Goal: Task Accomplishment & Management: Complete application form

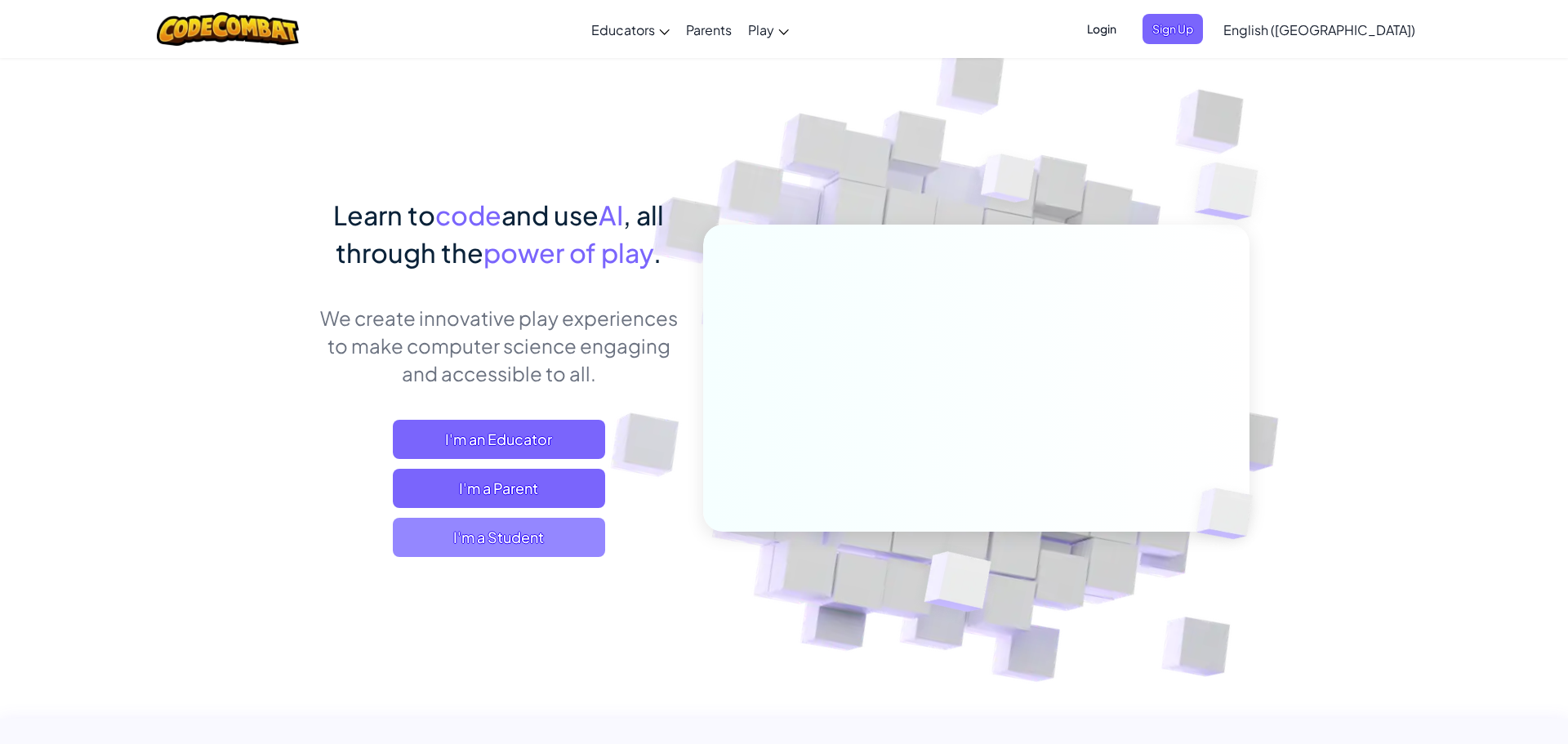
click at [471, 541] on span "I'm a Student" at bounding box center [498, 537] width 212 height 39
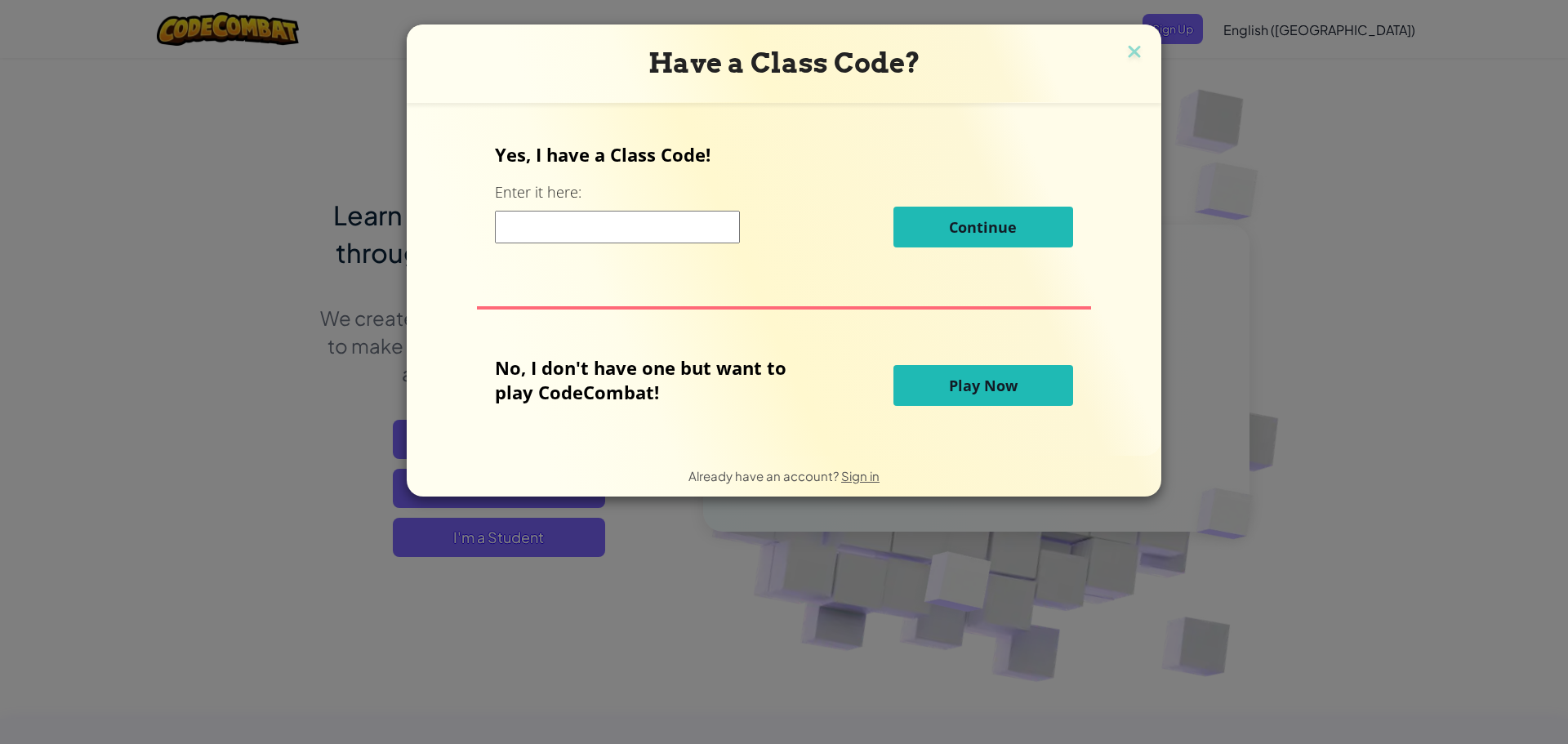
click at [956, 384] on span "Play Now" at bounding box center [984, 385] width 69 height 19
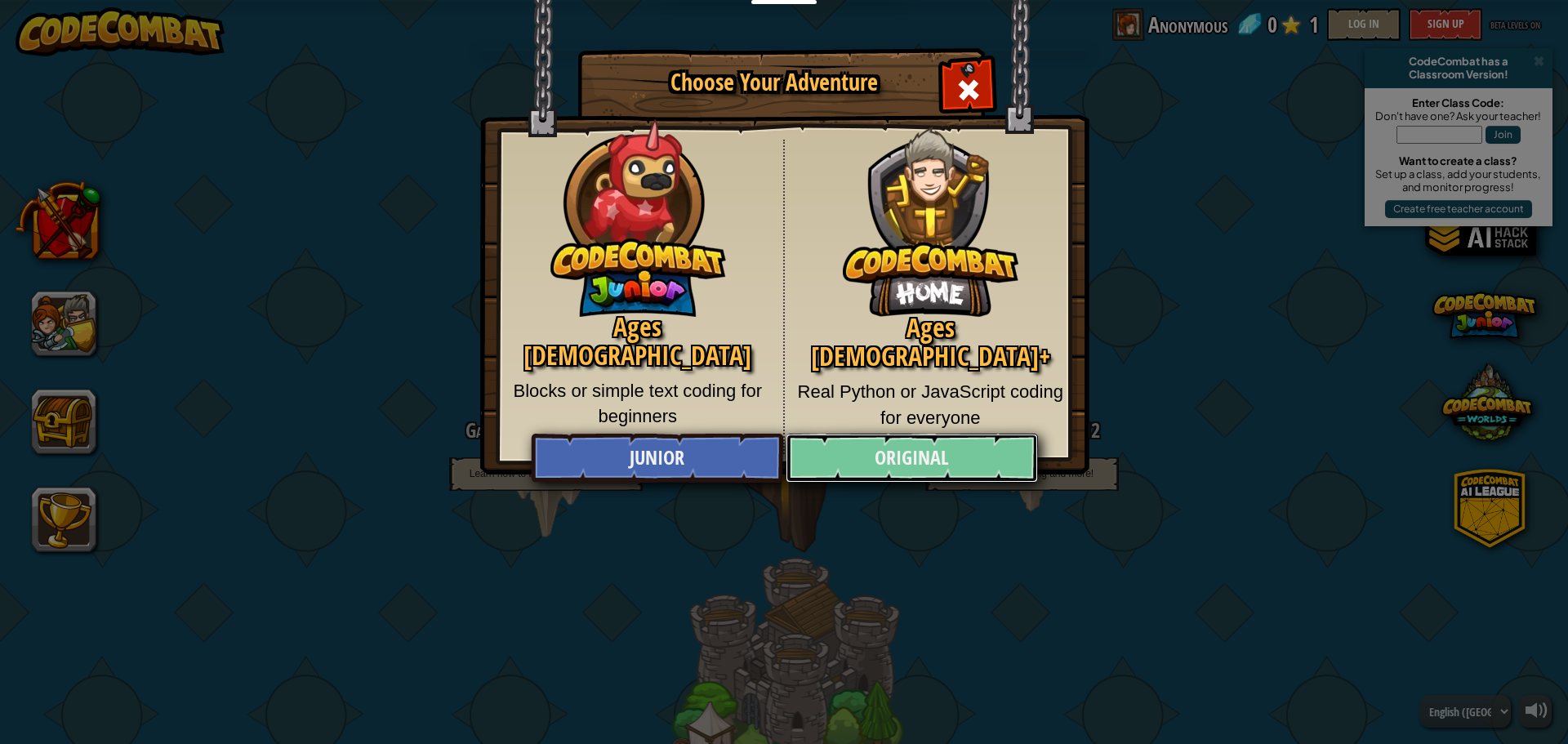
click at [953, 448] on link "Original" at bounding box center [911, 458] width 252 height 49
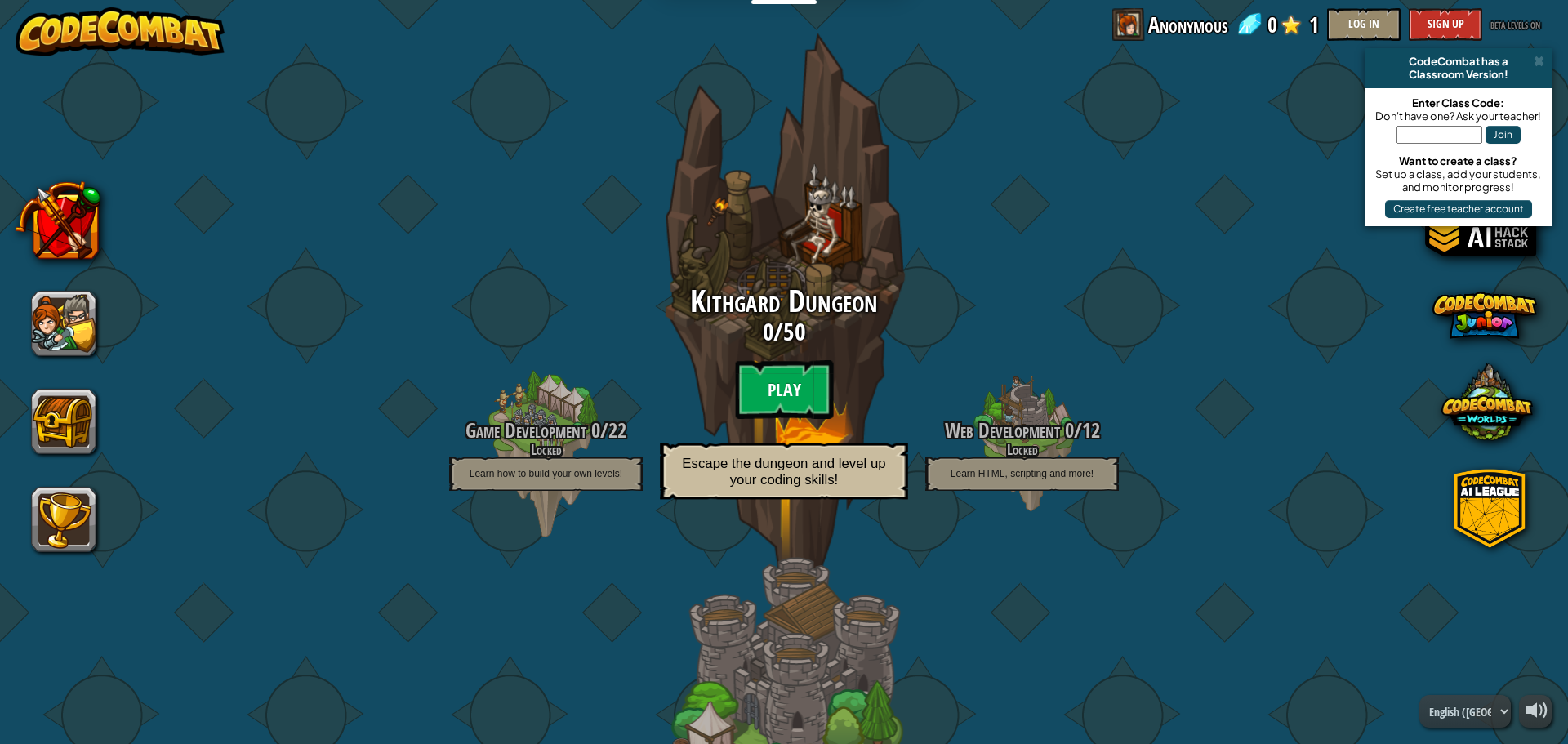
click at [793, 382] on btn "Play" at bounding box center [784, 389] width 98 height 58
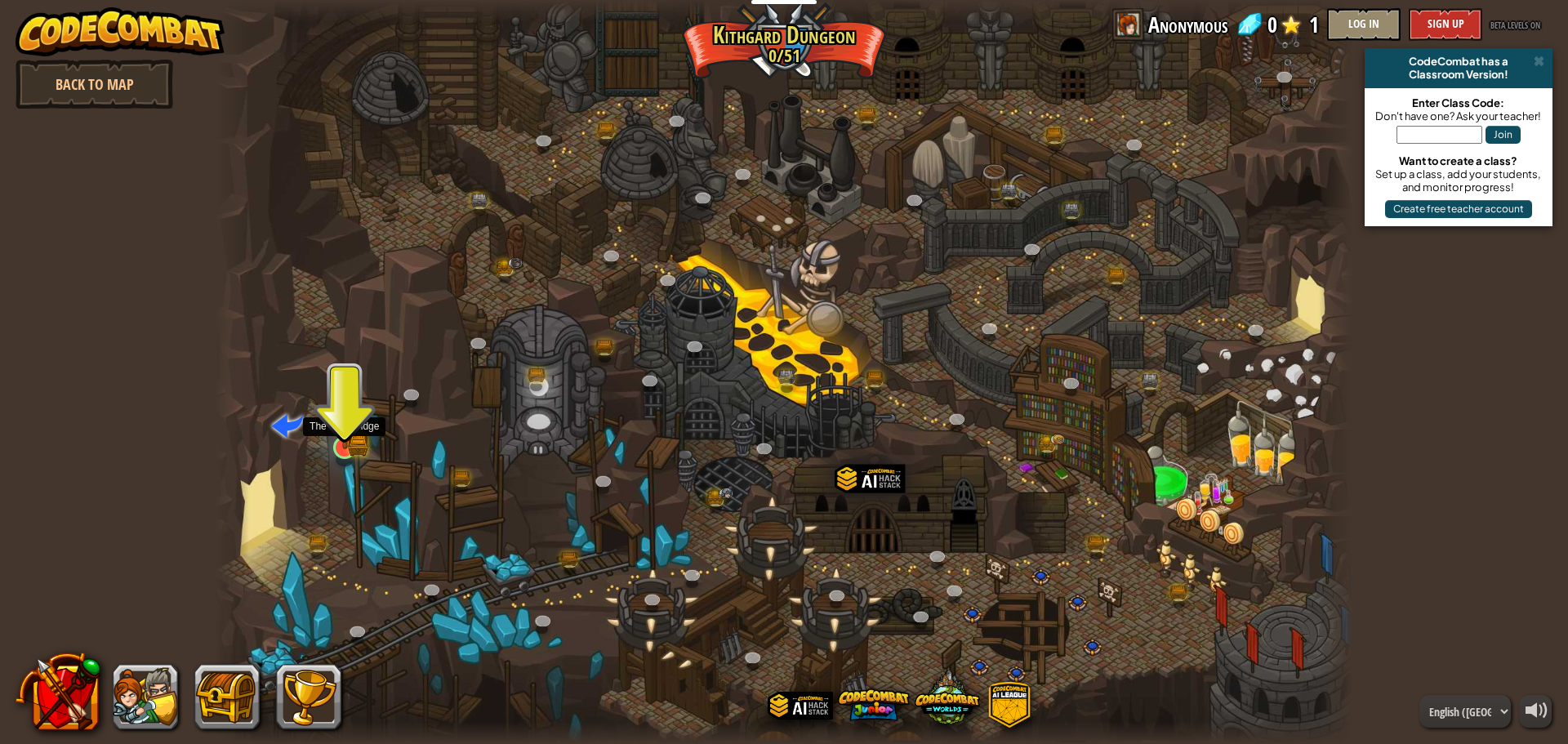
click at [354, 434] on img at bounding box center [345, 417] width 31 height 67
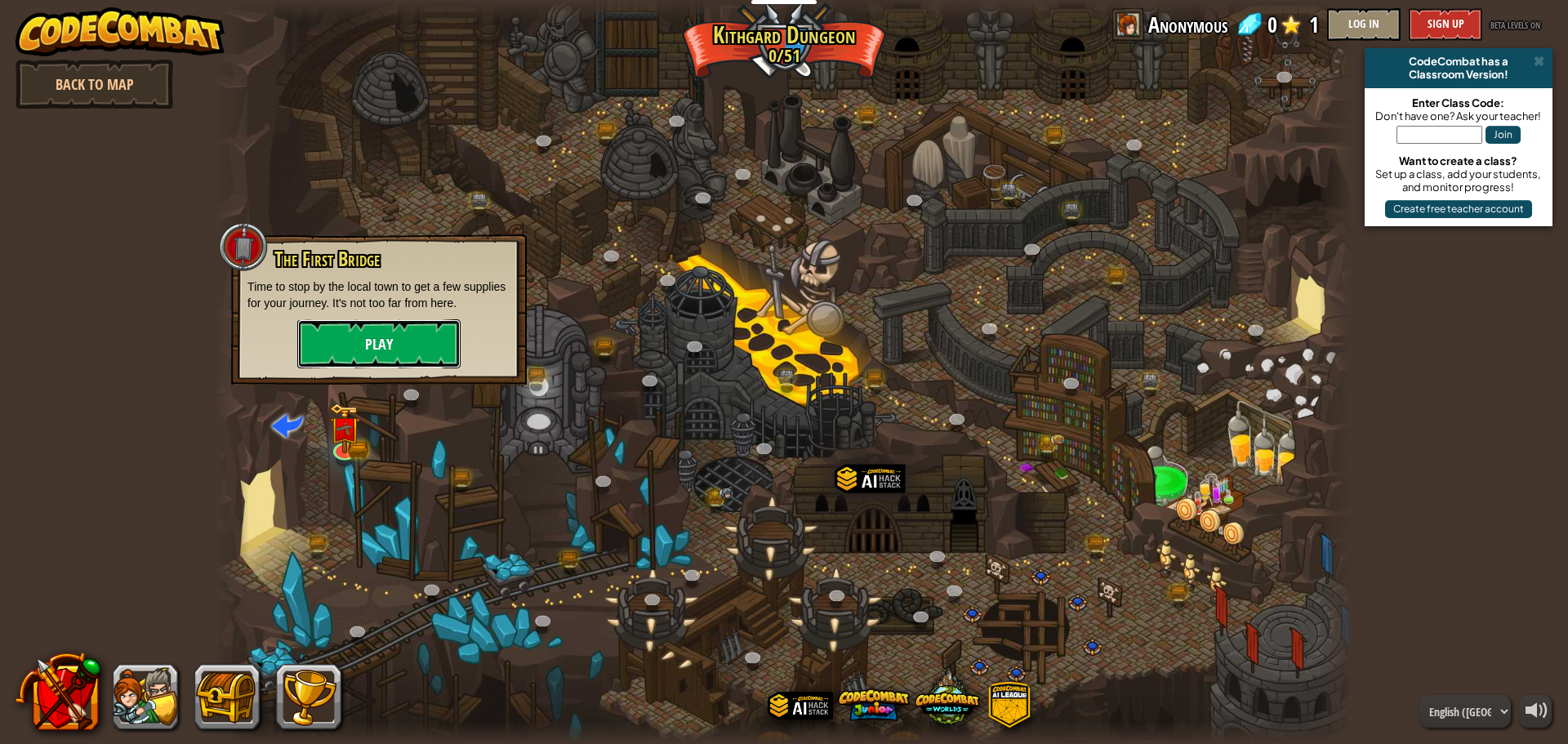
click at [371, 336] on button "Play" at bounding box center [379, 344] width 163 height 49
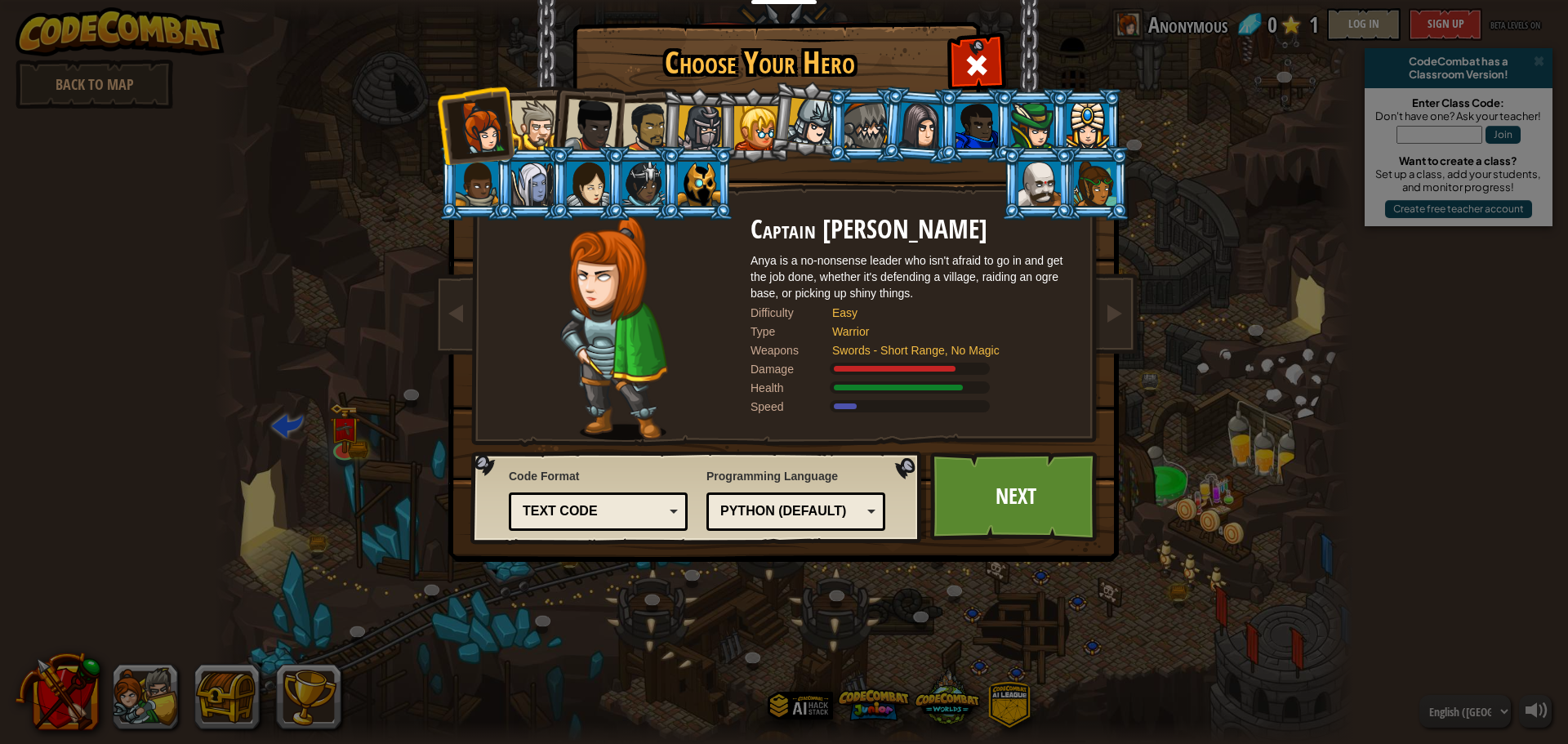
click at [985, 116] on div at bounding box center [977, 126] width 43 height 44
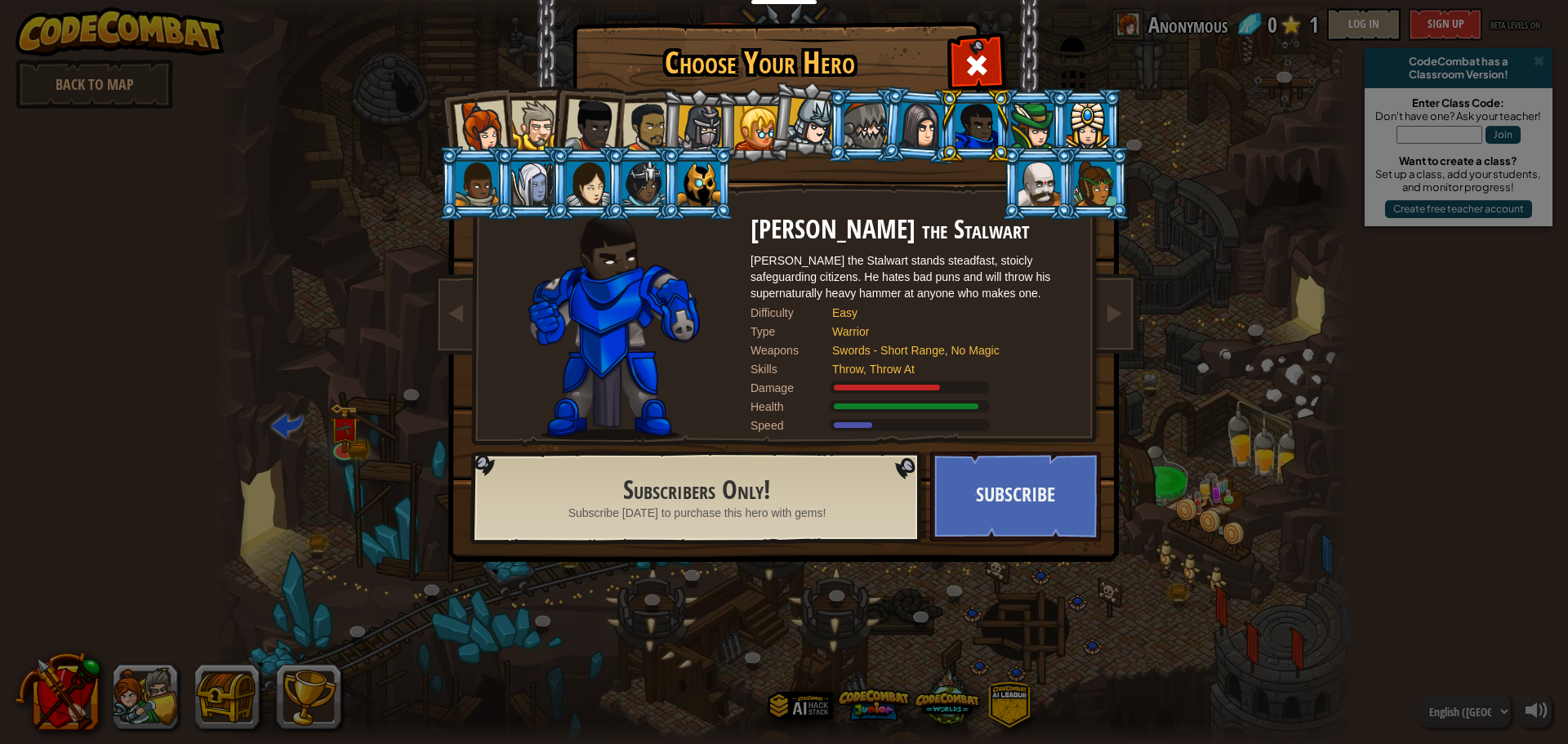
click at [640, 120] on div at bounding box center [647, 127] width 51 height 51
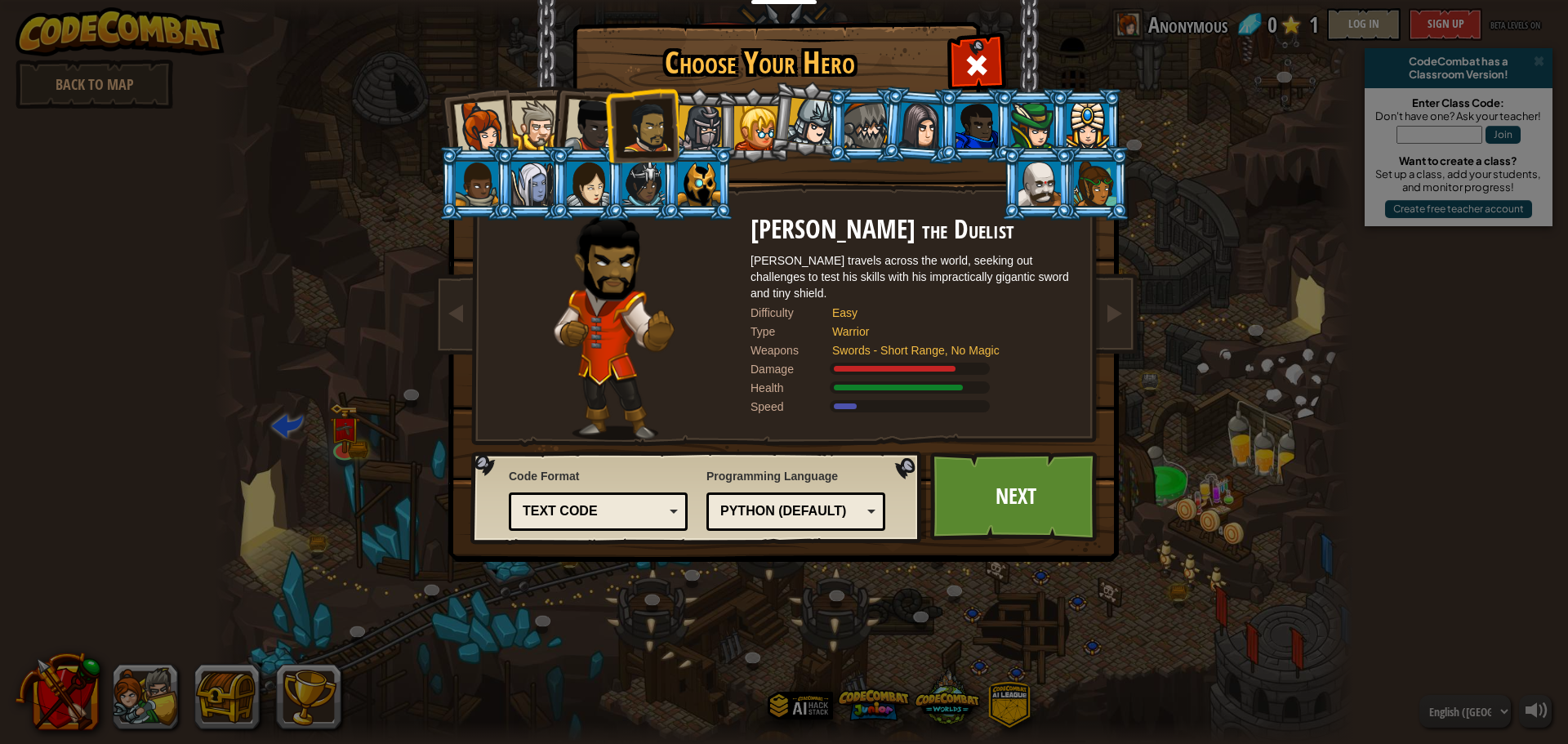
click at [608, 111] on li at bounding box center [641, 125] width 75 height 76
click at [601, 121] on div at bounding box center [591, 126] width 54 height 54
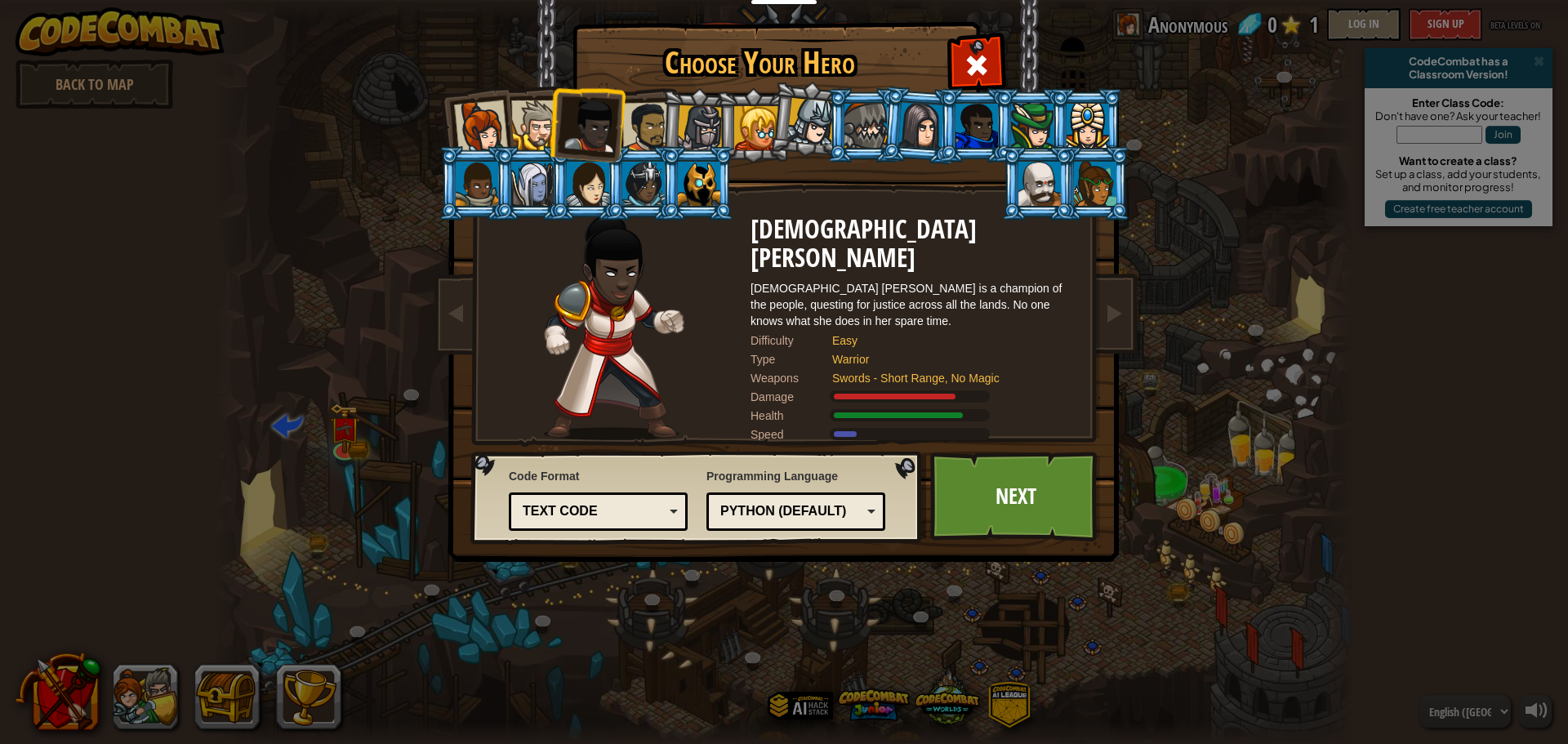
click at [493, 183] on div at bounding box center [477, 184] width 43 height 44
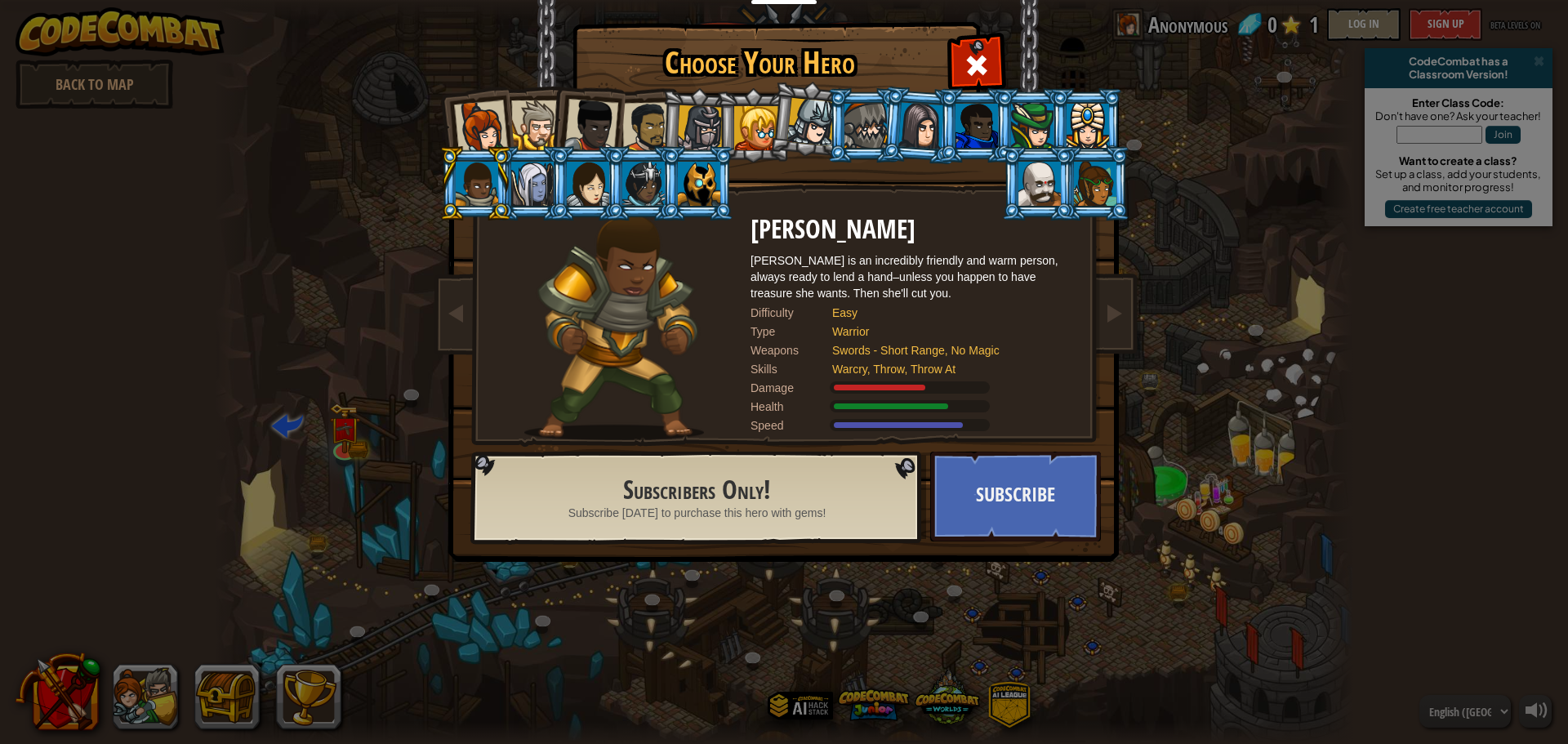
click at [971, 120] on div at bounding box center [977, 126] width 43 height 44
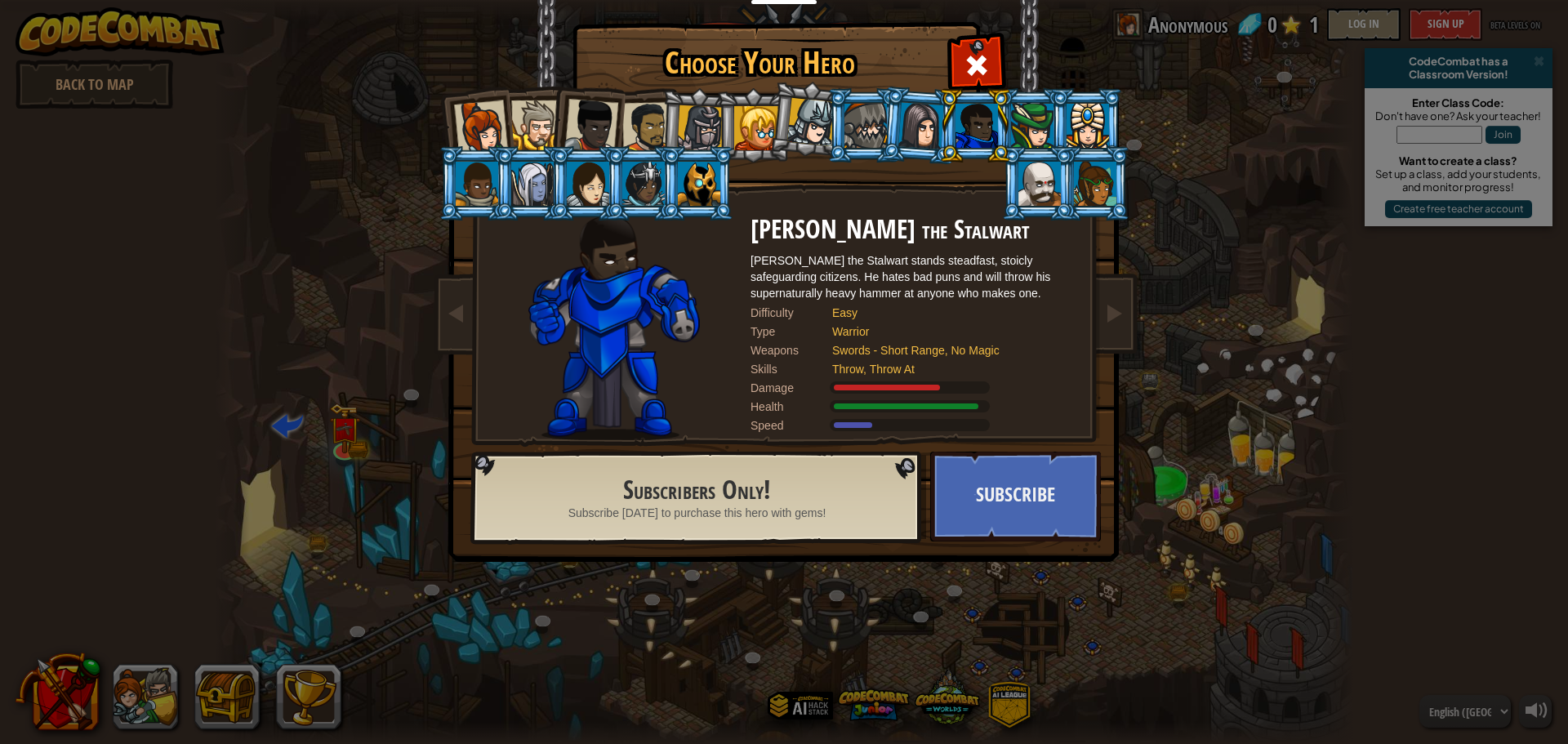
click at [472, 120] on div at bounding box center [481, 127] width 54 height 54
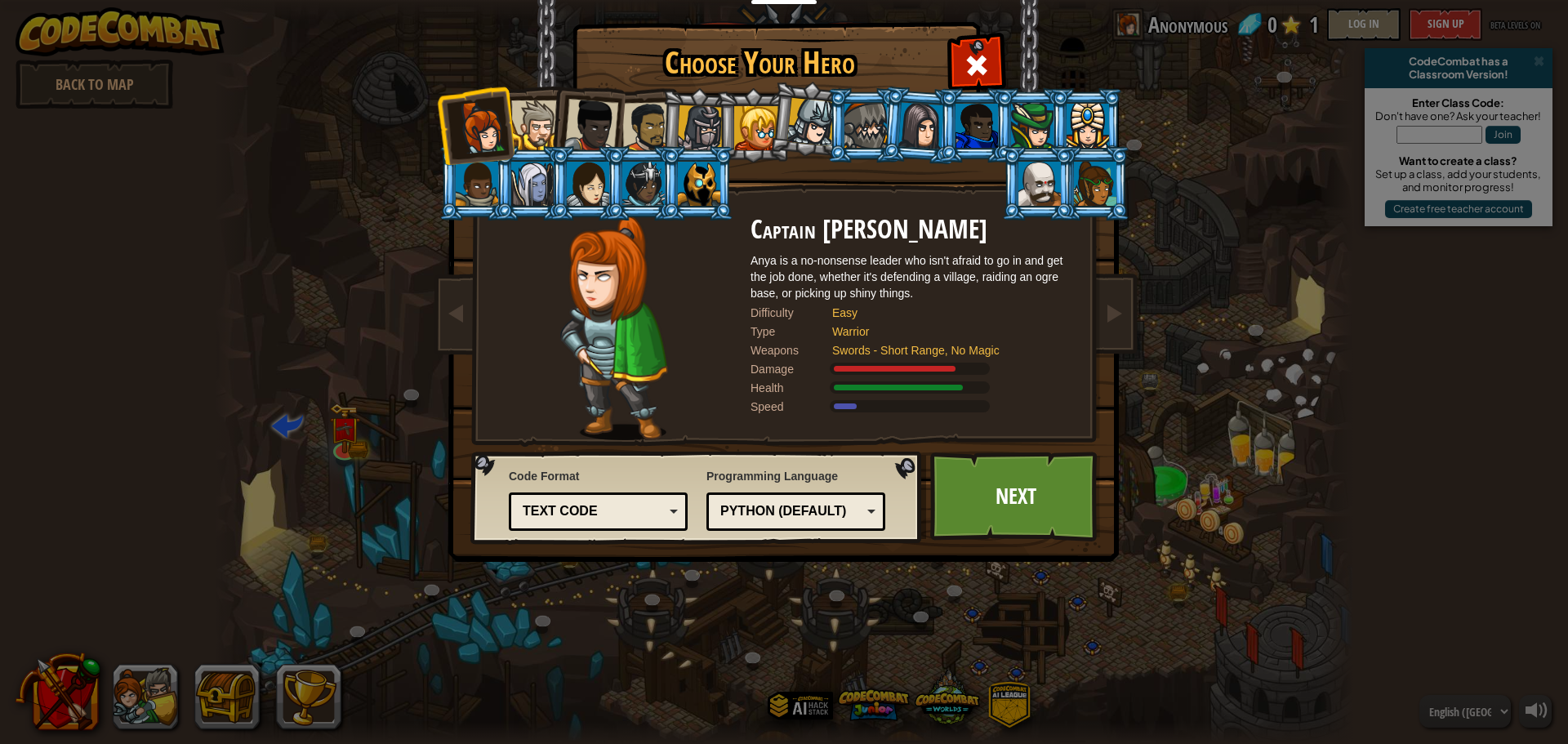
click at [658, 124] on div at bounding box center [647, 127] width 51 height 51
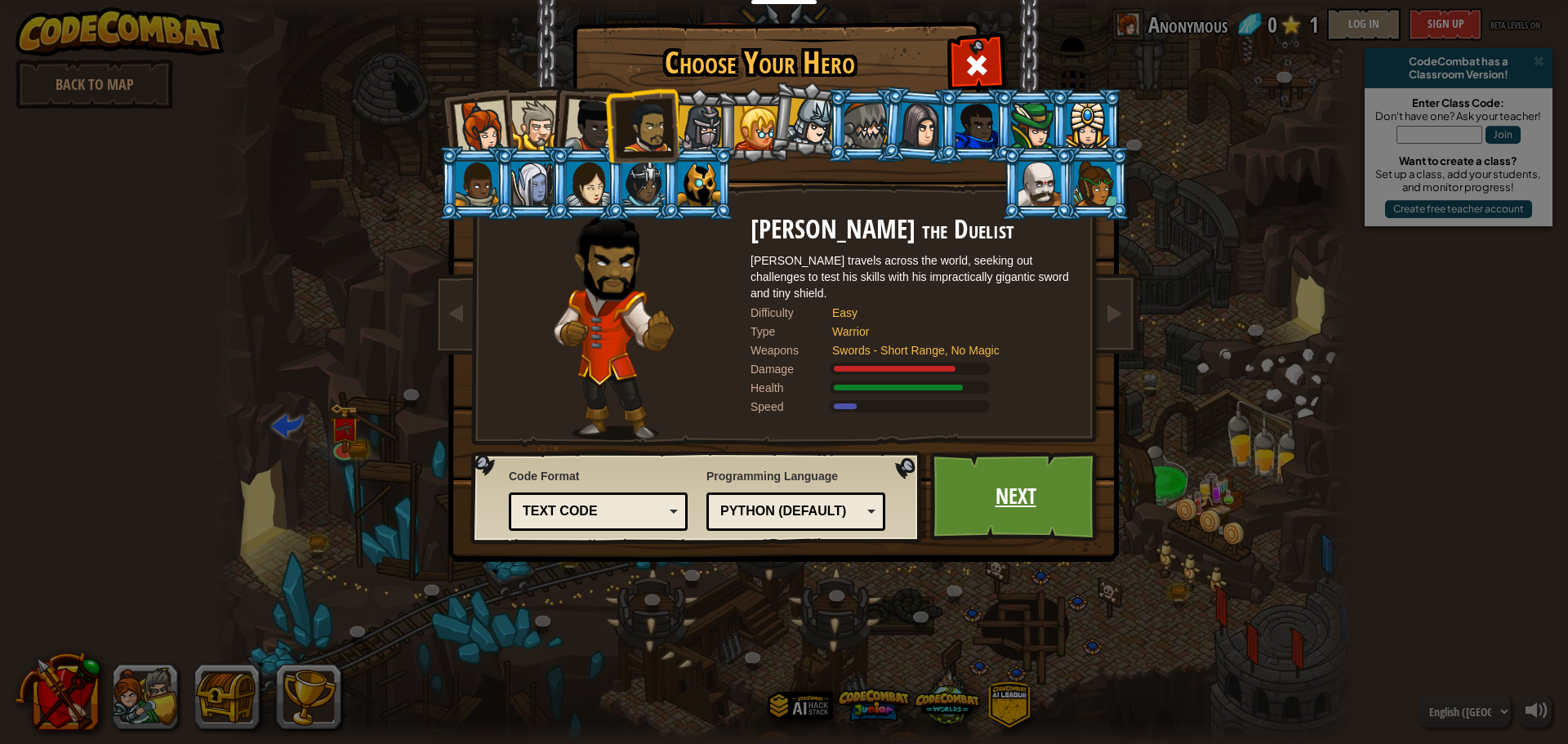
click at [1038, 480] on link "Next" at bounding box center [1015, 497] width 170 height 90
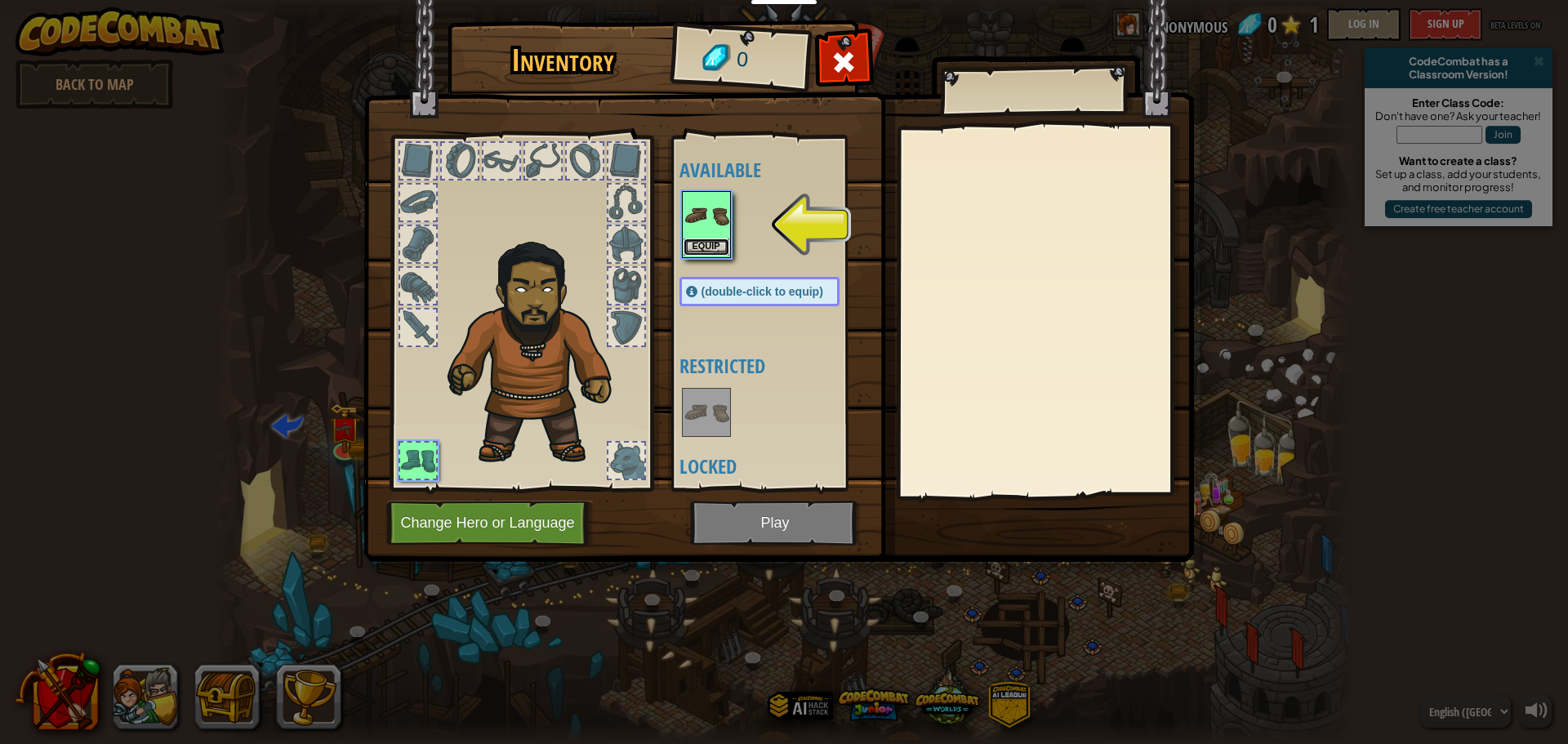
click at [713, 248] on button "Equip" at bounding box center [706, 246] width 45 height 18
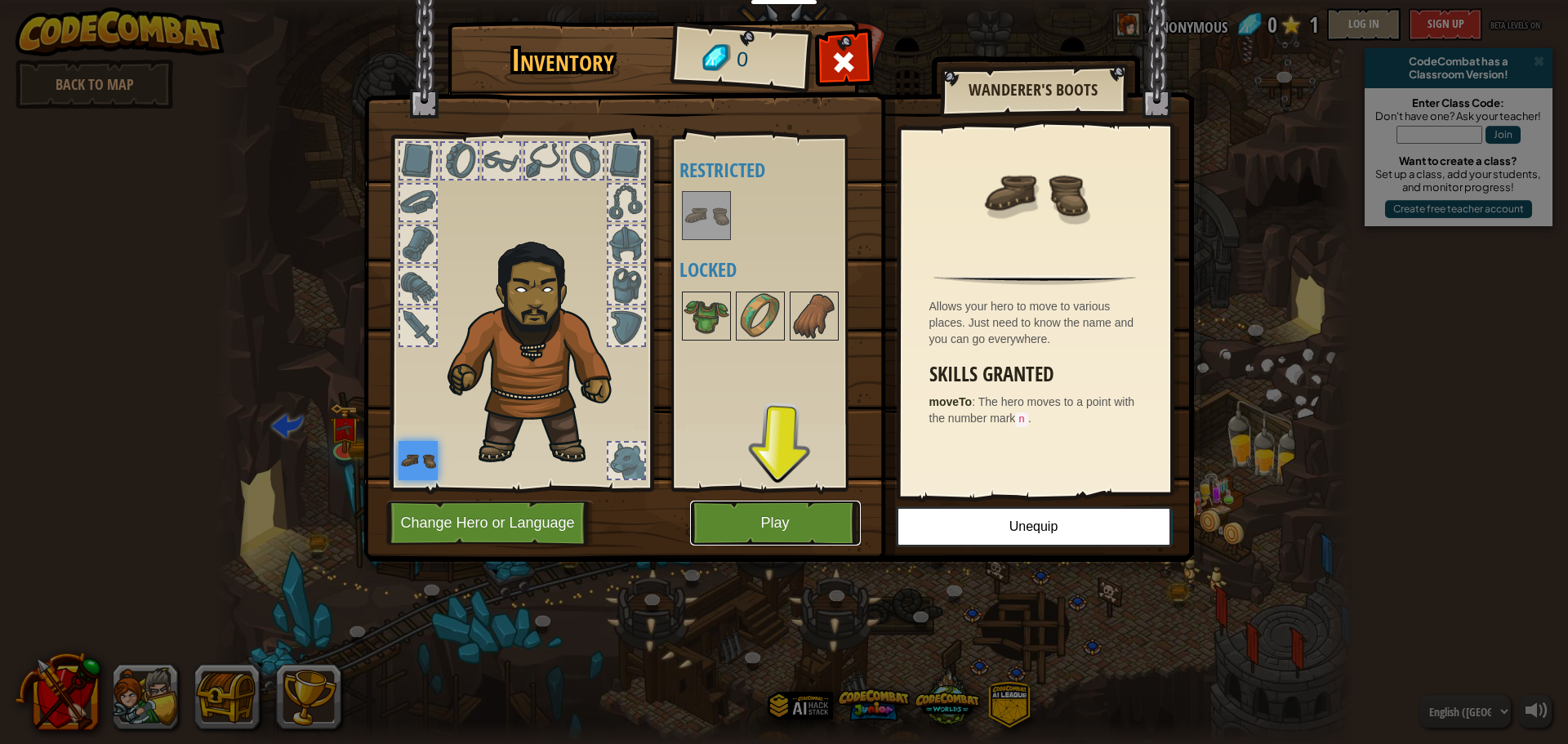
click at [793, 534] on button "Play" at bounding box center [775, 523] width 170 height 44
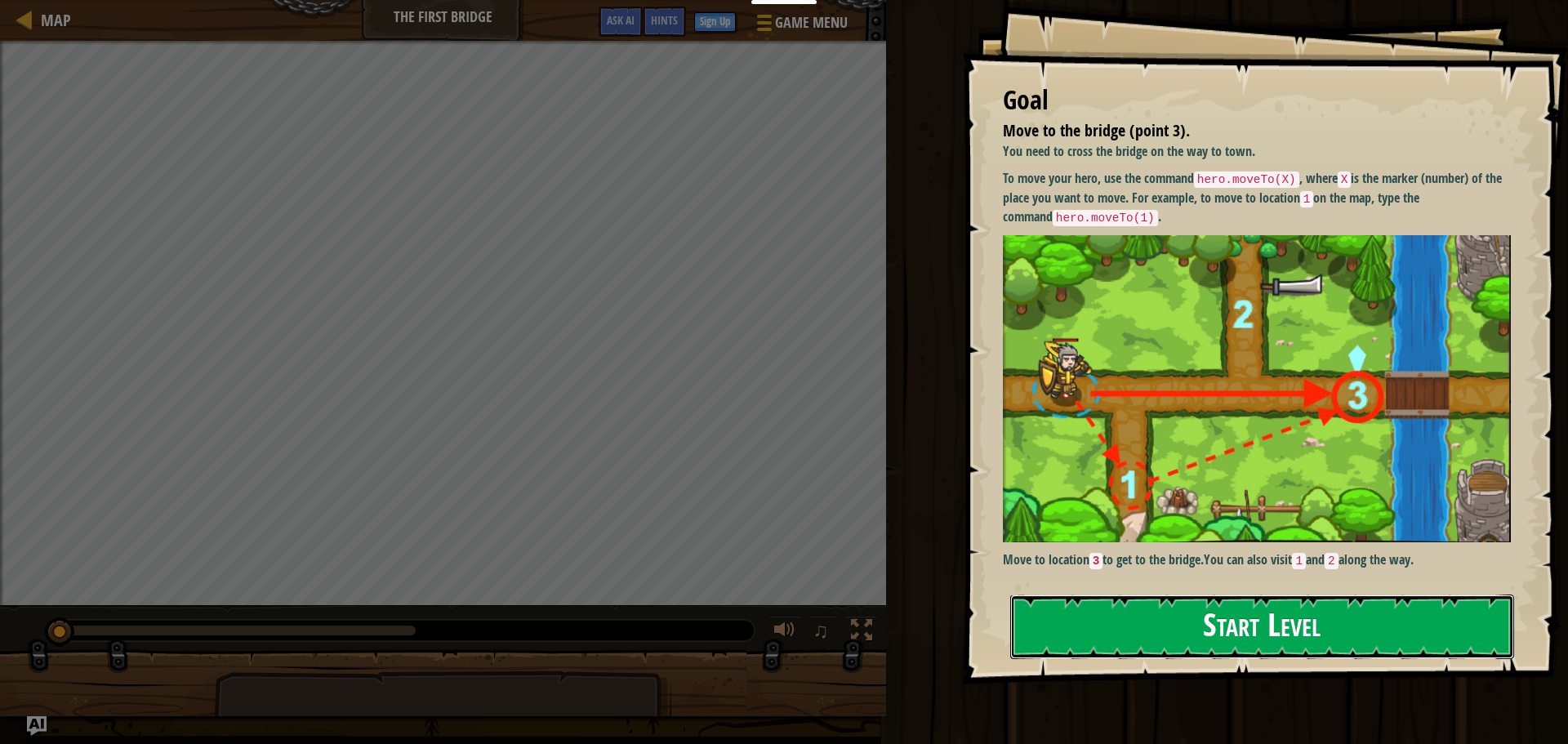
drag, startPoint x: 1221, startPoint y: 624, endPoint x: 1195, endPoint y: 614, distance: 27.9
click at [1222, 624] on button "Start Level" at bounding box center [1262, 627] width 504 height 65
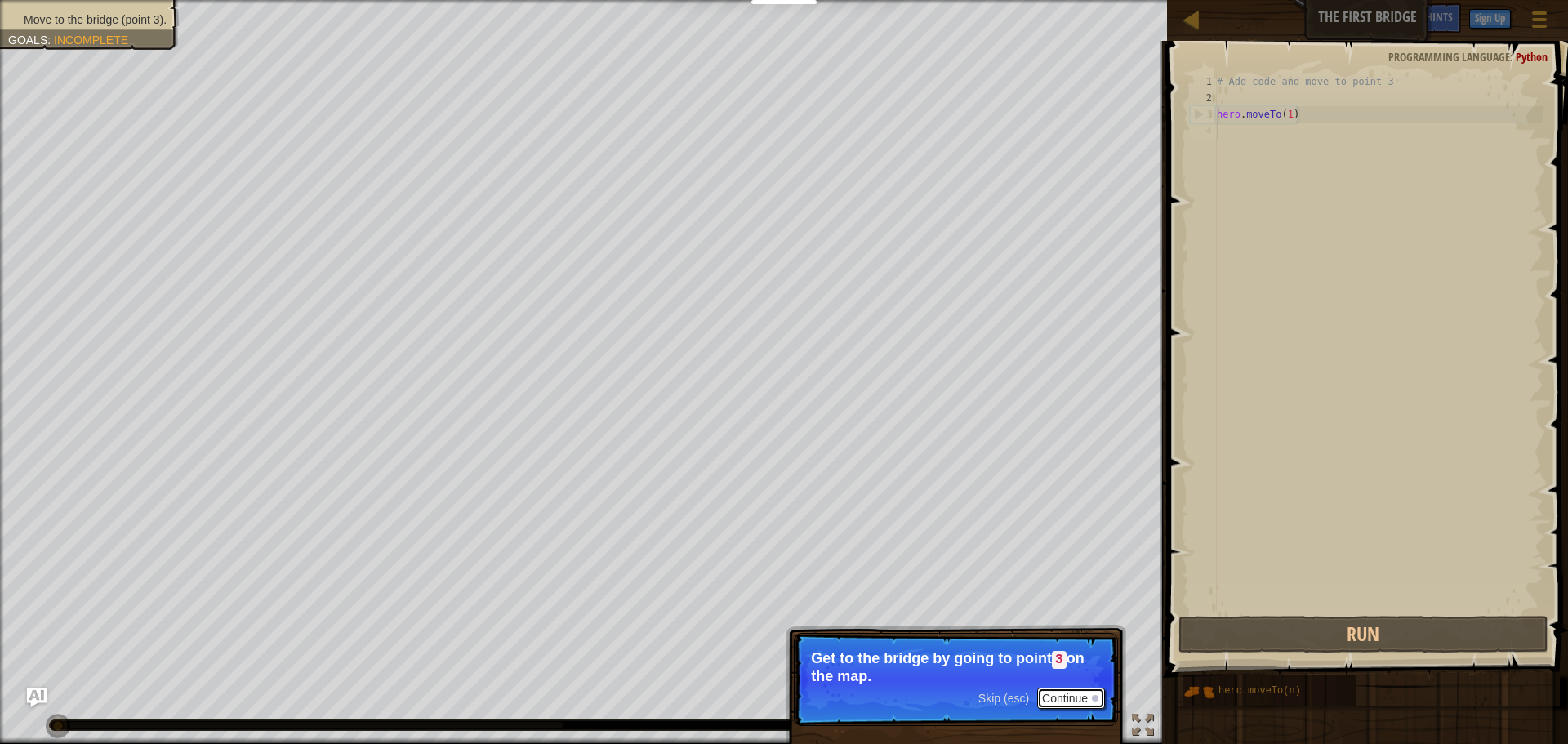
click at [1085, 697] on button "Continue" at bounding box center [1071, 698] width 68 height 21
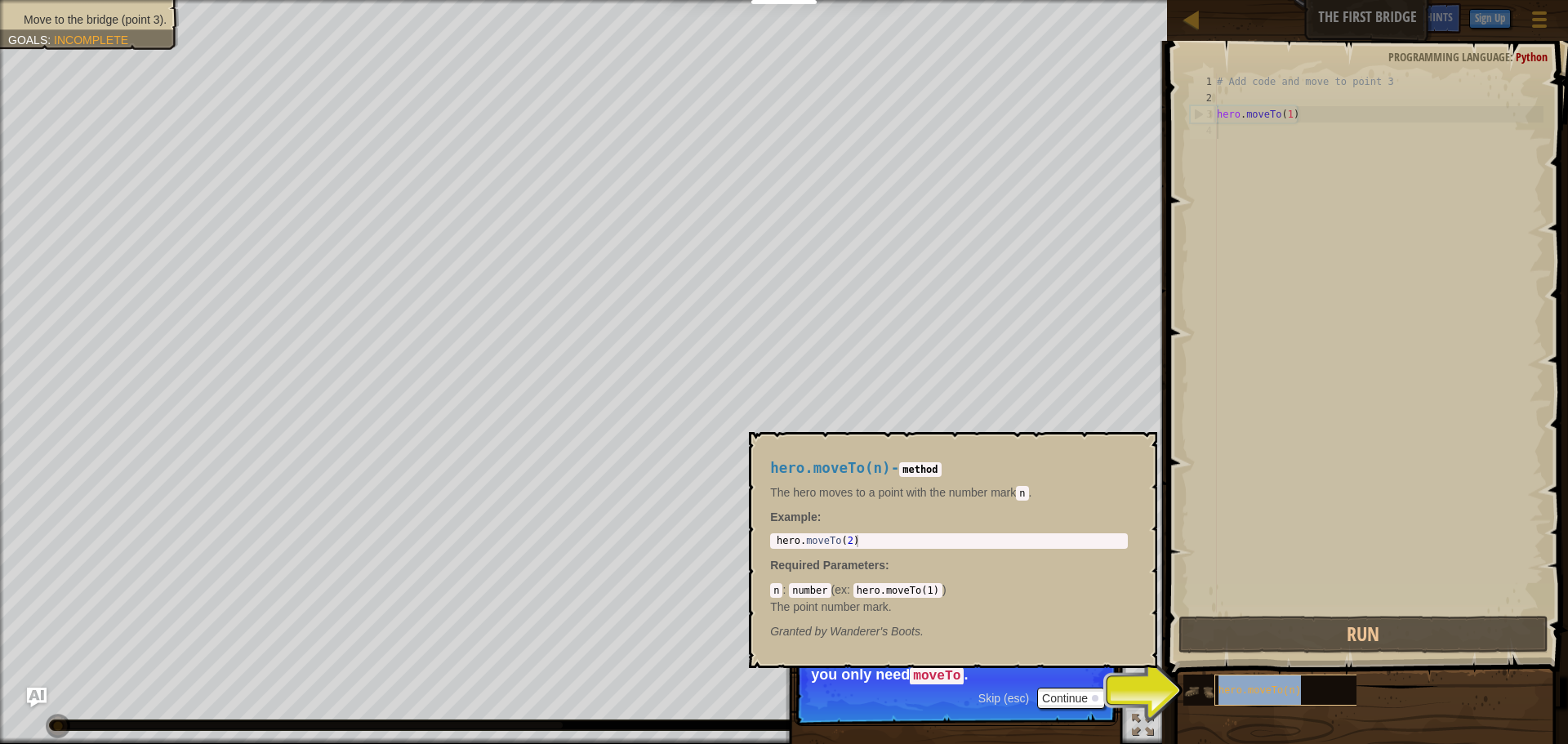
click at [1248, 686] on span "hero.moveTo(n)" at bounding box center [1259, 691] width 82 height 11
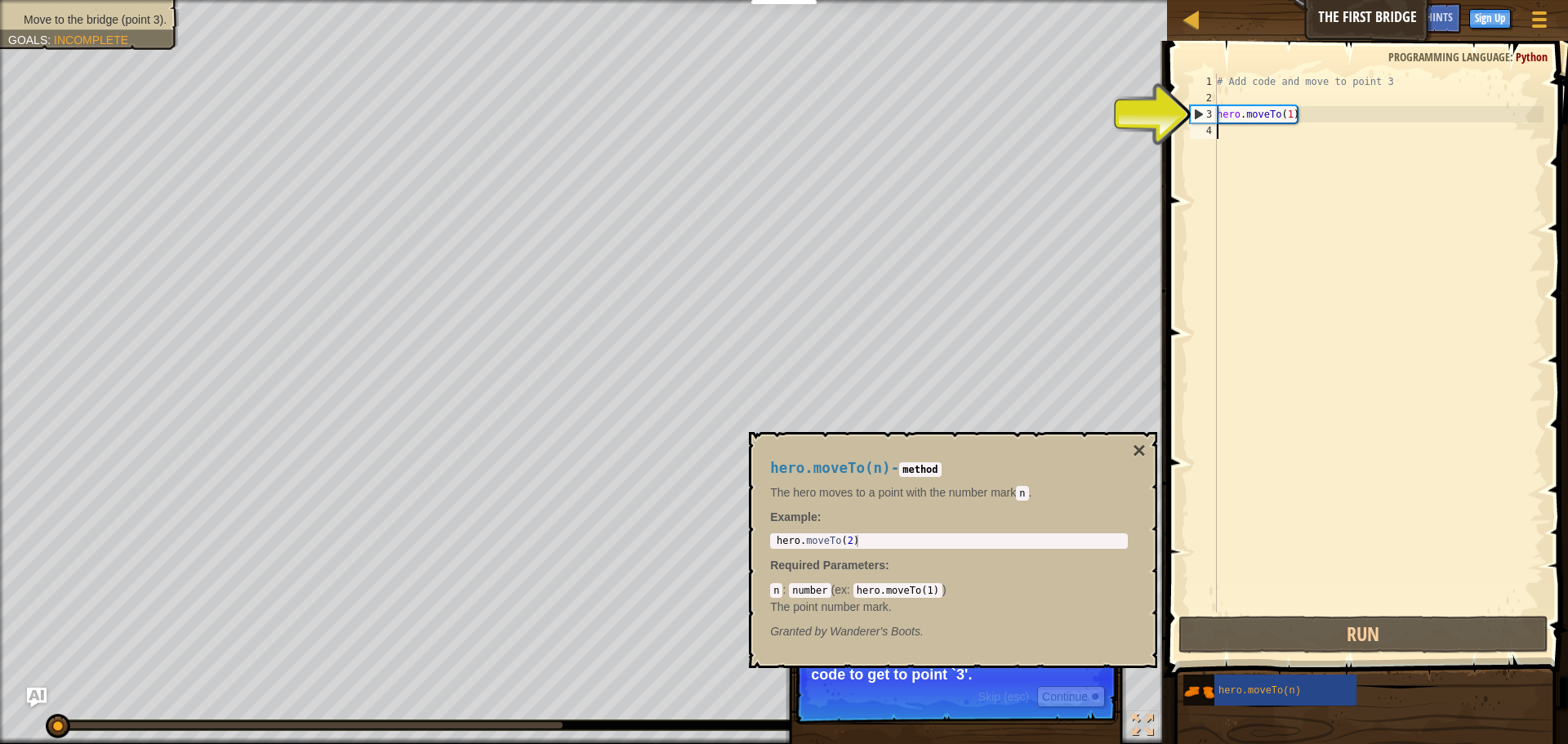
click at [1308, 114] on div "# Add code and move to point 3 hero . moveTo ( 1 )" at bounding box center [1378, 359] width 330 height 572
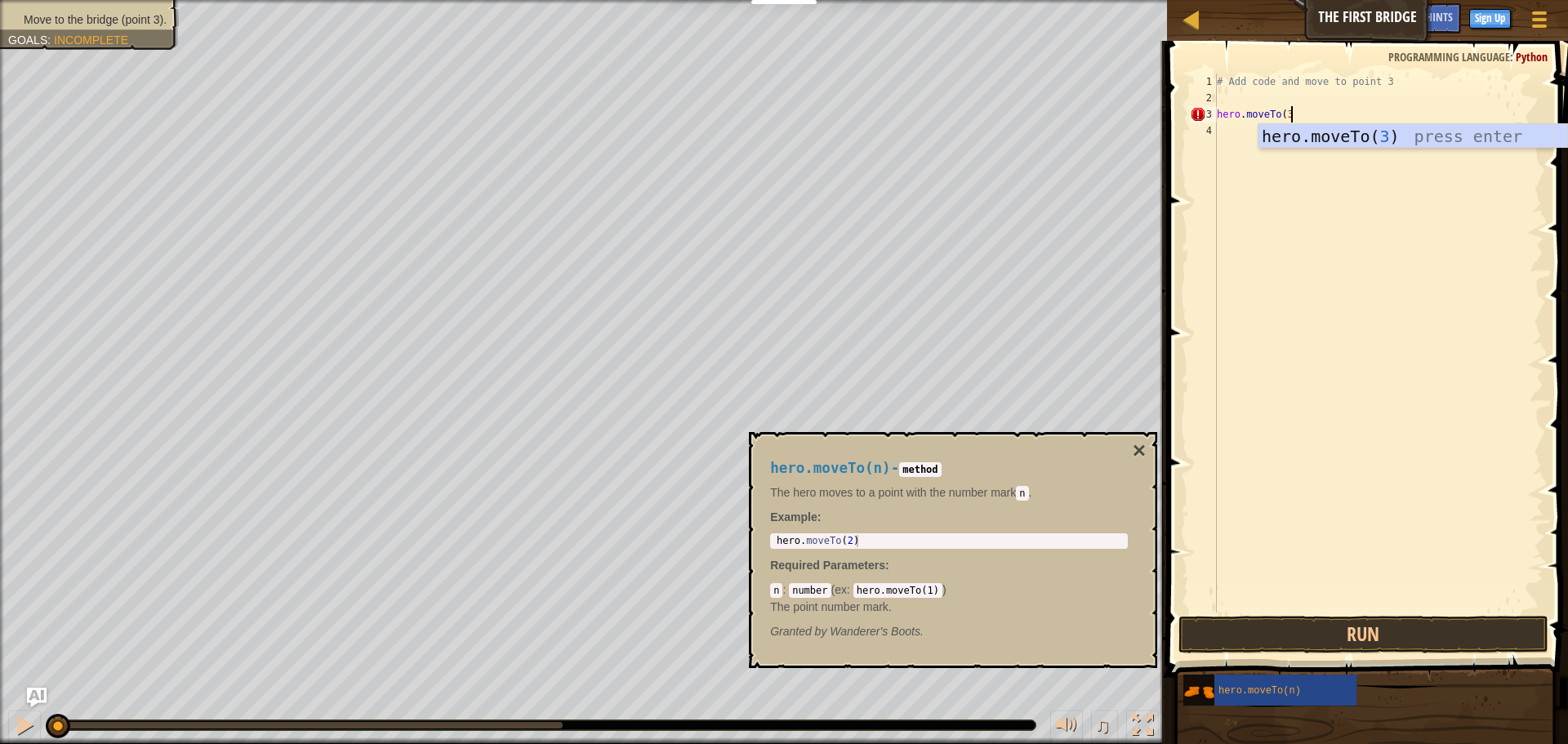
scroll to position [7, 10]
type textarea "hero.moveTo(3)"
click at [1356, 631] on button "Run" at bounding box center [1362, 635] width 370 height 38
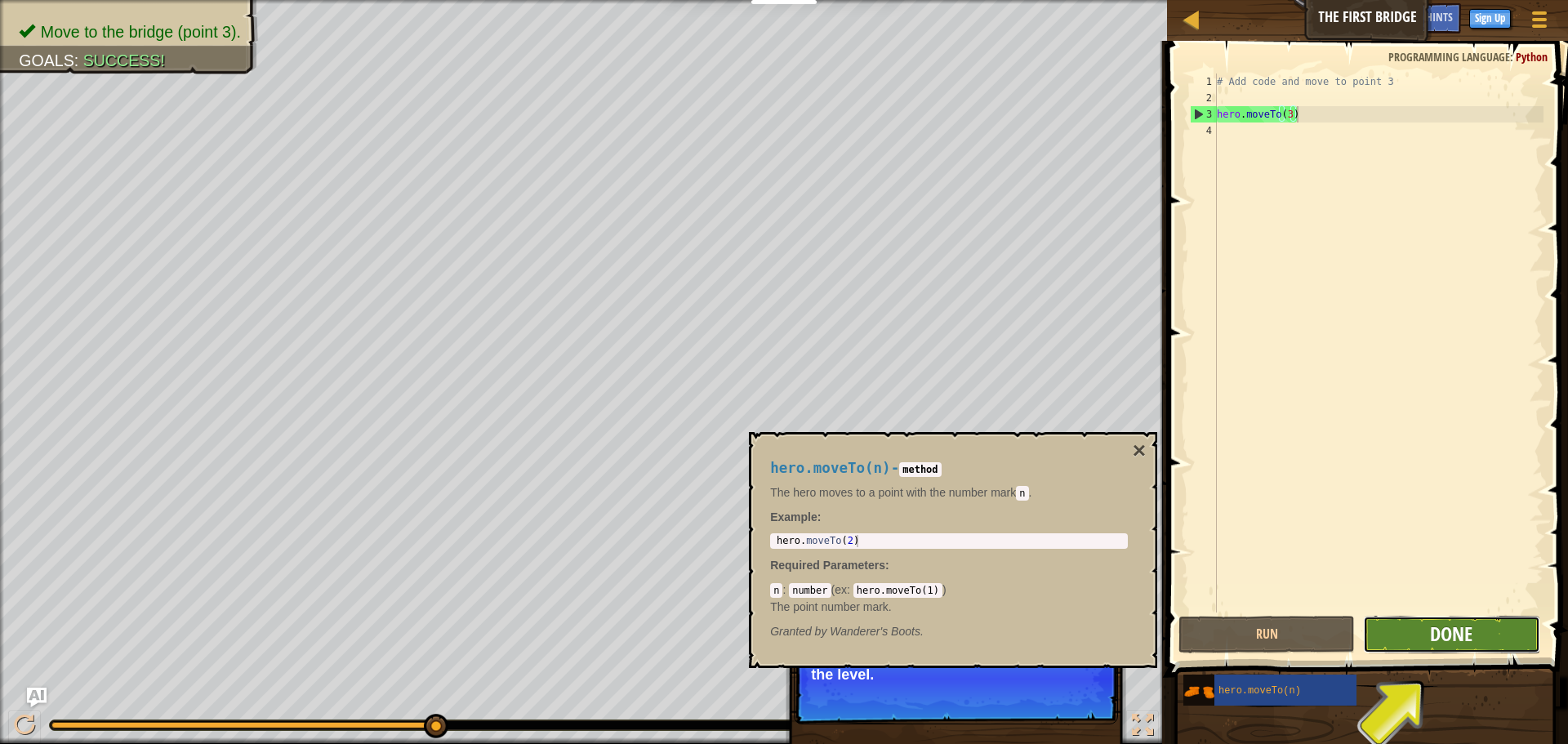
click at [1449, 635] on span "Done" at bounding box center [1451, 634] width 43 height 26
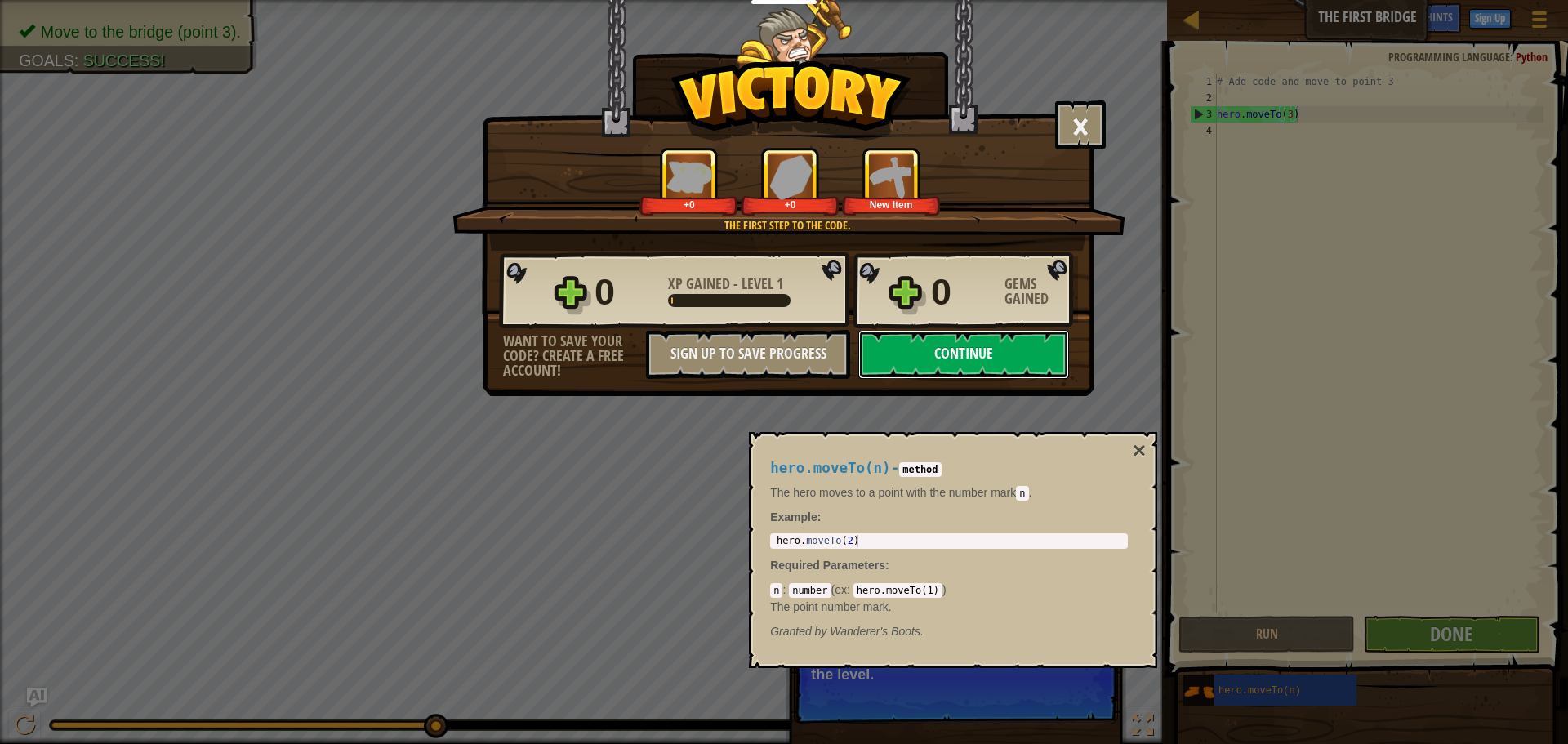
click at [997, 342] on button "Continue" at bounding box center [963, 354] width 210 height 49
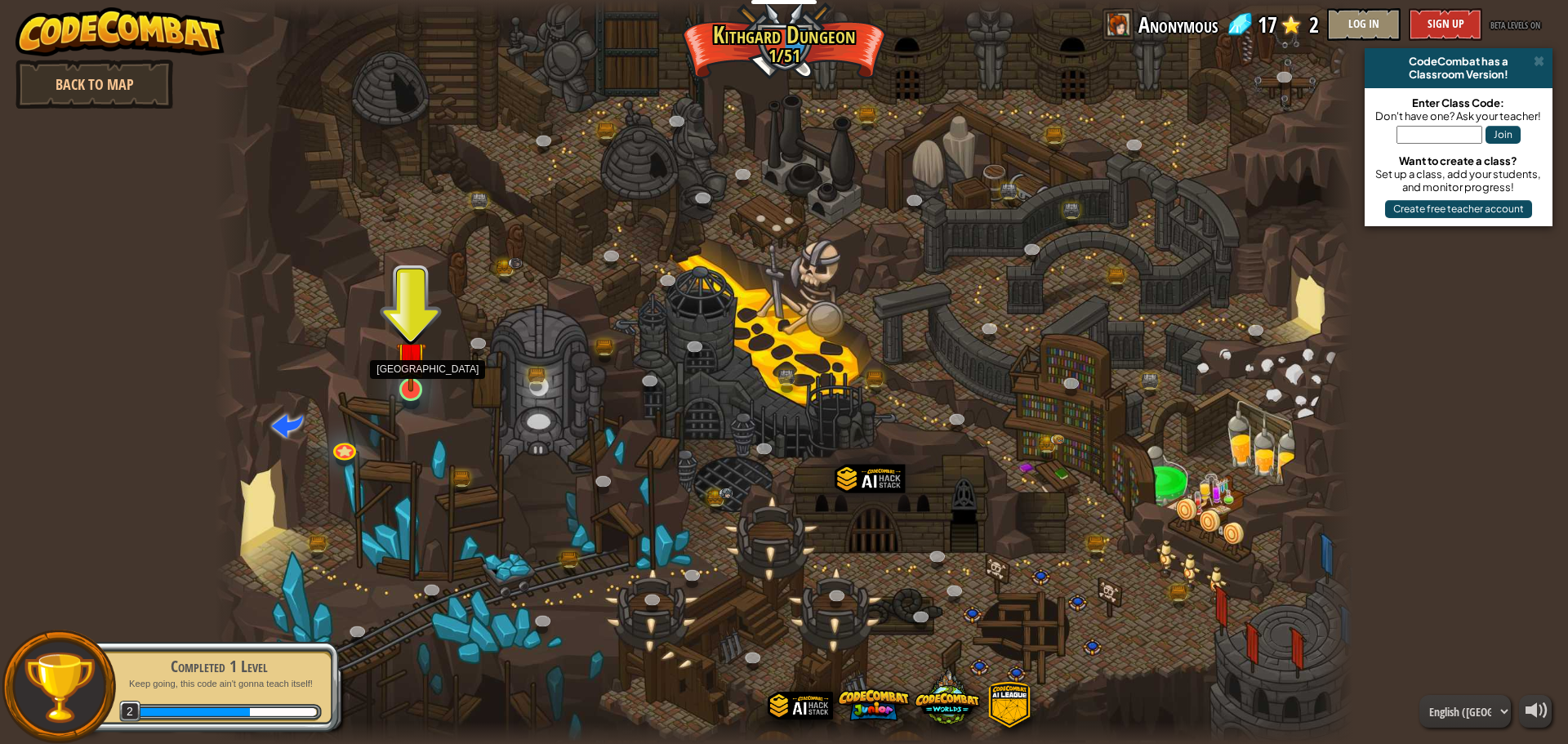
click at [416, 377] on img at bounding box center [411, 356] width 31 height 69
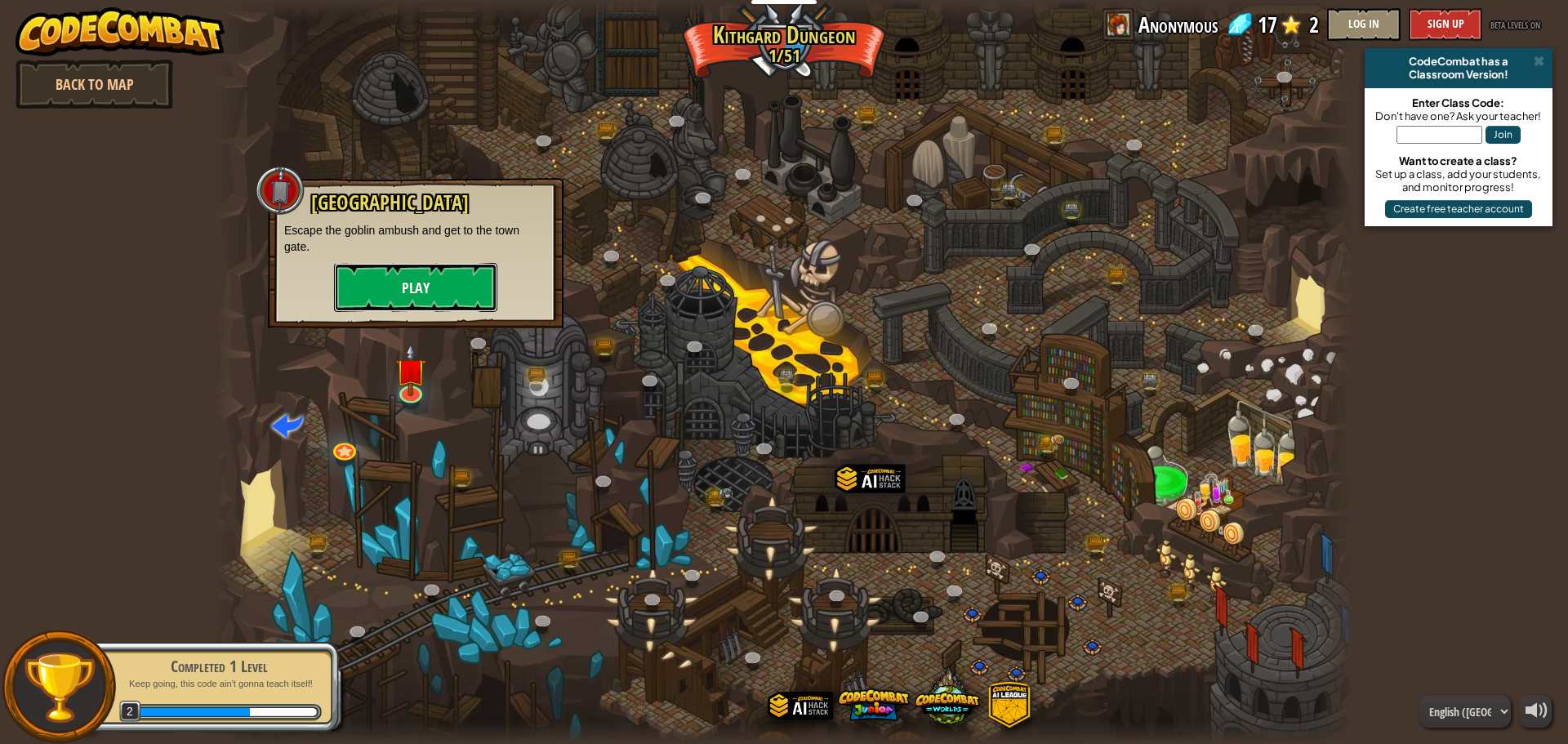
click at [430, 294] on button "Play" at bounding box center [416, 287] width 163 height 49
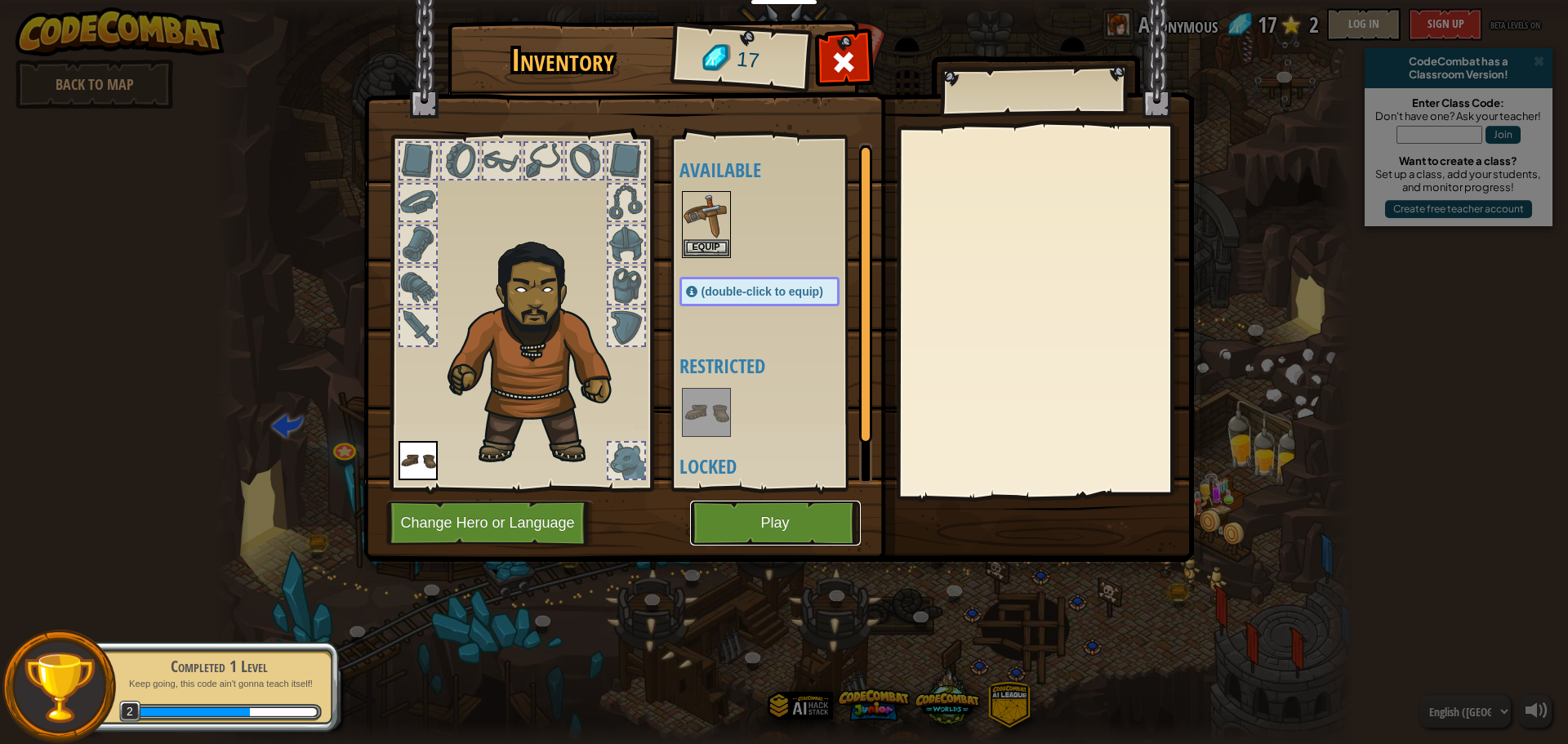
click at [760, 511] on button "Play" at bounding box center [775, 523] width 170 height 44
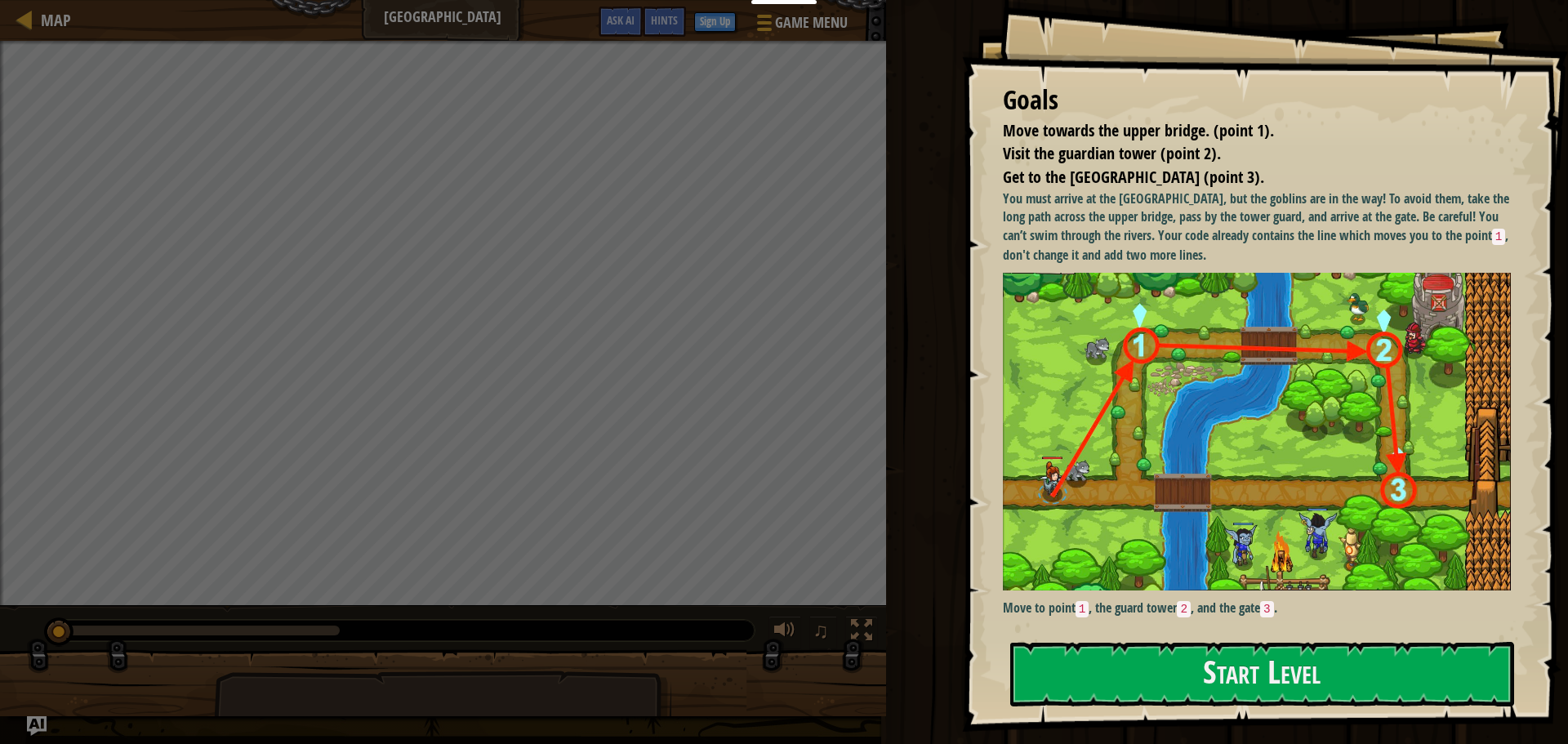
click at [1073, 352] on img at bounding box center [1257, 431] width 508 height 318
click at [1107, 700] on button "Start Level" at bounding box center [1262, 675] width 504 height 65
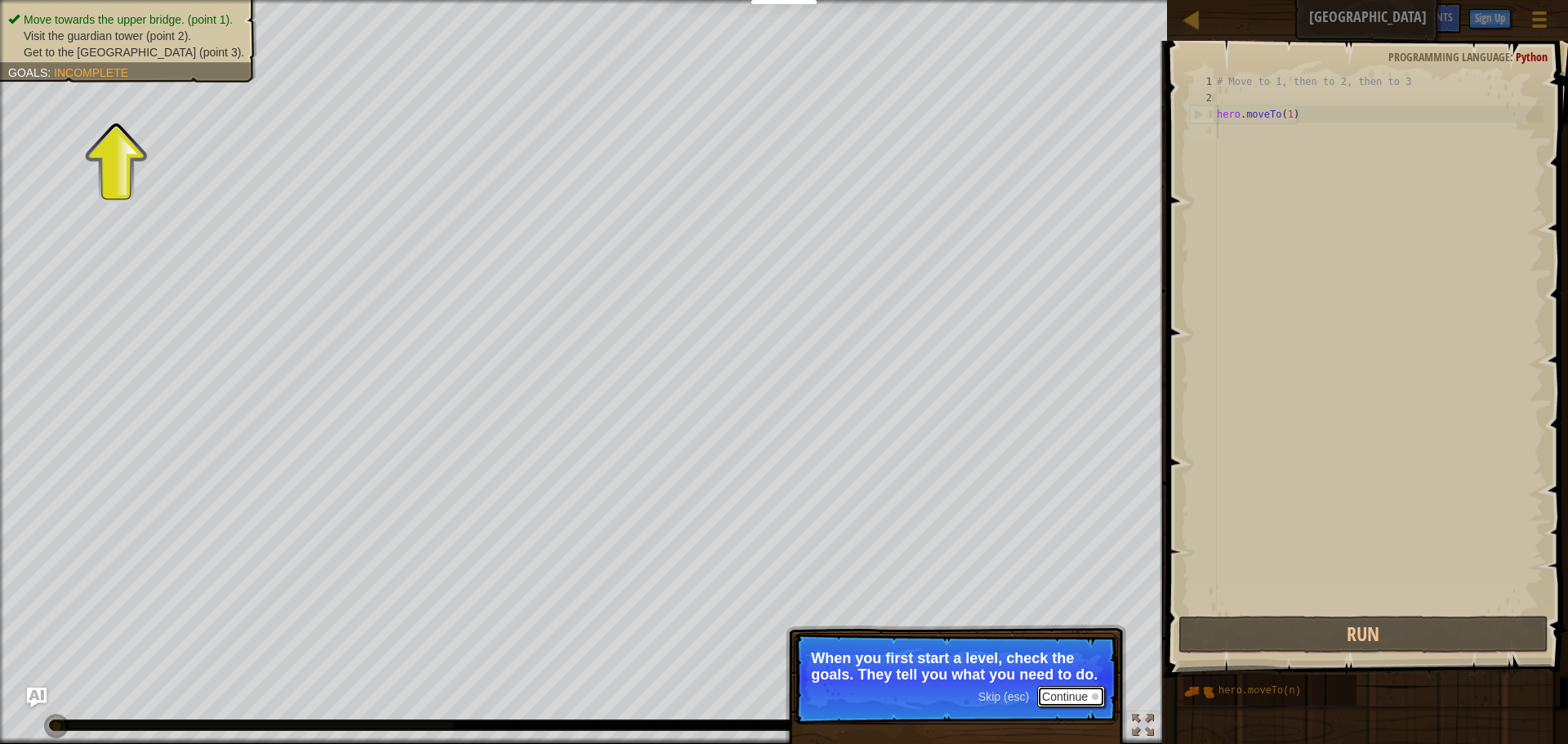
click at [1062, 691] on button "Continue" at bounding box center [1071, 697] width 68 height 21
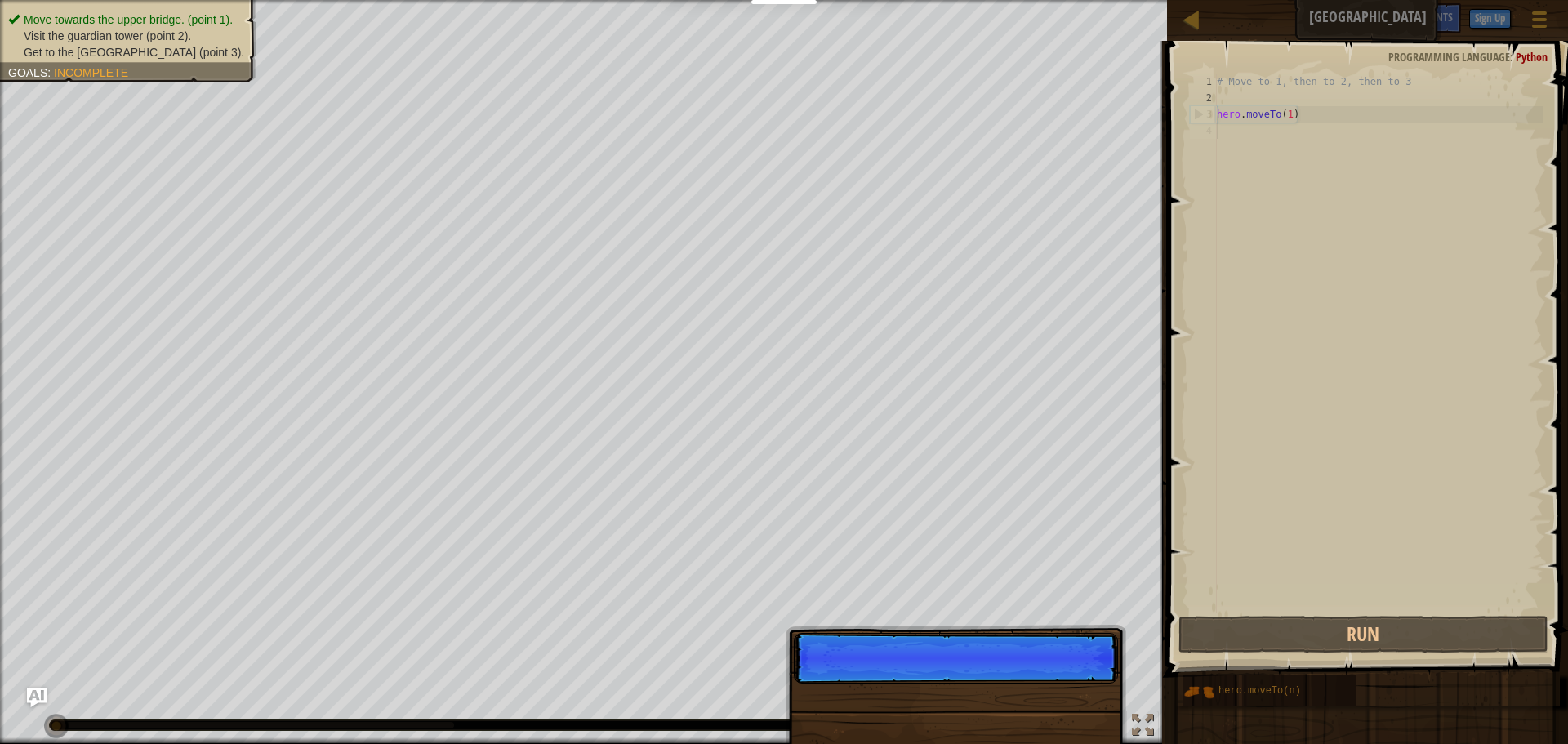
scroll to position [7, 0]
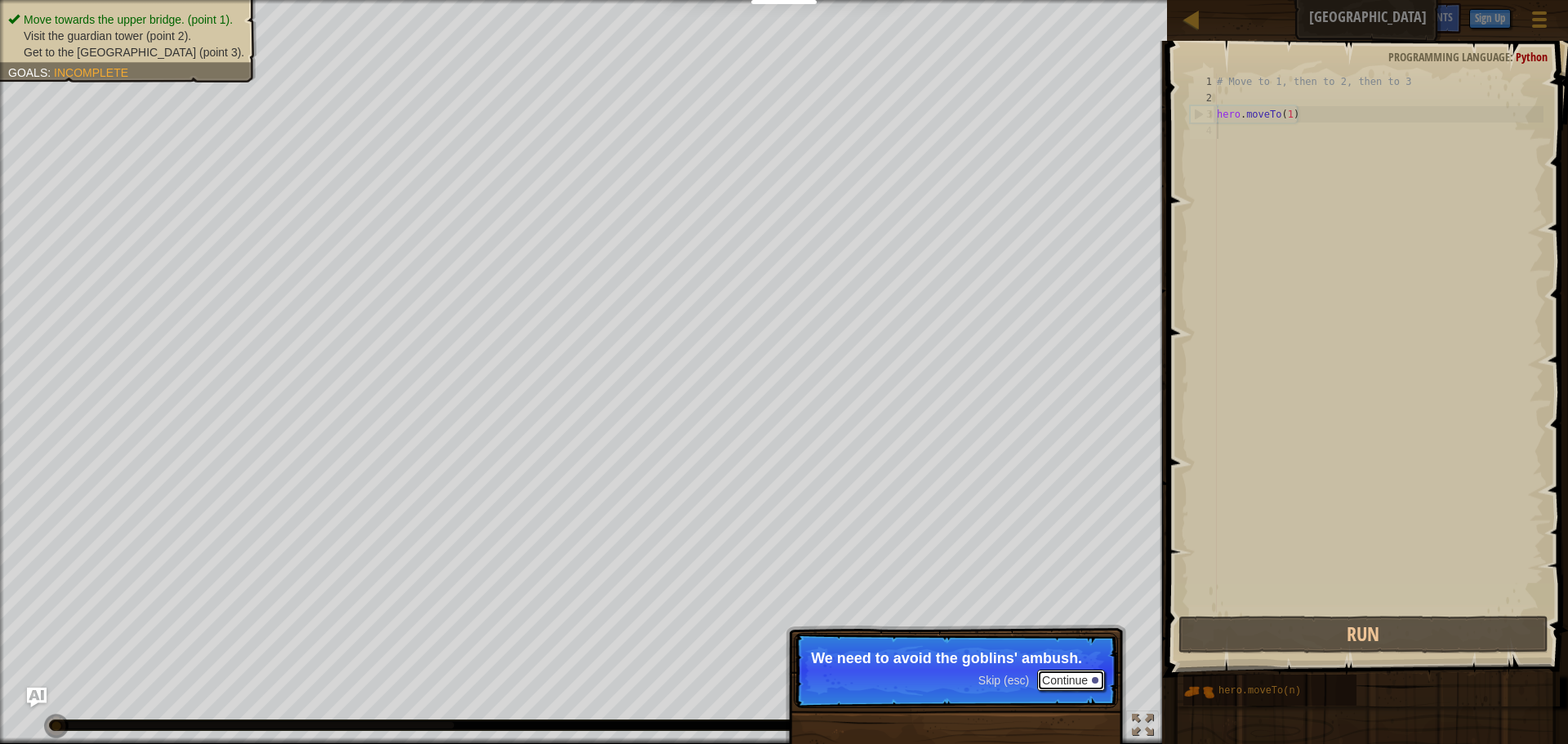
click at [1069, 679] on button "Continue" at bounding box center [1071, 680] width 68 height 21
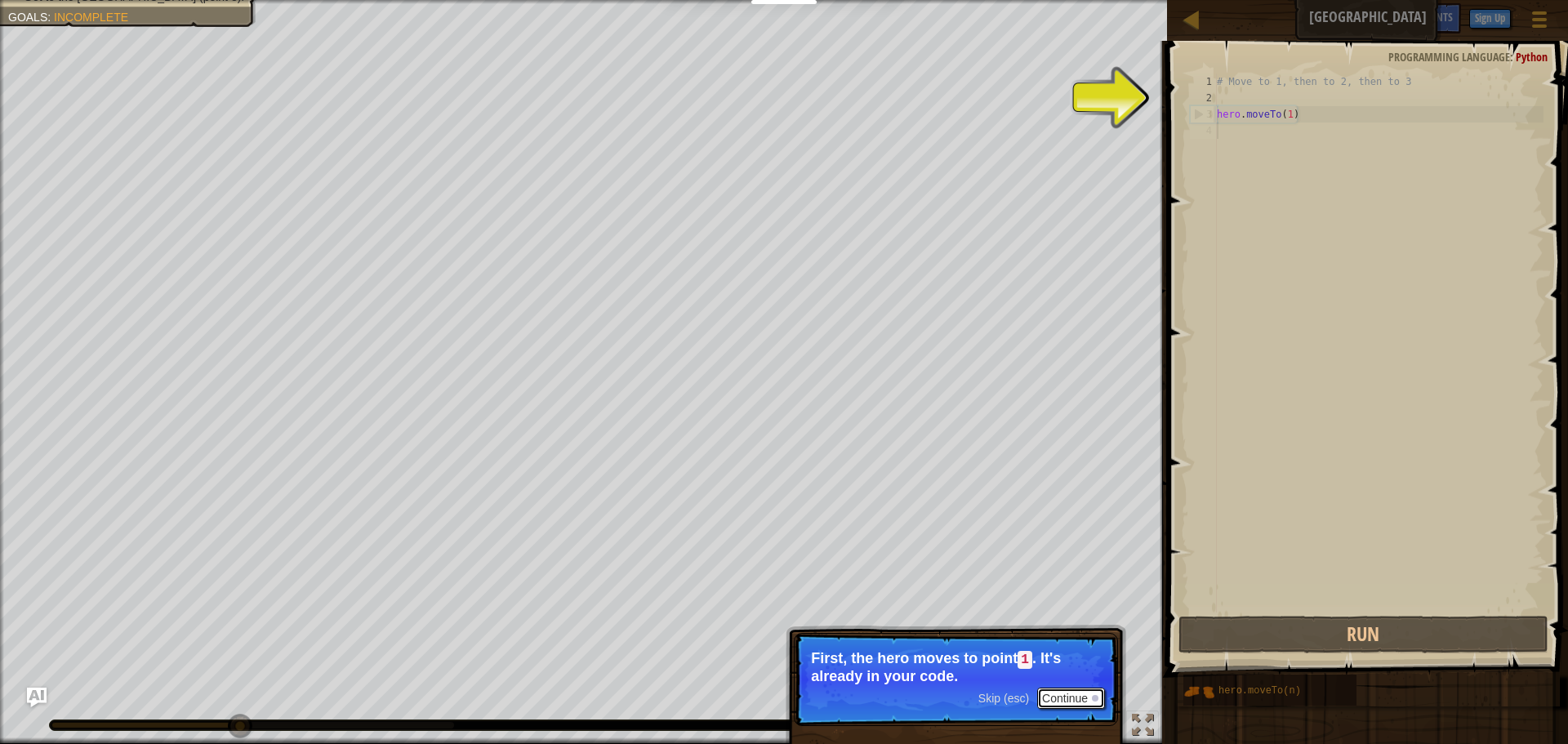
click at [1069, 695] on button "Continue" at bounding box center [1071, 698] width 68 height 21
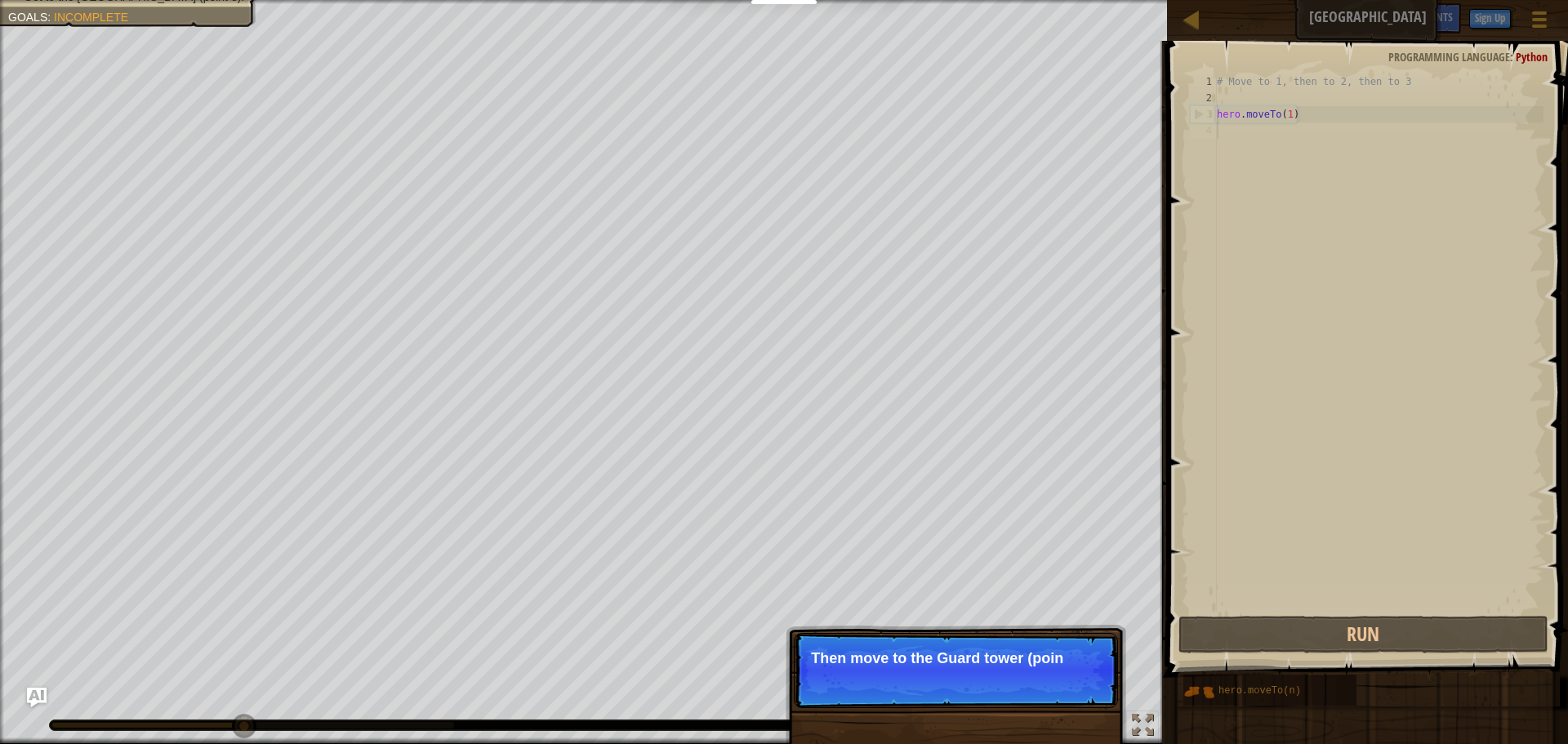
click at [1080, 699] on p "Skip (esc) Continue Then move to the Guard tower (poin" at bounding box center [956, 670] width 324 height 75
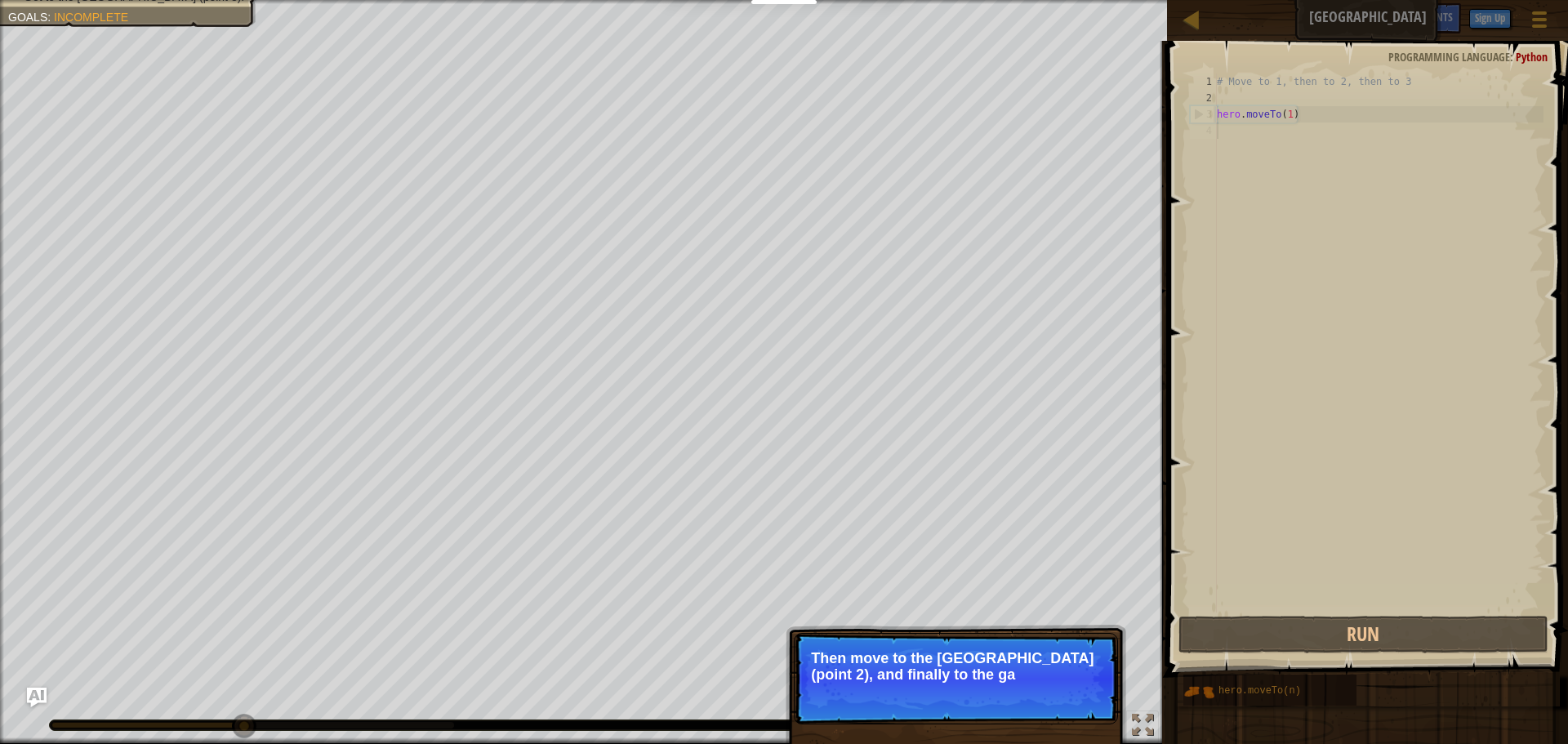
click at [1079, 697] on p "Skip (esc) Continue Then move to the [GEOGRAPHIC_DATA] (point 2), and finally t…" at bounding box center [956, 678] width 324 height 92
click at [1079, 697] on button "Continue" at bounding box center [1071, 697] width 68 height 21
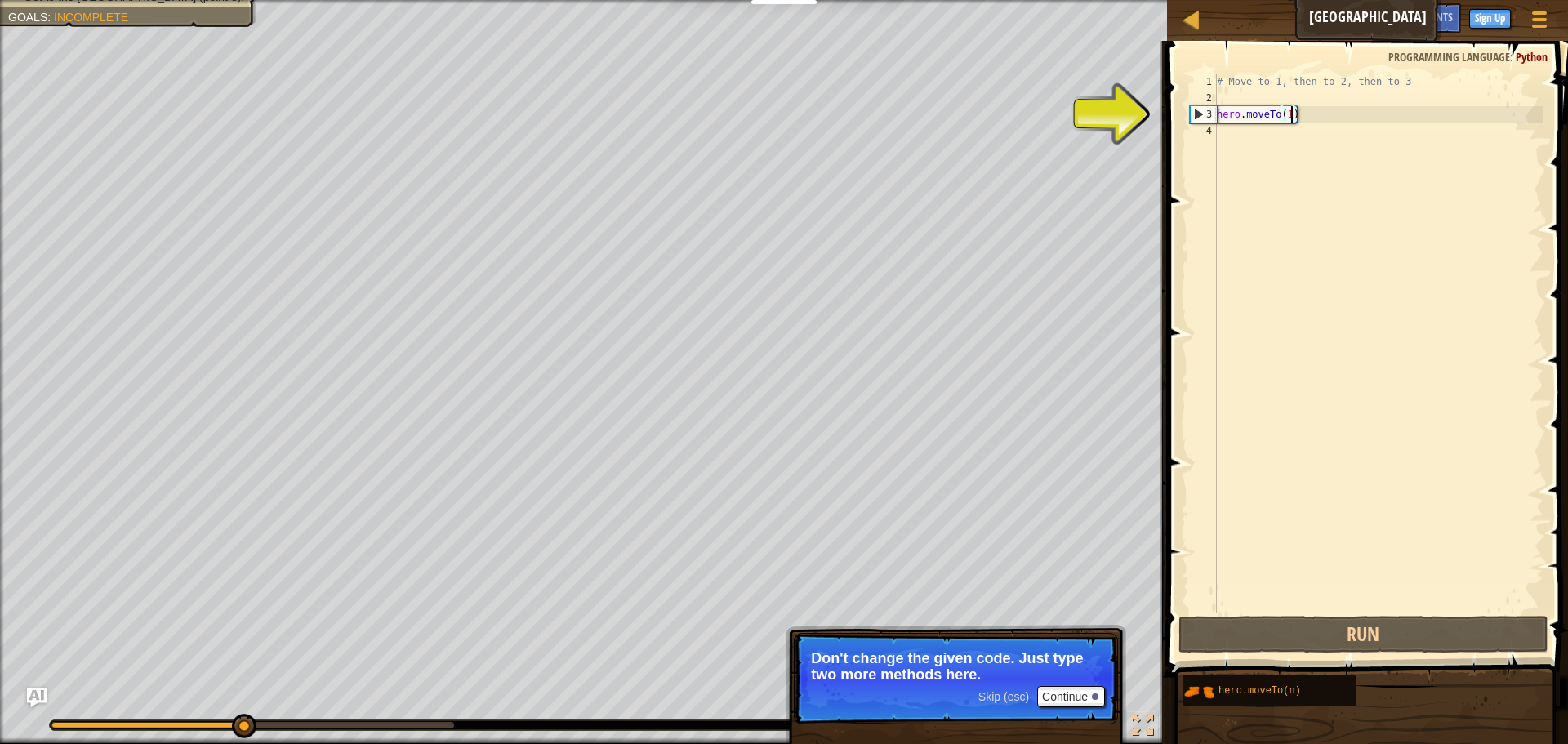
click at [1289, 116] on div "# Move to 1, then to 2, then to 3 hero . moveTo ( 1 )" at bounding box center [1378, 359] width 330 height 572
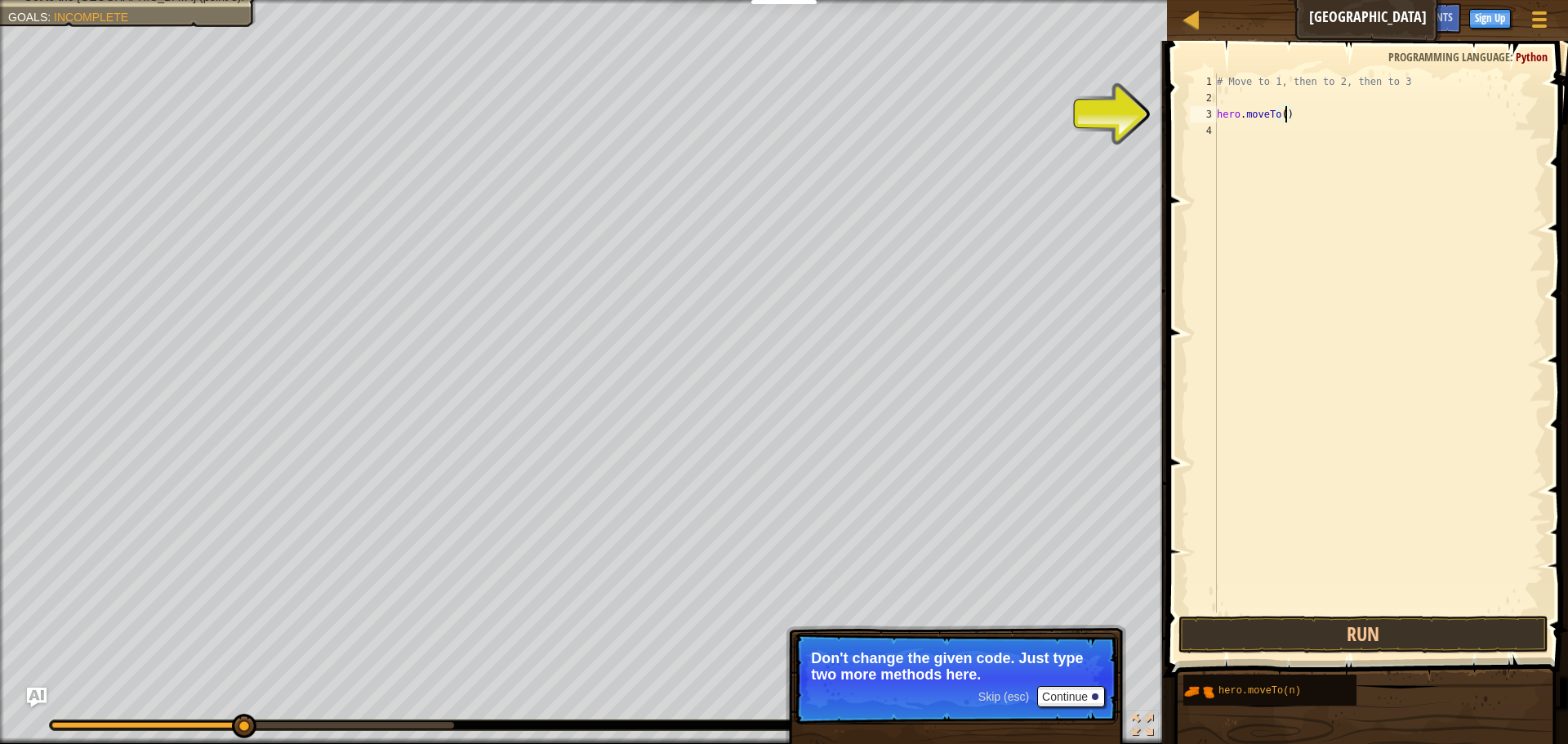
scroll to position [7, 10]
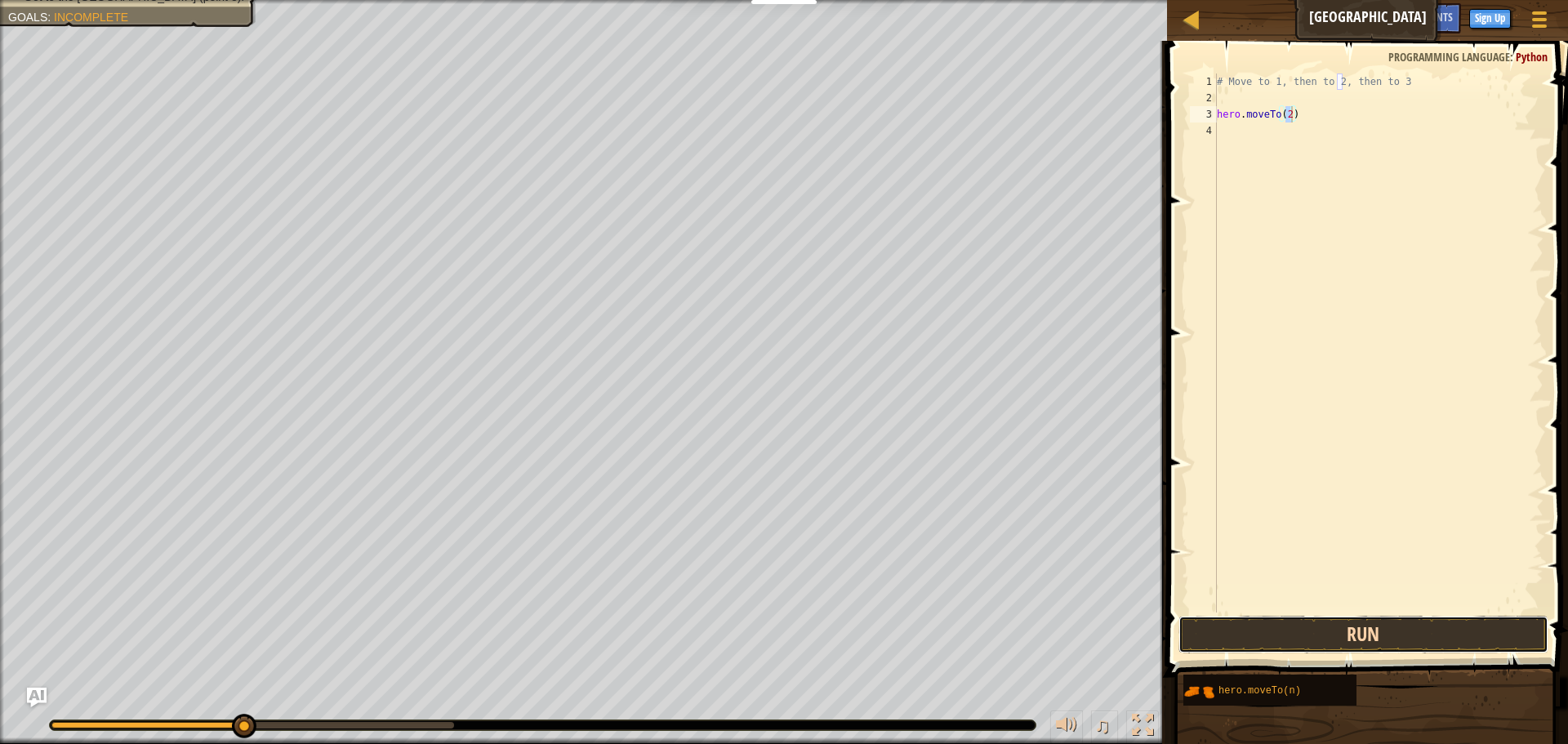
click at [1444, 647] on button "Run" at bounding box center [1362, 635] width 370 height 38
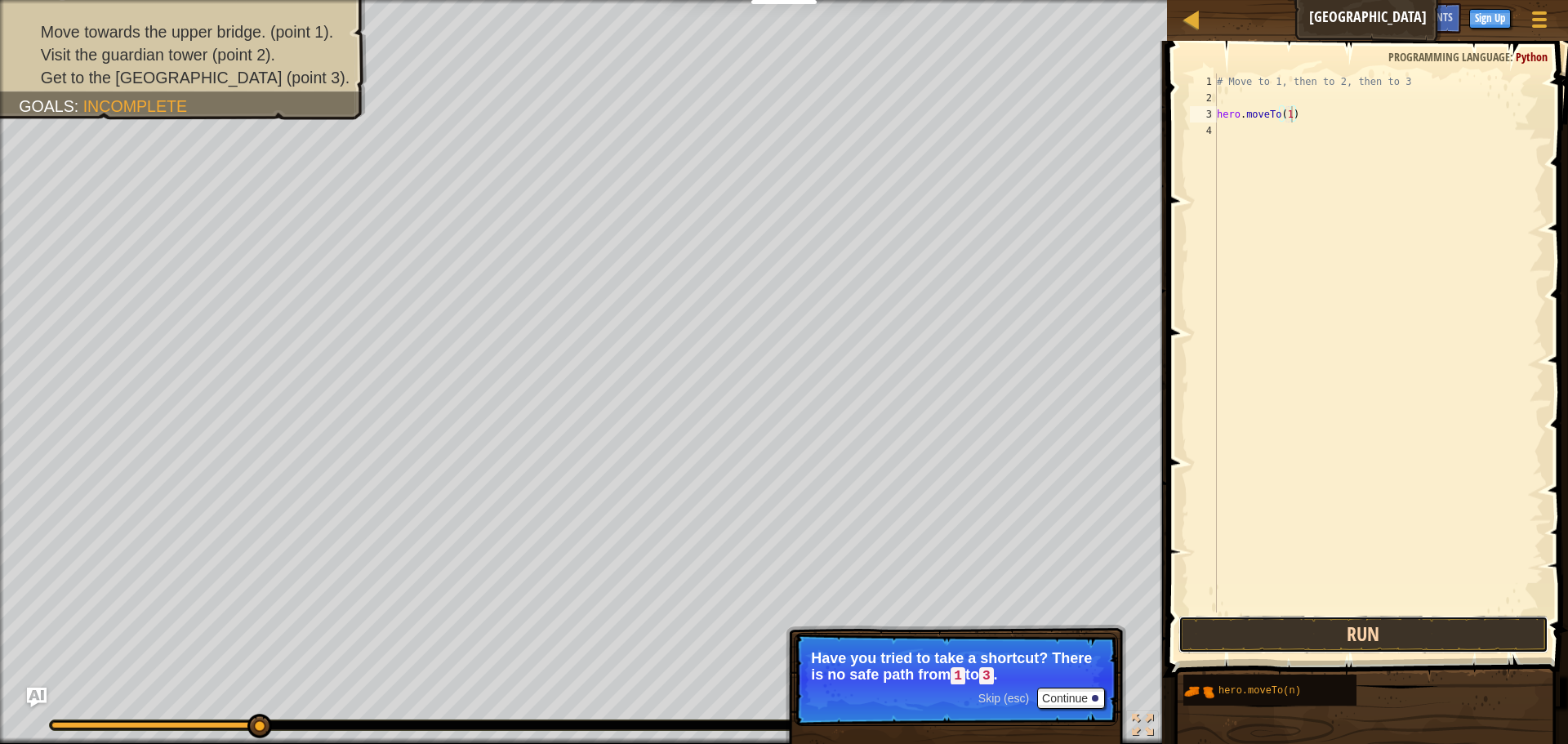
click at [1495, 634] on button "Run" at bounding box center [1362, 635] width 370 height 38
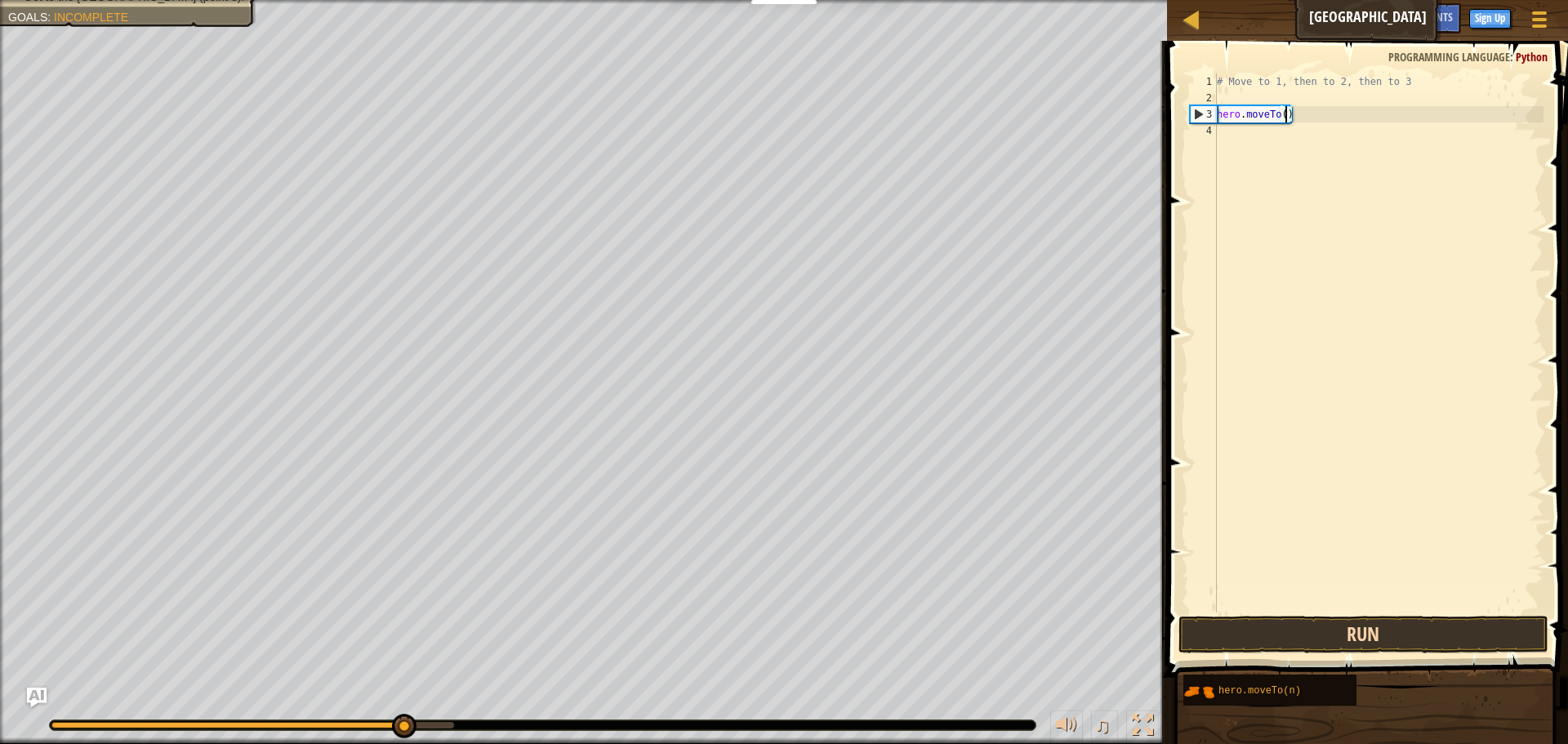
scroll to position [7, 10]
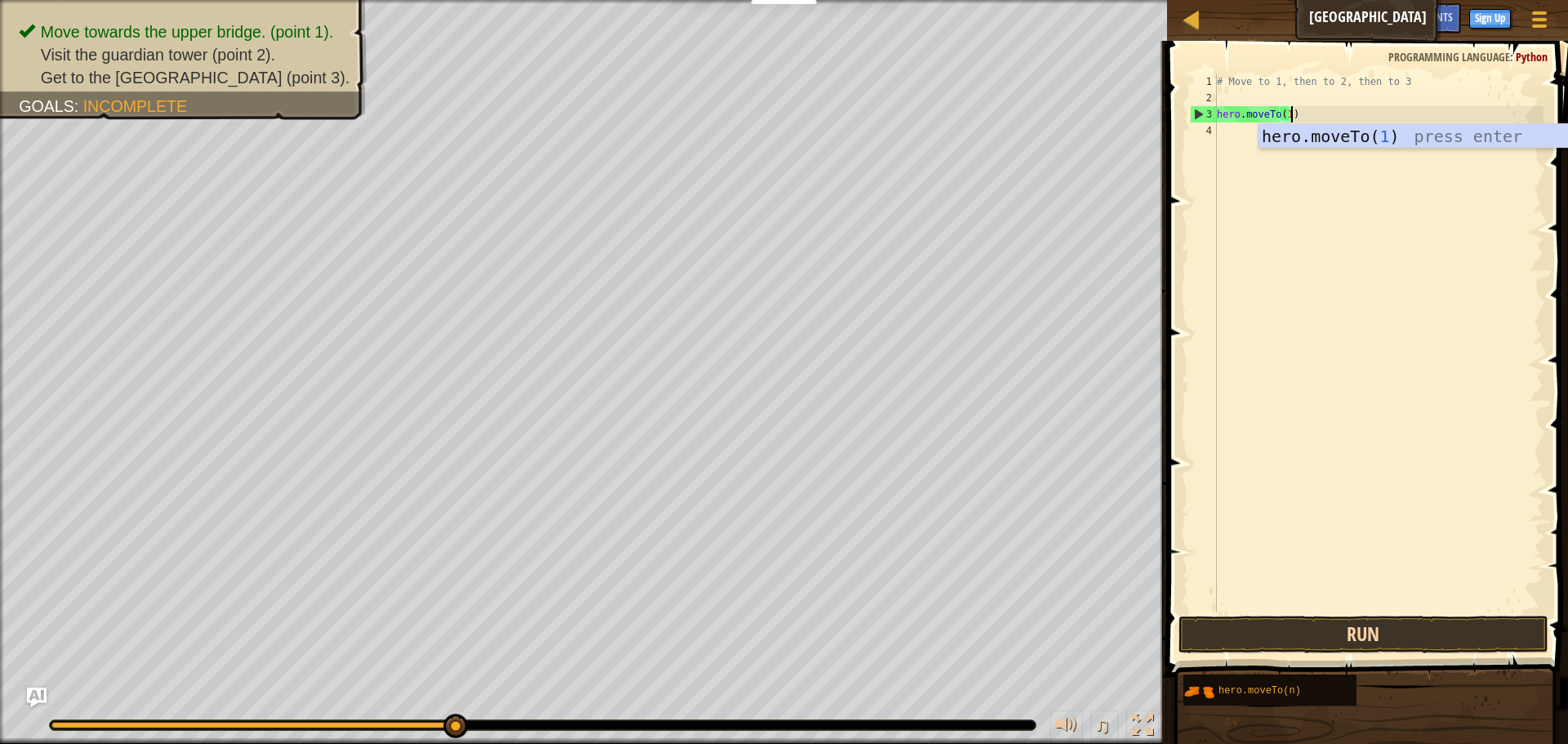
type textarea "hero.moveTo(1)"
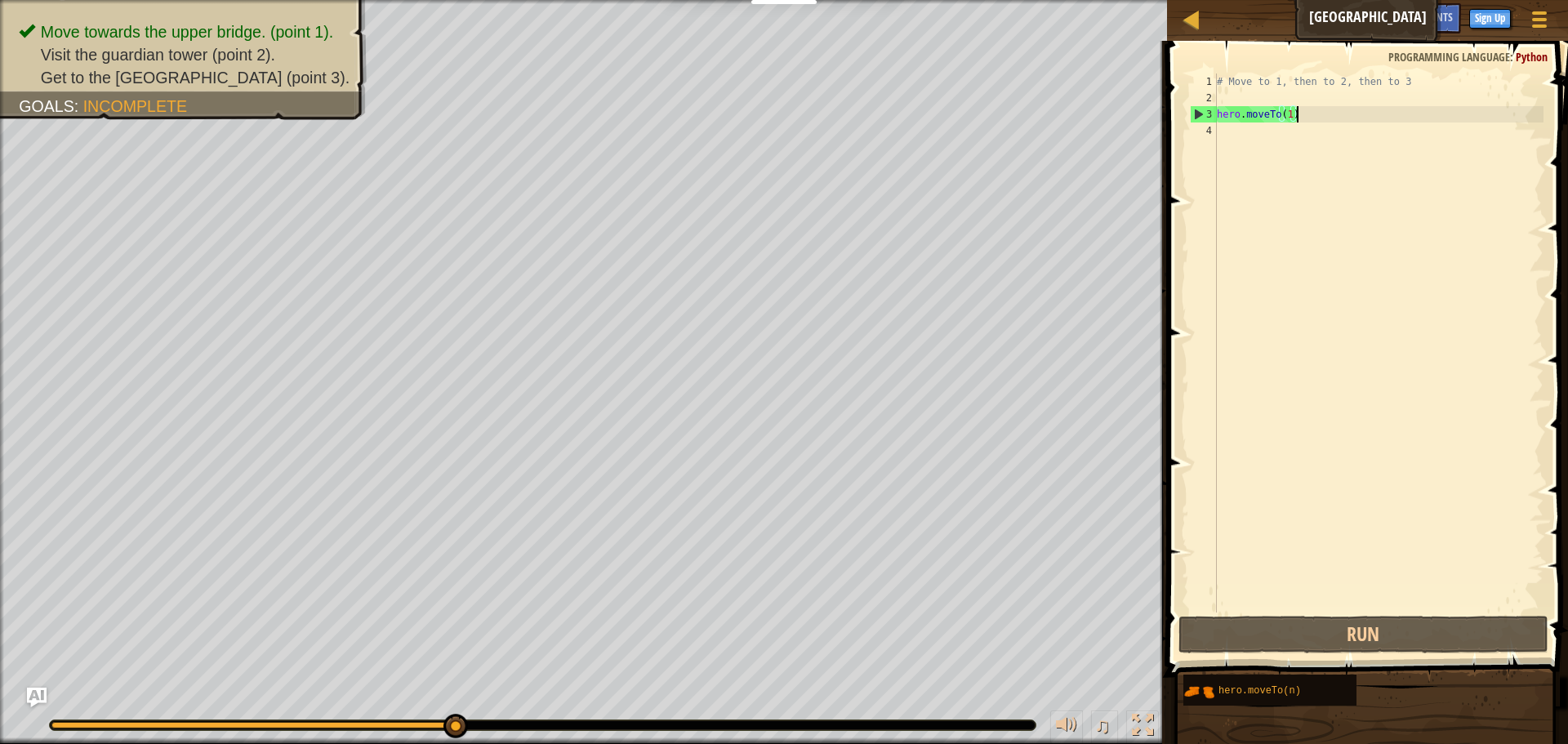
click at [1316, 114] on div "# Move to 1, then to 2, then to 3 hero . moveTo ( 1 )" at bounding box center [1378, 359] width 330 height 572
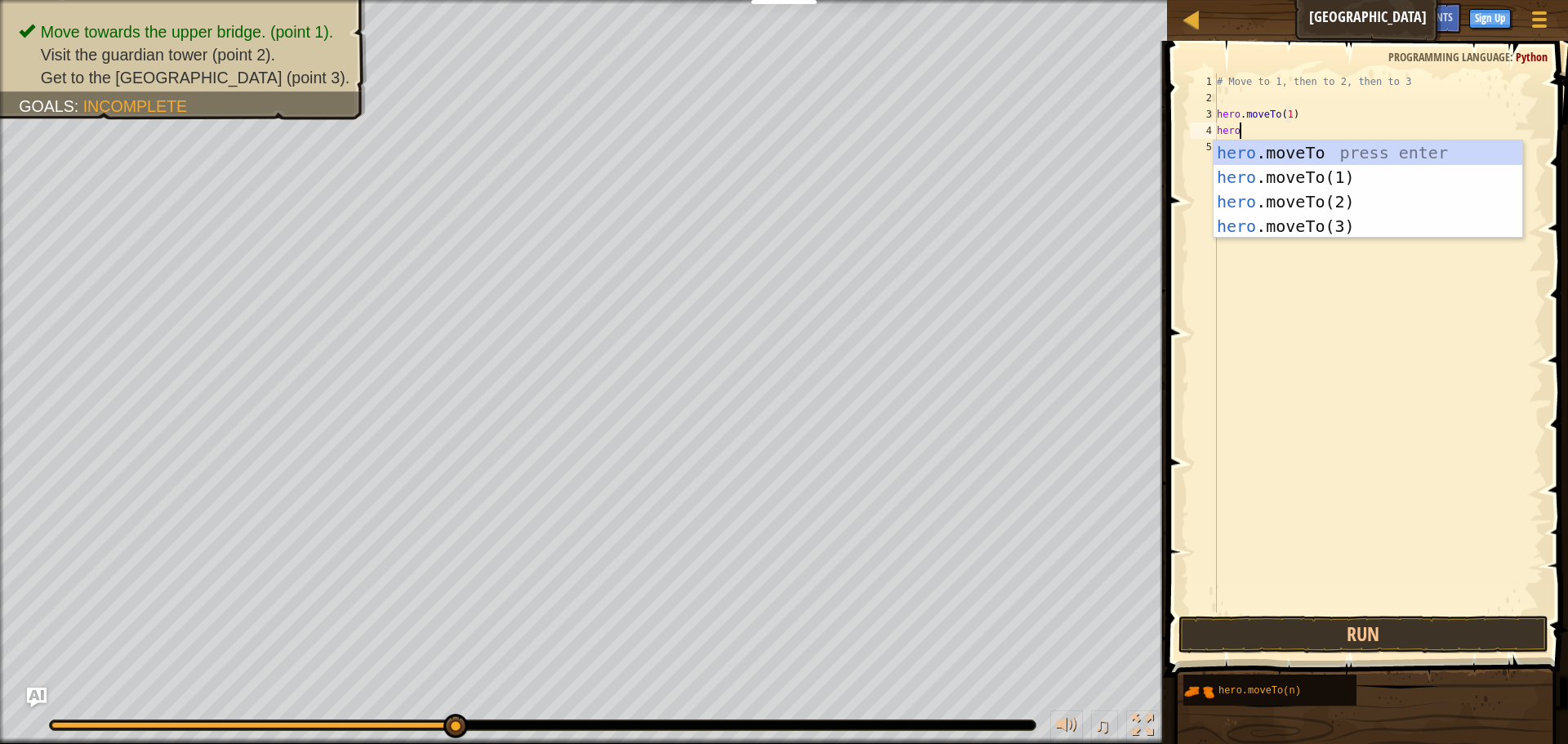
scroll to position [7, 3]
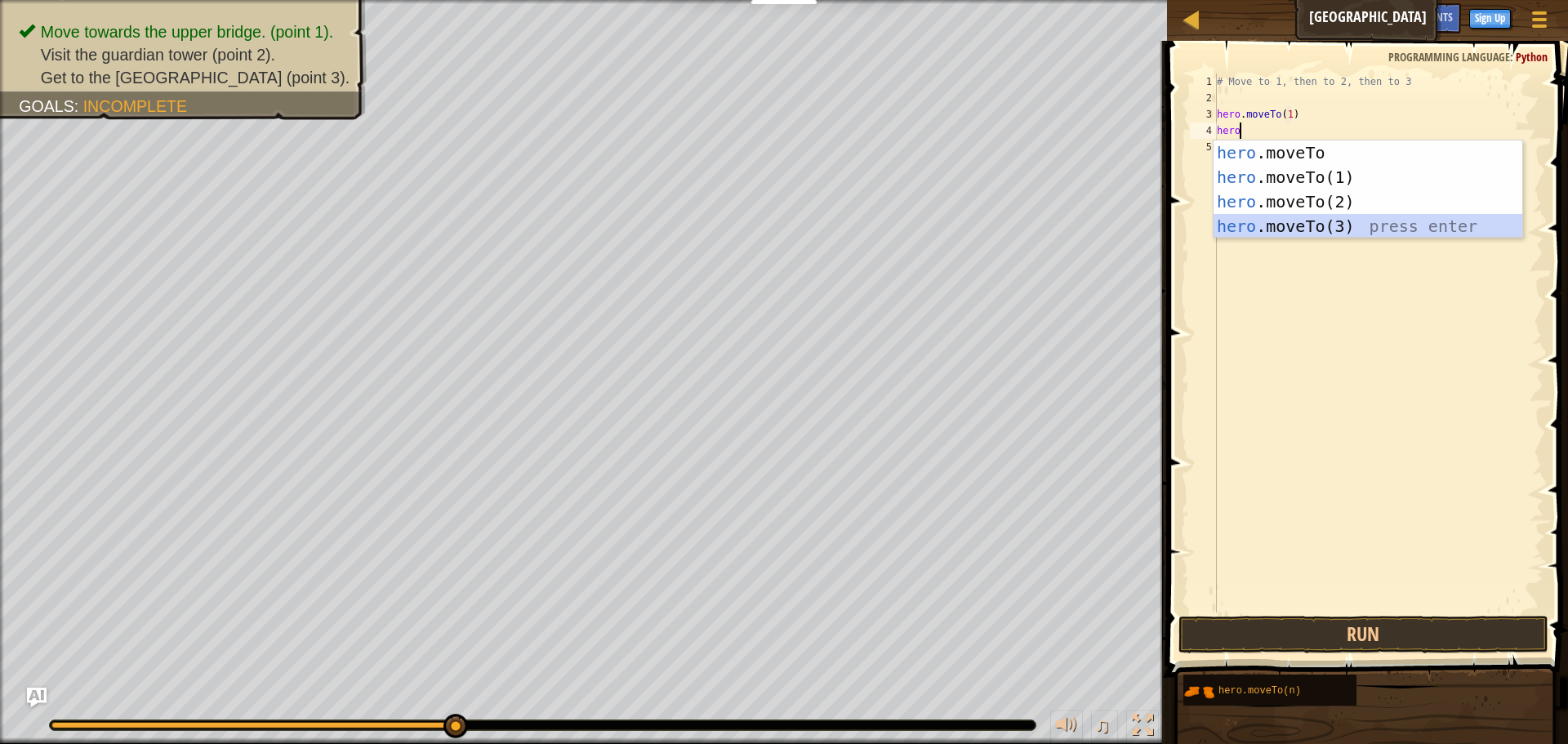
click at [1475, 236] on div "hero .moveTo press enter hero .moveTo(1) press enter hero .moveTo(2) press ente…" at bounding box center [1367, 214] width 308 height 147
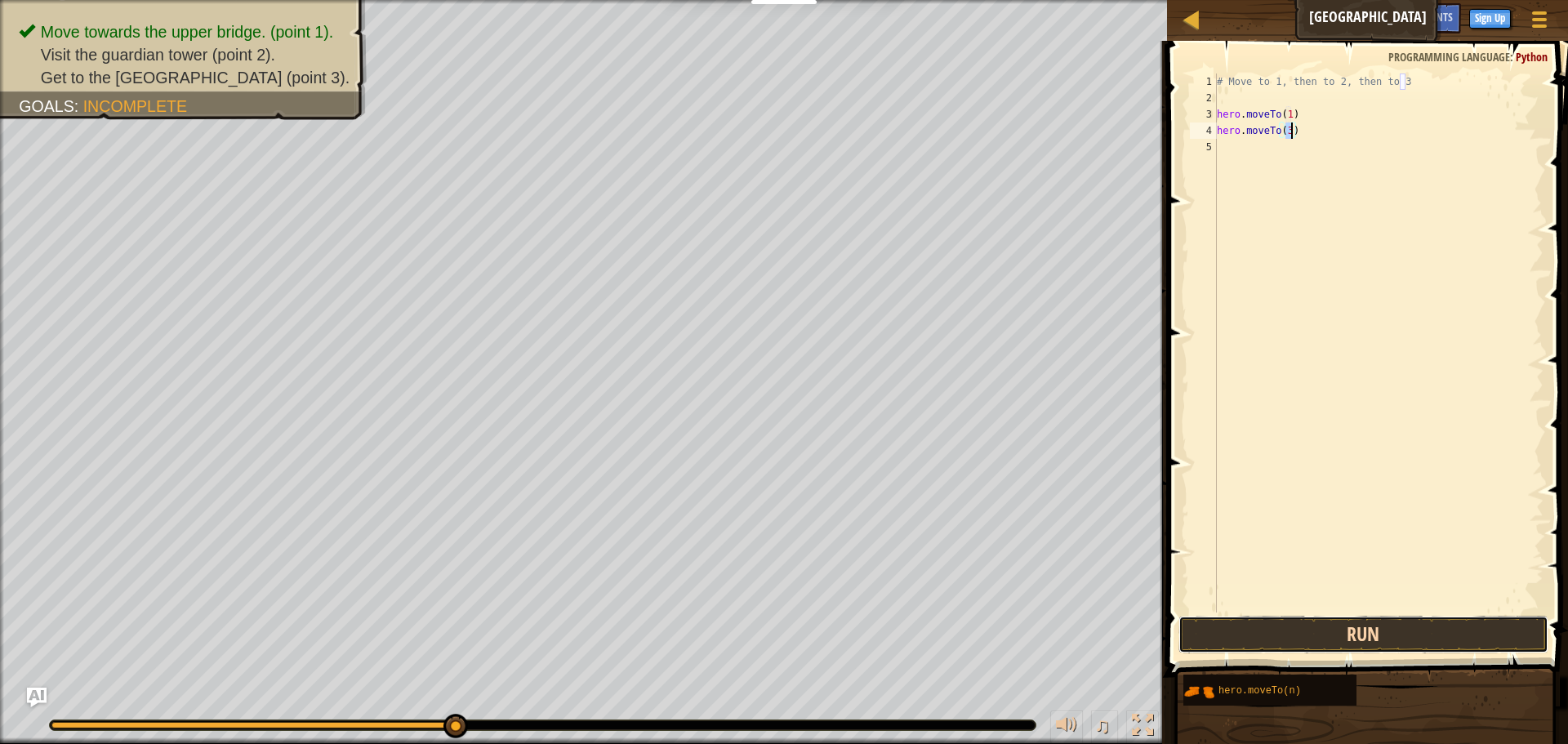
drag, startPoint x: 1436, startPoint y: 630, endPoint x: 1443, endPoint y: 642, distance: 13.9
click at [1438, 630] on button "Run" at bounding box center [1362, 635] width 370 height 38
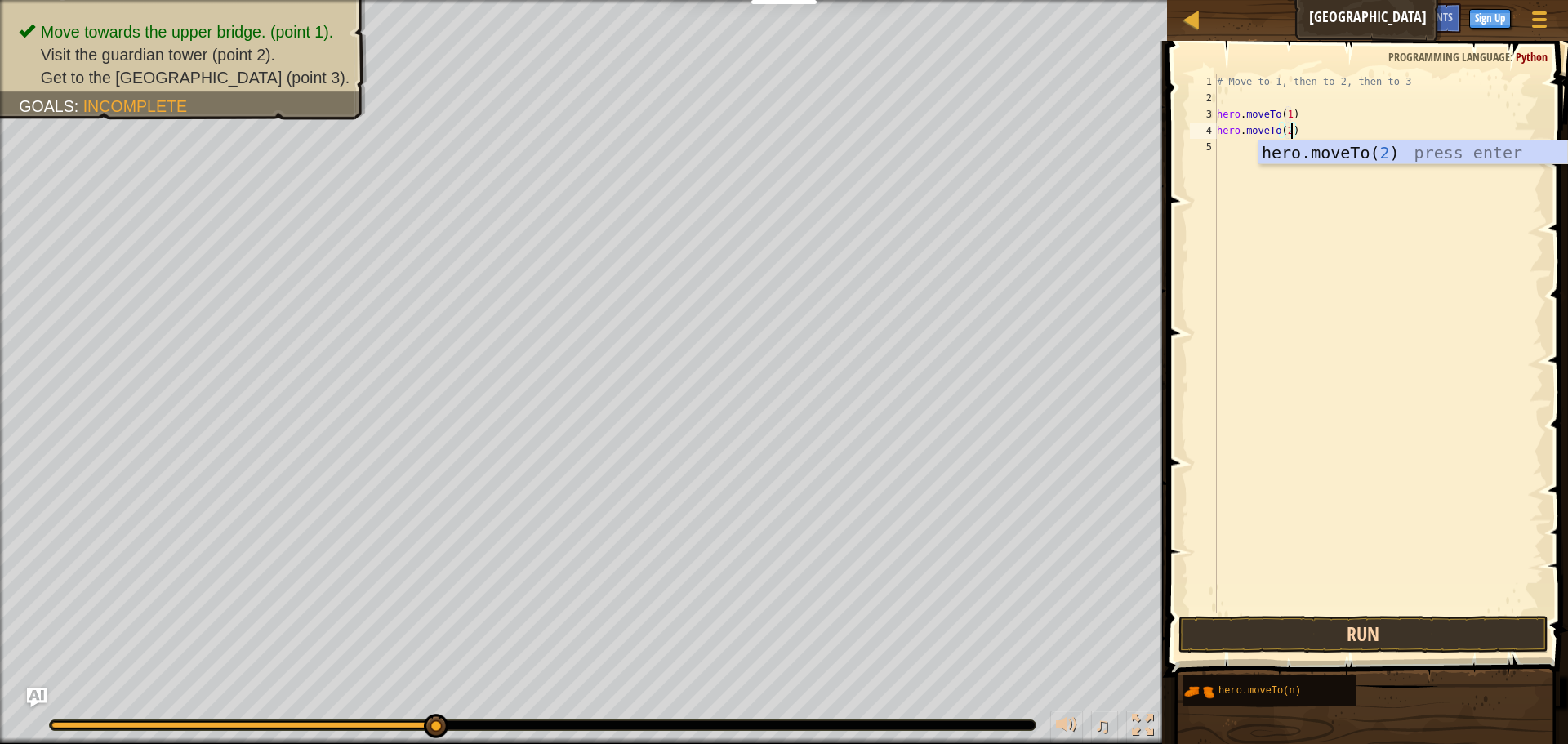
type textarea "hero.moveTo(2)"
click at [1414, 645] on button "Run" at bounding box center [1362, 635] width 370 height 38
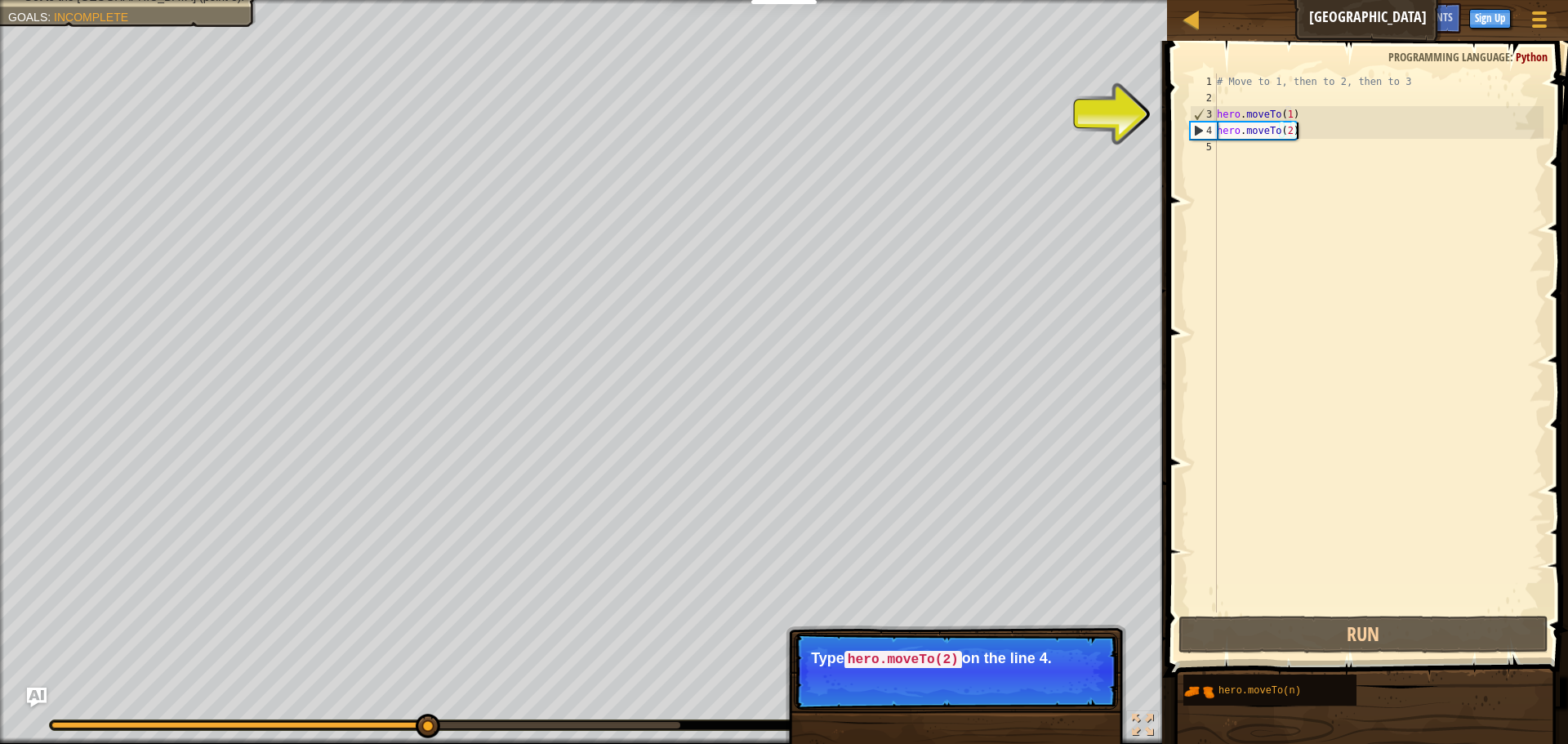
click at [1306, 134] on div "# Move to 1, then to 2, then to 3 hero . moveTo ( 1 ) hero . moveTo ( 2 )" at bounding box center [1378, 359] width 330 height 572
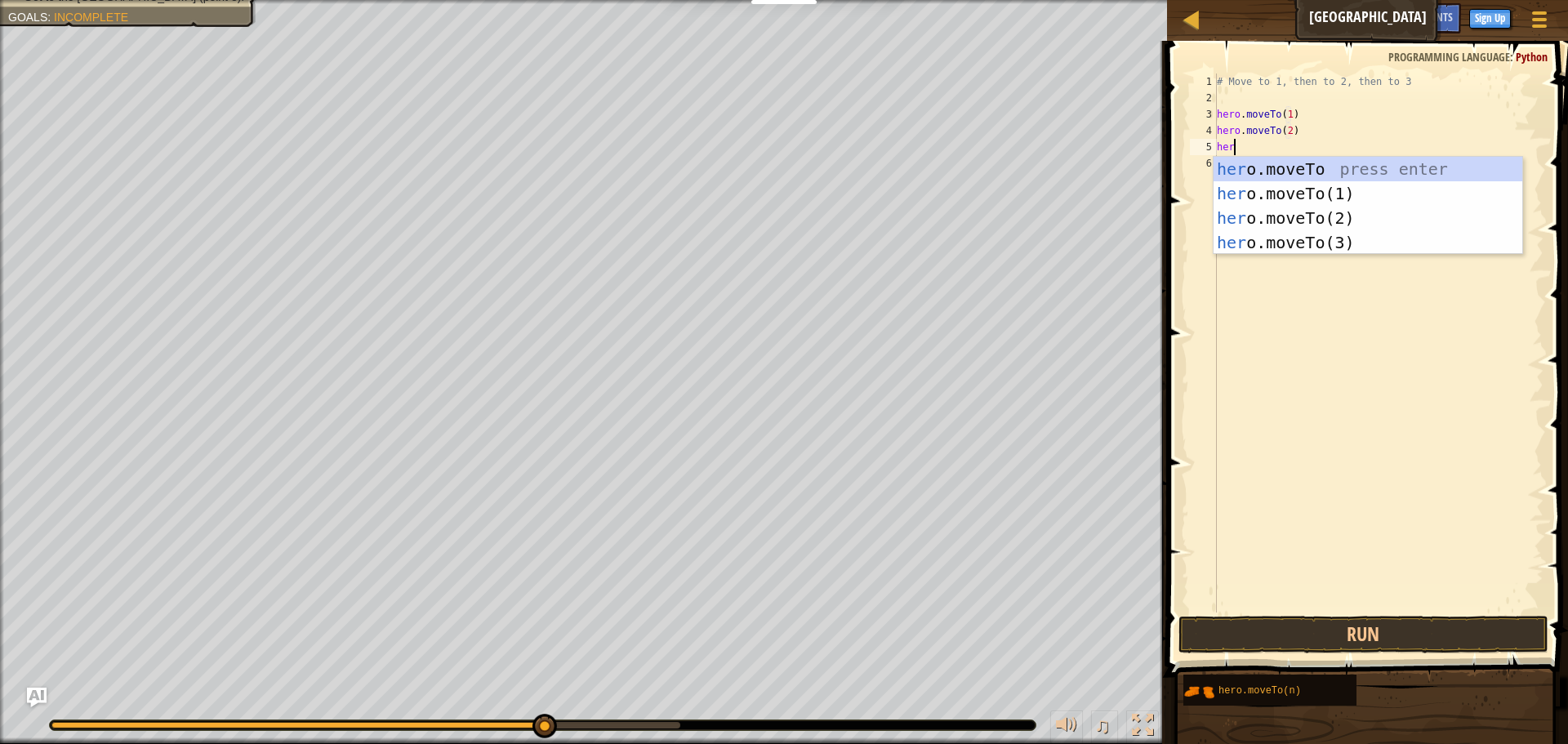
scroll to position [7, 3]
drag, startPoint x: 1391, startPoint y: 233, endPoint x: 1431, endPoint y: 320, distance: 95.8
click at [1391, 238] on div "hero .moveTo press enter hero .moveTo(1) press enter hero .moveTo(2) press ente…" at bounding box center [1367, 230] width 308 height 147
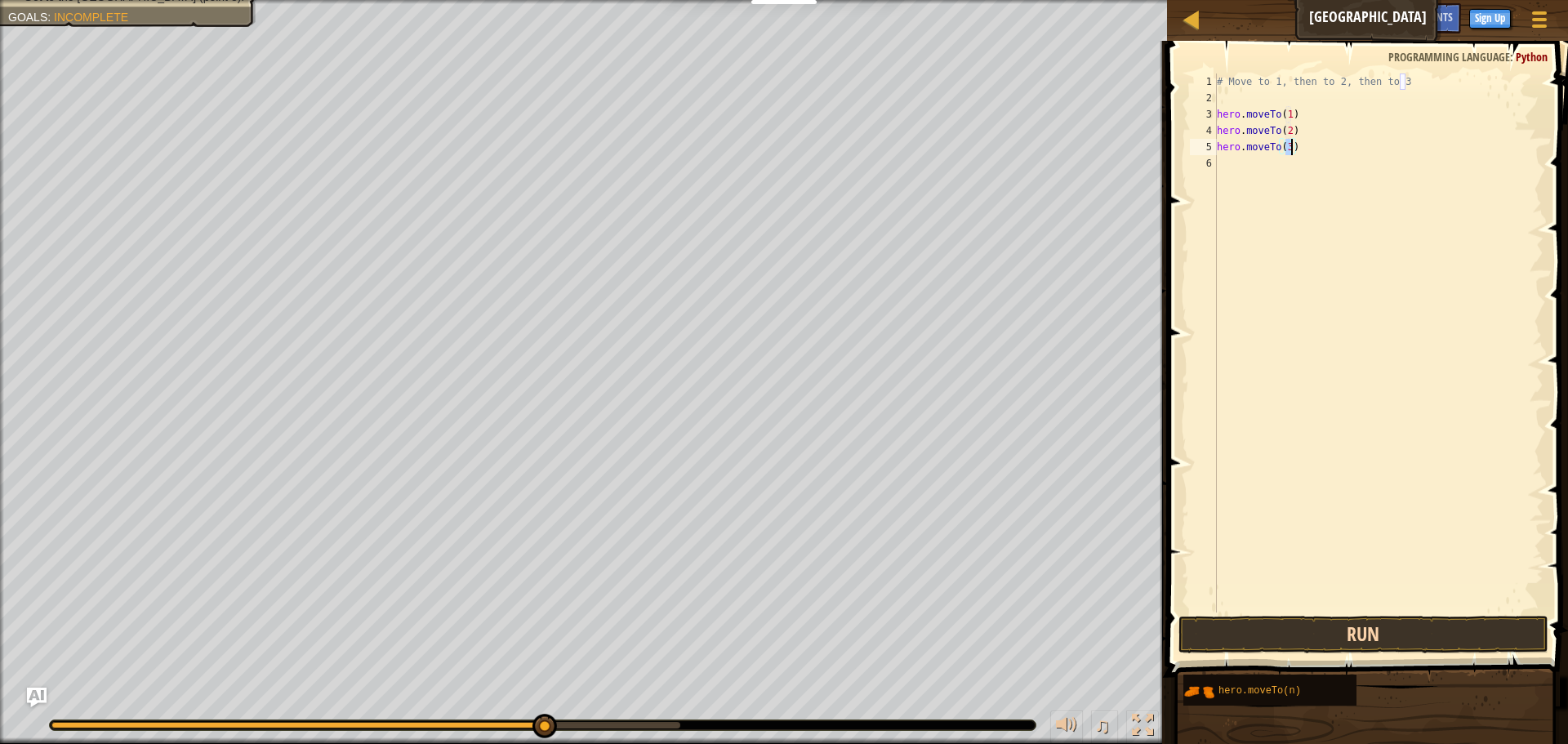
type textarea "hero.moveTo(3)"
click at [1390, 633] on button "Run" at bounding box center [1362, 635] width 370 height 38
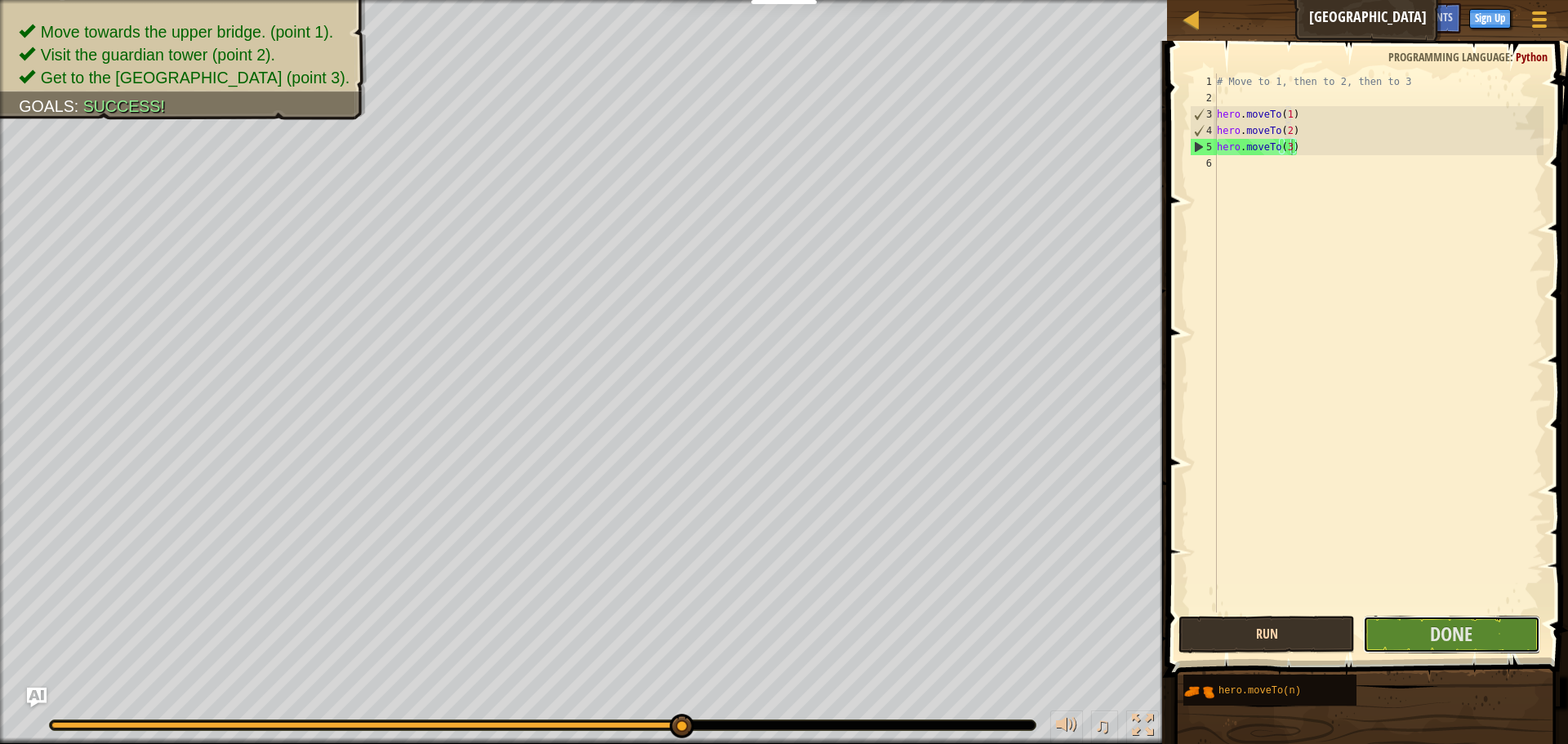
click at [1390, 633] on button "Done" at bounding box center [1451, 635] width 176 height 38
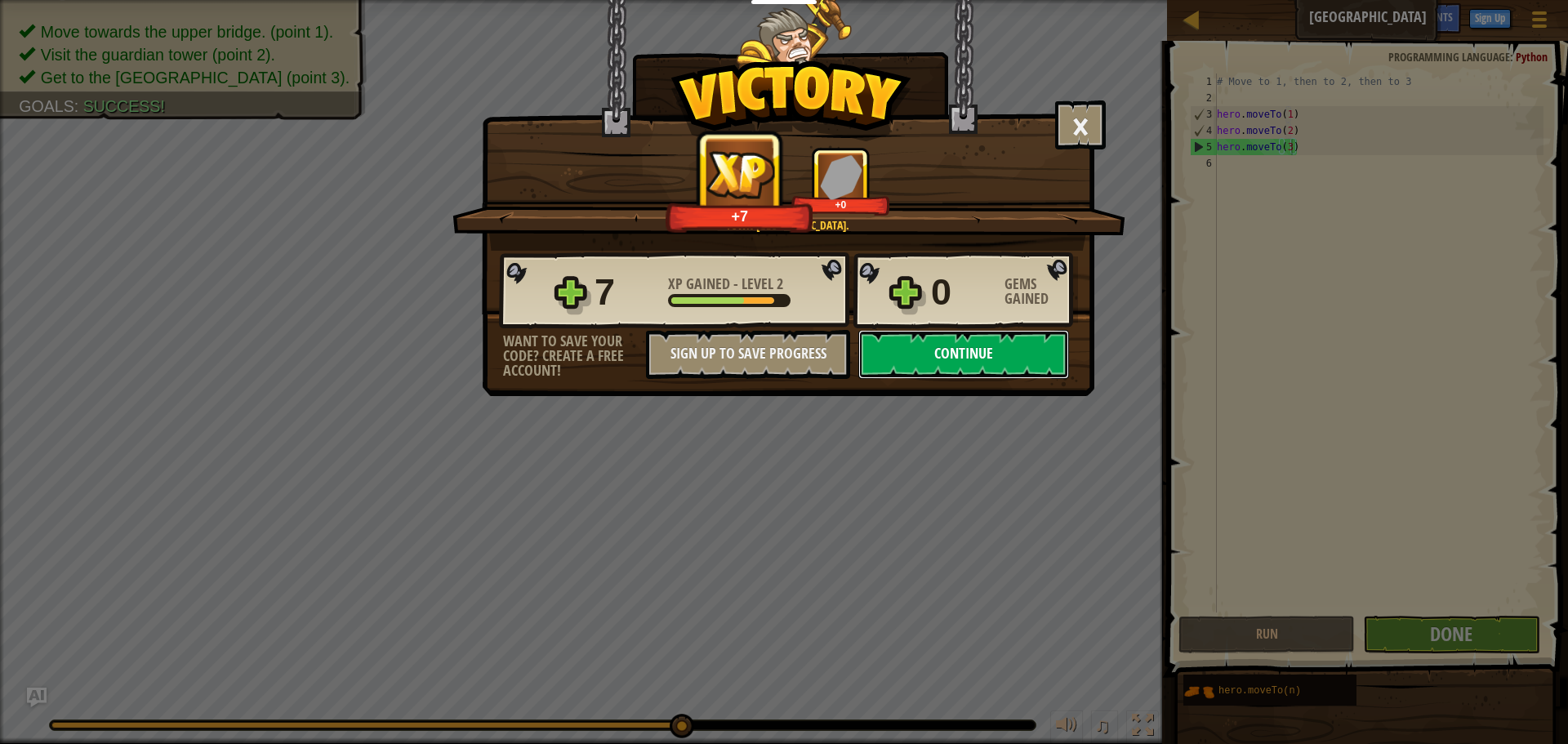
click at [934, 354] on button "Continue" at bounding box center [963, 354] width 210 height 49
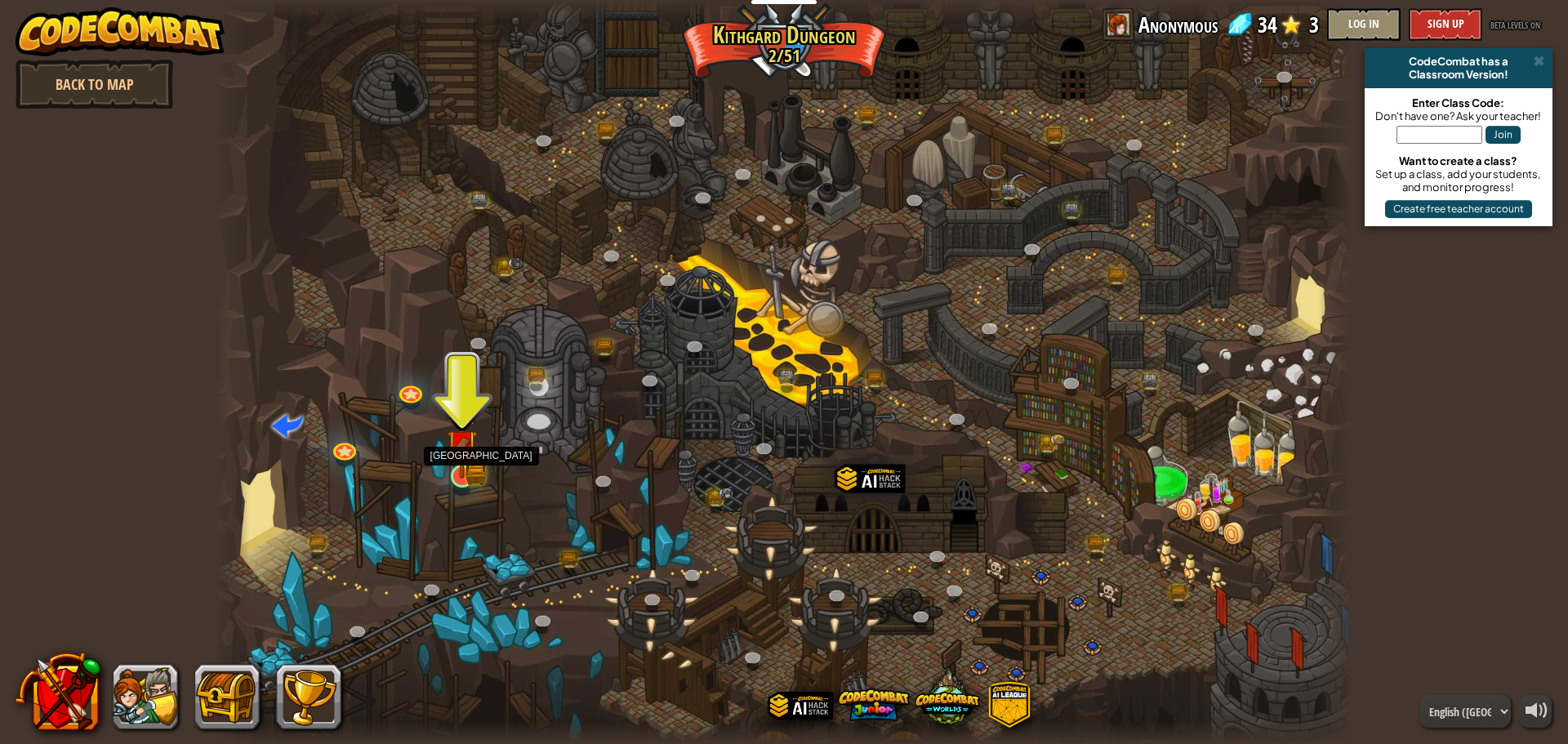
click at [448, 459] on img at bounding box center [461, 445] width 31 height 67
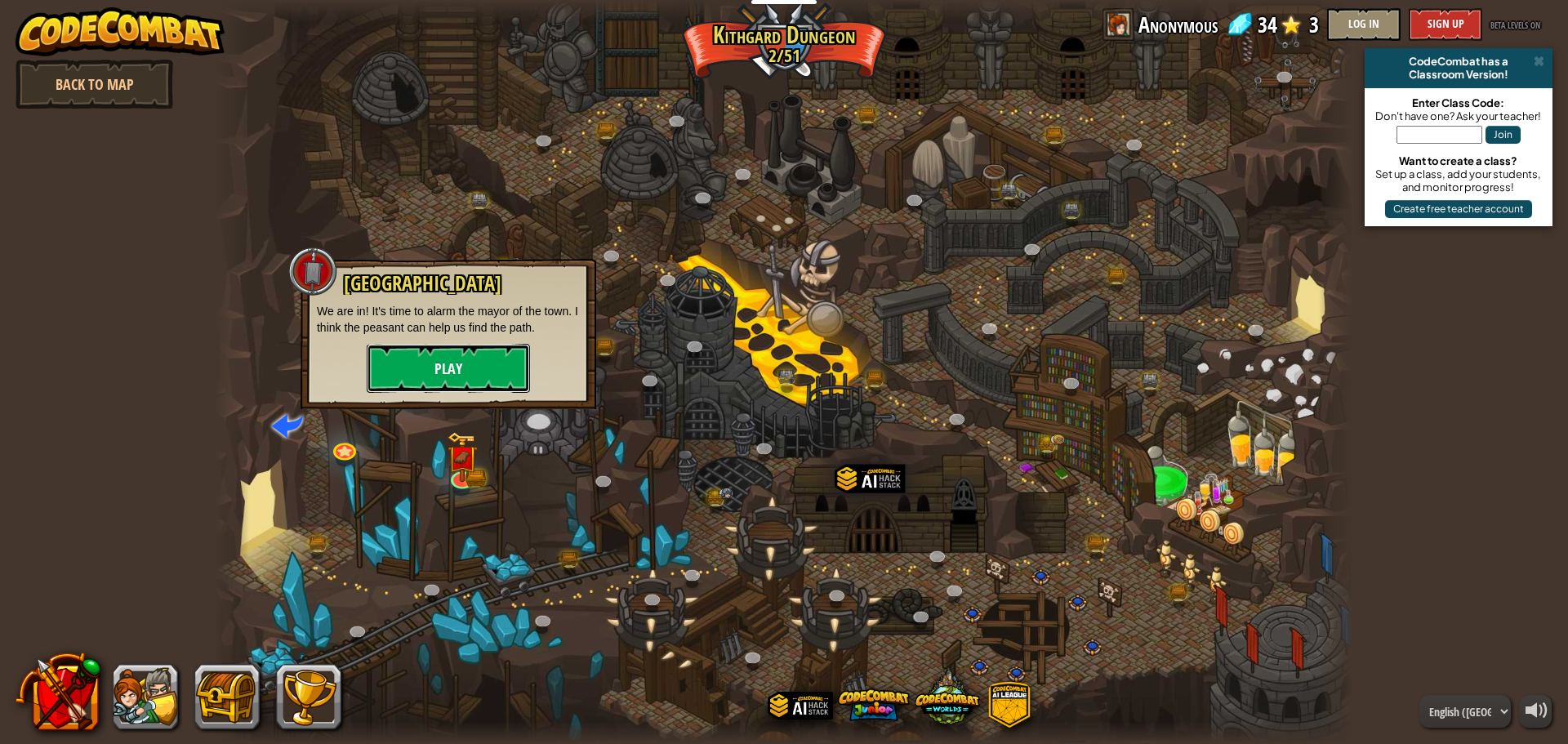
click at [459, 356] on button "Play" at bounding box center [448, 368] width 163 height 49
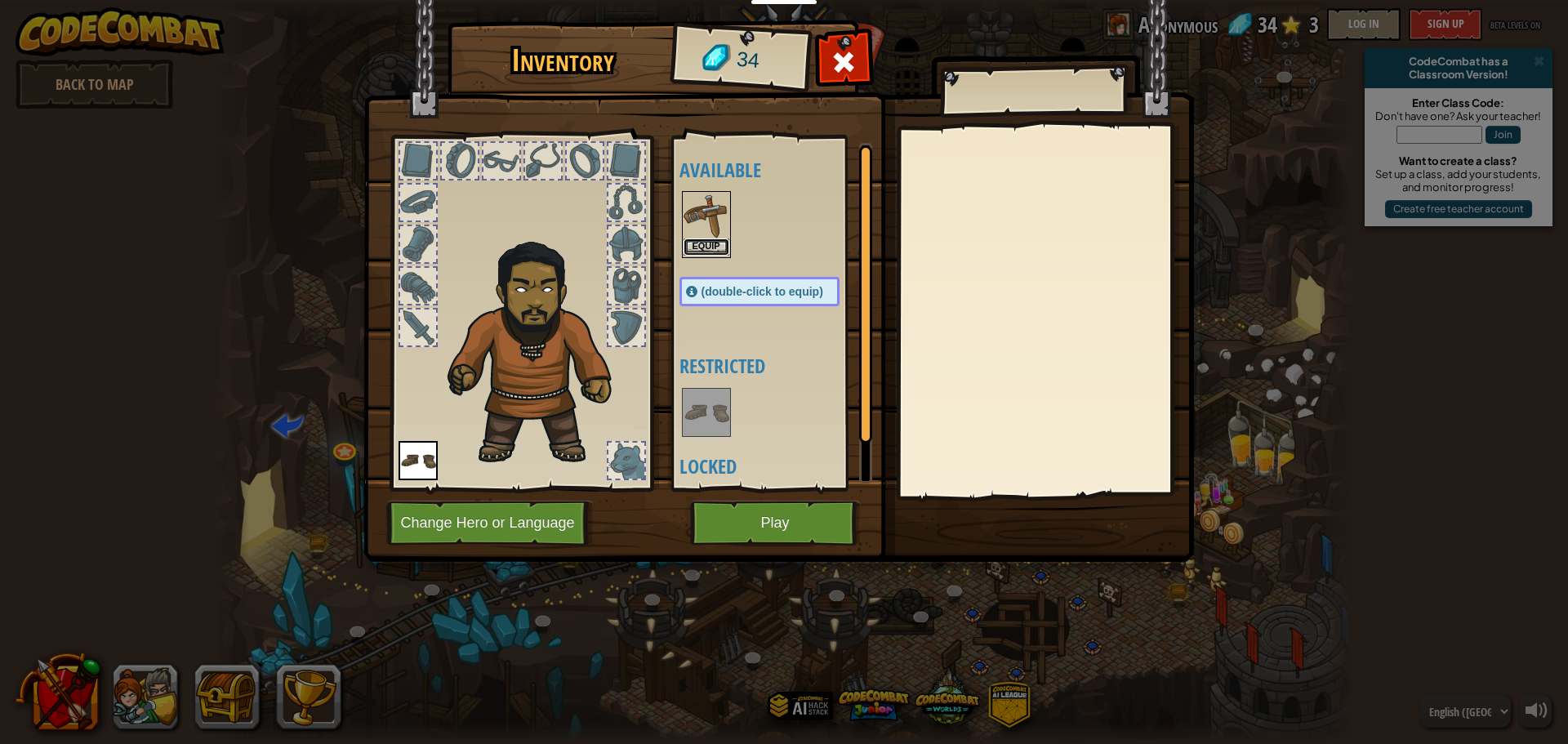
click at [696, 239] on button "Equip" at bounding box center [706, 246] width 45 height 18
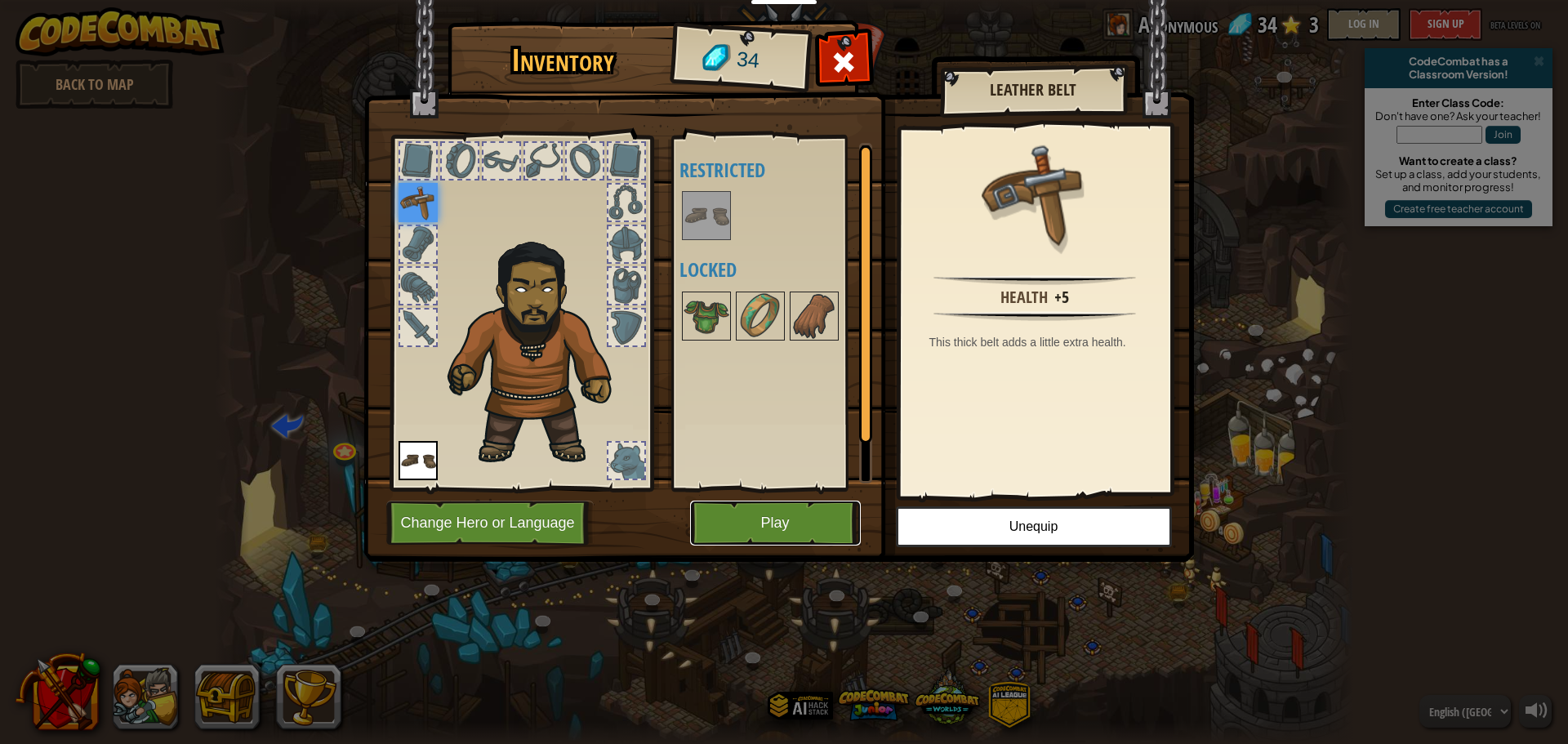
click at [786, 529] on button "Play" at bounding box center [775, 523] width 170 height 44
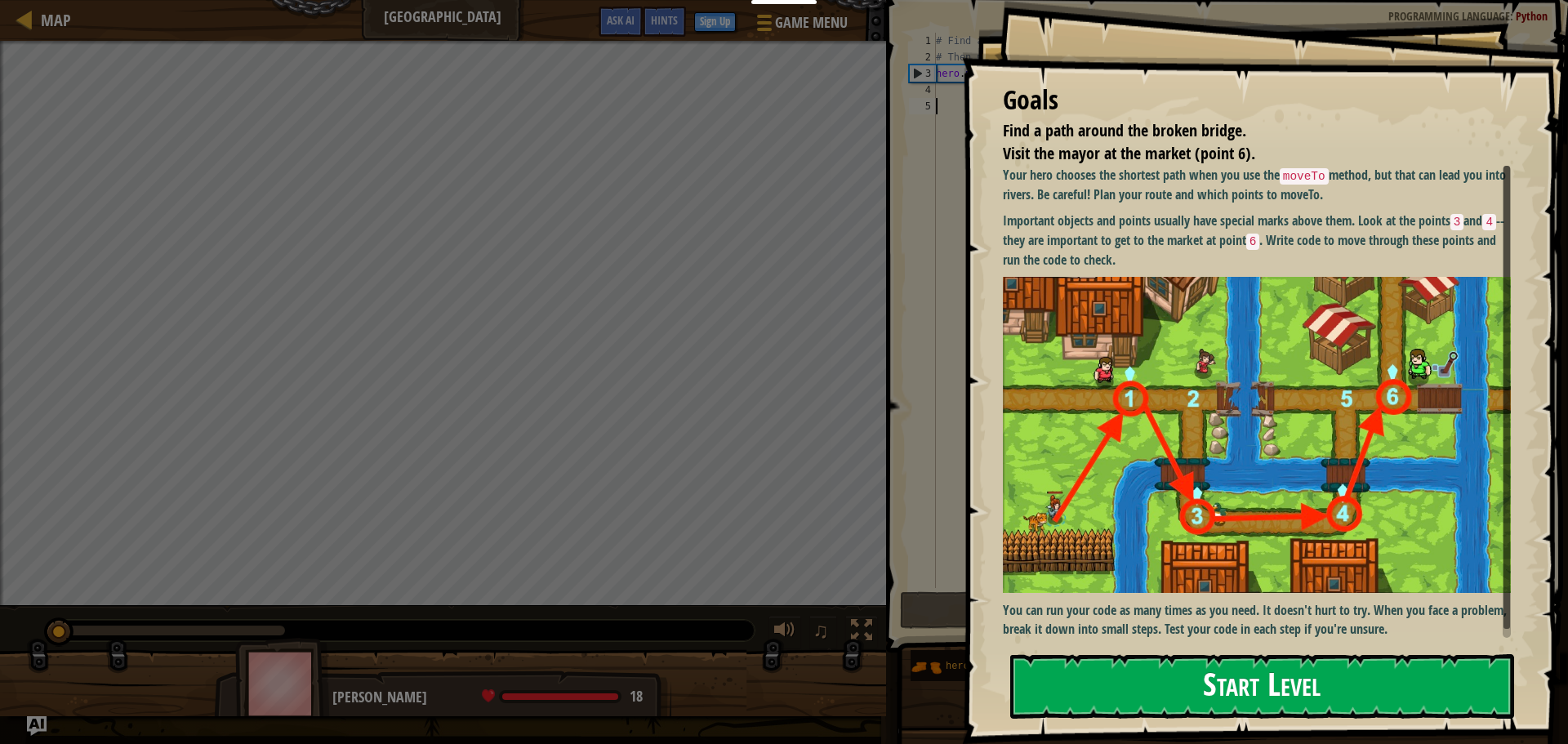
click at [1330, 689] on button "Start Level" at bounding box center [1262, 687] width 504 height 65
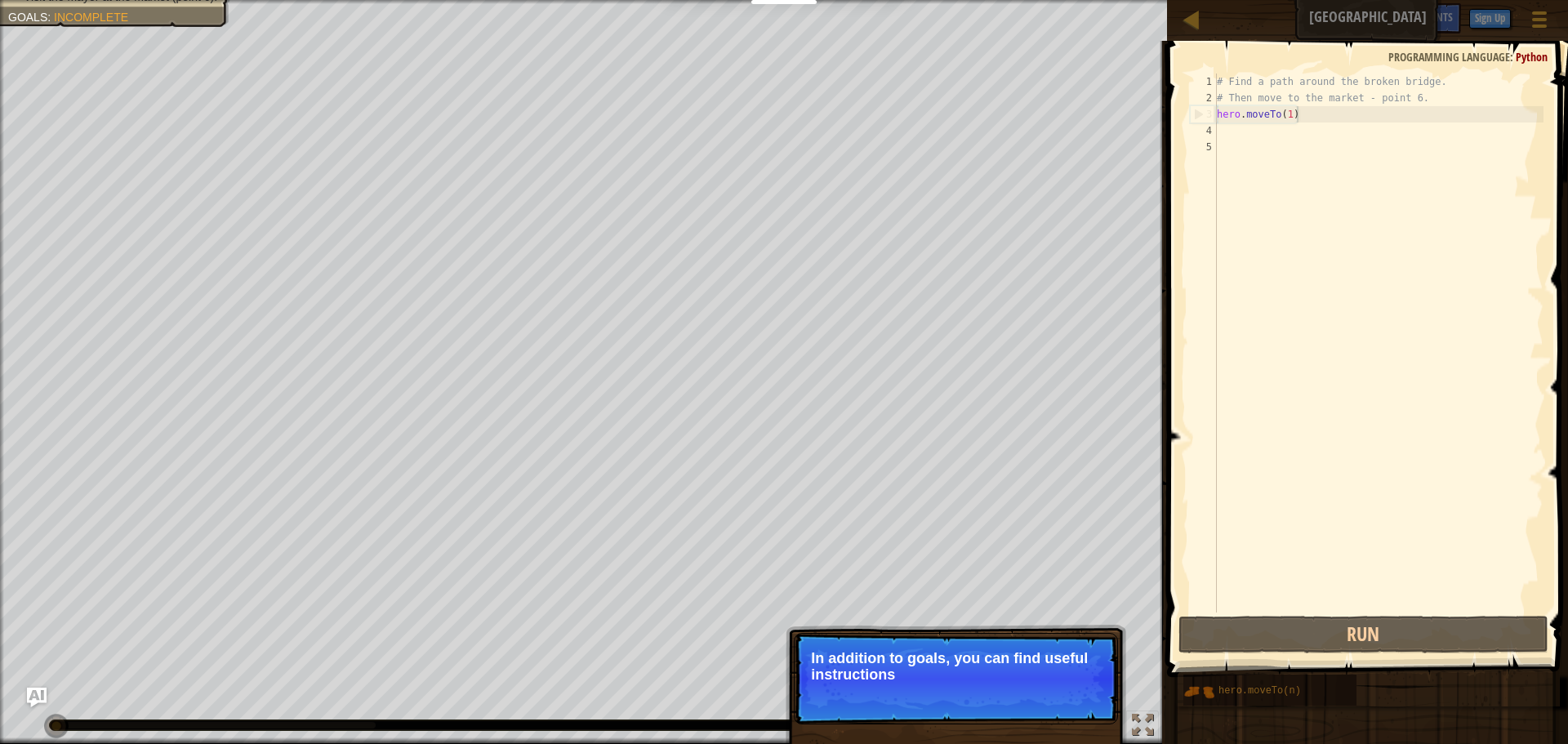
click at [1298, 120] on div "# Find a path around the broken bridge. # Then move to the market - point 6. he…" at bounding box center [1378, 359] width 330 height 572
type textarea "hero.moveTo(1)"
click at [1308, 114] on div "# Find a path around the broken bridge. # Then move to the market - point 6. he…" at bounding box center [1378, 359] width 330 height 572
click at [1221, 140] on div "# Find a path around the broken bridge. # Then move to the market - point 6. he…" at bounding box center [1378, 359] width 330 height 572
click at [1319, 116] on div "# Find a path around the broken bridge. # Then move to the market - point 6. he…" at bounding box center [1378, 359] width 330 height 572
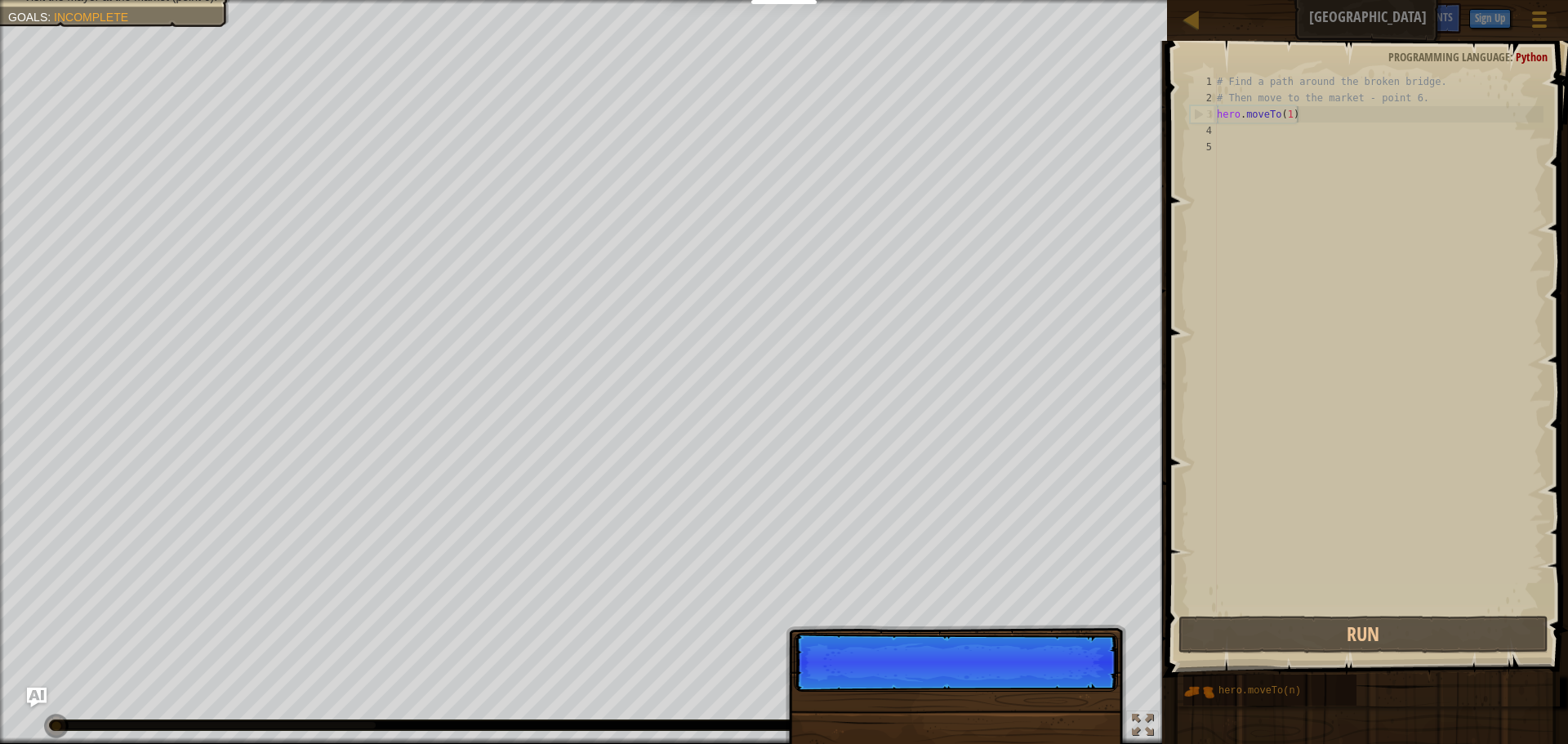
type textarea "hero.moveTo(1)"
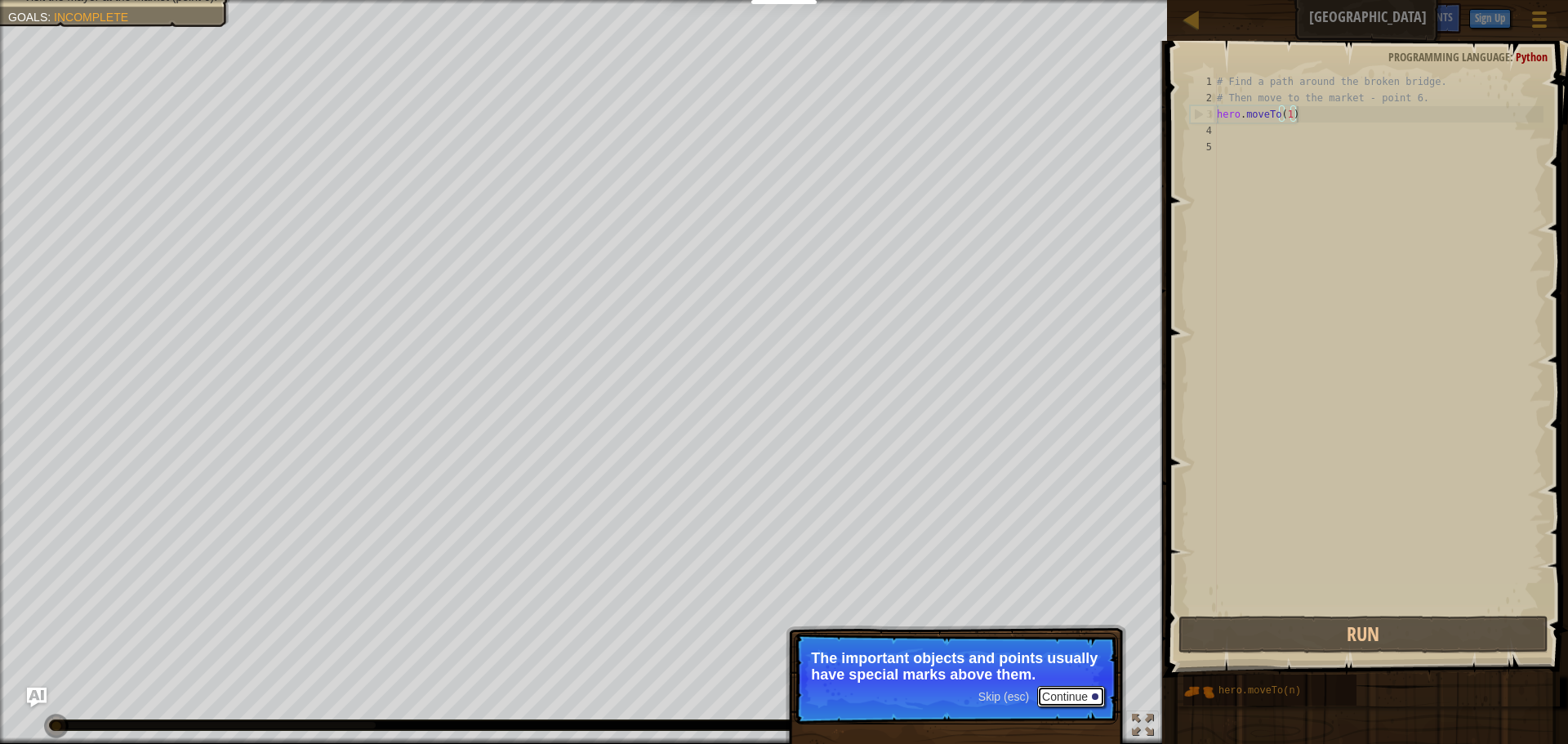
click at [1060, 697] on button "Continue" at bounding box center [1071, 697] width 68 height 21
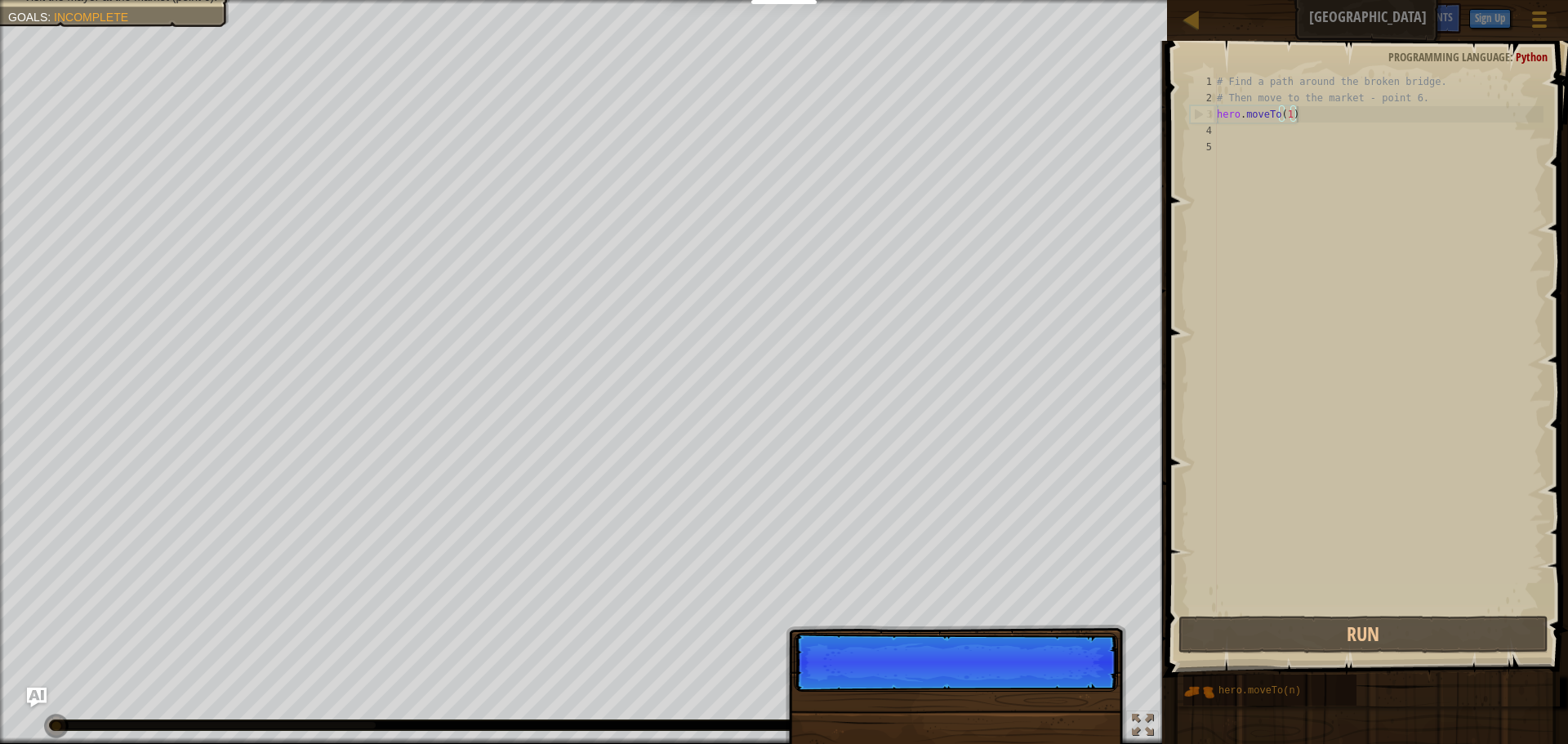
scroll to position [7, 10]
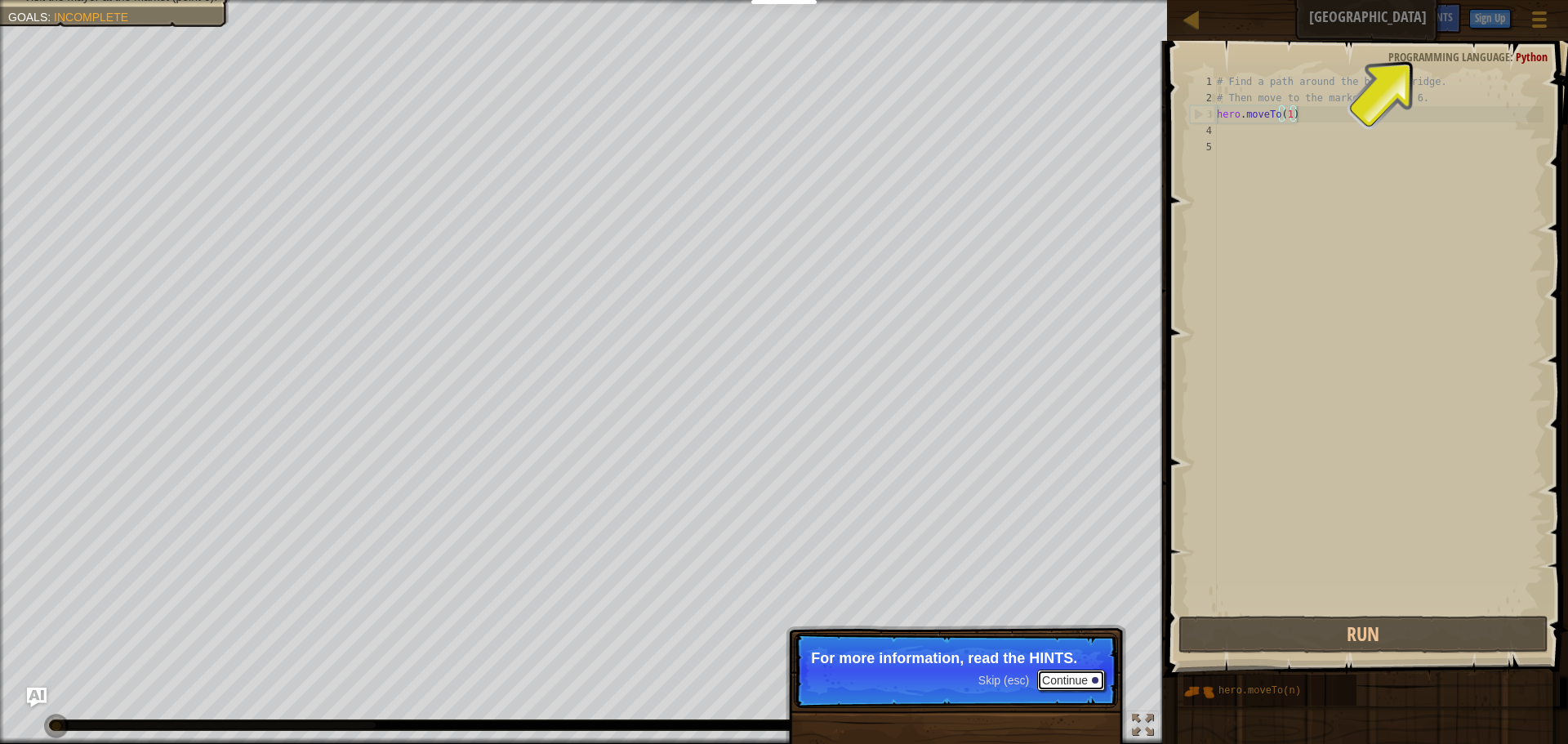
click at [1060, 681] on button "Continue" at bounding box center [1071, 680] width 68 height 21
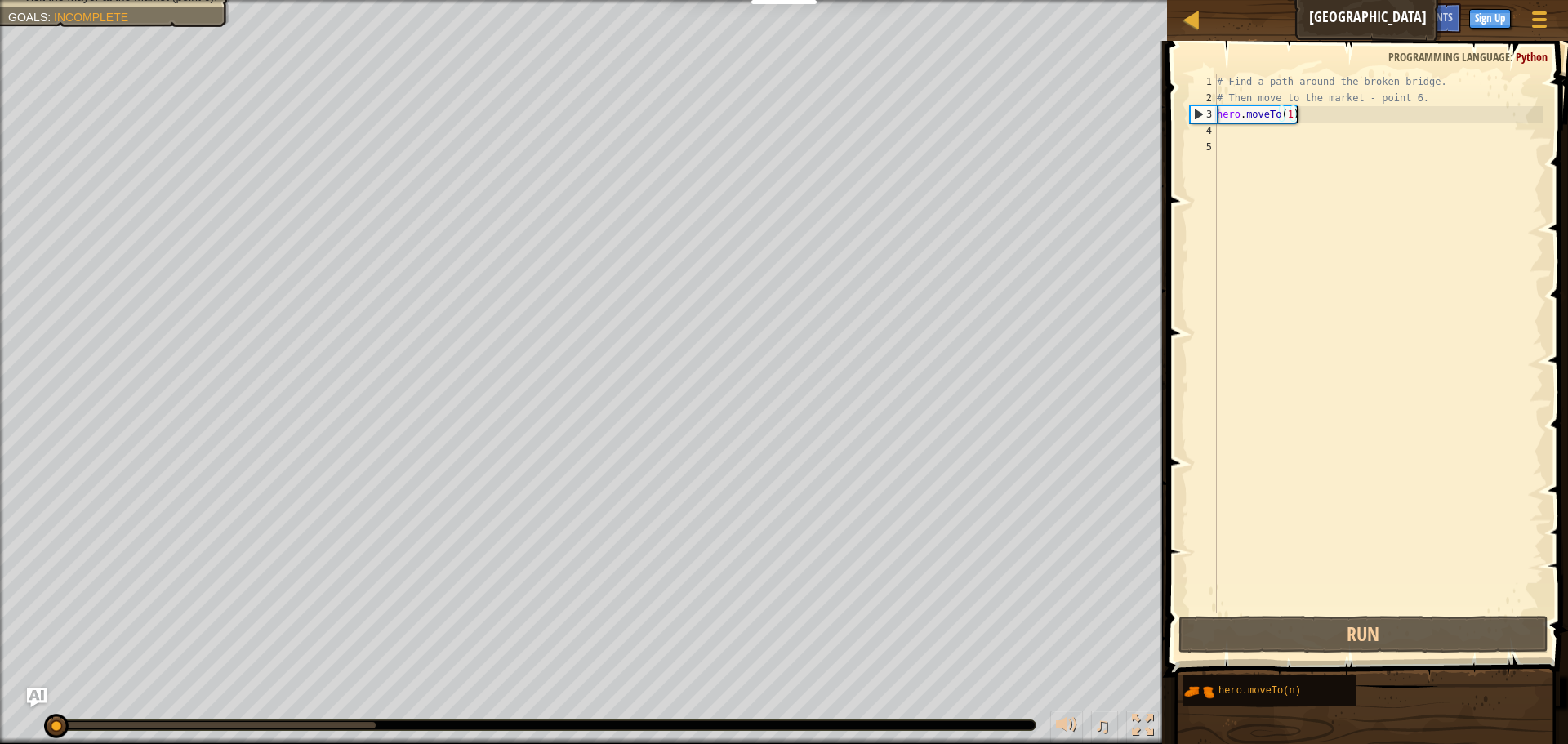
click at [1308, 114] on div "# Find a path around the broken bridge. # Then move to the market - point 6. he…" at bounding box center [1378, 359] width 330 height 572
click at [1301, 114] on div "# Find a path around the broken bridge. # Then move to the market - point 6. he…" at bounding box center [1378, 359] width 330 height 572
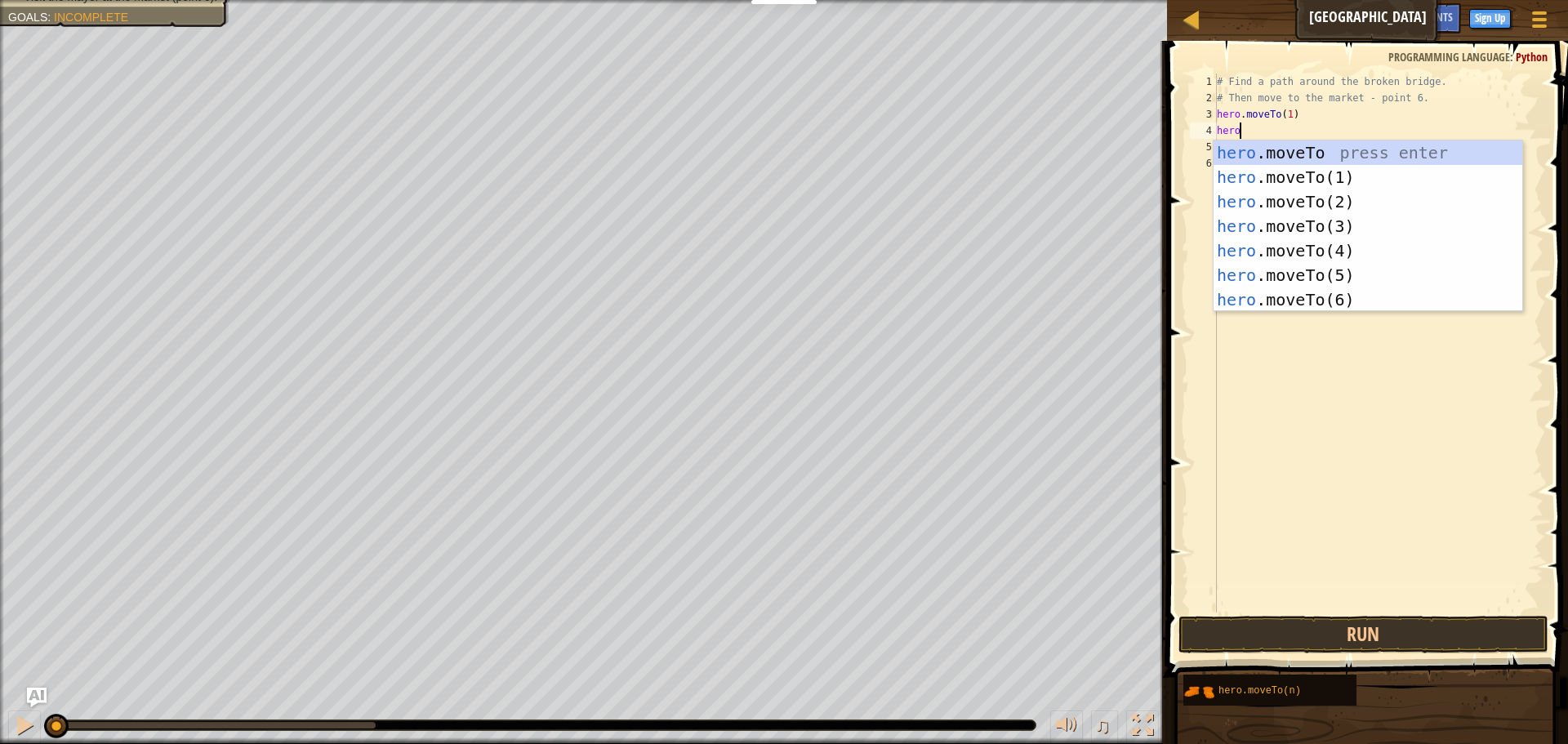
scroll to position [7, 3]
click at [1337, 224] on div "hero .moveTo press enter hero .moveTo(1) press enter hero .moveTo(2) press ente…" at bounding box center [1367, 251] width 308 height 221
type textarea "hero.moveTo(3)"
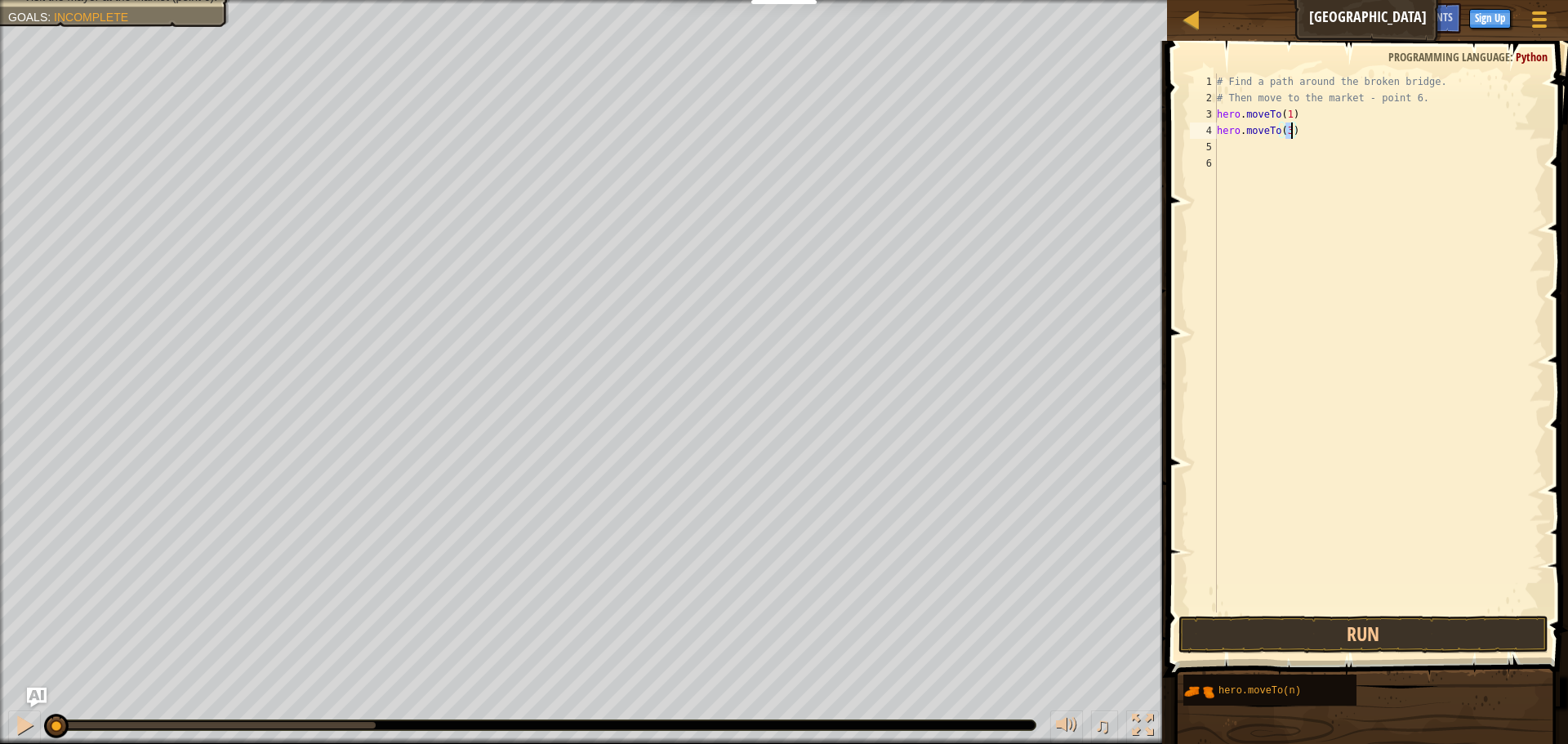
click at [1309, 132] on div "# Find a path around the broken bridge. # Then move to the market - point 6. he…" at bounding box center [1378, 359] width 330 height 572
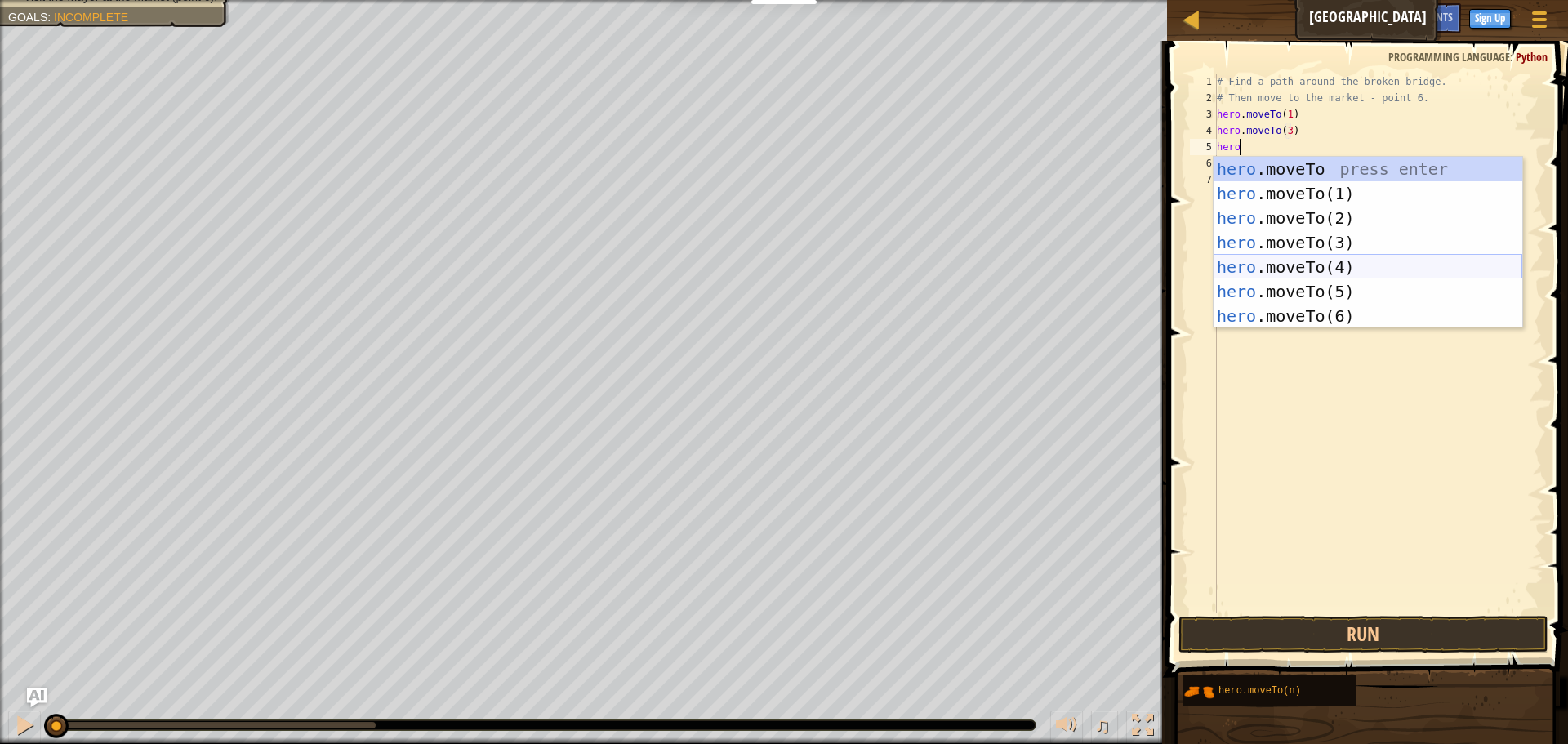
click at [1356, 261] on div "hero .moveTo press enter hero .moveTo(1) press enter hero .moveTo(2) press ente…" at bounding box center [1367, 267] width 308 height 221
type textarea "hero.moveTo(4)"
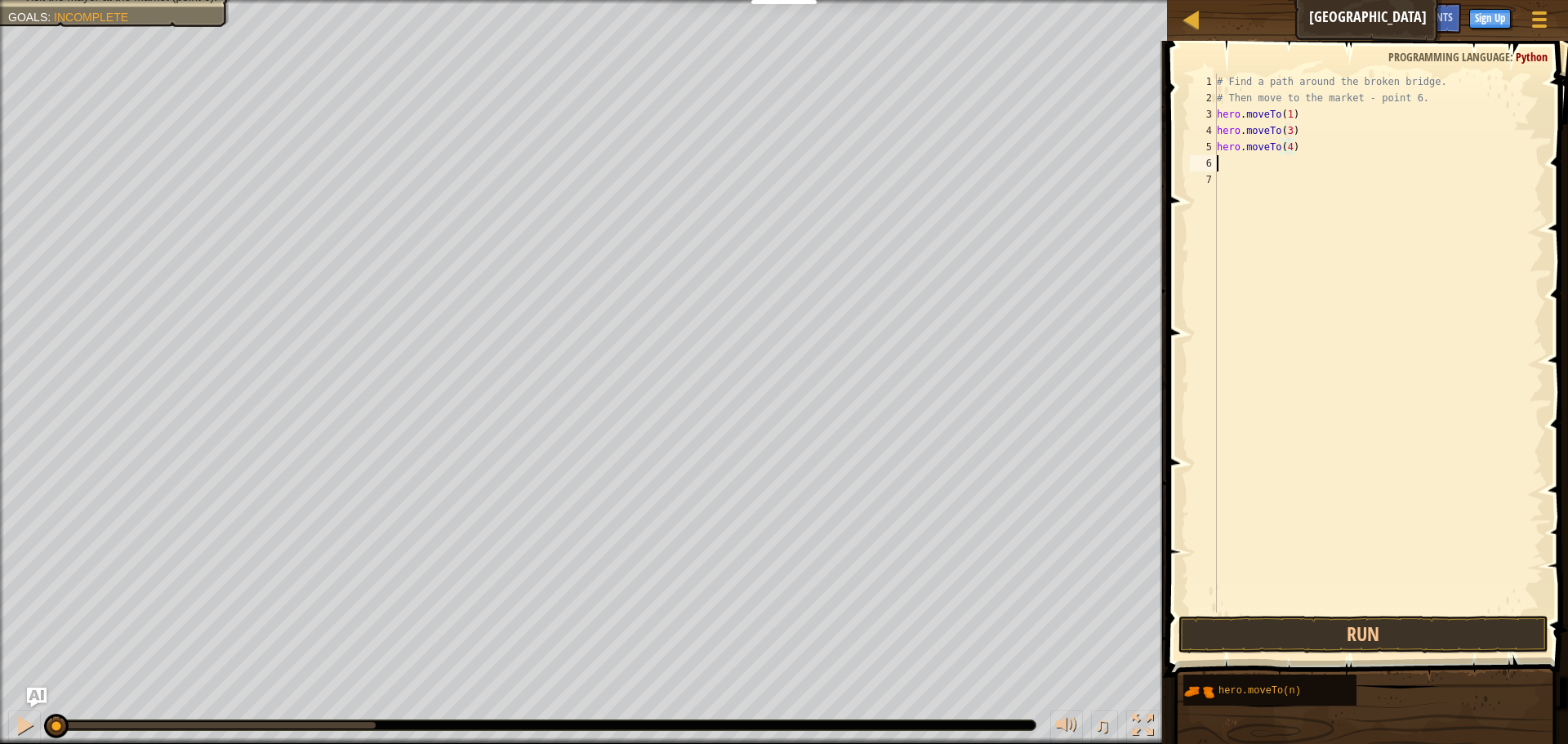
click at [1306, 158] on div "# Find a path around the broken bridge. # Then move to the market - point 6. he…" at bounding box center [1378, 359] width 330 height 572
click at [1305, 142] on div "# Find a path around the broken bridge. # Then move to the market - point 6. he…" at bounding box center [1378, 359] width 330 height 572
type textarea "hero.moveTo(4)"
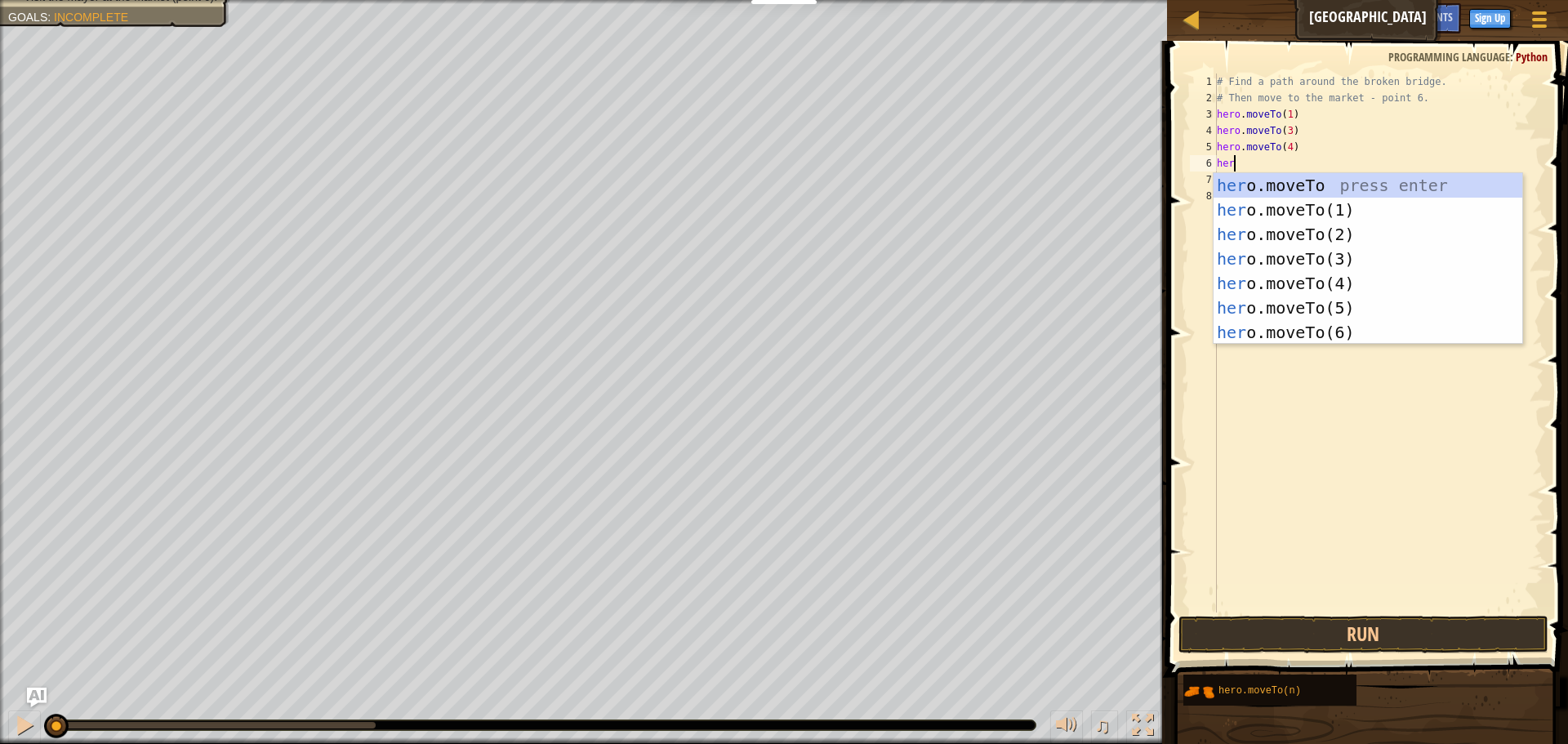
scroll to position [7, 3]
click at [1425, 342] on div "hero .moveTo press enter hero .moveTo(1) press enter hero .moveTo(2) press ente…" at bounding box center [1367, 284] width 308 height 221
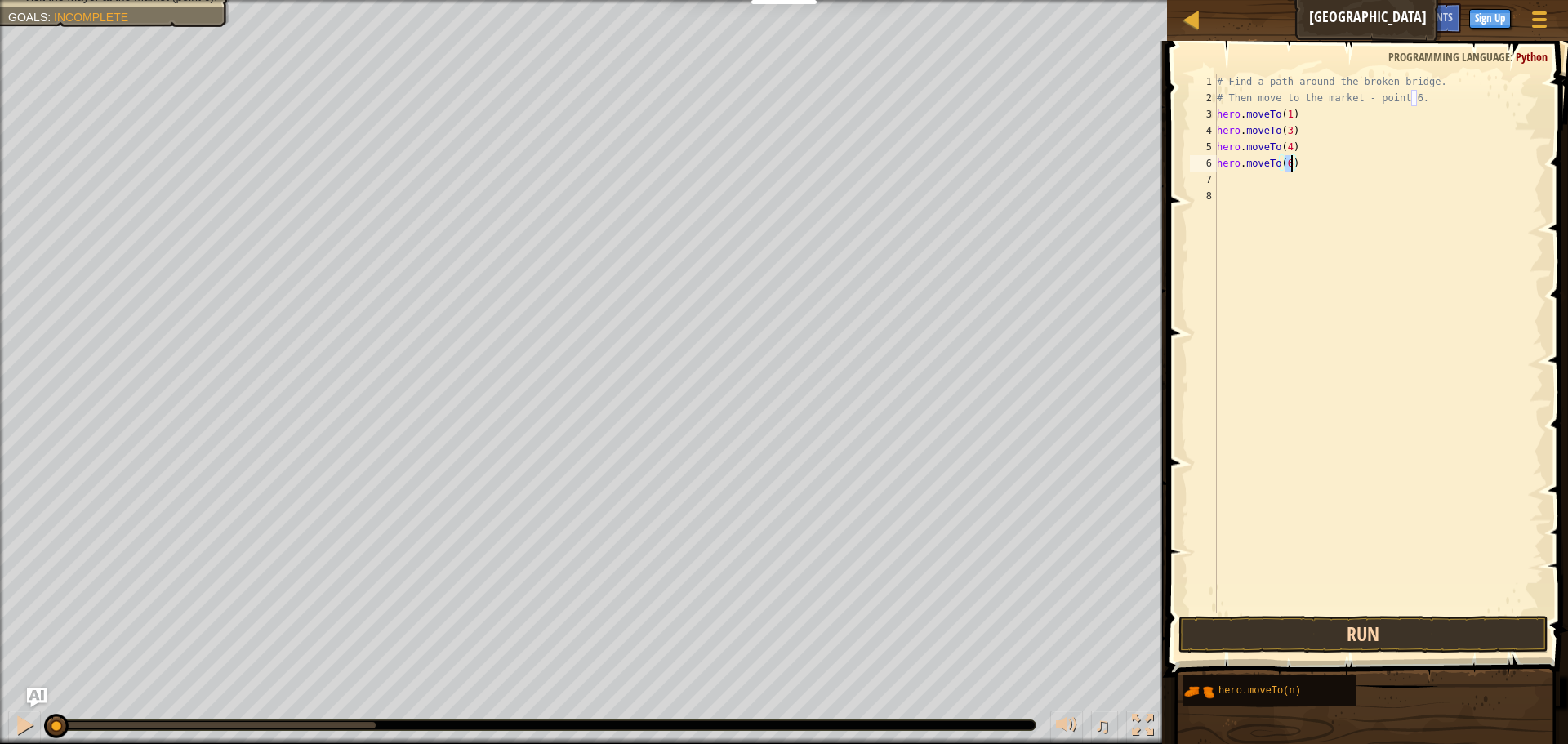
type textarea "hero.moveTo(6)"
click at [1427, 638] on button "Run" at bounding box center [1362, 635] width 370 height 38
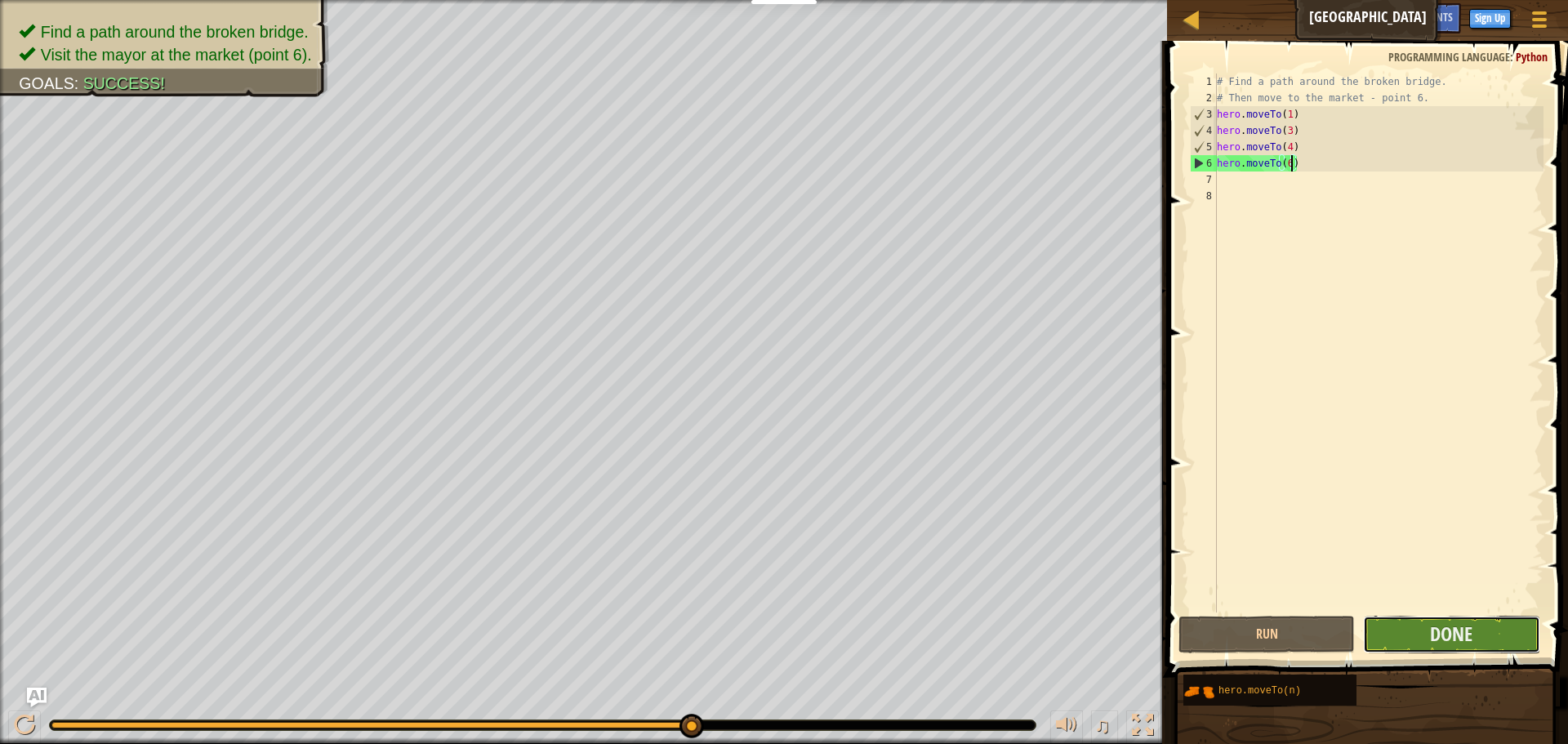
click at [1499, 642] on button "Done" at bounding box center [1451, 635] width 176 height 38
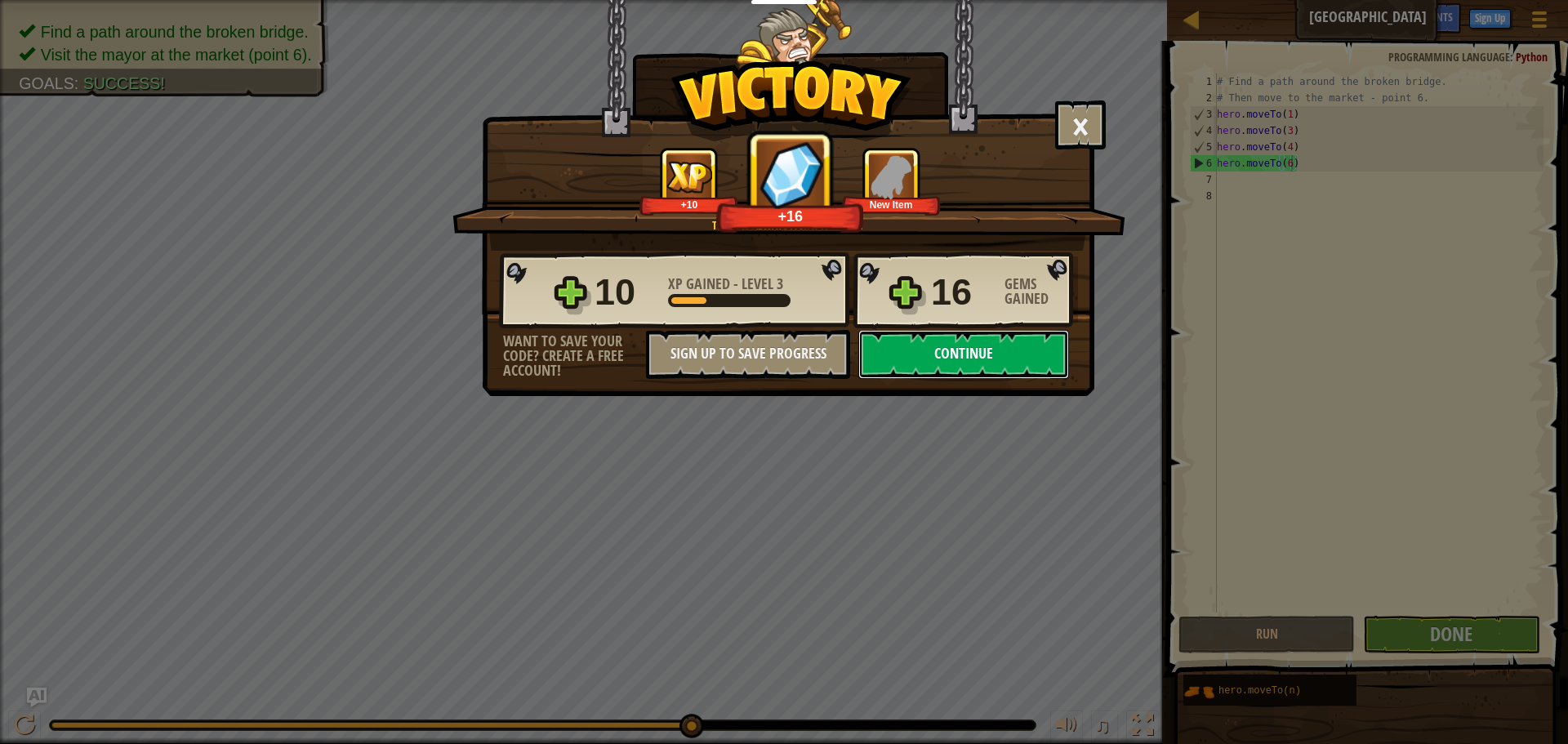
click at [942, 346] on button "Continue" at bounding box center [963, 354] width 210 height 49
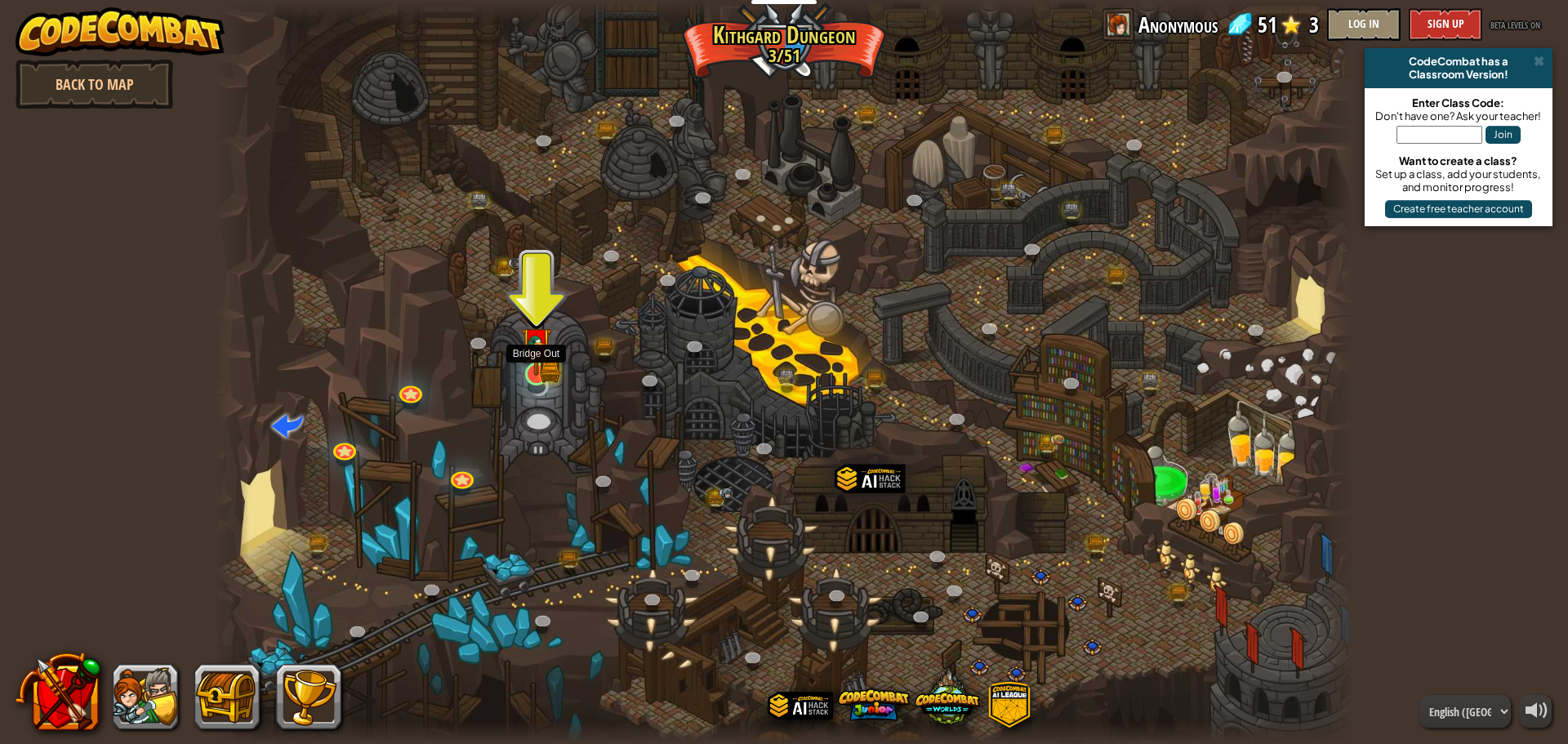
click at [542, 360] on img at bounding box center [536, 343] width 31 height 67
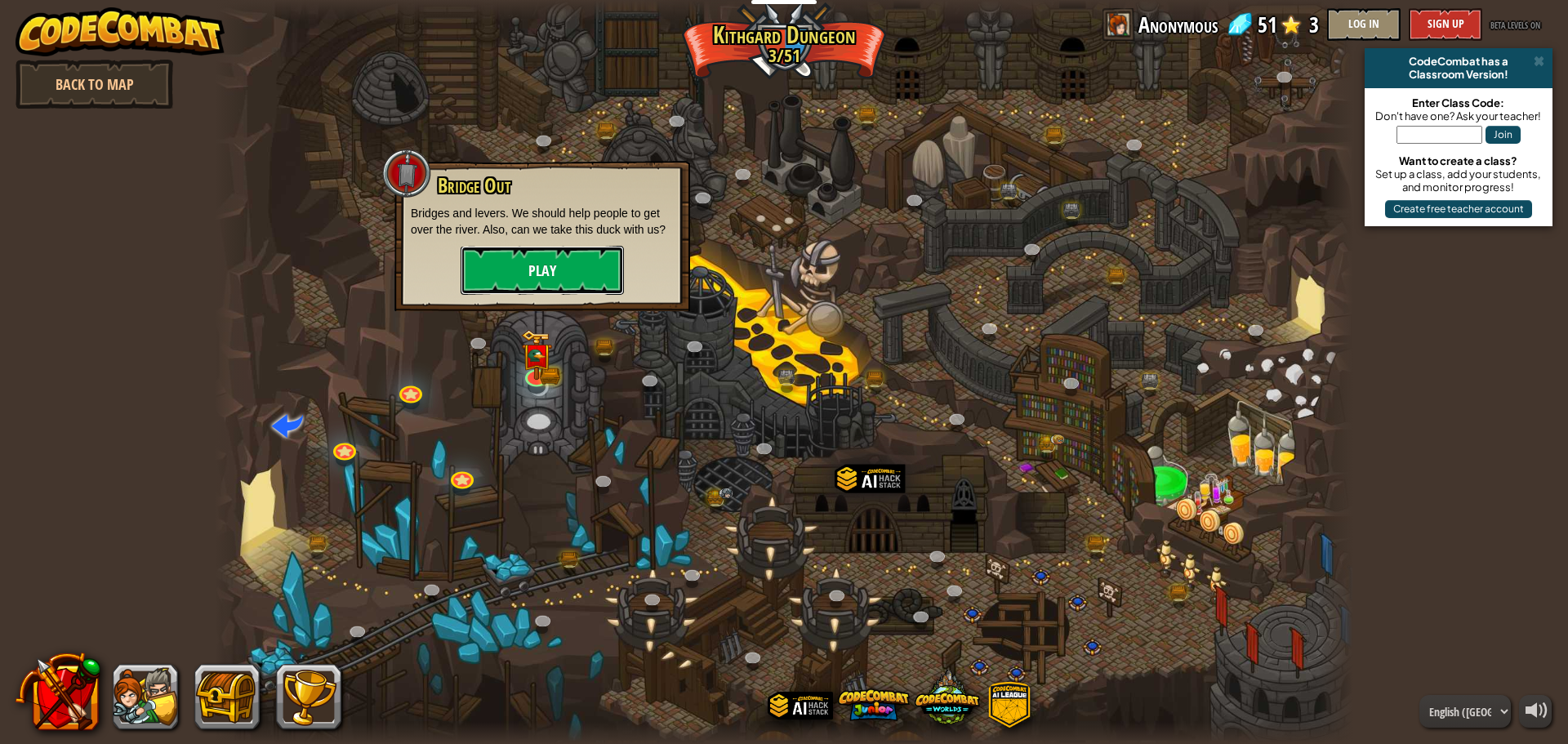
click at [555, 259] on button "Play" at bounding box center [542, 270] width 163 height 49
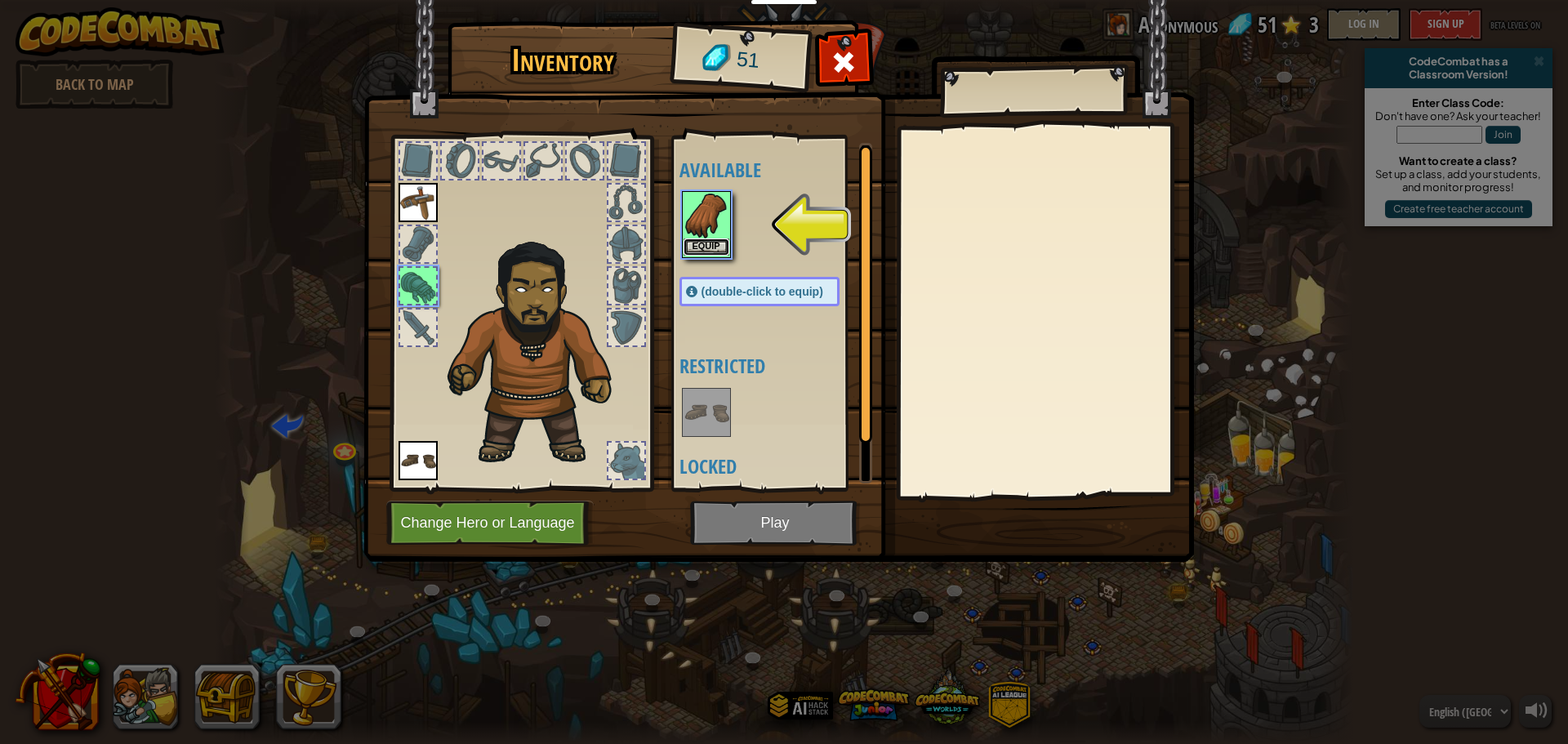
click at [726, 242] on button "Equip" at bounding box center [706, 246] width 45 height 18
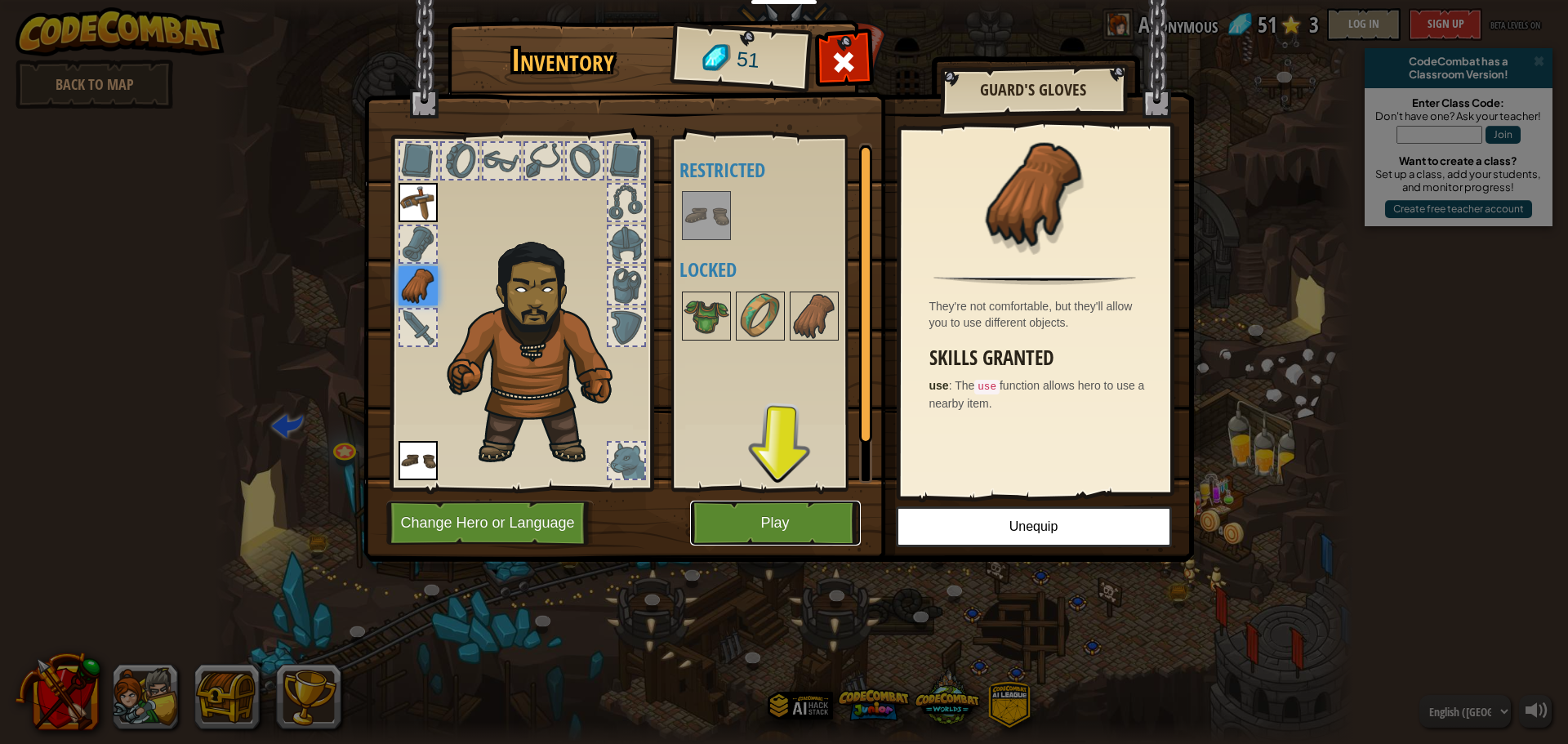
click at [802, 518] on button "Play" at bounding box center [775, 523] width 170 height 44
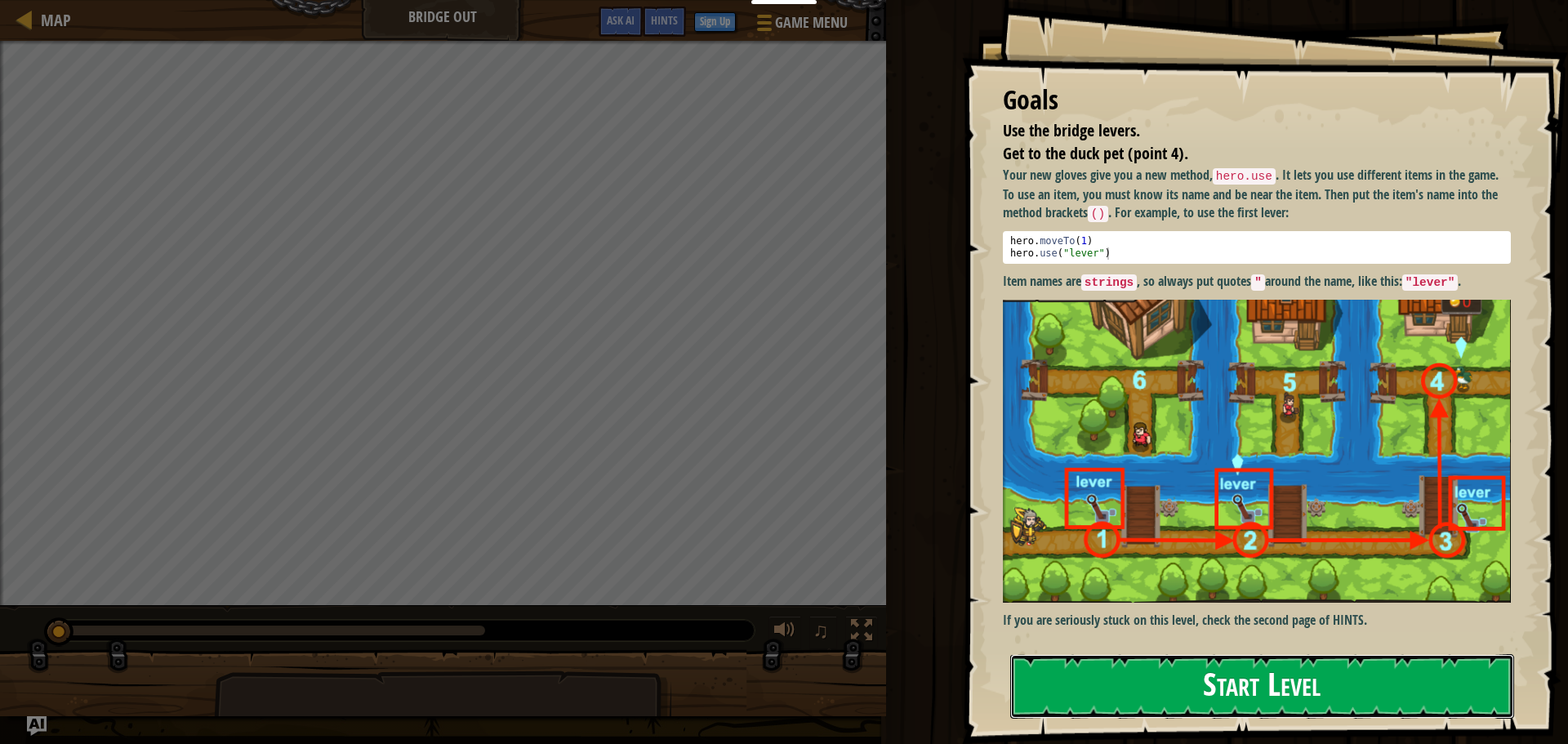
click at [1283, 688] on button "Start Level" at bounding box center [1262, 687] width 504 height 65
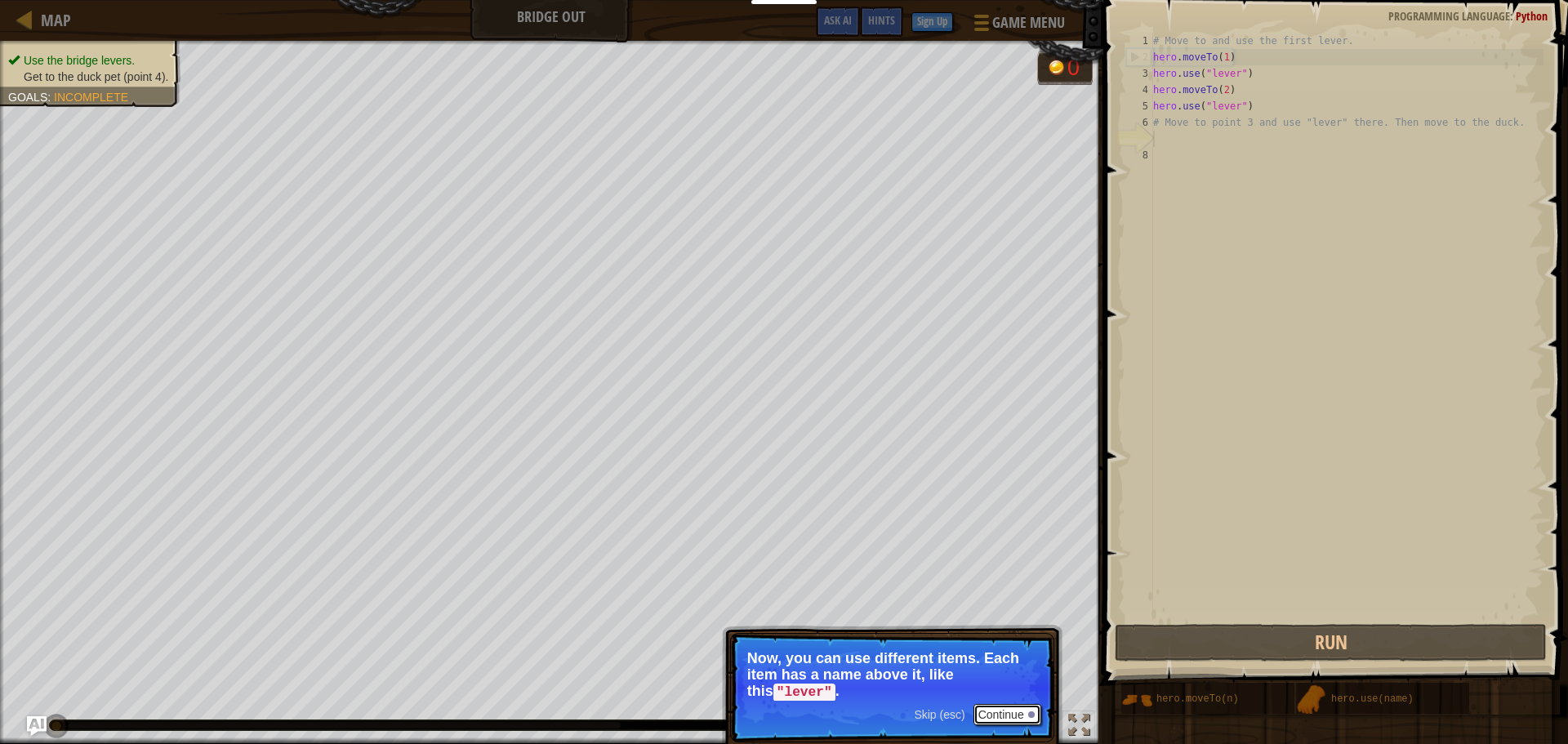
click at [1018, 717] on button "Continue" at bounding box center [1007, 714] width 68 height 21
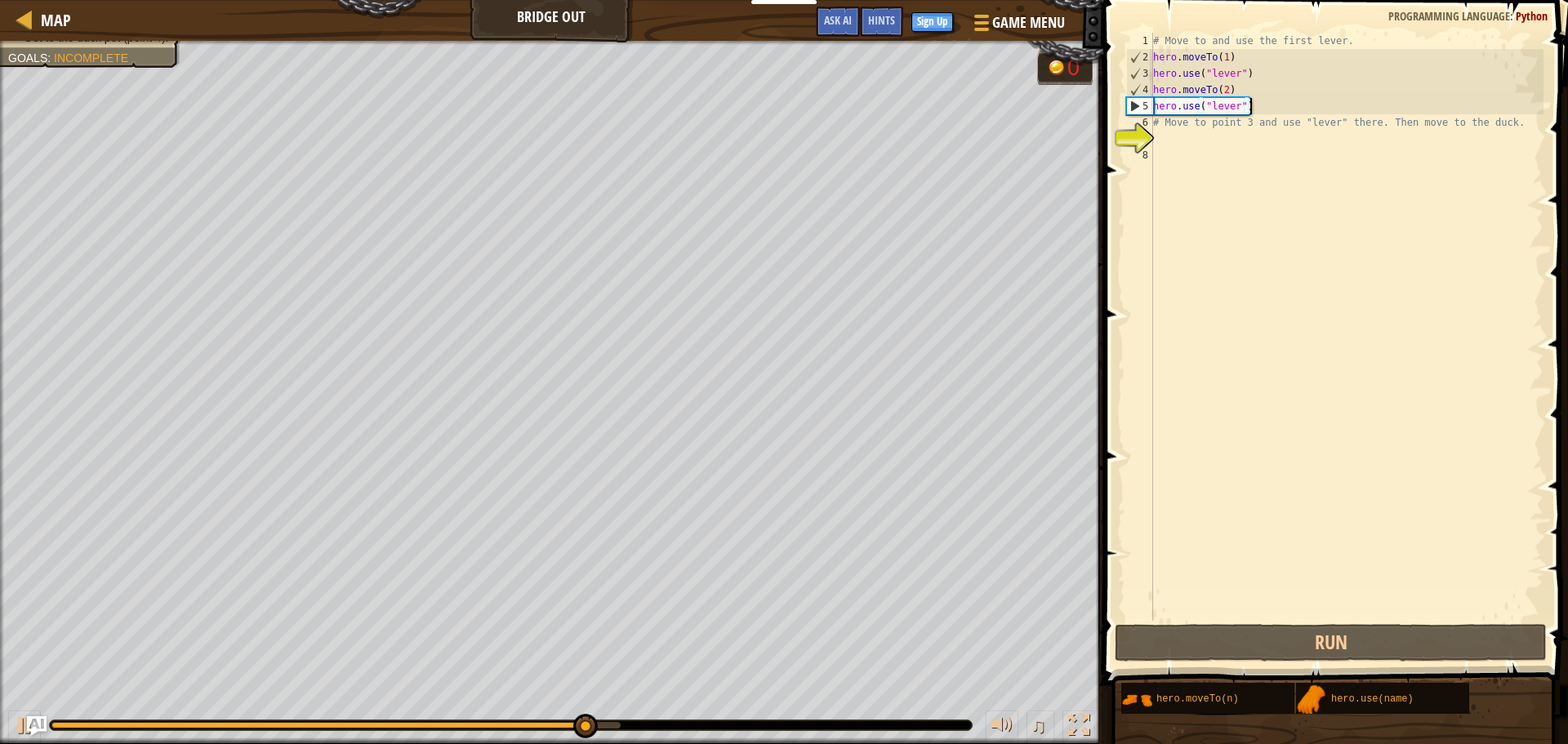
click at [1260, 114] on div "# Move to and use the first lever. hero . moveTo ( 1 ) hero . use ( "lever" ) h…" at bounding box center [1346, 343] width 394 height 621
type textarea "hero.use("lever")"
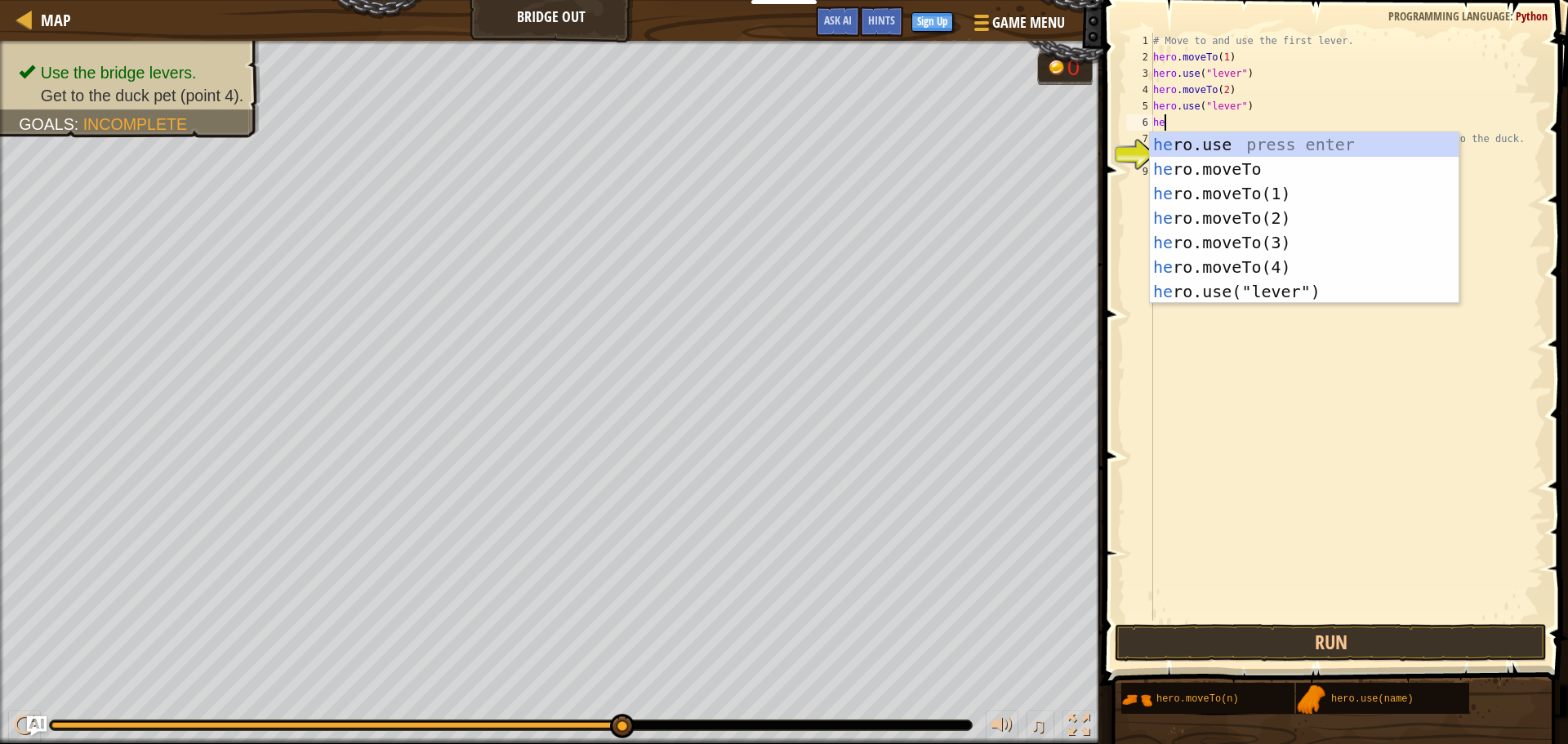
scroll to position [7, 2]
click at [1285, 238] on div "her o.use press enter her o.moveTo press enter her o.moveTo(1) press enter her …" at bounding box center [1303, 243] width 308 height 221
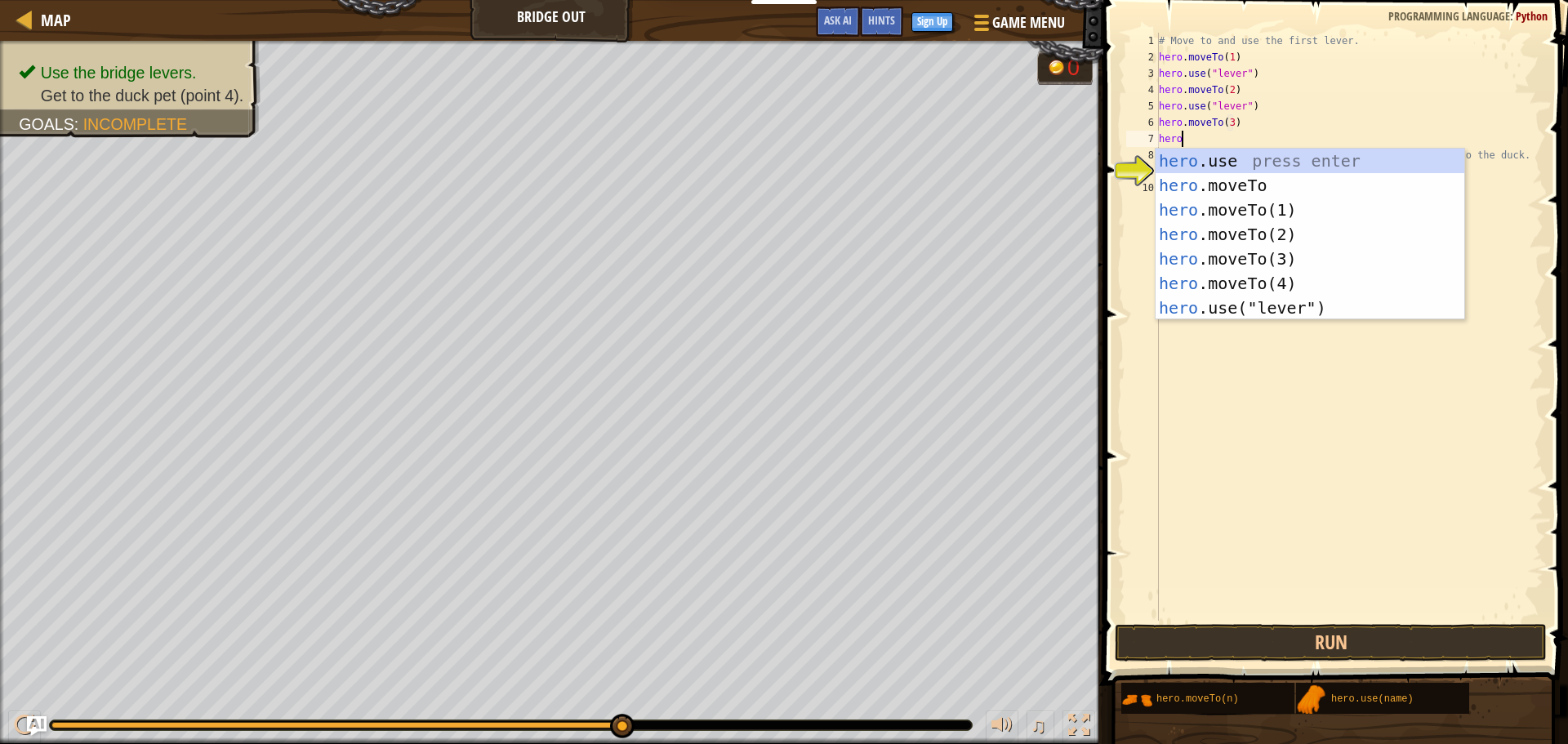
scroll to position [7, 14]
click at [1260, 318] on div "hero .use press enter hero .moveTo press enter hero .moveTo(1) press enter hero…" at bounding box center [1310, 259] width 308 height 221
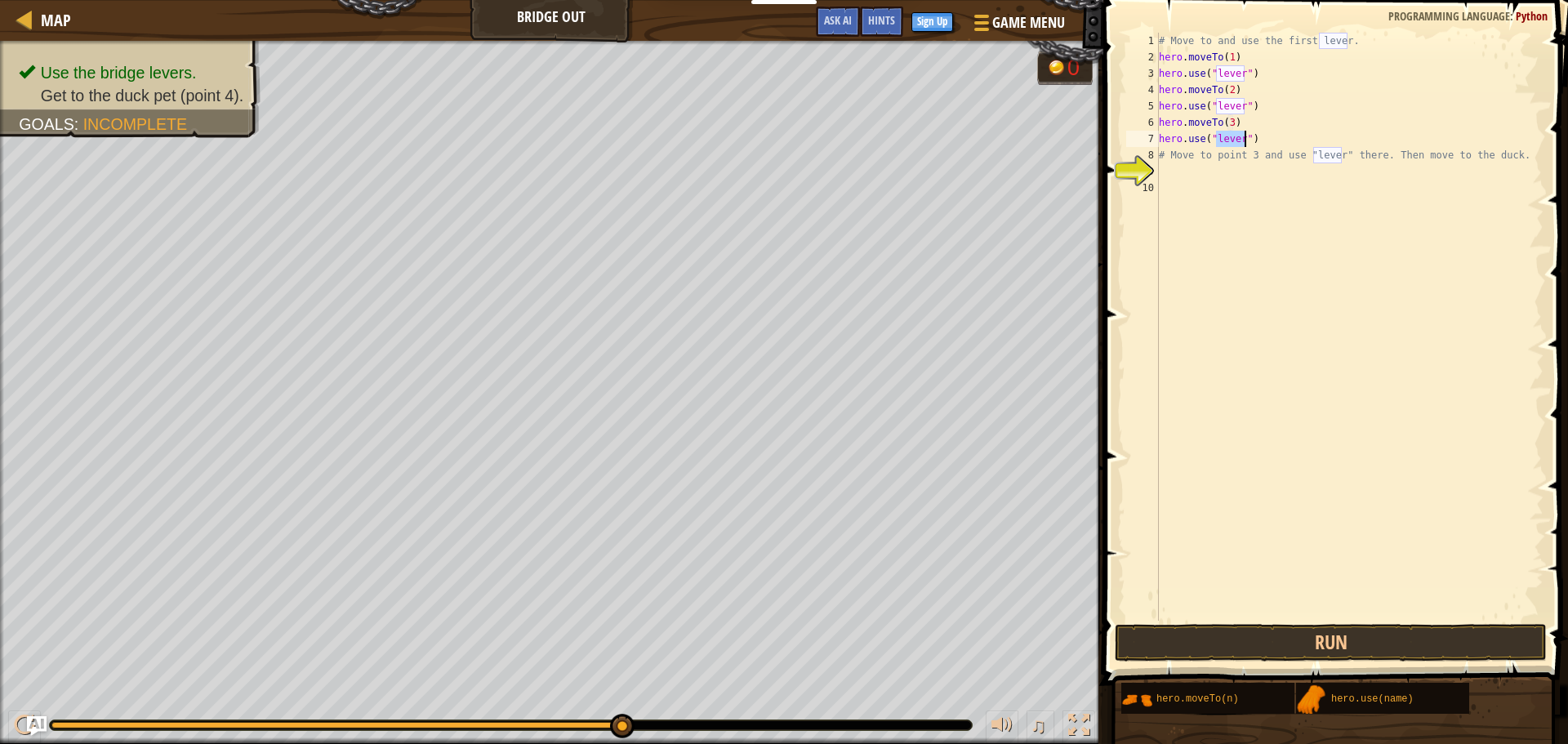
scroll to position [7, 13]
type textarea "hero.use("lever")"
click at [1363, 625] on button "Run" at bounding box center [1330, 643] width 432 height 38
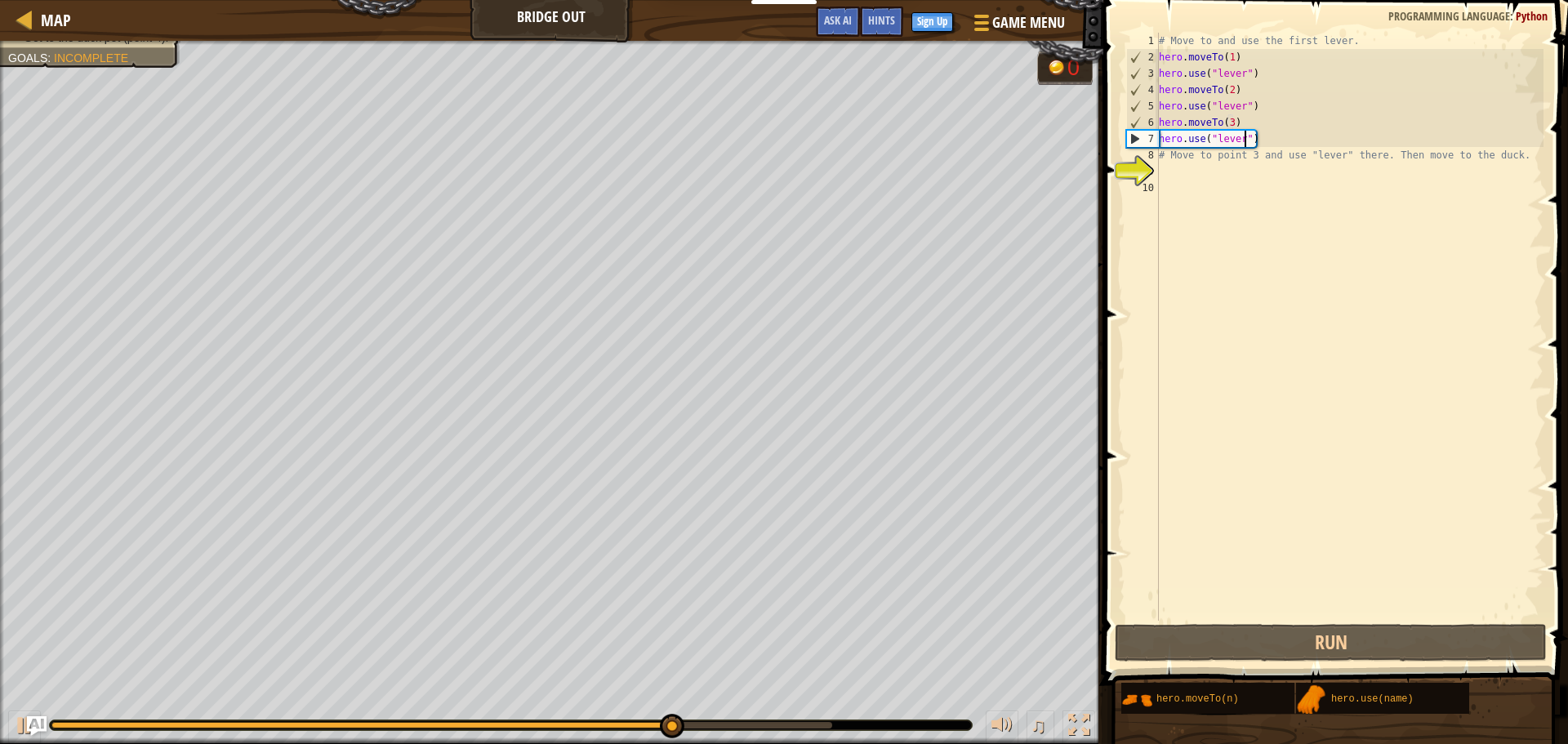
click at [1260, 142] on div "# Move to and use the first lever. hero . moveTo ( 1 ) hero . use ( "lever" ) h…" at bounding box center [1349, 343] width 388 height 621
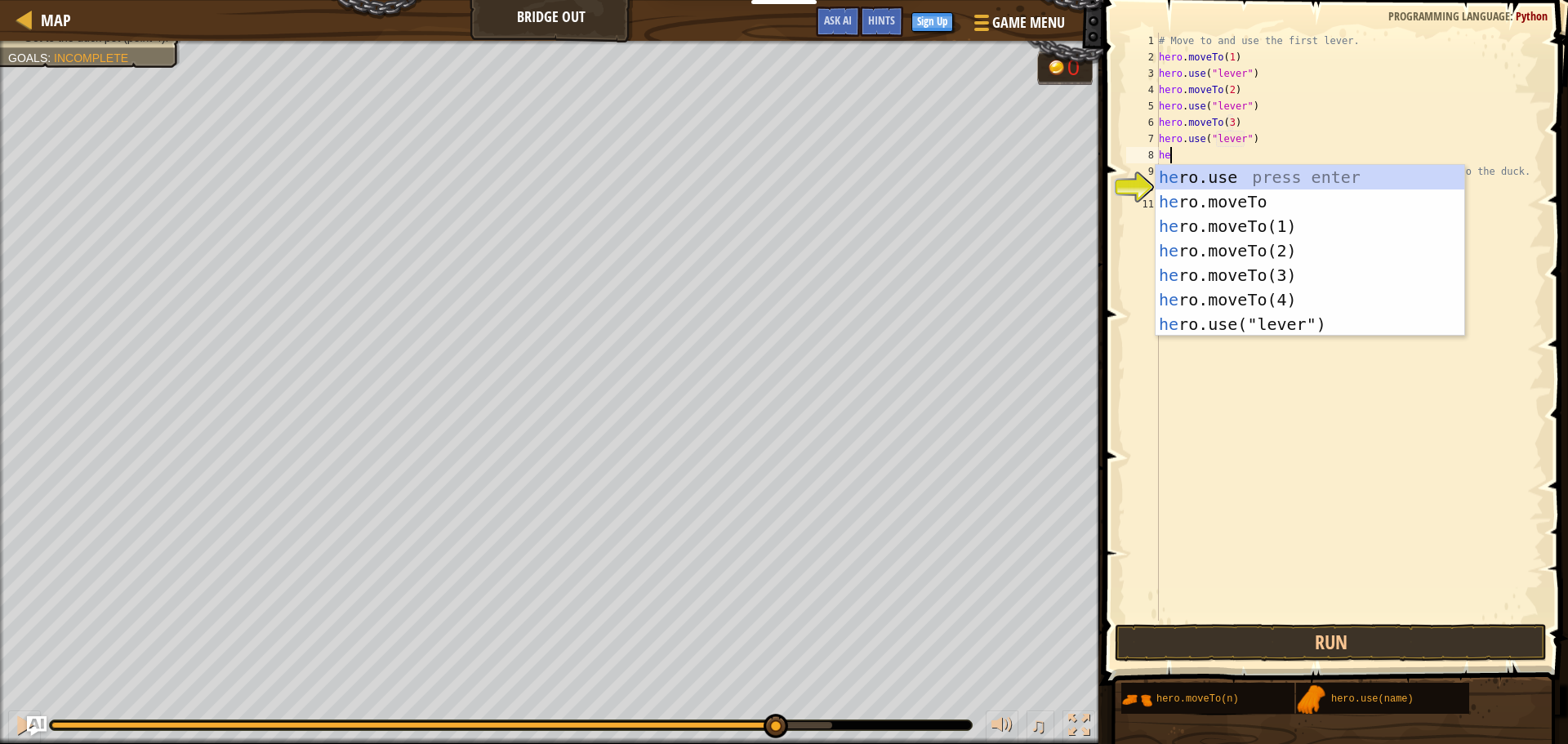
scroll to position [7, 3]
drag, startPoint x: 1342, startPoint y: 288, endPoint x: 1336, endPoint y: 303, distance: 16.2
click at [1339, 291] on div "hero .use press enter hero .moveTo press enter hero .moveTo(1) press enter hero…" at bounding box center [1310, 275] width 308 height 221
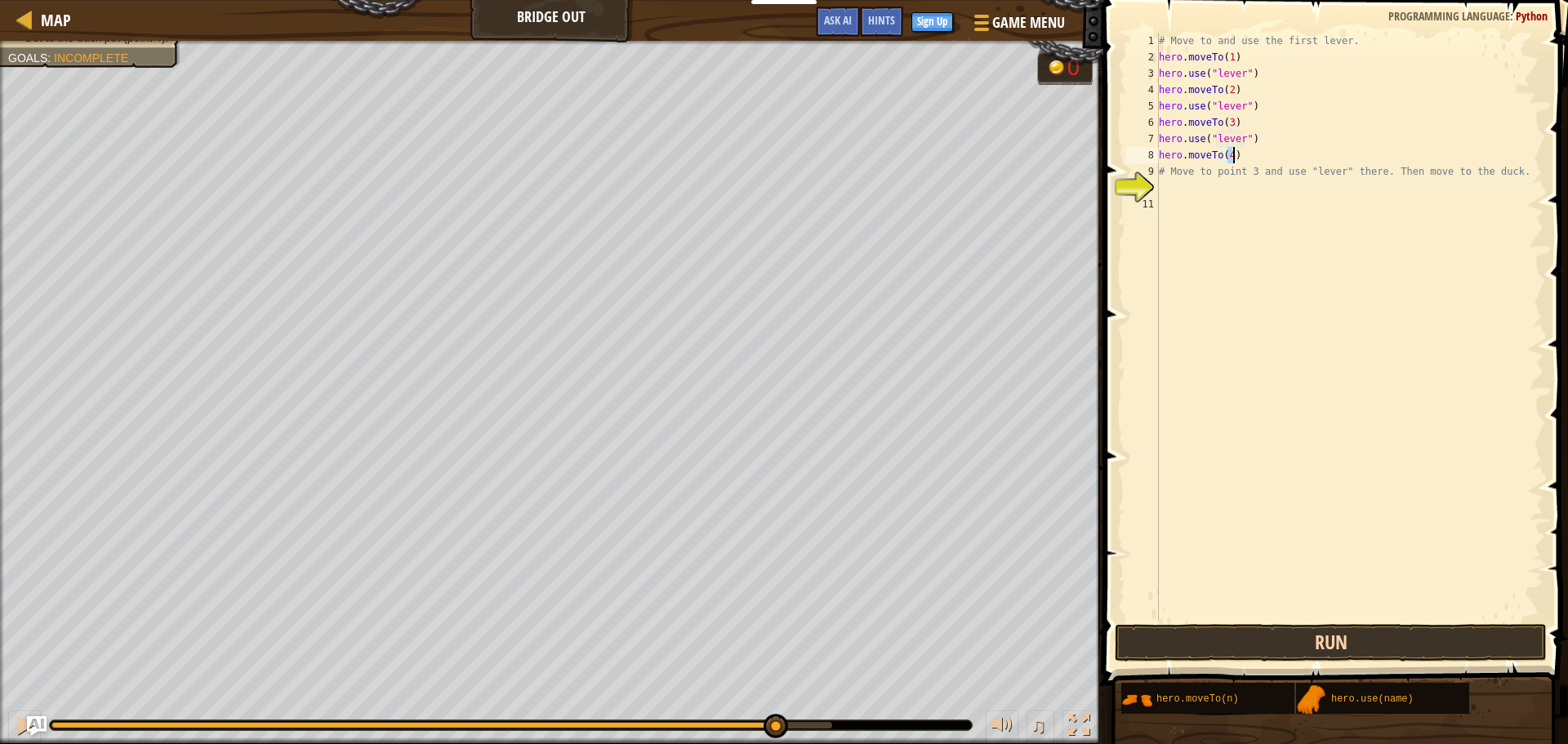
type textarea "hero.moveTo(4)"
click at [1378, 638] on button "Run" at bounding box center [1330, 643] width 432 height 38
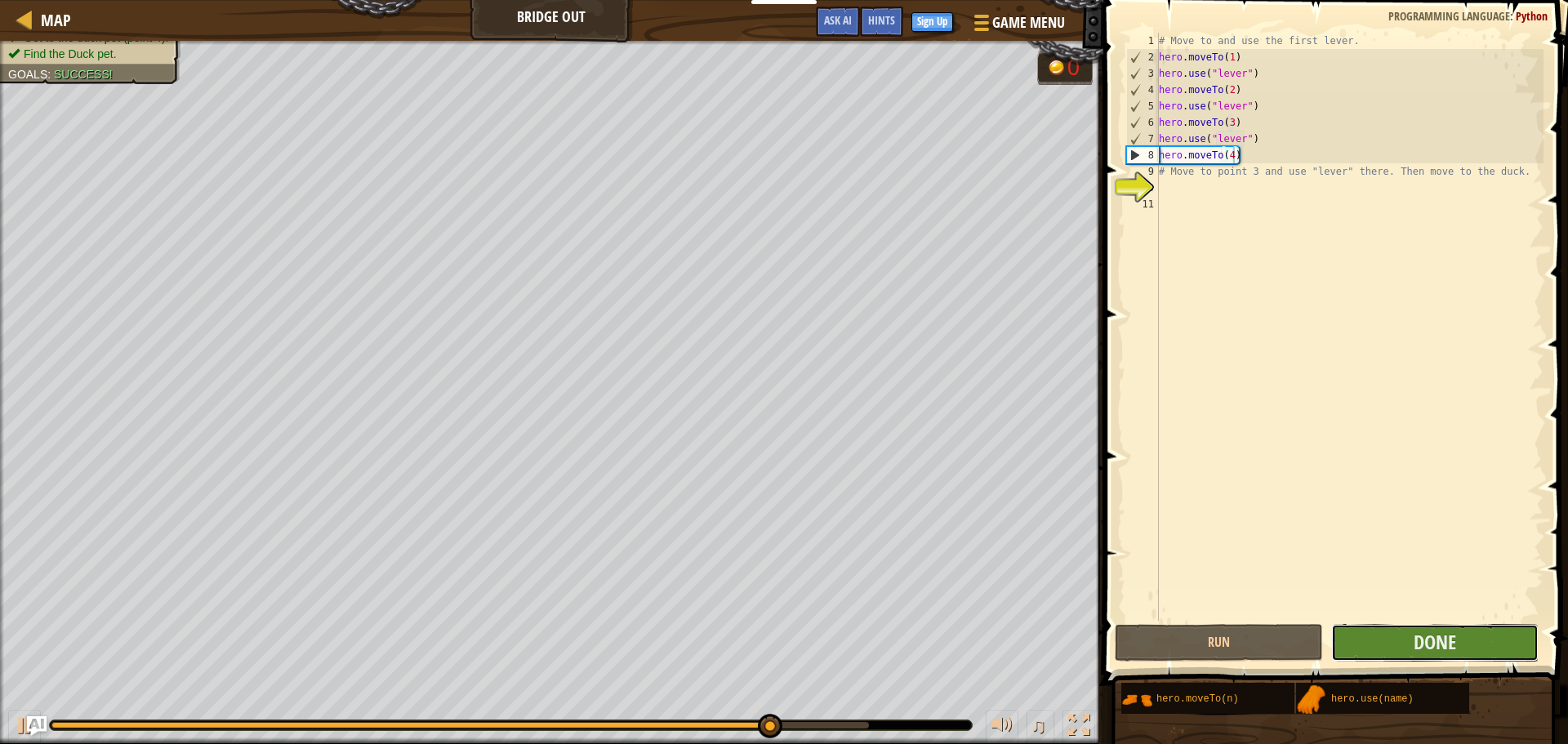
click at [1410, 644] on button "Done" at bounding box center [1435, 643] width 207 height 38
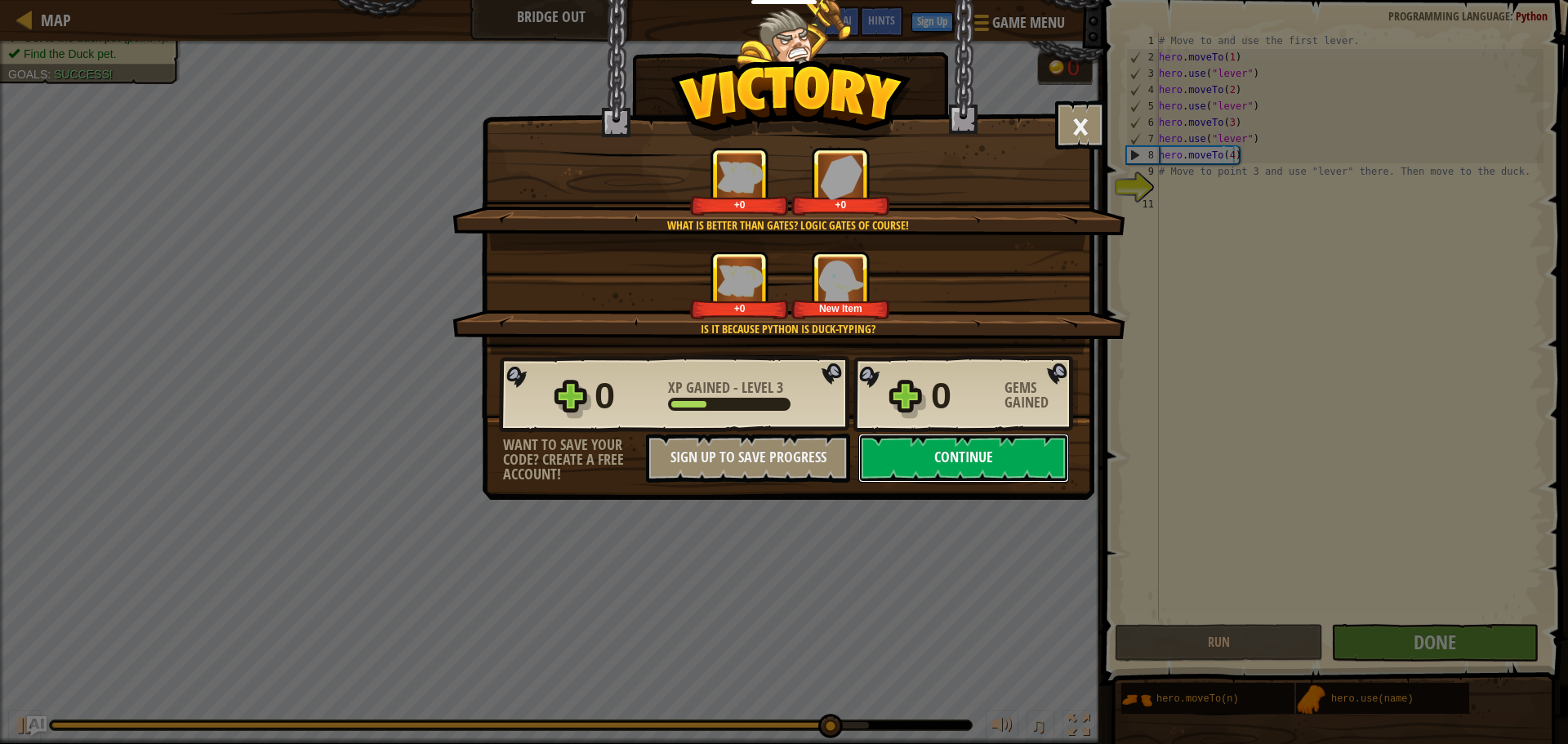
click at [1009, 463] on button "Continue" at bounding box center [963, 458] width 210 height 49
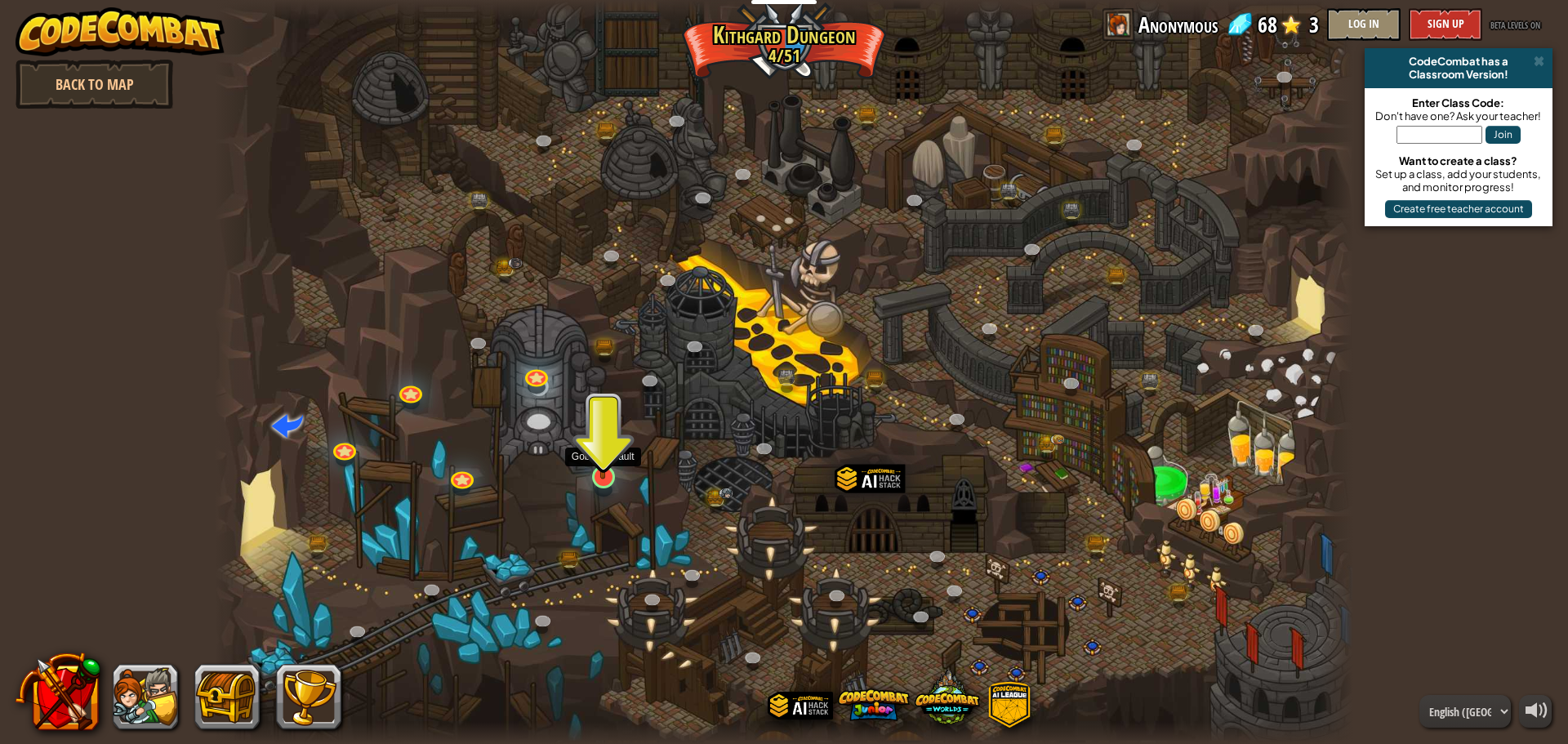
click at [606, 473] on img at bounding box center [603, 444] width 31 height 69
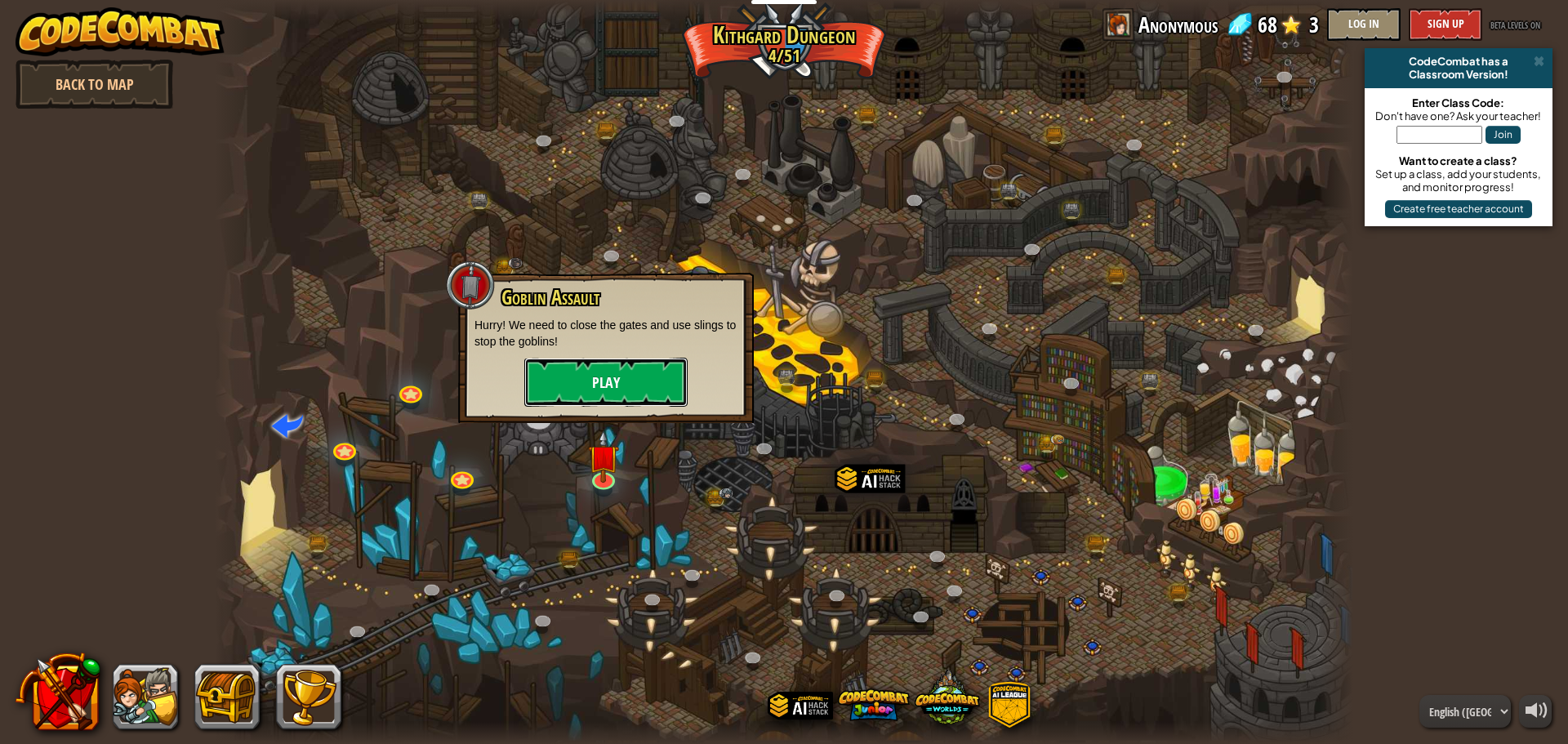
click at [578, 378] on button "Play" at bounding box center [606, 382] width 163 height 49
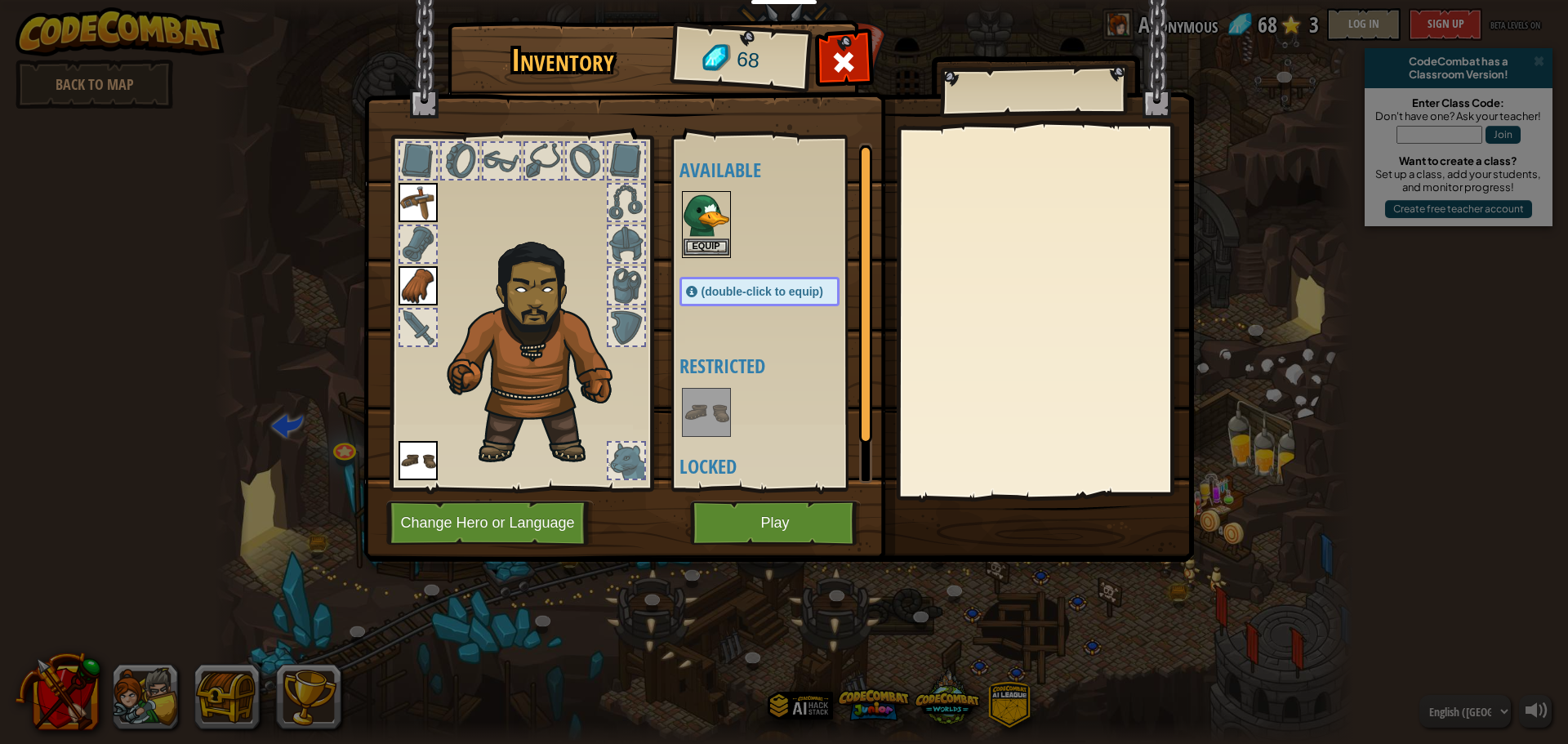
click at [700, 237] on img at bounding box center [706, 215] width 45 height 45
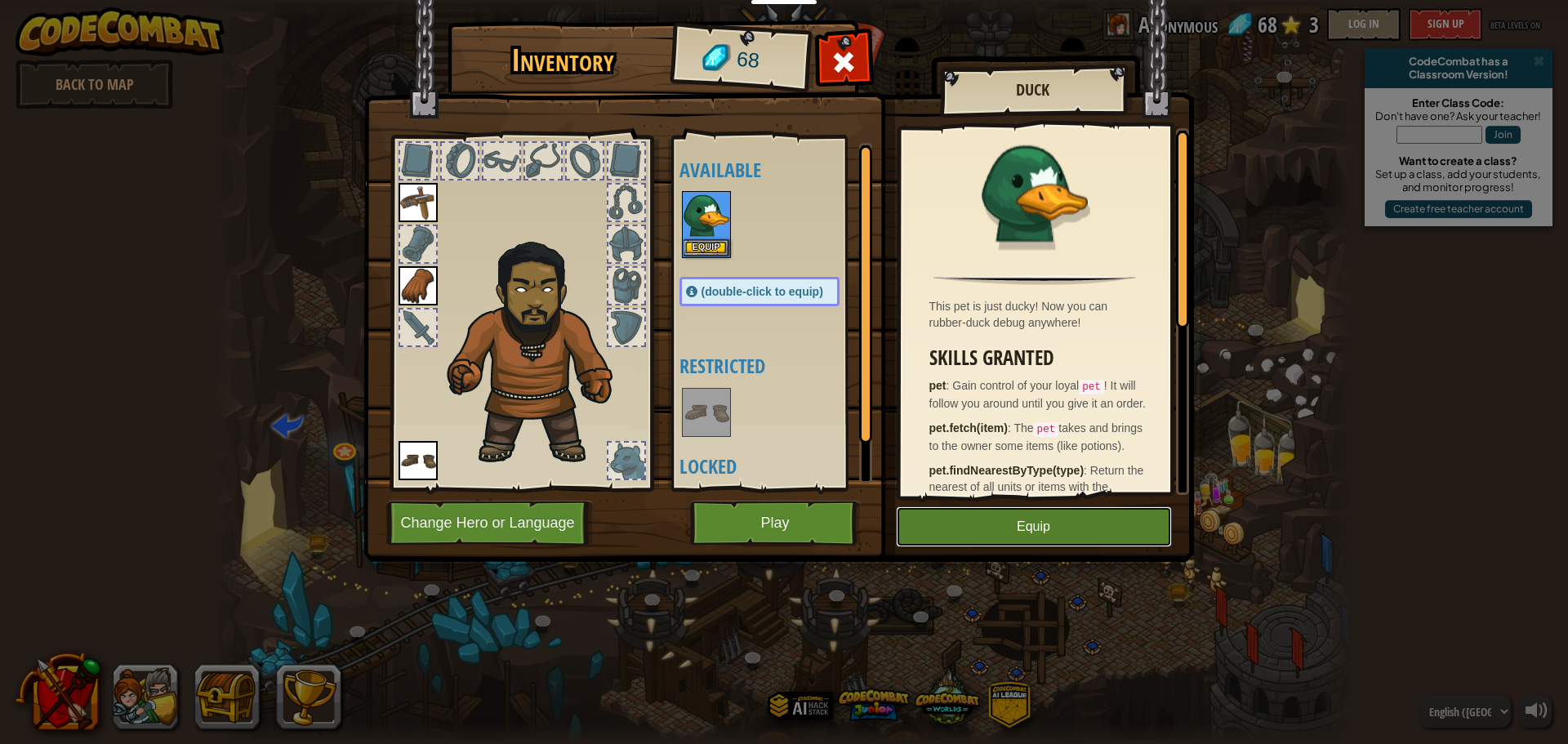
click at [1015, 523] on button "Equip" at bounding box center [1034, 527] width 276 height 41
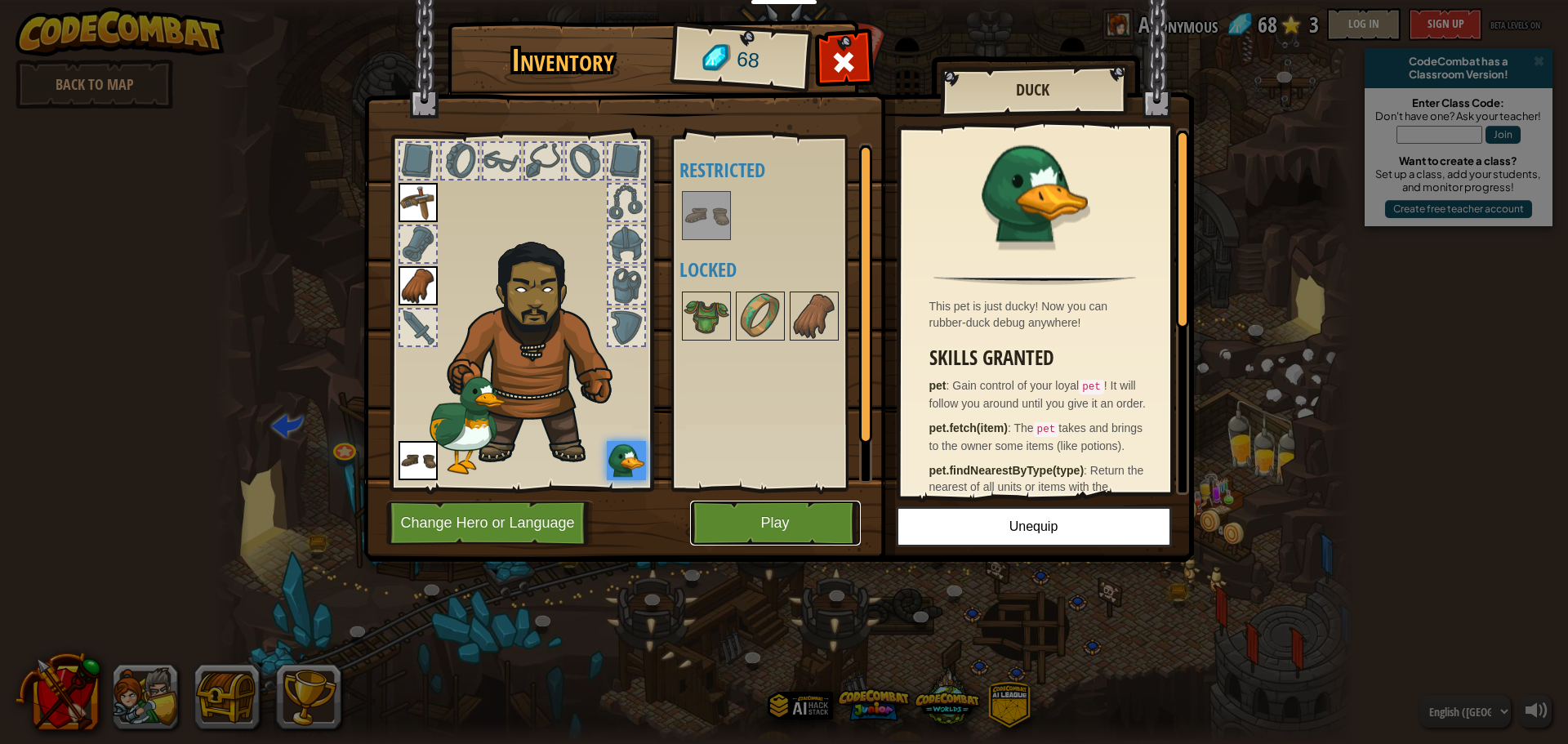
click at [820, 509] on button "Play" at bounding box center [775, 523] width 170 height 44
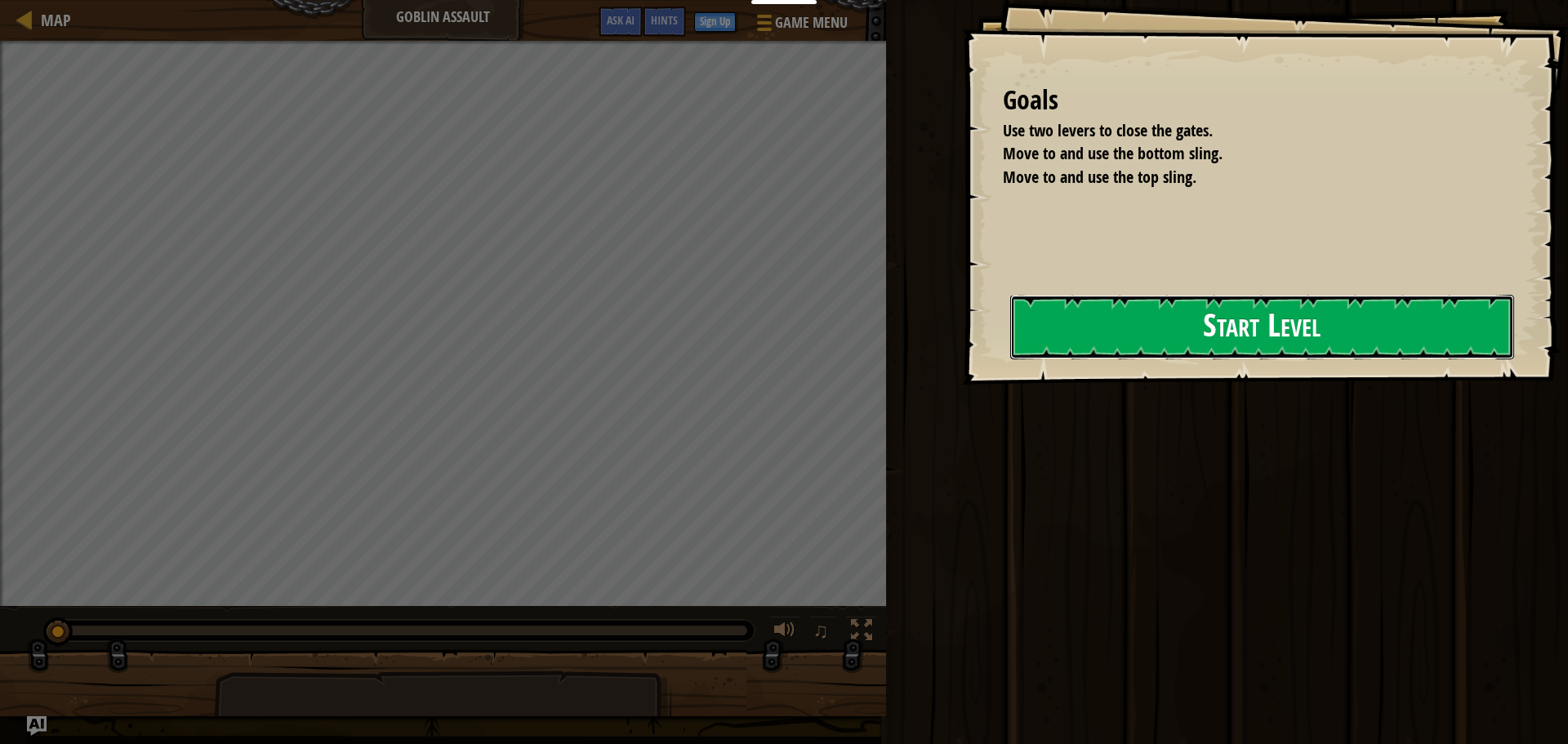
click at [1174, 353] on button "Start Level" at bounding box center [1262, 327] width 504 height 65
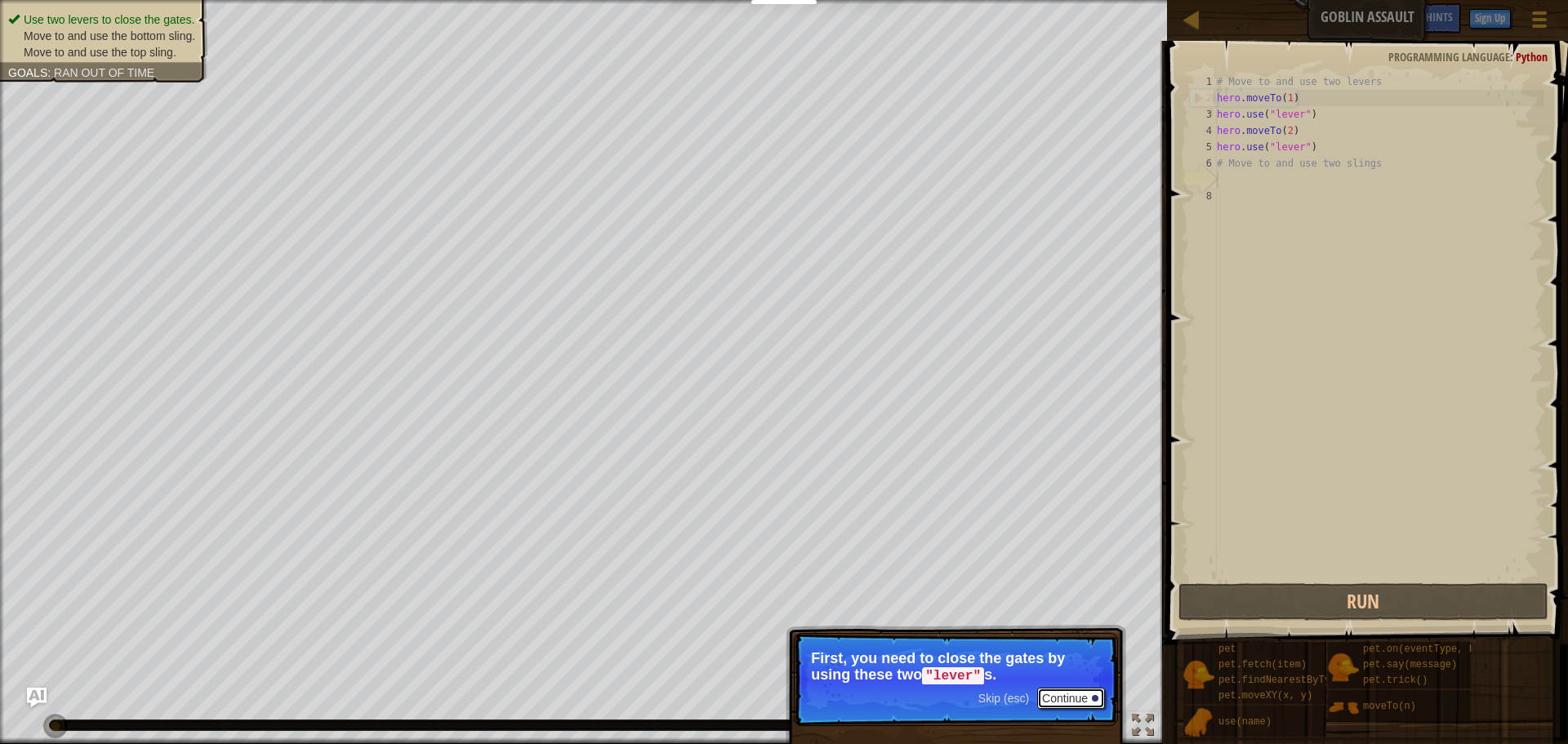
click at [1080, 693] on button "Continue" at bounding box center [1071, 698] width 68 height 21
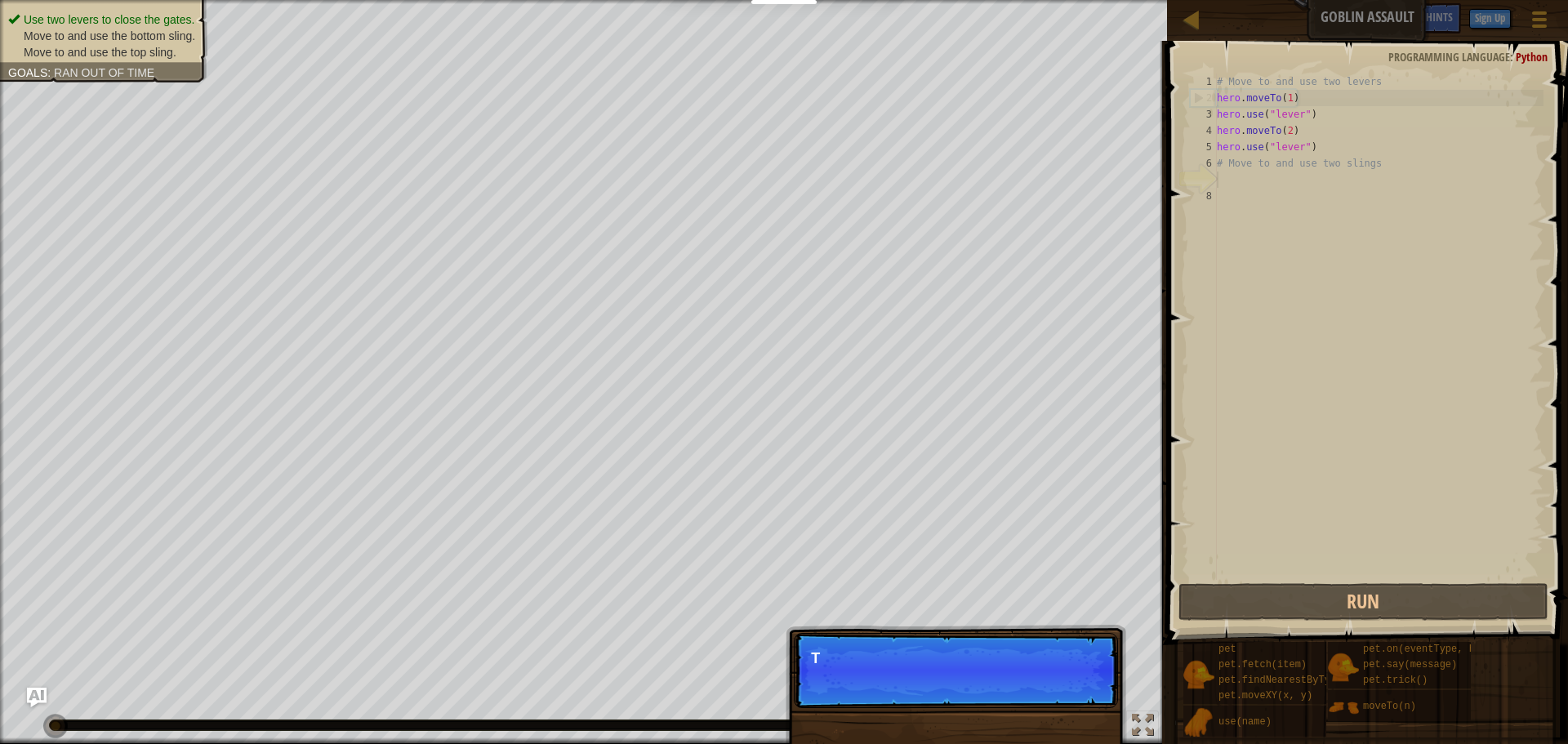
scroll to position [7, 0]
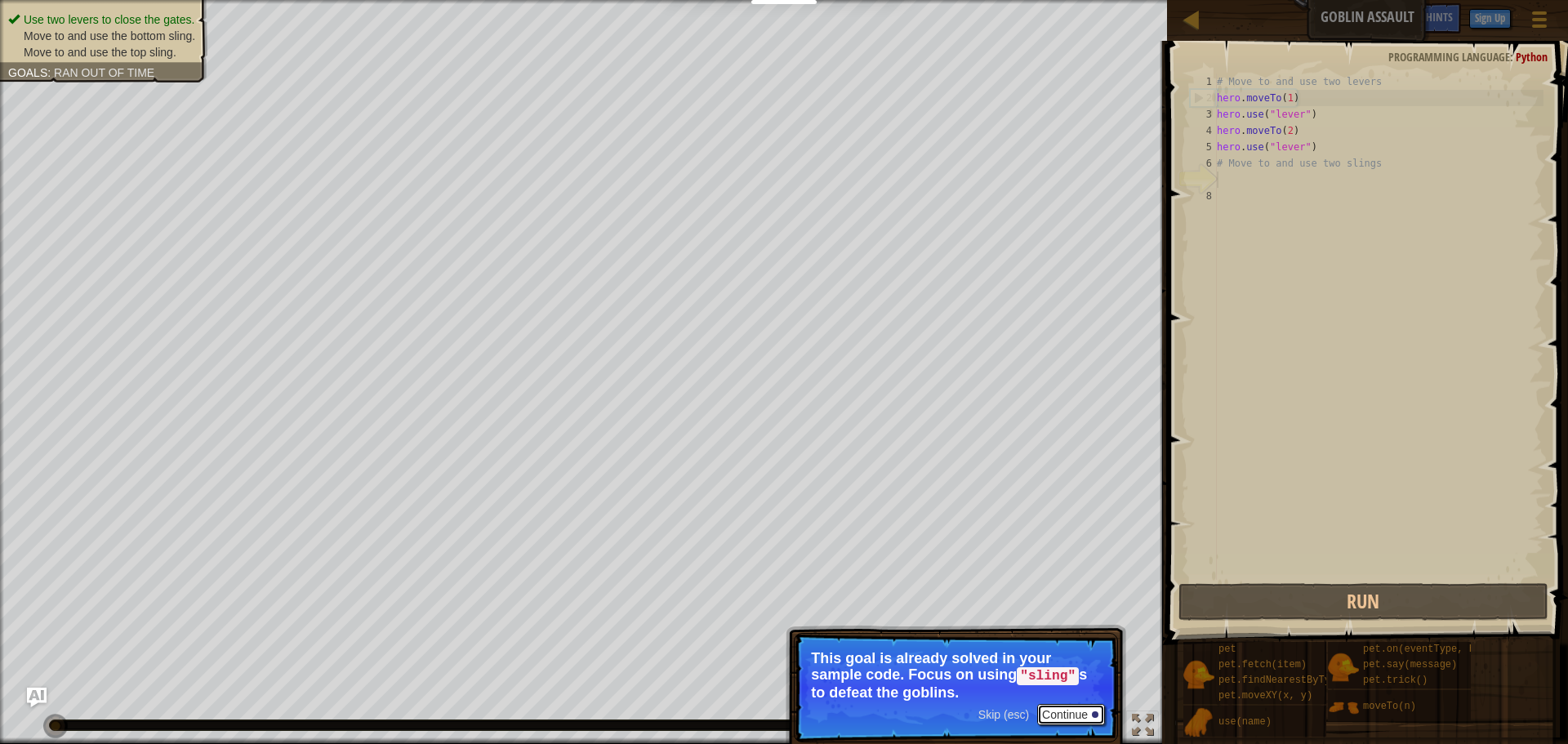
click at [1077, 723] on button "Continue" at bounding box center [1071, 714] width 68 height 21
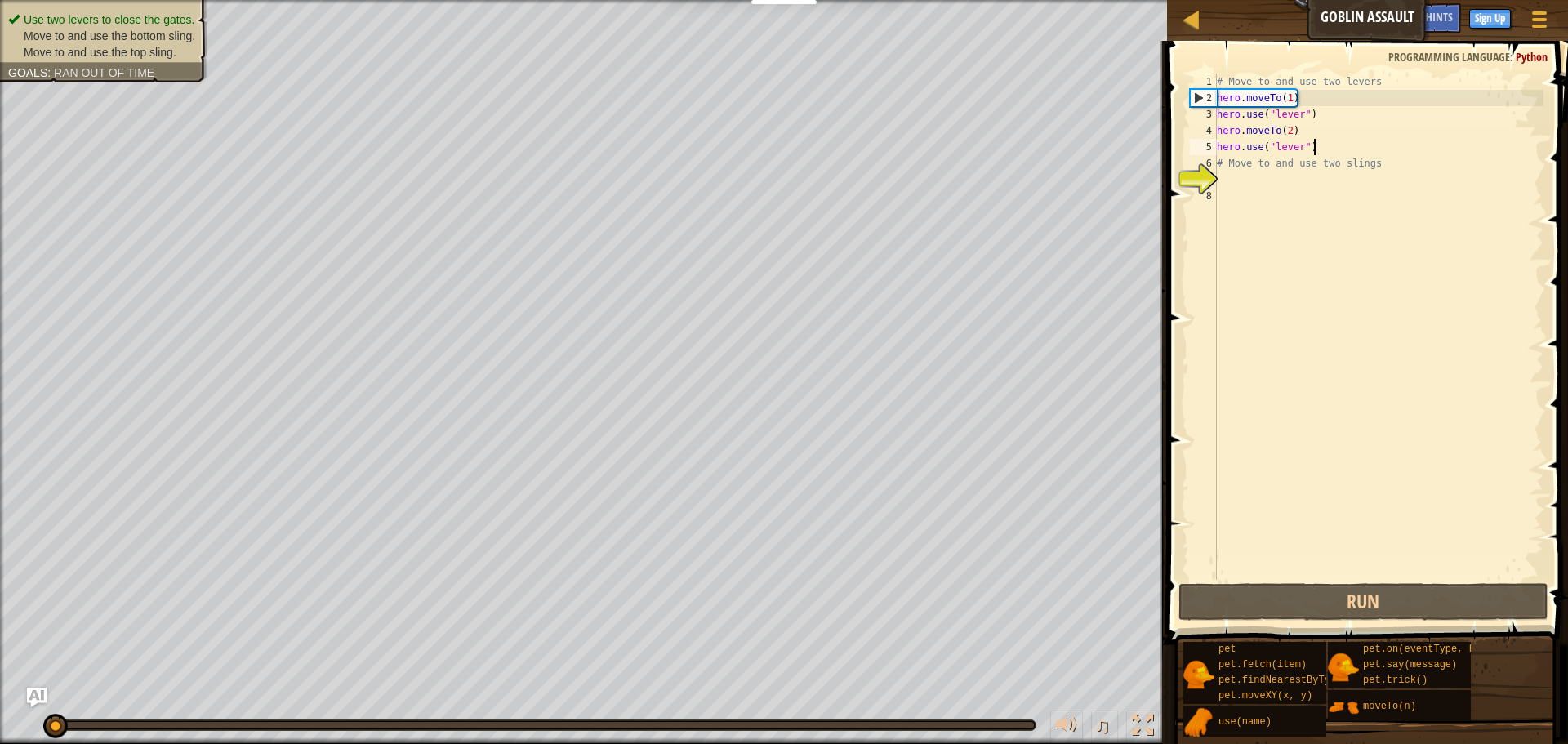
click at [1325, 147] on div "# Move to and use two levers hero . moveTo ( 1 ) hero . use ( "lever" ) hero . …" at bounding box center [1378, 343] width 330 height 539
type textarea "hero.use("lever")"
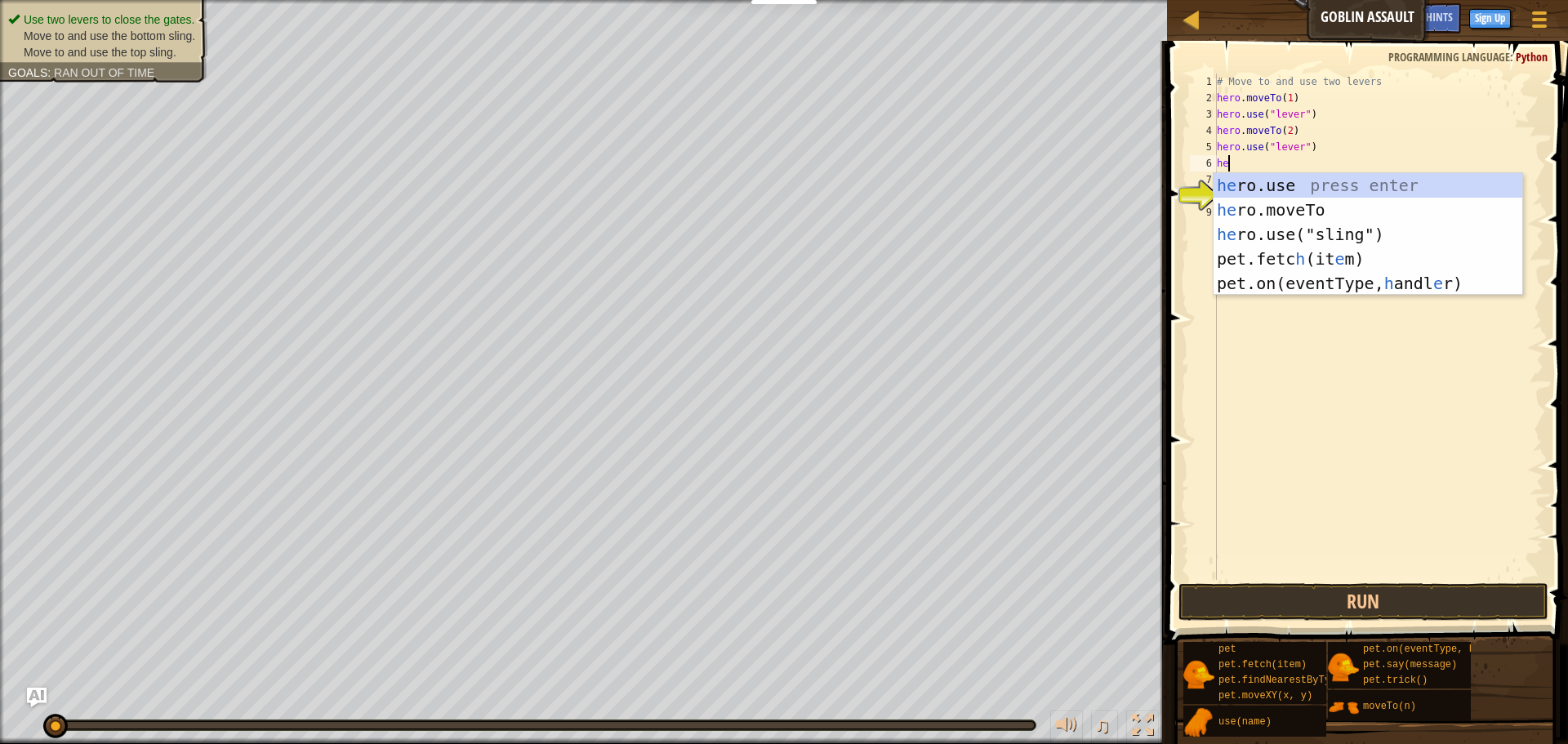
scroll to position [7, 2]
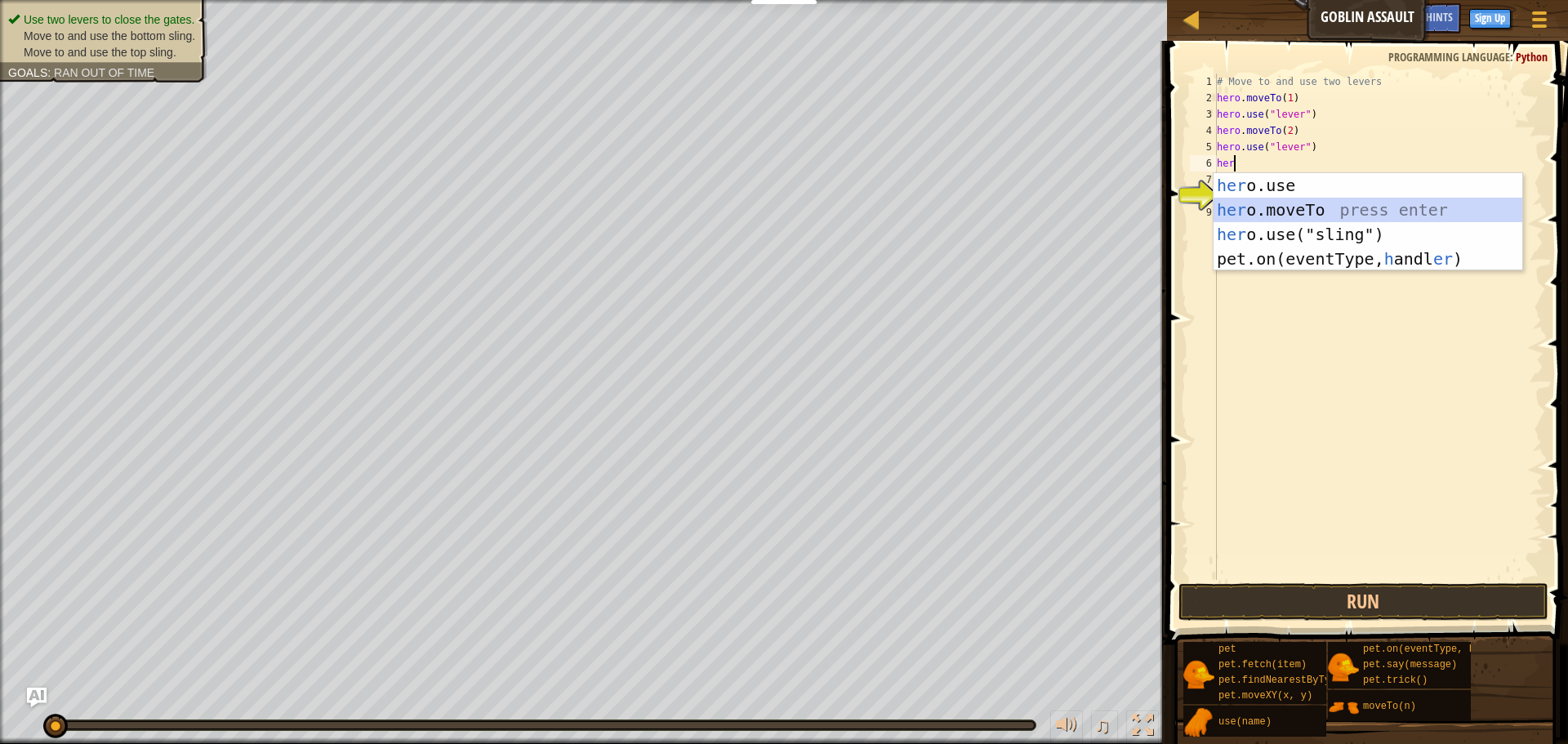
click at [1373, 207] on div "her o.use press enter her o.moveTo press enter her o.use("sling") press enter p…" at bounding box center [1367, 246] width 308 height 147
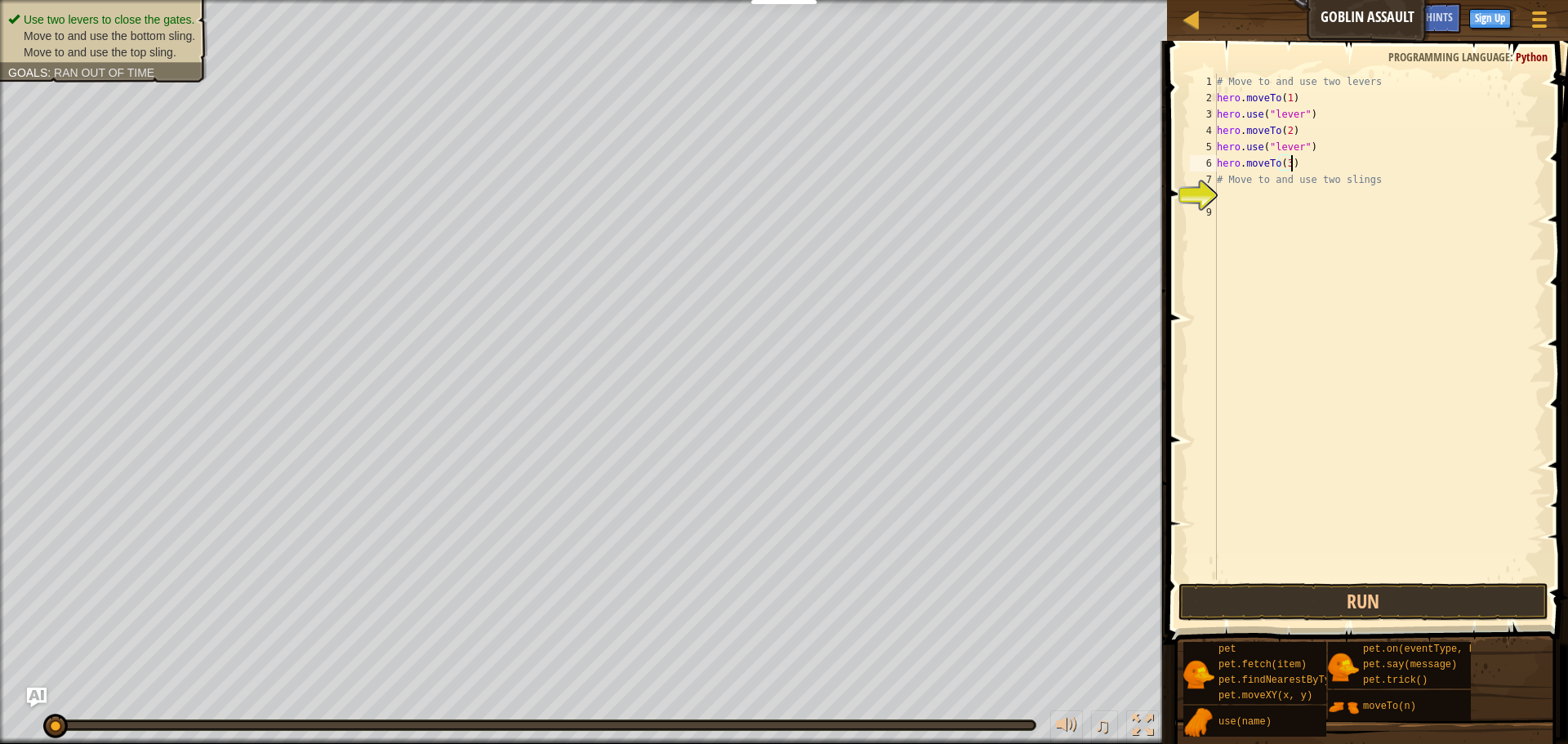
type textarea "hero.moveTo(3)"
click at [1315, 169] on div "# Move to and use two levers hero . moveTo ( 1 ) hero . use ( "lever" ) hero . …" at bounding box center [1378, 343] width 330 height 539
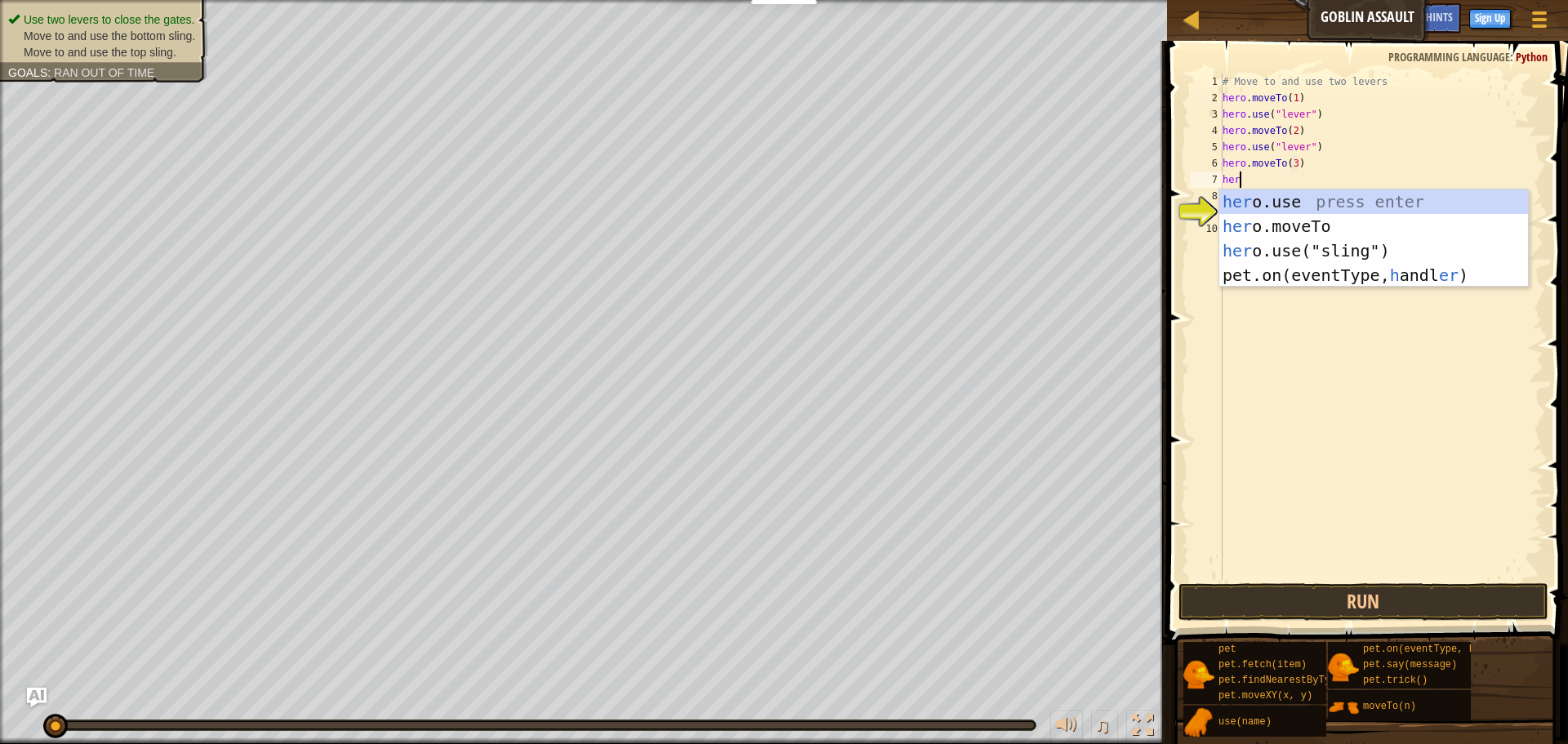
scroll to position [7, 3]
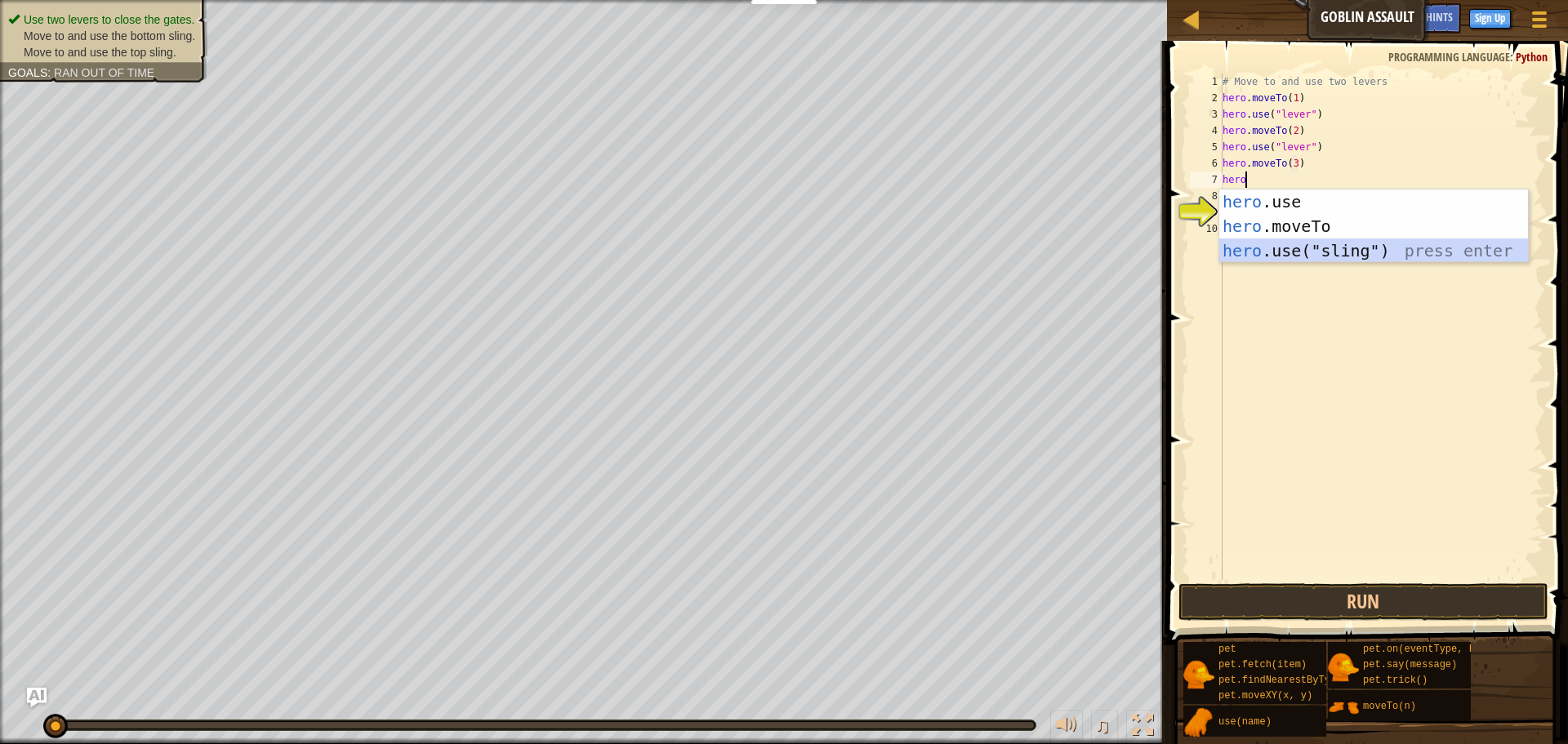
click at [1441, 251] on div "hero .use press enter hero .moveTo press enter hero .use("sling") press enter" at bounding box center [1373, 251] width 308 height 122
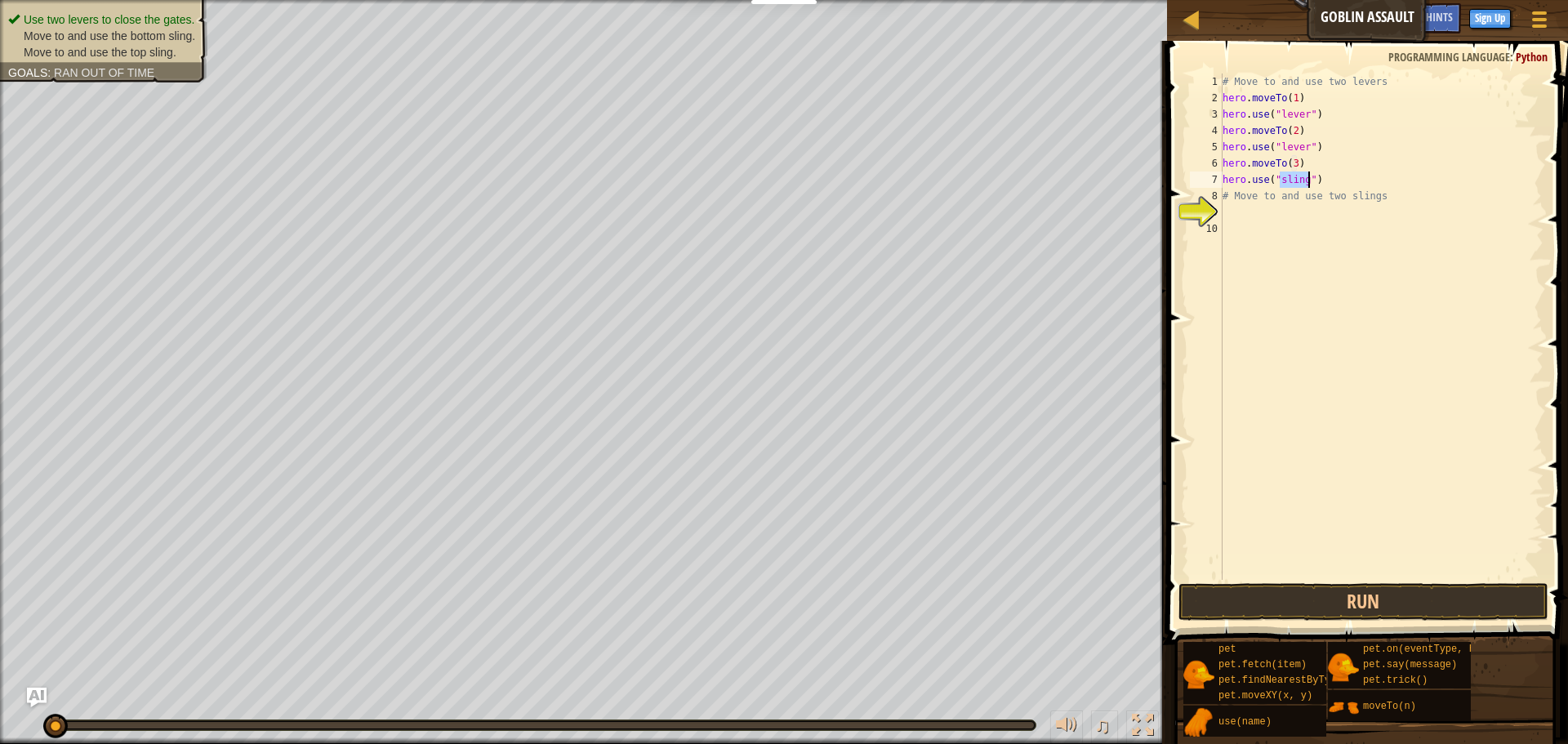
click at [1345, 192] on div "# Move to and use two levers hero . moveTo ( 1 ) hero . use ( "lever" ) hero . …" at bounding box center [1381, 343] width 324 height 539
click at [1327, 177] on div "# Move to and use two levers hero . moveTo ( 1 ) hero . use ( "lever" ) hero . …" at bounding box center [1381, 343] width 324 height 539
type textarea "hero.use("sling")"
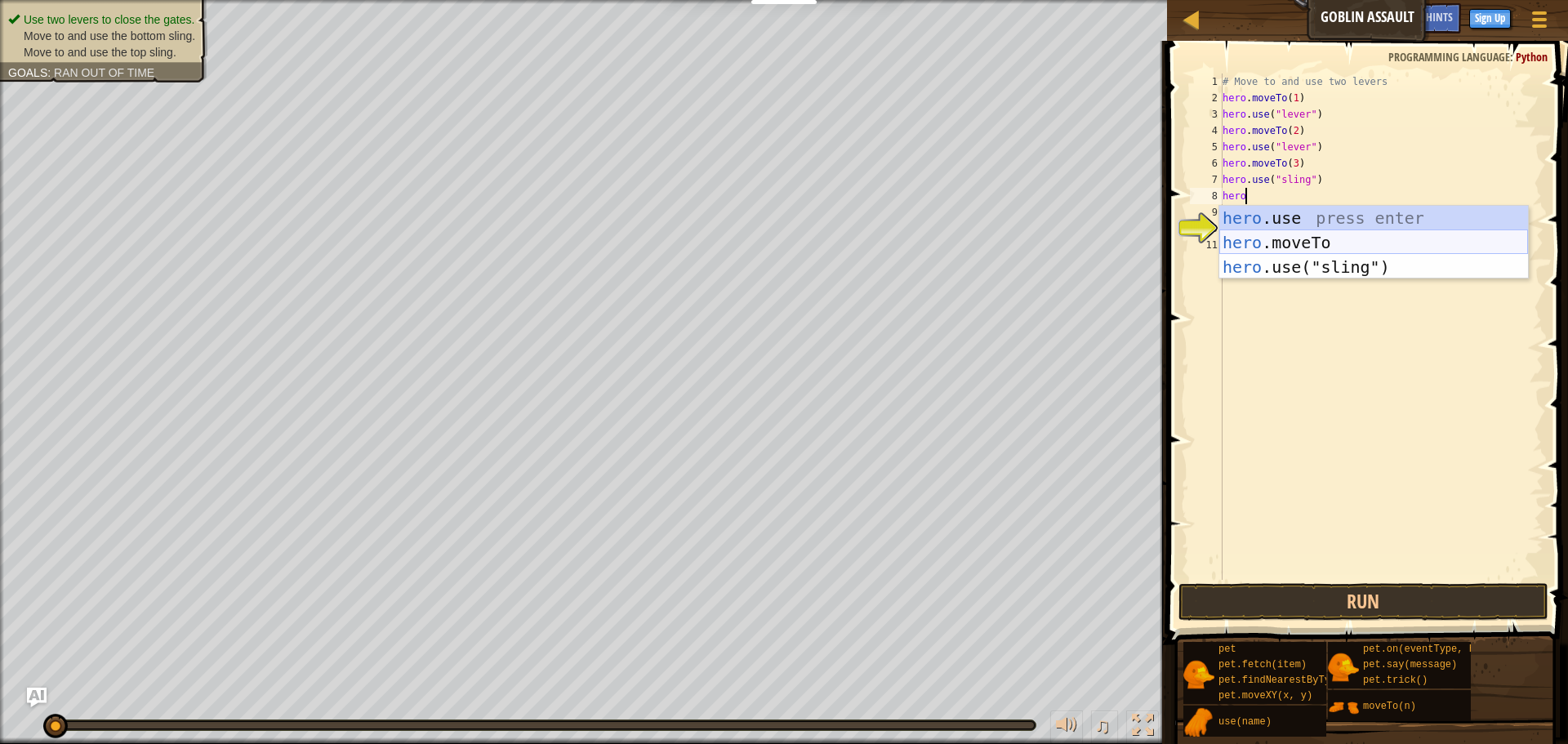
click at [1386, 230] on div "hero .use press enter hero .moveTo press enter hero .use("sling") press enter" at bounding box center [1373, 267] width 308 height 122
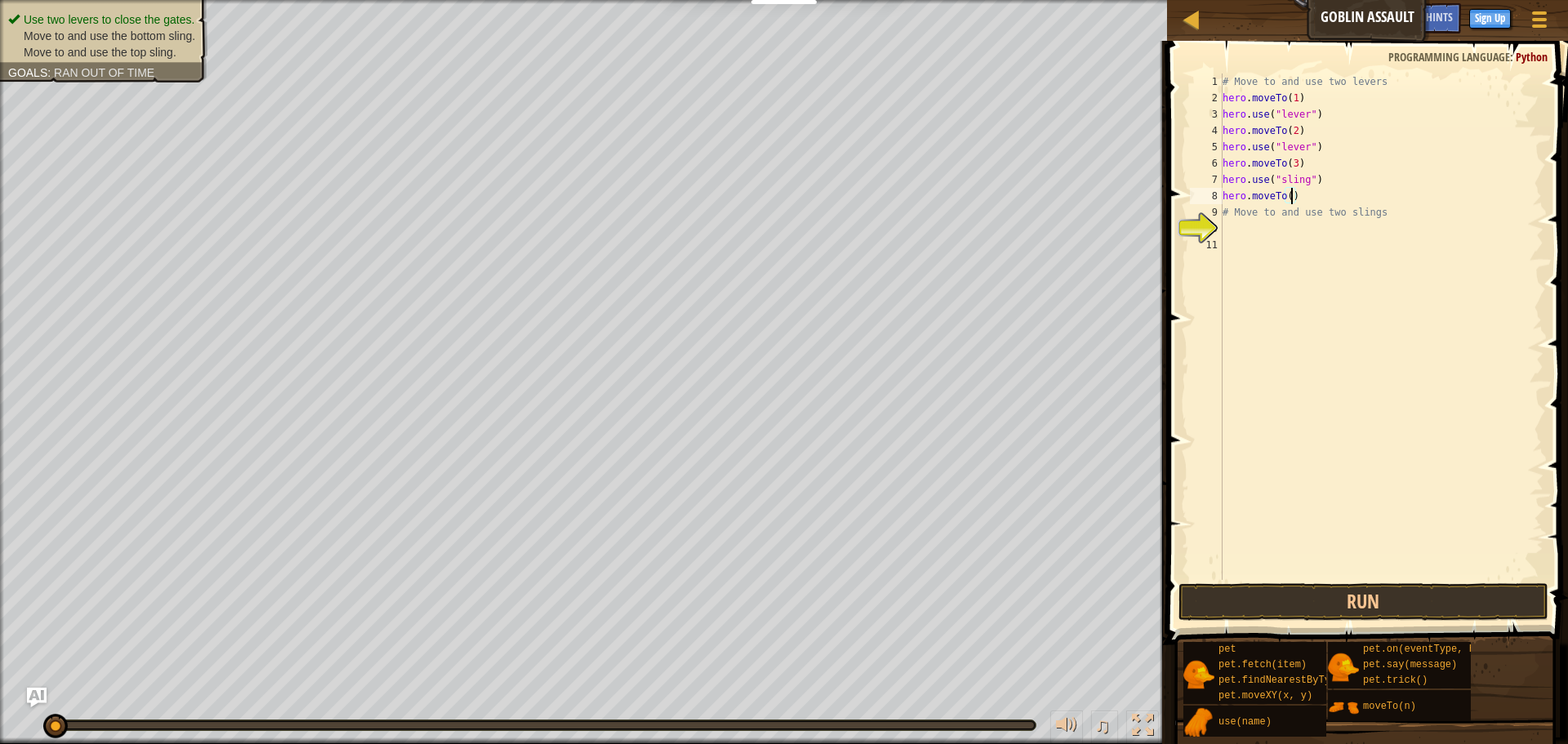
type textarea "hero.moveTo(4)"
click at [1336, 200] on div "# Move to and use two levers hero . moveTo ( 1 ) hero . use ( "lever" ) hero . …" at bounding box center [1381, 343] width 324 height 539
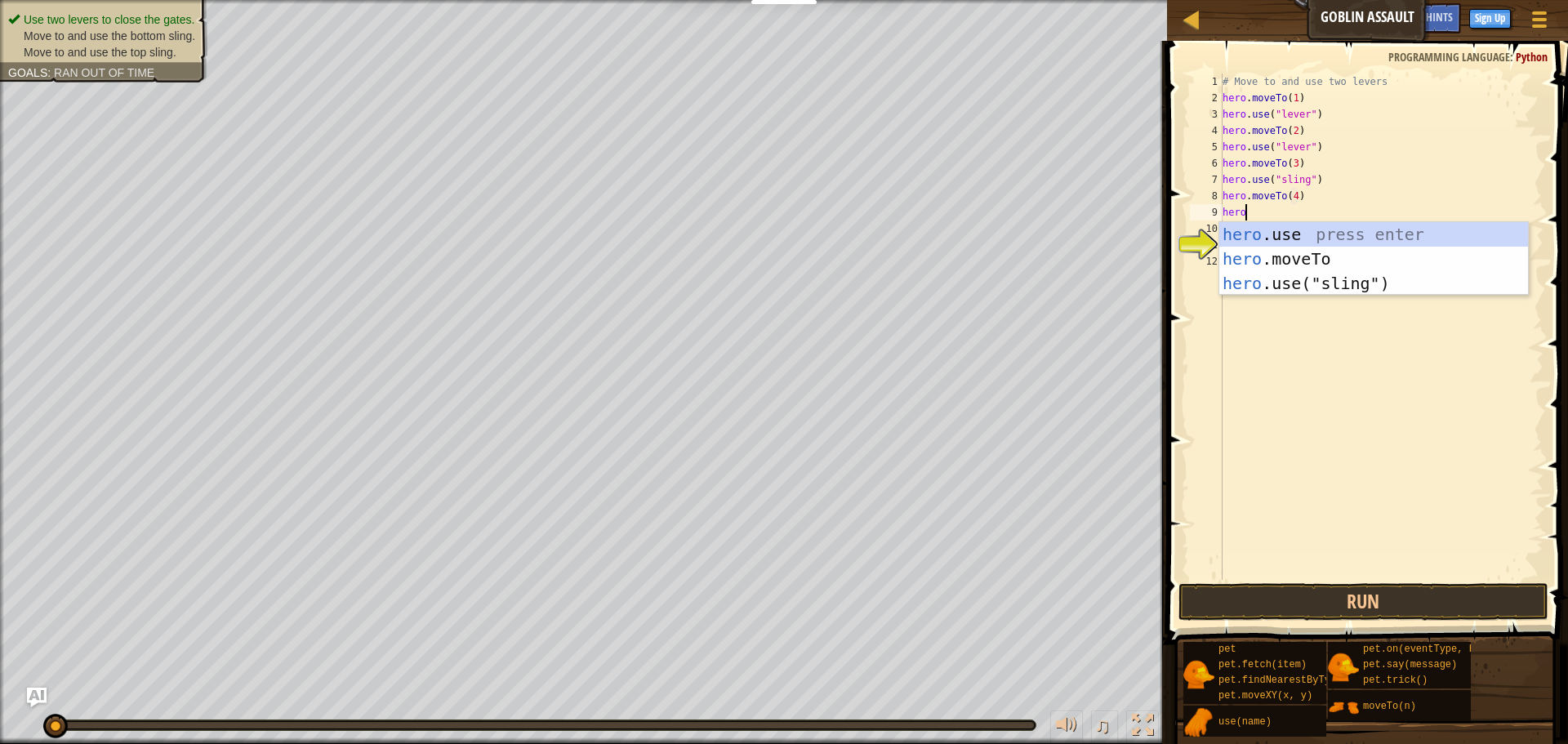
scroll to position [7, 3]
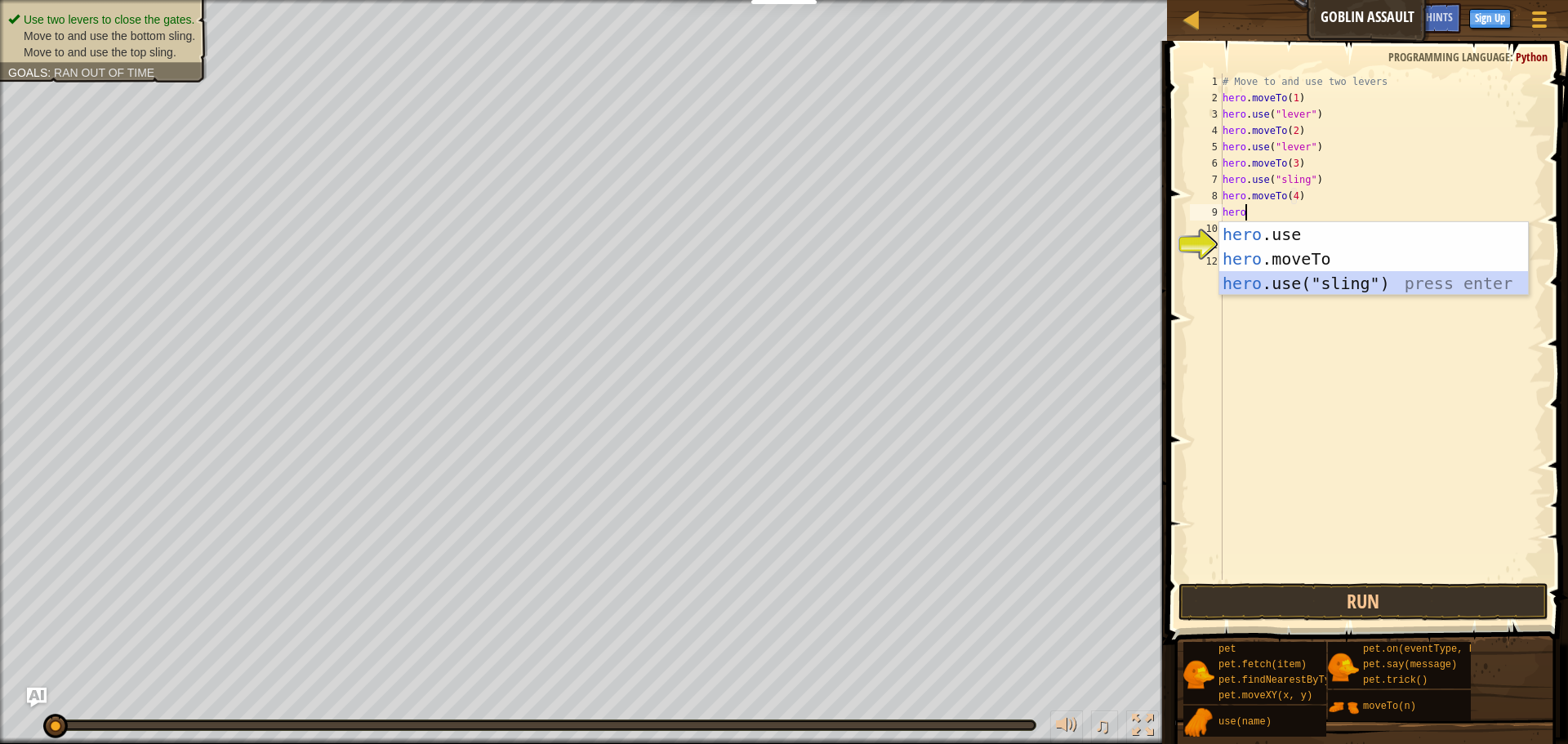
click at [1452, 273] on div "hero .use press enter hero .moveTo press enter hero .use("sling") press enter" at bounding box center [1373, 284] width 308 height 122
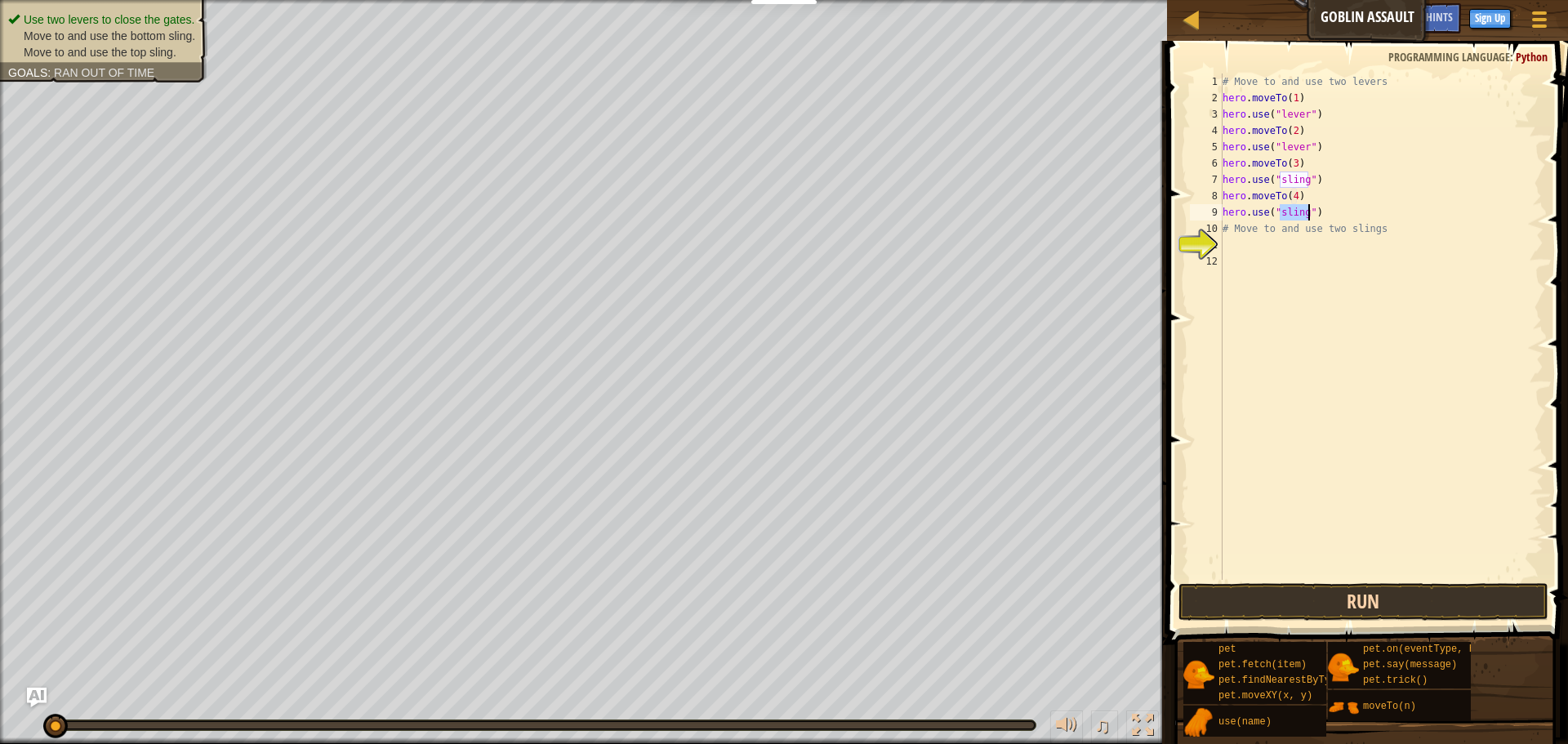
type textarea "hero.use("sling")"
click at [1374, 604] on button "Run" at bounding box center [1362, 602] width 370 height 38
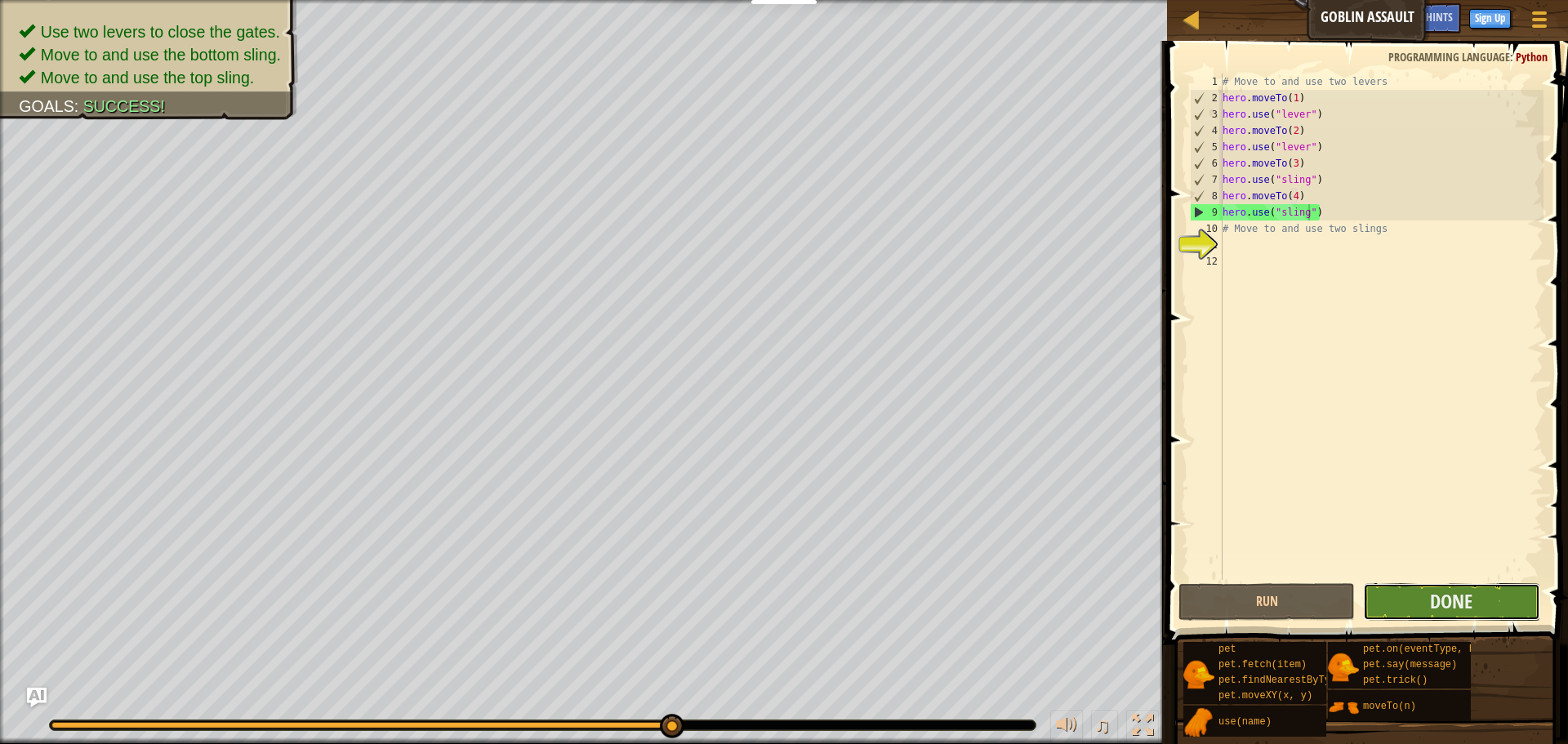
click at [1501, 612] on button "Done" at bounding box center [1451, 602] width 176 height 38
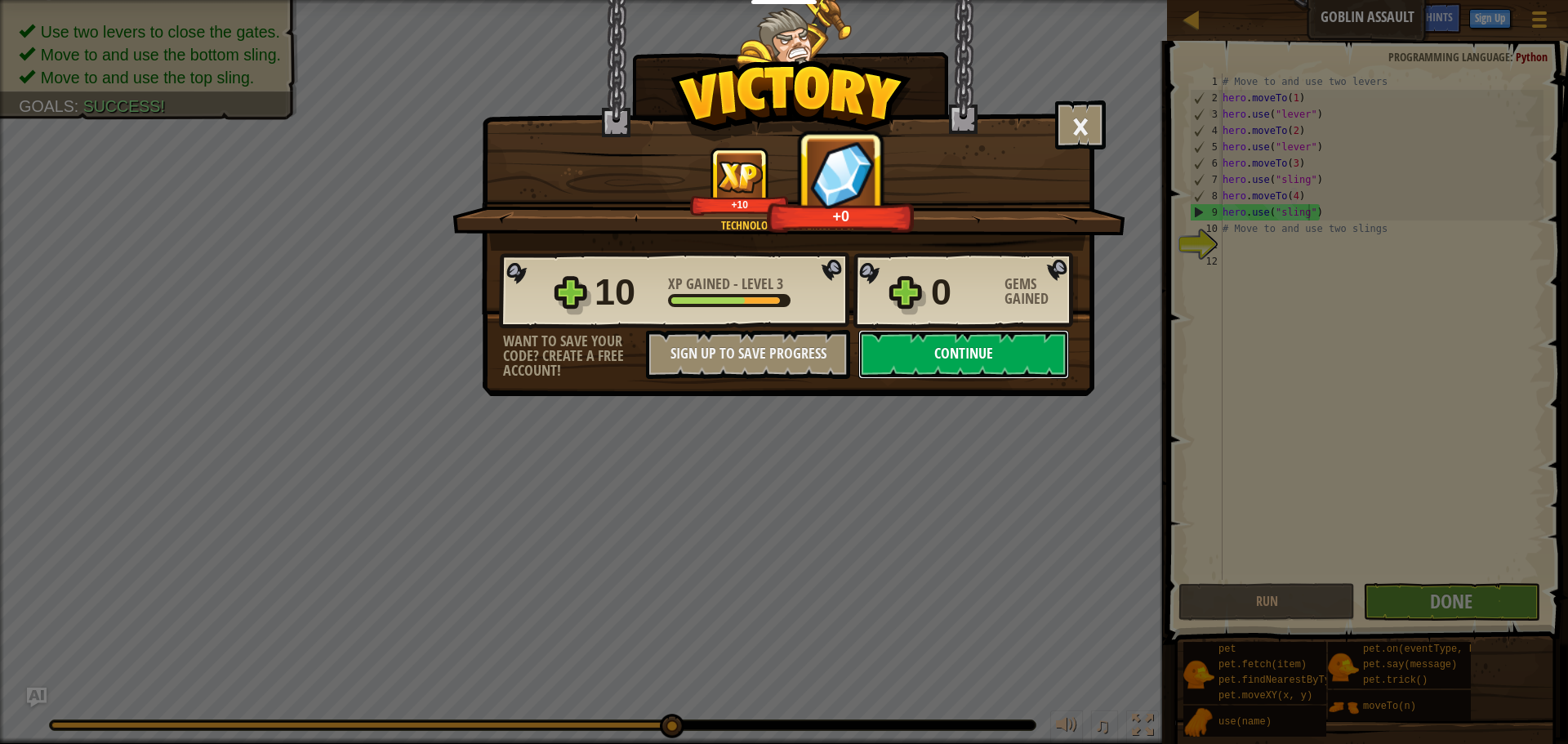
click at [1035, 369] on button "Continue" at bounding box center [963, 354] width 210 height 49
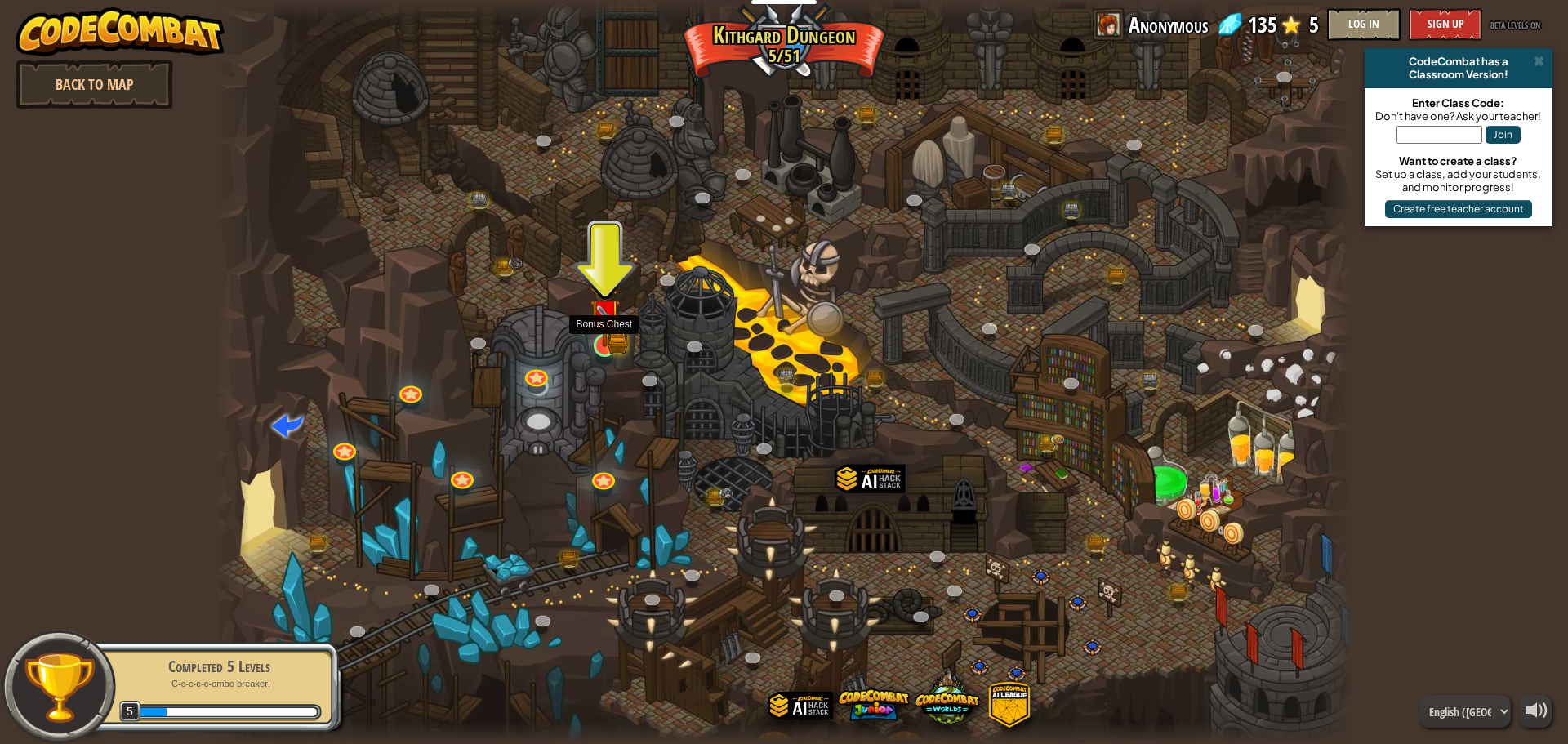
click at [609, 334] on img at bounding box center [605, 314] width 31 height 67
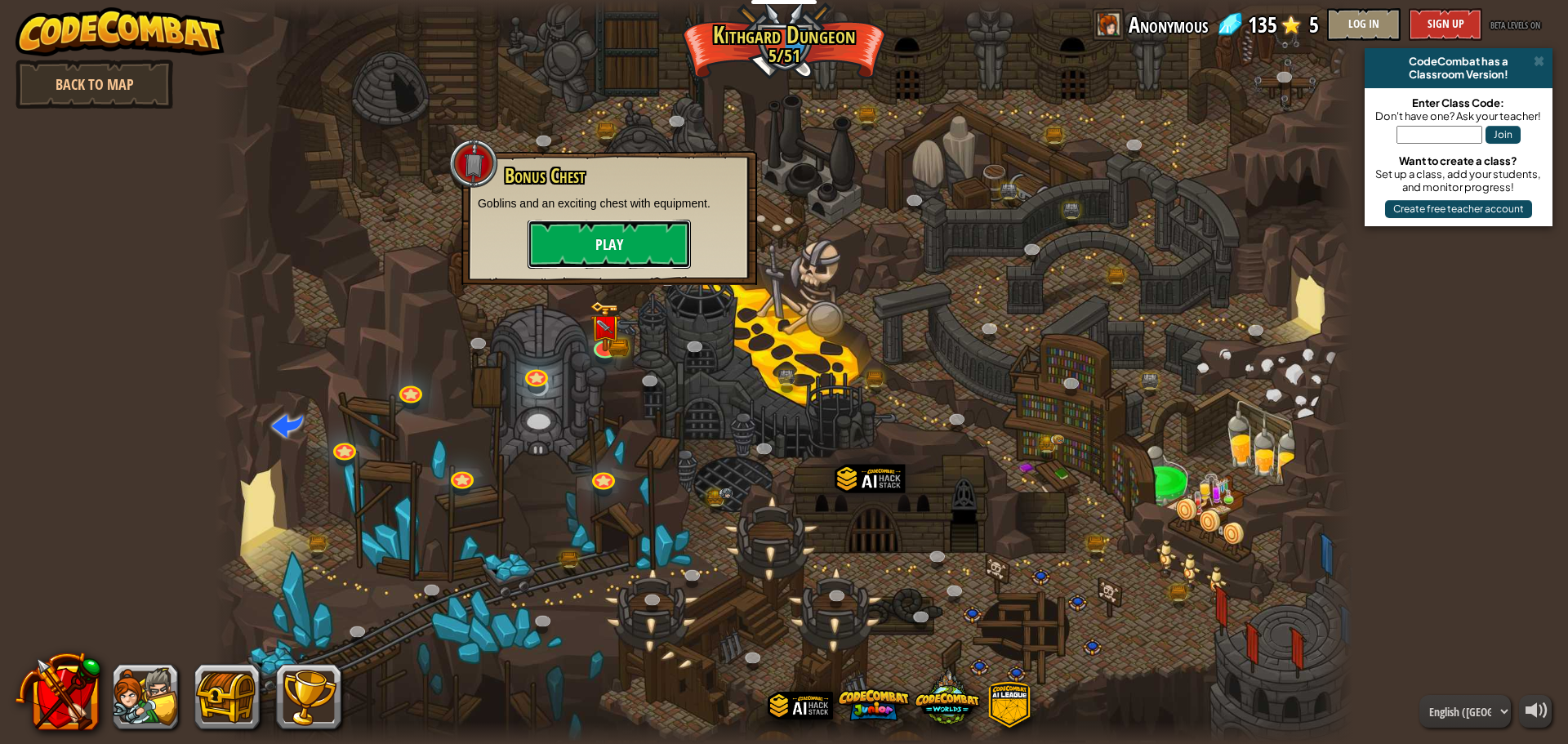
click at [658, 254] on button "Play" at bounding box center [609, 244] width 163 height 49
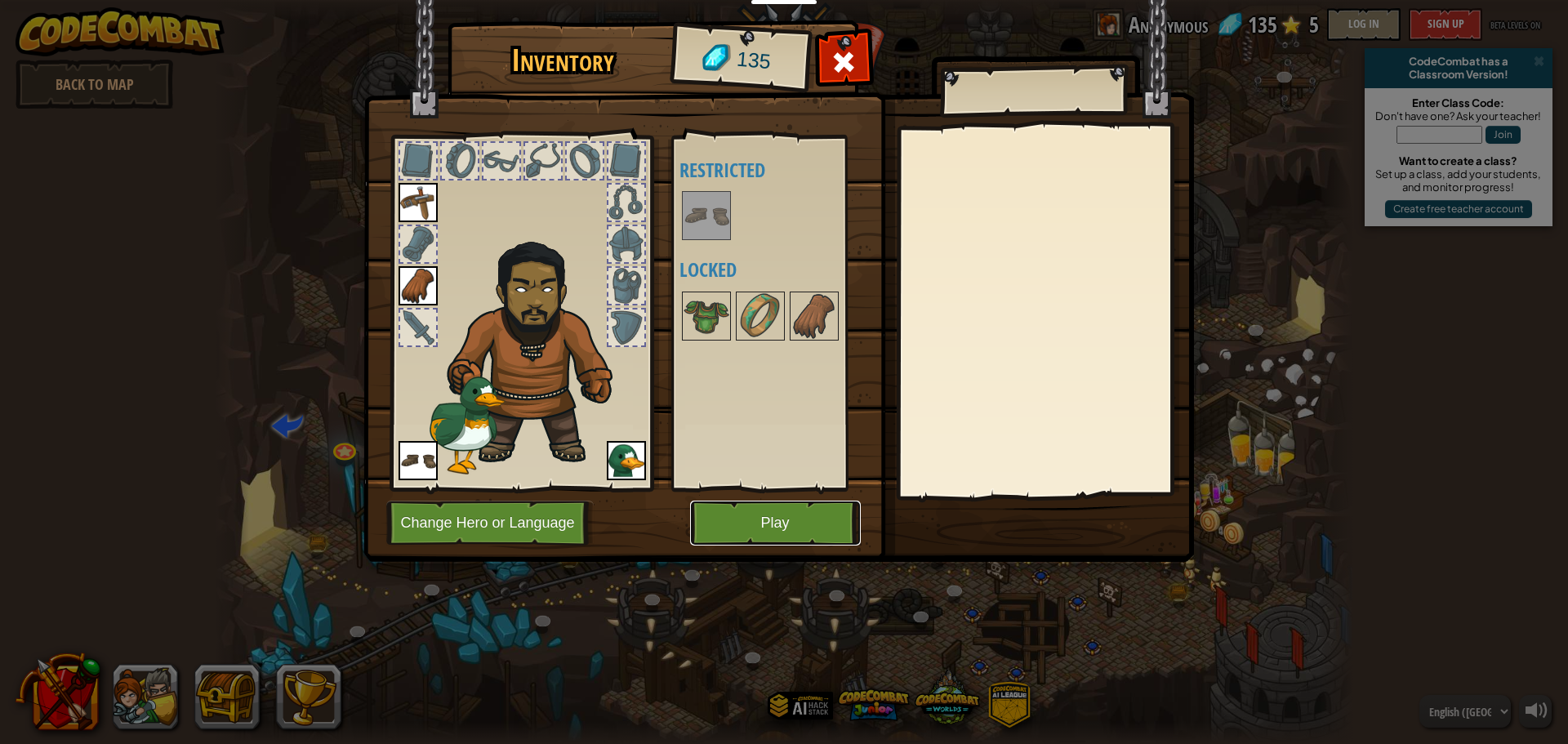
click at [793, 519] on button "Play" at bounding box center [775, 523] width 170 height 44
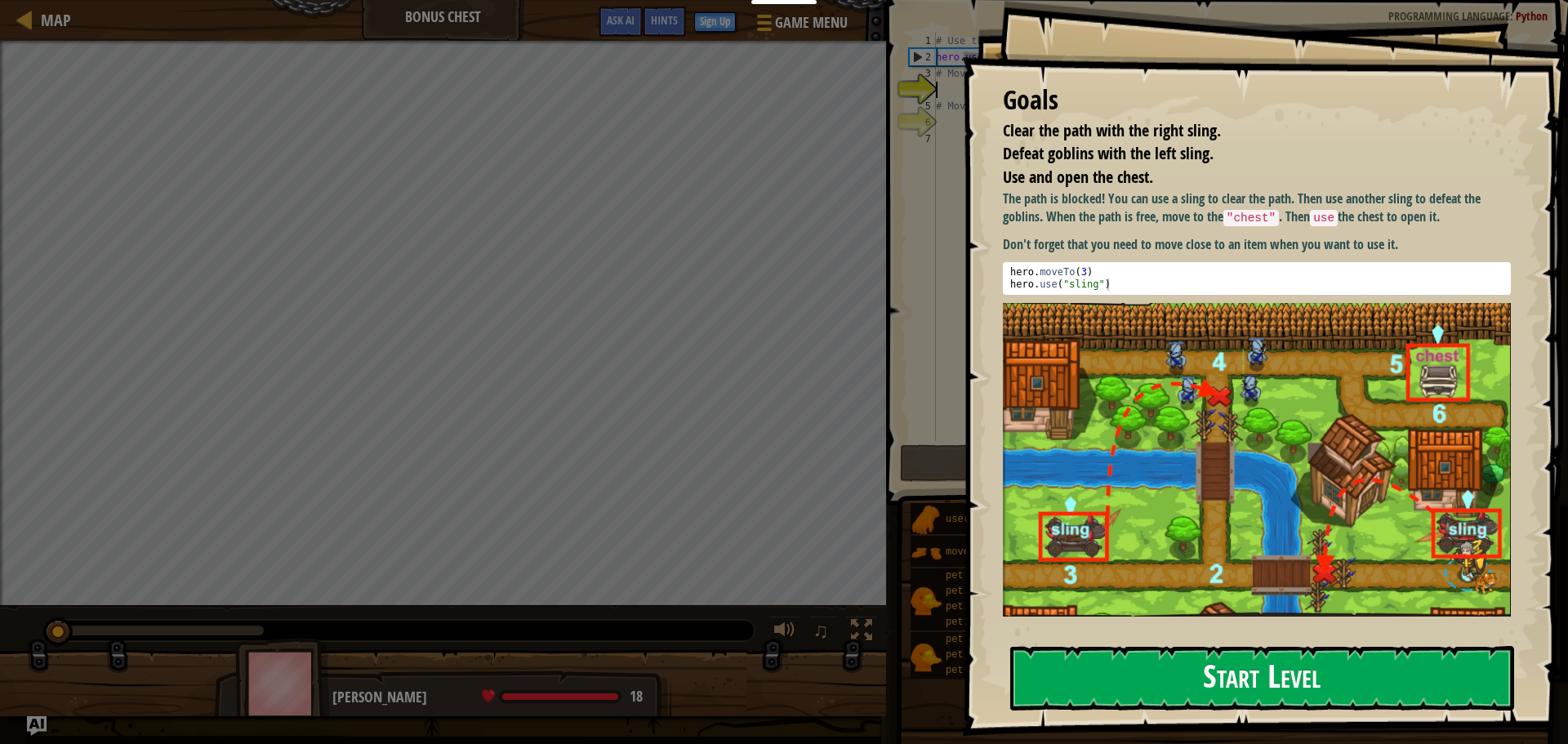
click at [1412, 691] on button "Start Level" at bounding box center [1262, 678] width 504 height 65
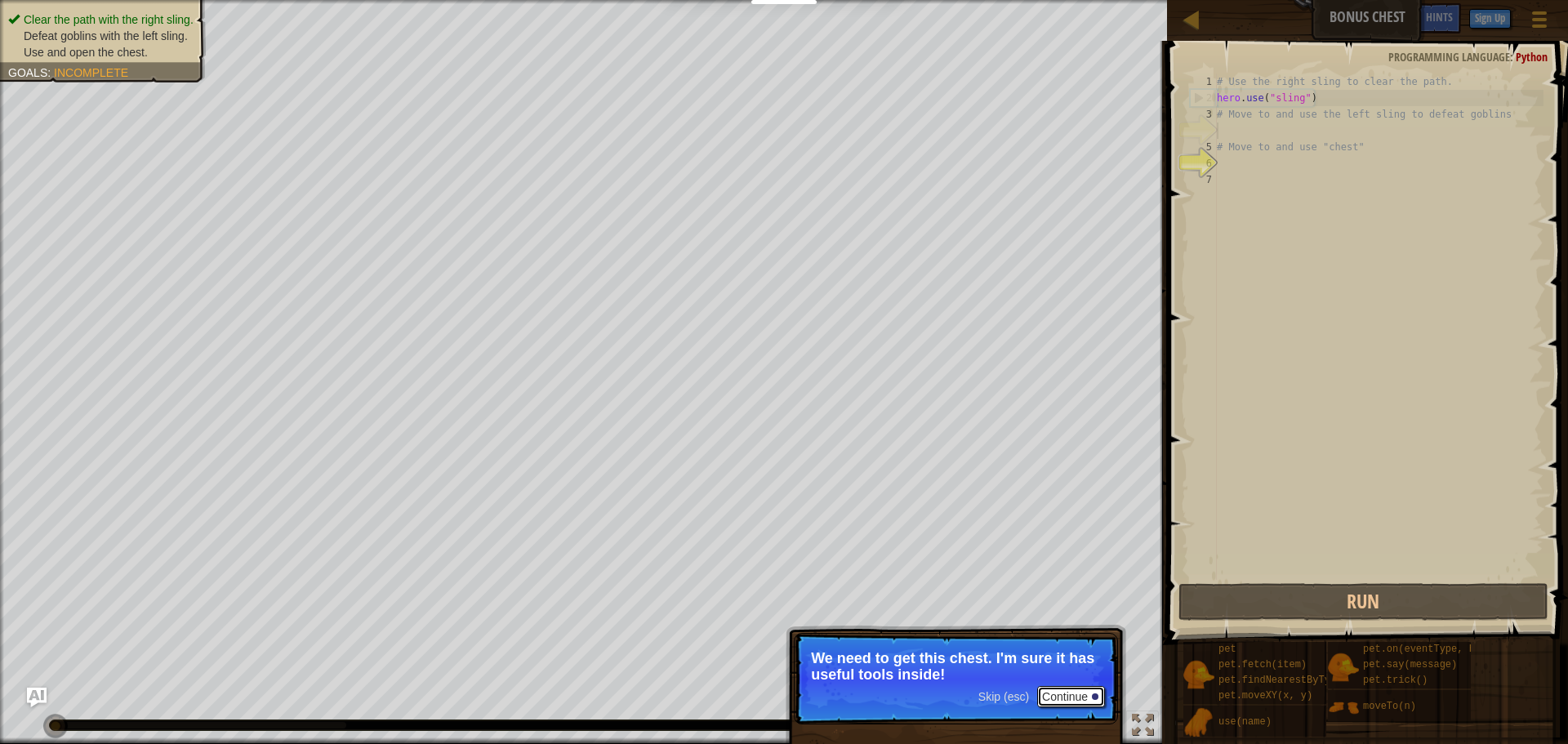
click at [1095, 694] on button "Continue" at bounding box center [1071, 697] width 68 height 21
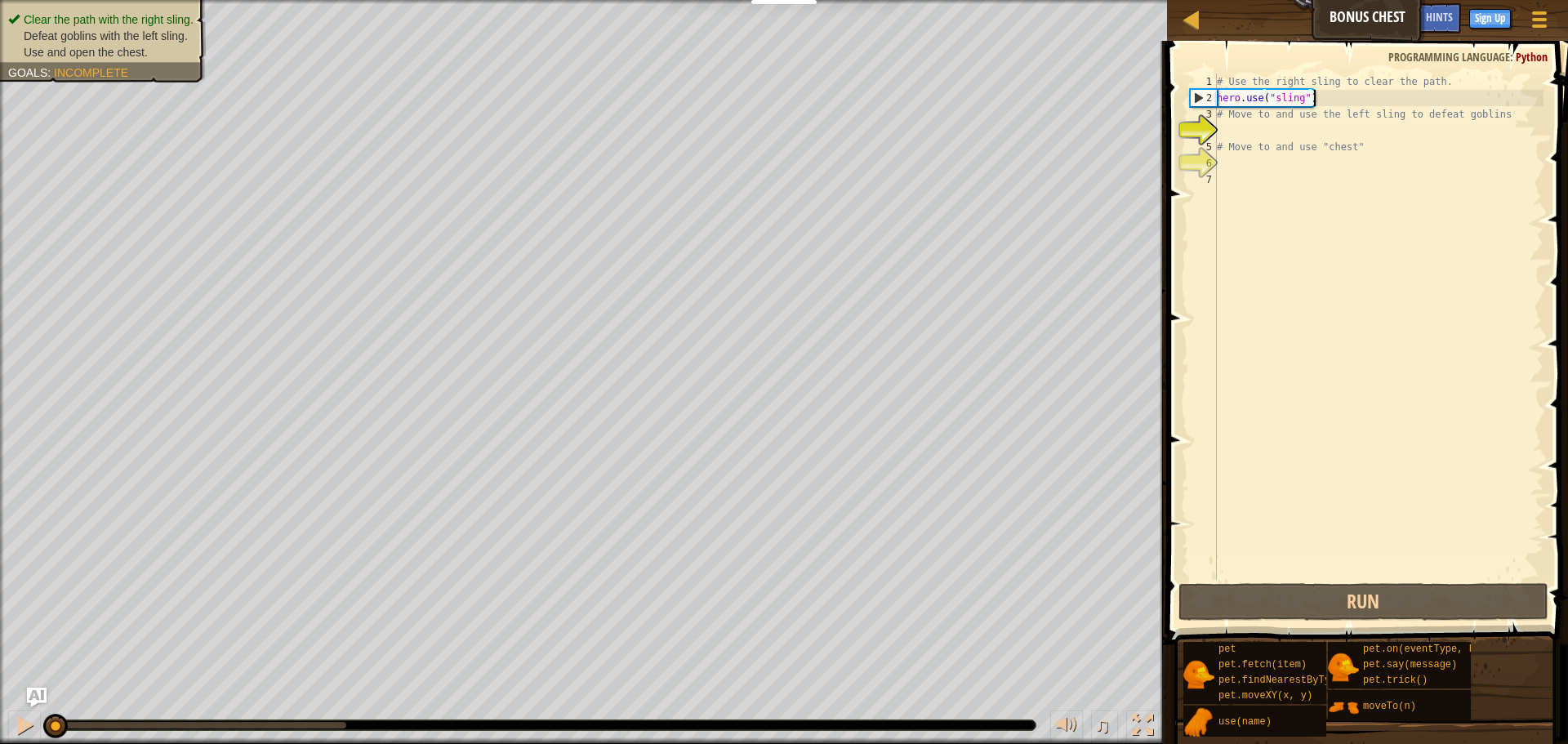
click at [1317, 100] on div "# Use the right sling to clear the path. hero . use ( "sling" ) # Move to and u…" at bounding box center [1378, 343] width 330 height 539
type textarea "hero.use("sling")"
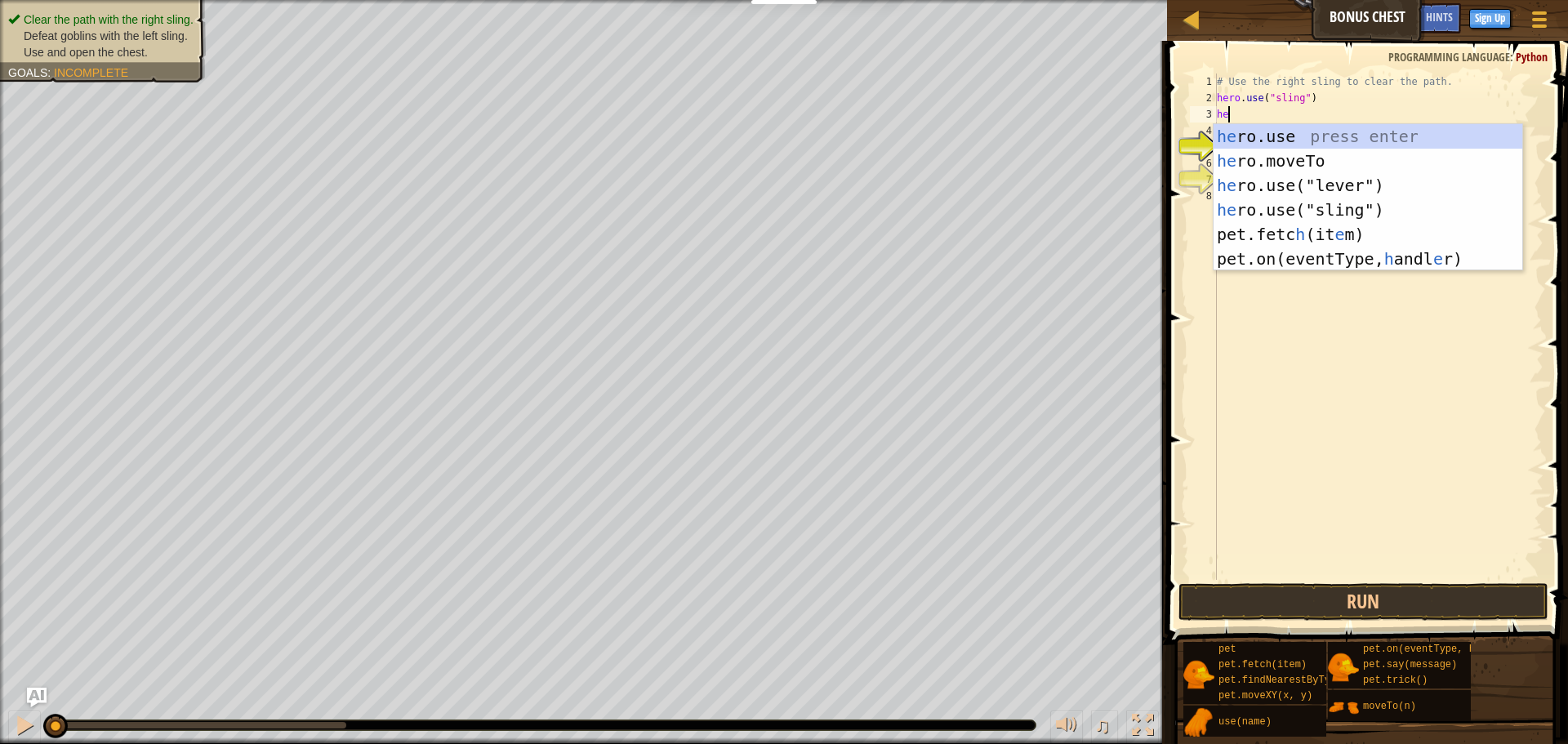
scroll to position [7, 2]
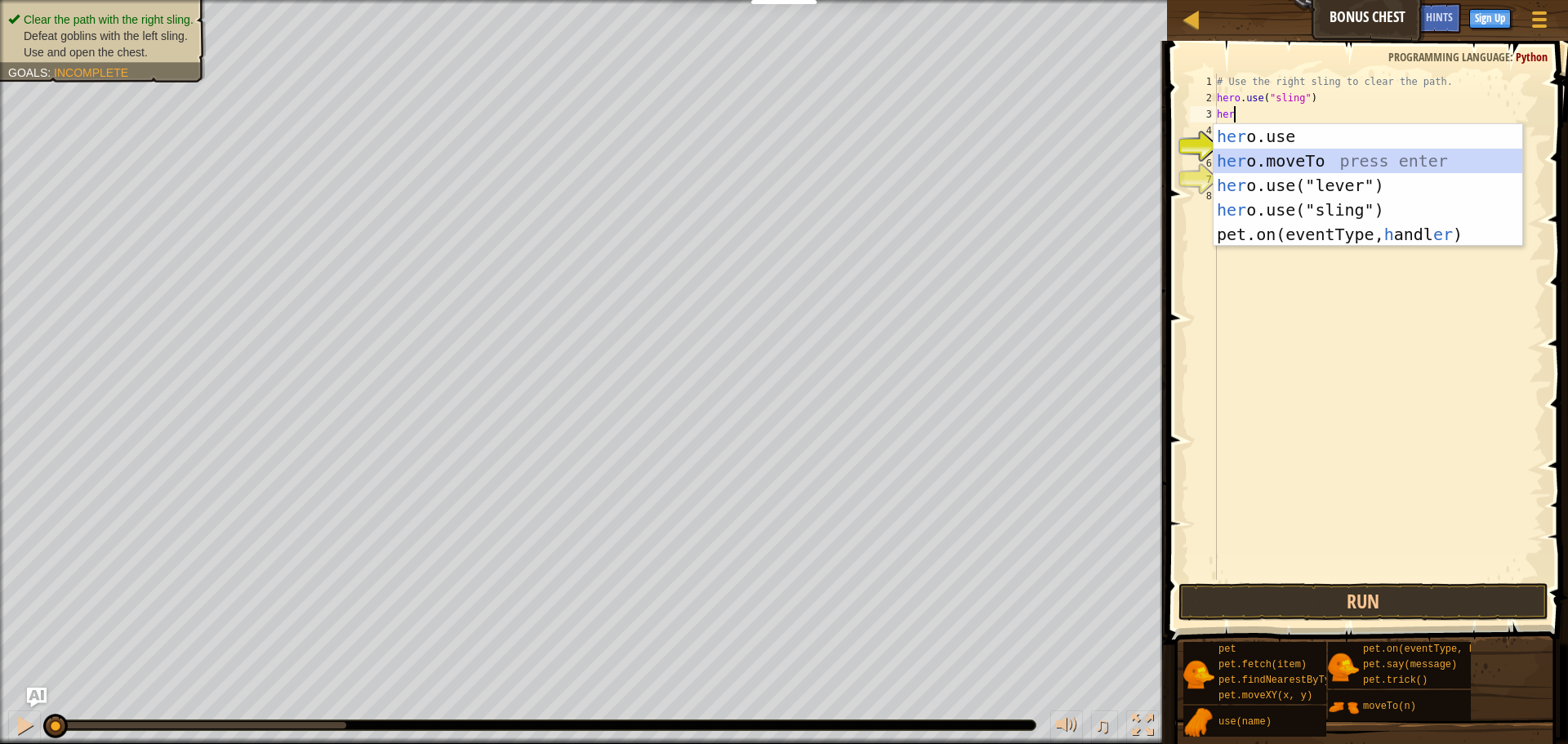
click at [1301, 162] on div "her o.use press enter her o.moveTo press enter her o.use("lever") press enter h…" at bounding box center [1367, 209] width 308 height 171
type textarea "hero.moveTo(2)"
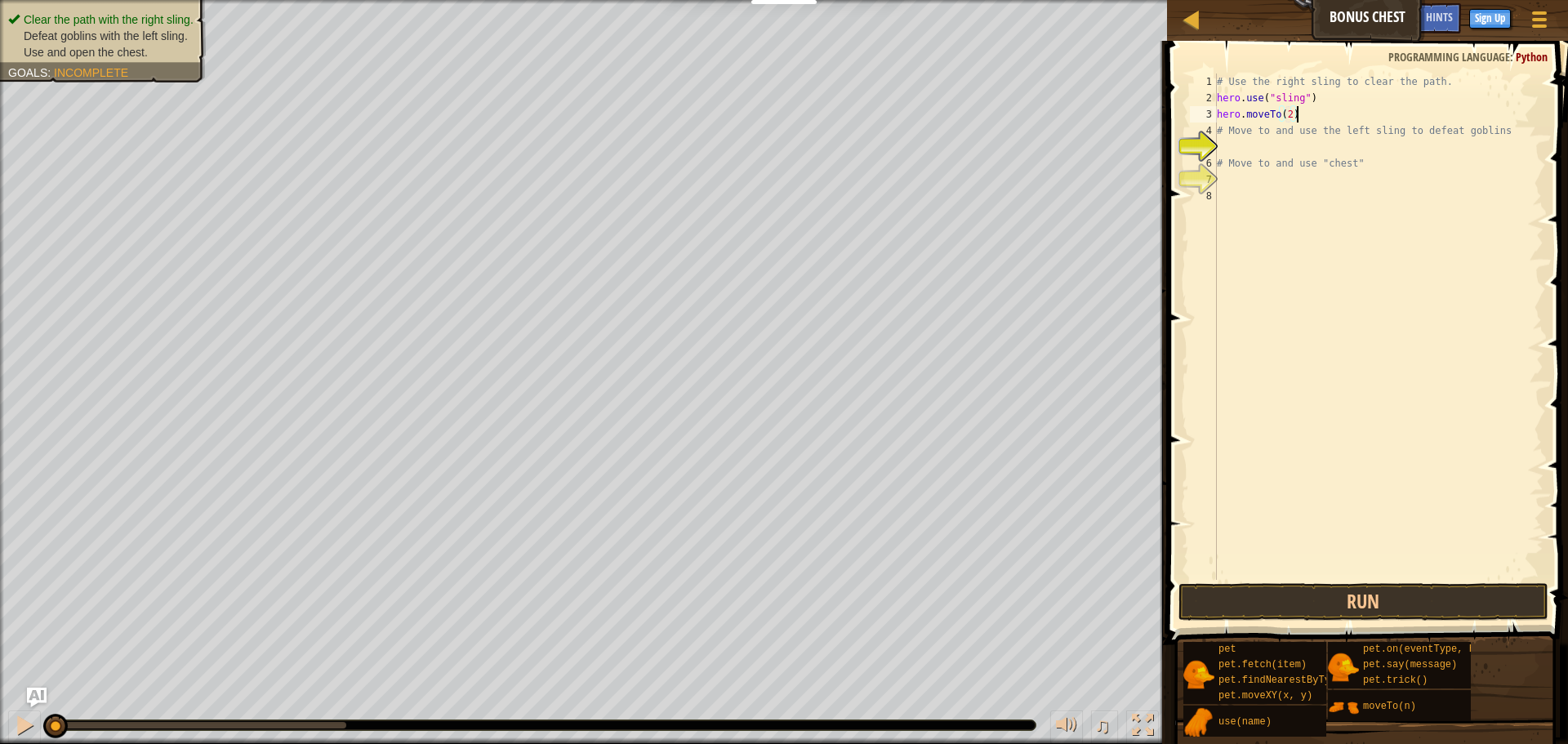
click at [1308, 117] on div "# Use the right sling to clear the path. hero . use ( "sling" ) hero . moveTo (…" at bounding box center [1378, 343] width 330 height 539
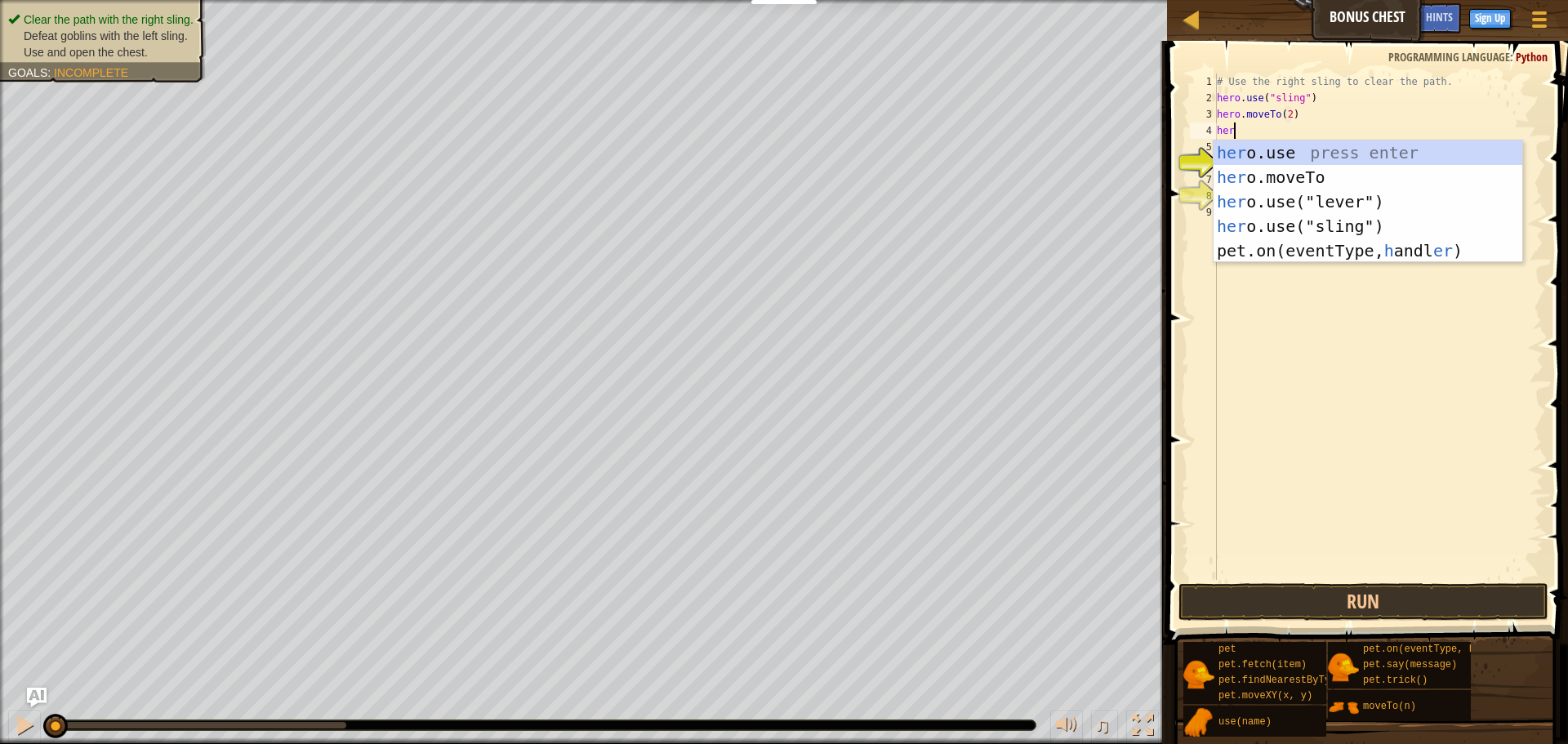
scroll to position [7, 3]
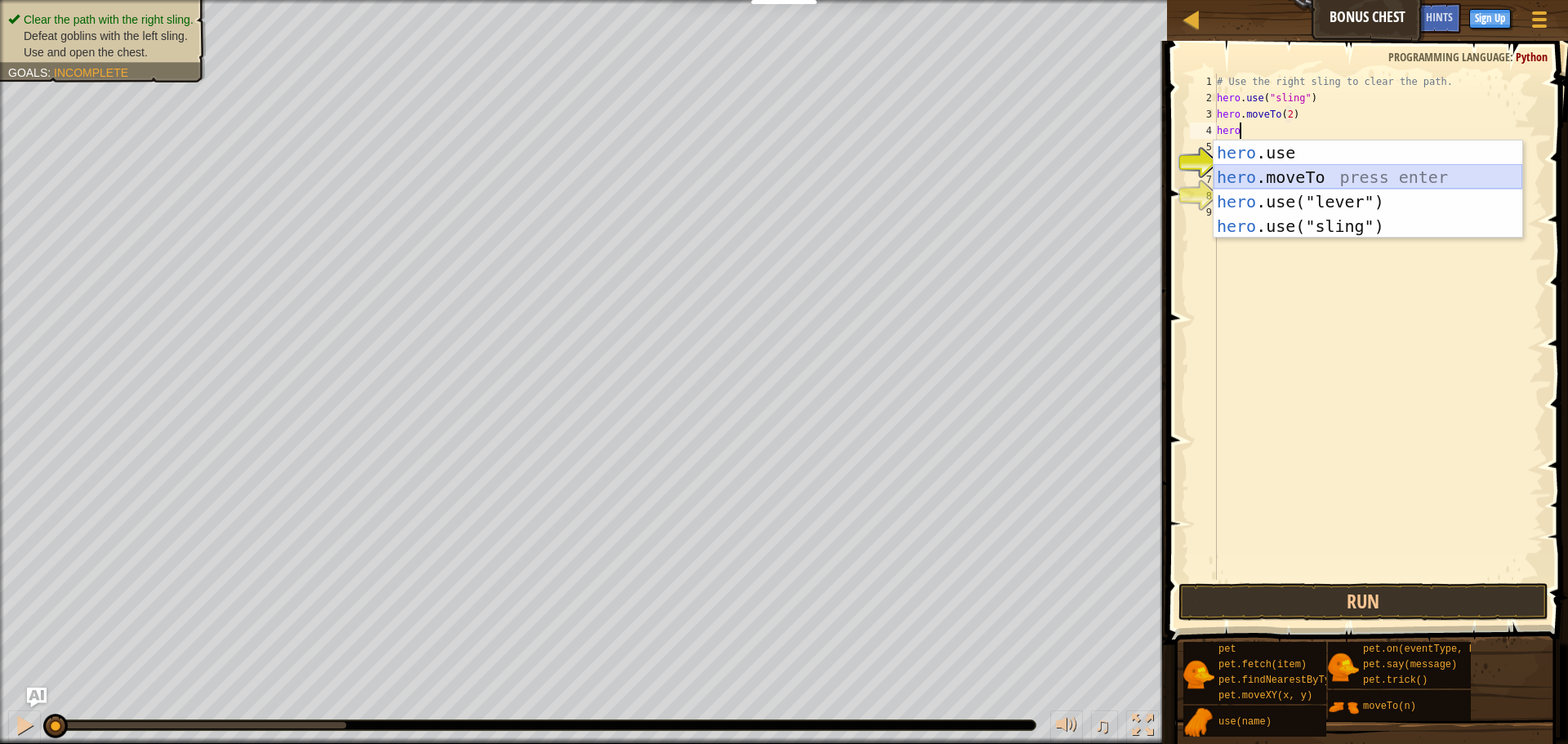
click at [1391, 170] on div "hero .use press enter hero .moveTo press enter hero .use("lever") press enter h…" at bounding box center [1367, 214] width 308 height 147
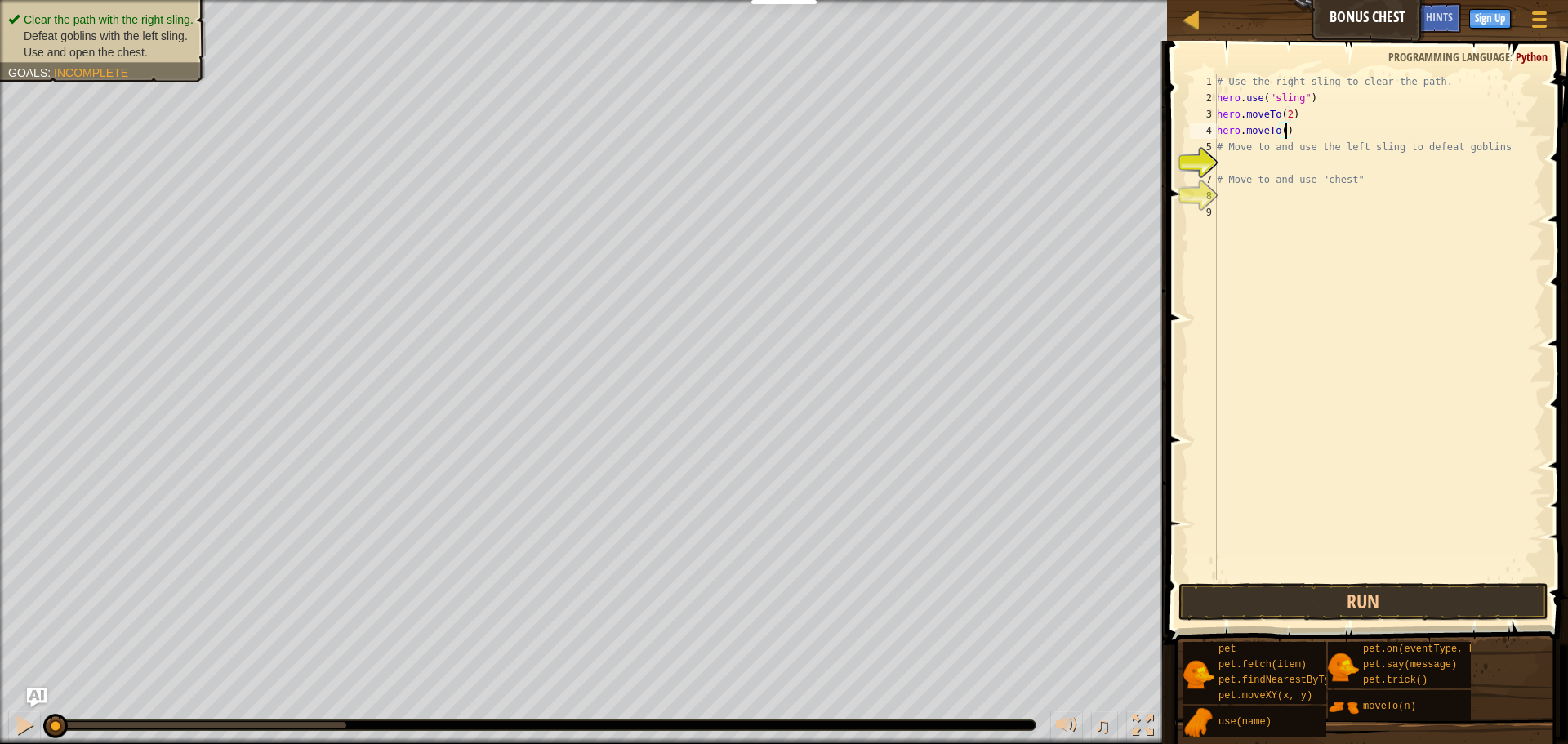
type textarea "hero.moveTo(3)"
click at [1304, 123] on div "# Use the right sling to clear the path. hero . use ( "sling" ) hero . moveTo (…" at bounding box center [1378, 343] width 330 height 539
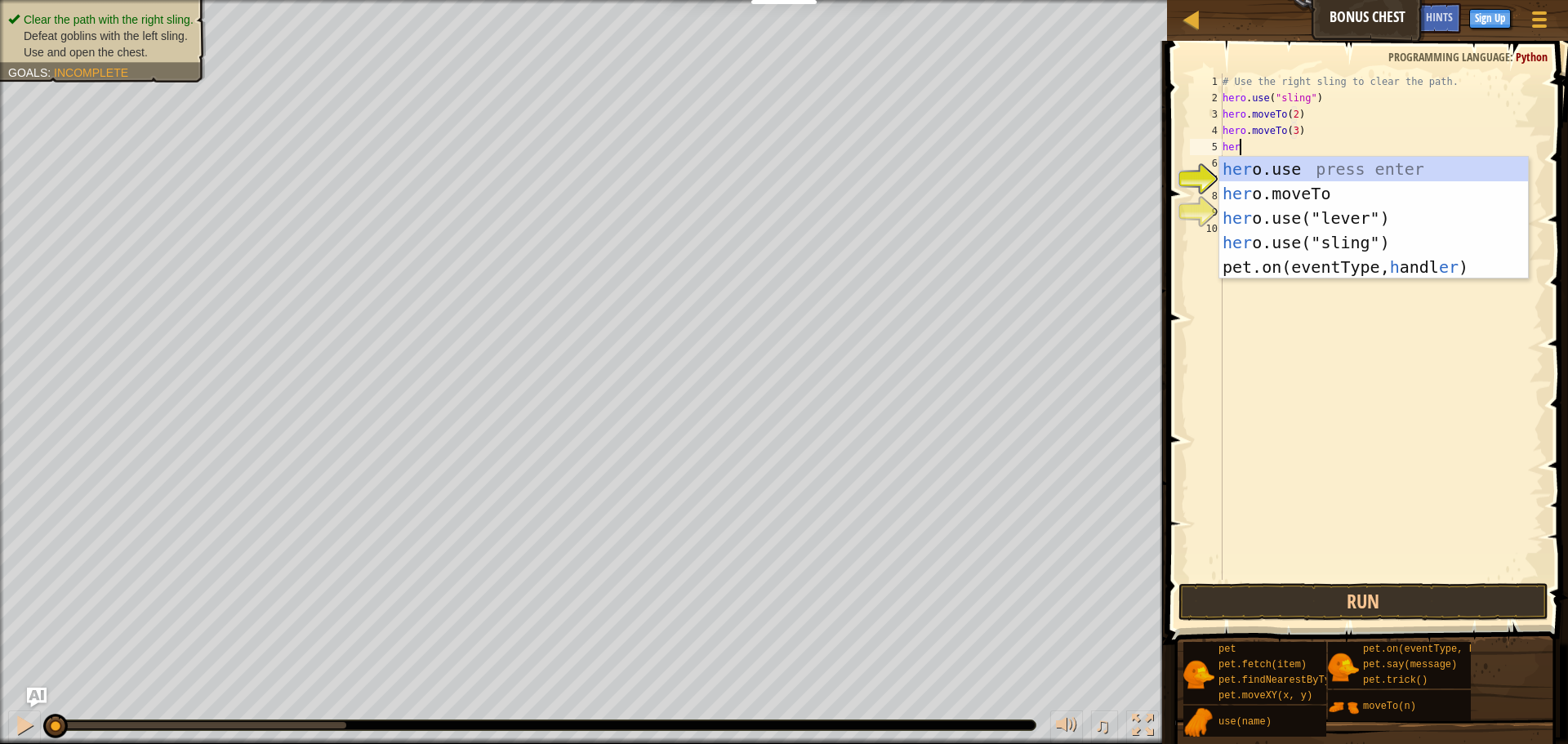
scroll to position [7, 3]
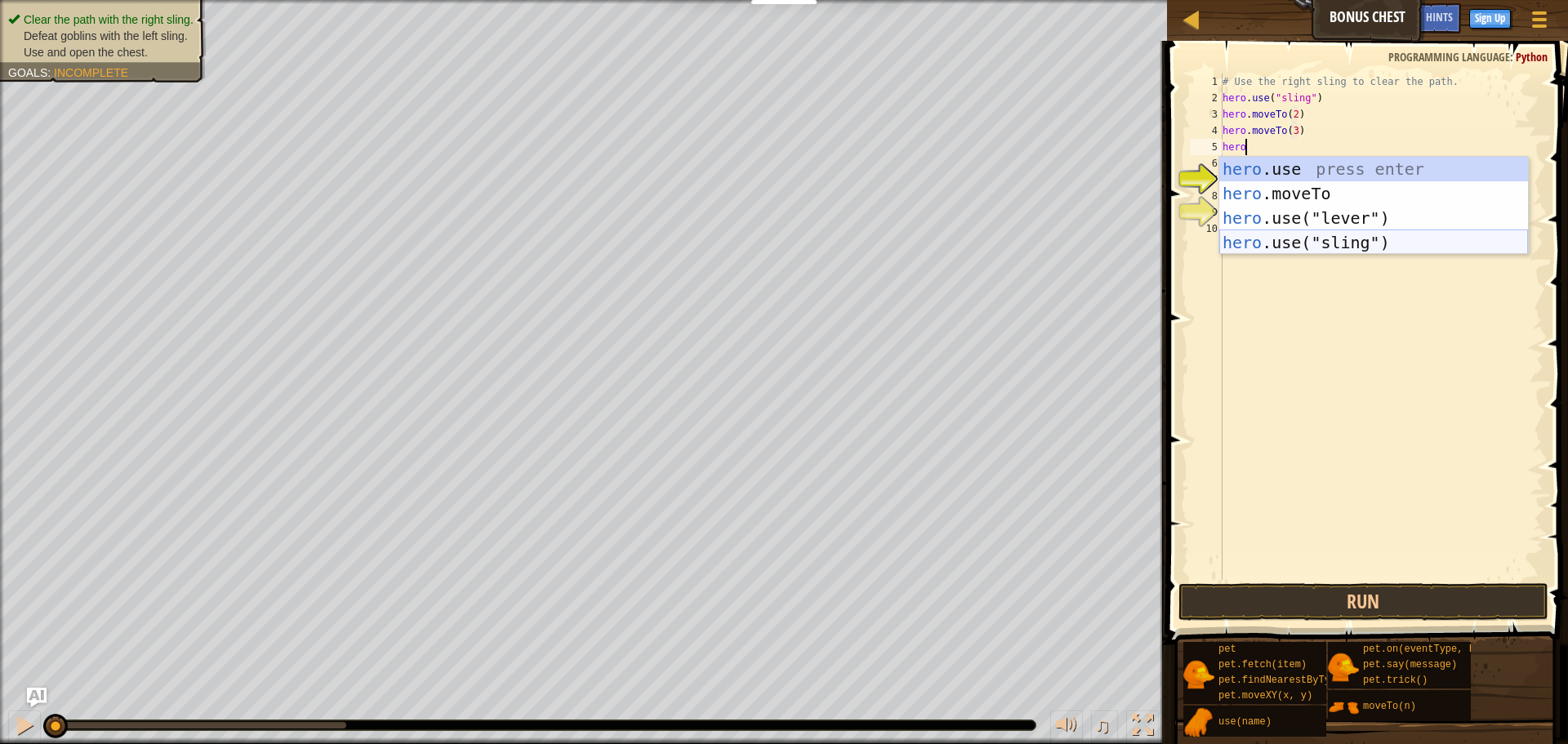
click at [1387, 248] on div "hero .use press enter hero .moveTo press enter hero .use("lever") press enter h…" at bounding box center [1373, 230] width 308 height 147
type textarea "hero.use("sling")"
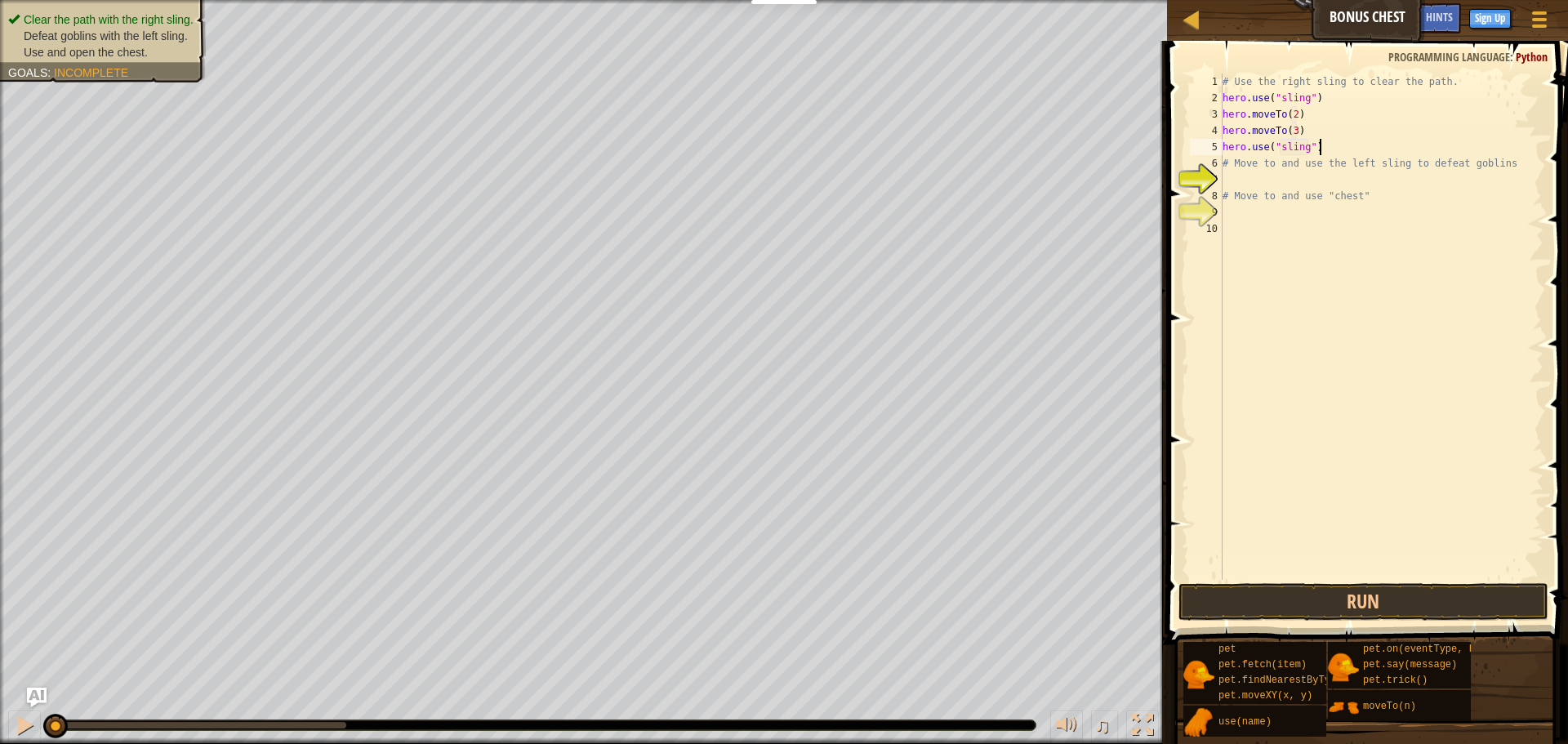
click at [1352, 155] on div "# Use the right sling to clear the path. hero . use ( "sling" ) hero . moveTo (…" at bounding box center [1381, 343] width 324 height 539
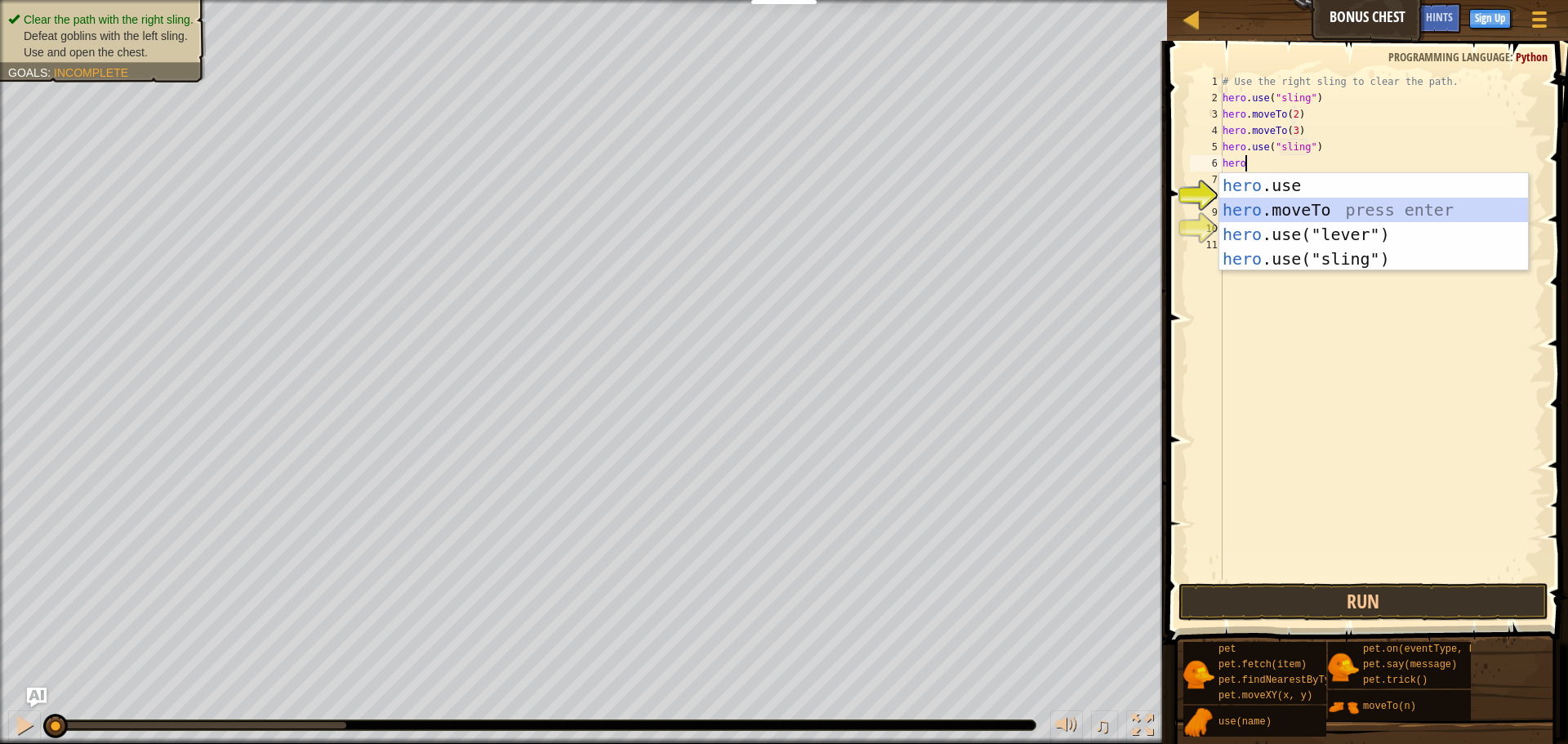
click at [1459, 210] on div "hero .use press enter hero .moveTo press enter hero .use("lever") press enter h…" at bounding box center [1373, 246] width 308 height 147
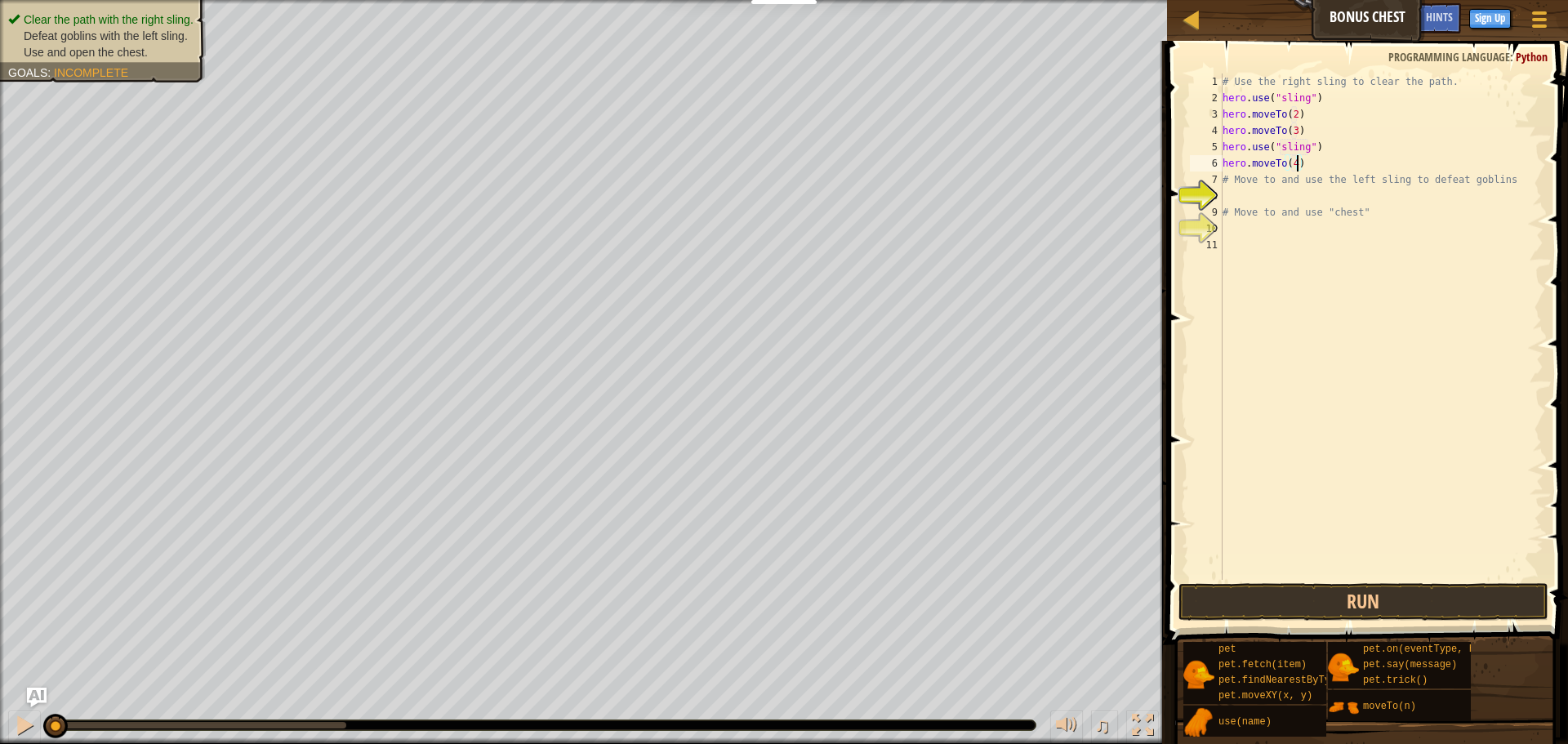
scroll to position [7, 10]
click at [1334, 173] on div "# Use the right sling to clear the path. hero . use ( "sling" ) hero . moveTo (…" at bounding box center [1381, 343] width 324 height 539
click at [1314, 163] on div "# Use the right sling to clear the path. hero . use ( "sling" ) hero . moveTo (…" at bounding box center [1381, 343] width 324 height 539
type textarea "hero.moveTo(4)"
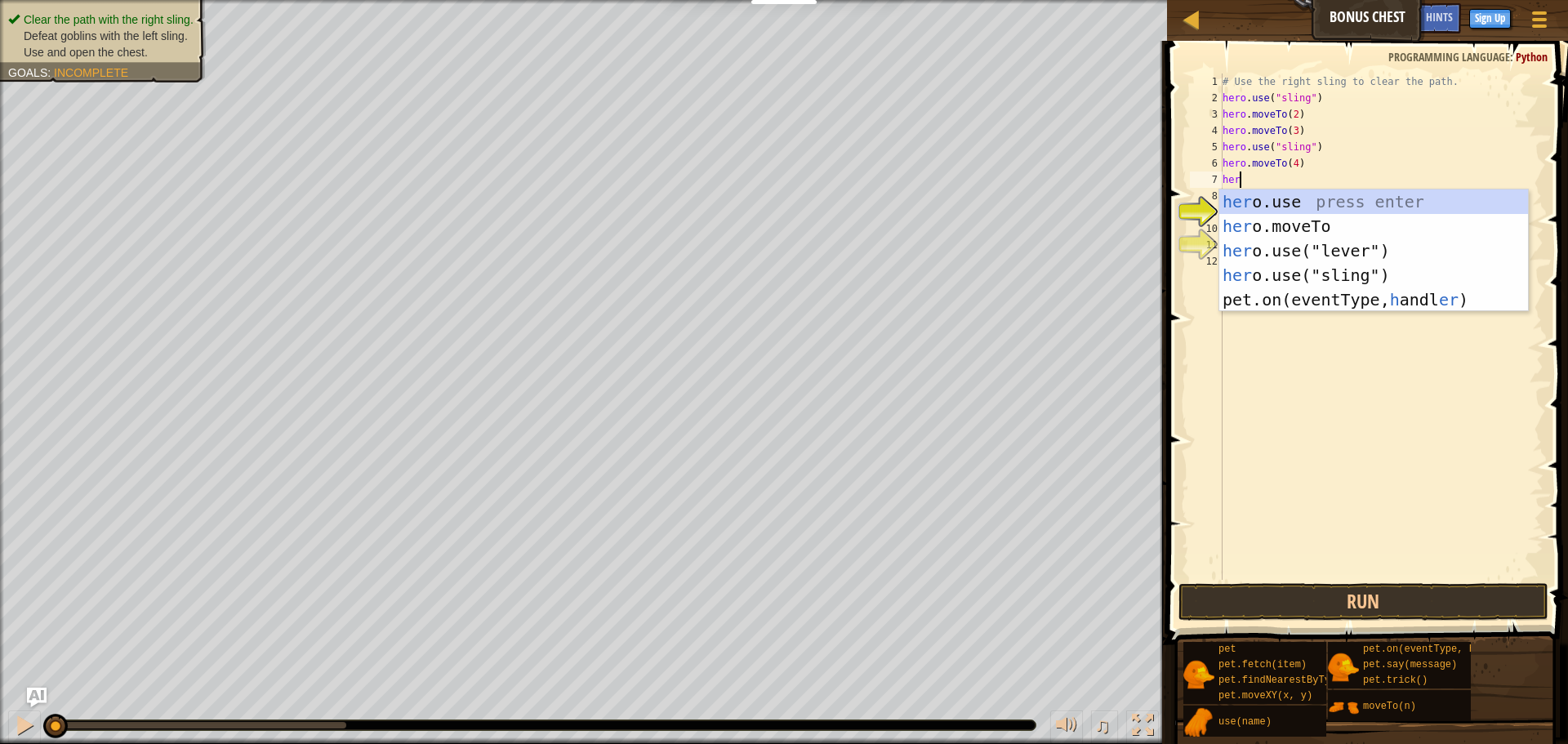
scroll to position [7, 3]
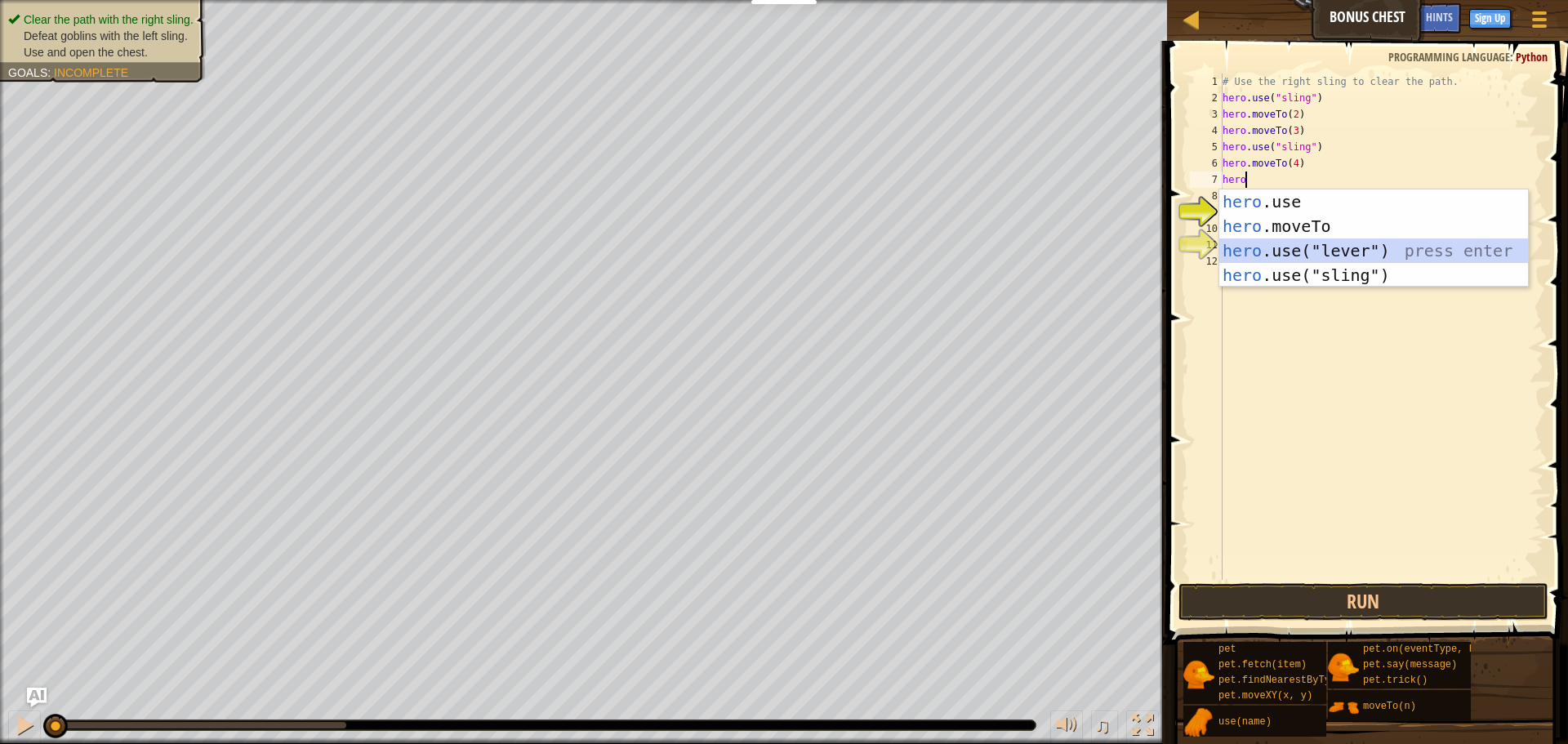
click at [1498, 241] on div "hero .use press enter hero .moveTo press enter hero .use("lever") press enter h…" at bounding box center [1373, 263] width 308 height 147
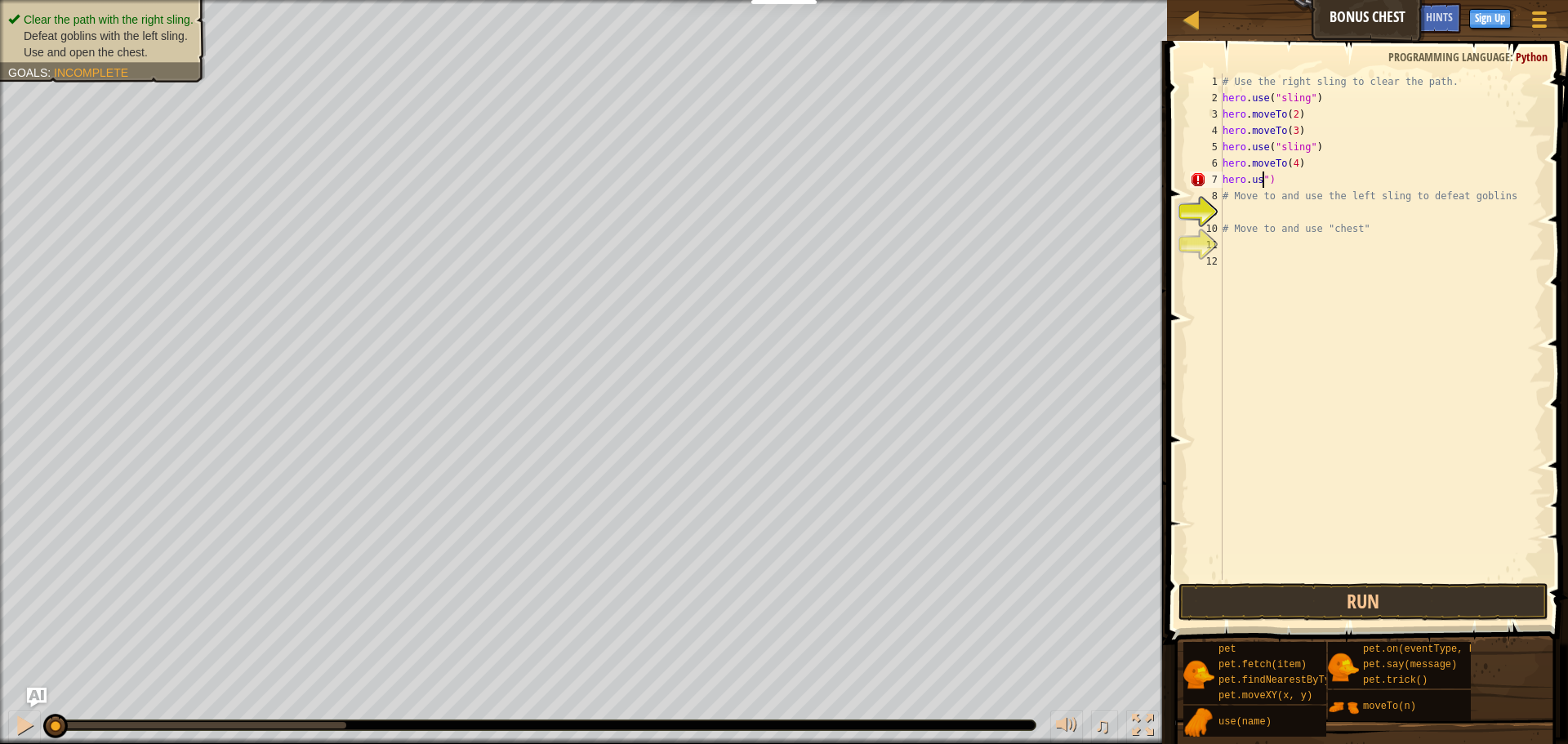
click at [1290, 183] on div "# Use the right sling to clear the path. hero . use ( "sling" ) hero . moveTo (…" at bounding box center [1381, 343] width 324 height 539
type textarea "hero"
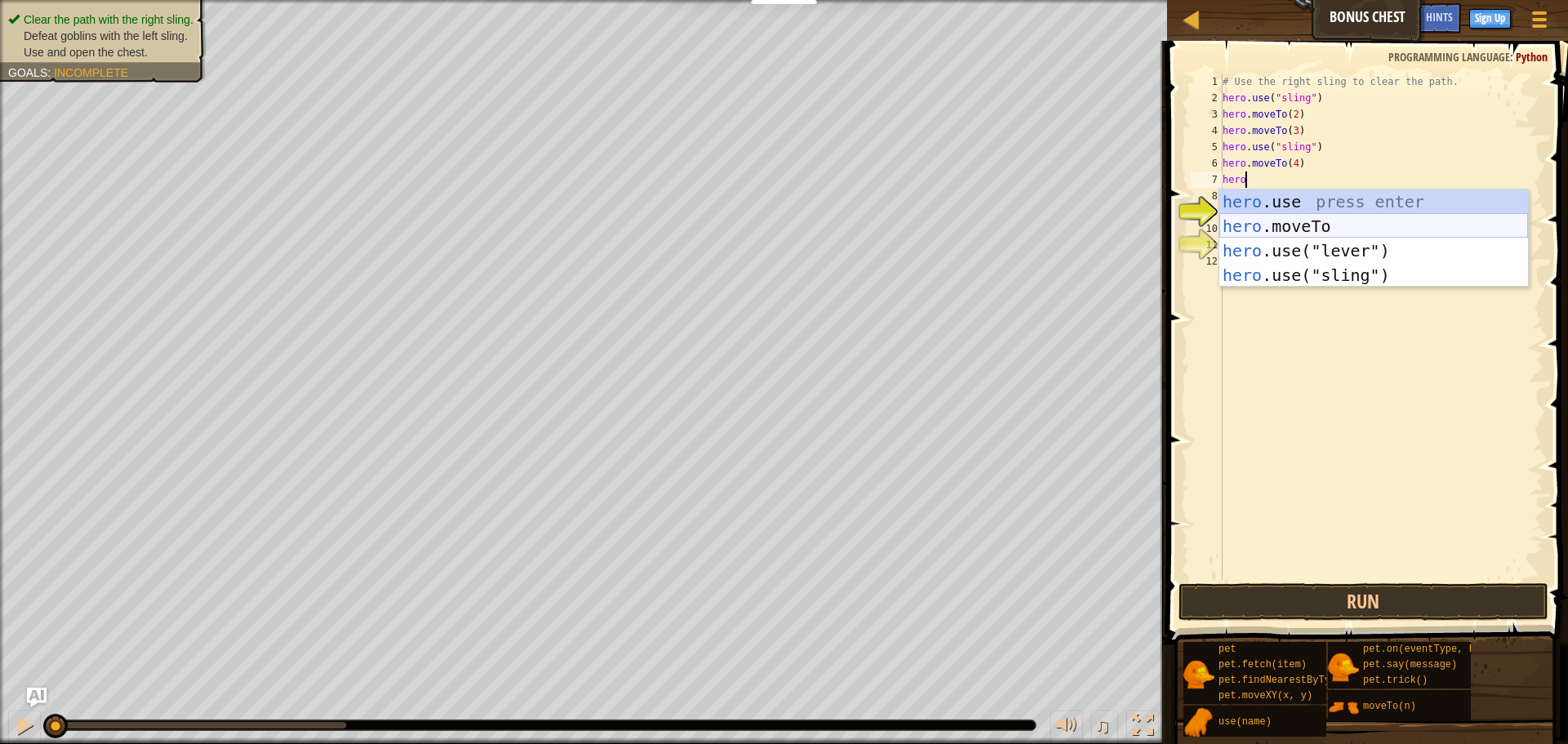
click at [1466, 231] on div "hero .use press enter hero .moveTo press enter hero .use("lever") press enter h…" at bounding box center [1373, 263] width 308 height 147
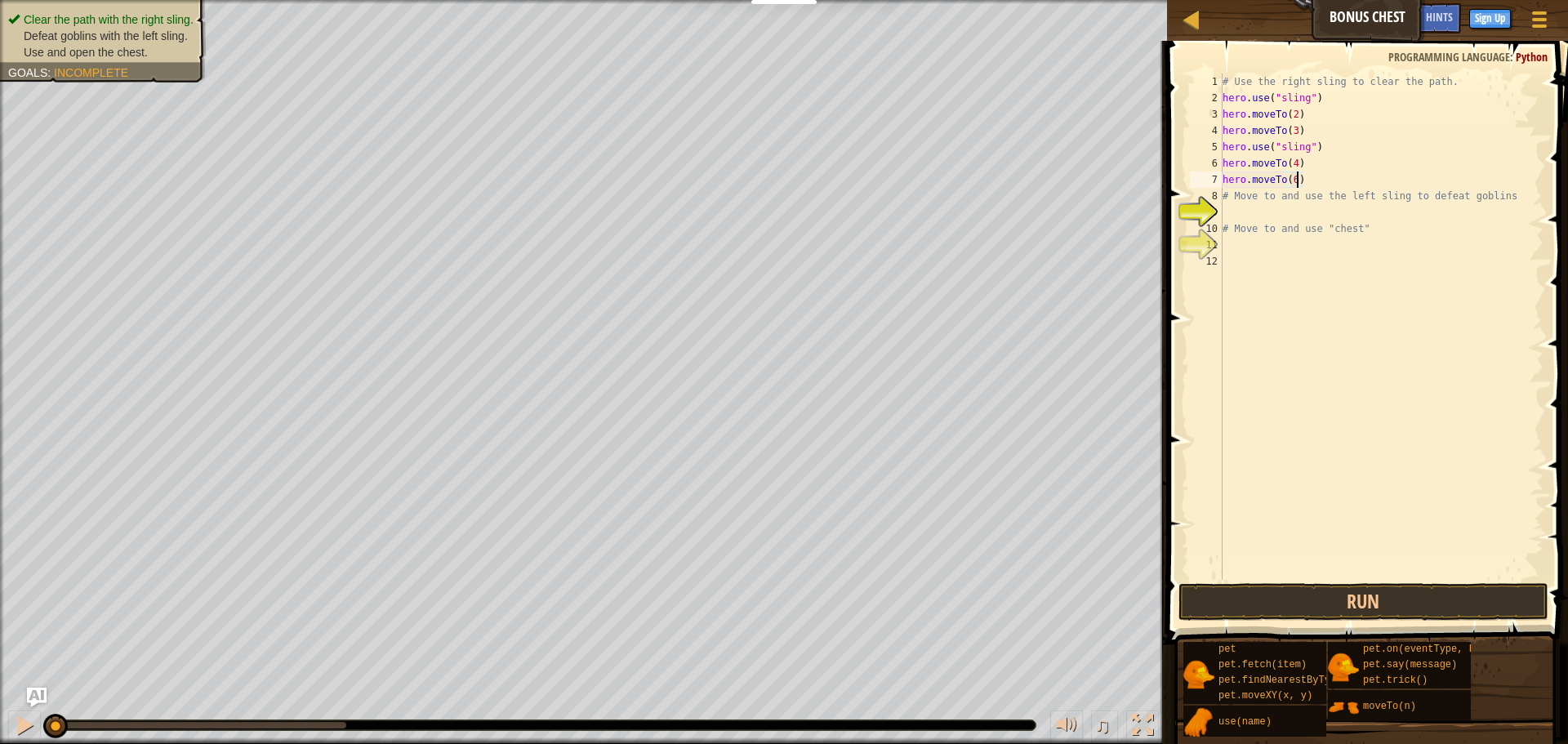
scroll to position [7, 10]
click at [1425, 612] on button "Run" at bounding box center [1362, 602] width 370 height 38
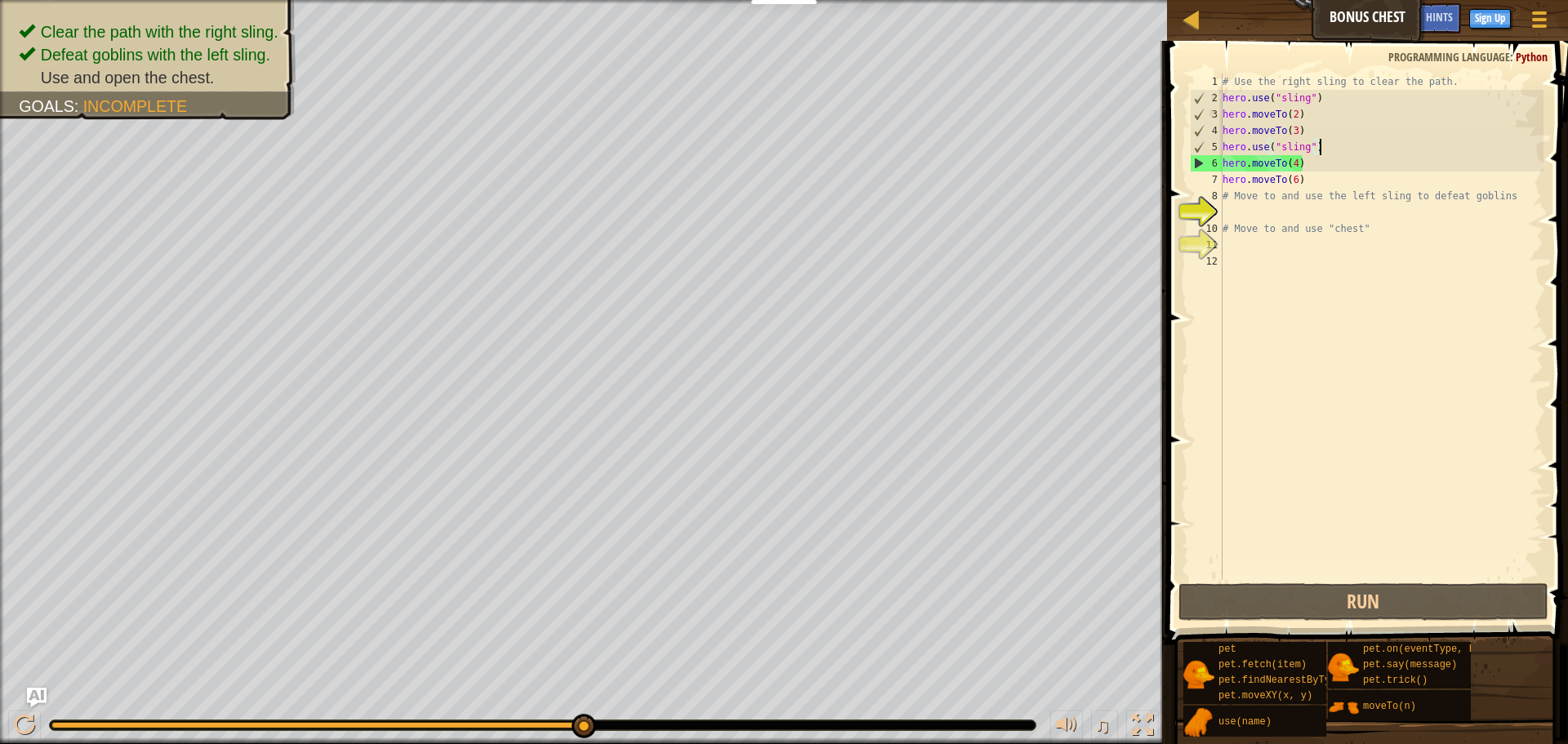
click at [1326, 147] on div "# Use the right sling to clear the path. hero . use ( "sling" ) hero . moveTo (…" at bounding box center [1381, 343] width 324 height 539
type textarea "hero.use("sling")"
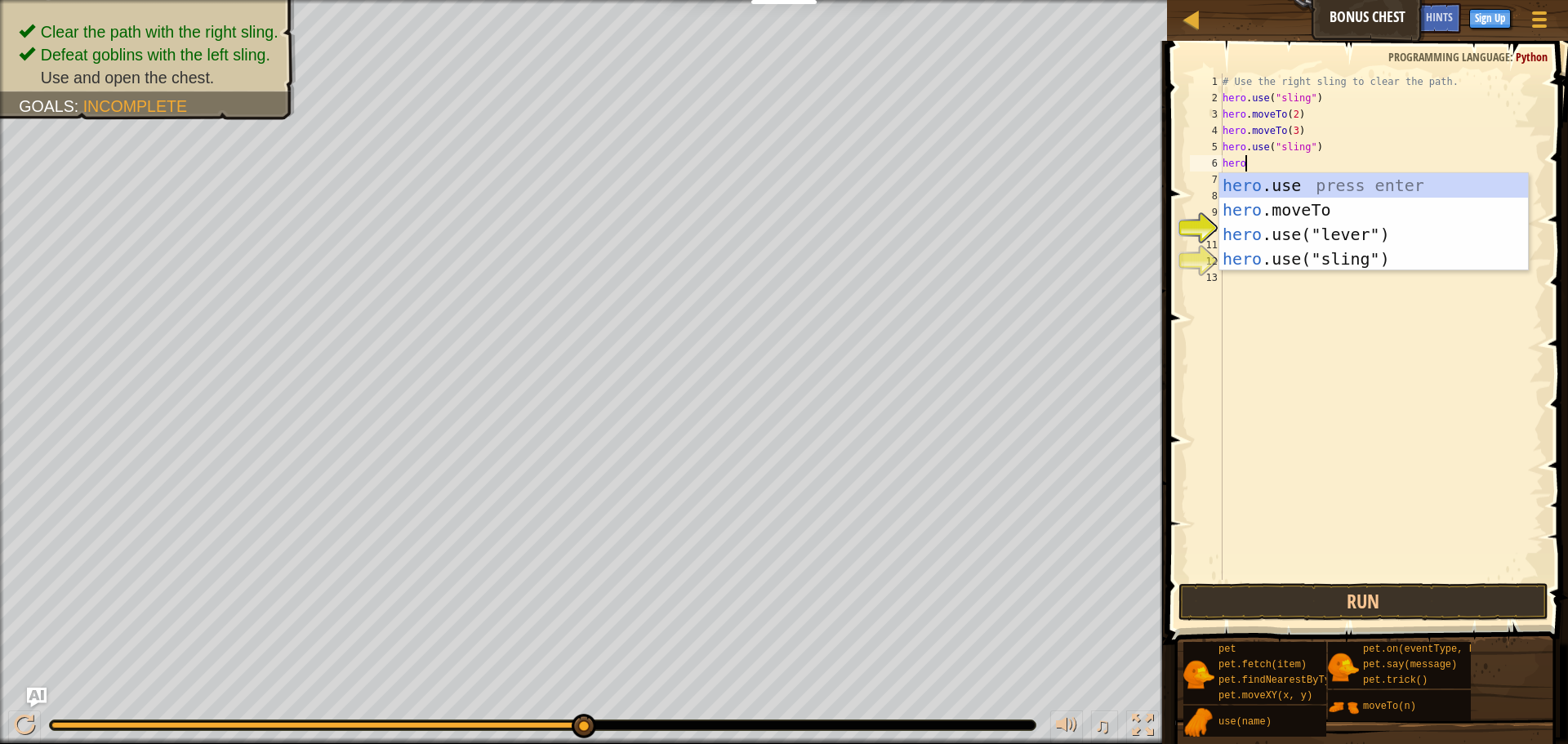
scroll to position [7, 3]
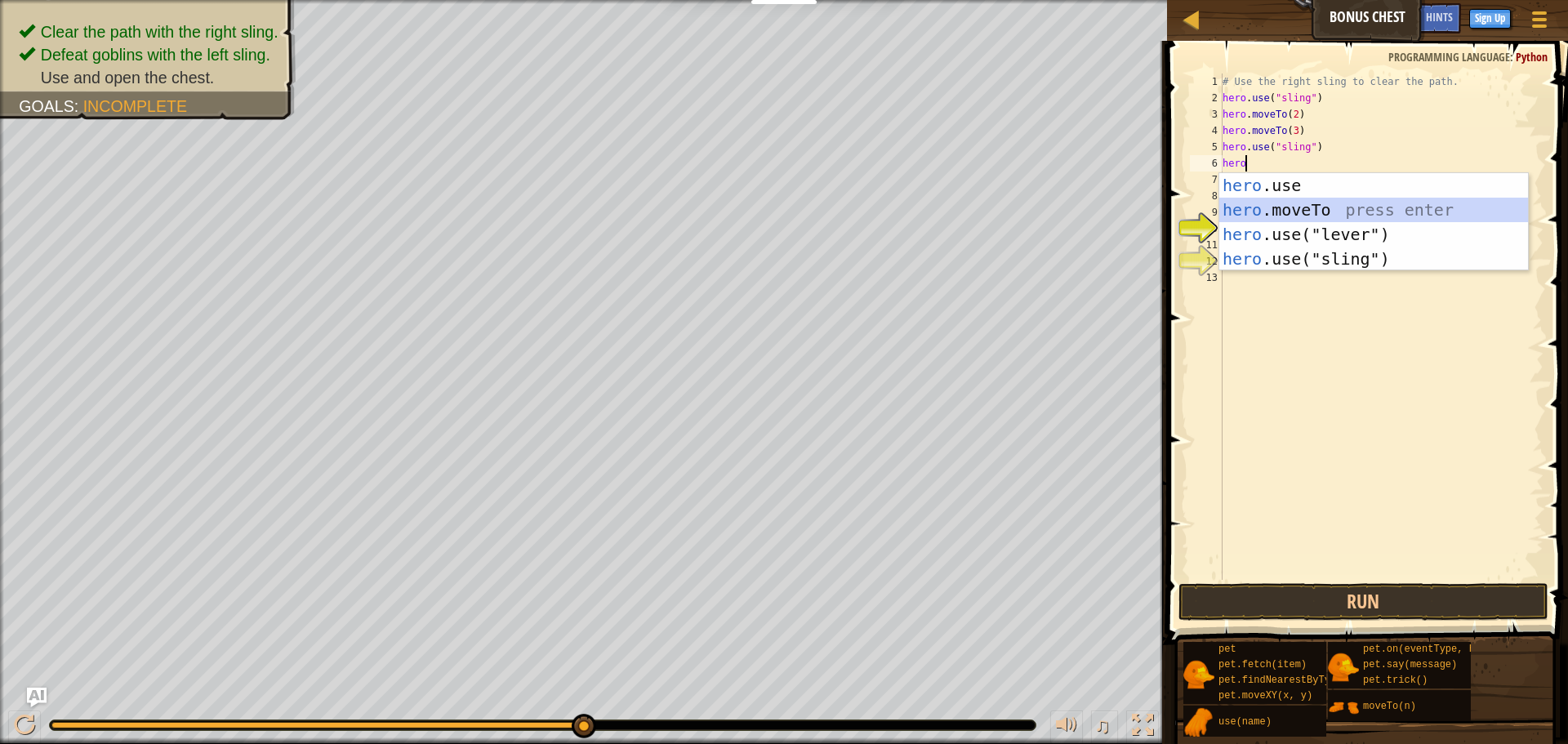
click at [1350, 201] on div "hero .use press enter hero .moveTo press enter hero .use("lever") press enter h…" at bounding box center [1373, 246] width 308 height 147
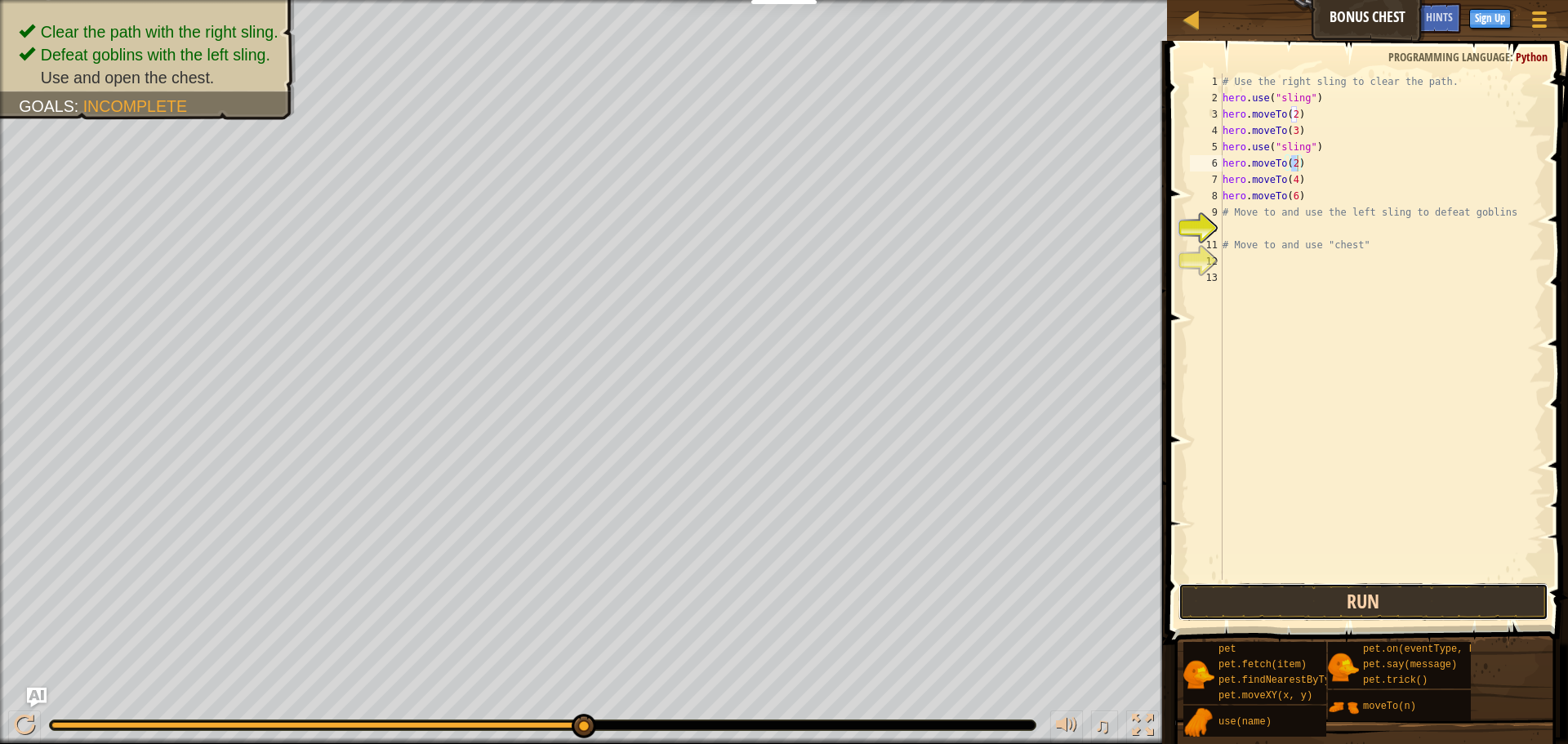
click at [1376, 606] on button "Run" at bounding box center [1362, 602] width 370 height 38
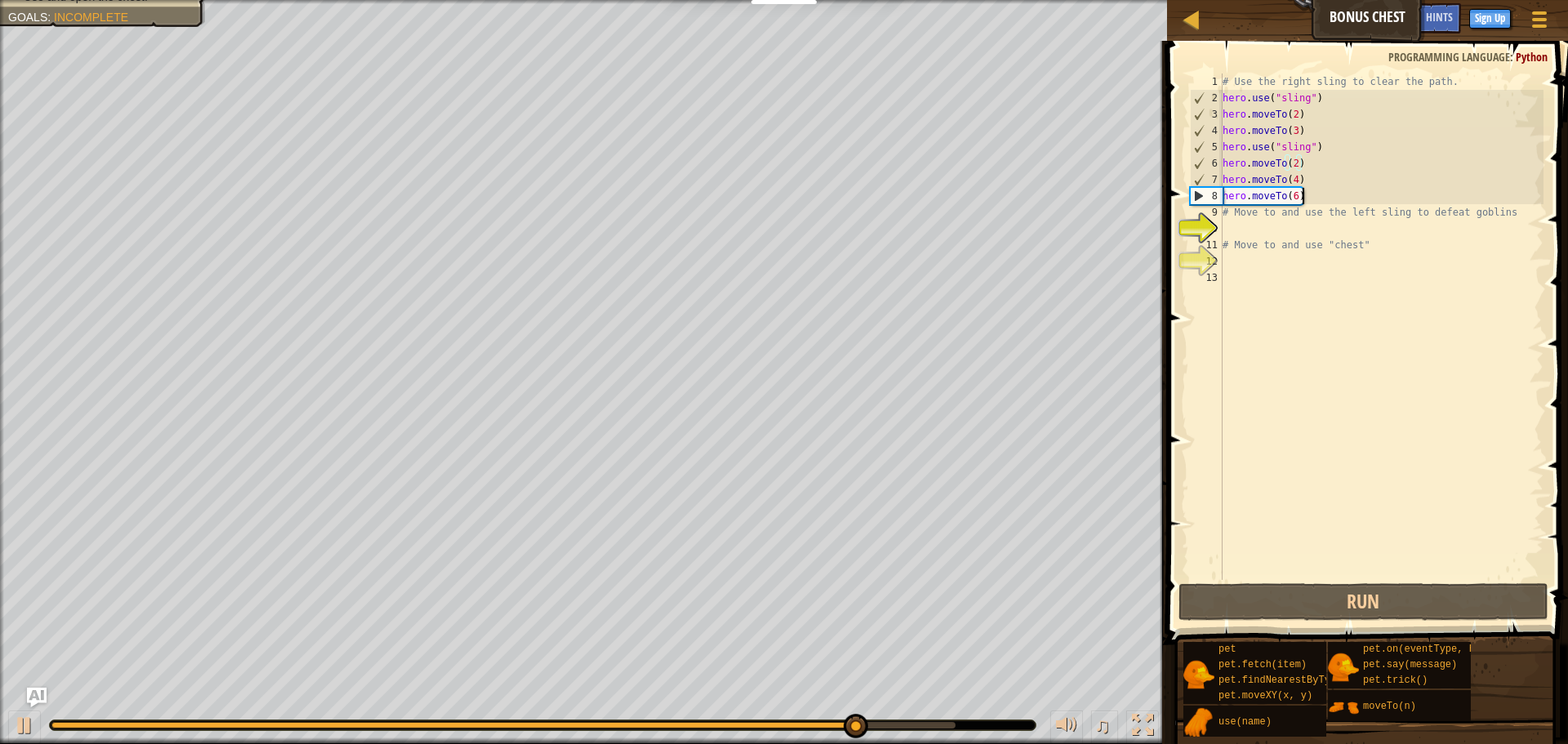
click at [1309, 196] on div "# Use the right sling to clear the path. hero . use ( "sling" ) hero . moveTo (…" at bounding box center [1381, 343] width 324 height 539
type textarea "hero.moveTo(6)"
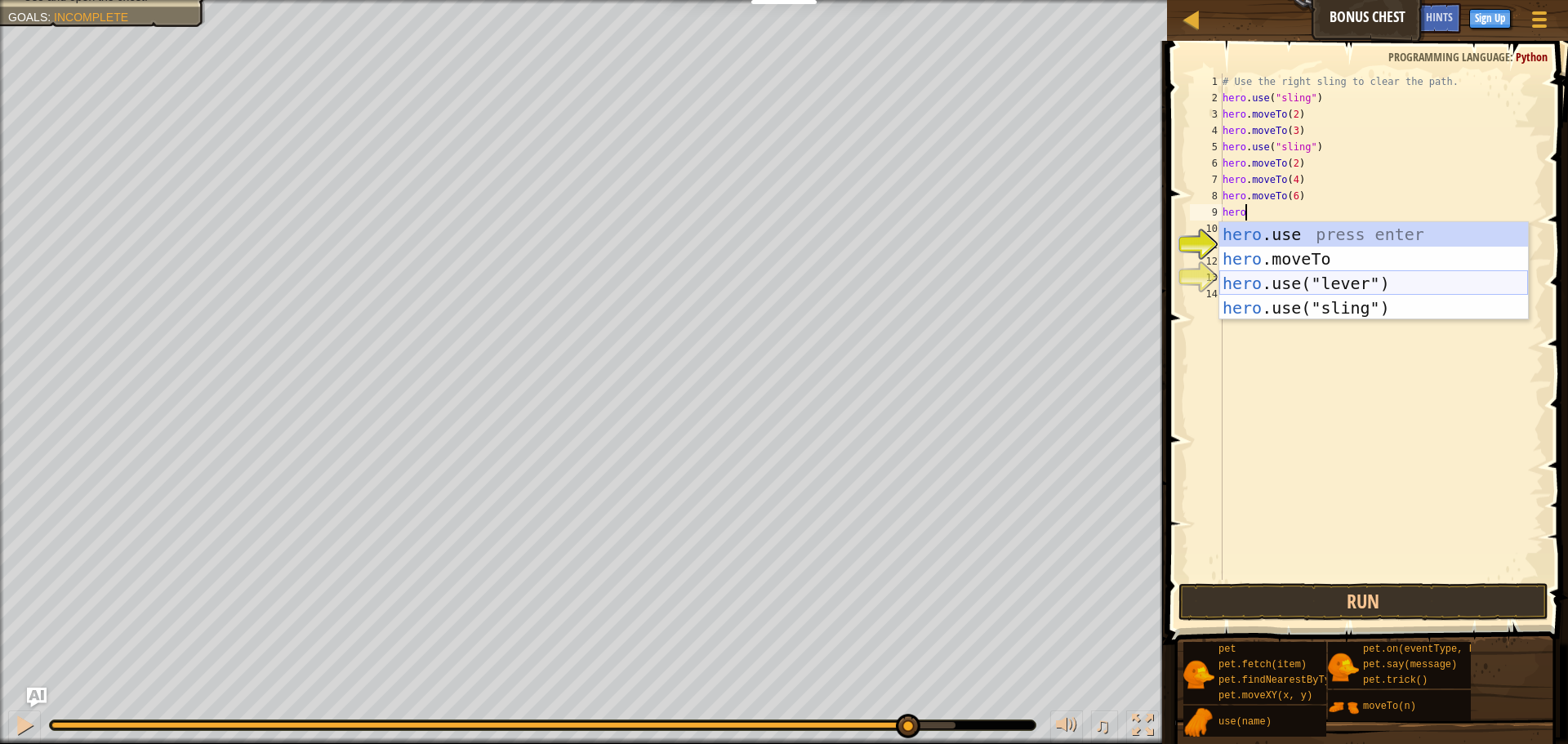
click at [1349, 287] on div "hero .use press enter hero .moveTo press enter hero .use("lever") press enter h…" at bounding box center [1373, 296] width 308 height 147
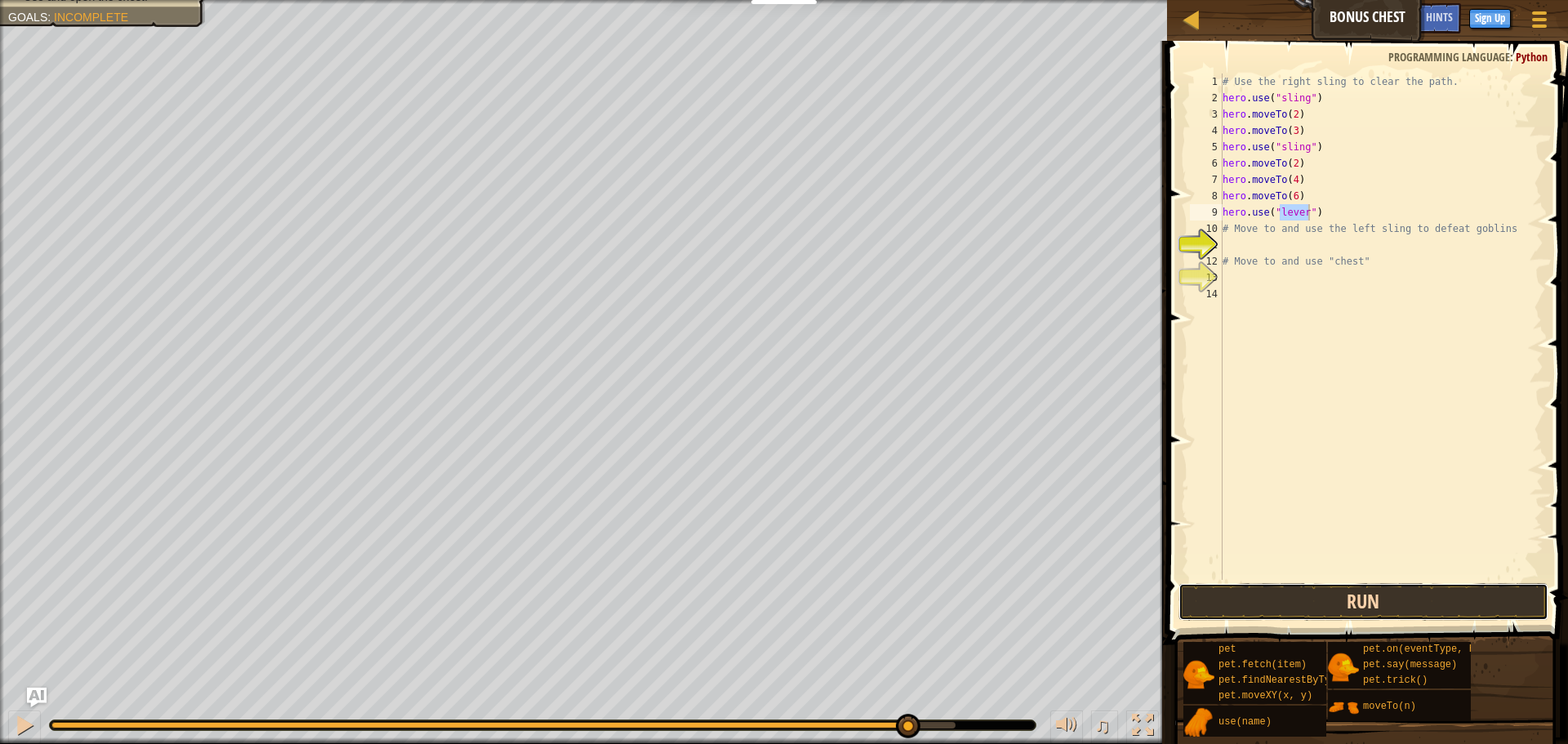
click at [1302, 611] on button "Run" at bounding box center [1362, 602] width 370 height 38
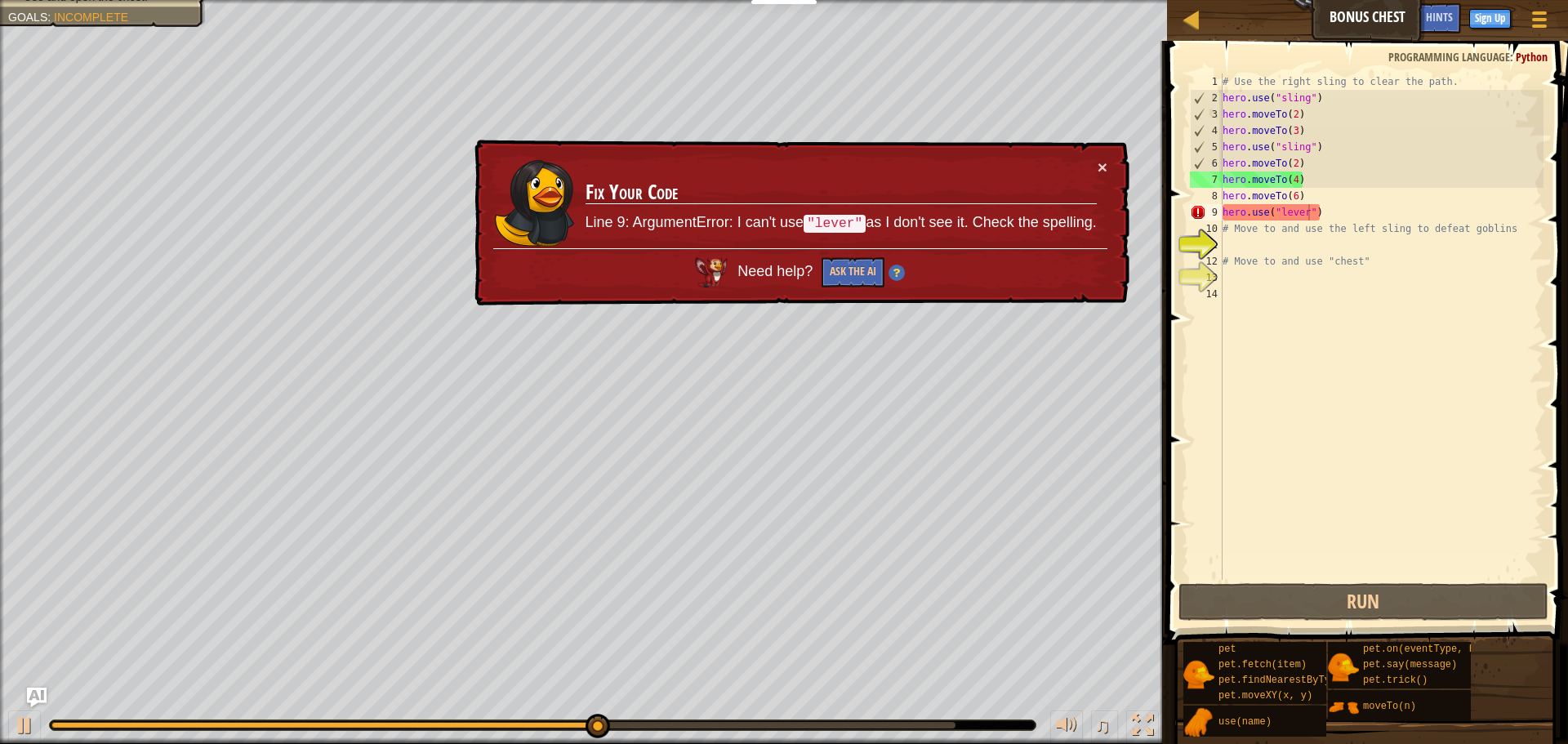
click at [1113, 165] on div "× Fix Your Code Line 9: ArgumentError: I can't use "lever" as I don't see it. C…" at bounding box center [800, 223] width 659 height 167
click at [1108, 166] on div "× Fix Your Code Line 9: ArgumentError: I can't use "lever" as I don't see it. C…" at bounding box center [800, 223] width 659 height 167
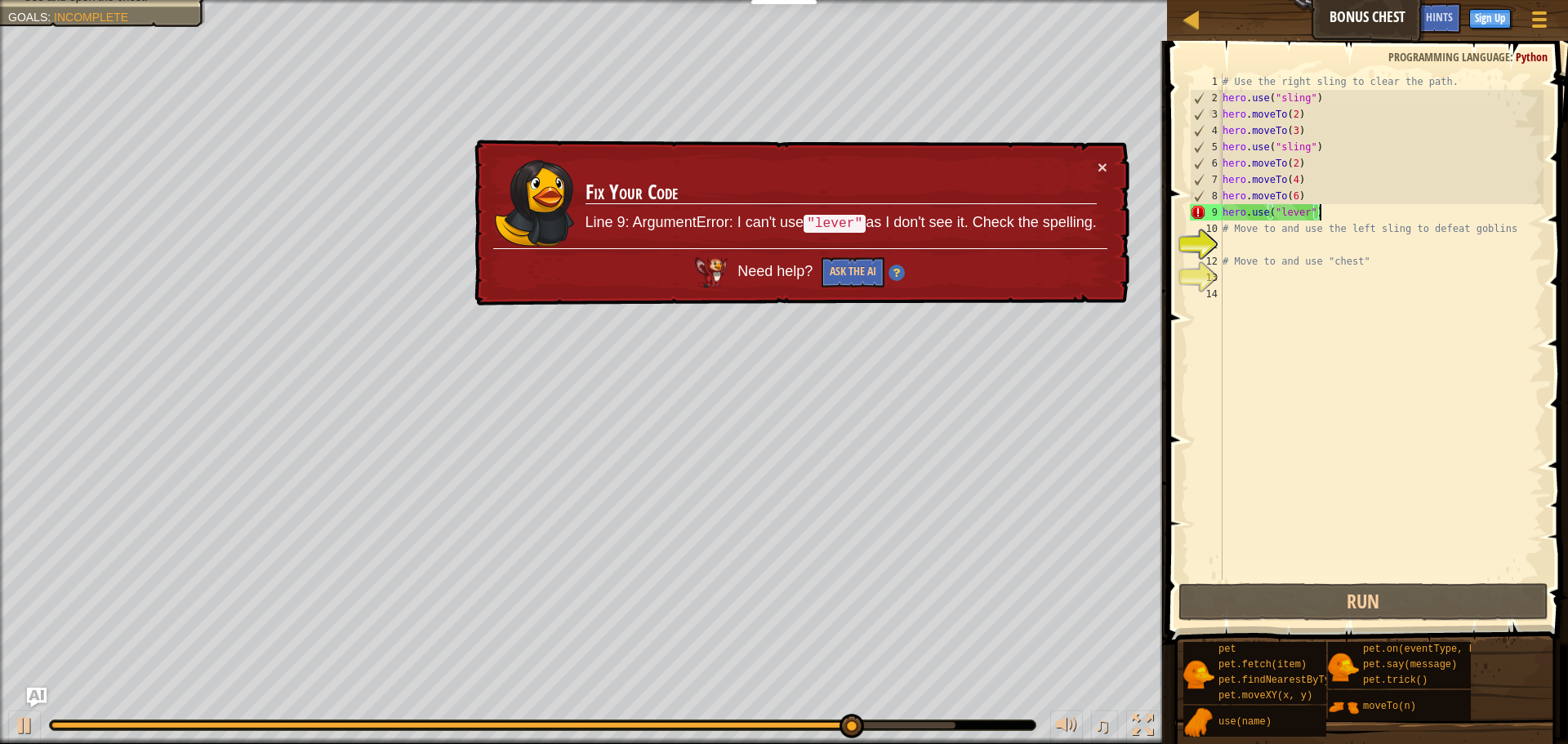
click at [1324, 208] on div "# Use the right sling to clear the path. hero . use ( "sling" ) hero . moveTo (…" at bounding box center [1381, 343] width 324 height 539
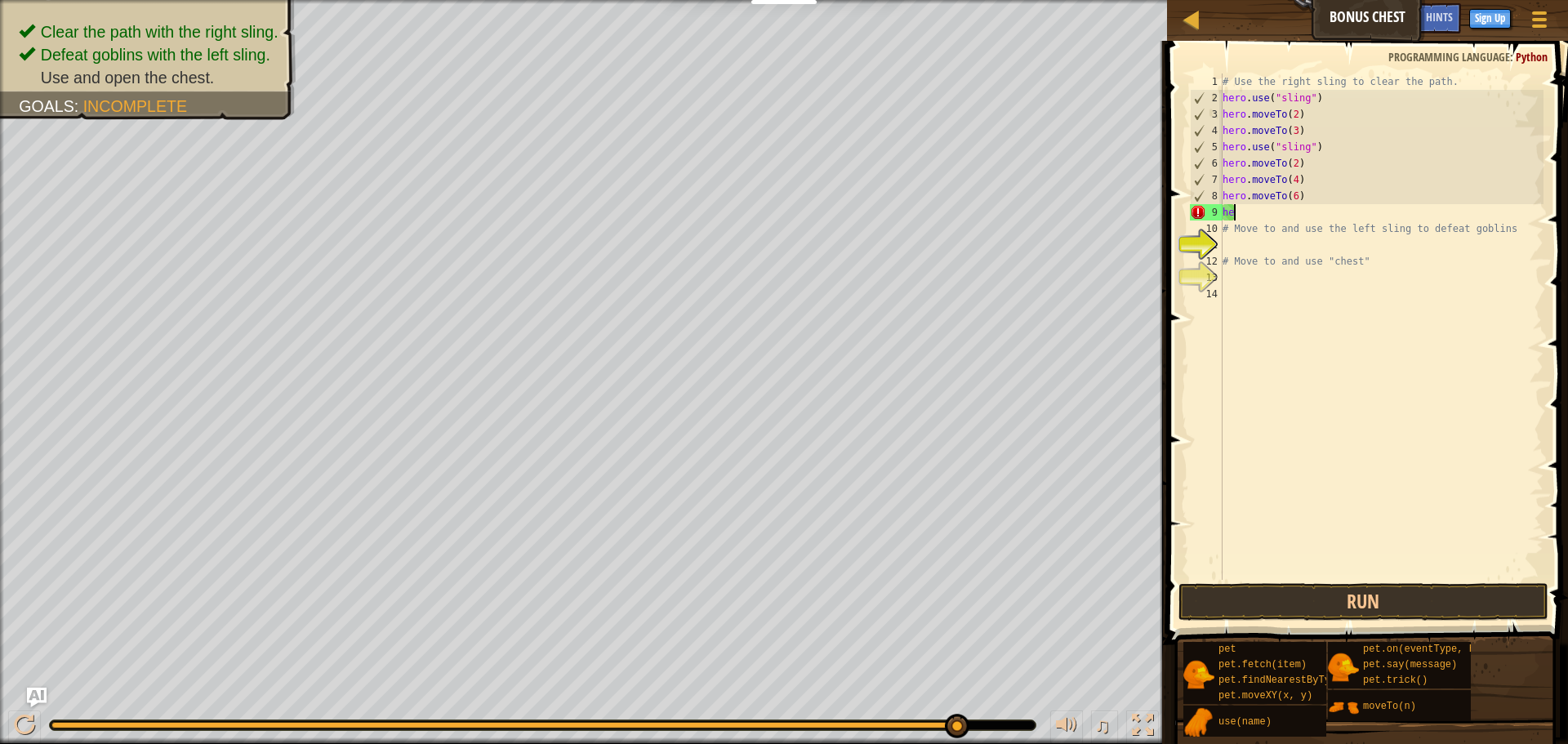
scroll to position [7, 1]
type textarea "h"
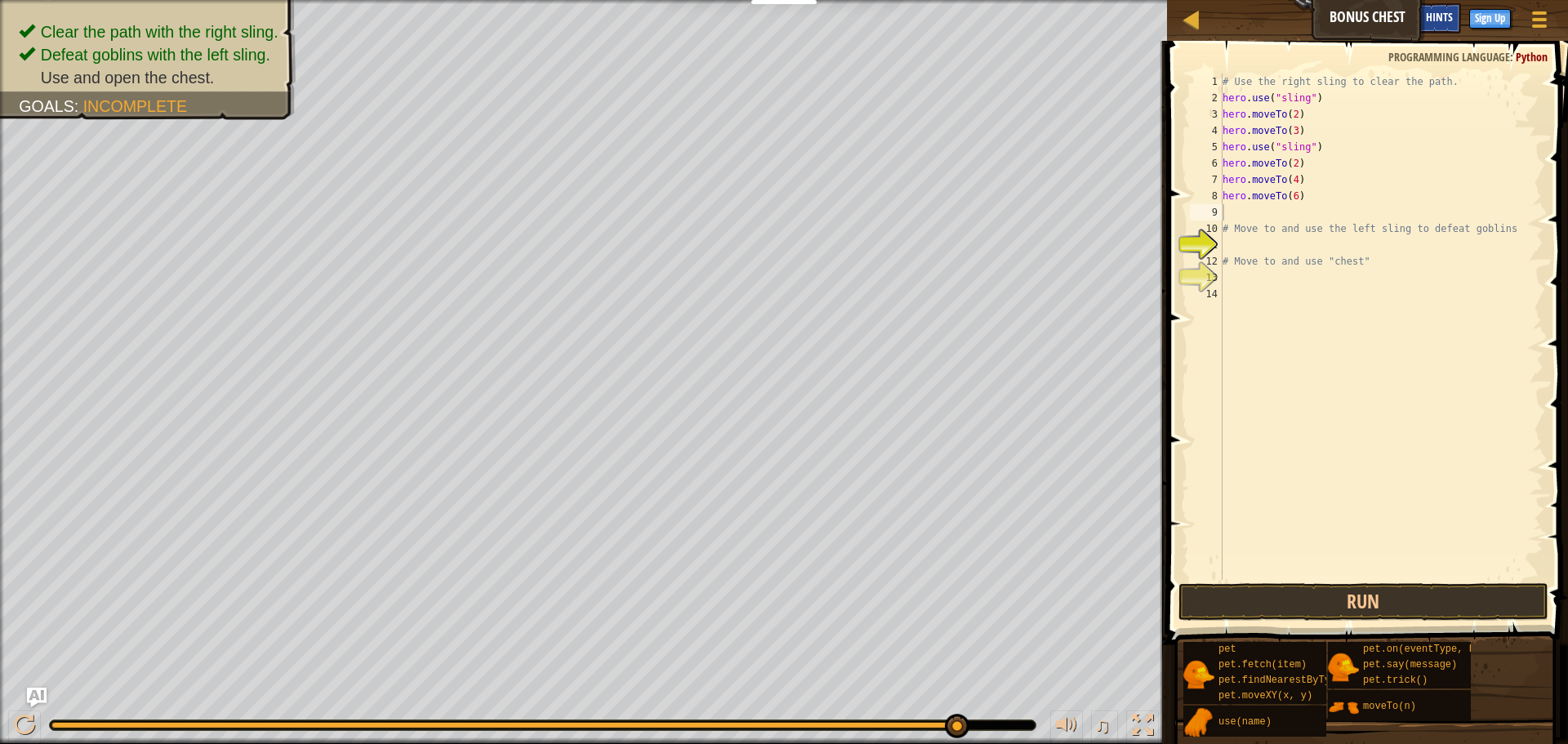
click at [1436, 16] on span "Hints" at bounding box center [1438, 17] width 27 height 16
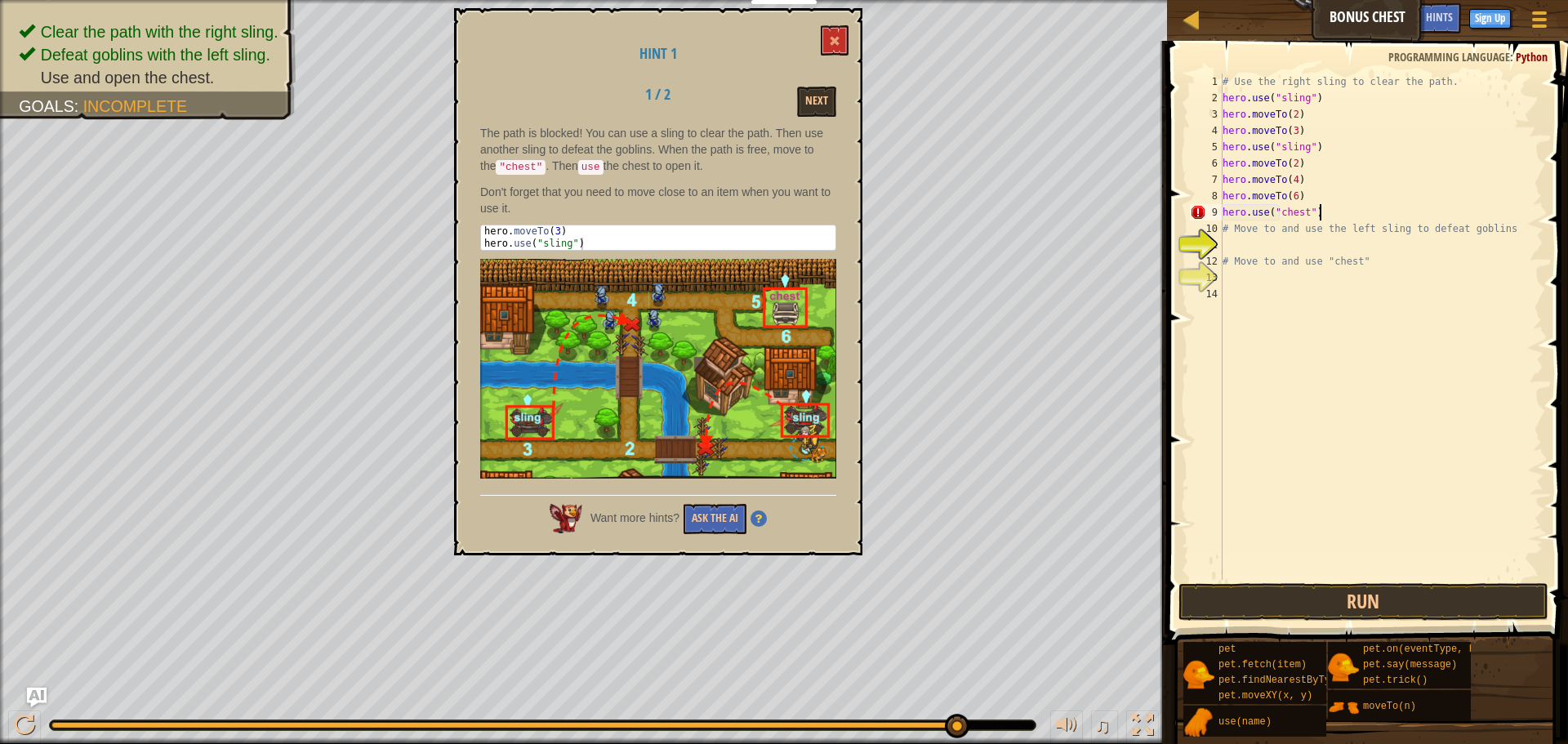
scroll to position [7, 13]
type textarea "hero.use("chest")"
click at [1366, 602] on button "Run" at bounding box center [1362, 602] width 370 height 38
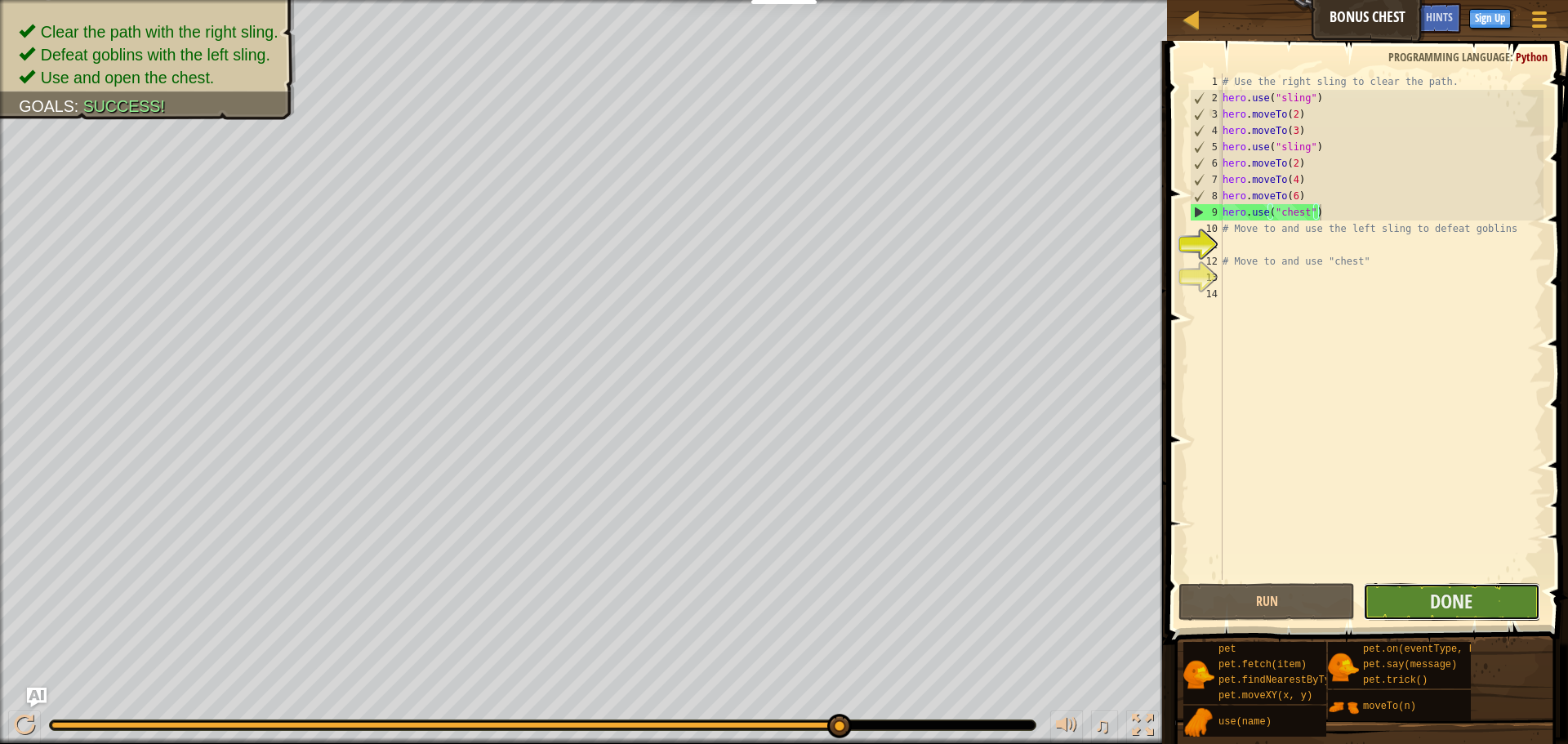
click at [1508, 600] on button "Done" at bounding box center [1451, 602] width 176 height 38
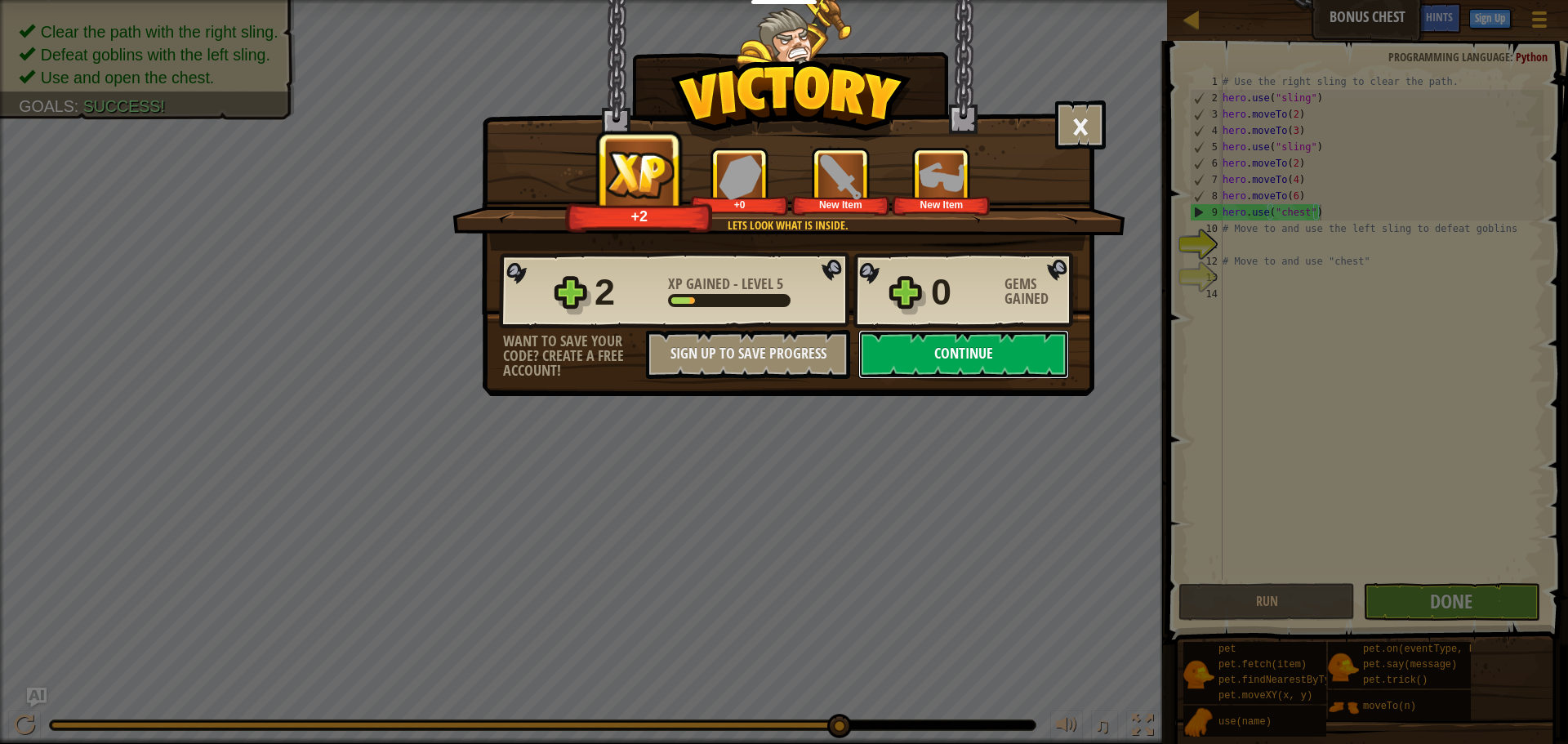
click at [996, 355] on button "Continue" at bounding box center [963, 354] width 210 height 49
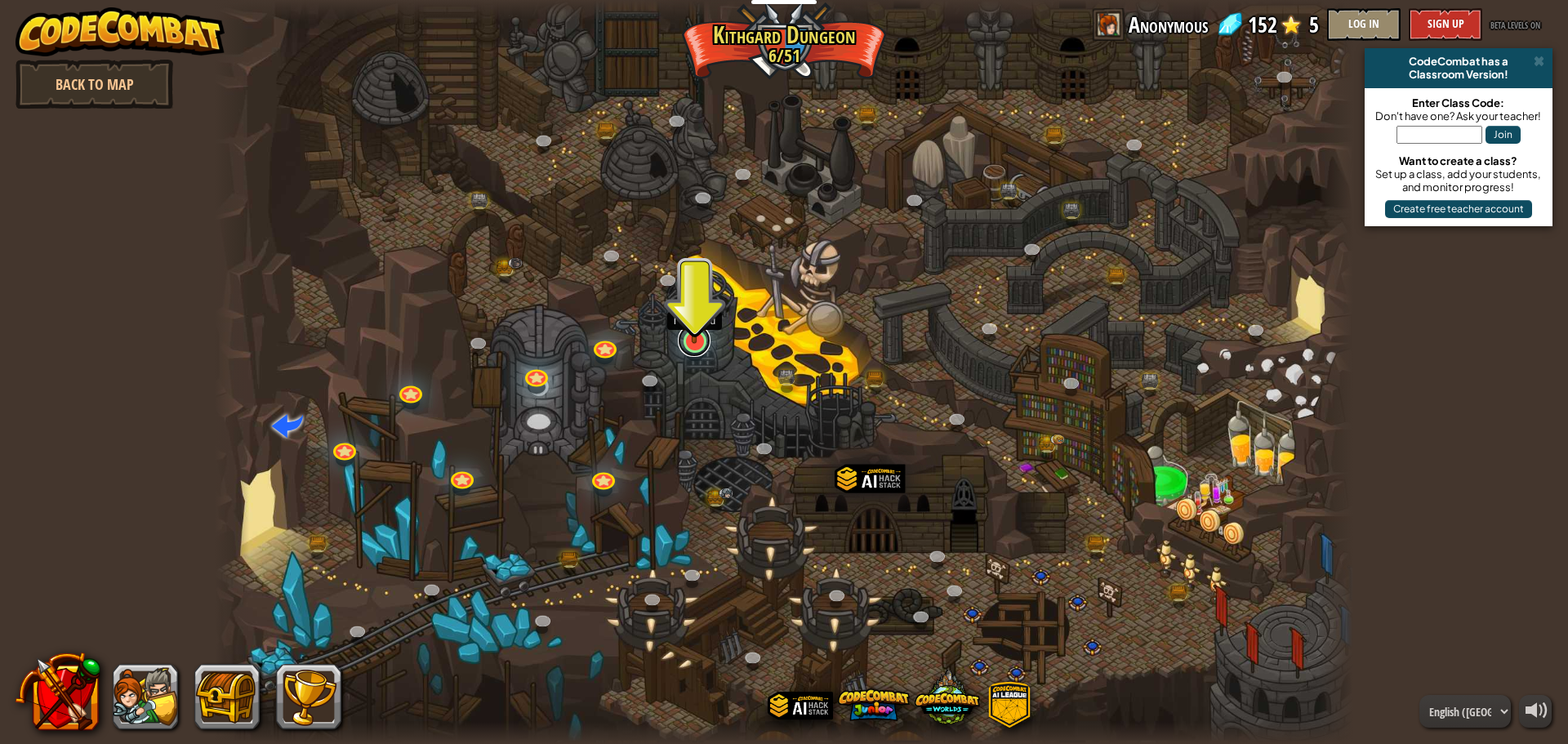
click at [704, 348] on link at bounding box center [694, 340] width 32 height 32
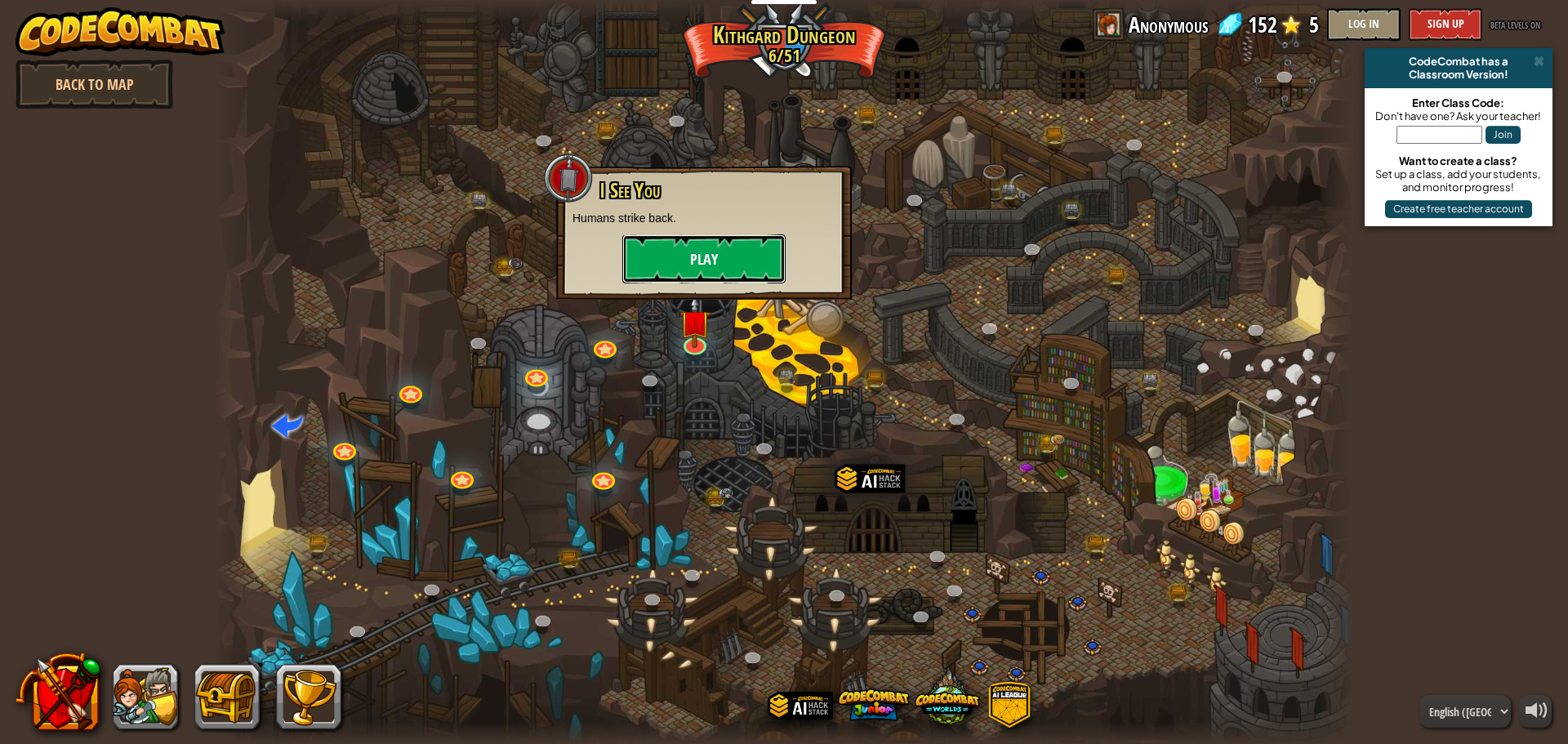
click at [717, 259] on button "Play" at bounding box center [704, 259] width 163 height 49
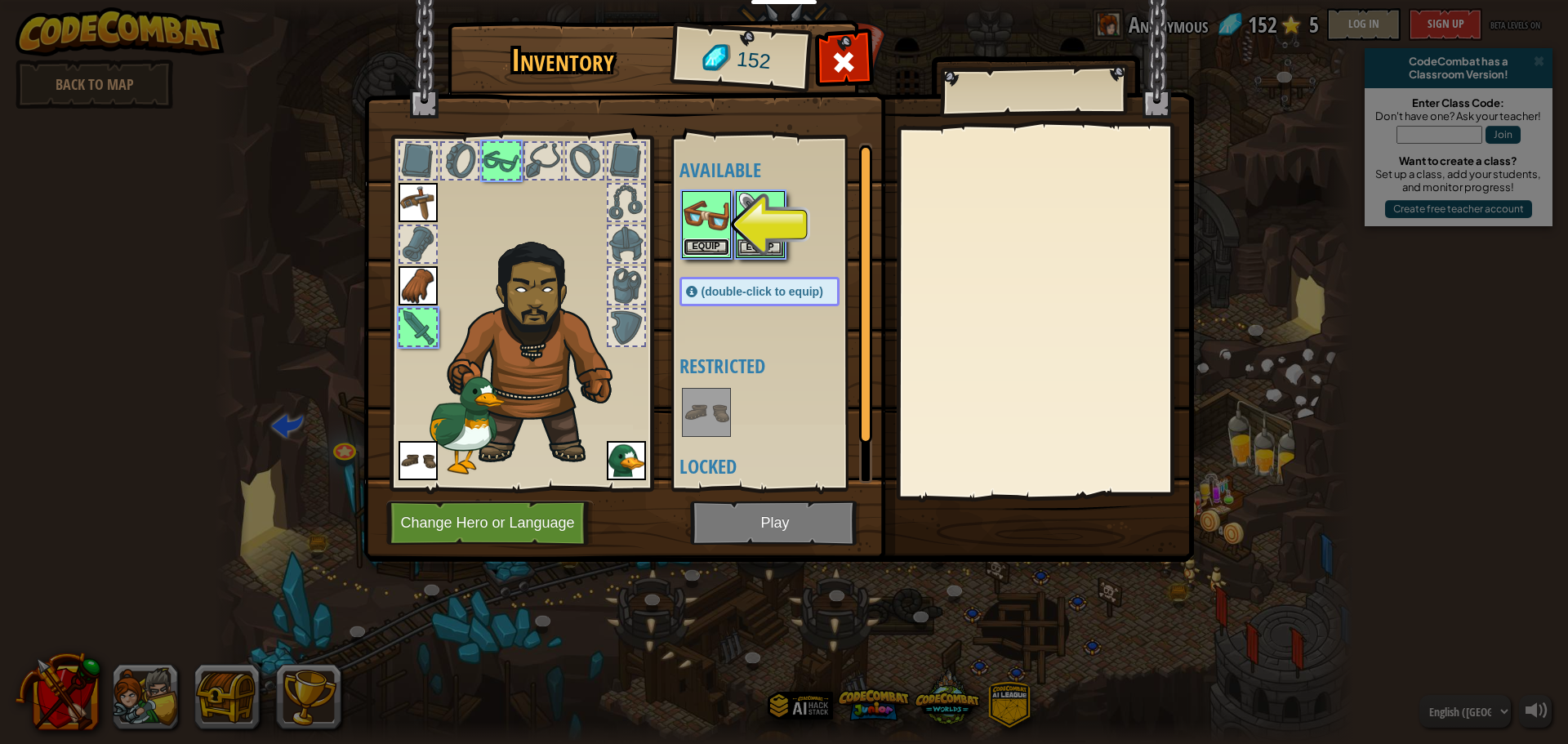
click at [712, 250] on button "Equip" at bounding box center [706, 246] width 45 height 18
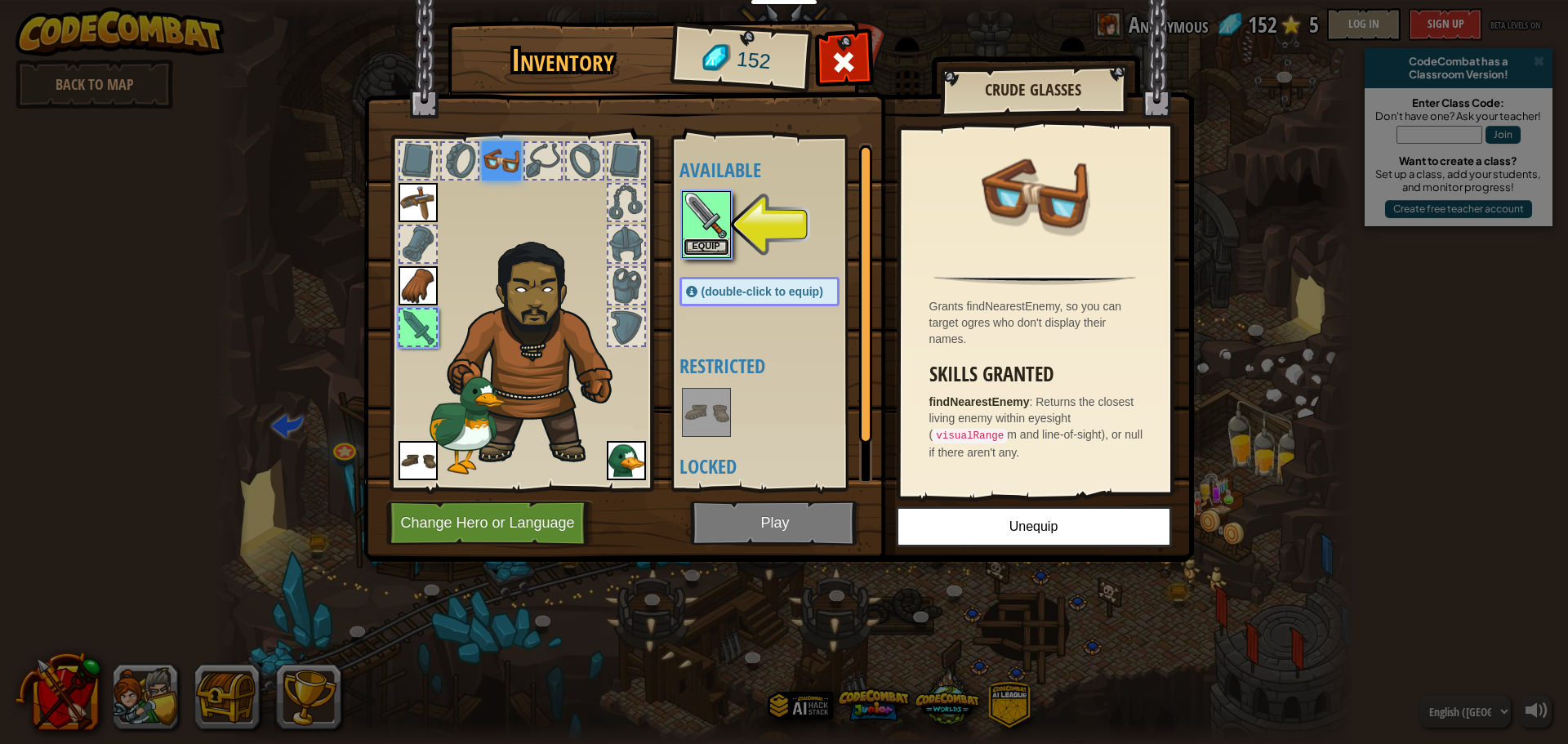
click at [707, 246] on button "Equip" at bounding box center [706, 246] width 45 height 18
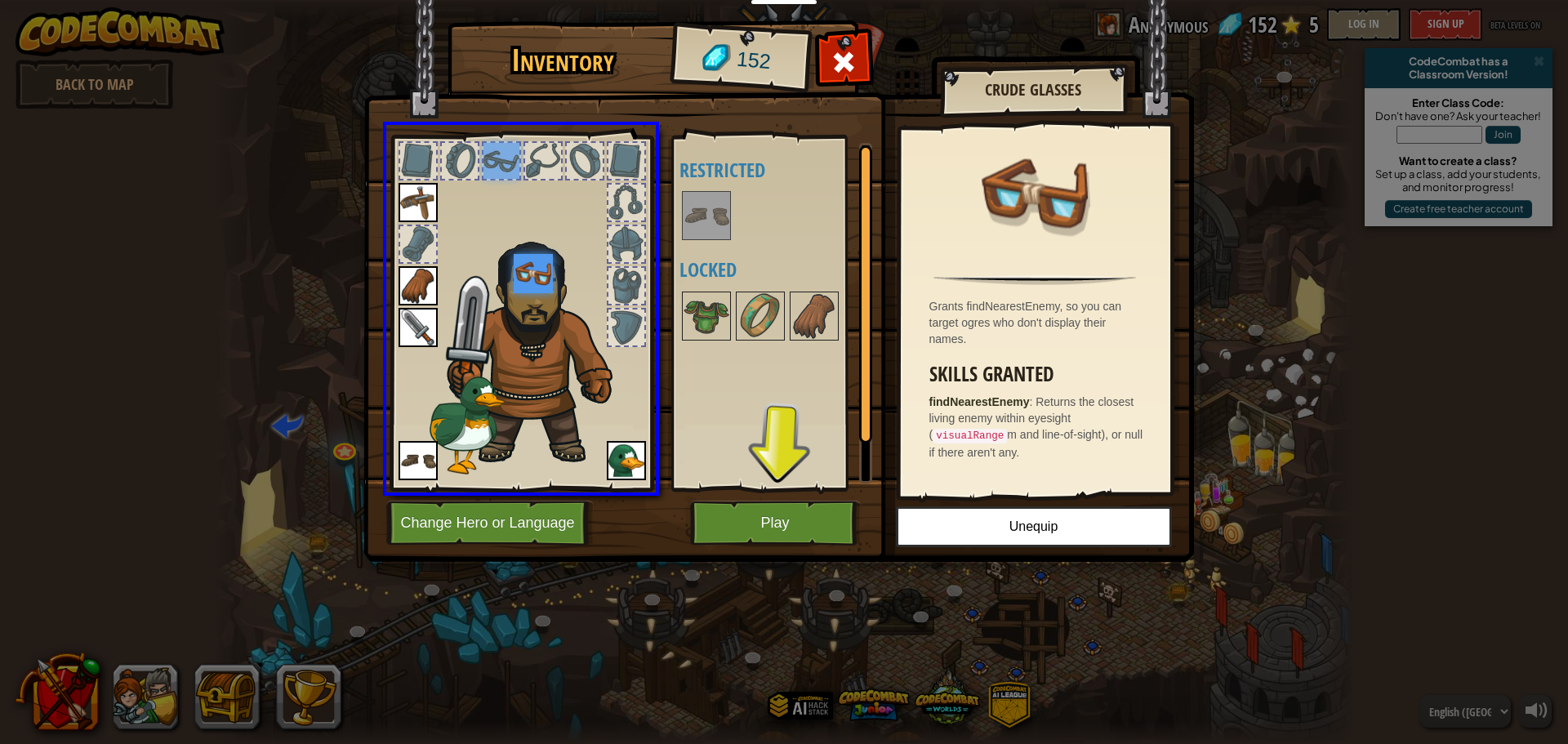
drag, startPoint x: 508, startPoint y: 159, endPoint x: 542, endPoint y: 294, distance: 139.2
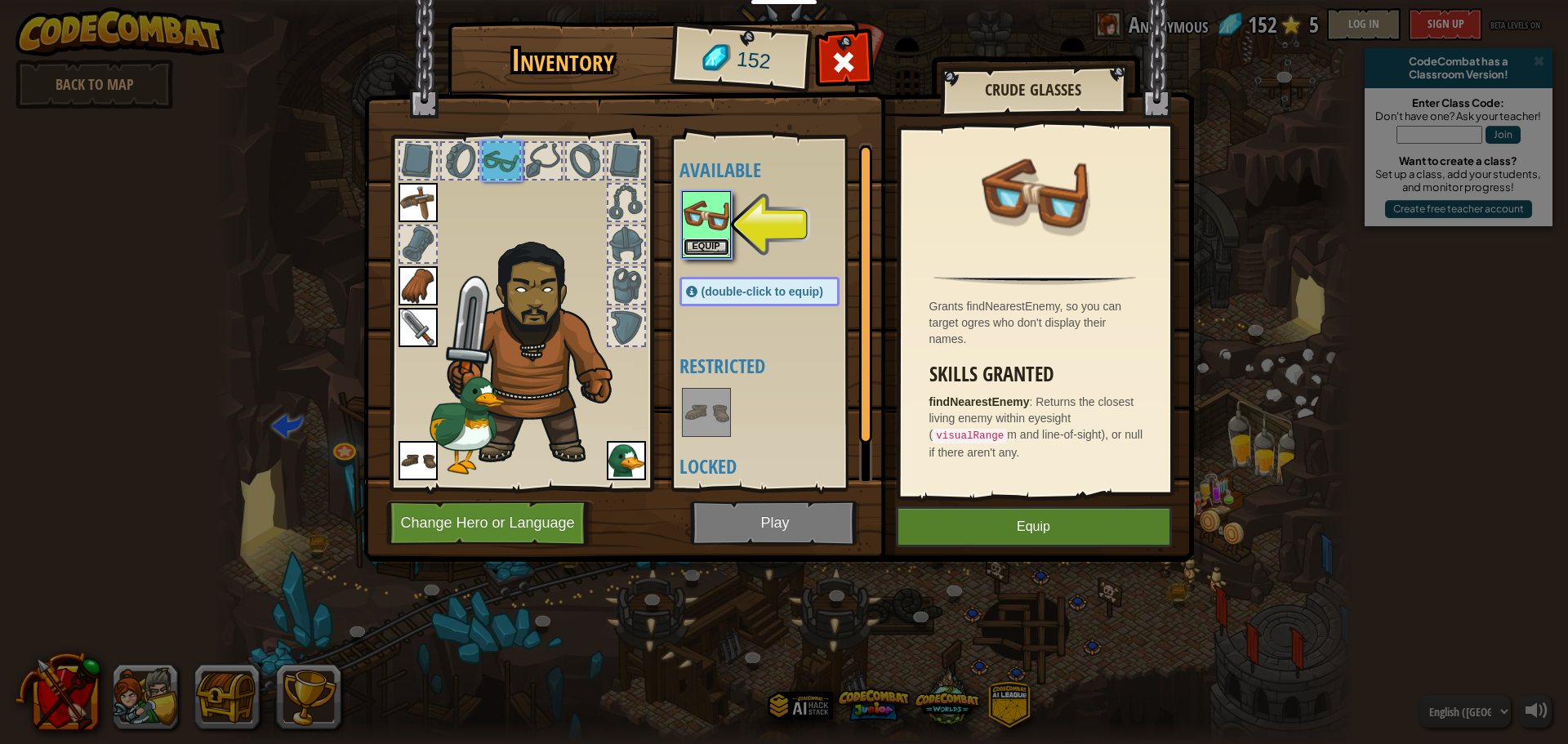
click at [727, 246] on button "Equip" at bounding box center [706, 246] width 45 height 18
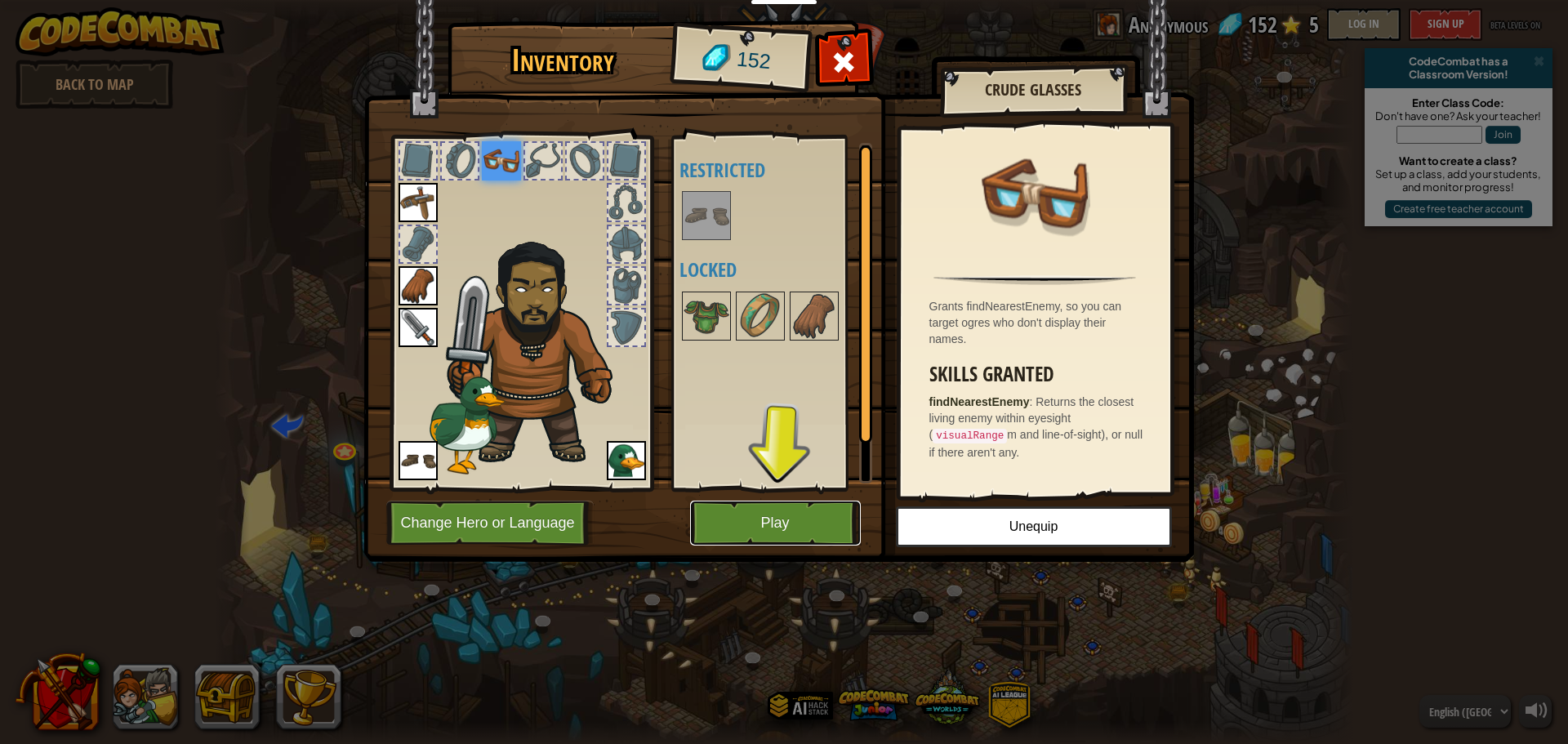
click at [815, 512] on button "Play" at bounding box center [775, 523] width 170 height 44
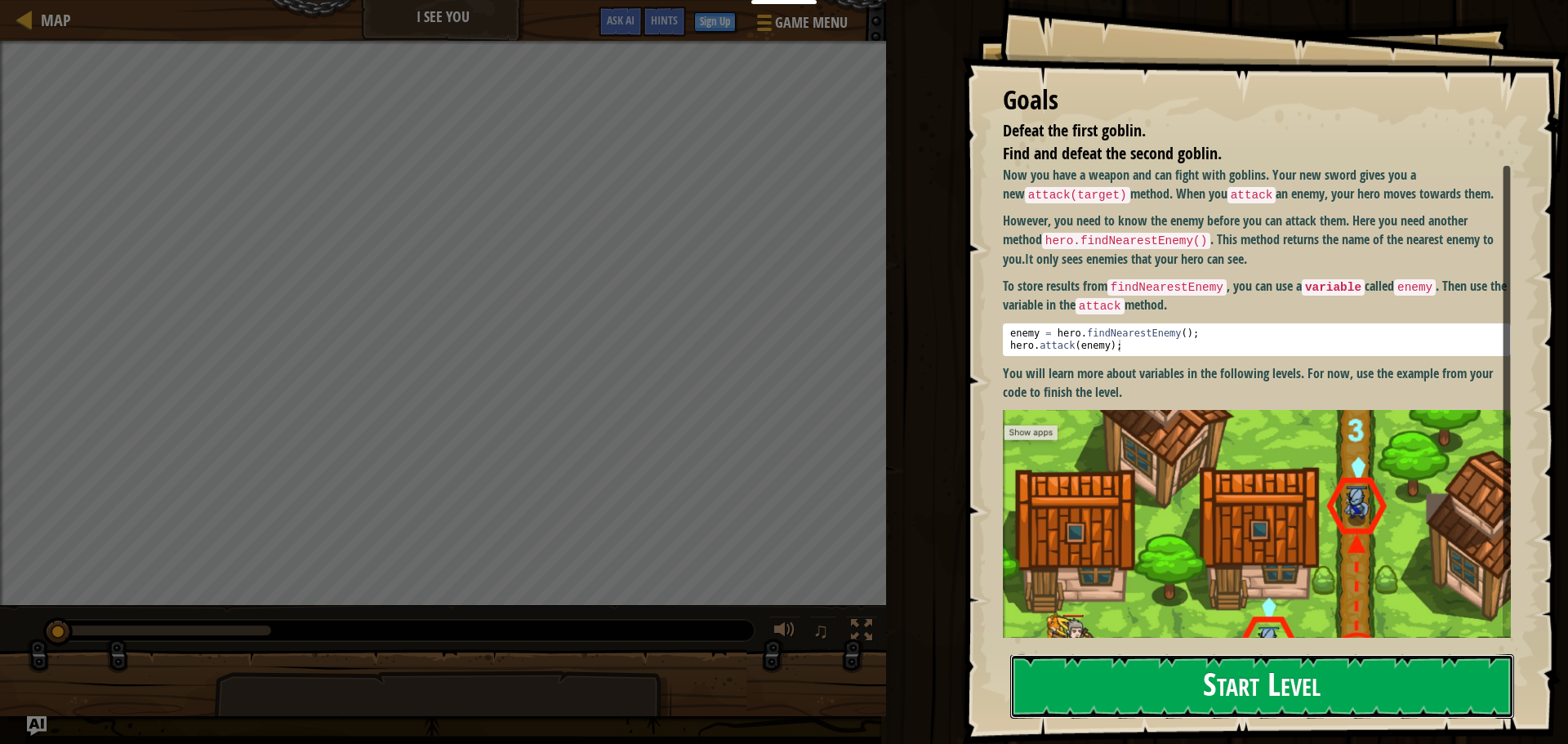
click at [1311, 692] on button "Start Level" at bounding box center [1262, 687] width 504 height 65
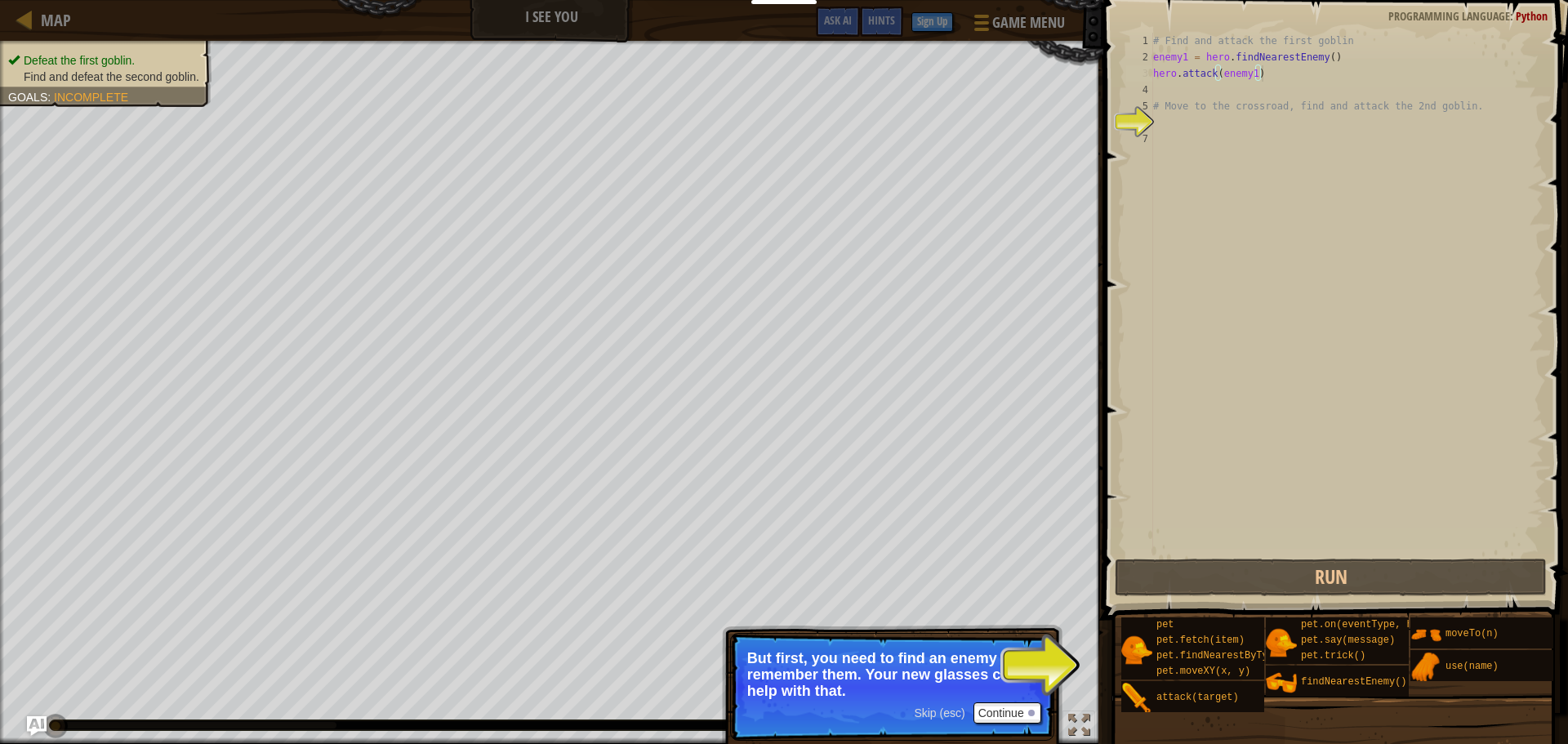
click at [1269, 72] on div "# Find and attack the first goblin enemy1 = hero . findNearestEnemy ( ) hero . …" at bounding box center [1346, 310] width 394 height 556
type textarea "hero.attack(enemy1)"
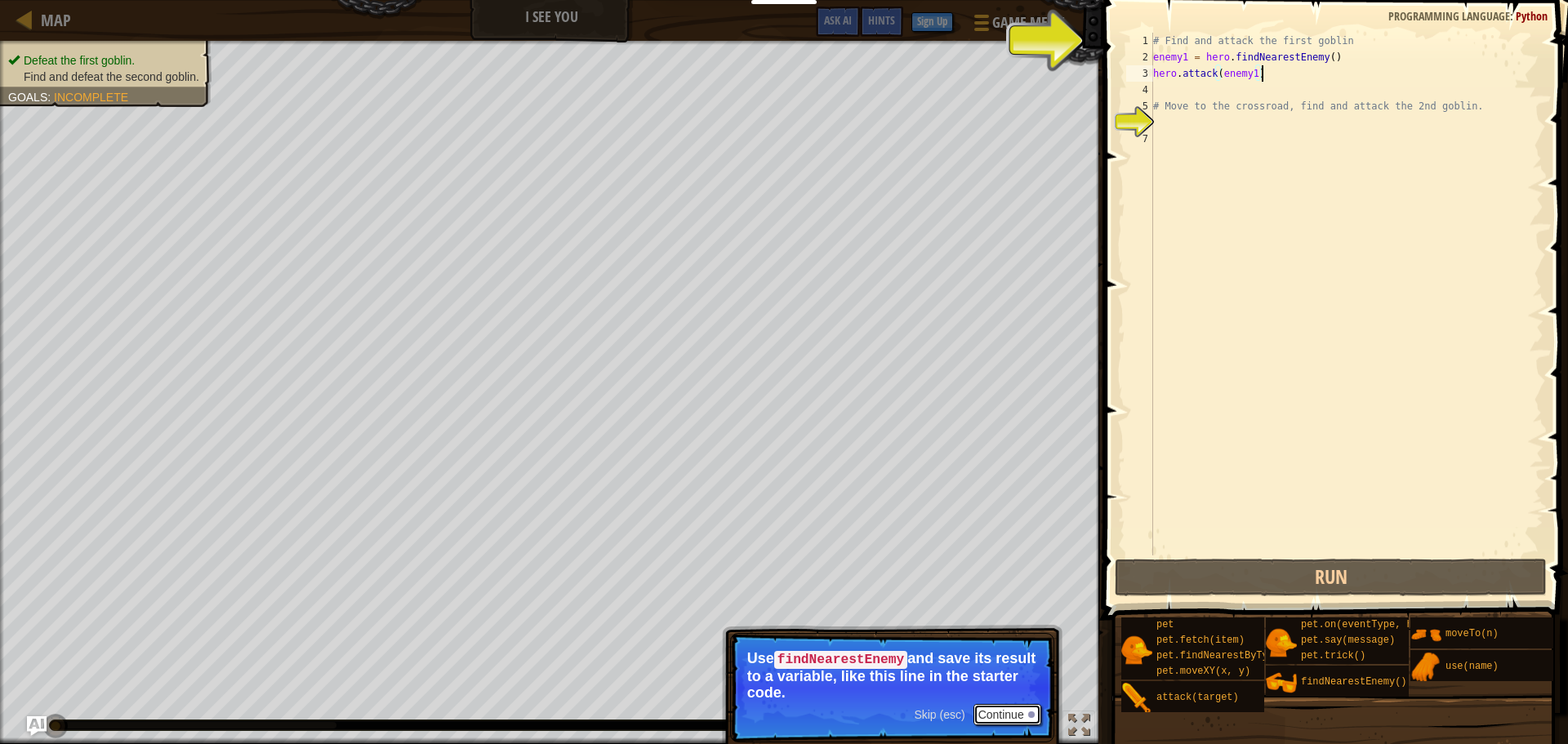
click at [1014, 712] on button "Continue" at bounding box center [1007, 714] width 68 height 21
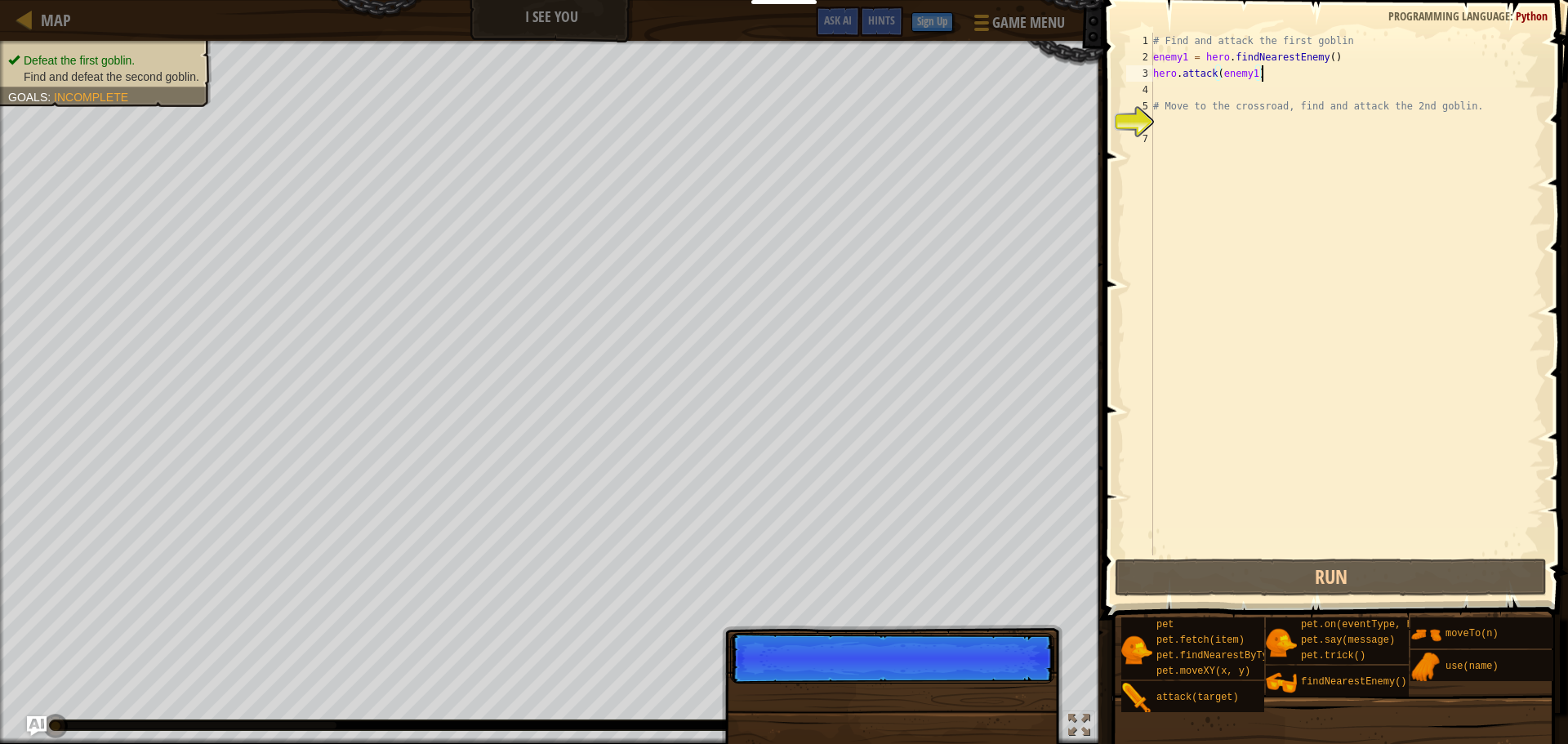
scroll to position [7, 15]
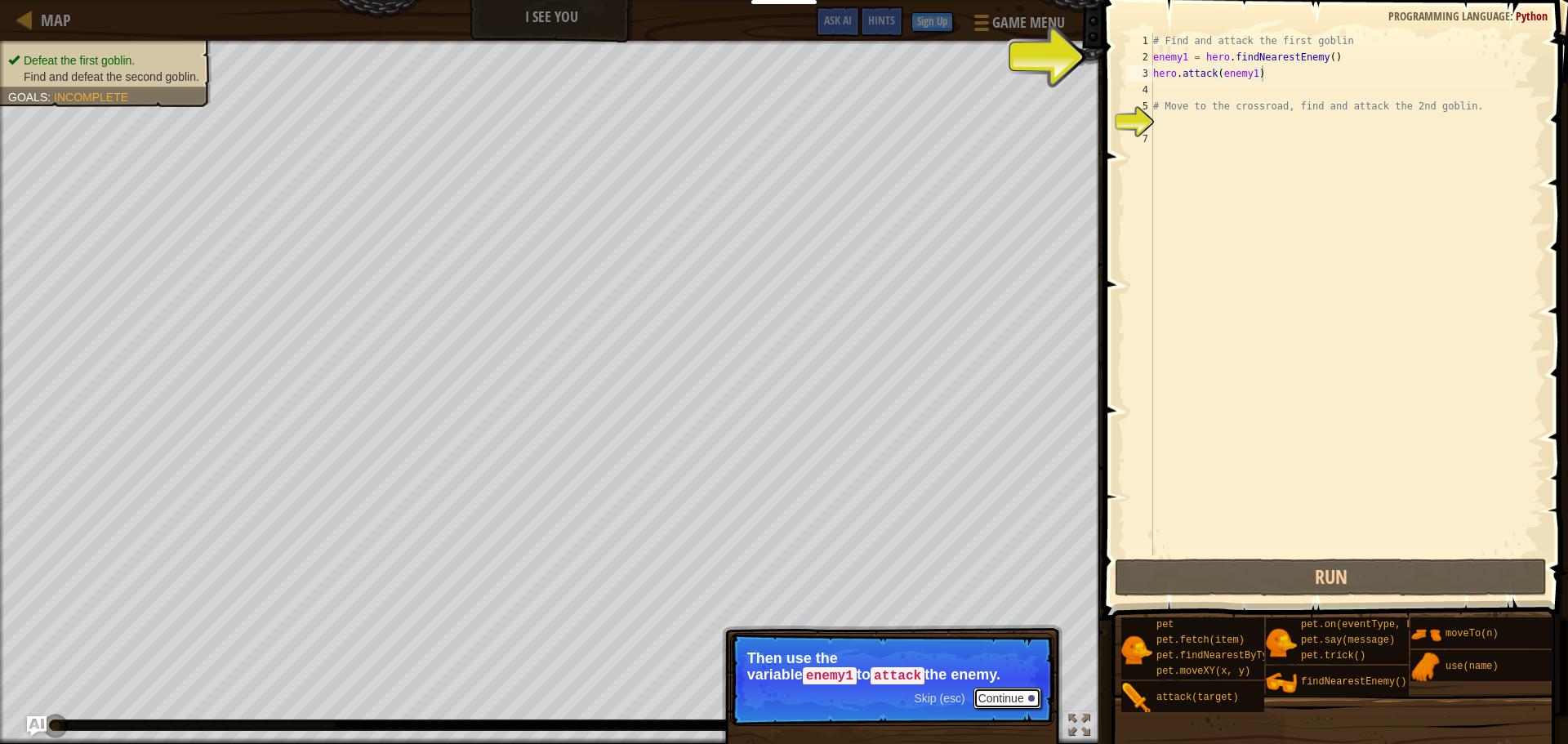
click at [1024, 703] on button "Continue" at bounding box center [1007, 698] width 68 height 21
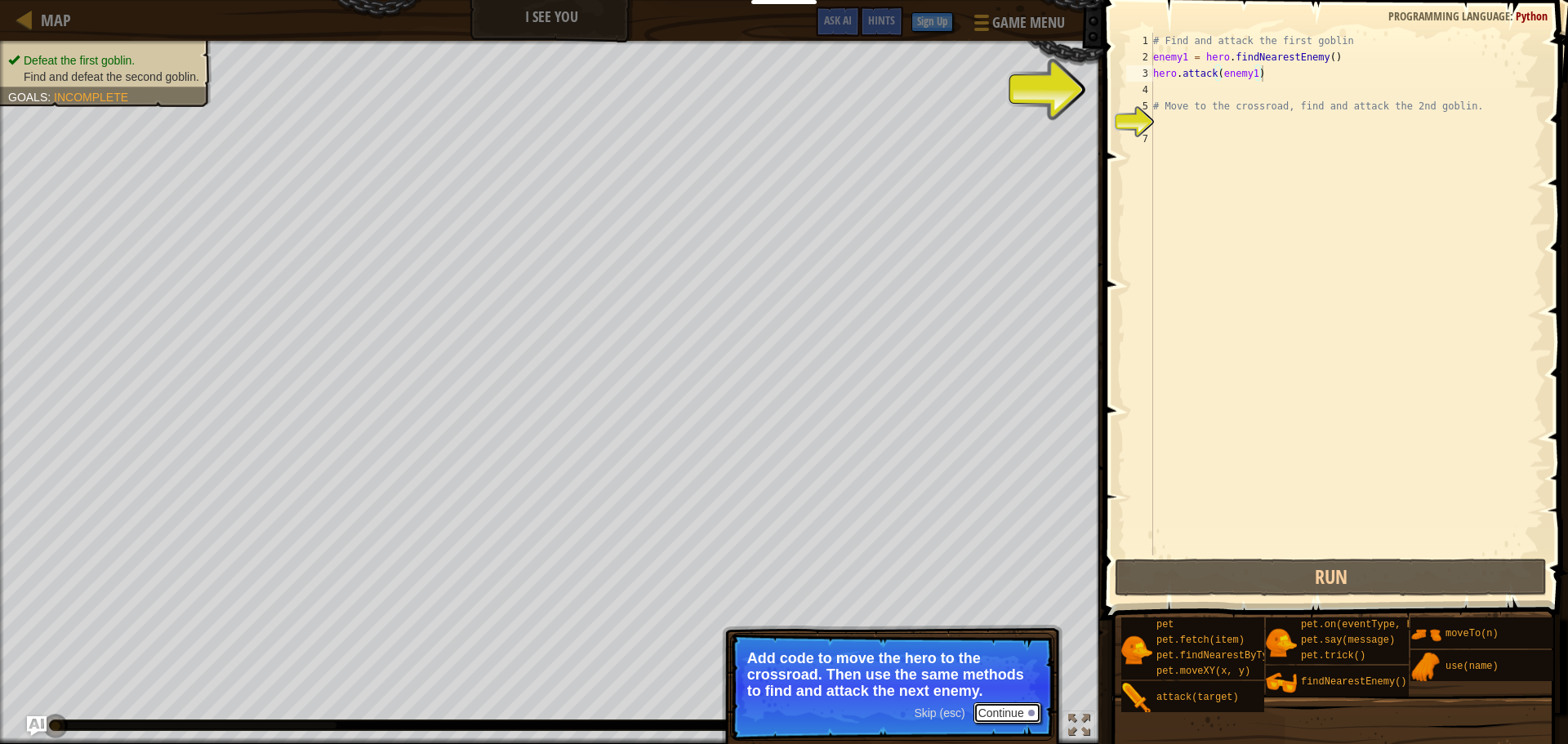
click at [1016, 702] on button "Continue" at bounding box center [1007, 712] width 68 height 21
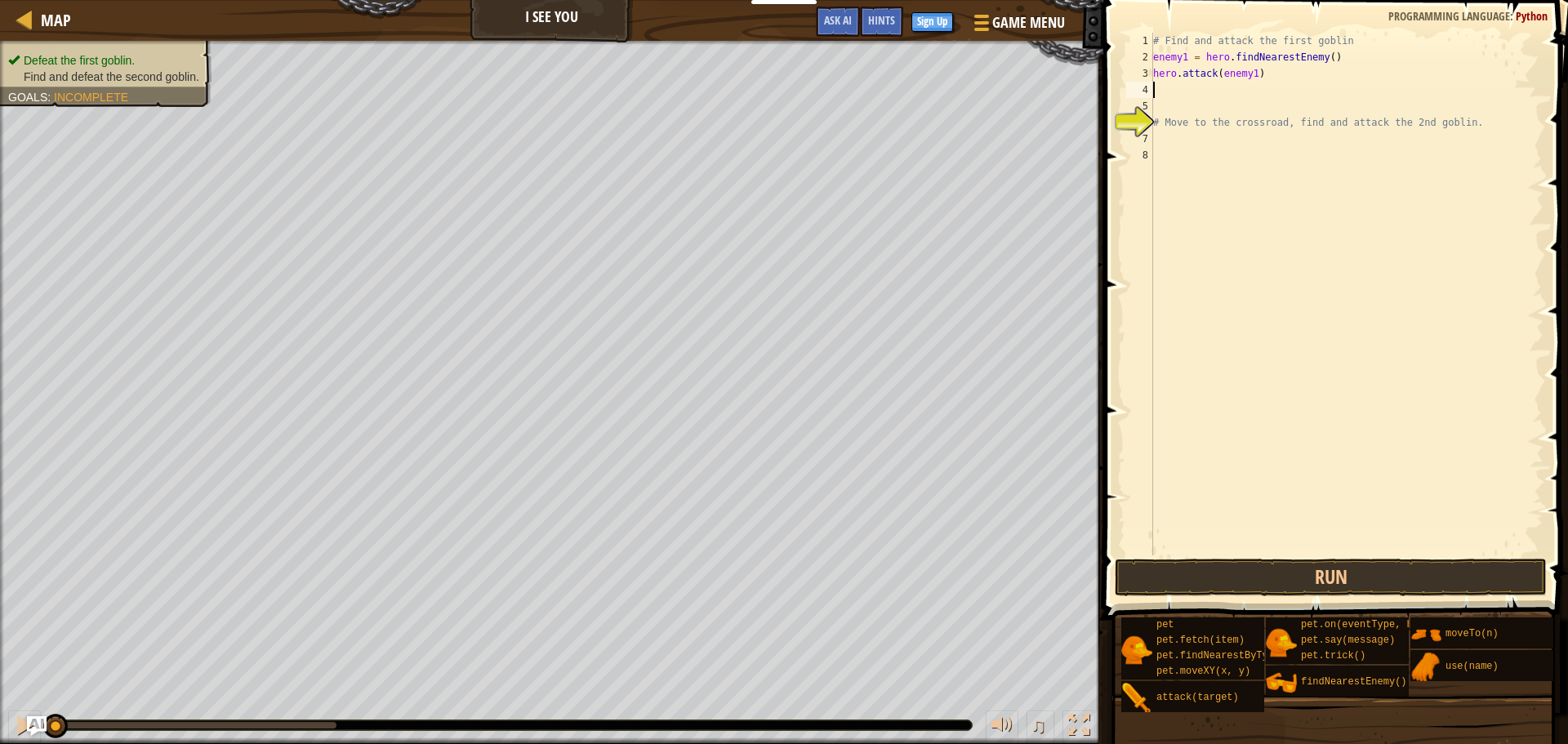
scroll to position [7, 0]
click at [1159, 141] on div "# Find and attack the first goblin enemy1 = hero . findNearestEnemy ( ) hero . …" at bounding box center [1346, 310] width 394 height 556
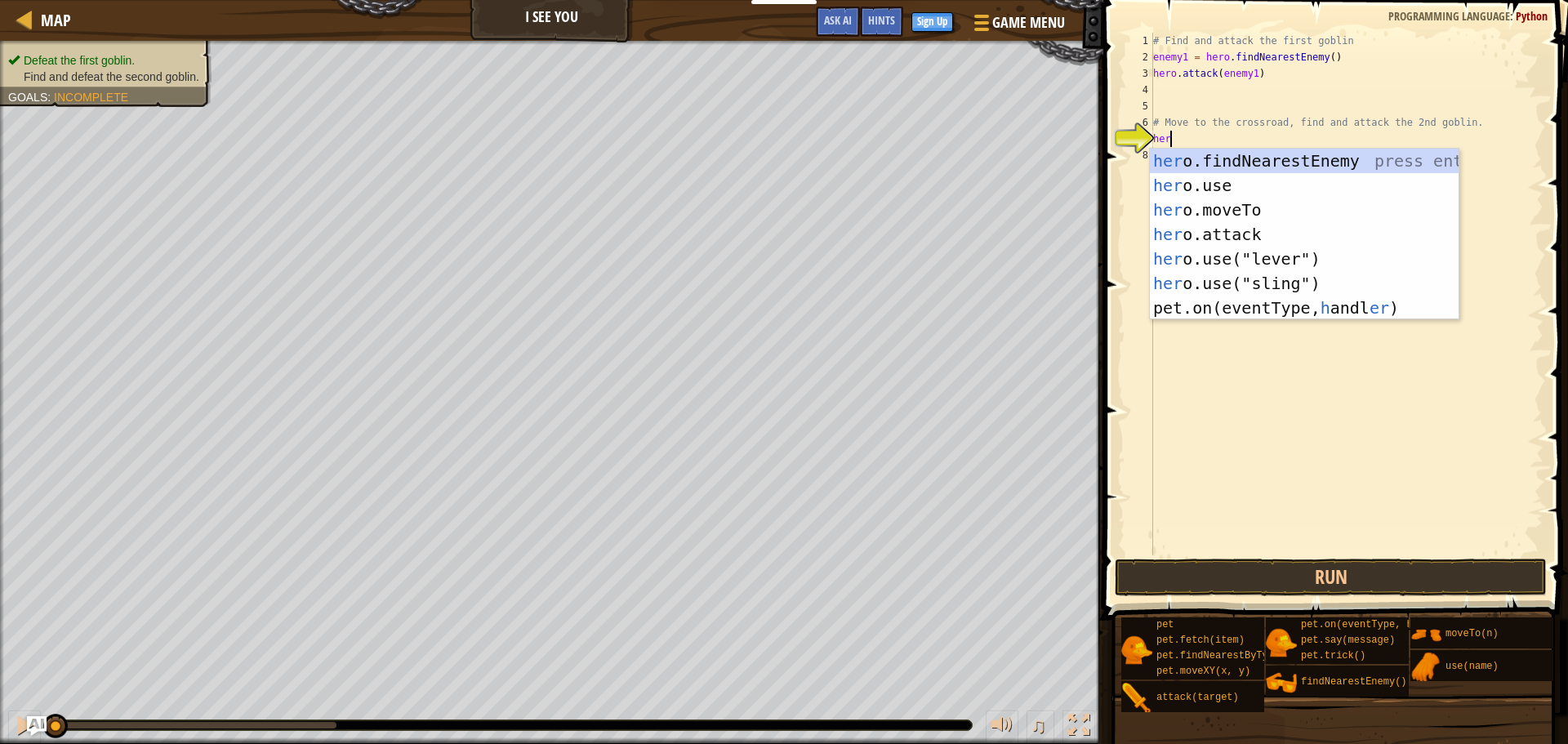
scroll to position [7, 3]
drag, startPoint x: 1298, startPoint y: 202, endPoint x: 1301, endPoint y: 210, distance: 8.5
click at [1300, 207] on div "hero .findNearestEnemy press enter hero .use press enter hero .moveTo press ent…" at bounding box center [1303, 246] width 308 height 196
type textarea "hero.moveTo(2)"
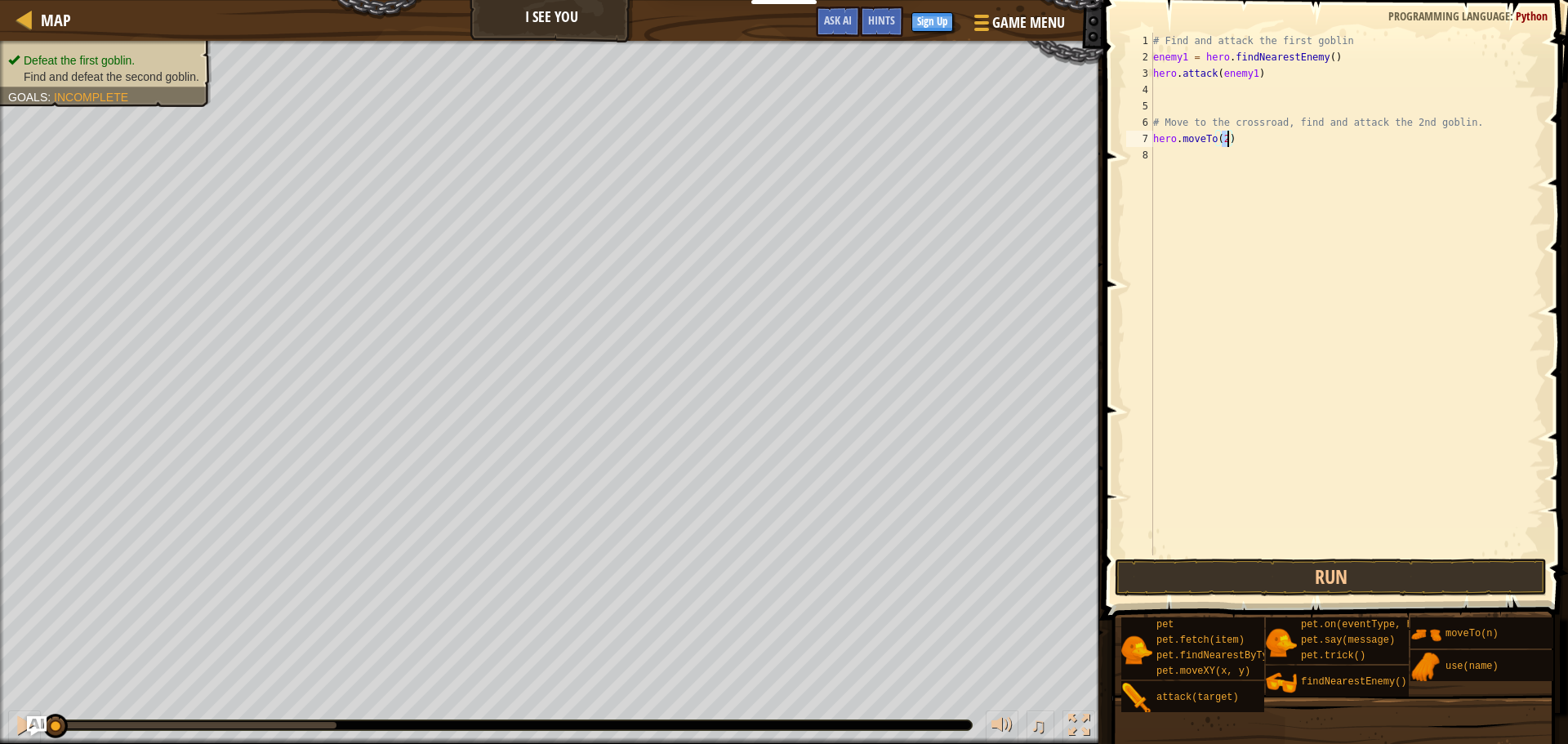
click at [1243, 148] on div "# Find and attack the first goblin enemy1 = hero . findNearestEnemy ( ) hero . …" at bounding box center [1346, 310] width 394 height 556
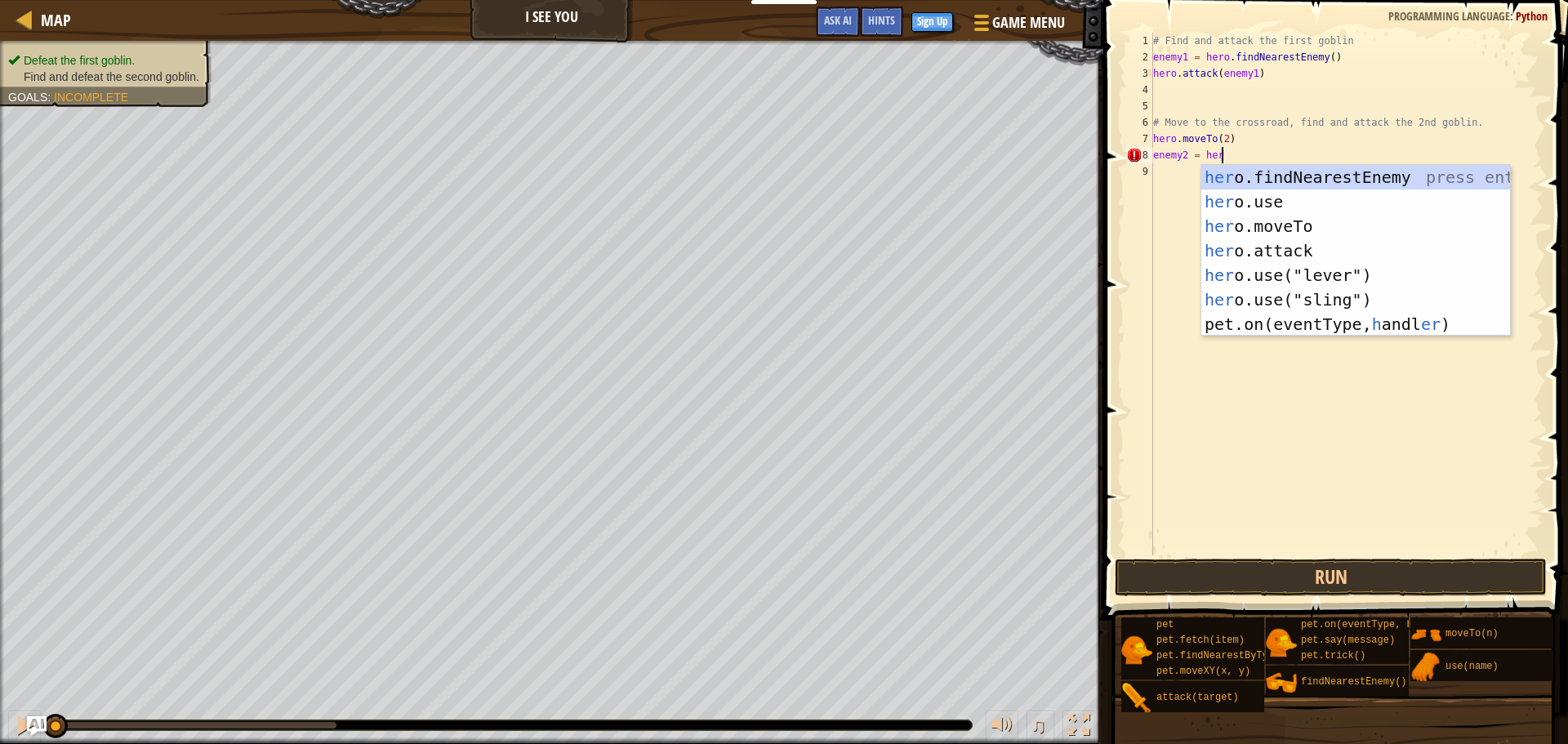
scroll to position [7, 10]
type textarea "enemy2 = hero."
click at [1348, 179] on div "hero. findNearestEnemy press enter hero. moveTo press enter hero. use press ent…" at bounding box center [1355, 263] width 308 height 196
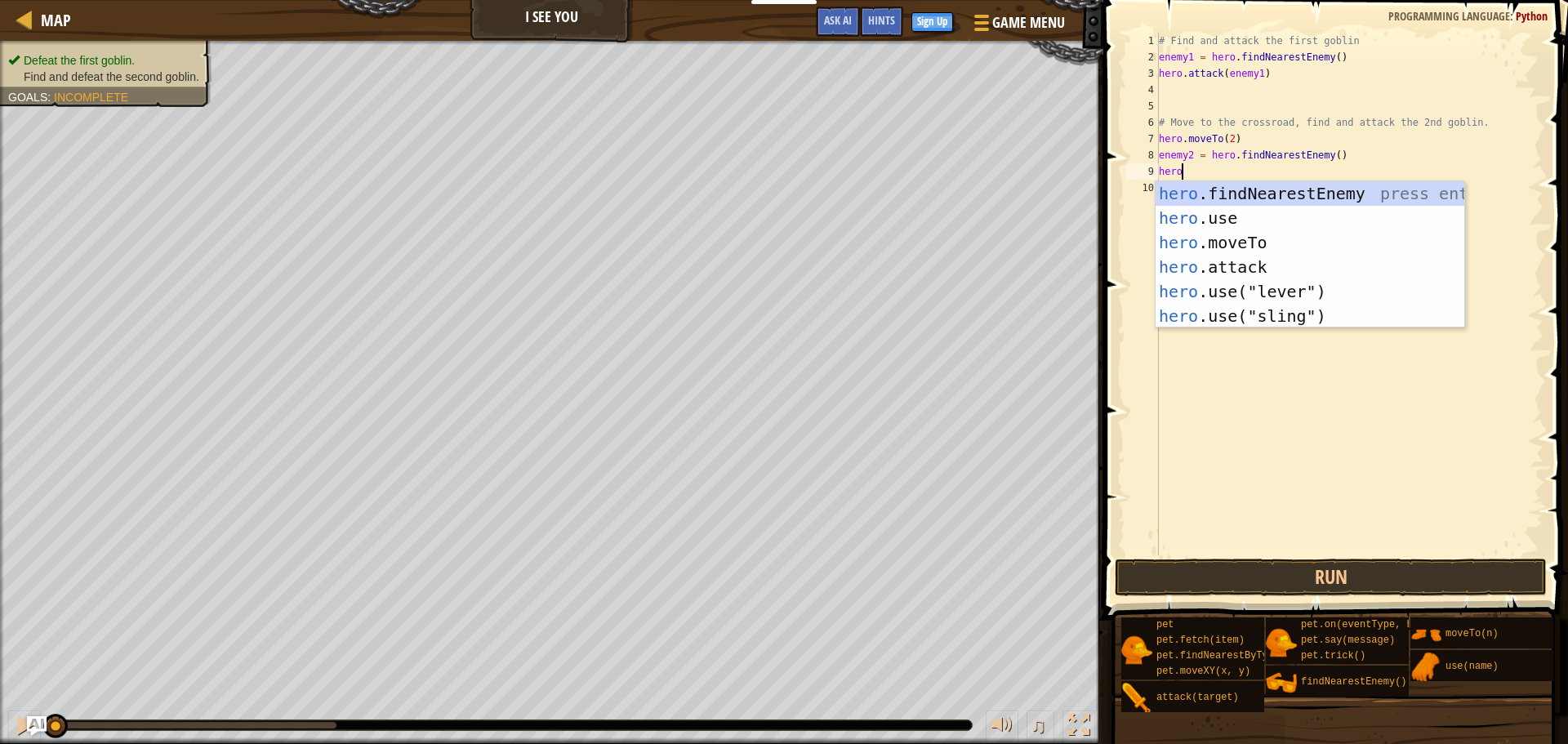
scroll to position [7, 4]
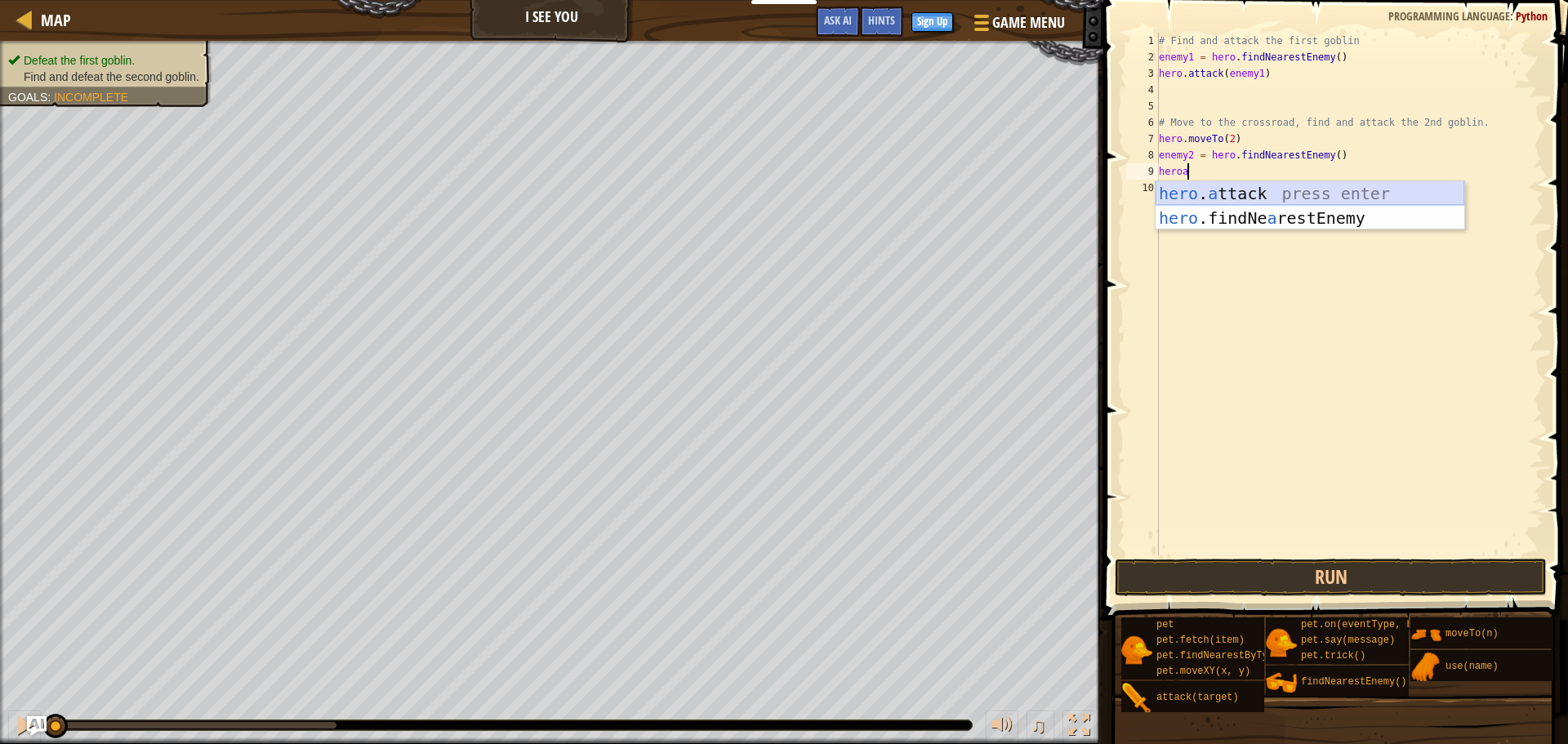
click at [1253, 190] on div "hero . a ttack press enter hero .findNe a restEnemy press enter" at bounding box center [1310, 231] width 308 height 98
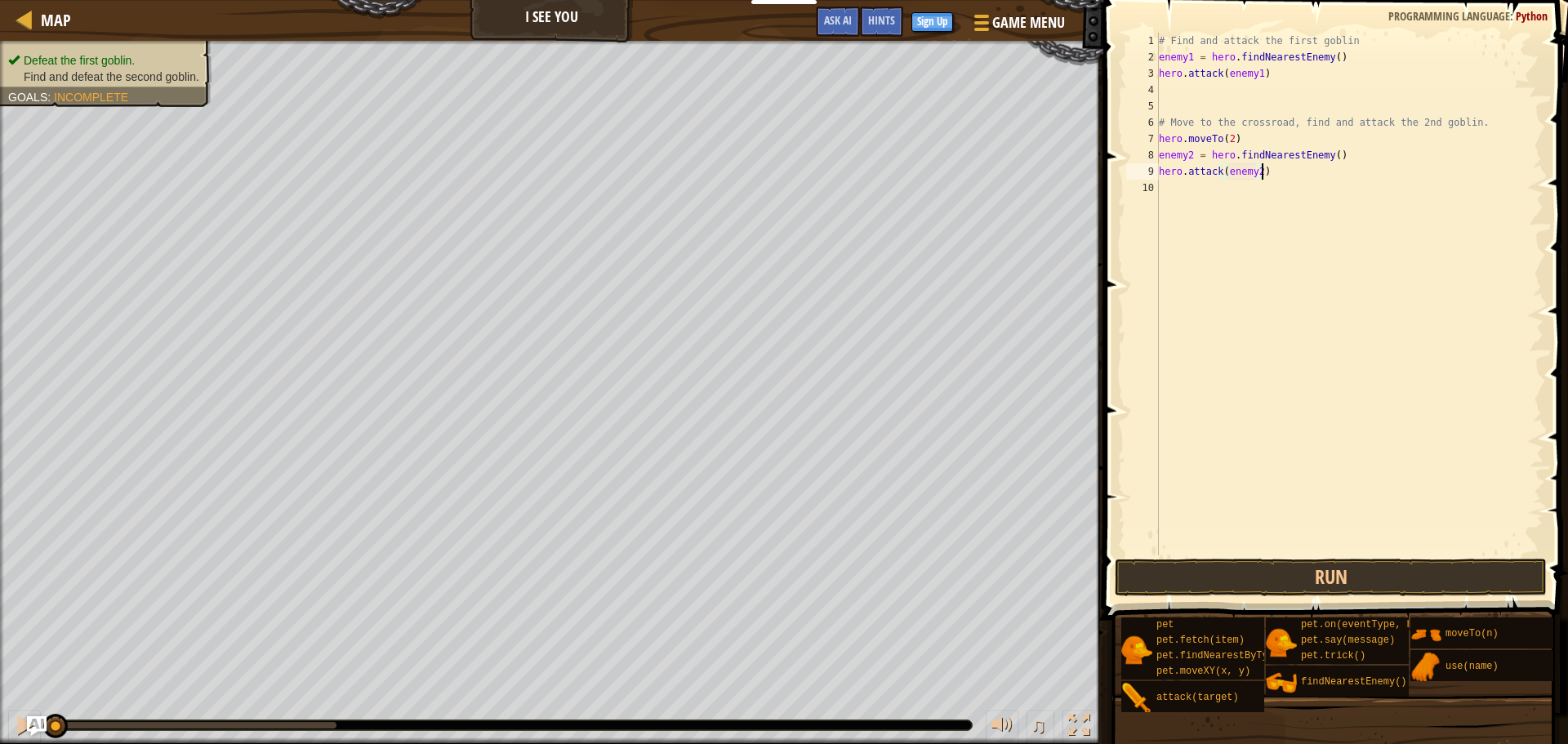
scroll to position [7, 15]
click at [1277, 183] on div "# Find and attack the first goblin enemy1 = hero . findNearestEnemy ( ) hero . …" at bounding box center [1349, 310] width 388 height 556
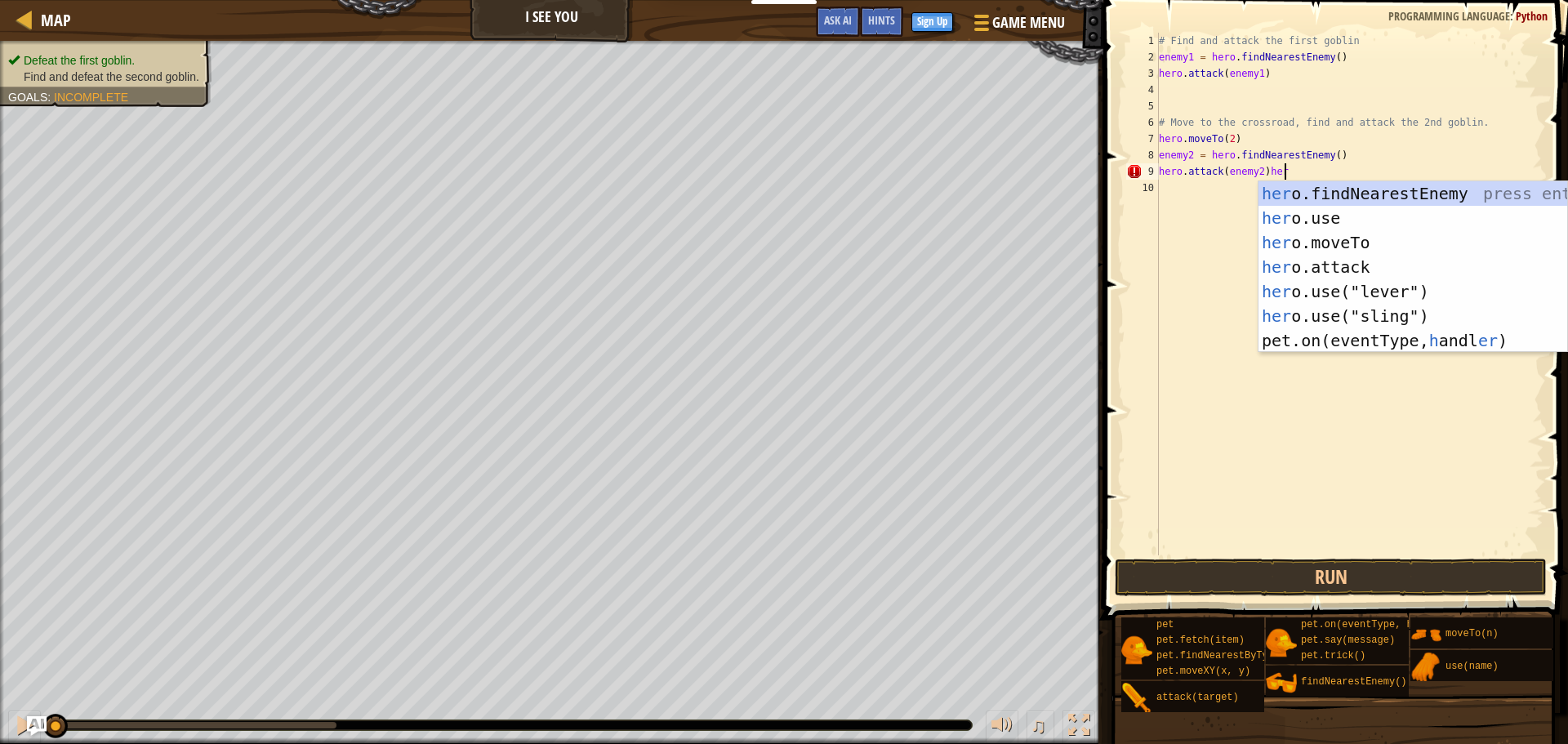
scroll to position [7, 18]
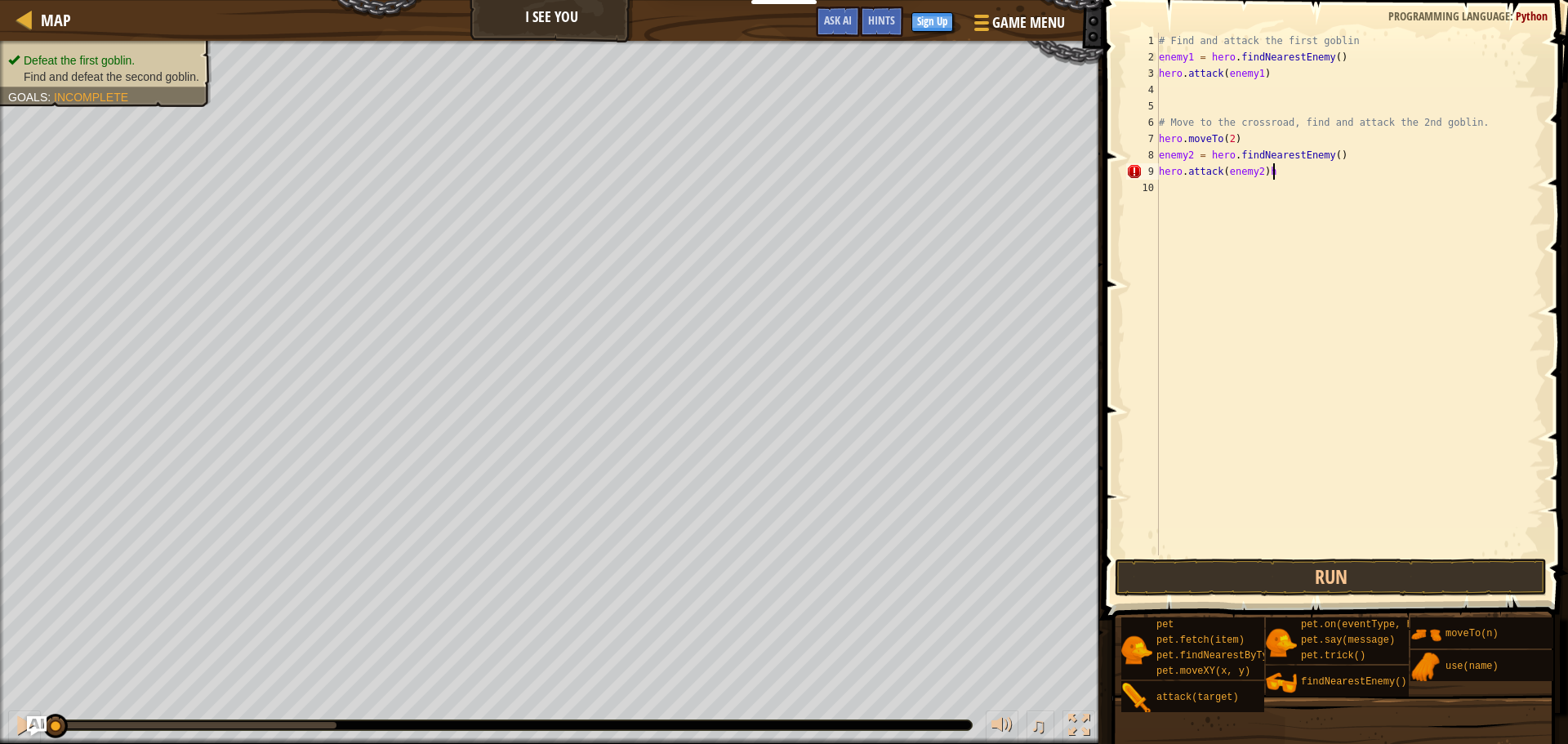
type textarea "hero.attack(enemy2)"
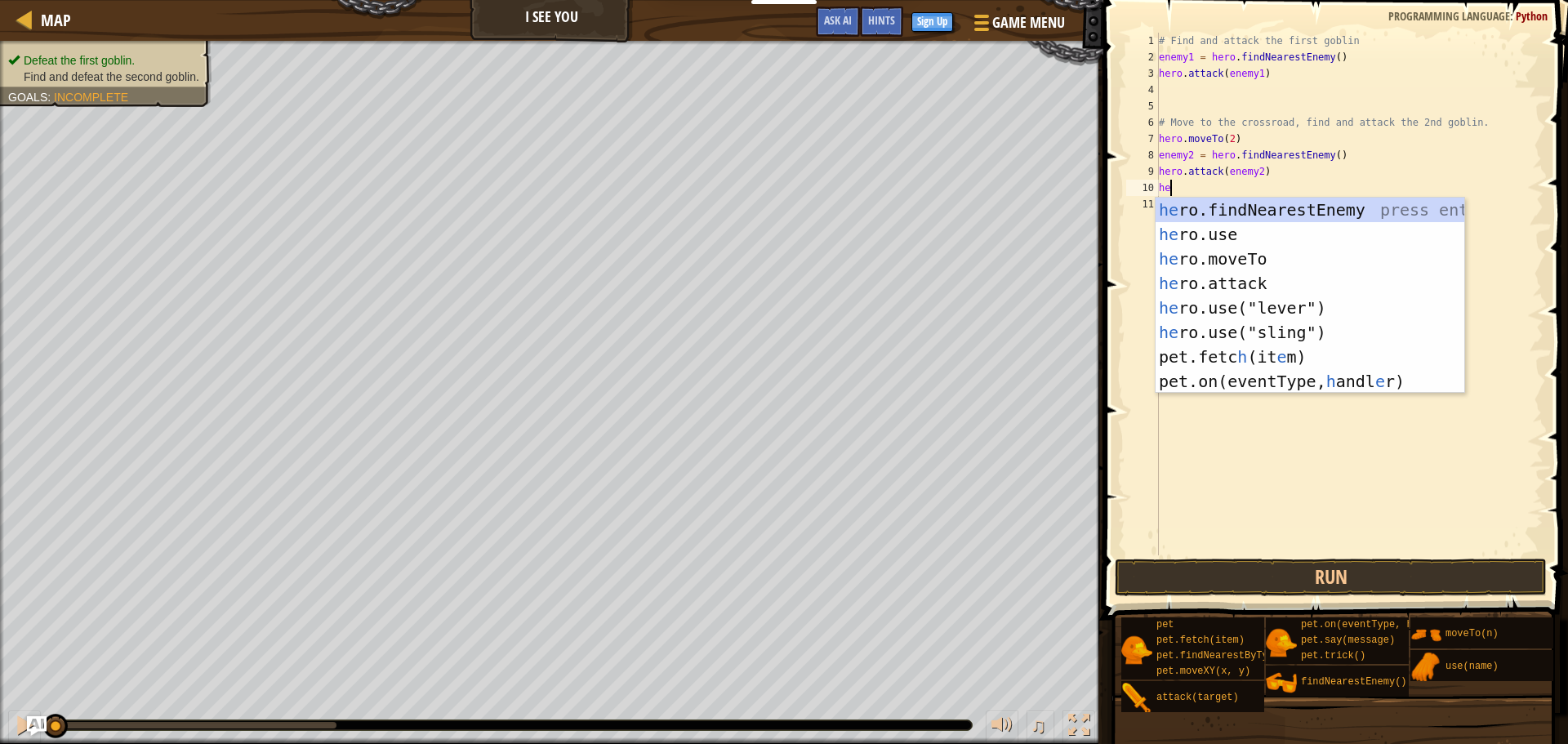
scroll to position [7, 3]
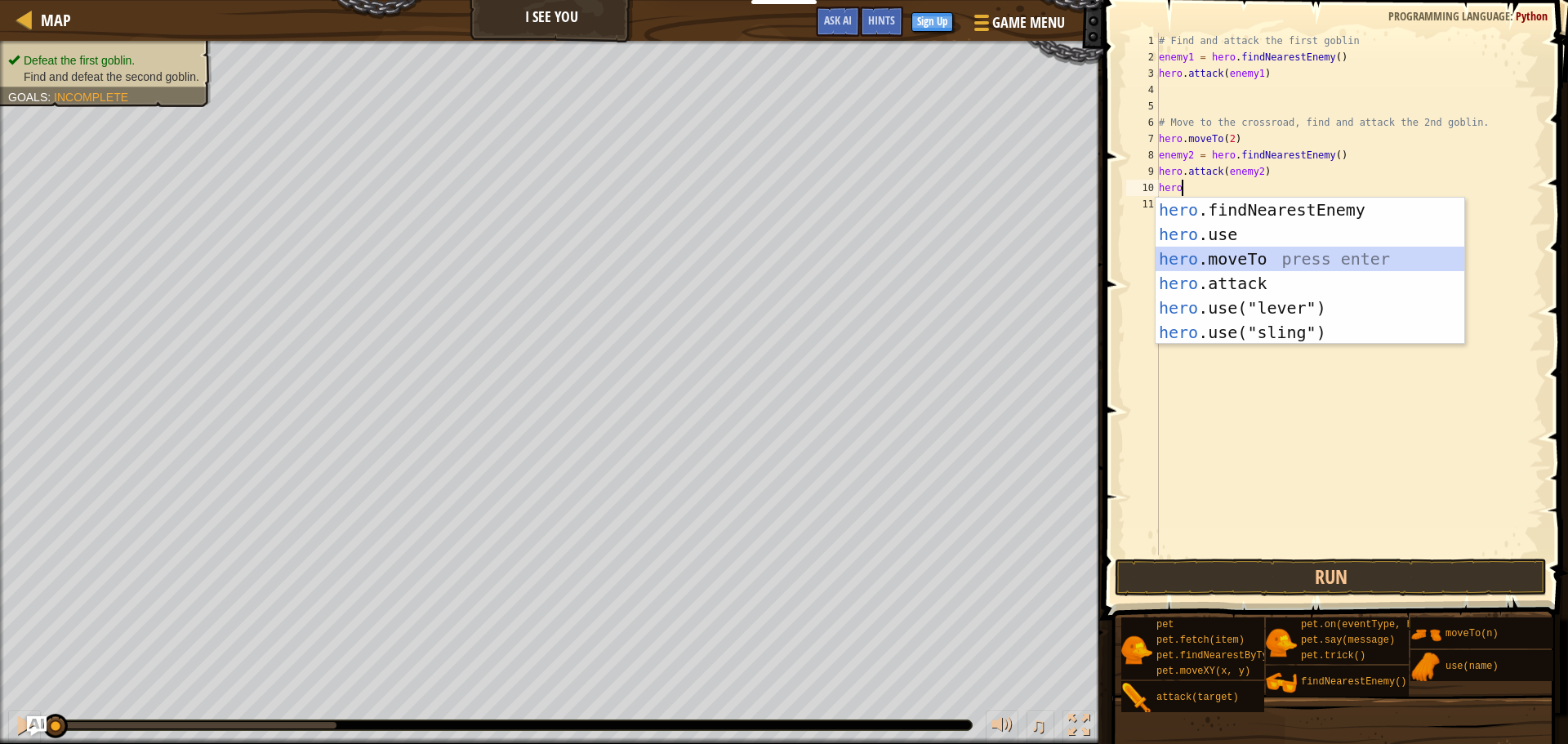
click at [1301, 262] on div "hero .findNearestEnemy press enter hero .use press enter hero .moveTo press ent…" at bounding box center [1310, 296] width 308 height 196
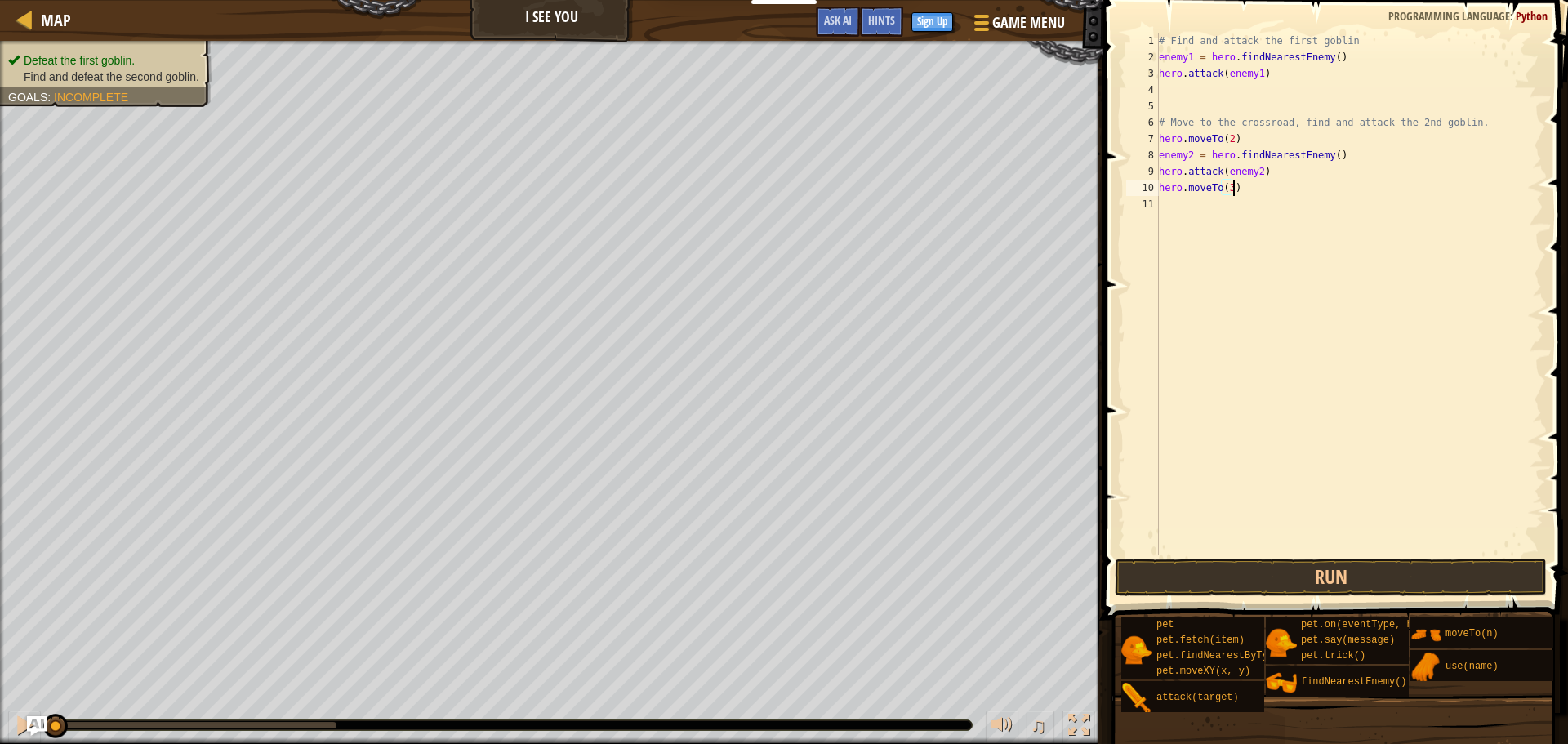
scroll to position [7, 10]
type textarea "hero.moveTo(3)"
drag, startPoint x: 1342, startPoint y: 575, endPoint x: 1413, endPoint y: 536, distance: 81.0
click at [1345, 569] on button "Run" at bounding box center [1330, 577] width 432 height 38
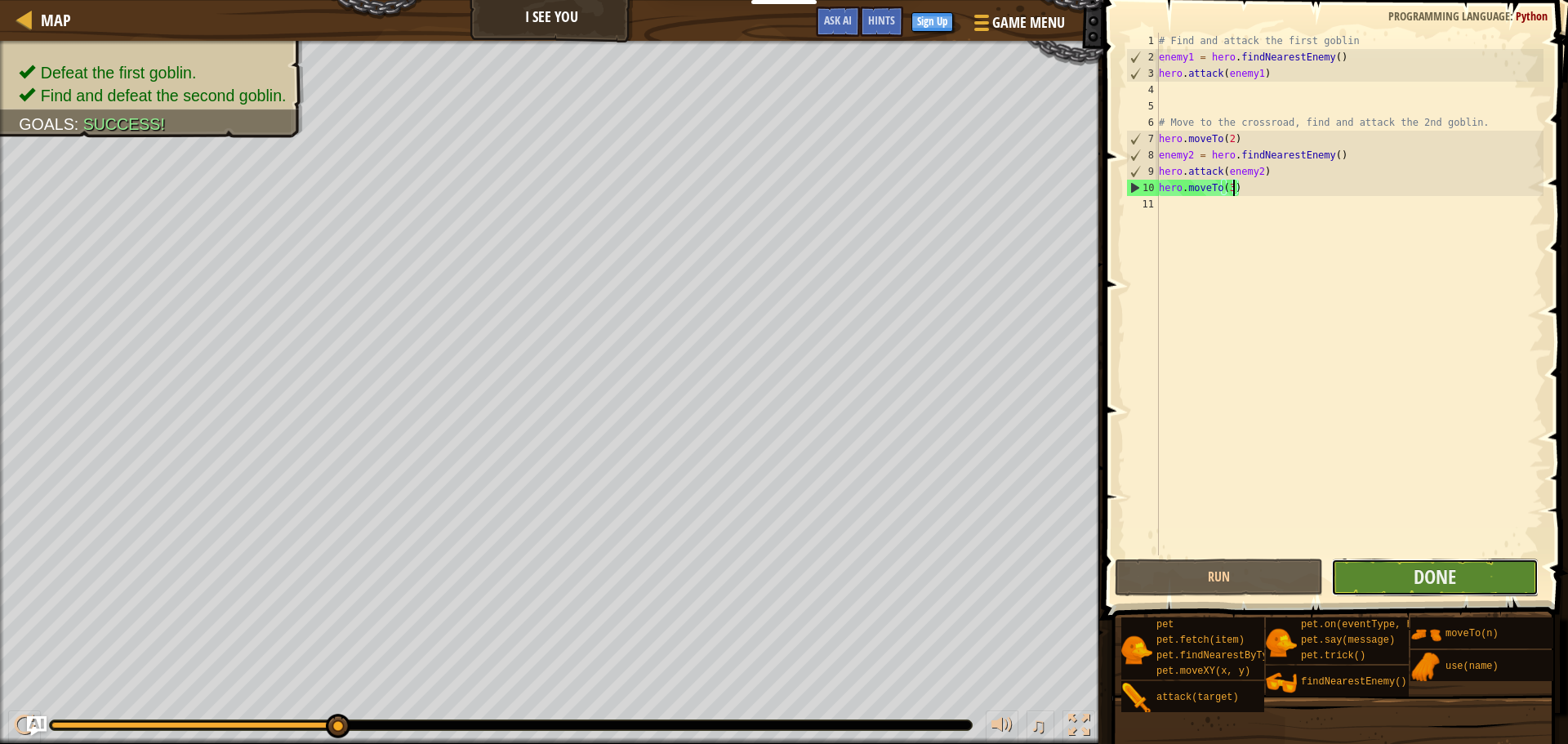
click at [1494, 576] on button "Done" at bounding box center [1435, 577] width 207 height 38
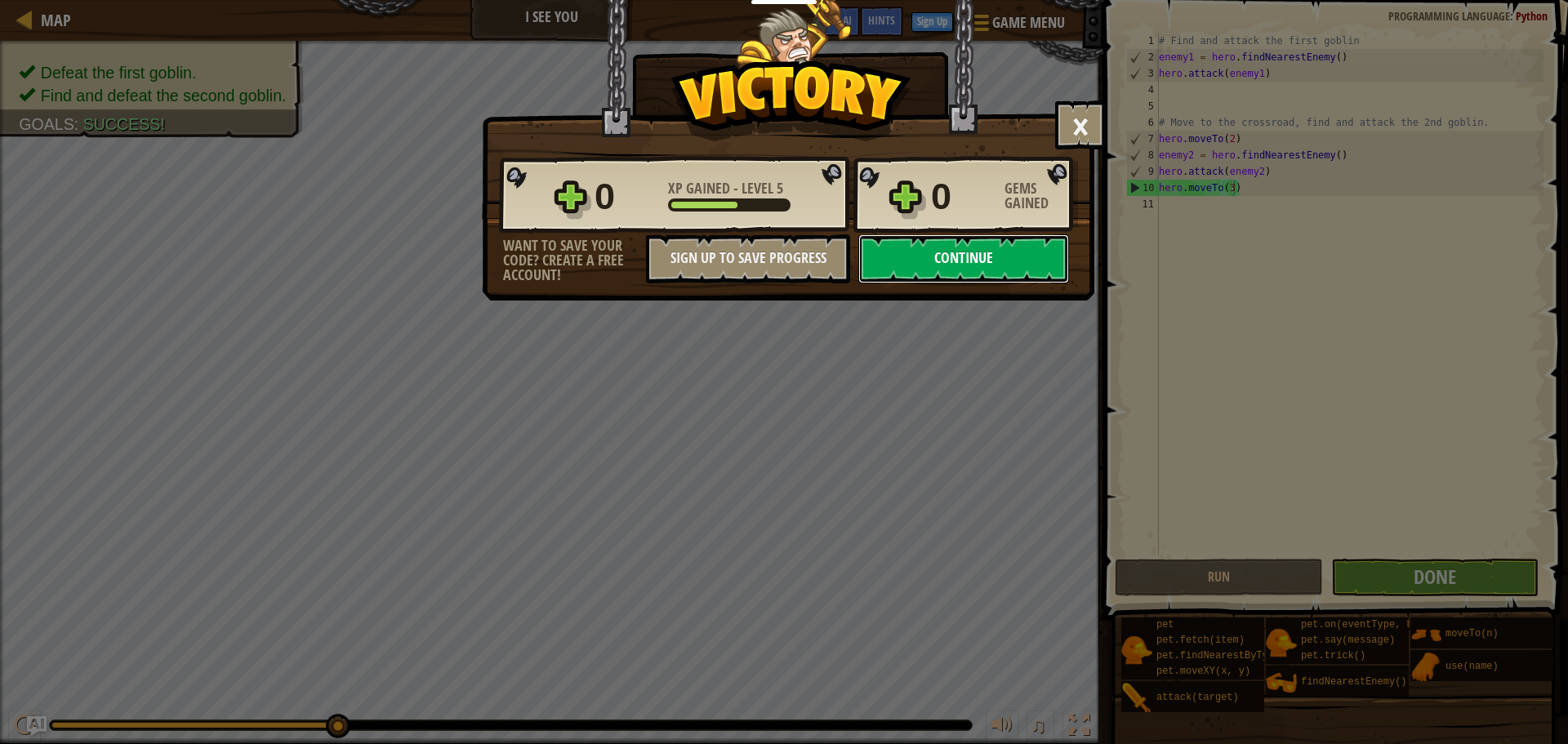
click at [1017, 255] on button "Continue" at bounding box center [963, 259] width 210 height 49
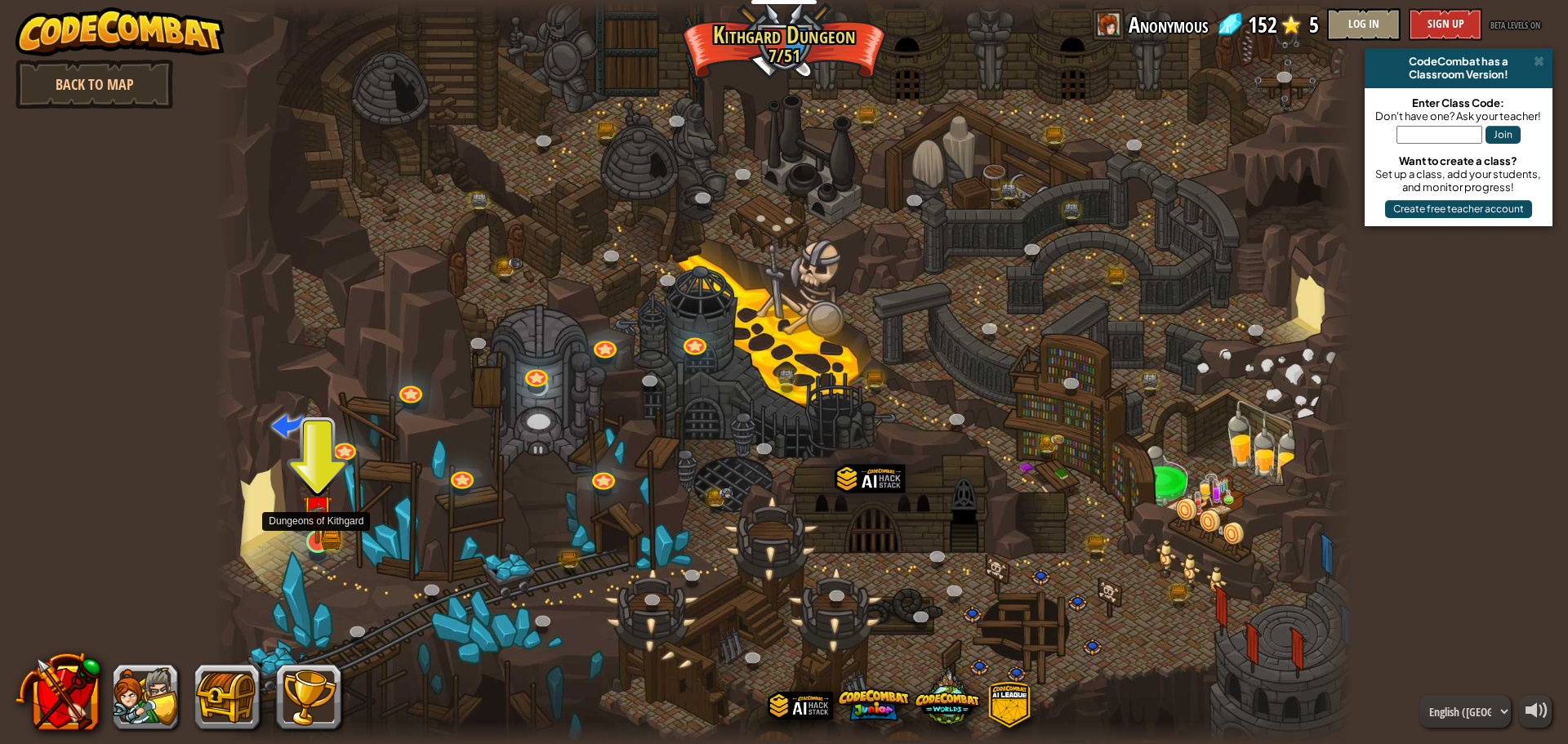
click at [333, 536] on img at bounding box center [331, 539] width 20 height 22
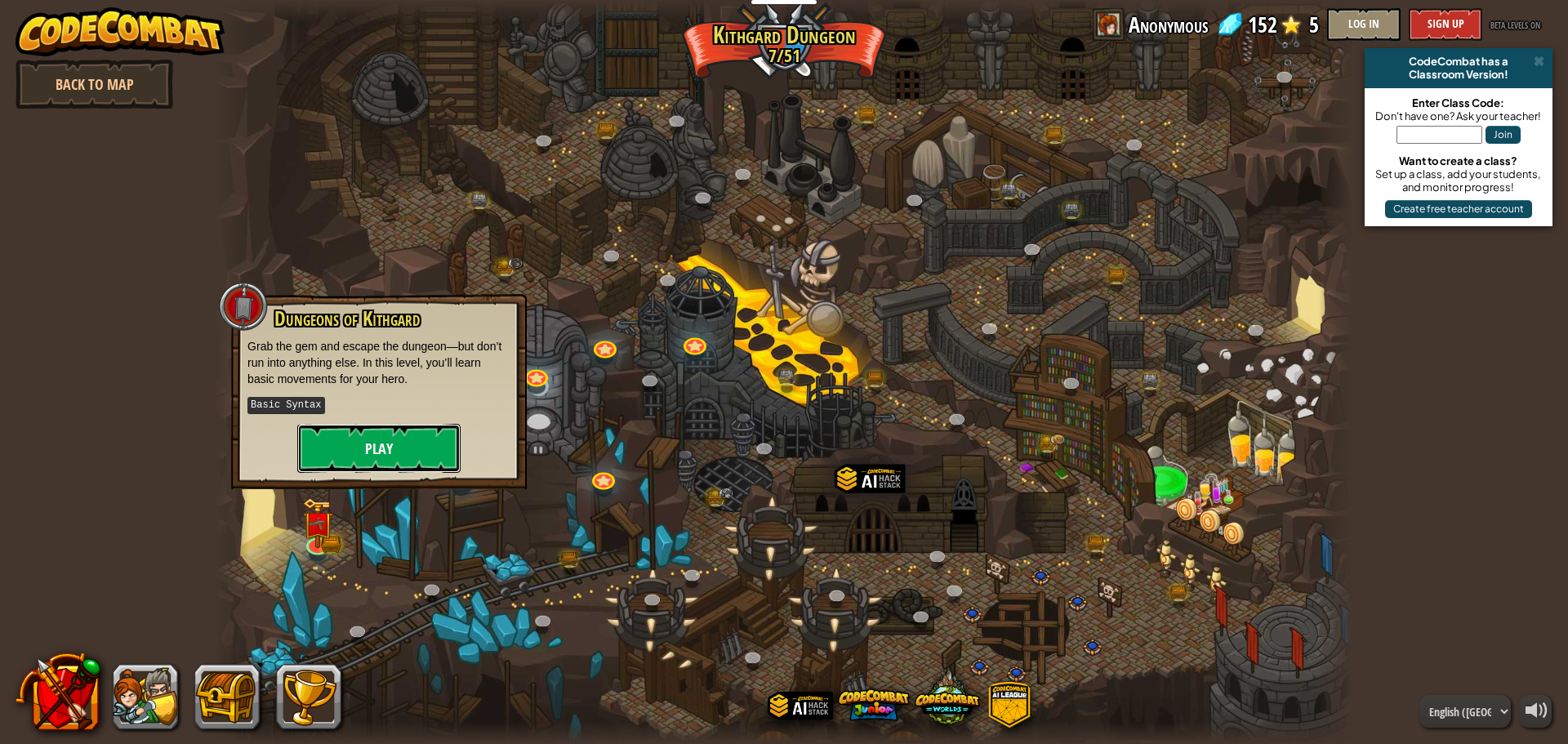
click at [361, 442] on button "Play" at bounding box center [379, 448] width 163 height 49
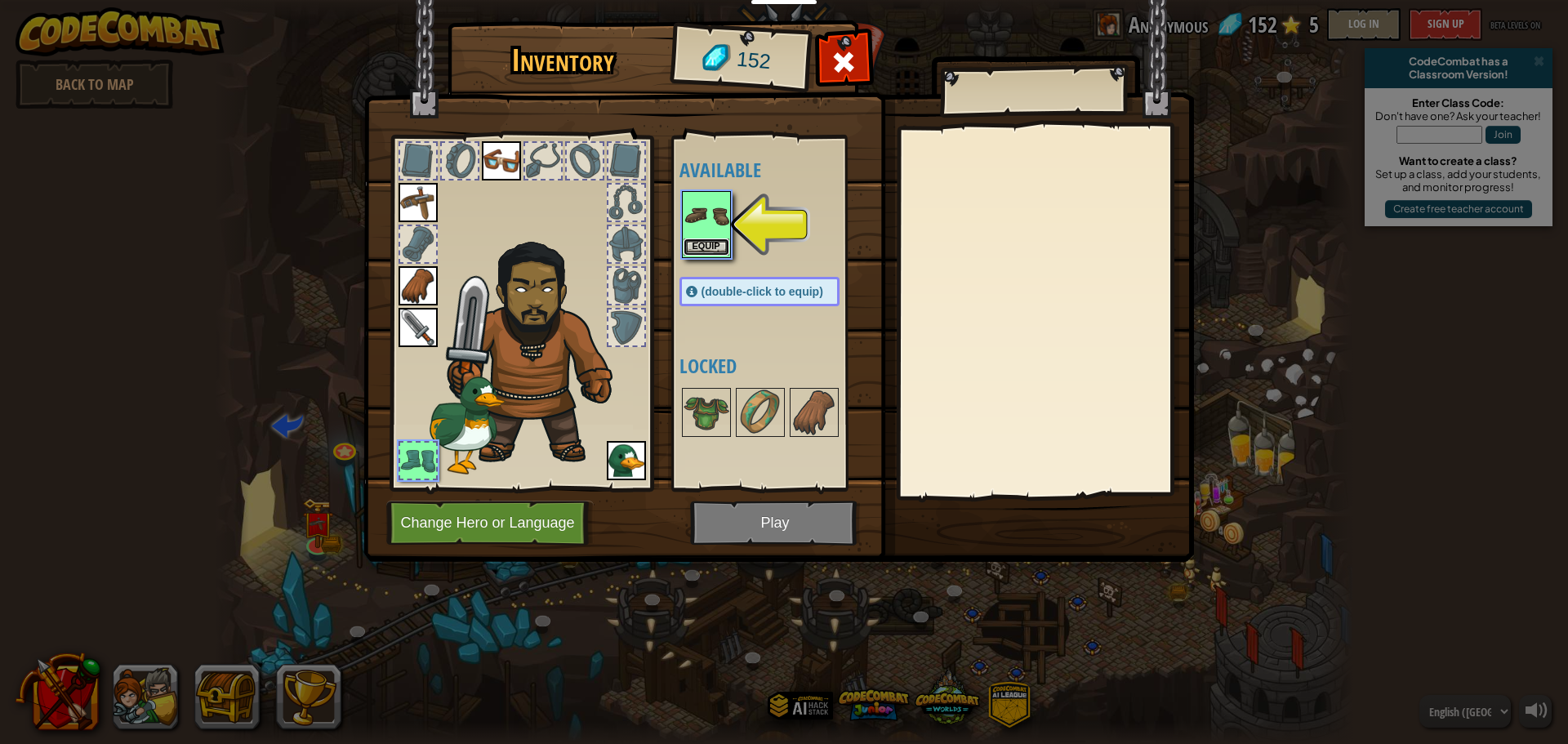
click at [697, 252] on button "Equip" at bounding box center [706, 246] width 45 height 18
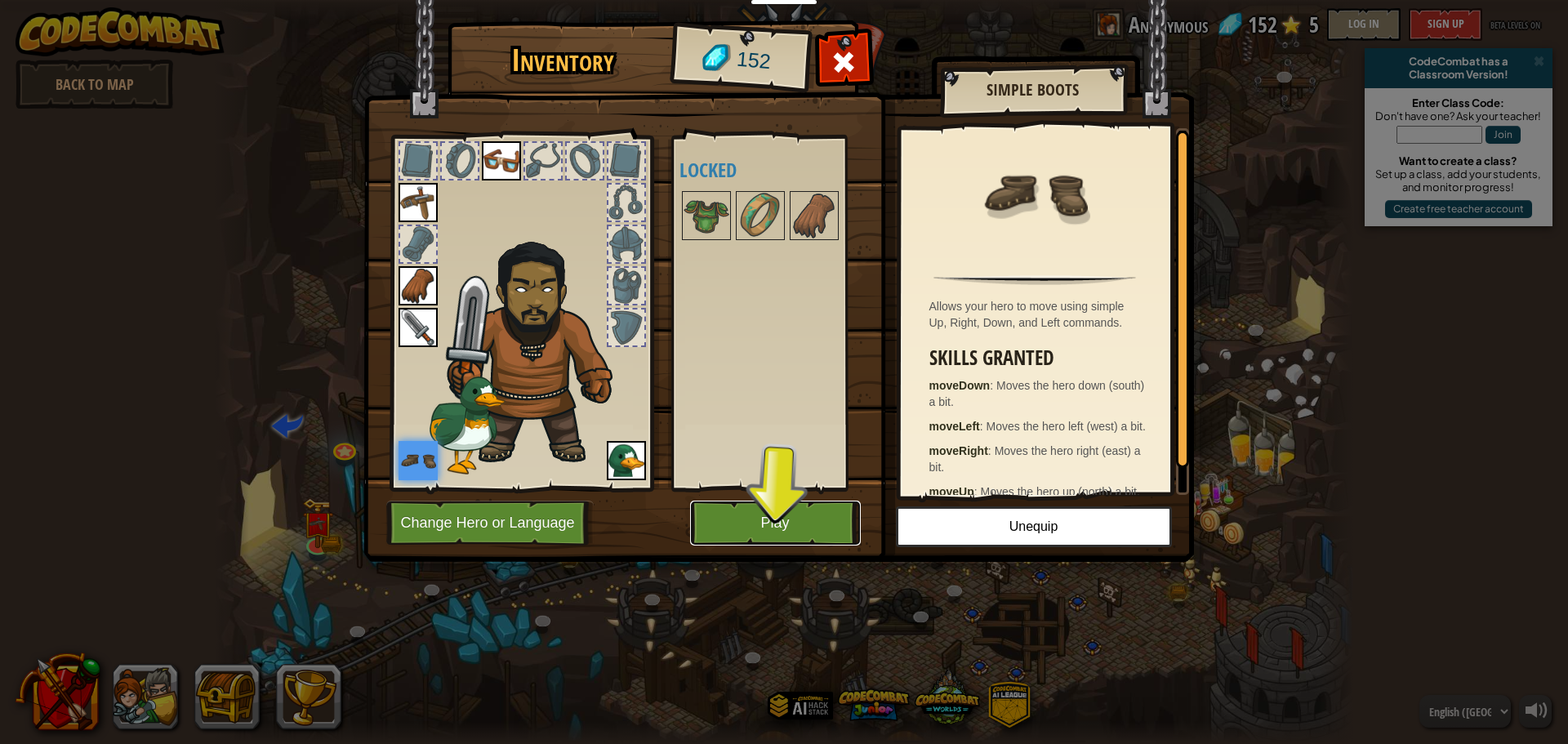
click at [814, 530] on button "Play" at bounding box center [775, 523] width 170 height 44
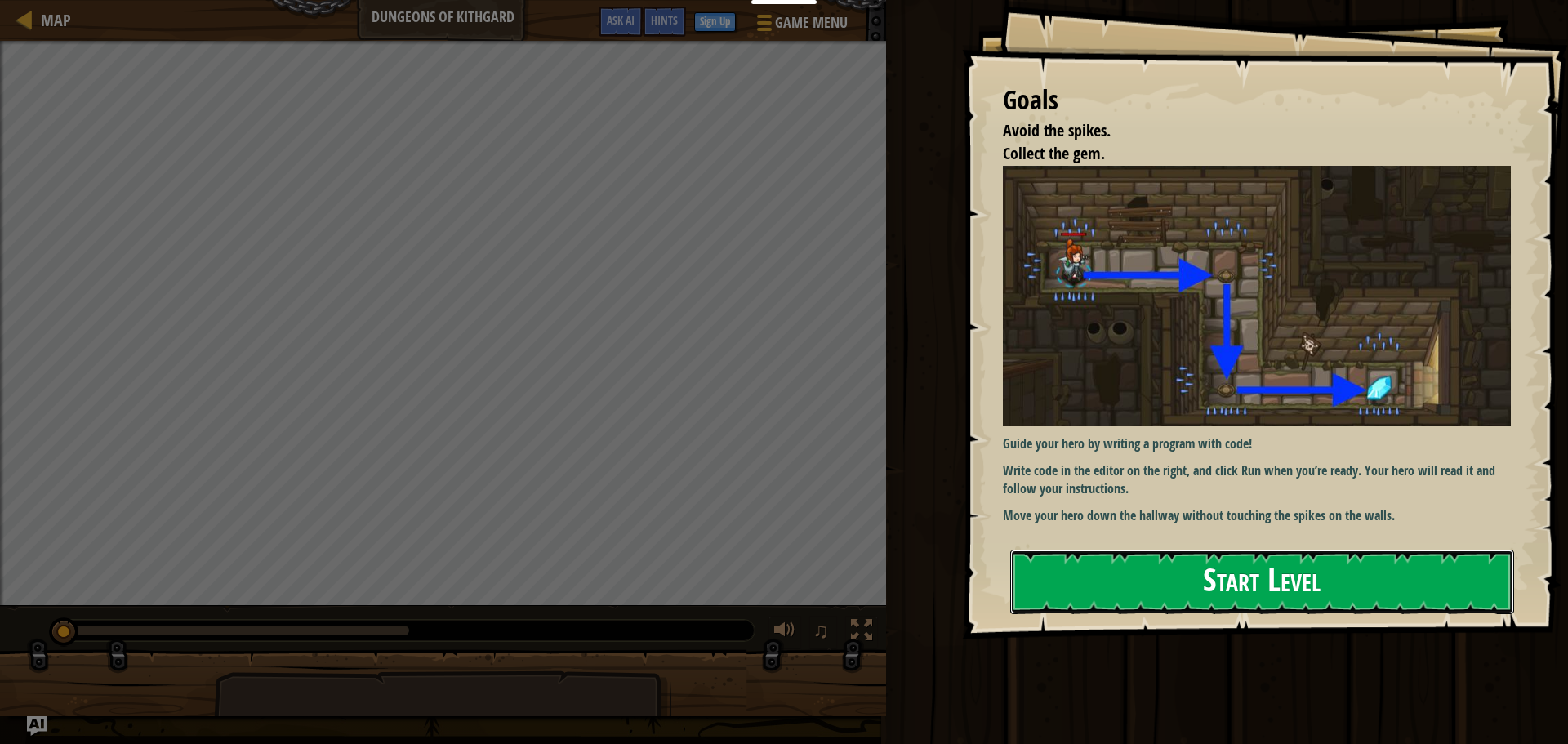
click at [1295, 565] on button "Start Level" at bounding box center [1262, 582] width 504 height 65
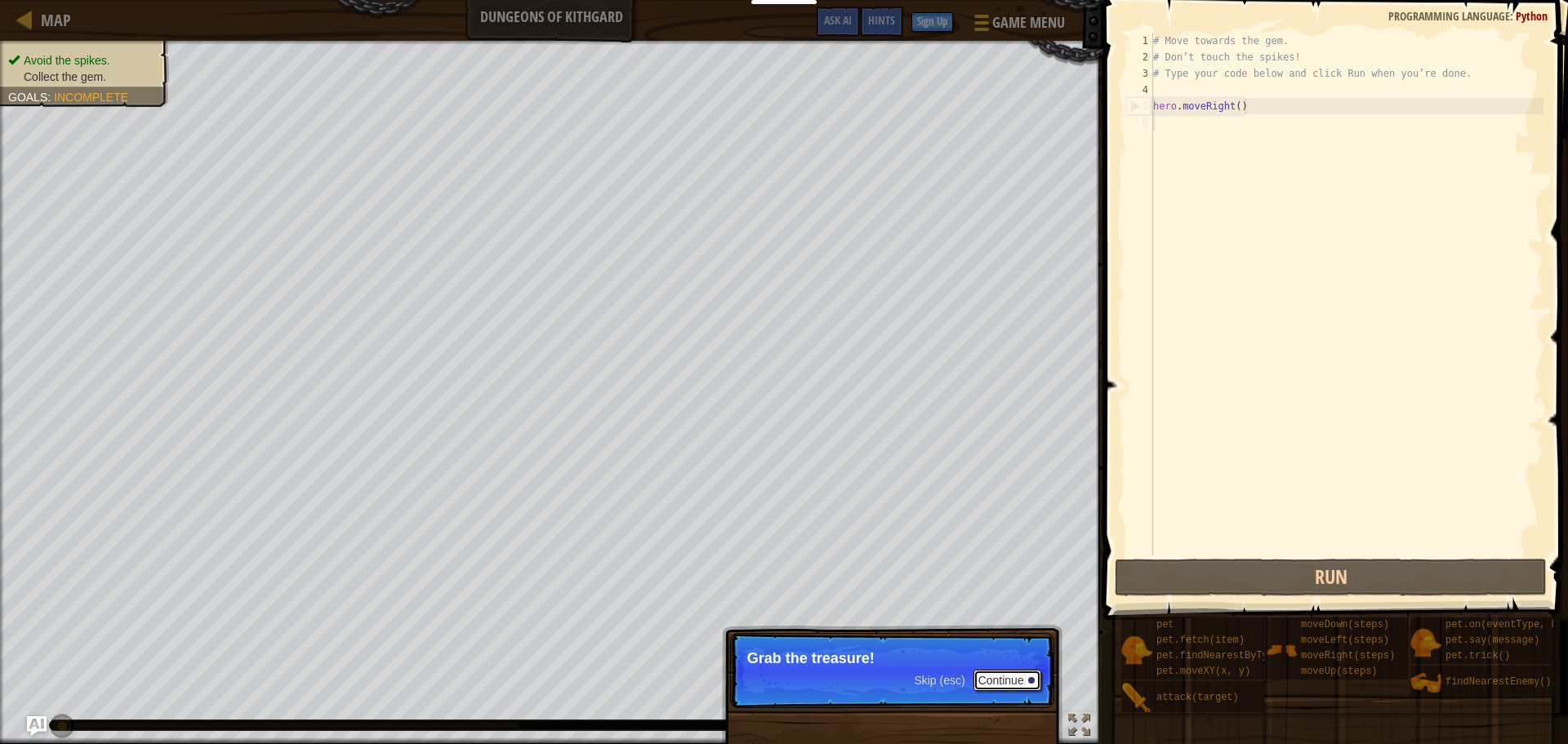
click at [1013, 684] on button "Continue" at bounding box center [1007, 680] width 68 height 21
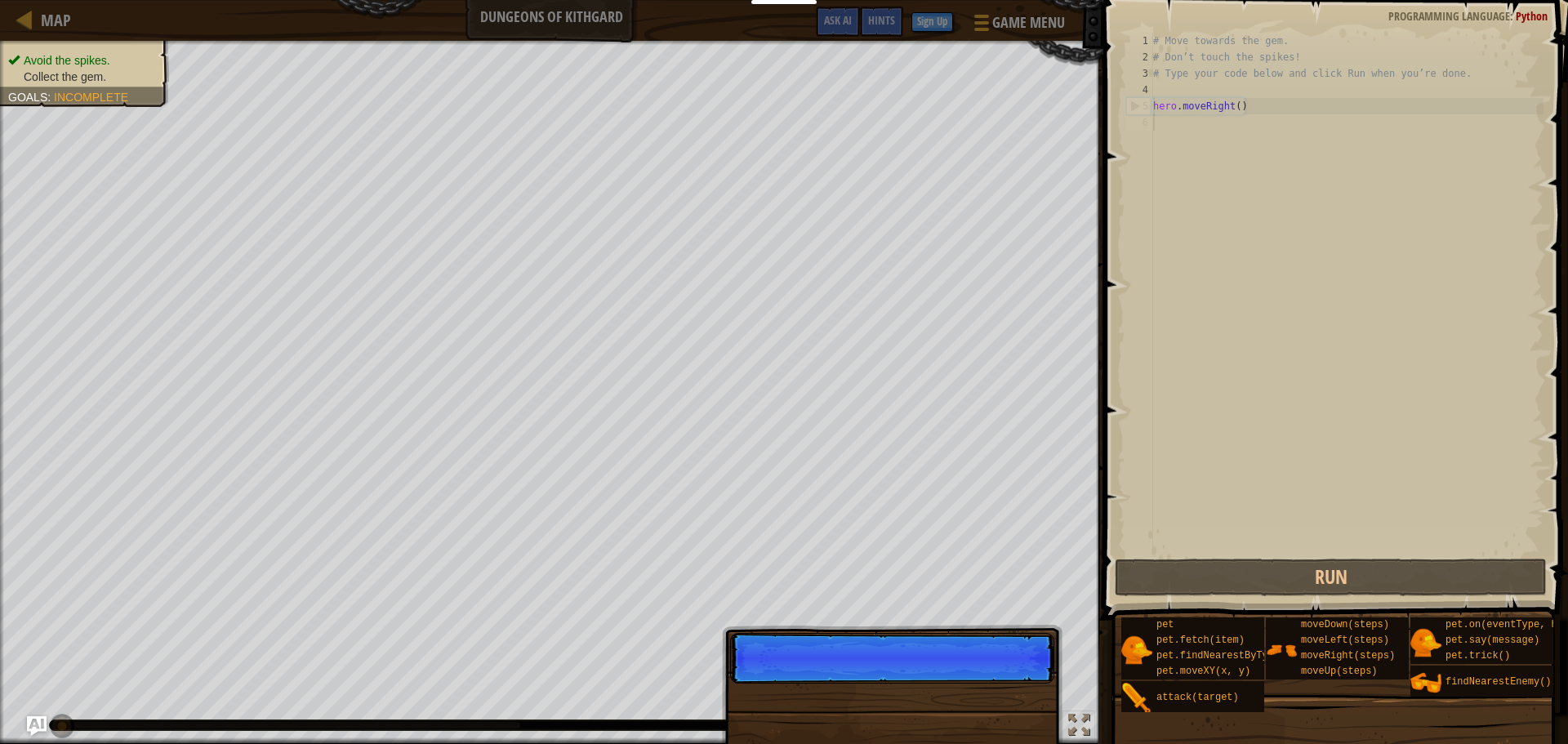
scroll to position [7, 0]
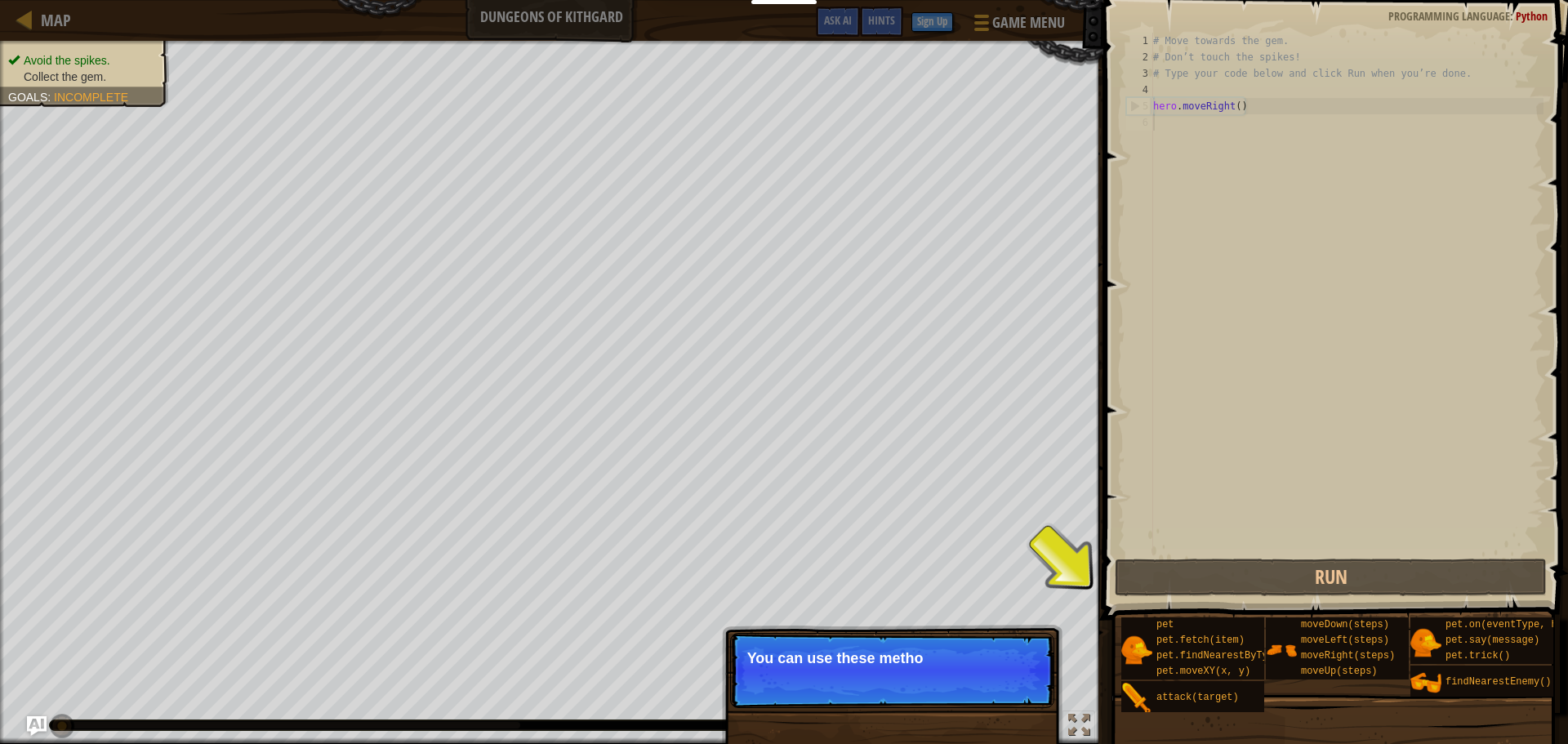
click at [1013, 684] on p "Skip (esc) Continue You can use these metho" at bounding box center [892, 670] width 324 height 75
click at [1013, 684] on button "Continue" at bounding box center [1007, 680] width 68 height 21
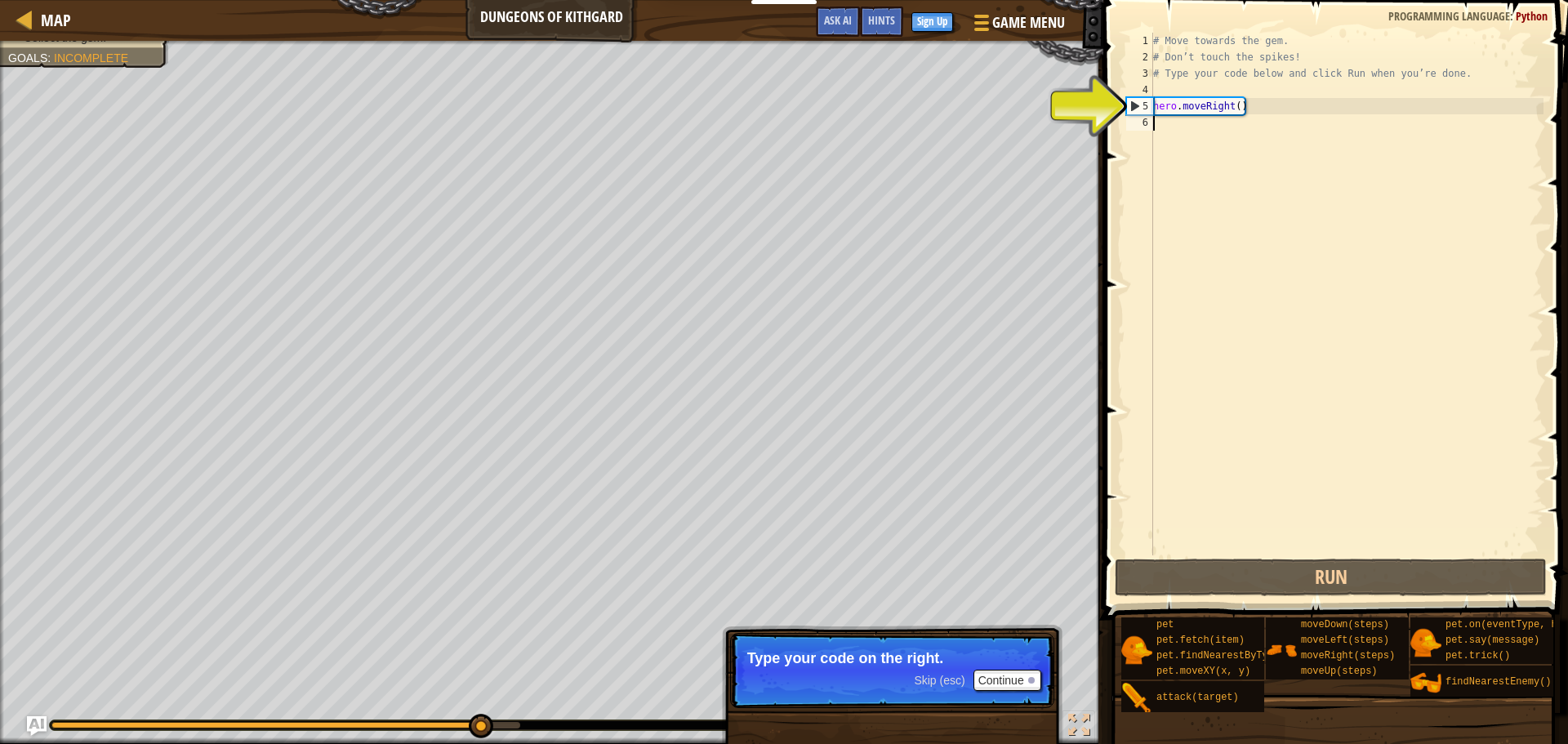
click at [1296, 99] on div "# Move towards the gem. # Don’t touch the spikes! # Type your code below and cl…" at bounding box center [1346, 310] width 394 height 556
type textarea "hero.moveRight()"
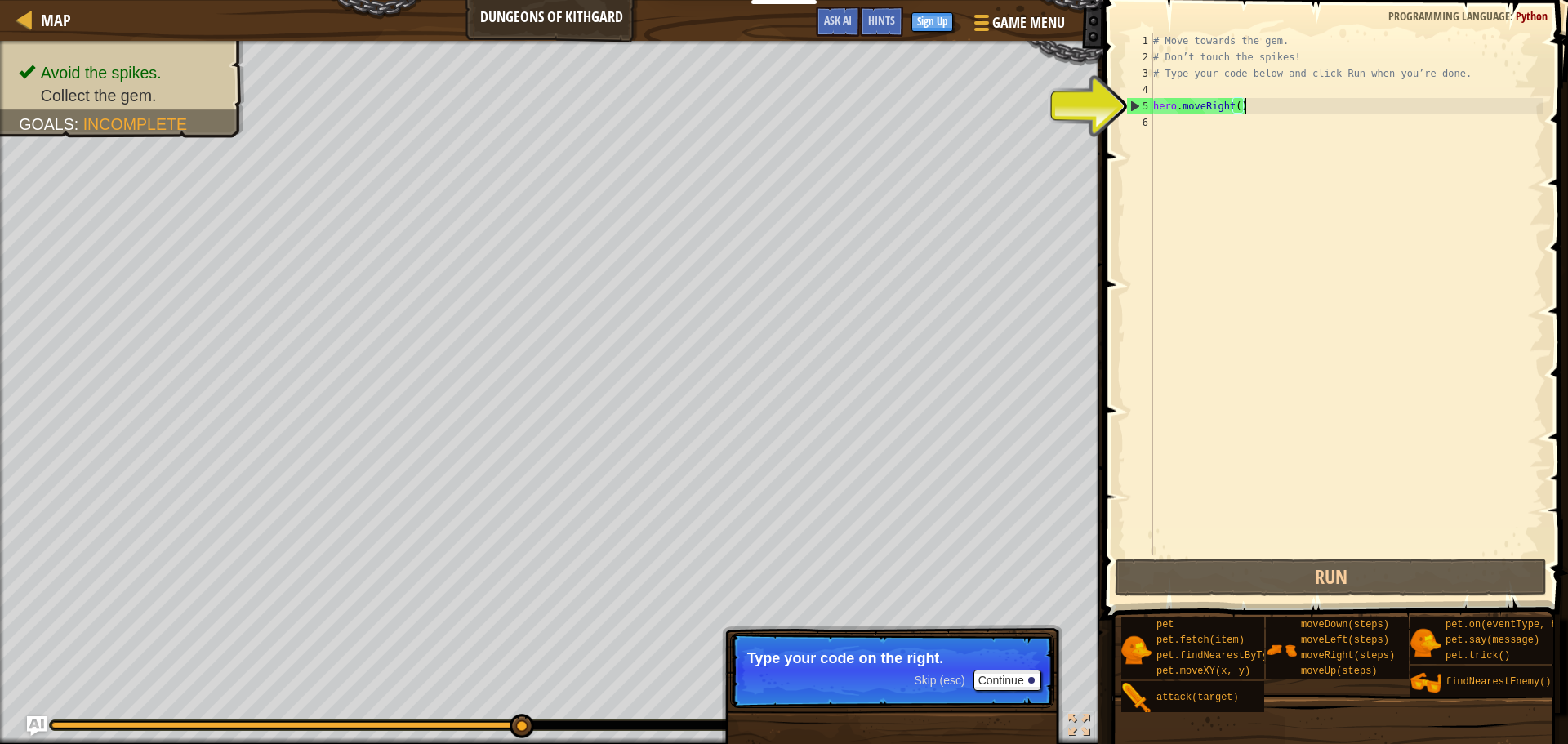
click at [1257, 87] on div "# Move towards the gem. # Don’t touch the spikes! # Type your code below and cl…" at bounding box center [1346, 310] width 394 height 556
click at [1257, 121] on div "# Move towards the gem. # Don’t touch the spikes! # Type your code below and cl…" at bounding box center [1346, 310] width 394 height 556
click at [1256, 120] on div "# Move towards the gem. # Don’t touch the spikes! # Type your code below and cl…" at bounding box center [1346, 310] width 394 height 556
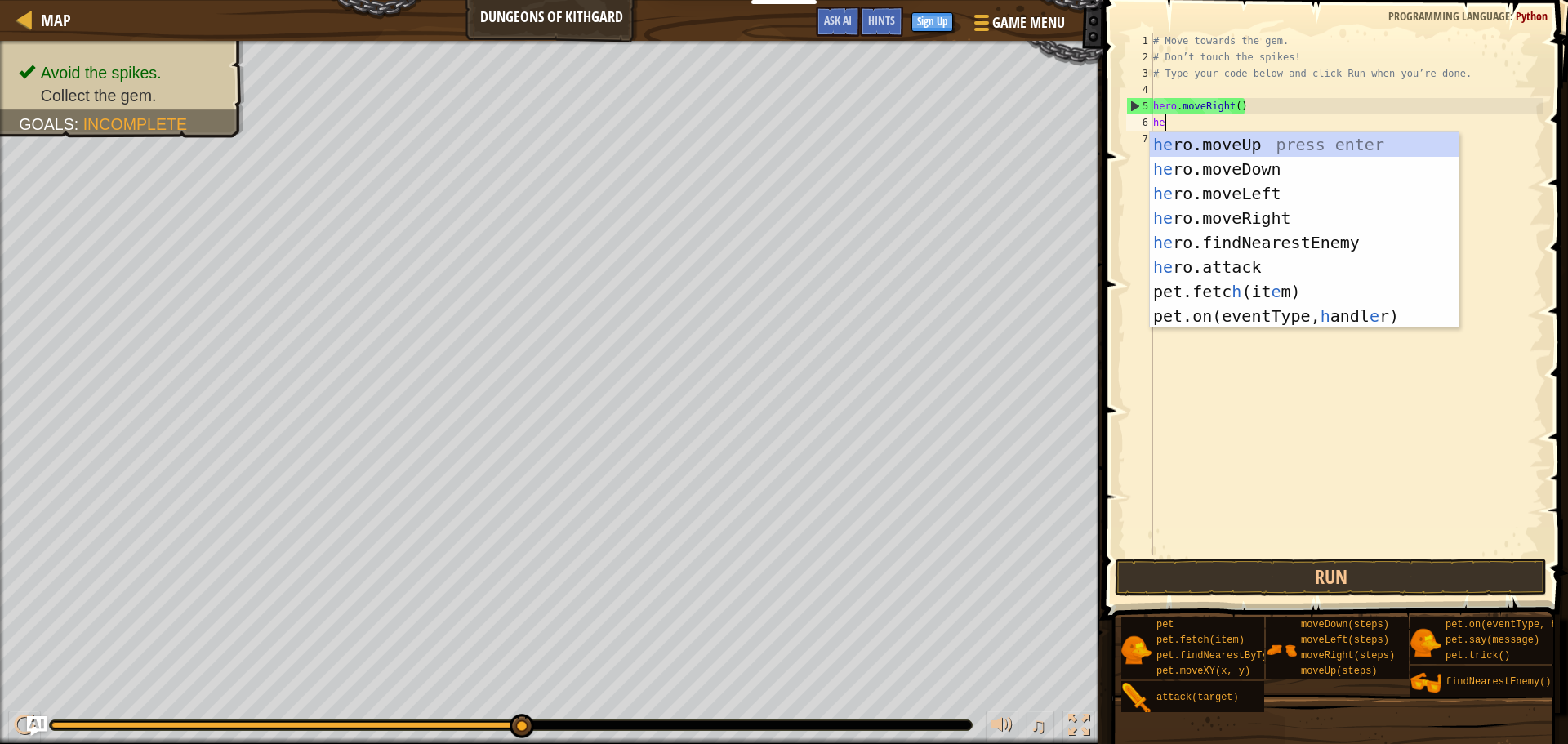
type textarea "her"
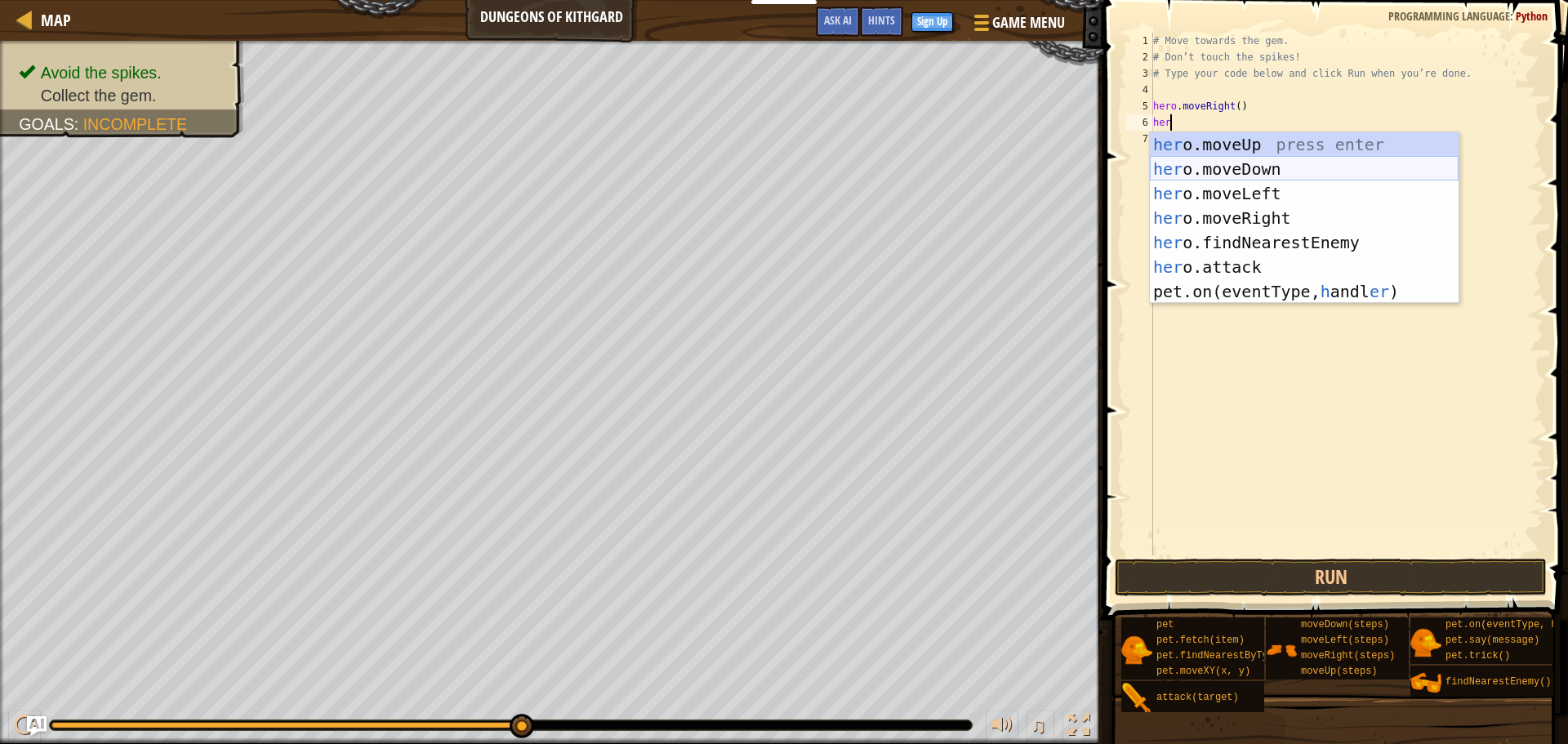
click at [1273, 165] on div "her o.moveUp press enter her o.moveDown press enter her o.moveLeft press enter …" at bounding box center [1303, 243] width 308 height 221
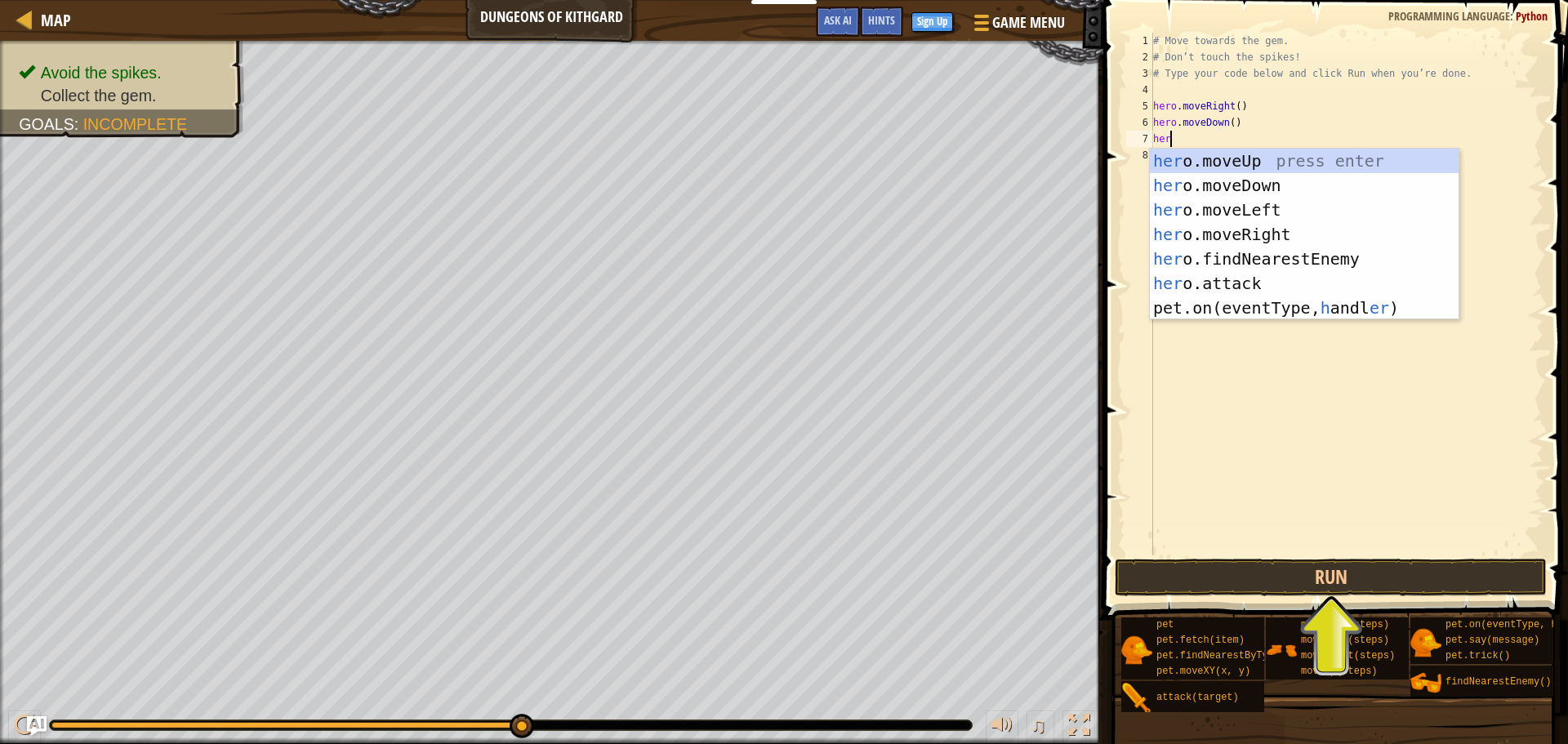
type textarea "he"
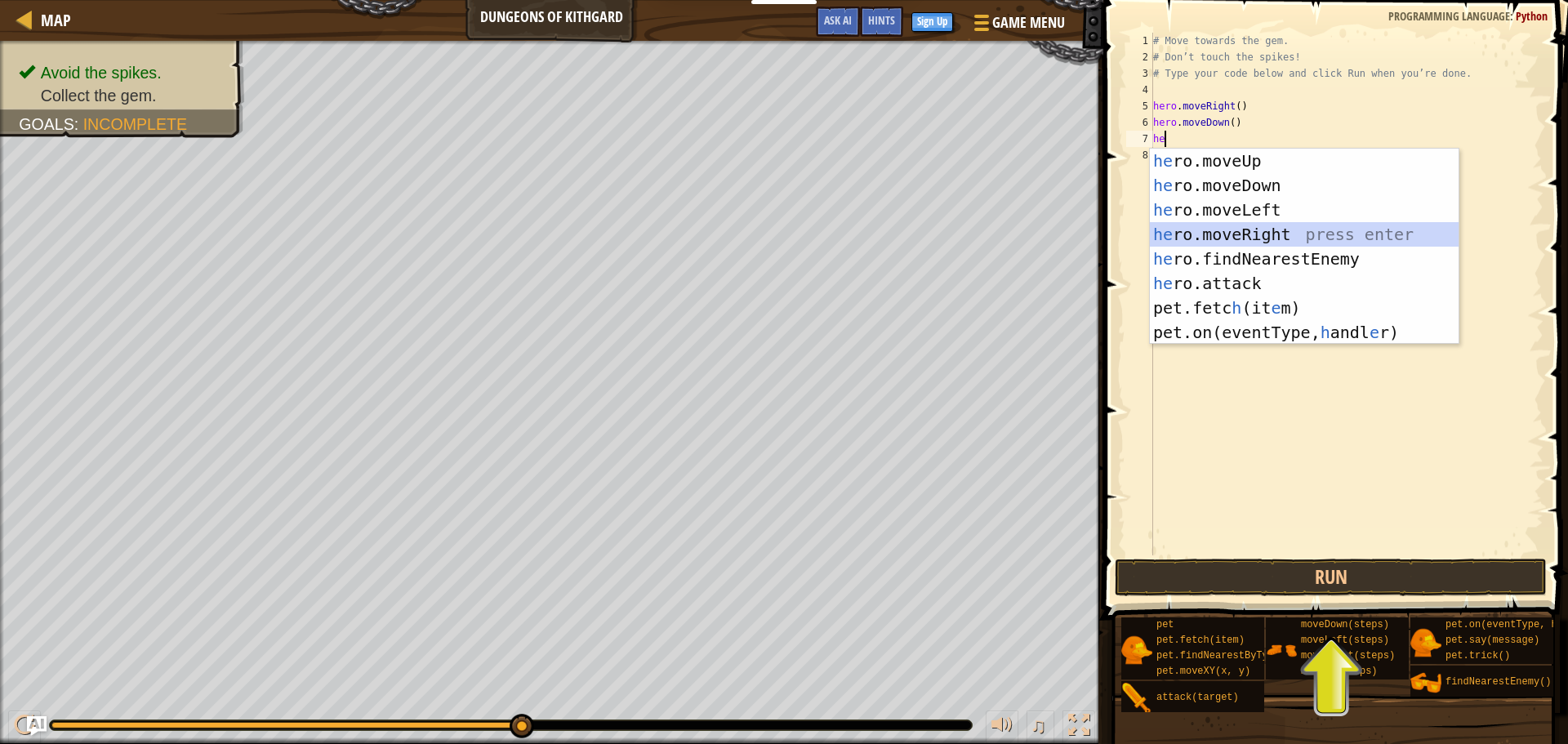
click at [1264, 236] on div "he ro.moveUp press enter he ro.moveDown press enter he ro.moveLeft press enter …" at bounding box center [1303, 271] width 308 height 246
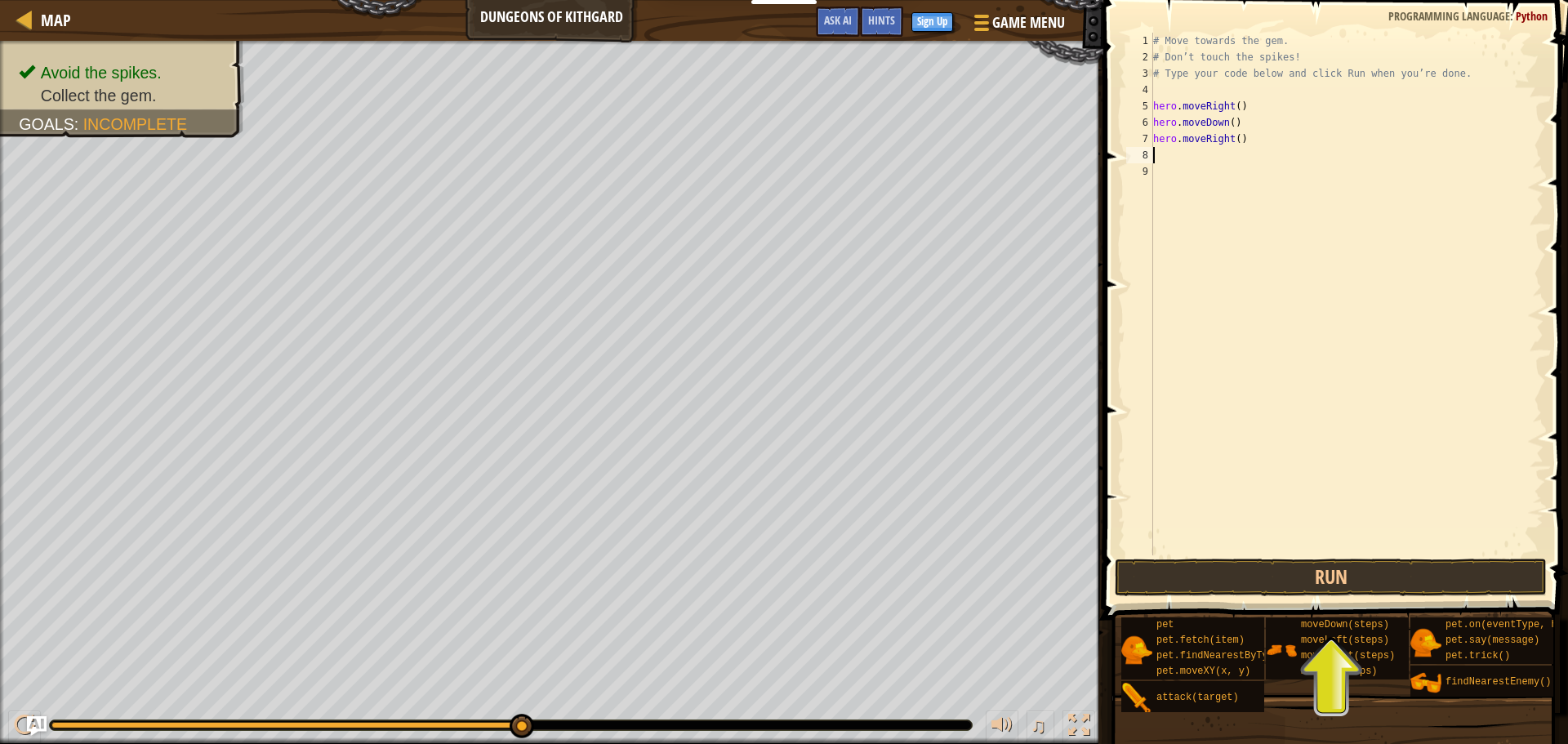
click at [1263, 150] on div "# Move towards the gem. # Don’t touch the spikes! # Type your code below and cl…" at bounding box center [1346, 310] width 394 height 556
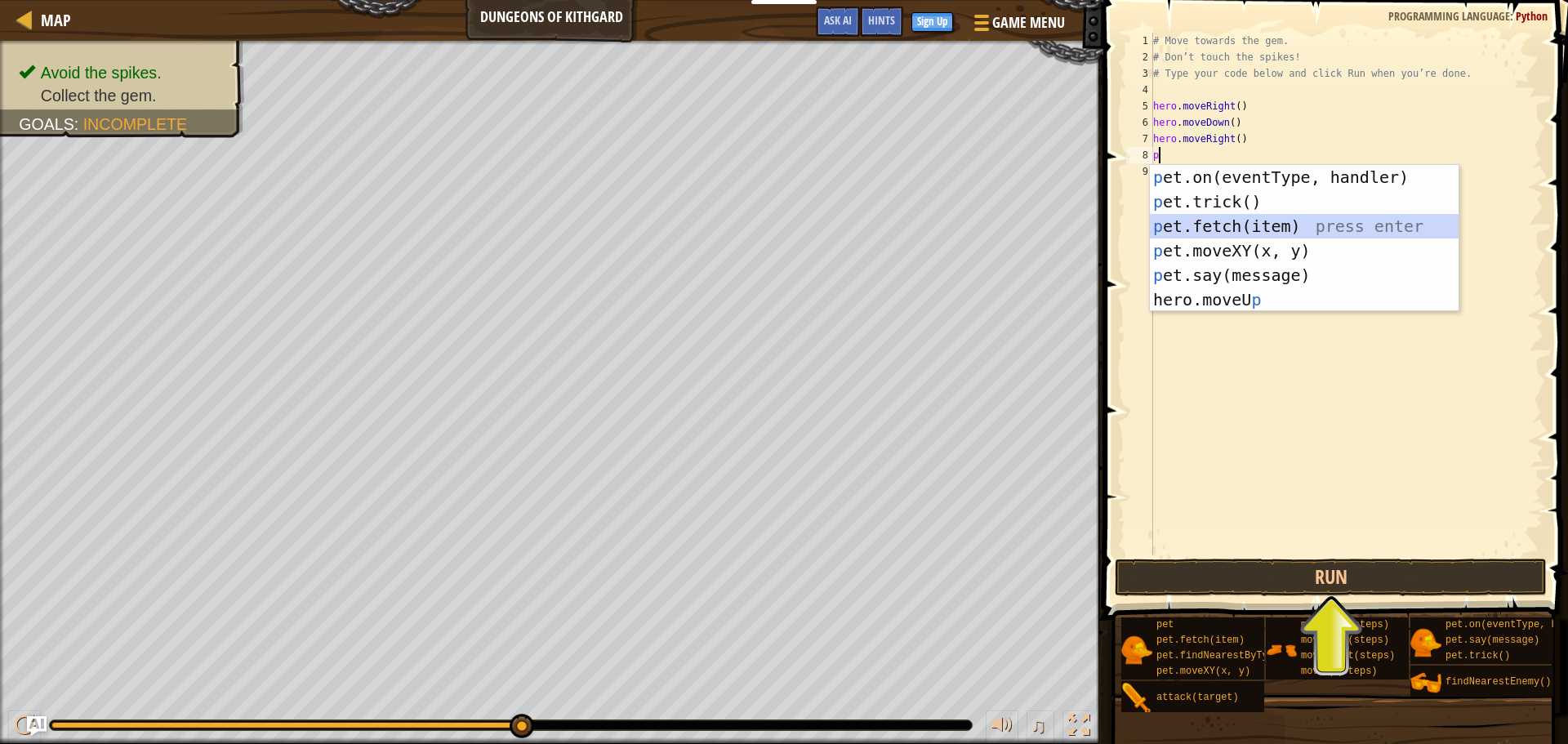
click at [1276, 226] on div "p et.on(eventType, handler) press enter p et.trick() press enter p et.fetch(ite…" at bounding box center [1303, 263] width 308 height 196
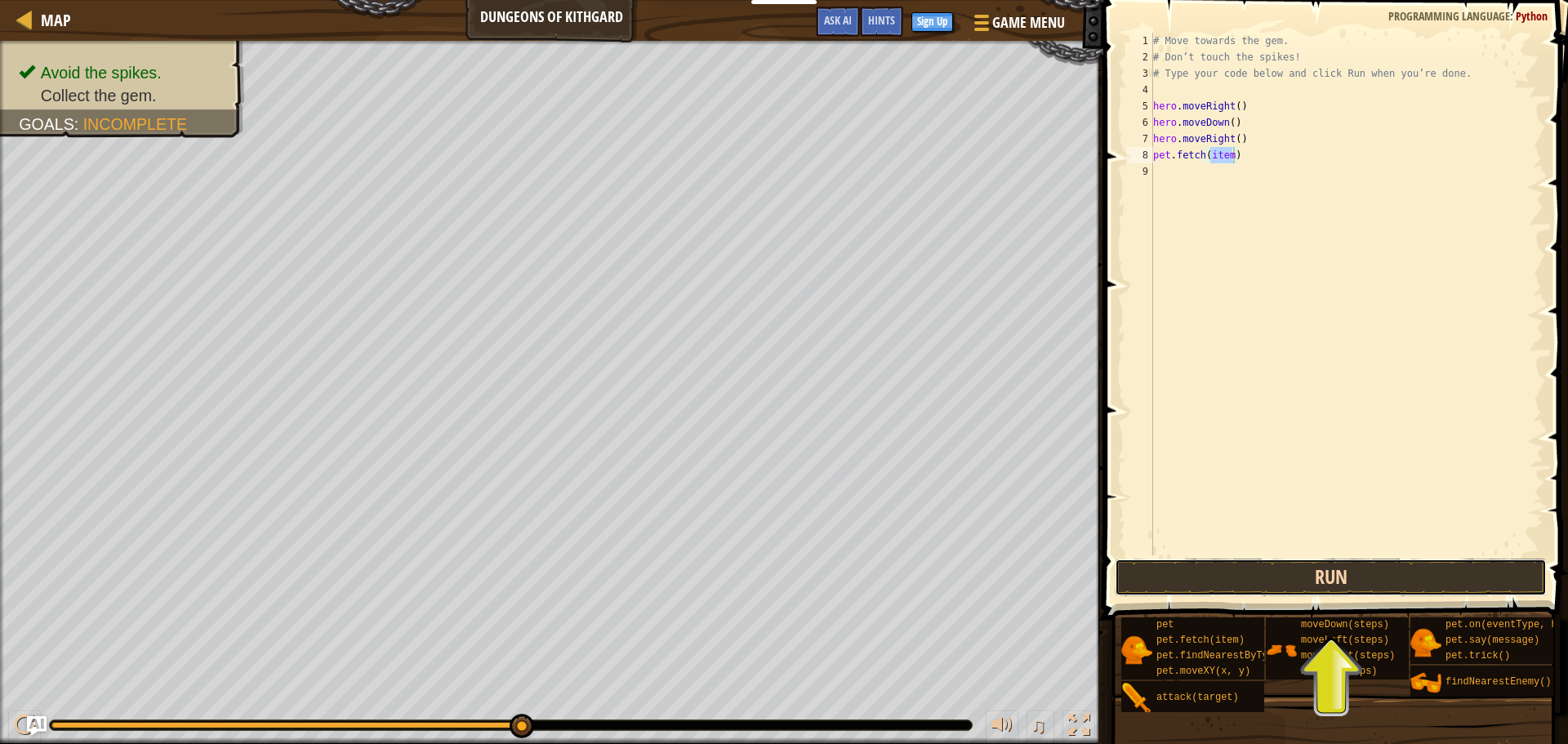
click at [1404, 576] on button "Run" at bounding box center [1330, 577] width 432 height 38
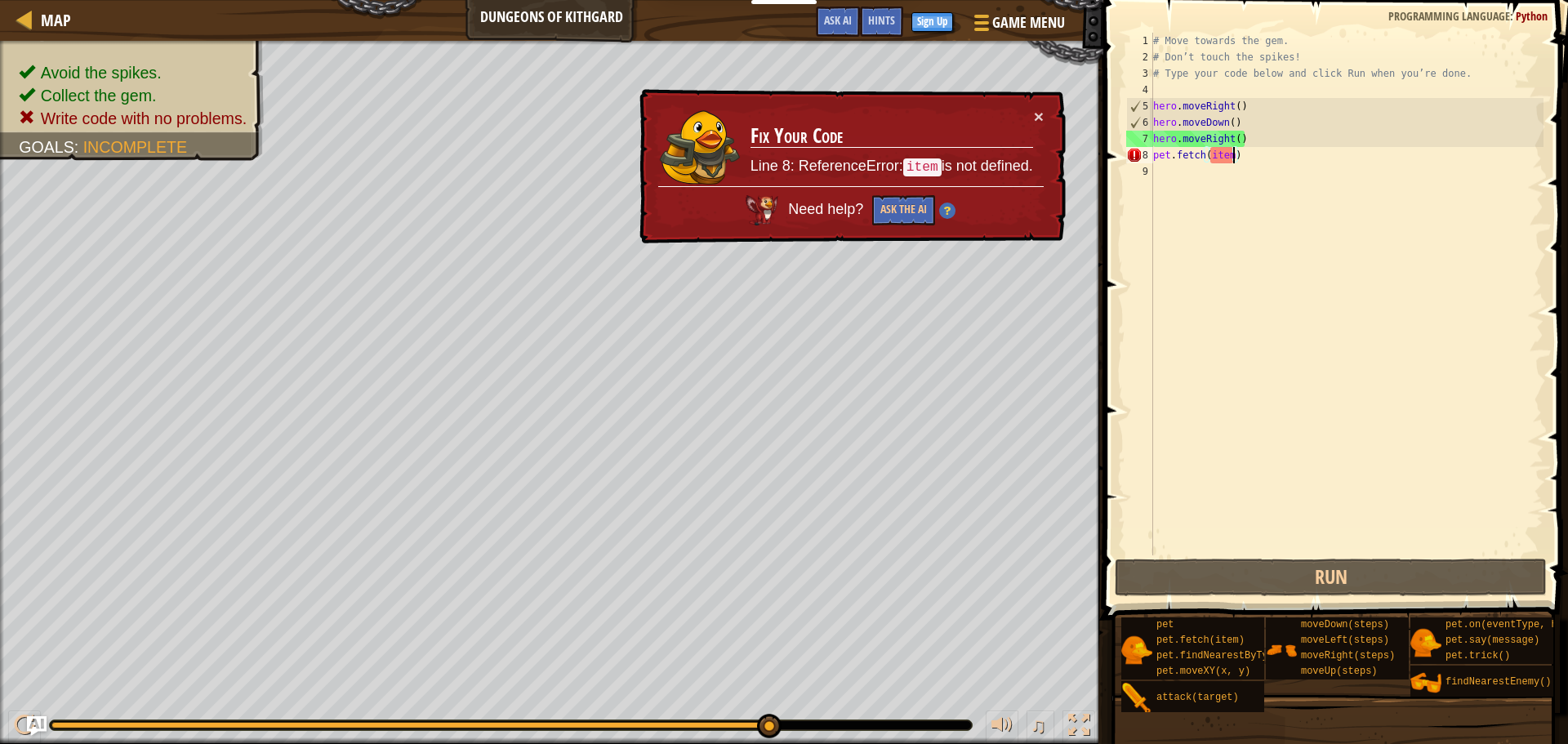
click at [1252, 156] on div "# Move towards the gem. # Don’t touch the spikes! # Type your code below and cl…" at bounding box center [1346, 310] width 394 height 556
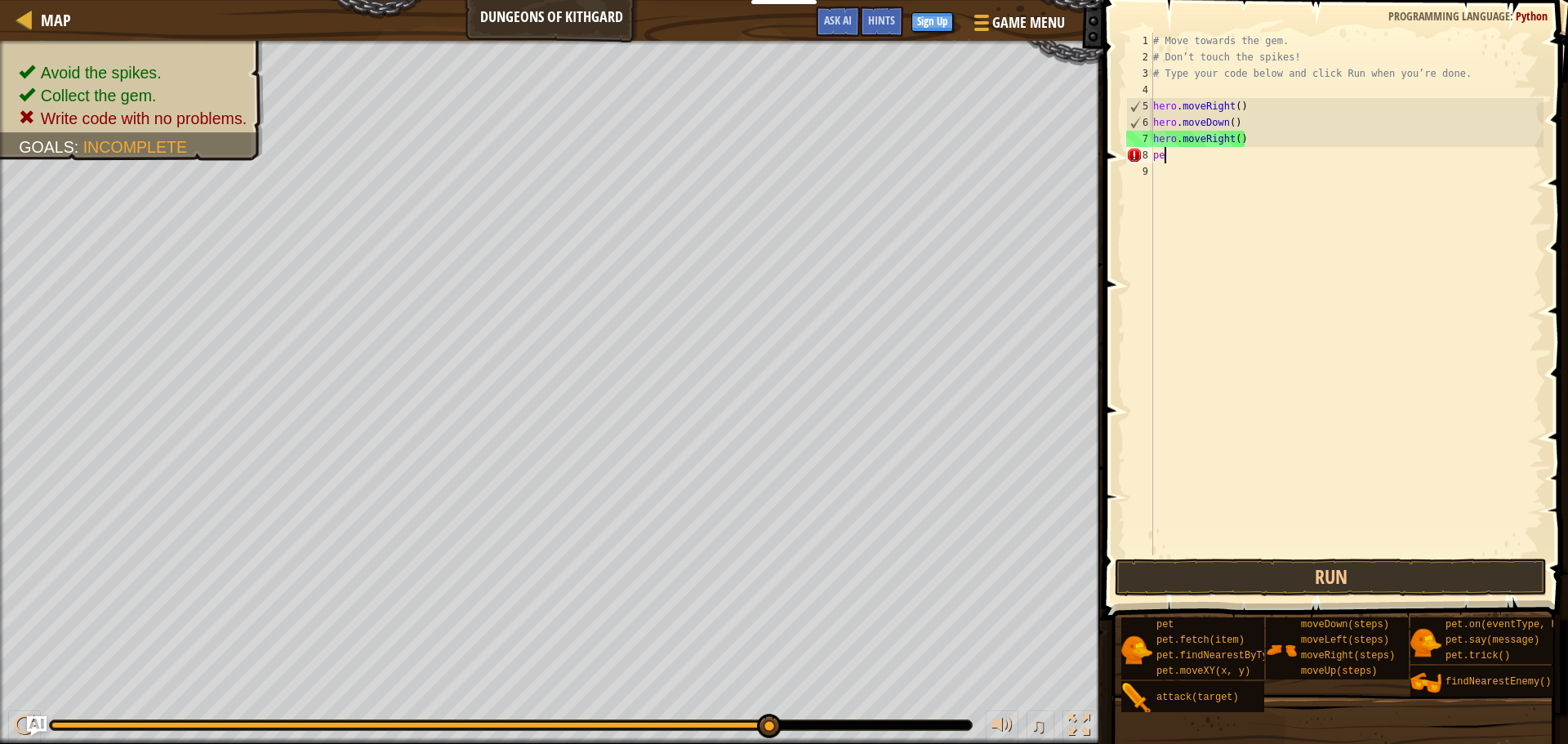
type textarea "p"
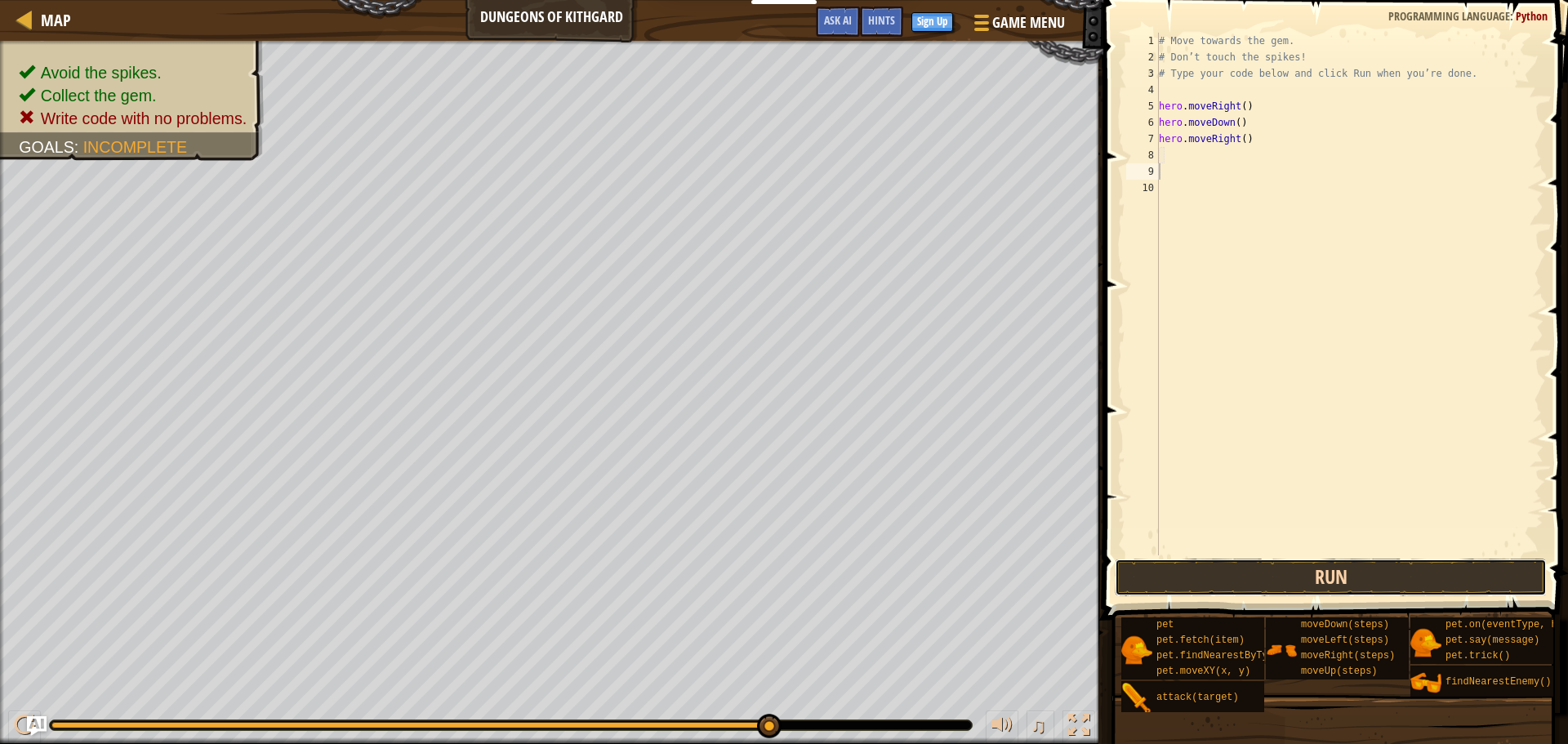
drag, startPoint x: 1265, startPoint y: 565, endPoint x: 1277, endPoint y: 586, distance: 24.2
click at [1264, 566] on button "Run" at bounding box center [1330, 577] width 432 height 38
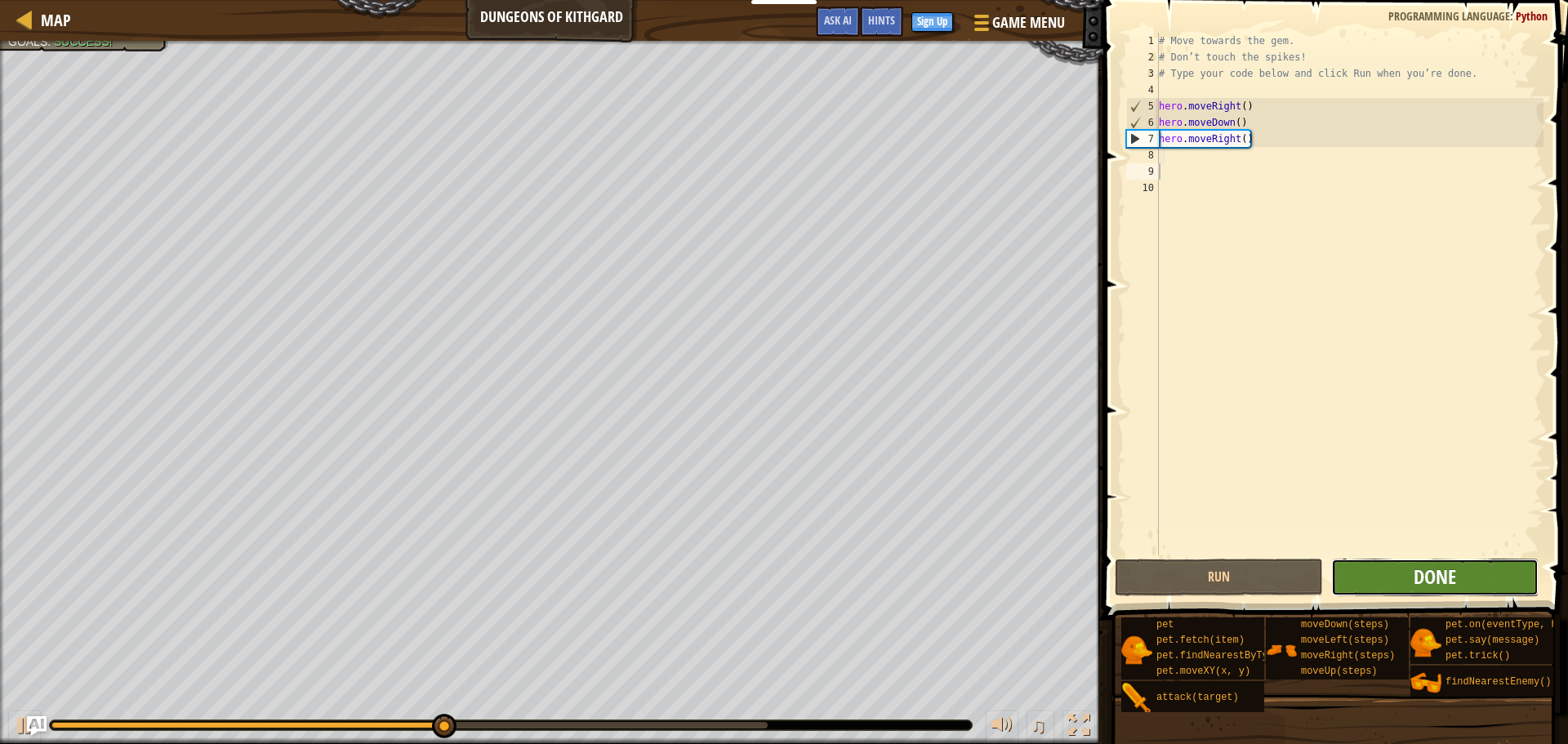
click at [1424, 585] on span "Done" at bounding box center [1435, 576] width 43 height 26
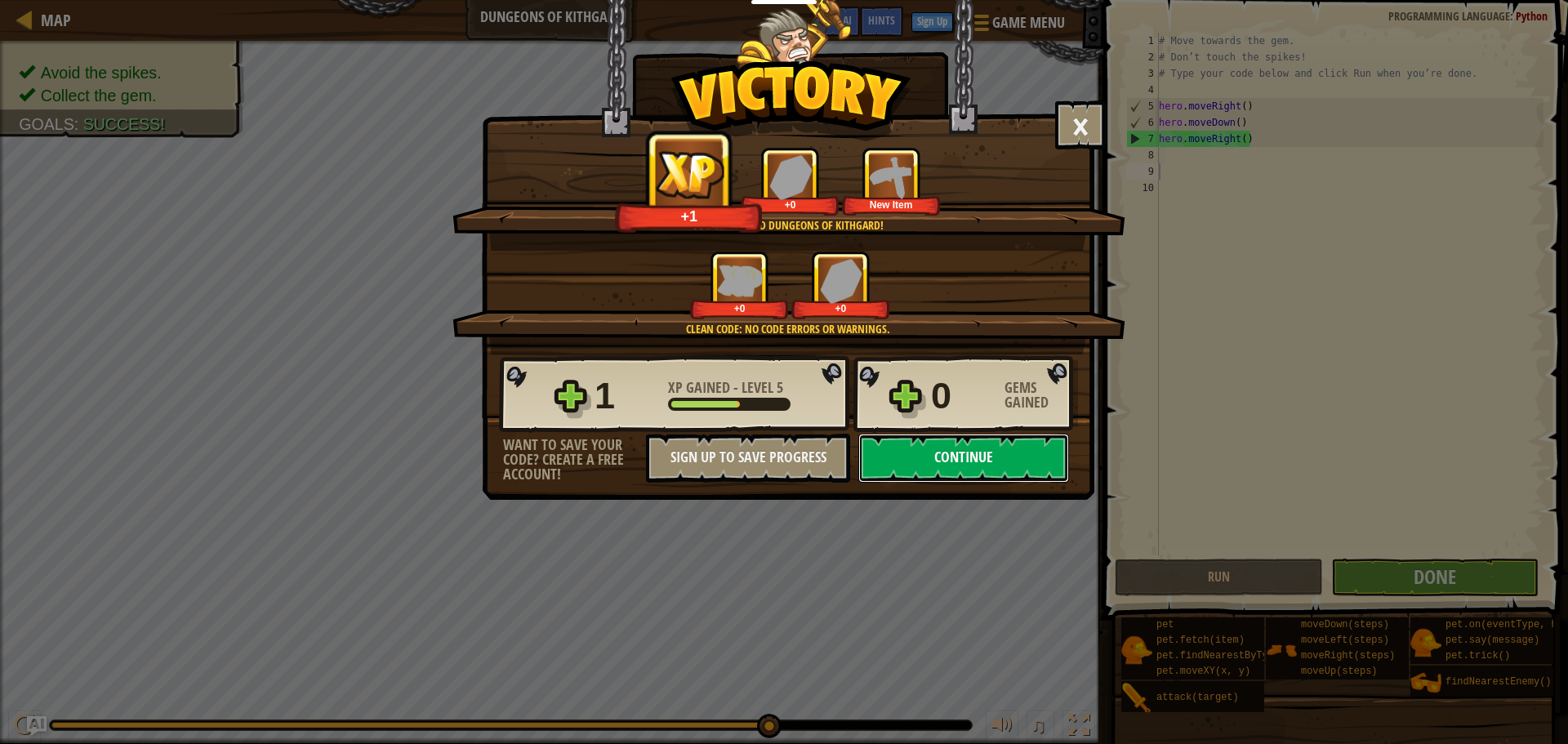
click at [962, 454] on button "Continue" at bounding box center [963, 458] width 210 height 49
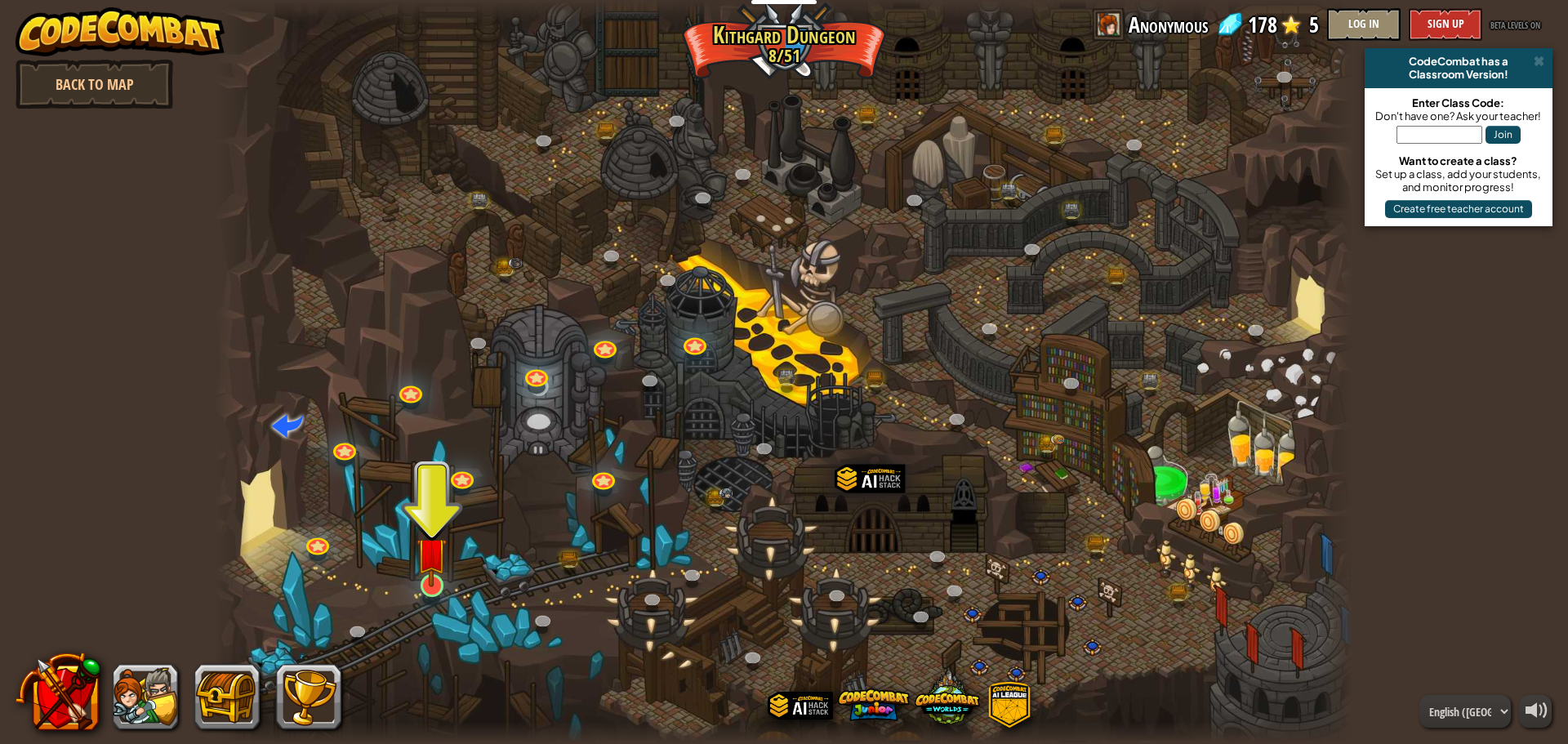
click at [432, 584] on img at bounding box center [432, 552] width 31 height 69
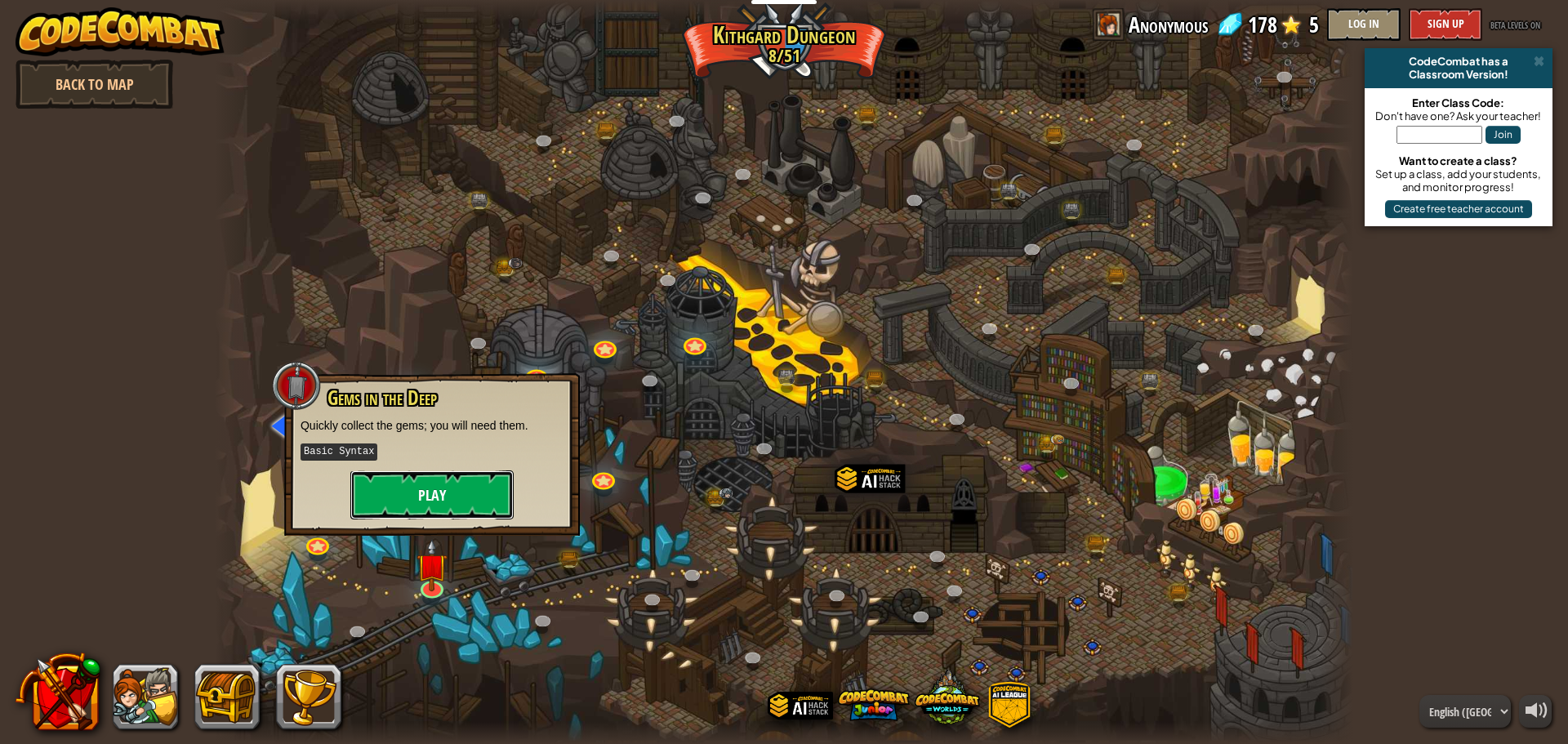
click at [458, 497] on button "Play" at bounding box center [432, 495] width 163 height 49
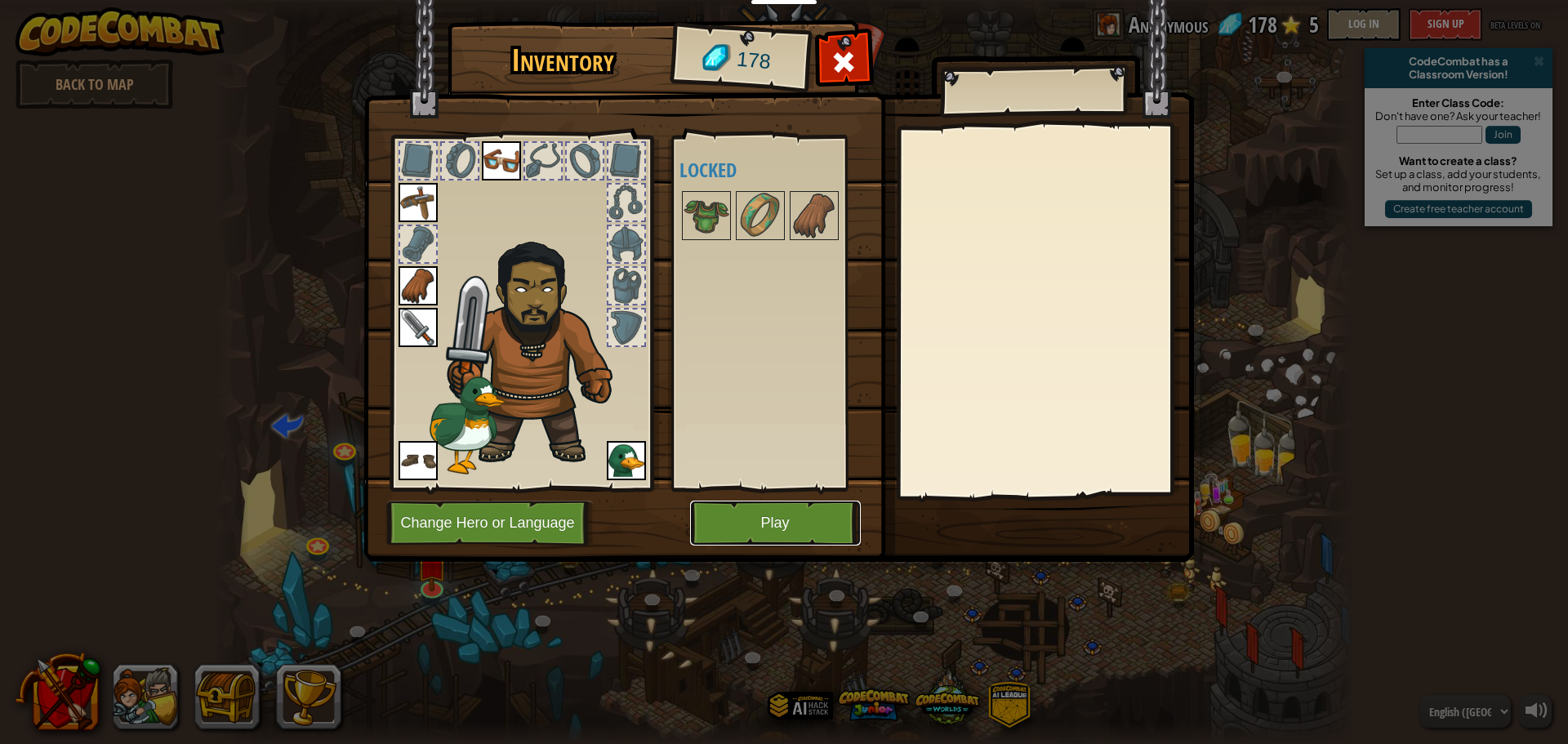
click at [783, 522] on button "Play" at bounding box center [775, 523] width 170 height 44
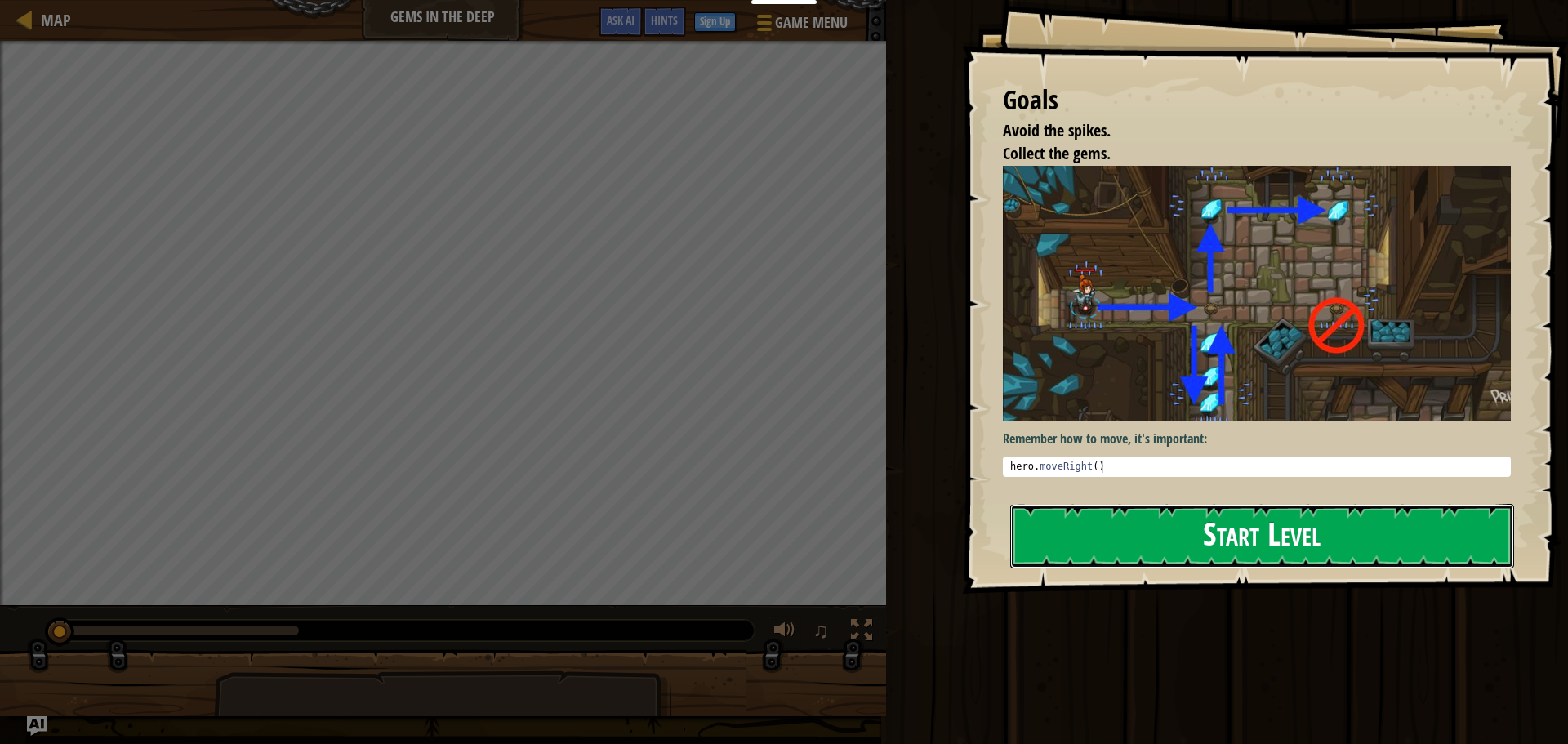
click at [1329, 547] on button "Start Level" at bounding box center [1262, 536] width 504 height 65
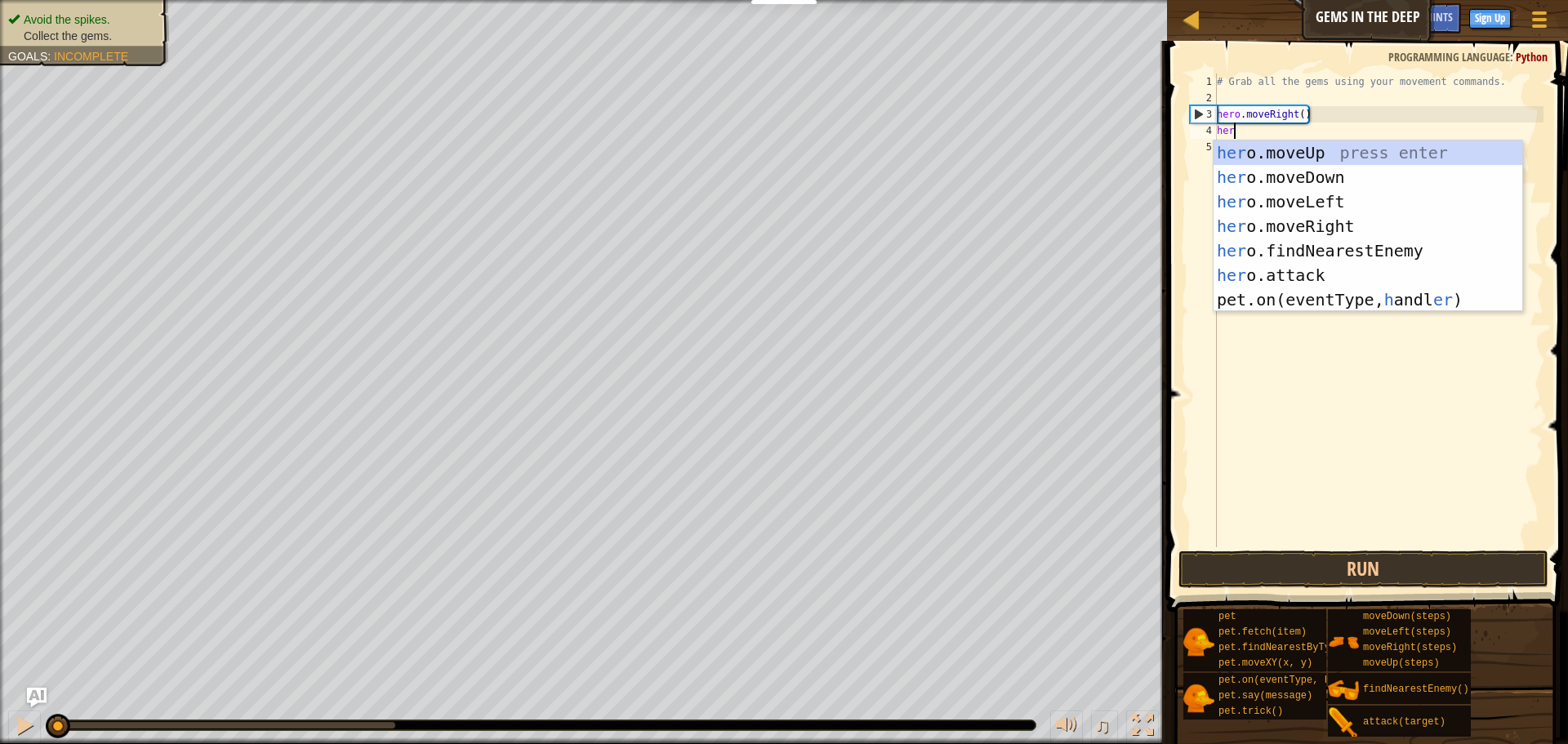
type textarea "hero"
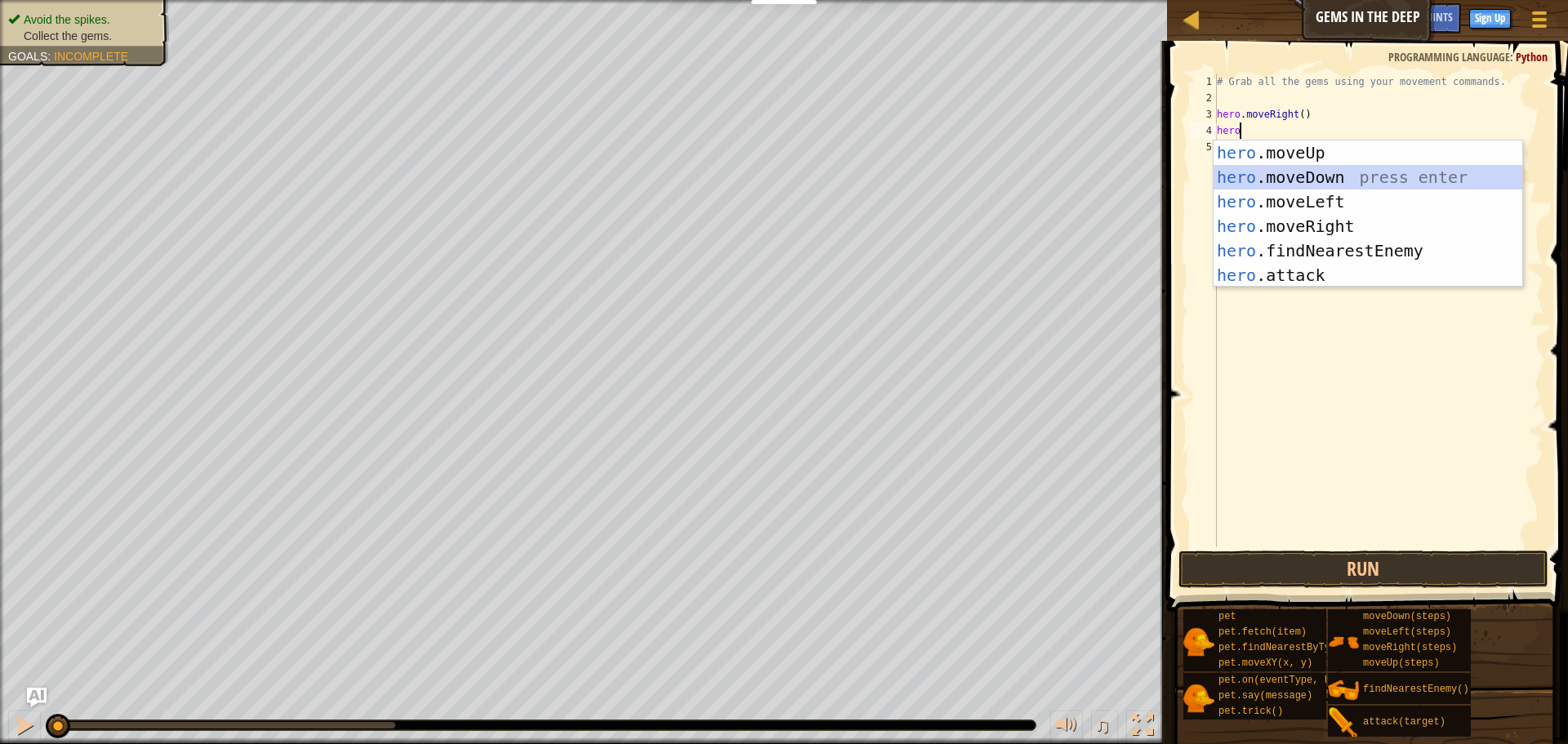
click at [1305, 182] on div "hero .moveUp press enter hero .moveDown press enter hero .moveLeft press enter …" at bounding box center [1367, 239] width 308 height 196
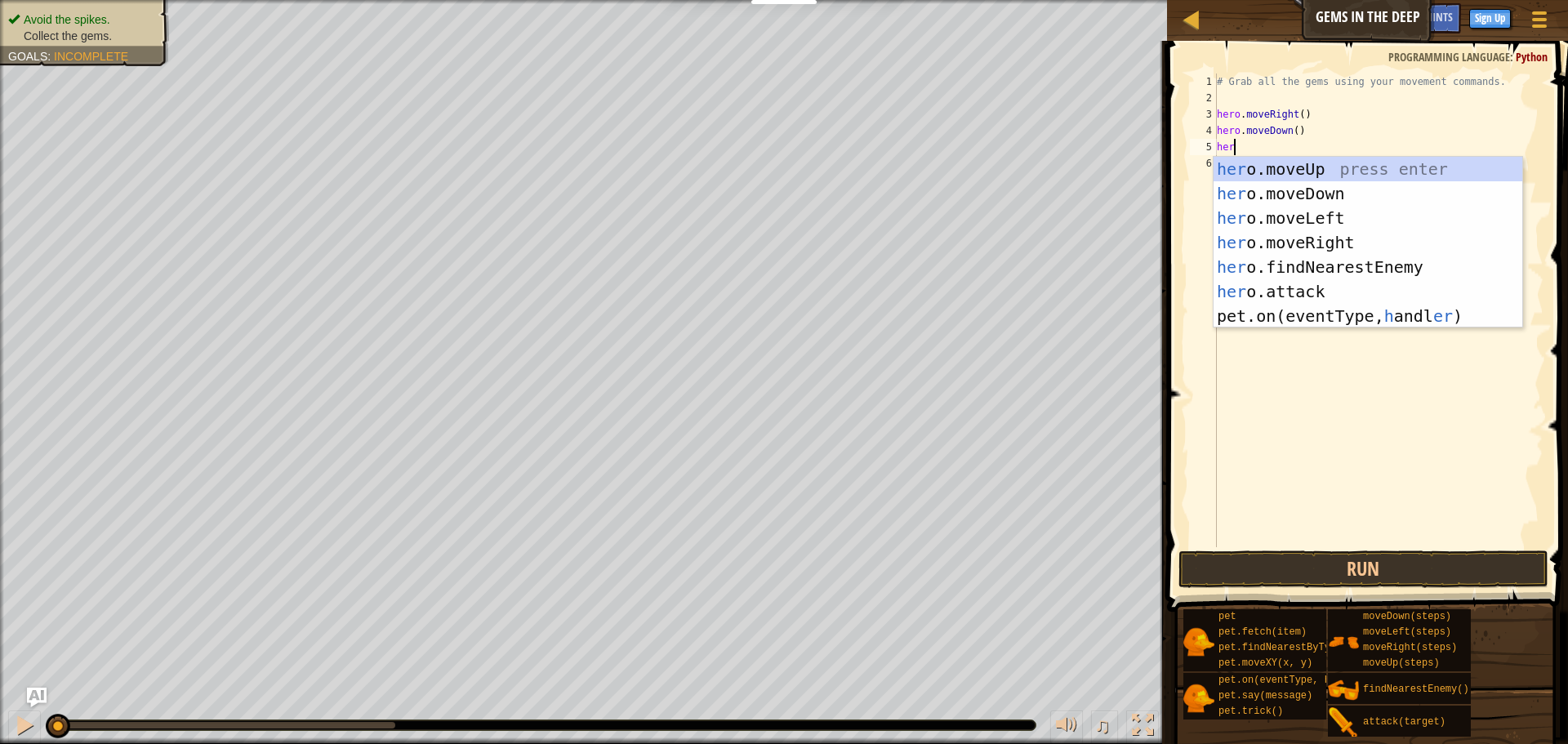
type textarea "hero"
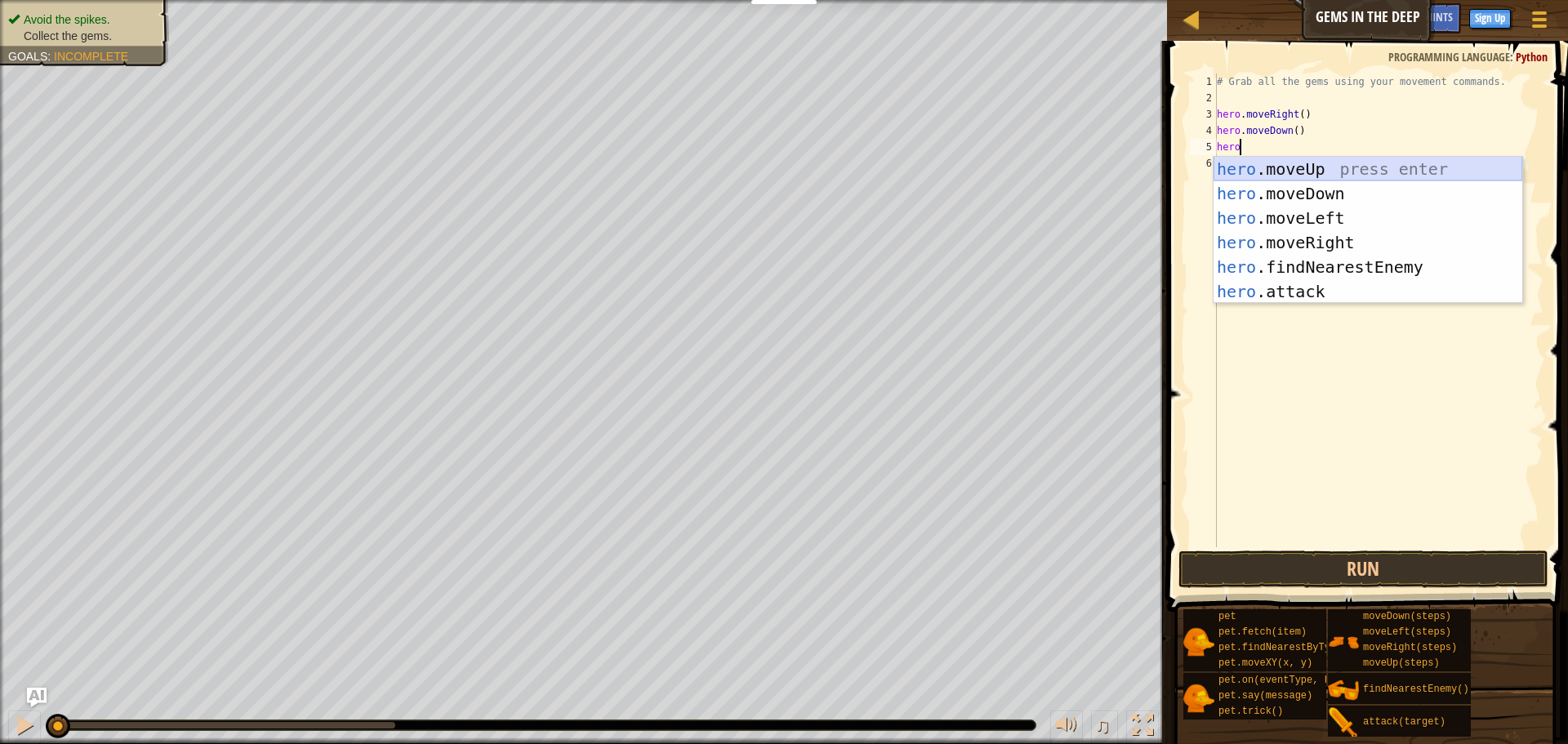
click at [1344, 160] on div "hero .moveUp press enter hero .moveDown press enter hero .moveLeft press enter …" at bounding box center [1367, 255] width 308 height 196
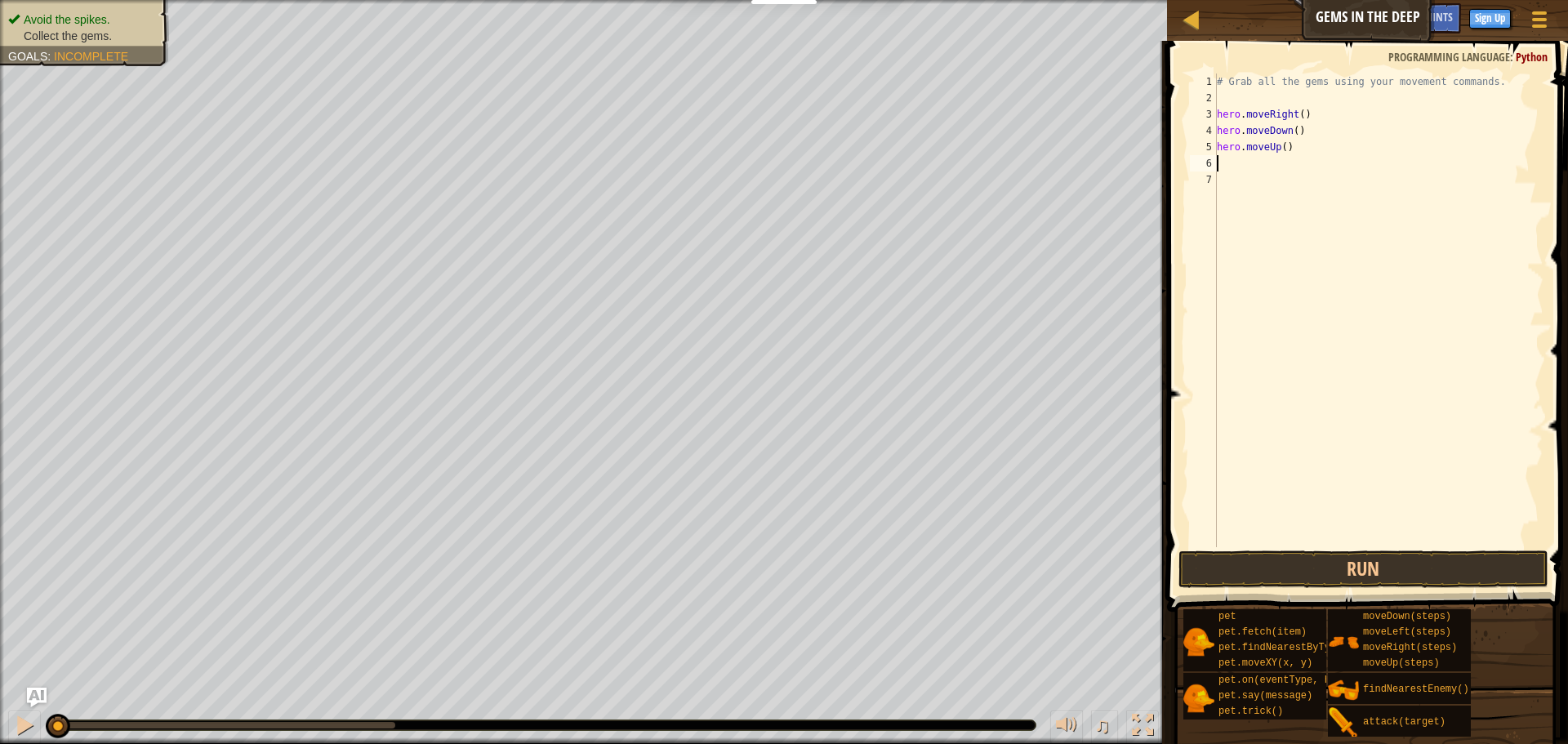
scroll to position [7, 0]
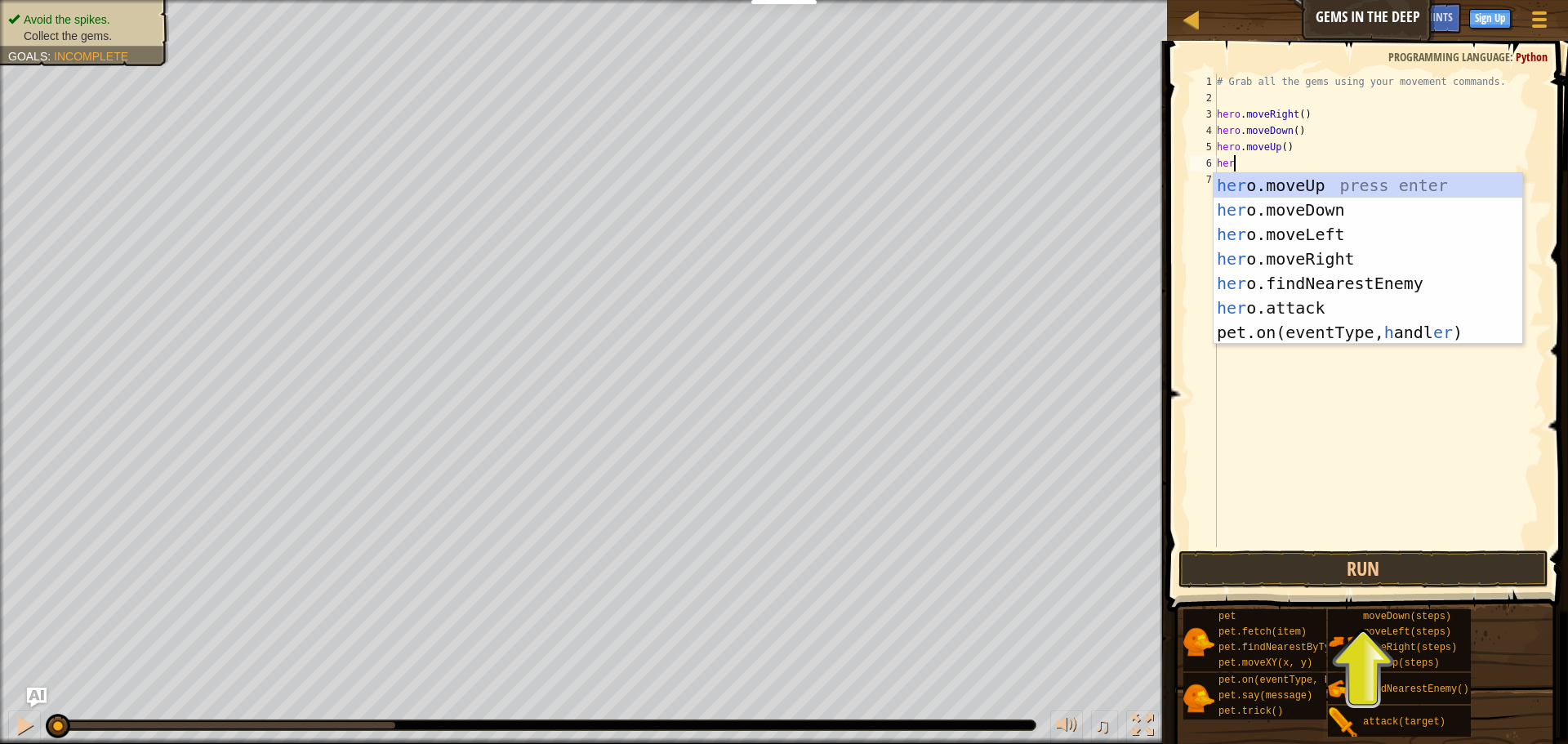
type textarea "hero"
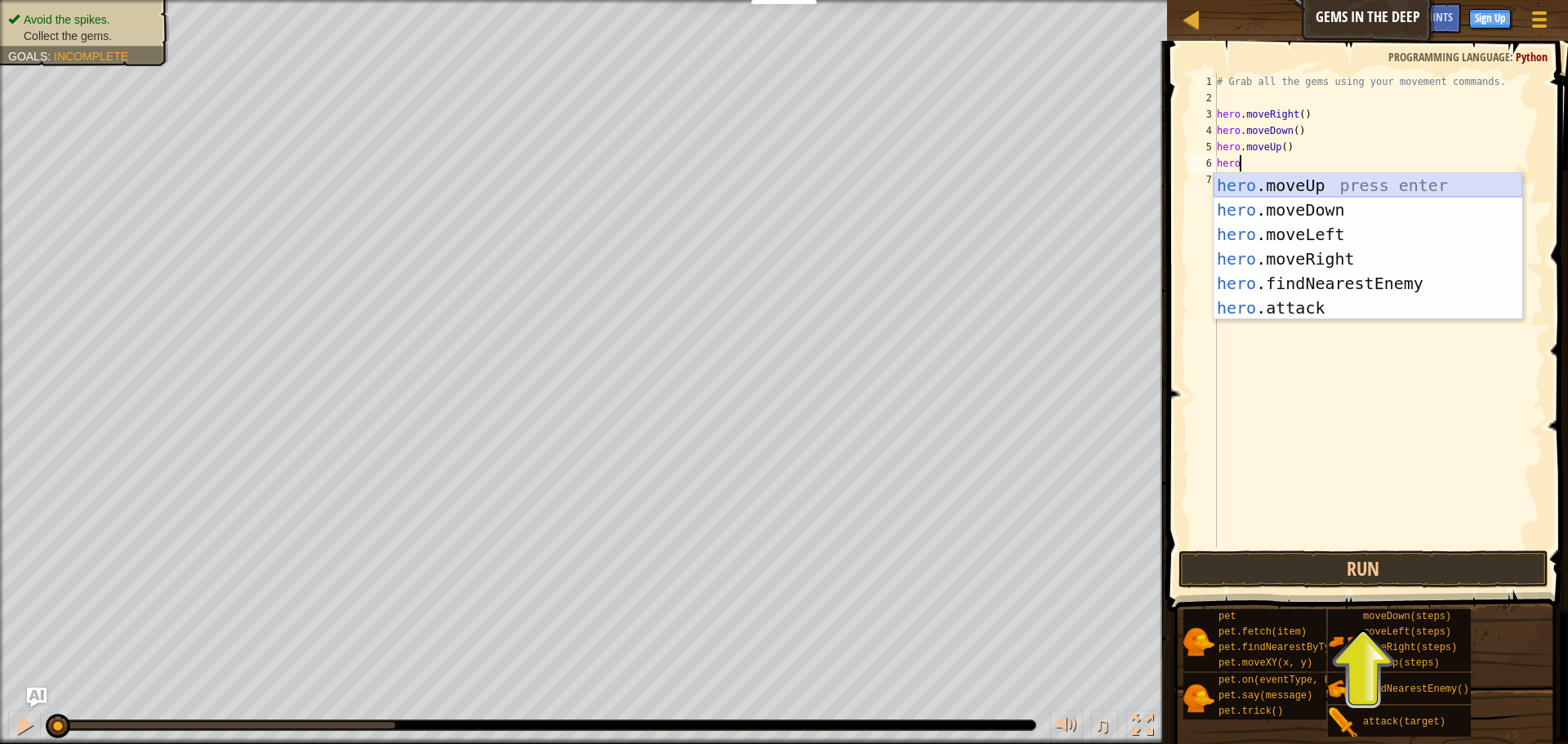
click at [1375, 185] on div "hero .moveUp press enter hero .moveDown press enter hero .moveLeft press enter …" at bounding box center [1367, 271] width 308 height 196
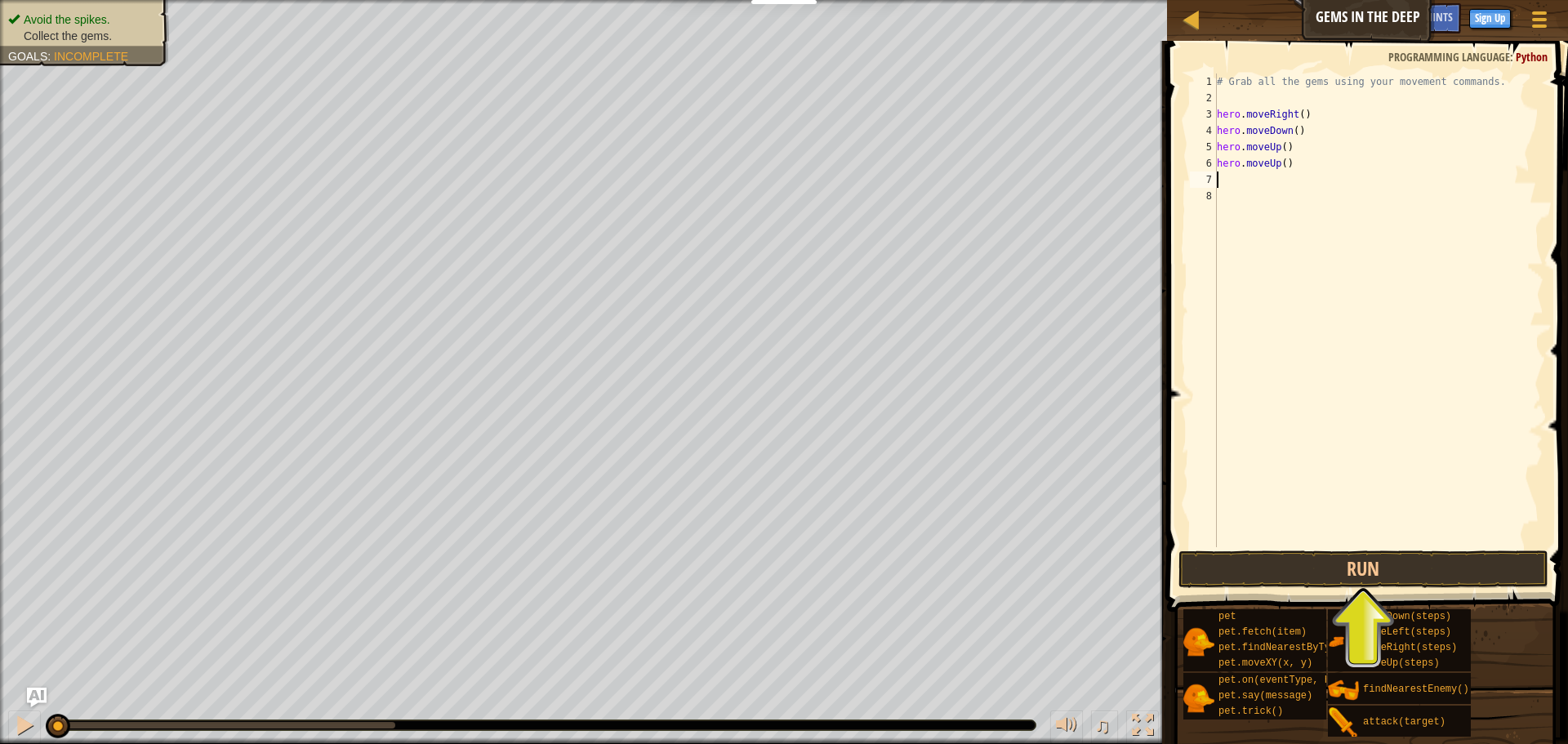
scroll to position [7, 0]
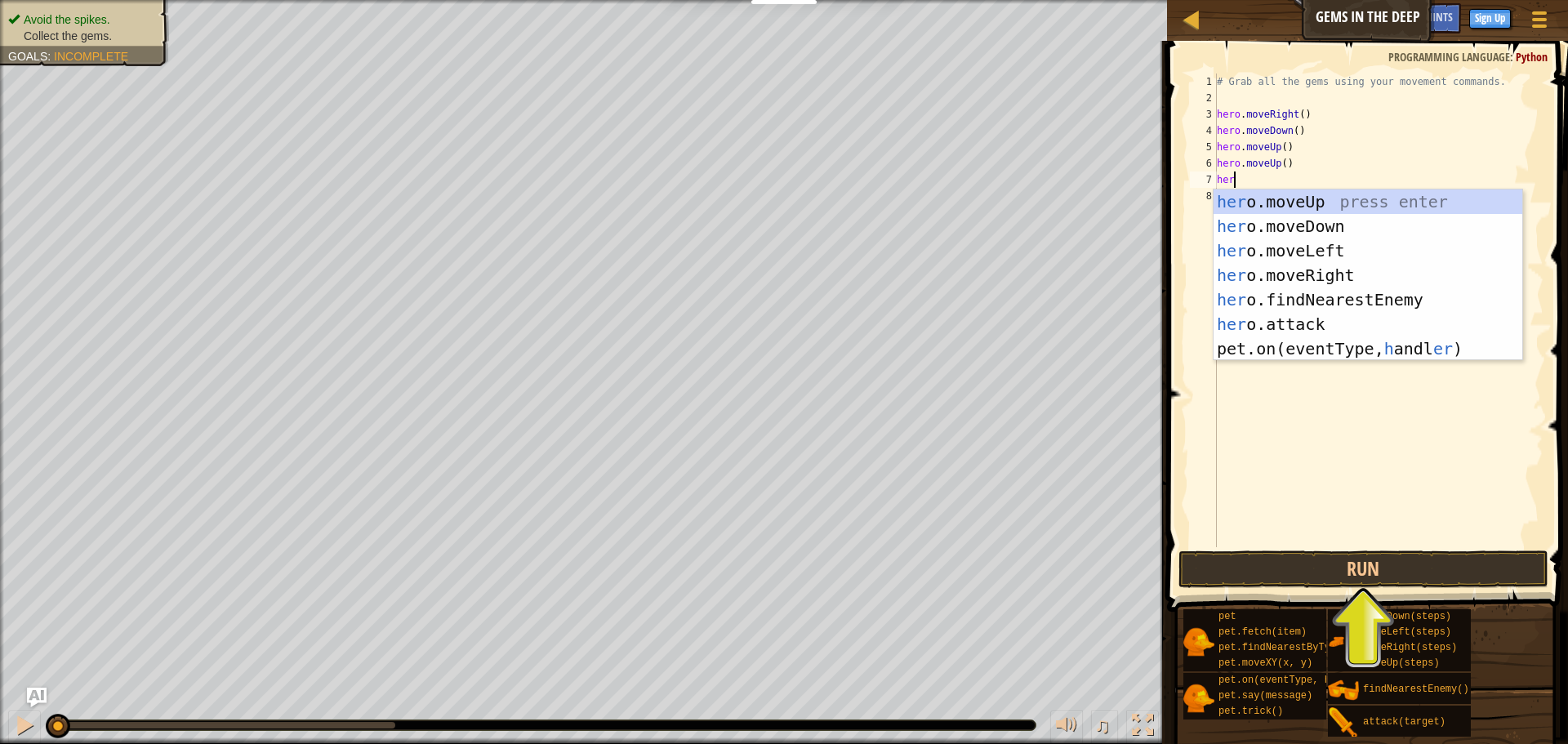
type textarea "hero"
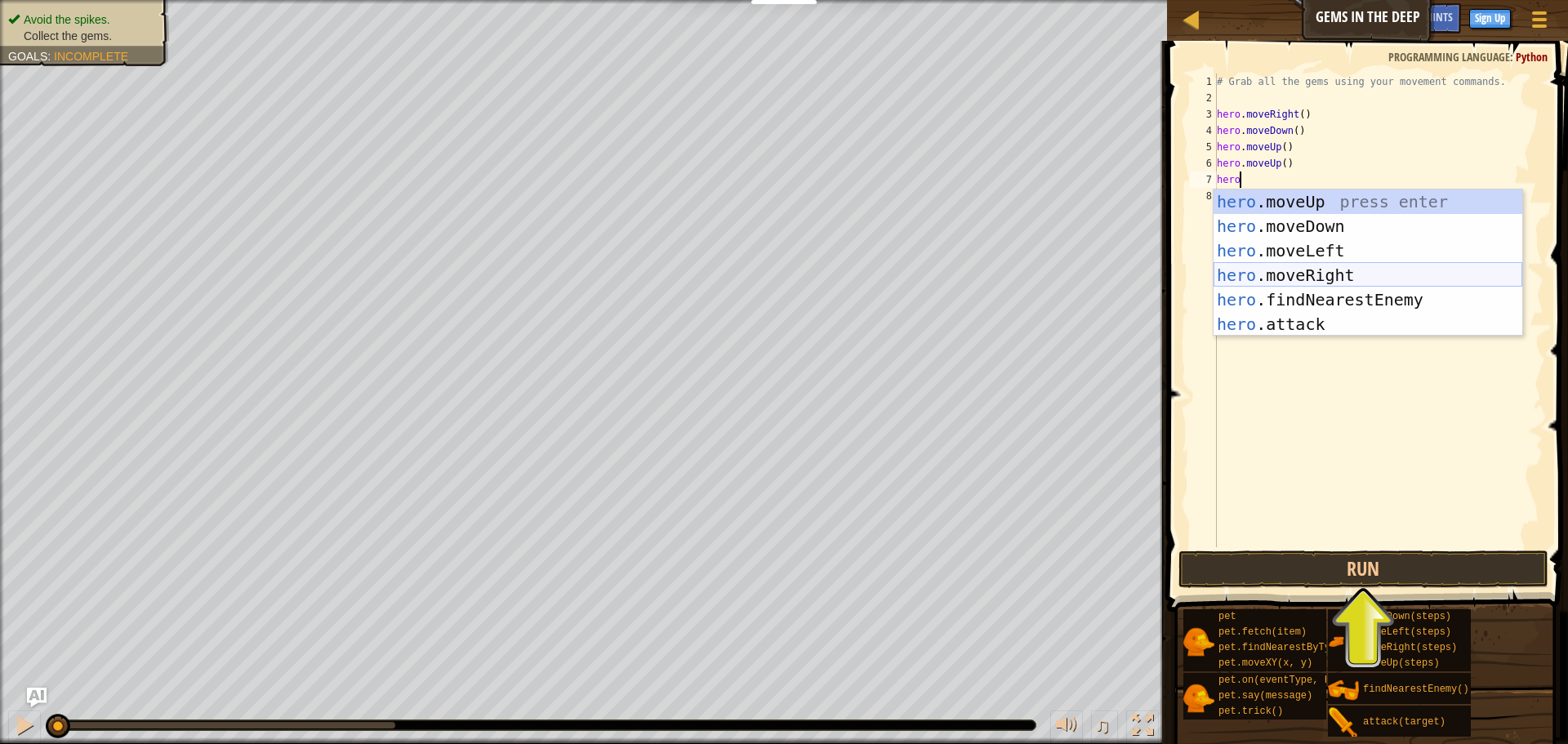
click at [1305, 272] on div "hero .moveUp press enter hero .moveDown press enter hero .moveLeft press enter …" at bounding box center [1367, 288] width 308 height 196
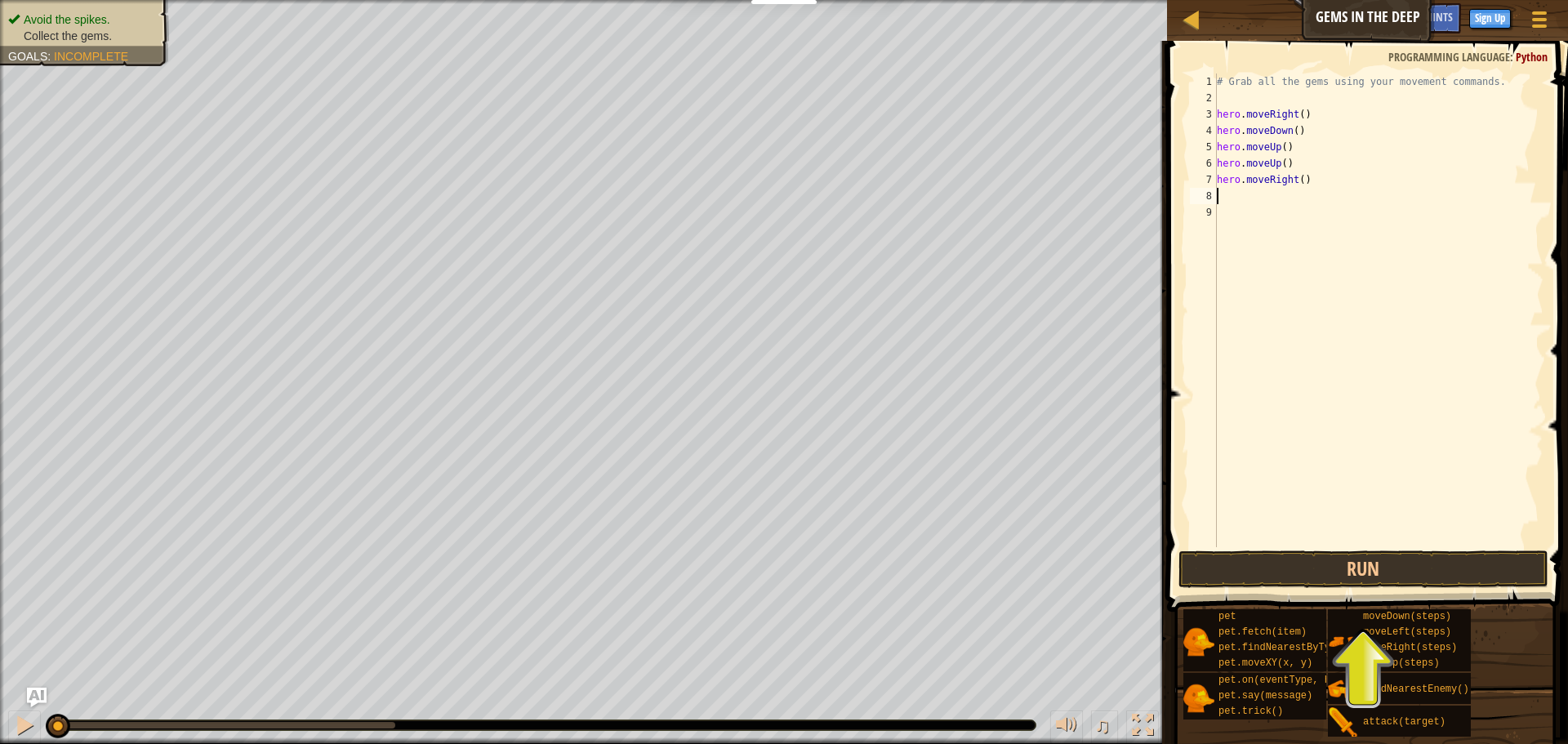
scroll to position [7, 0]
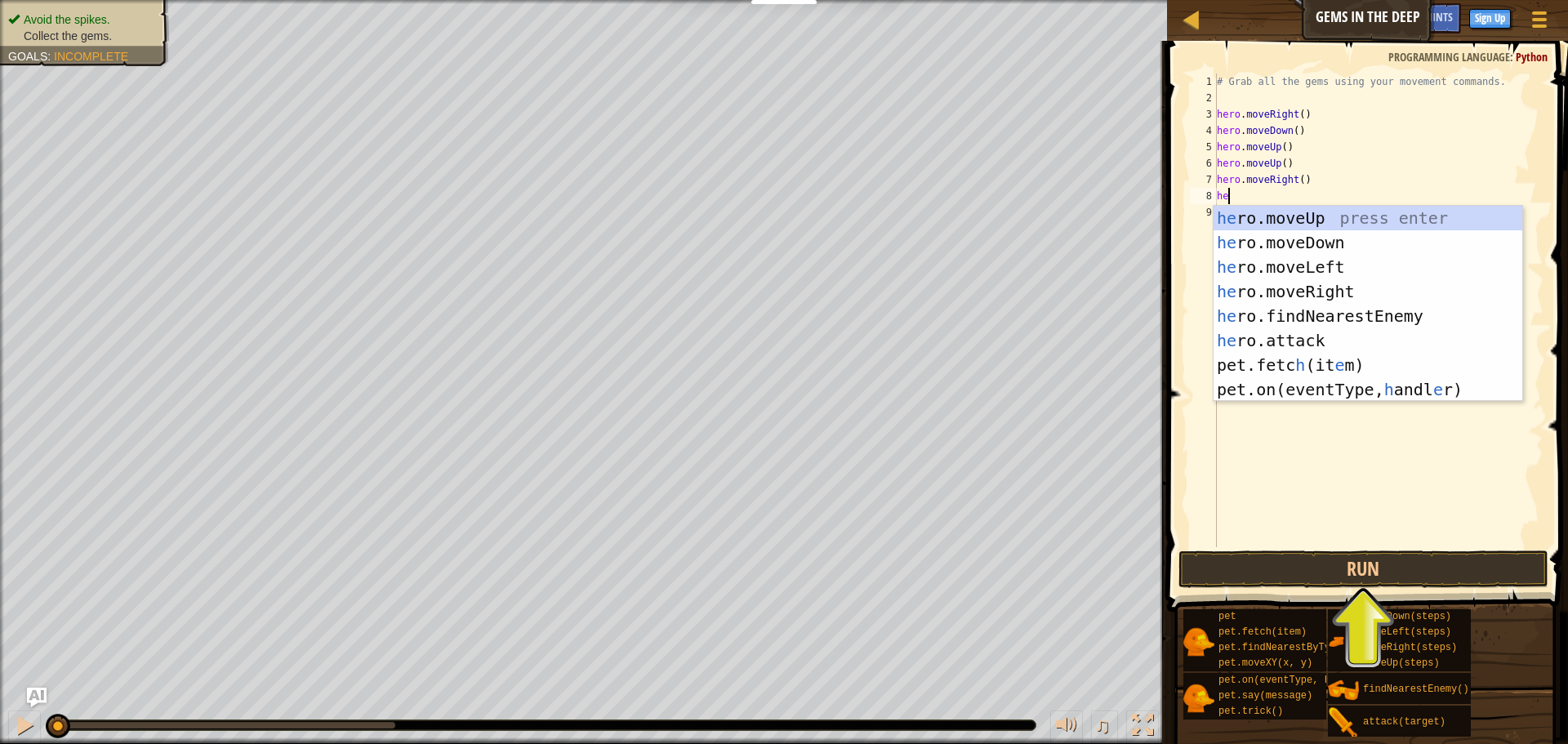
type textarea "her"
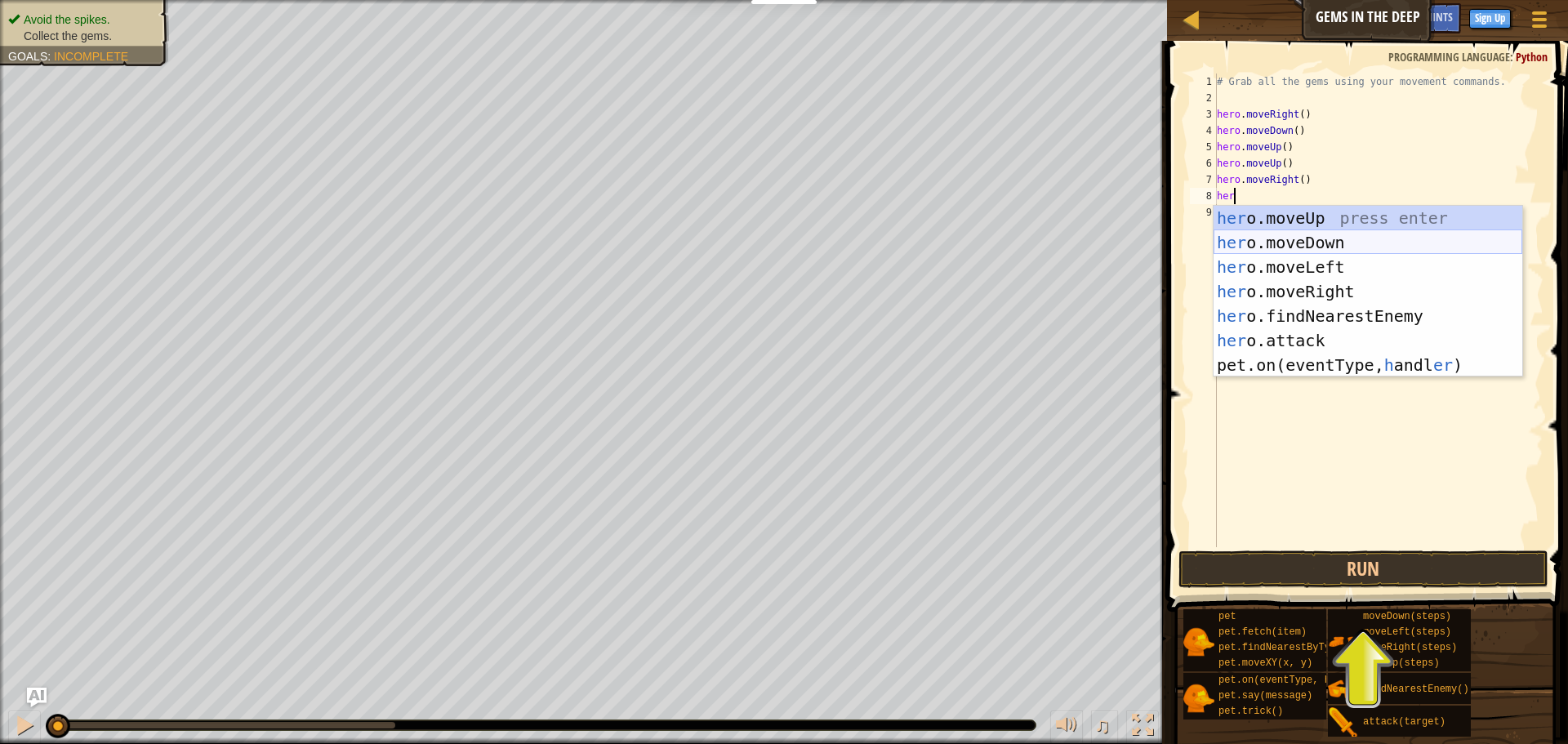
click at [1338, 246] on div "her o.moveUp press enter her o.moveDown press enter her o.moveLeft press enter …" at bounding box center [1367, 316] width 308 height 221
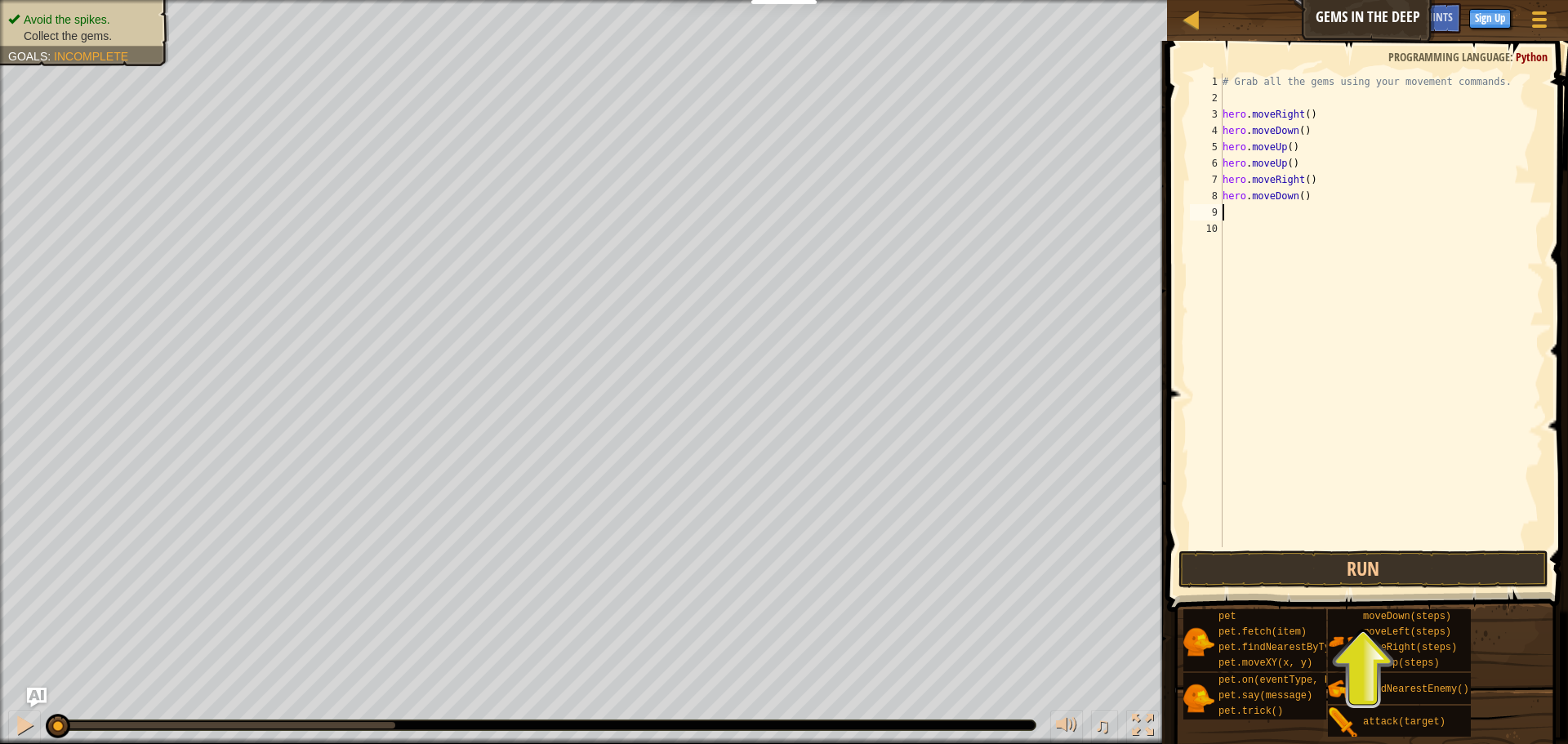
scroll to position [7, 0]
click at [1366, 571] on button "Run" at bounding box center [1362, 569] width 370 height 38
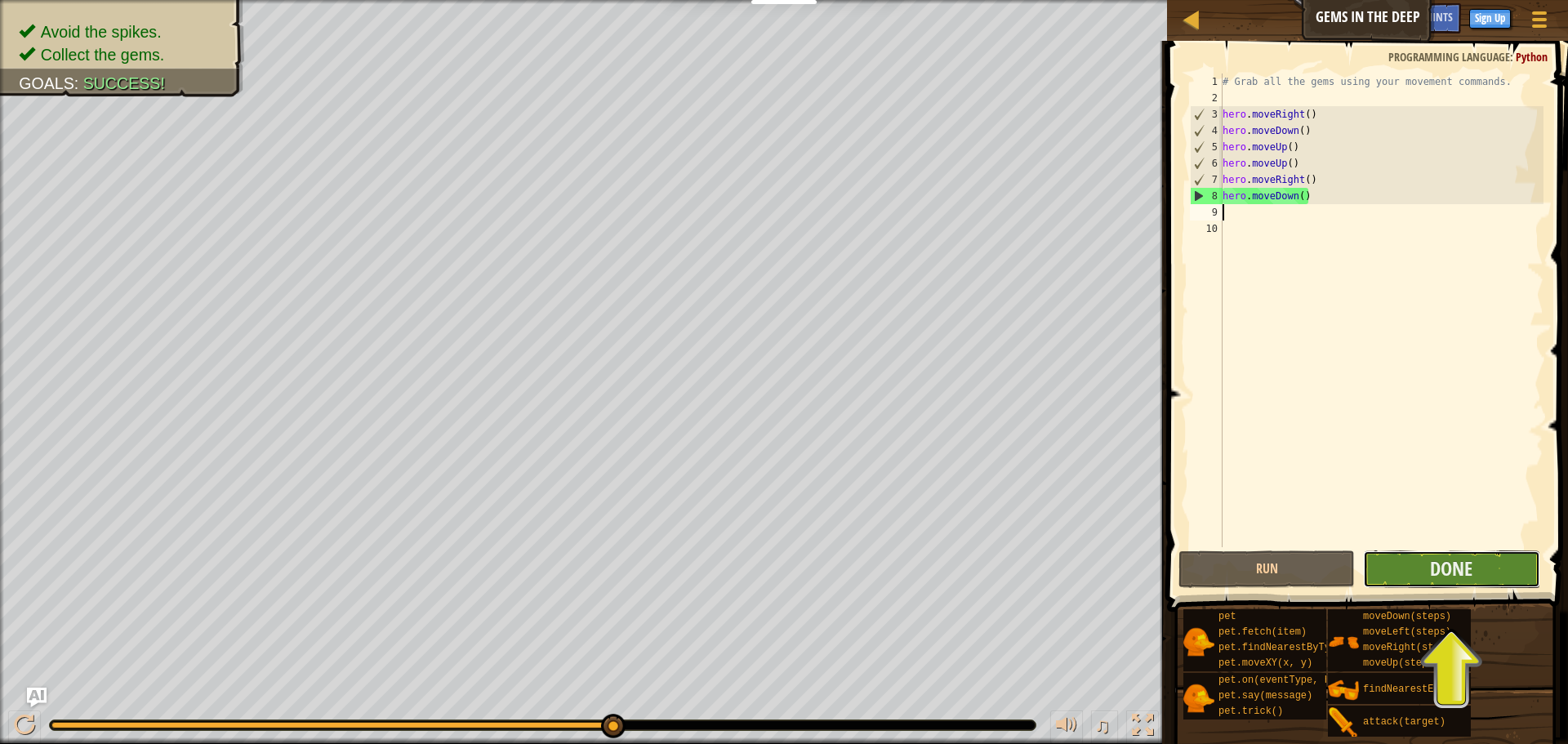
click at [1480, 574] on button "Done" at bounding box center [1451, 569] width 176 height 38
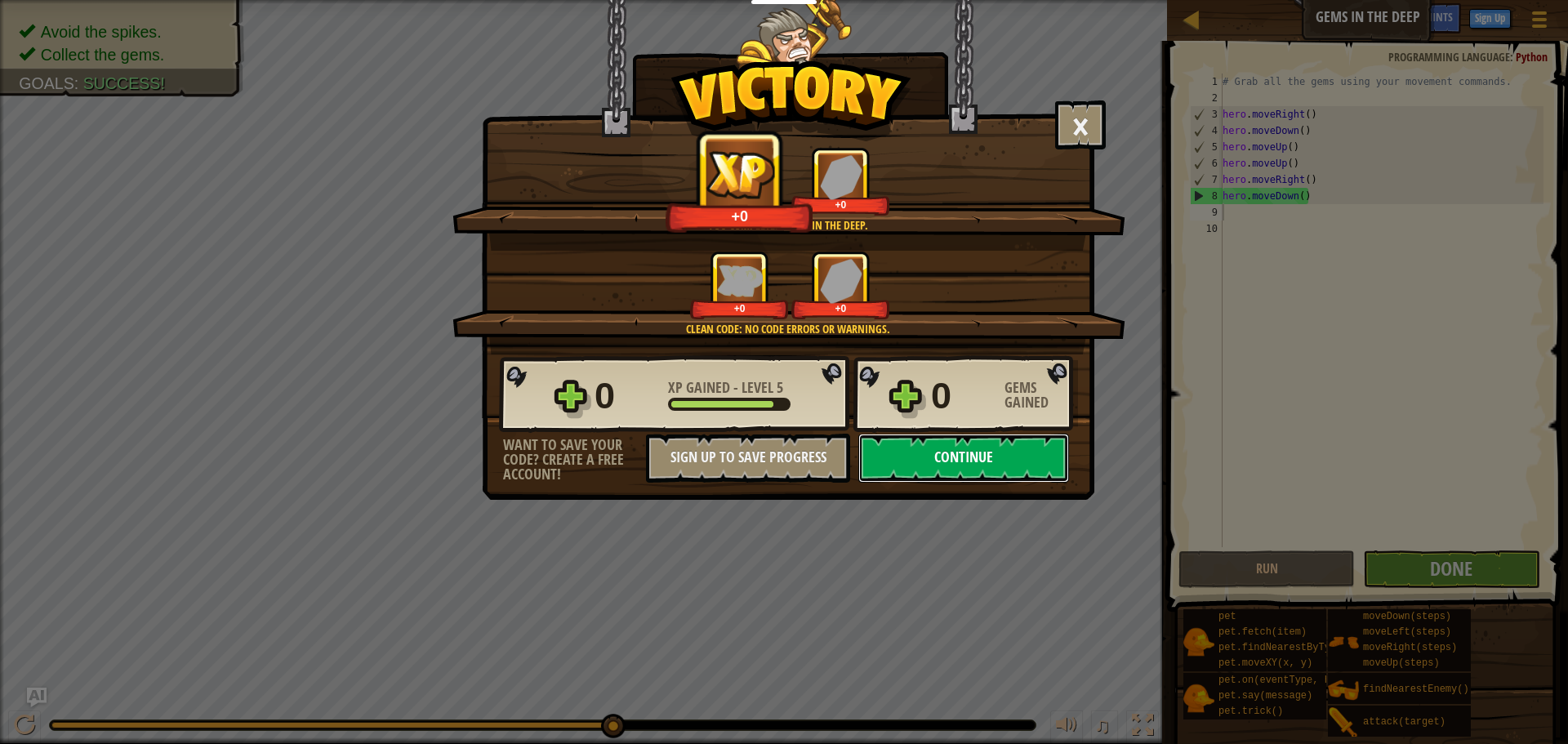
click at [973, 459] on button "Continue" at bounding box center [963, 458] width 210 height 49
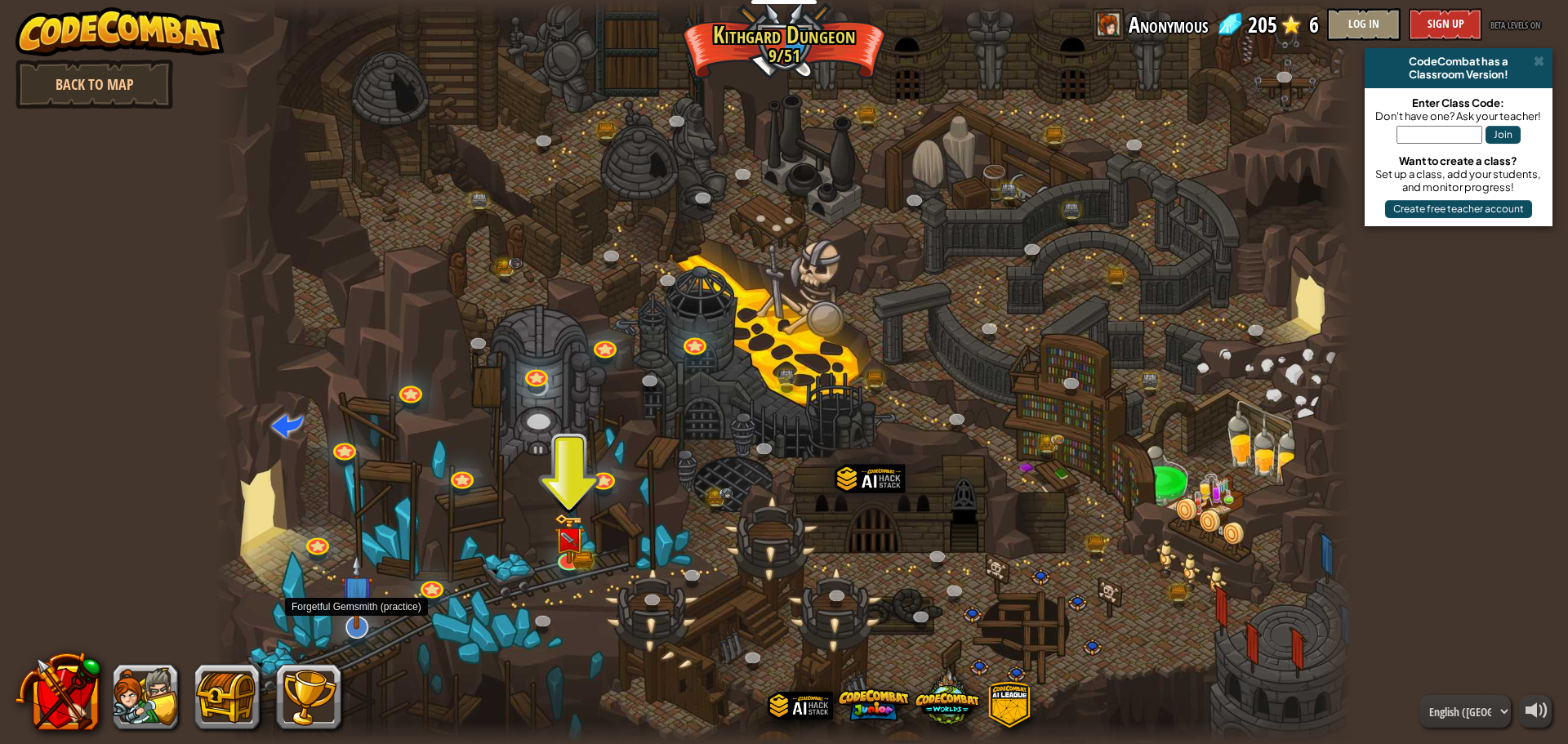
click at [358, 604] on img at bounding box center [358, 592] width 33 height 76
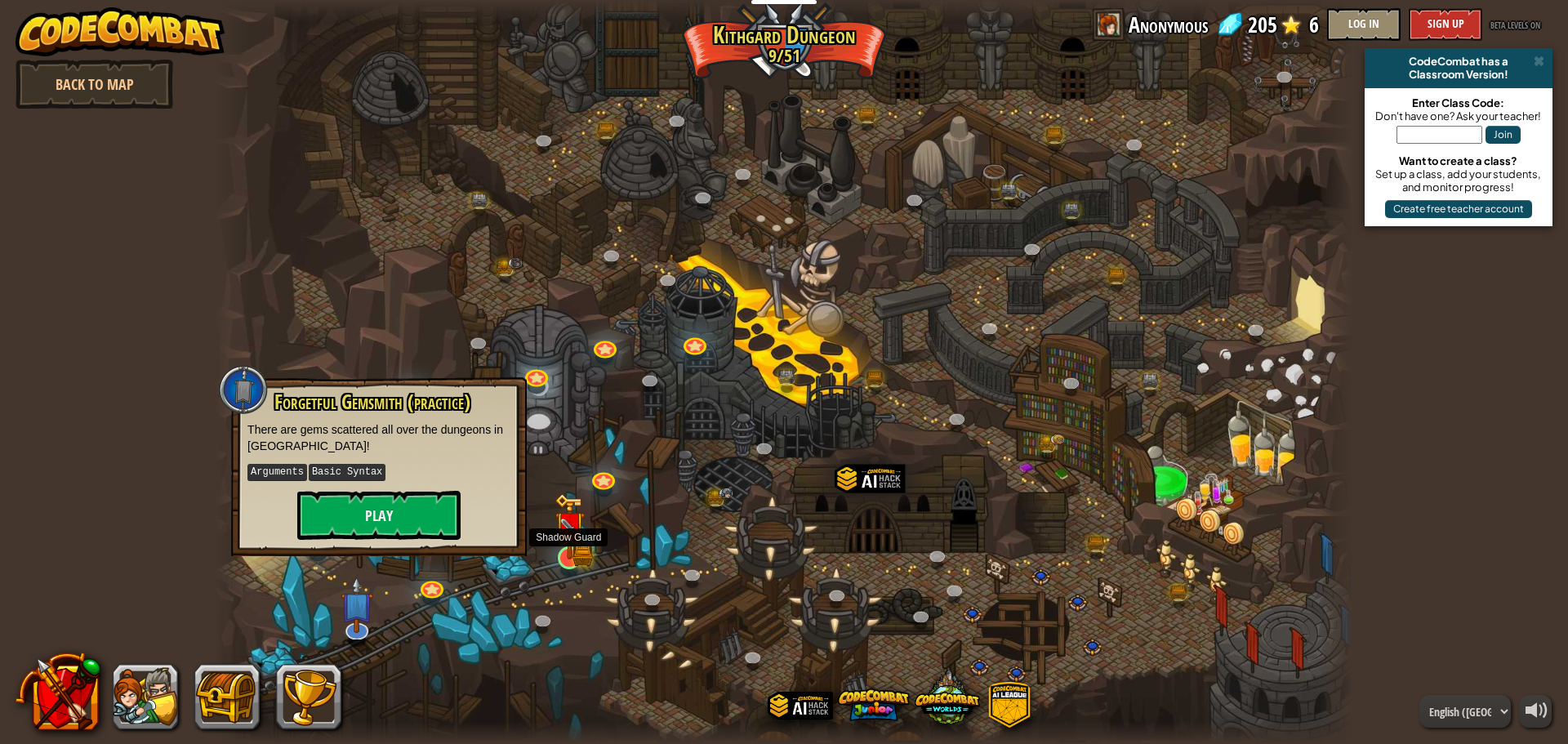
click at [590, 561] on img at bounding box center [583, 555] width 20 height 22
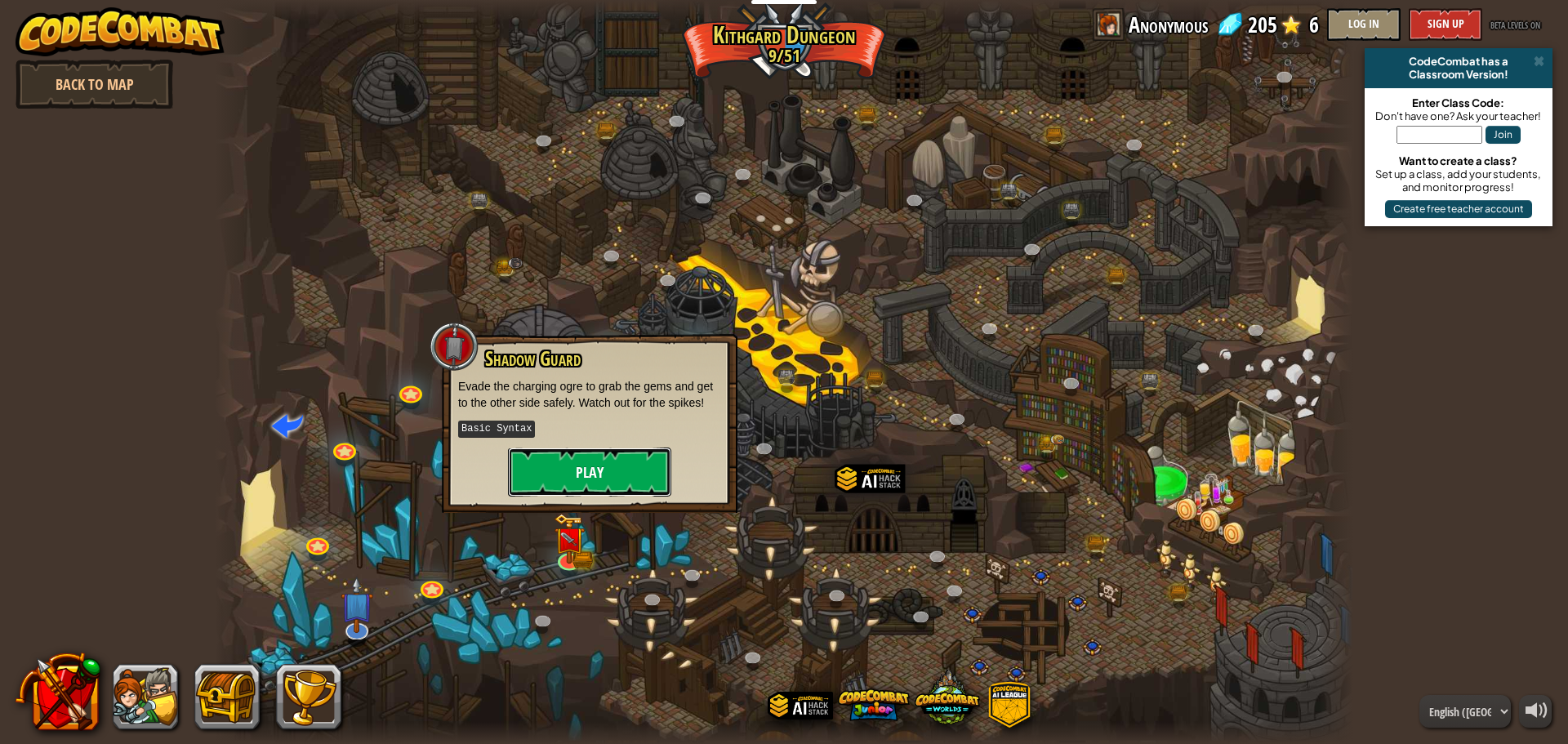
click at [594, 453] on button "Play" at bounding box center [589, 472] width 163 height 49
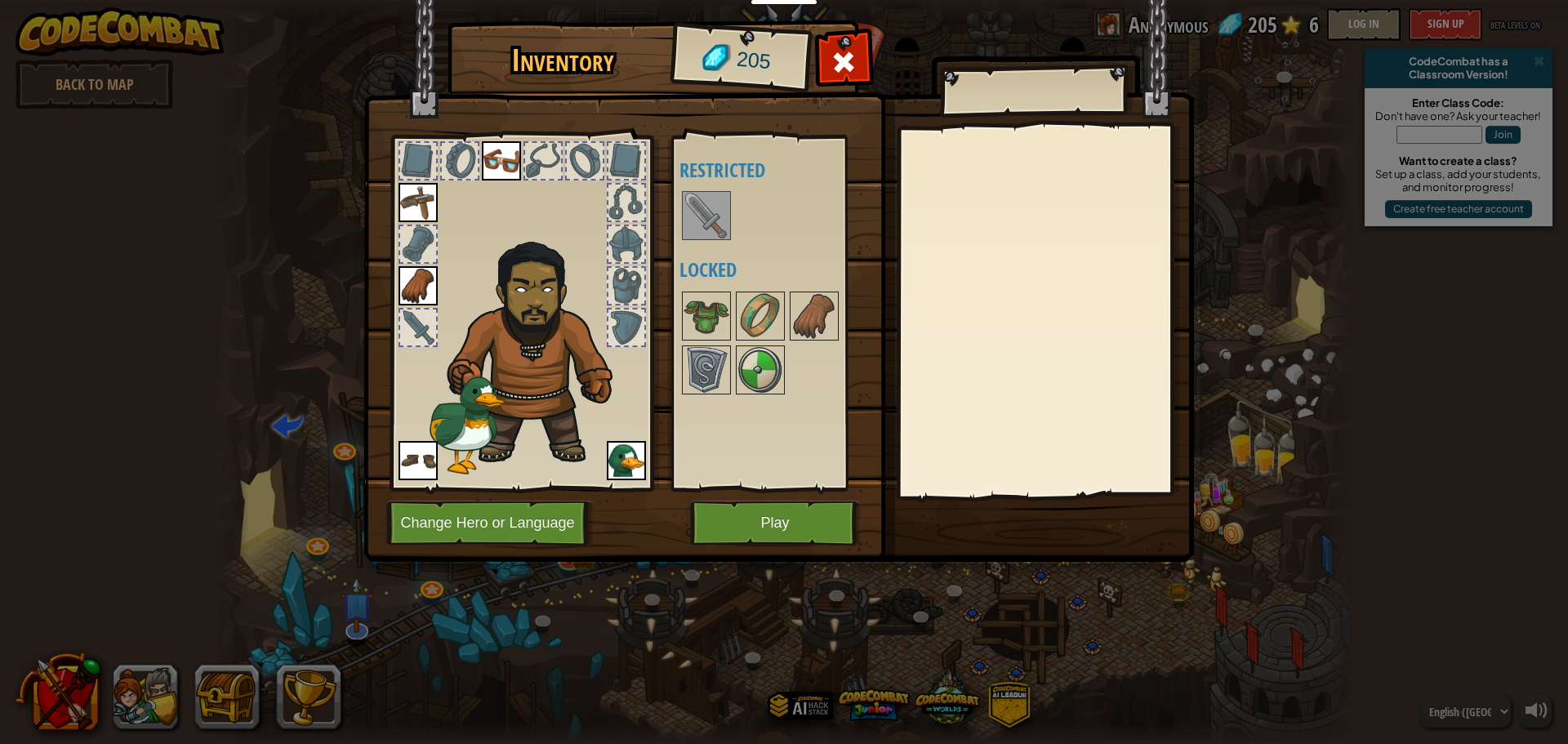
click at [784, 487] on div "Available Equip Equip Equip Equip Equip (double-click to equip) Restricted Lock…" at bounding box center [772, 313] width 200 height 356
click at [779, 511] on button "Play" at bounding box center [775, 523] width 170 height 44
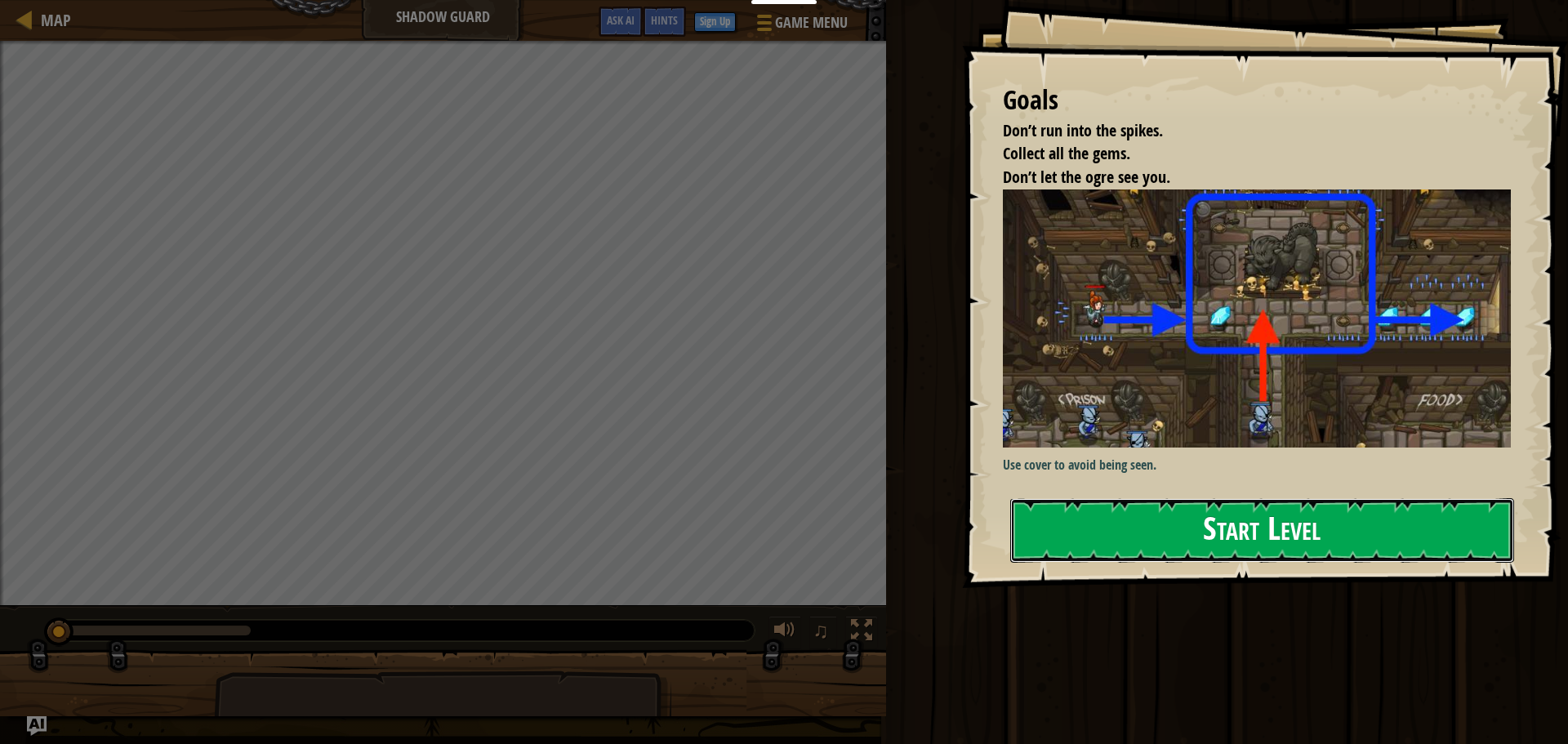
click at [1225, 518] on button "Start Level" at bounding box center [1262, 531] width 504 height 65
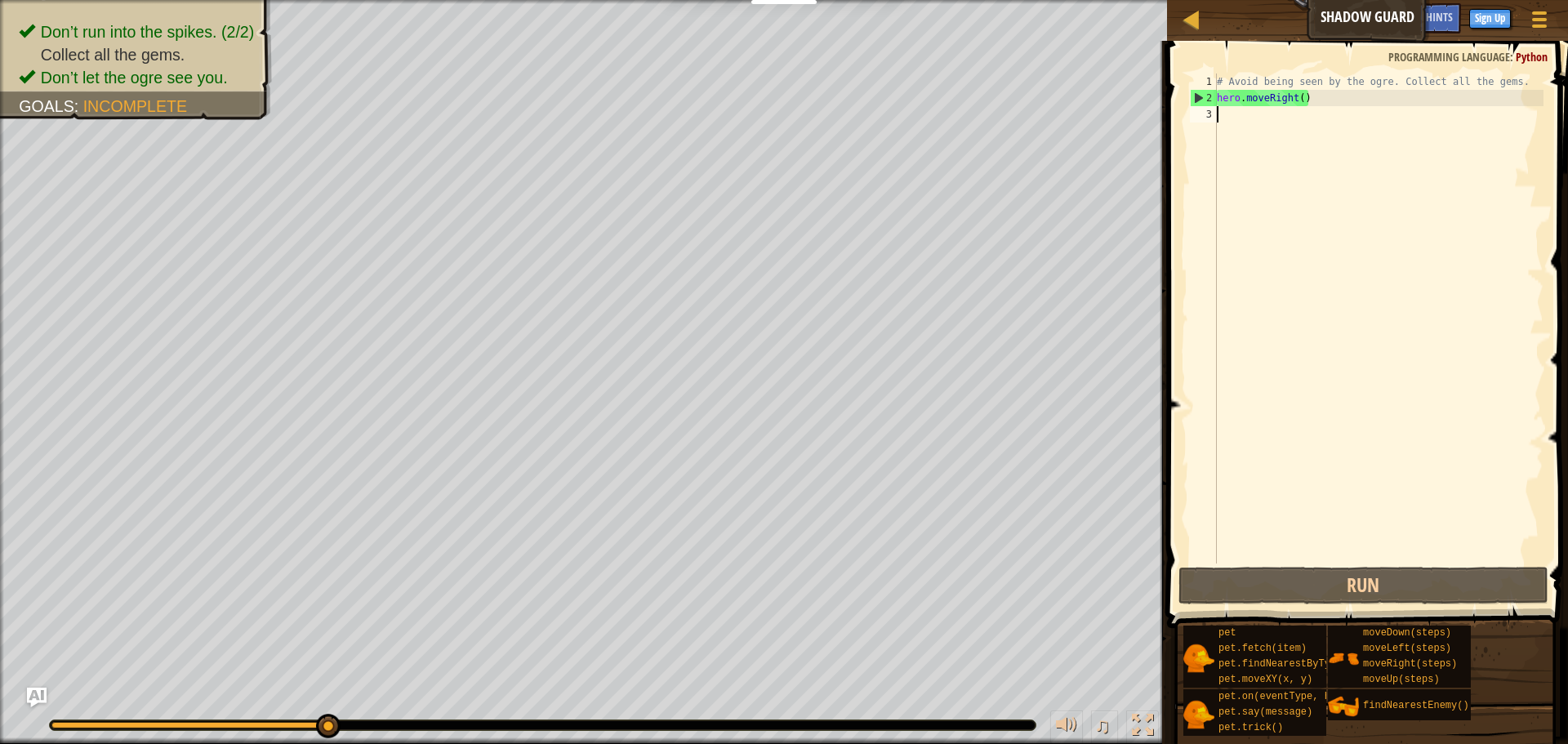
scroll to position [7, 0]
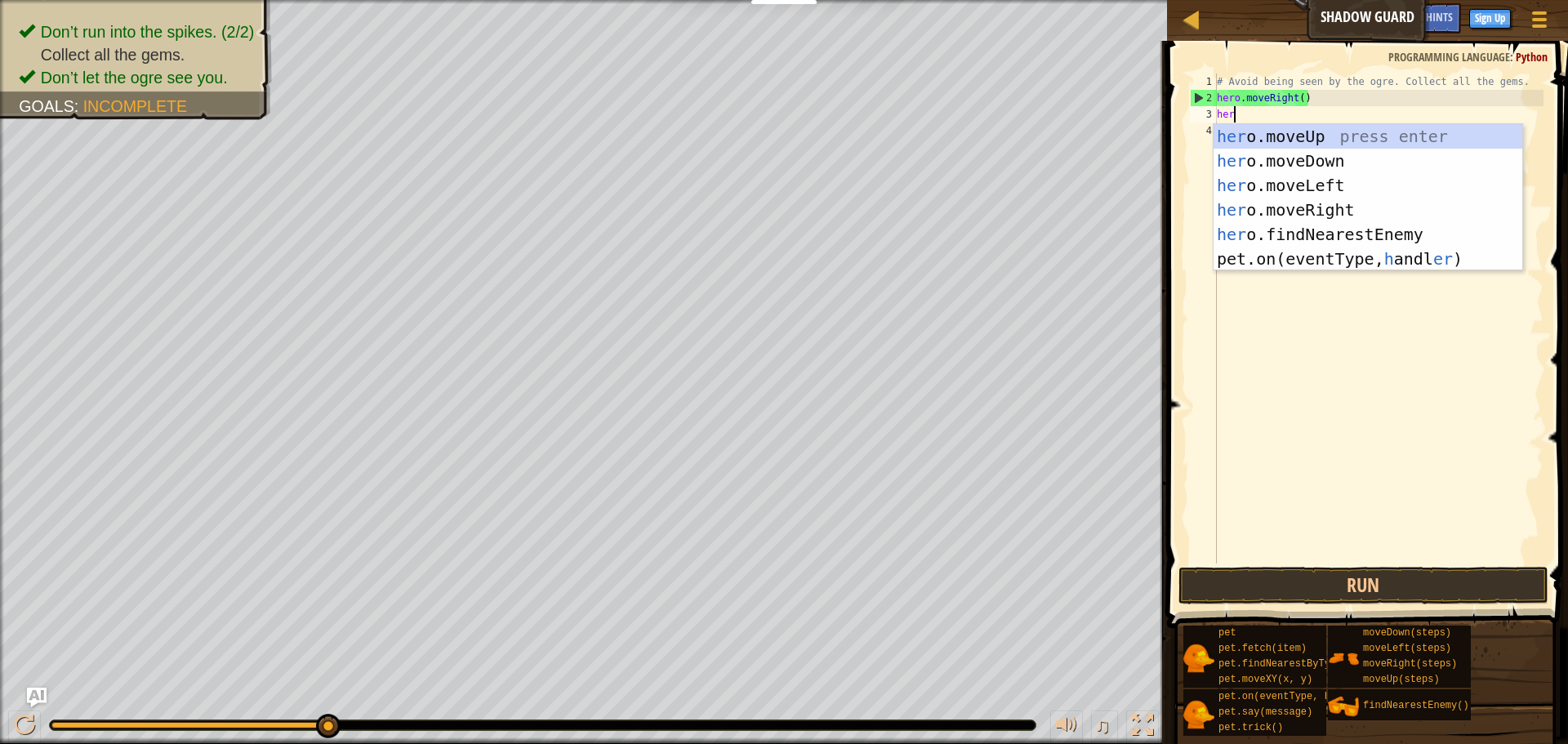
type textarea "hero"
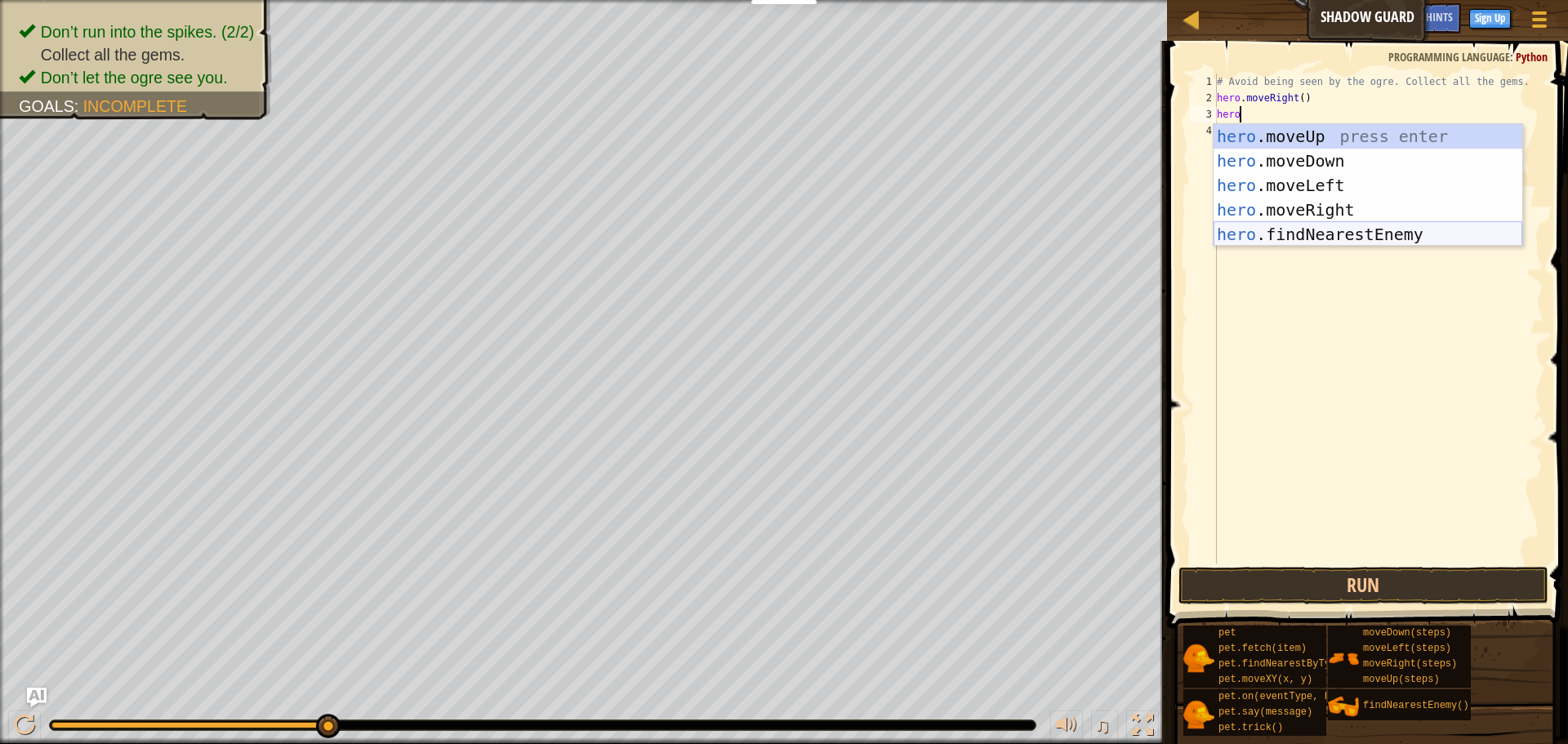
click at [1311, 238] on div "hero .moveUp press enter hero .moveDown press enter hero .moveLeft press enter …" at bounding box center [1367, 209] width 308 height 171
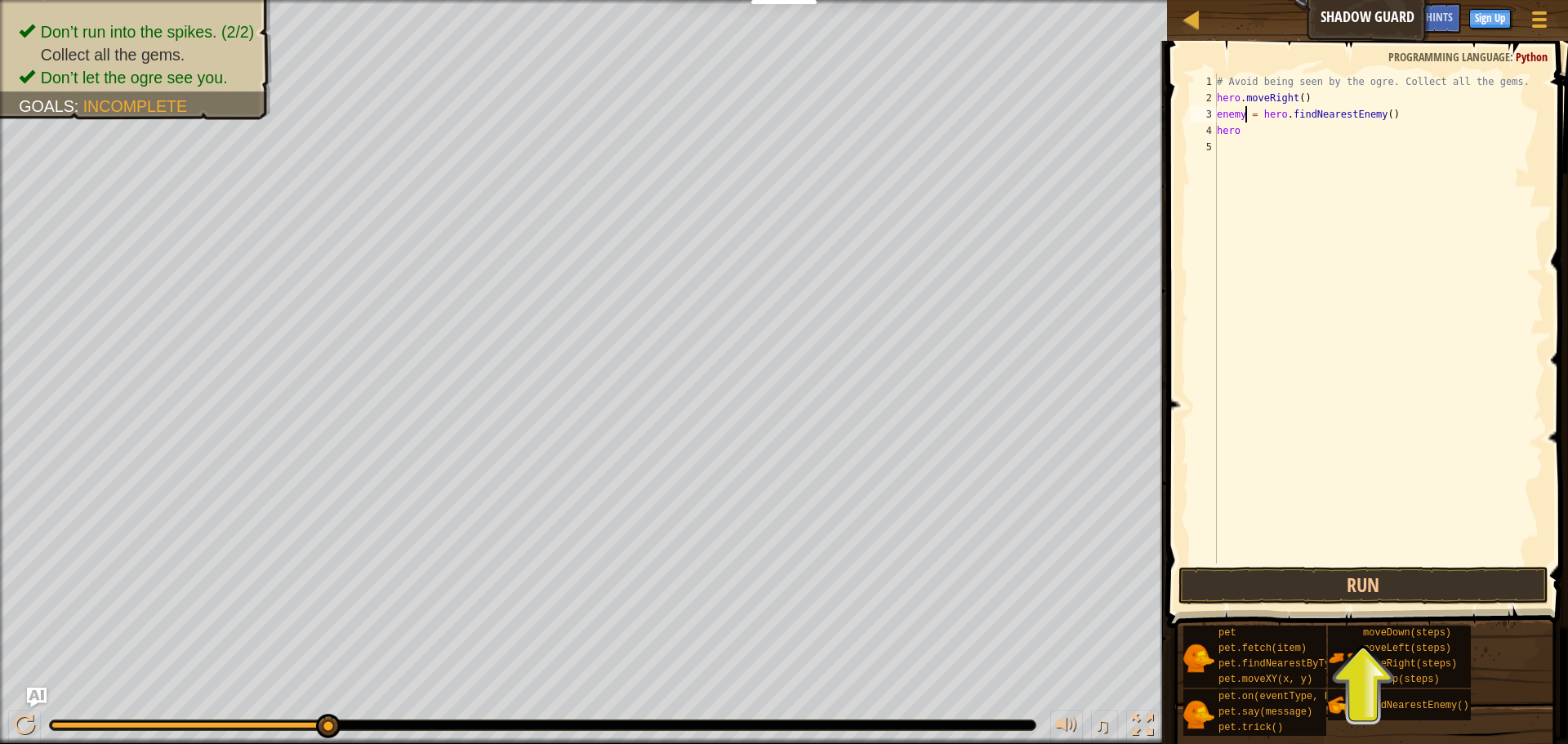
click at [1246, 120] on div "# Avoid being seen by the ogre. Collect all the gems. hero . moveRight ( ) enem…" at bounding box center [1378, 334] width 330 height 523
click at [1238, 135] on div "# Avoid being seen by the ogre. Collect all the gems. hero . moveRight ( ) enem…" at bounding box center [1378, 334] width 330 height 523
type textarea "hero.attack ("enemy1")"
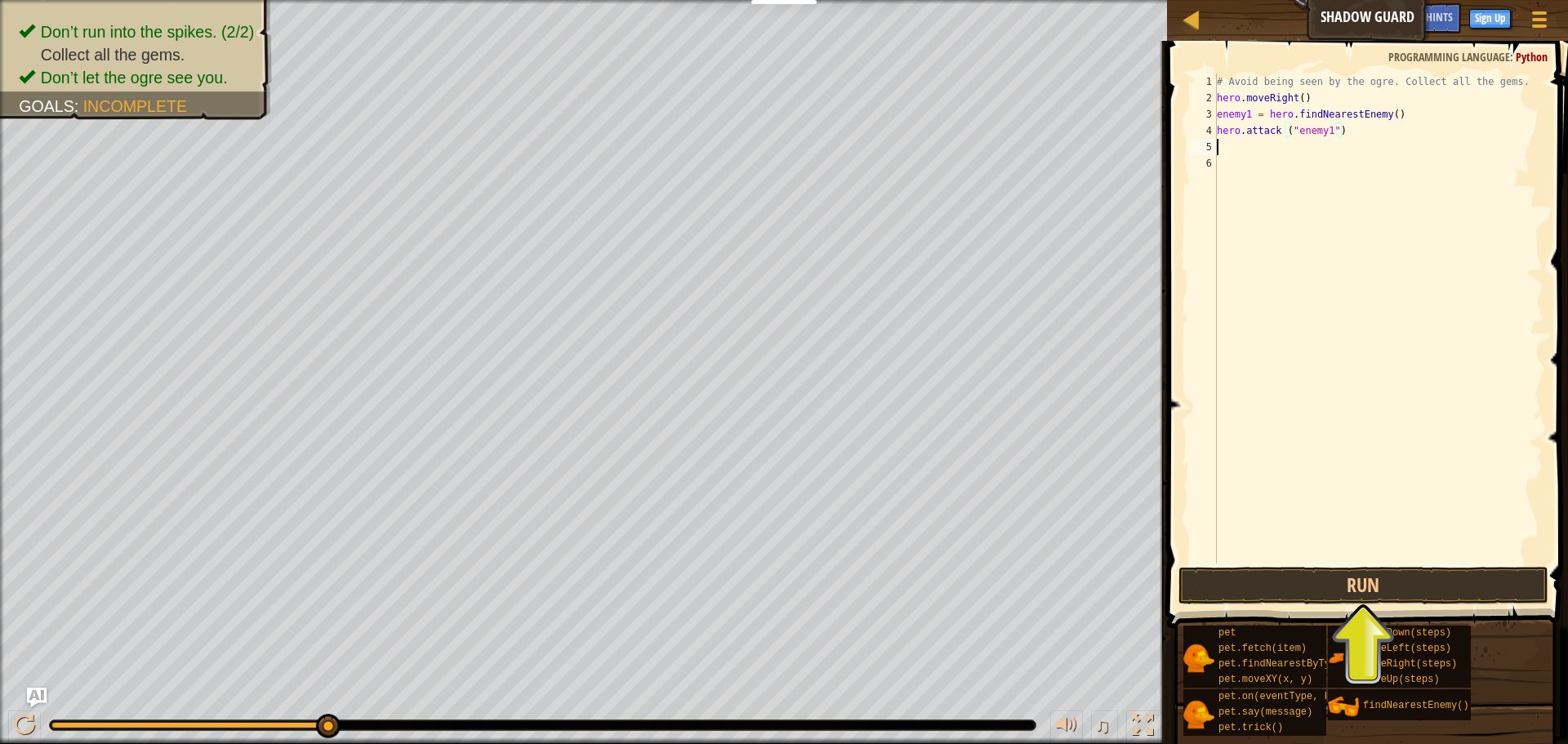
scroll to position [7, 0]
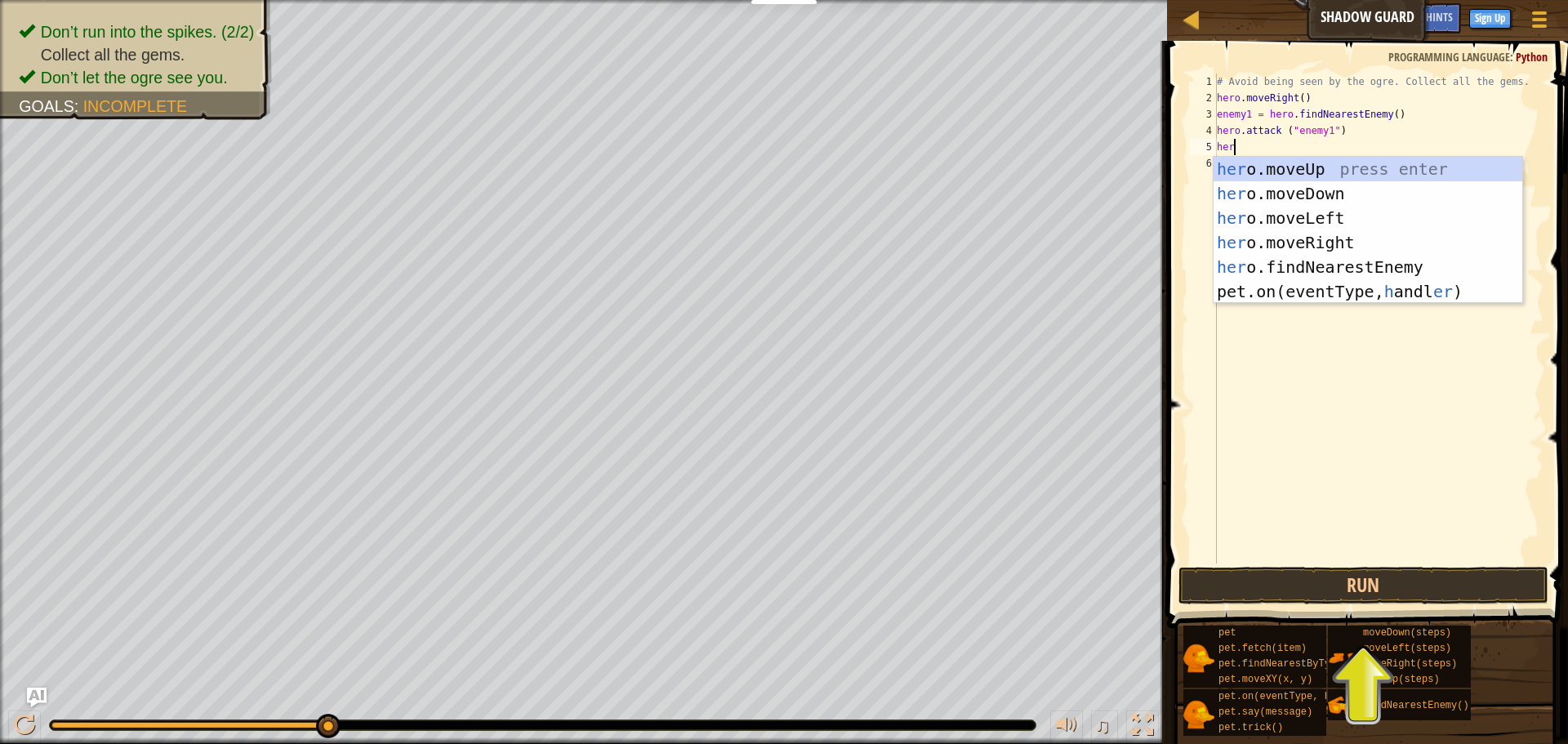
type textarea "hero"
click at [1370, 169] on div "hero .moveUp press enter hero .moveDown press enter hero .moveLeft press enter …" at bounding box center [1367, 242] width 308 height 171
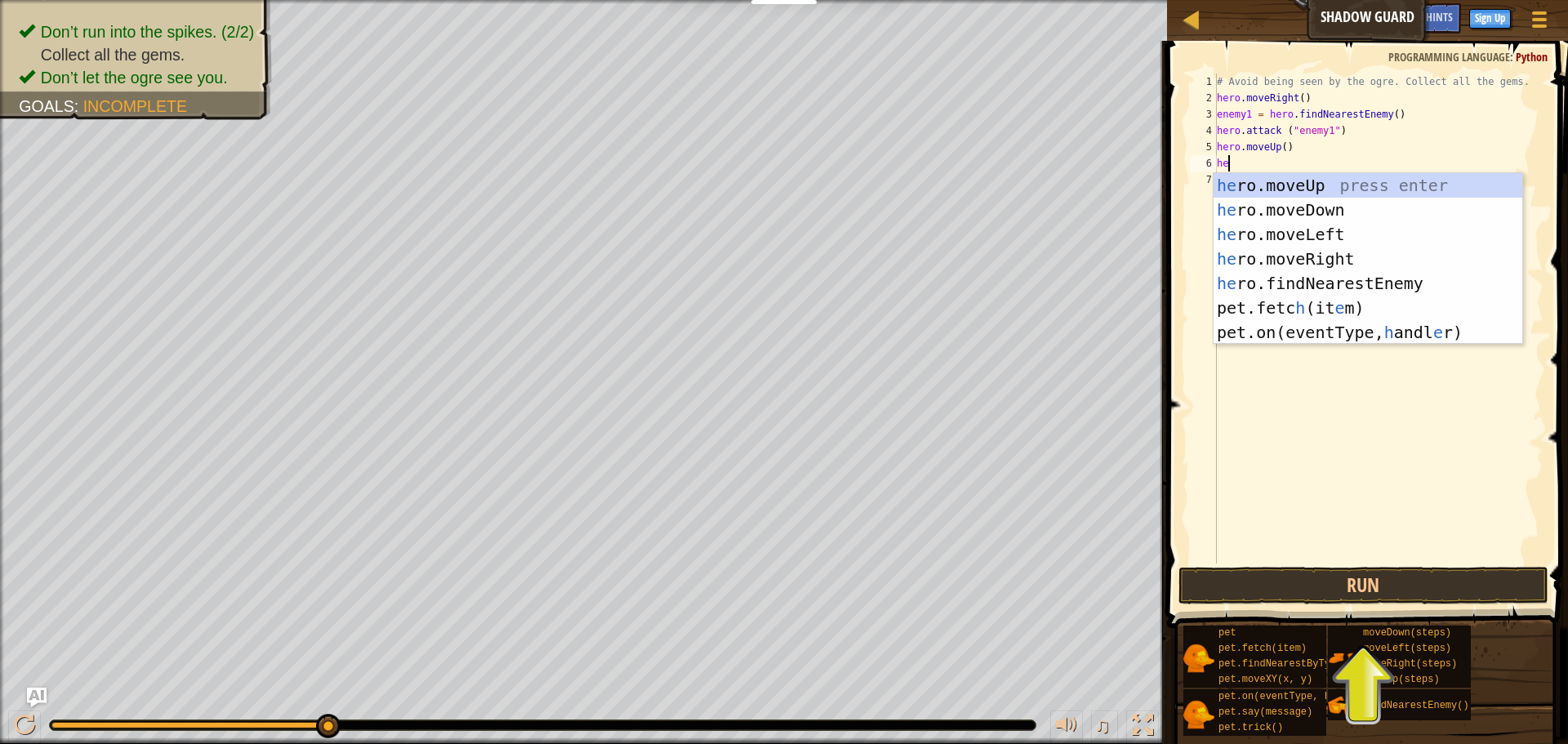
type textarea "her"
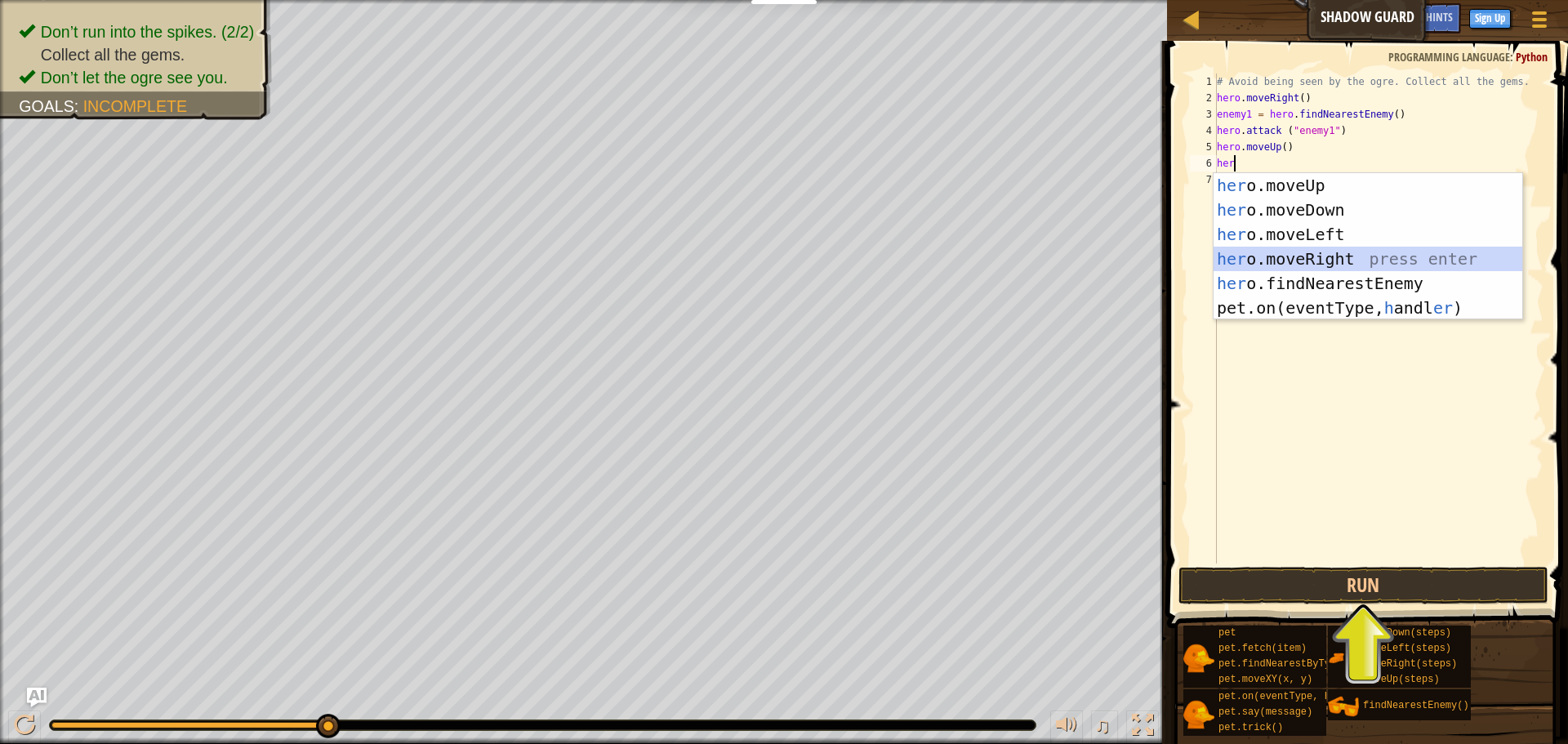
click at [1345, 262] on div "her o.moveUp press enter her o.moveDown press enter her o.moveLeft press enter …" at bounding box center [1367, 271] width 308 height 196
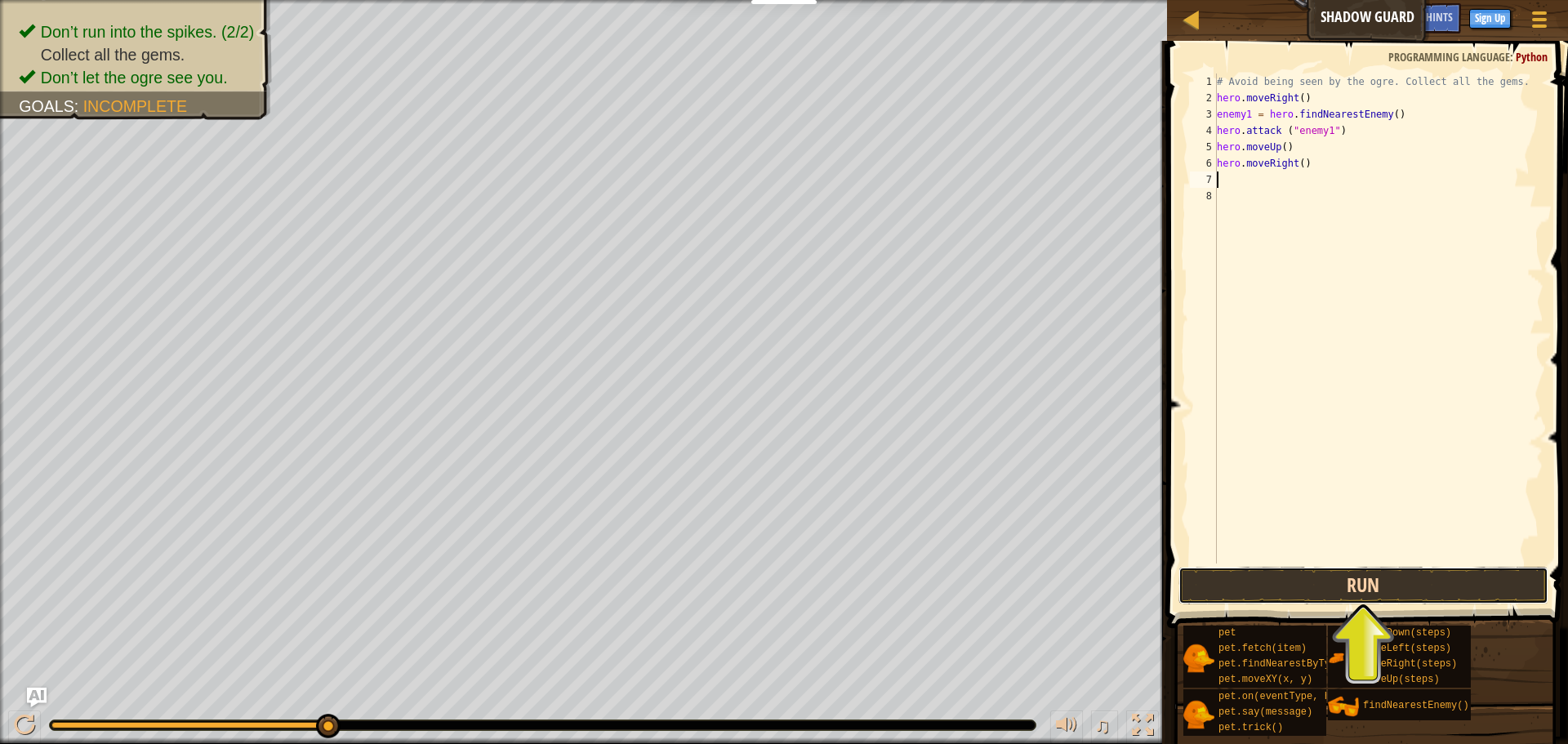
click at [1363, 599] on button "Run" at bounding box center [1362, 586] width 370 height 38
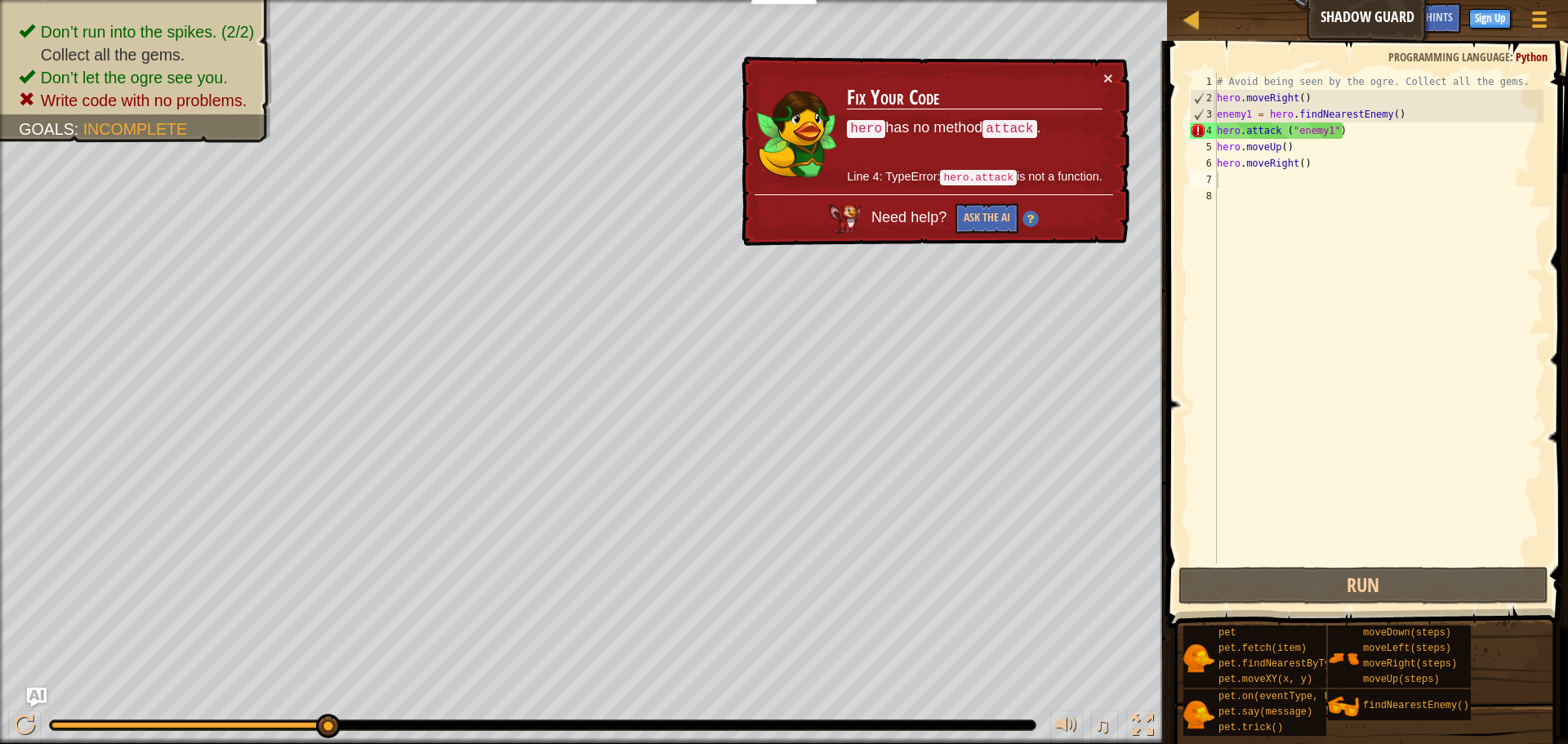
click at [1118, 66] on div "× Fix Your Code hero has no method attack . Line 4: TypeError: hero.attack is n…" at bounding box center [934, 151] width 391 height 190
click at [1110, 73] on button "×" at bounding box center [1108, 78] width 10 height 18
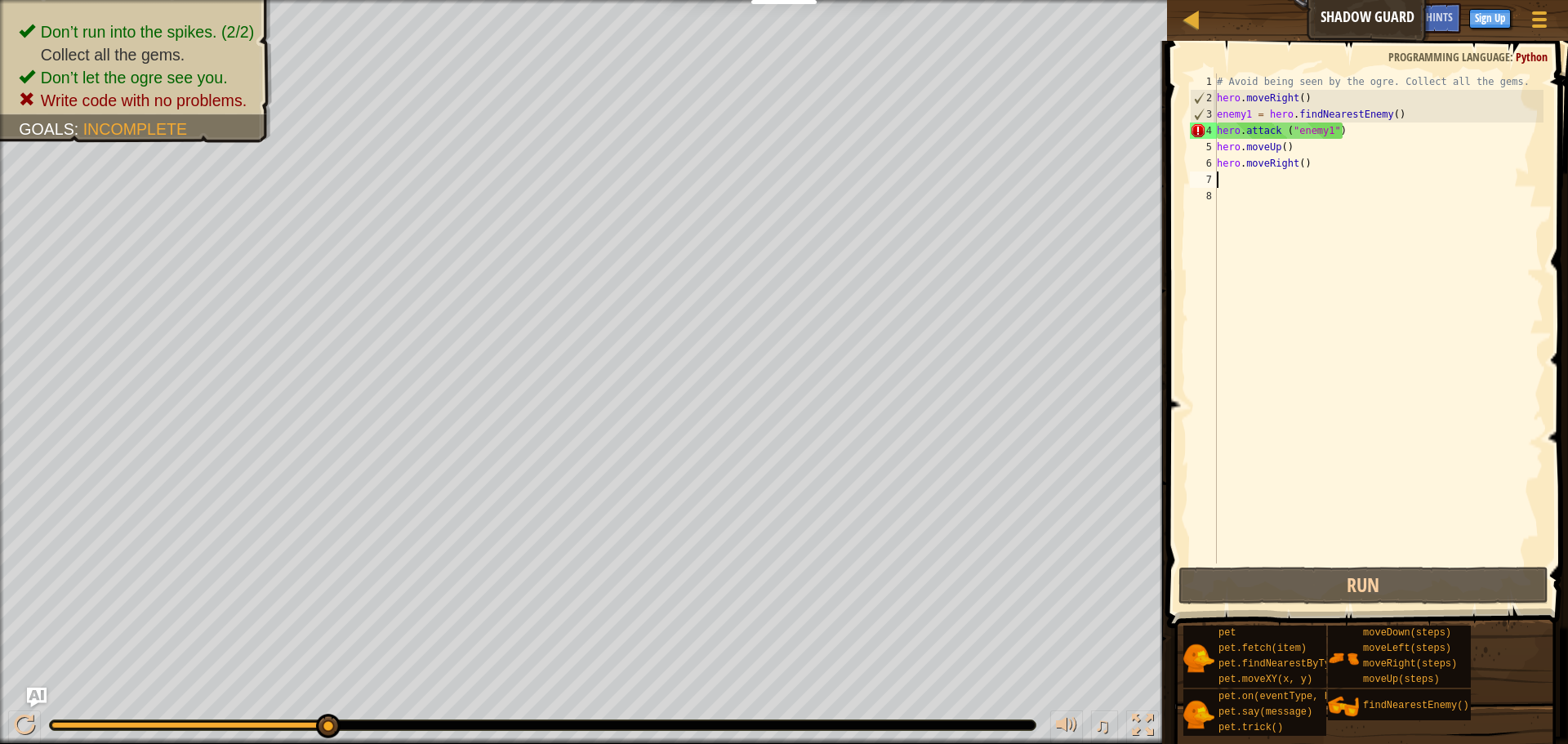
click at [1305, 147] on div "# Avoid being seen by the ogre. Collect all the gems. hero . moveRight ( ) enem…" at bounding box center [1378, 334] width 330 height 523
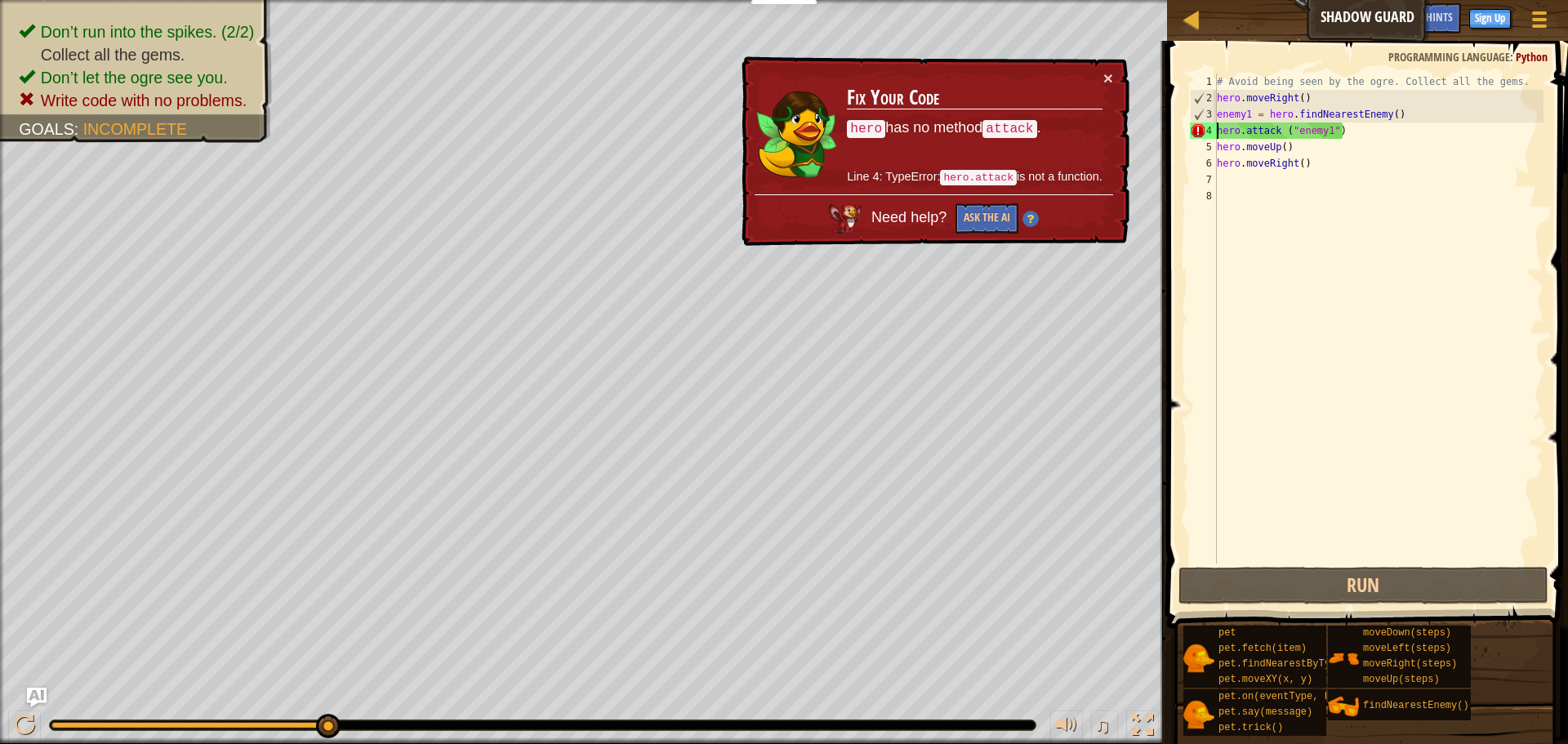
click at [1218, 125] on div "# Avoid being seen by the ogre. Collect all the gems. hero . moveRight ( ) enem…" at bounding box center [1378, 334] width 330 height 523
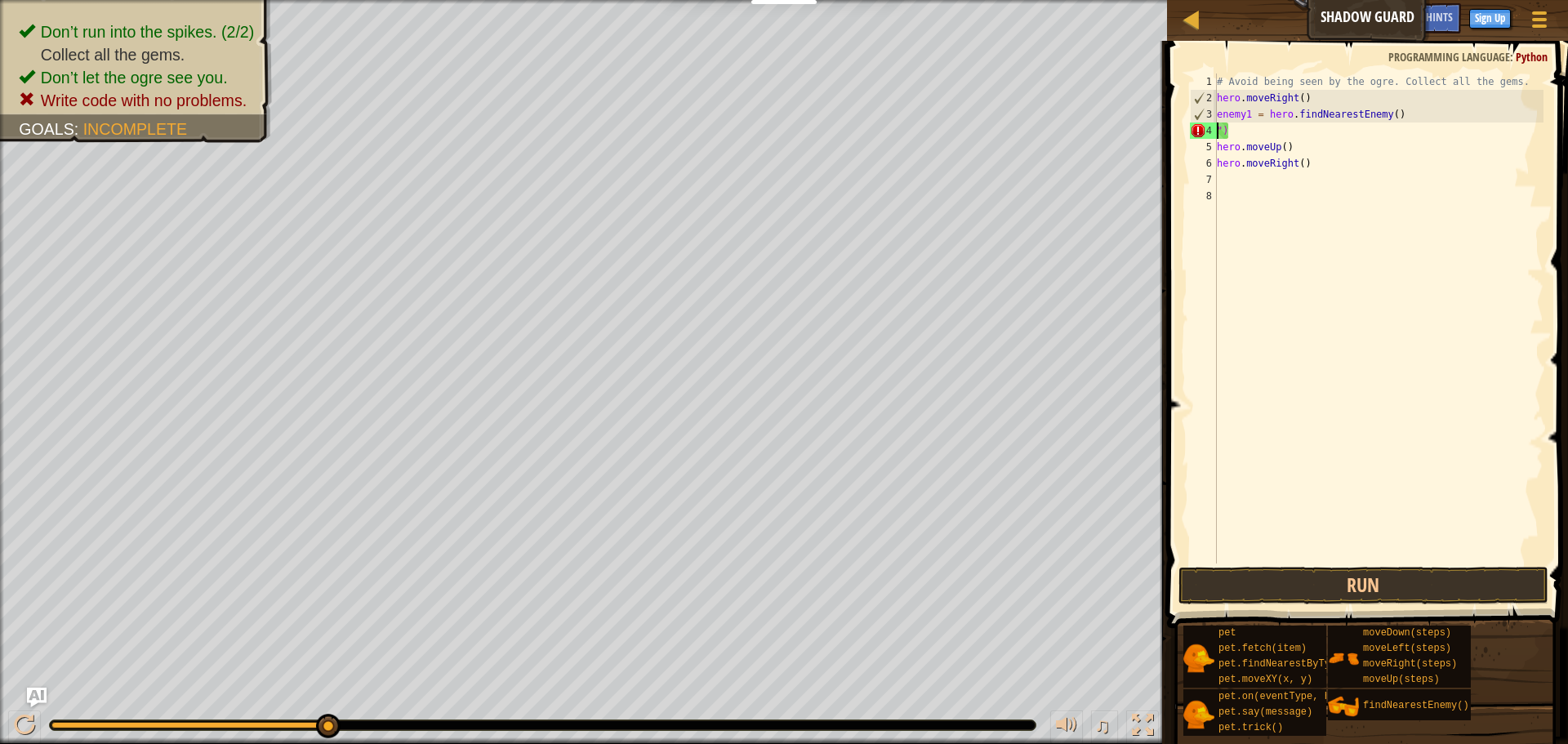
type textarea ")"
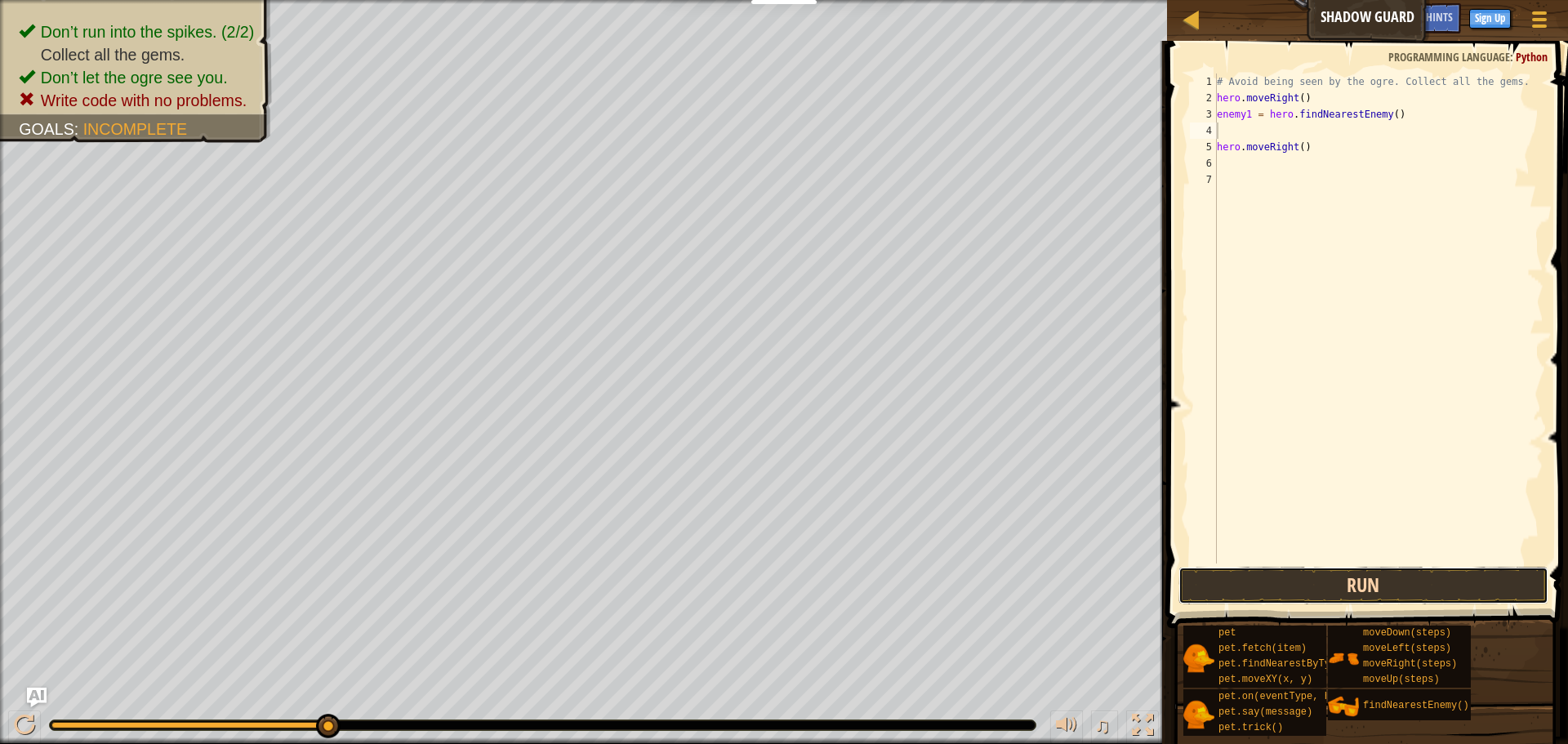
click at [1384, 595] on button "Run" at bounding box center [1362, 586] width 370 height 38
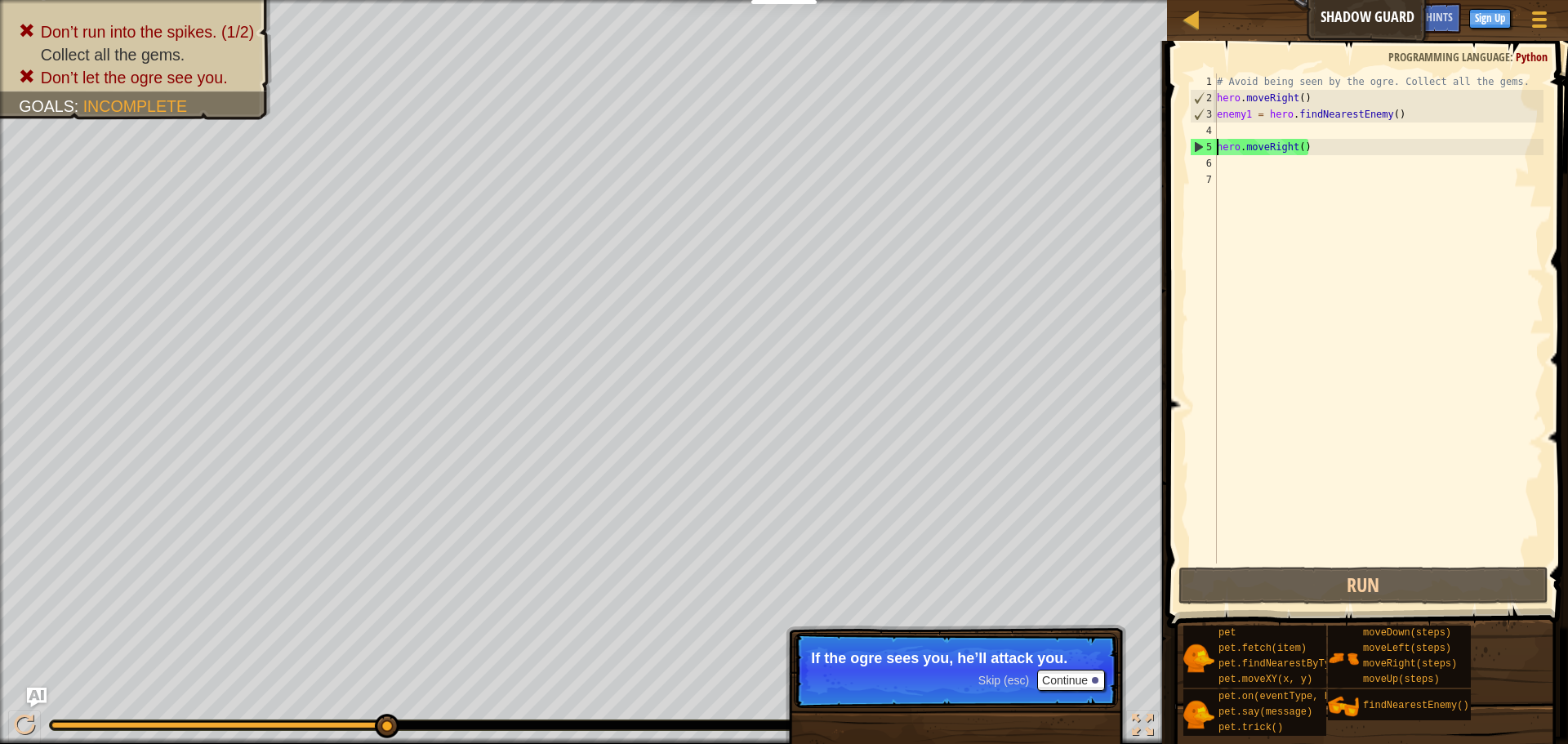
click at [1217, 148] on div "# Avoid being seen by the ogre. Collect all the gems. hero . moveRight ( ) enem…" at bounding box center [1378, 334] width 330 height 523
type textarea "hero.moveRight()"
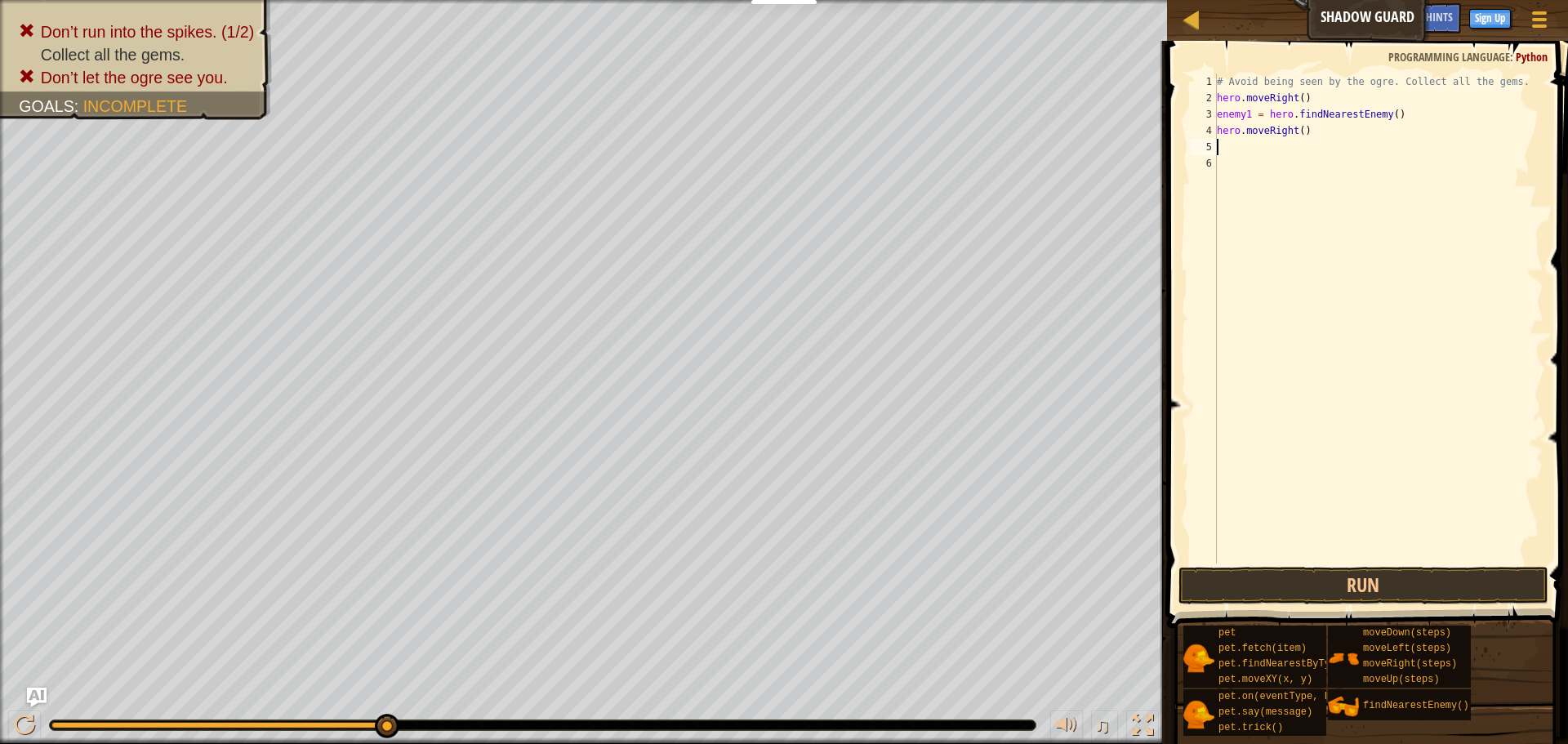
click at [1223, 151] on div "# Avoid being seen by the ogre. Collect all the gems. hero . moveRight ( ) enem…" at bounding box center [1378, 334] width 330 height 523
click at [1334, 141] on div "# Avoid being seen by the ogre. Collect all the gems. hero . moveRight ( ) enem…" at bounding box center [1378, 334] width 330 height 523
click at [1218, 113] on div "# Avoid being seen by the ogre. Collect all the gems. hero . moveRight ( ) enem…" at bounding box center [1378, 334] width 330 height 523
type textarea ")"
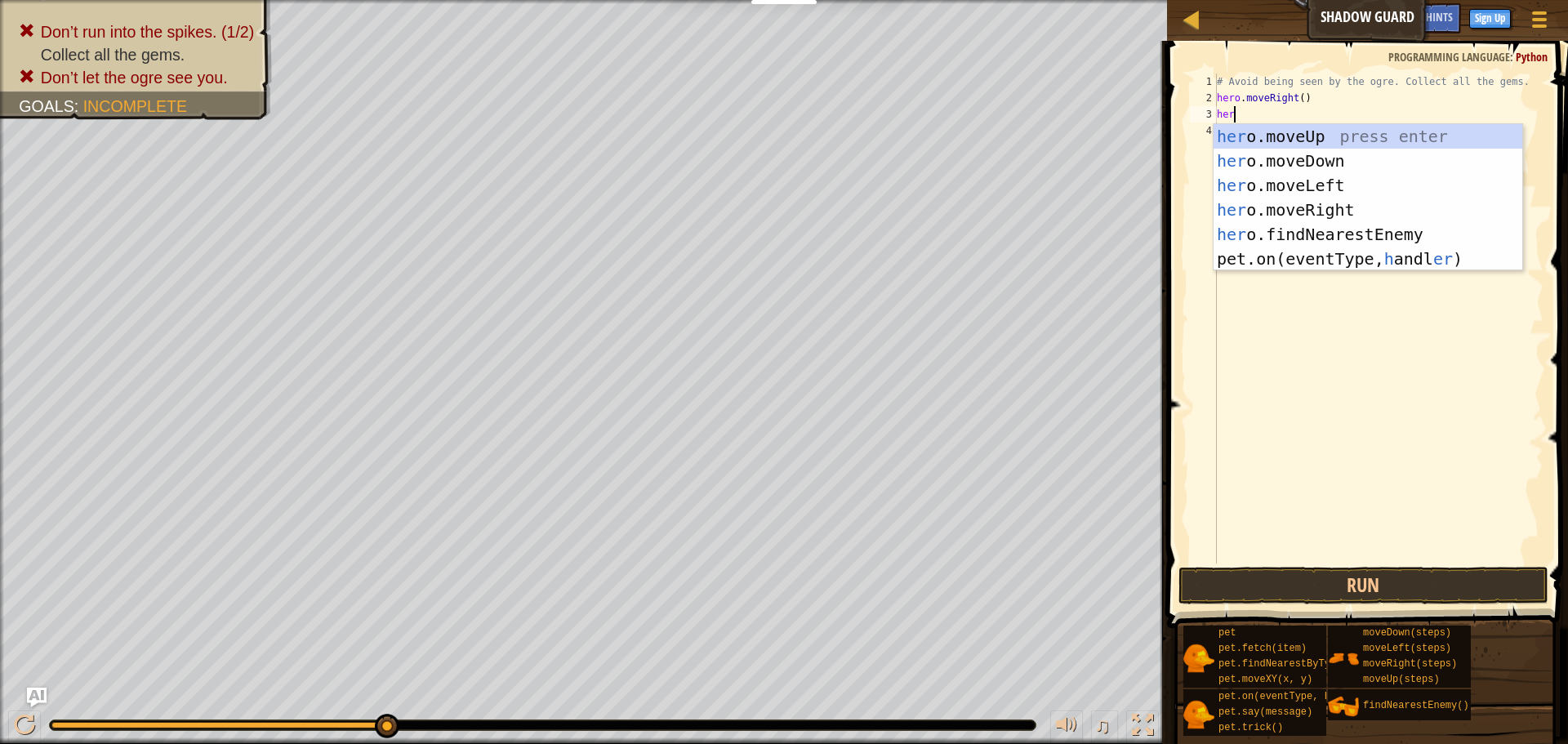
type textarea "hero"
click at [1370, 132] on div "hero .moveUp press enter hero .moveDown press enter hero .moveLeft press enter …" at bounding box center [1367, 209] width 308 height 171
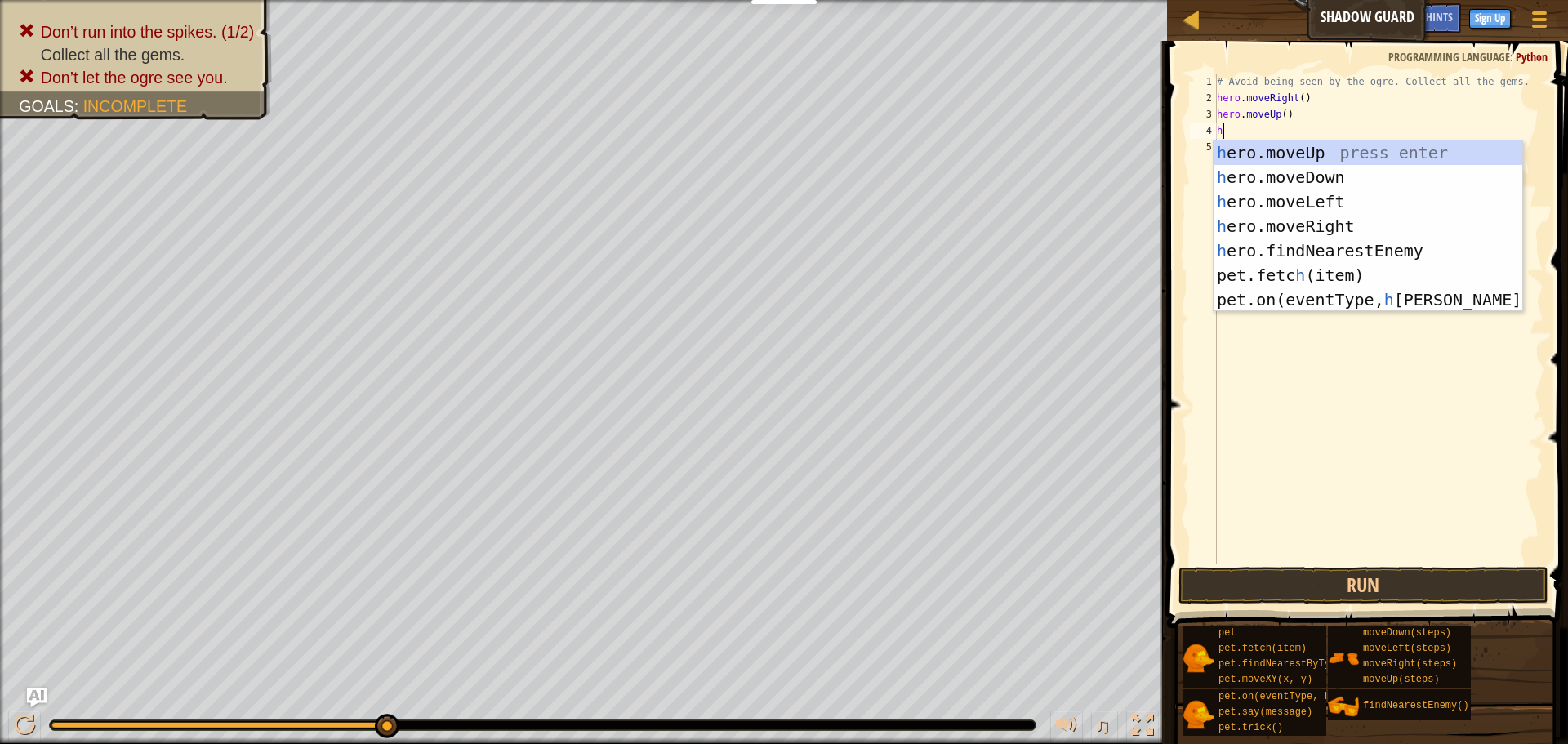
type textarea "her"
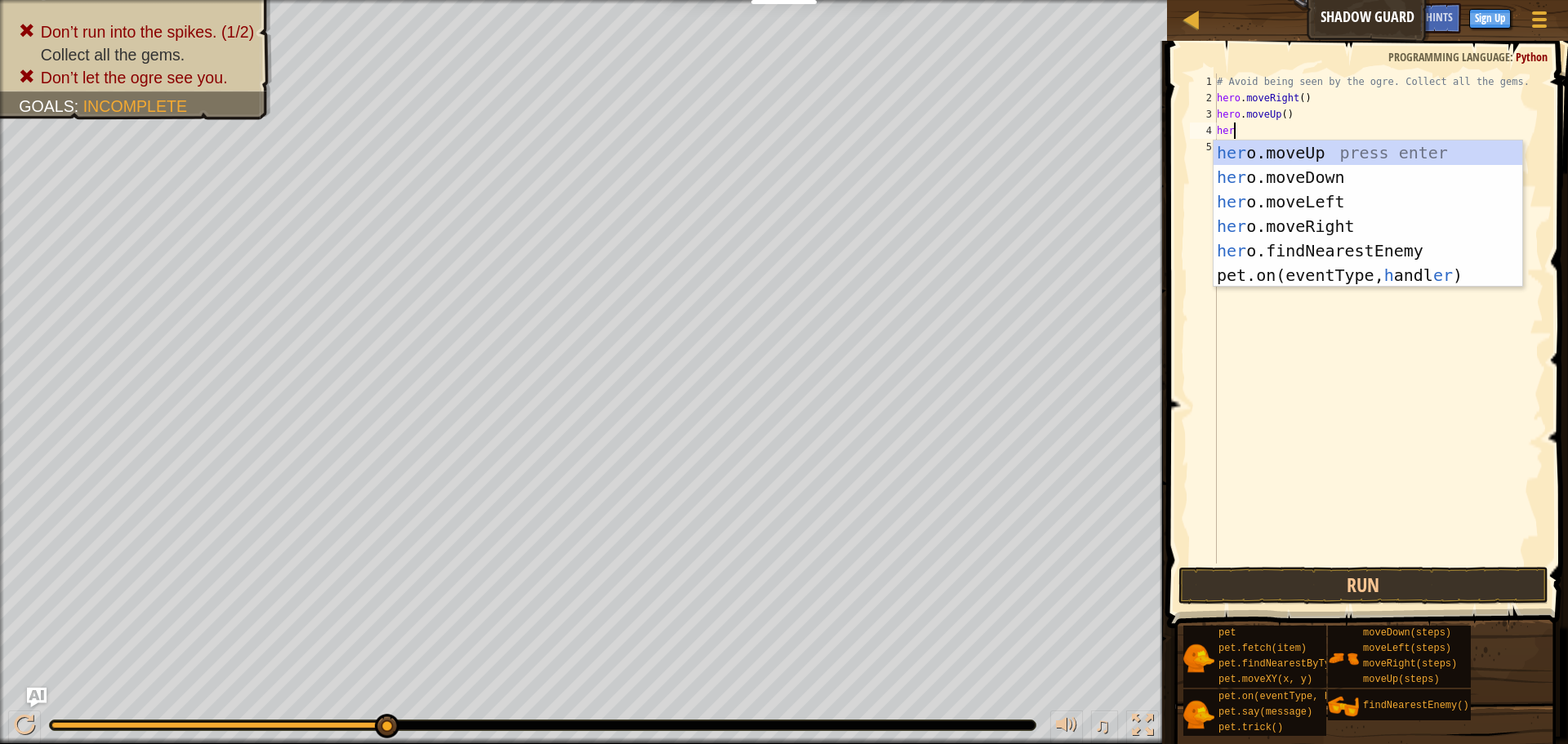
scroll to position [7, 2]
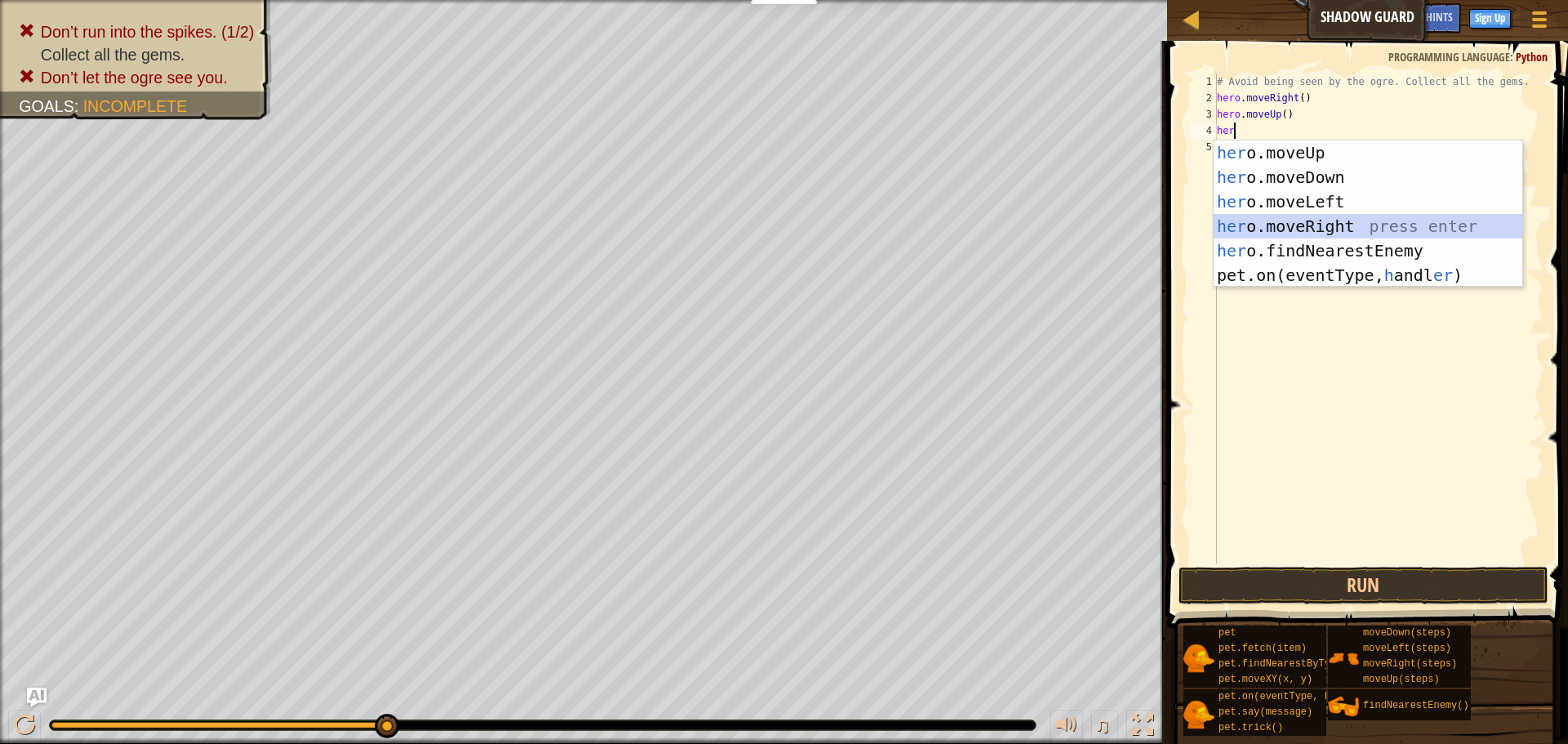
click at [1342, 218] on div "her o.moveUp press enter her o.moveDown press enter her o.moveLeft press enter …" at bounding box center [1367, 239] width 308 height 196
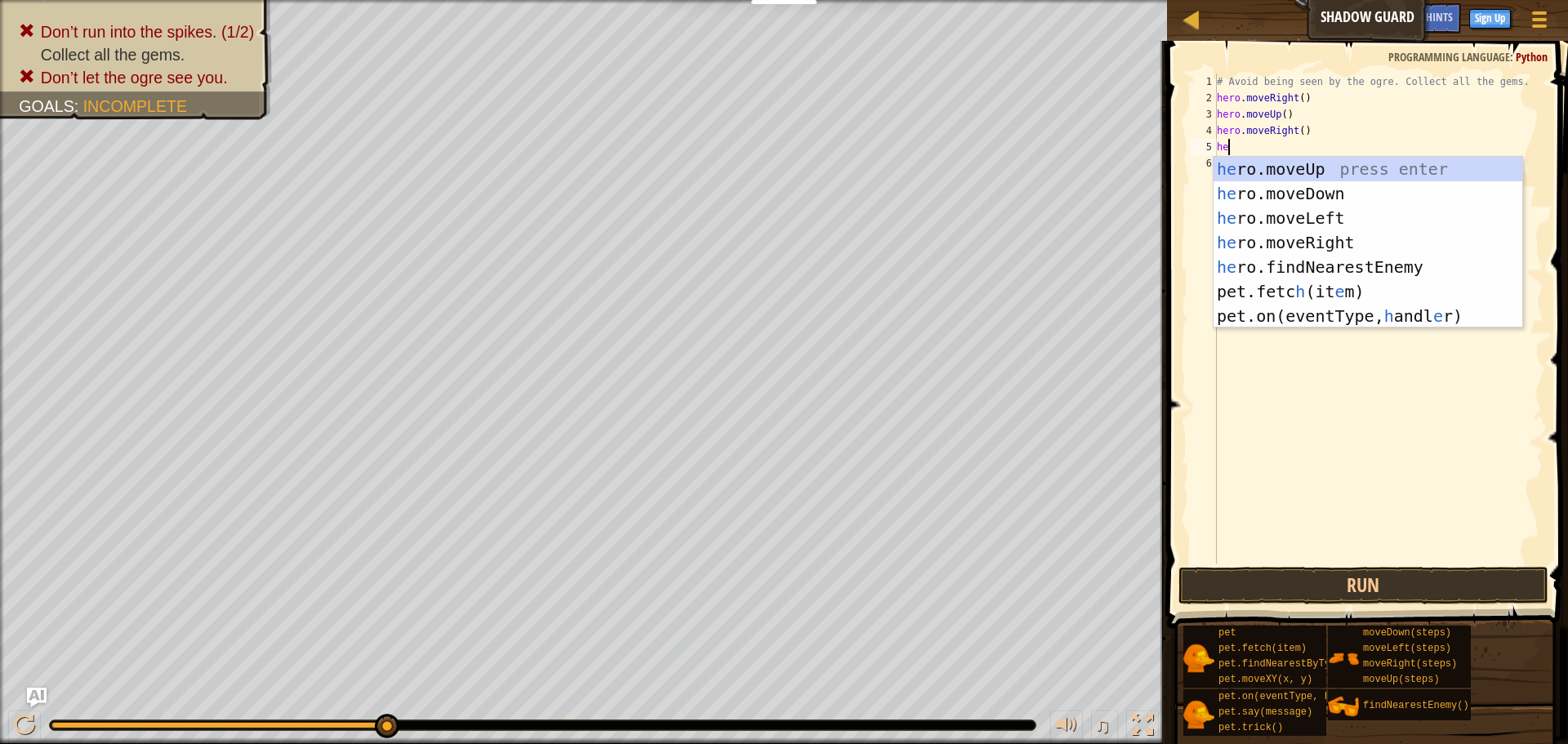
type textarea "her"
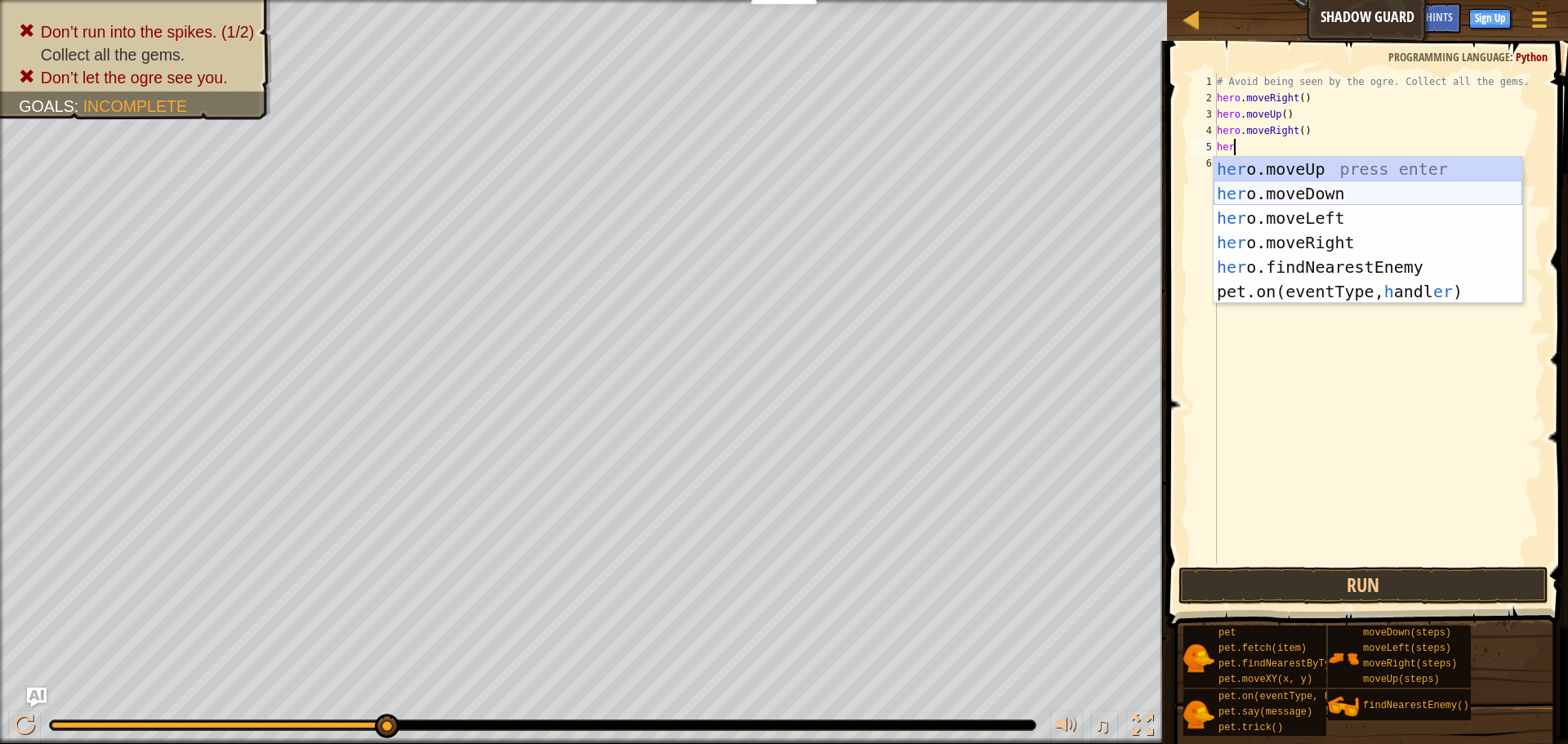
click at [1336, 196] on div "her o.moveUp press enter her o.moveDown press enter her o.moveLeft press enter …" at bounding box center [1367, 255] width 308 height 196
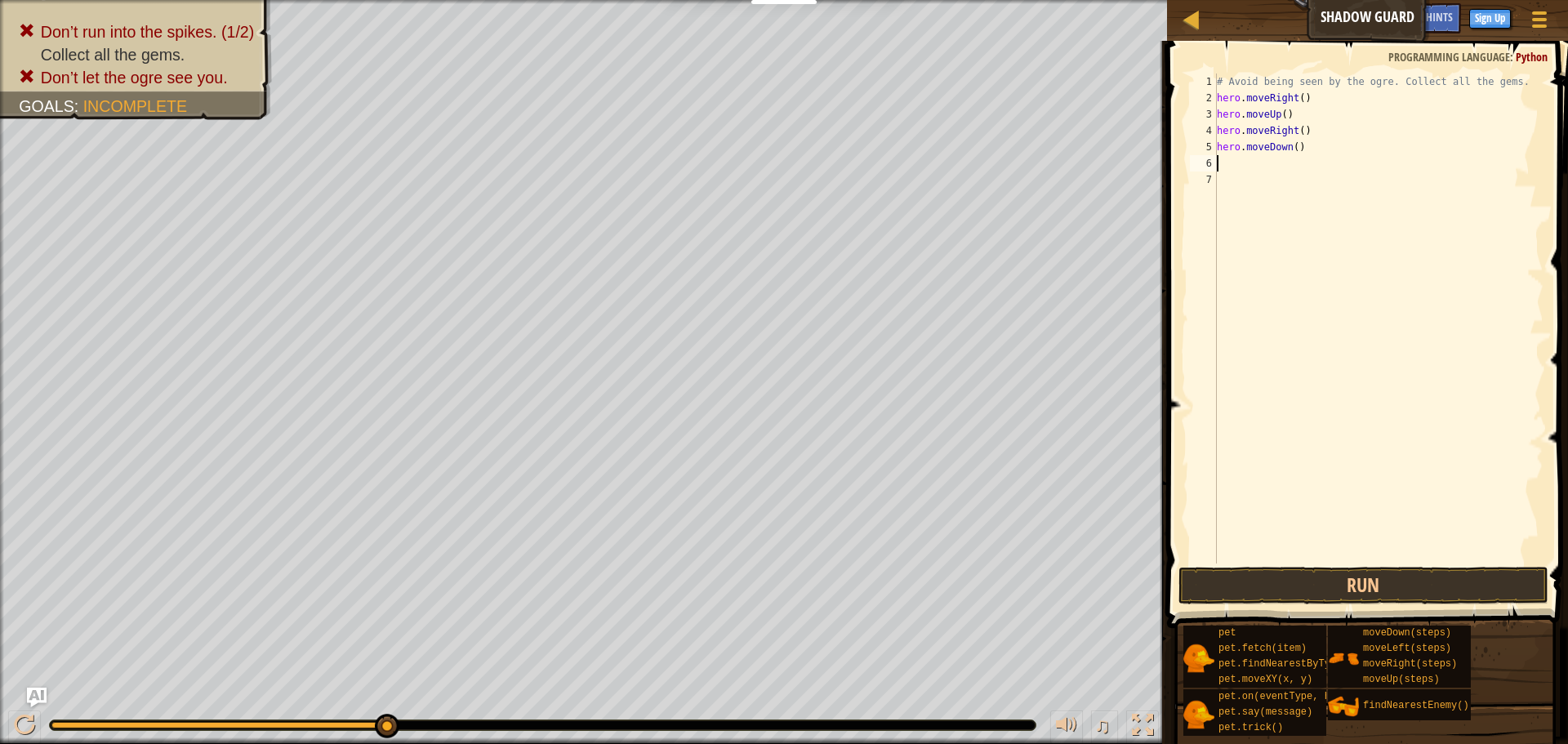
scroll to position [7, 0]
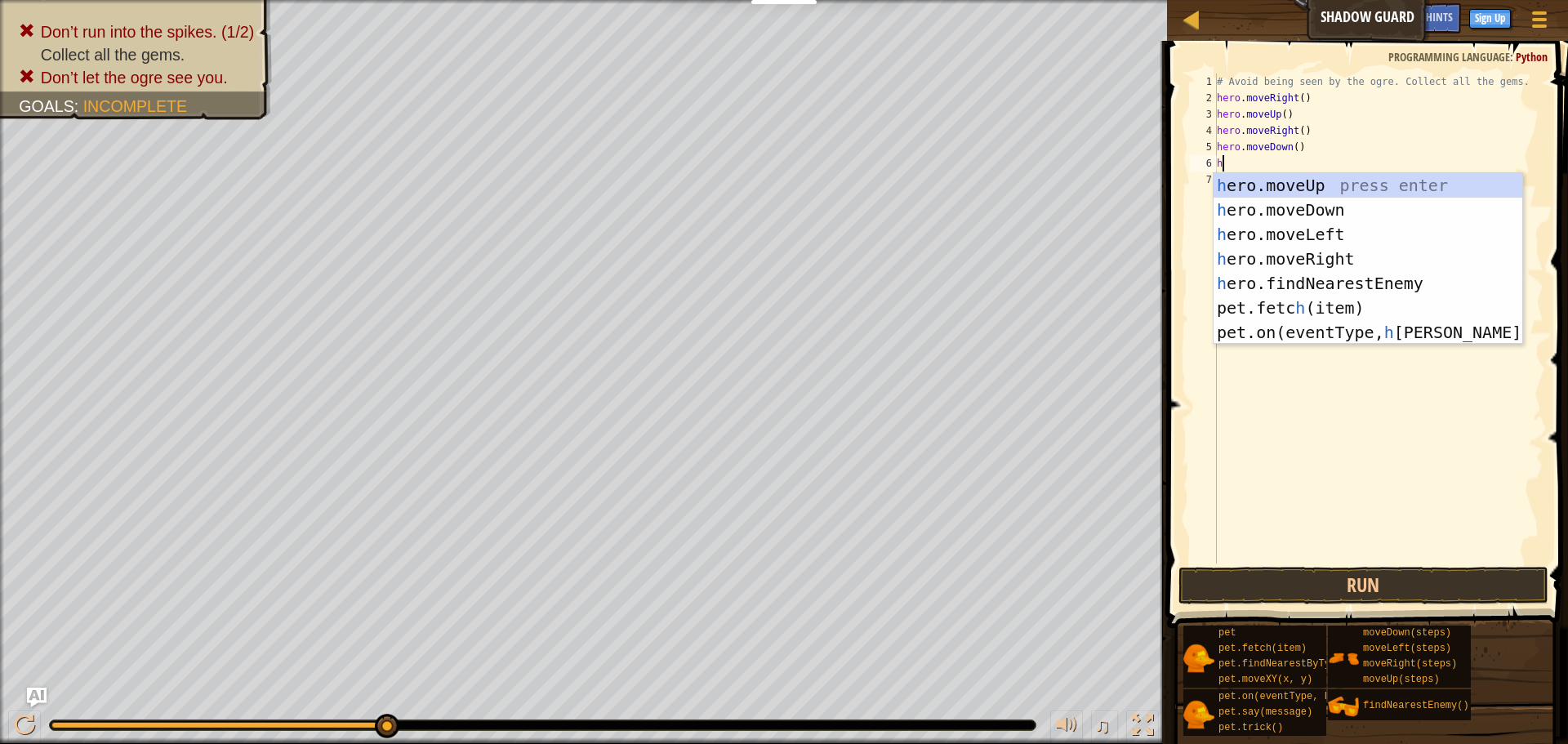
type textarea "her"
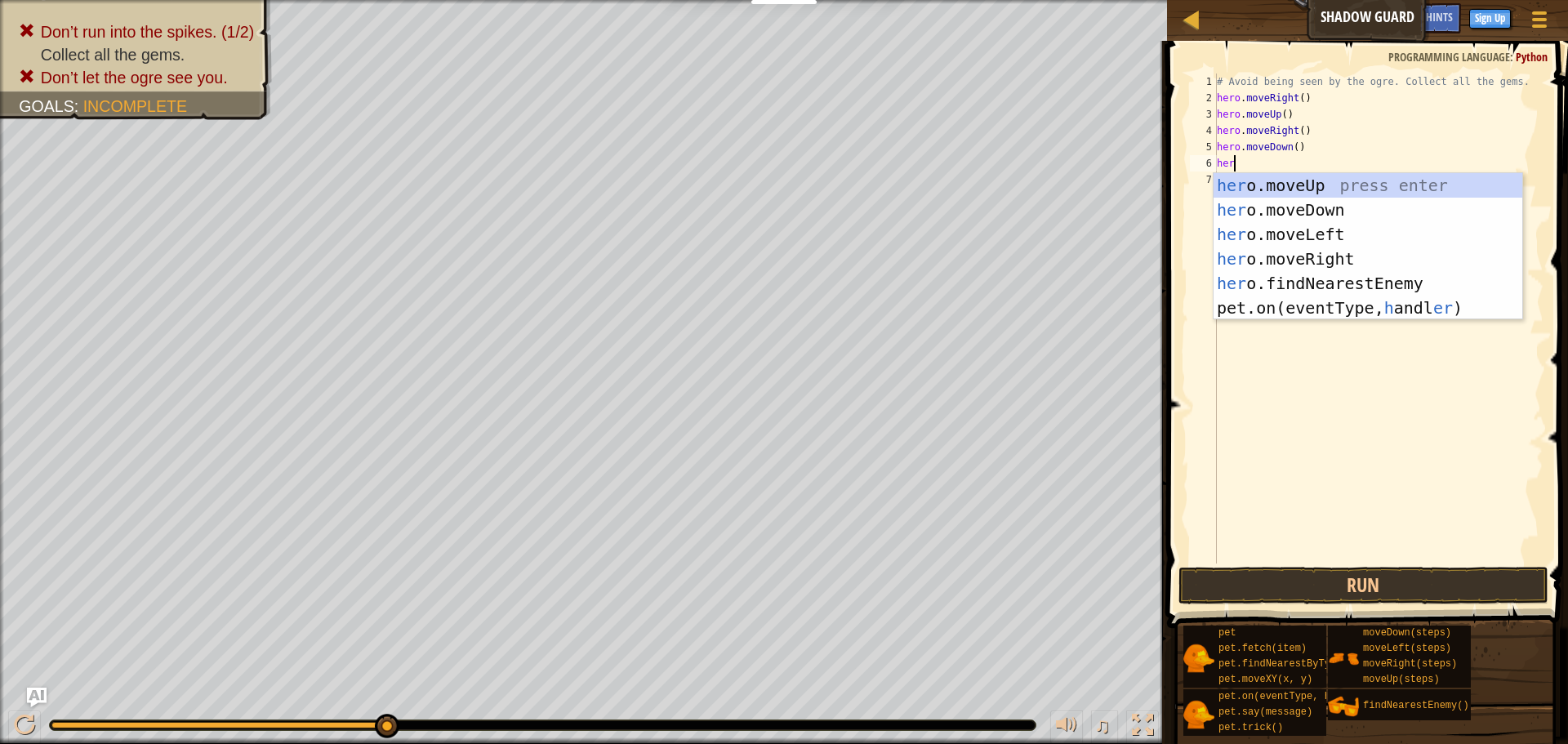
scroll to position [7, 2]
type textarea "hero"
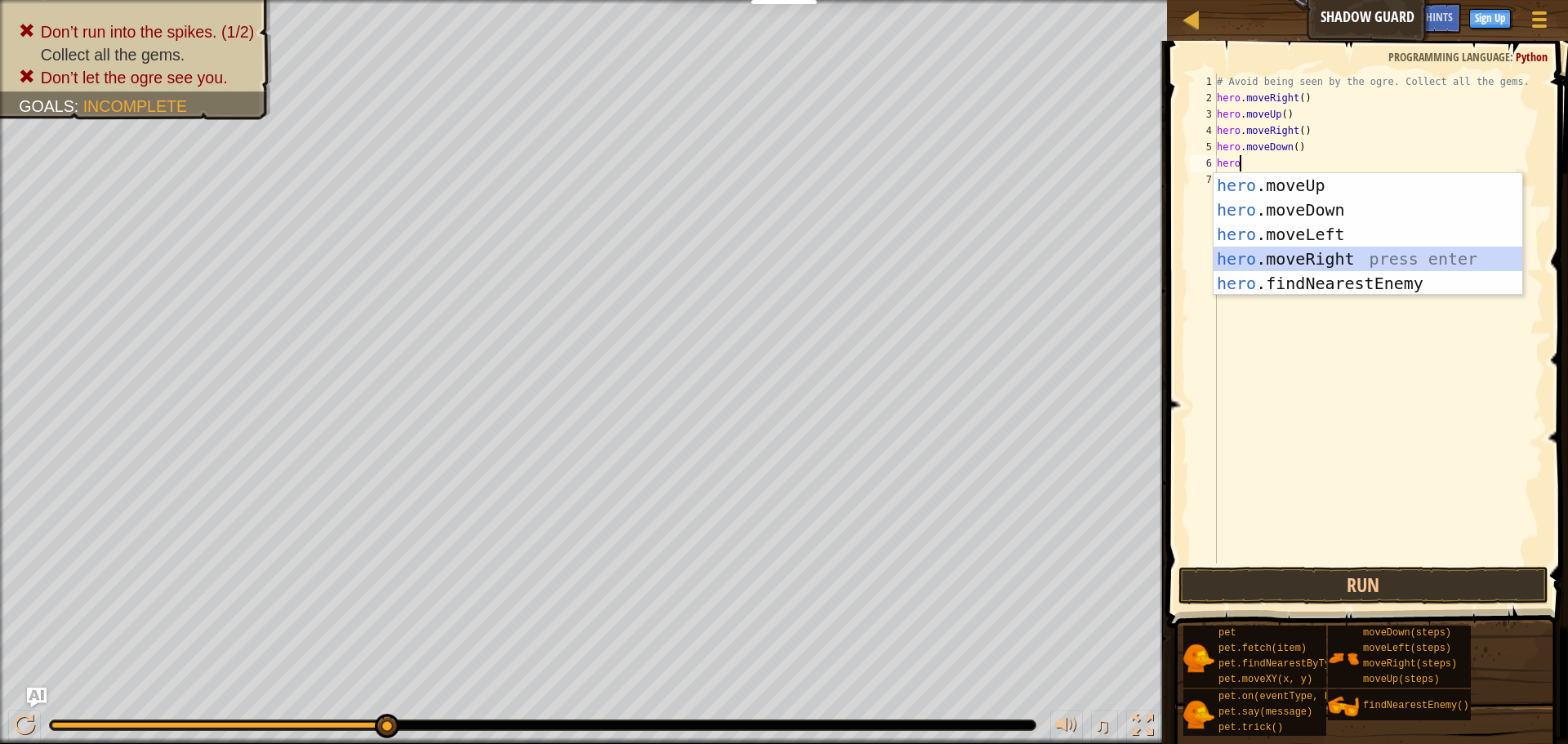
click at [1344, 253] on div "hero .moveUp press enter hero .moveDown press enter hero .moveLeft press enter …" at bounding box center [1367, 259] width 308 height 171
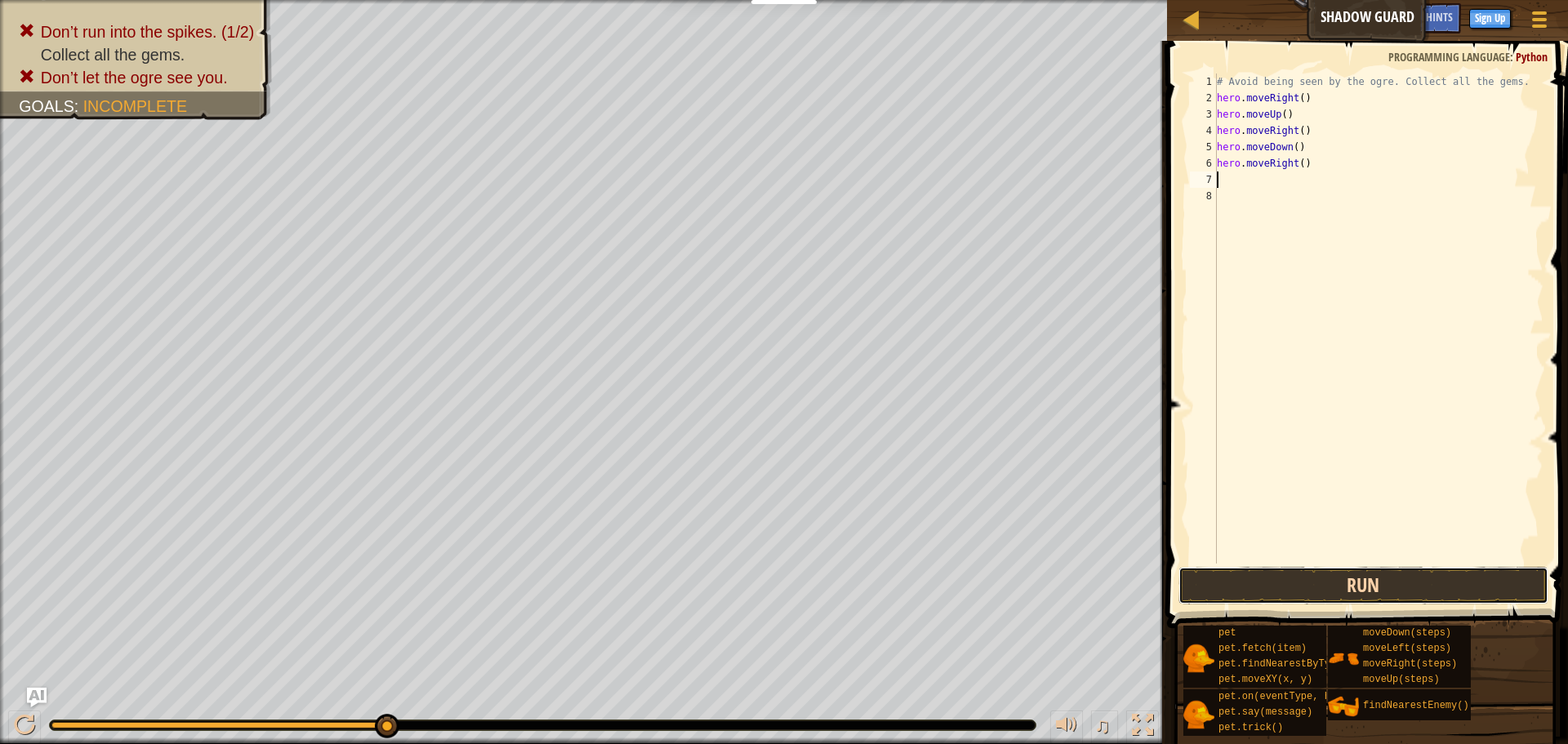
click at [1348, 579] on button "Run" at bounding box center [1362, 586] width 370 height 38
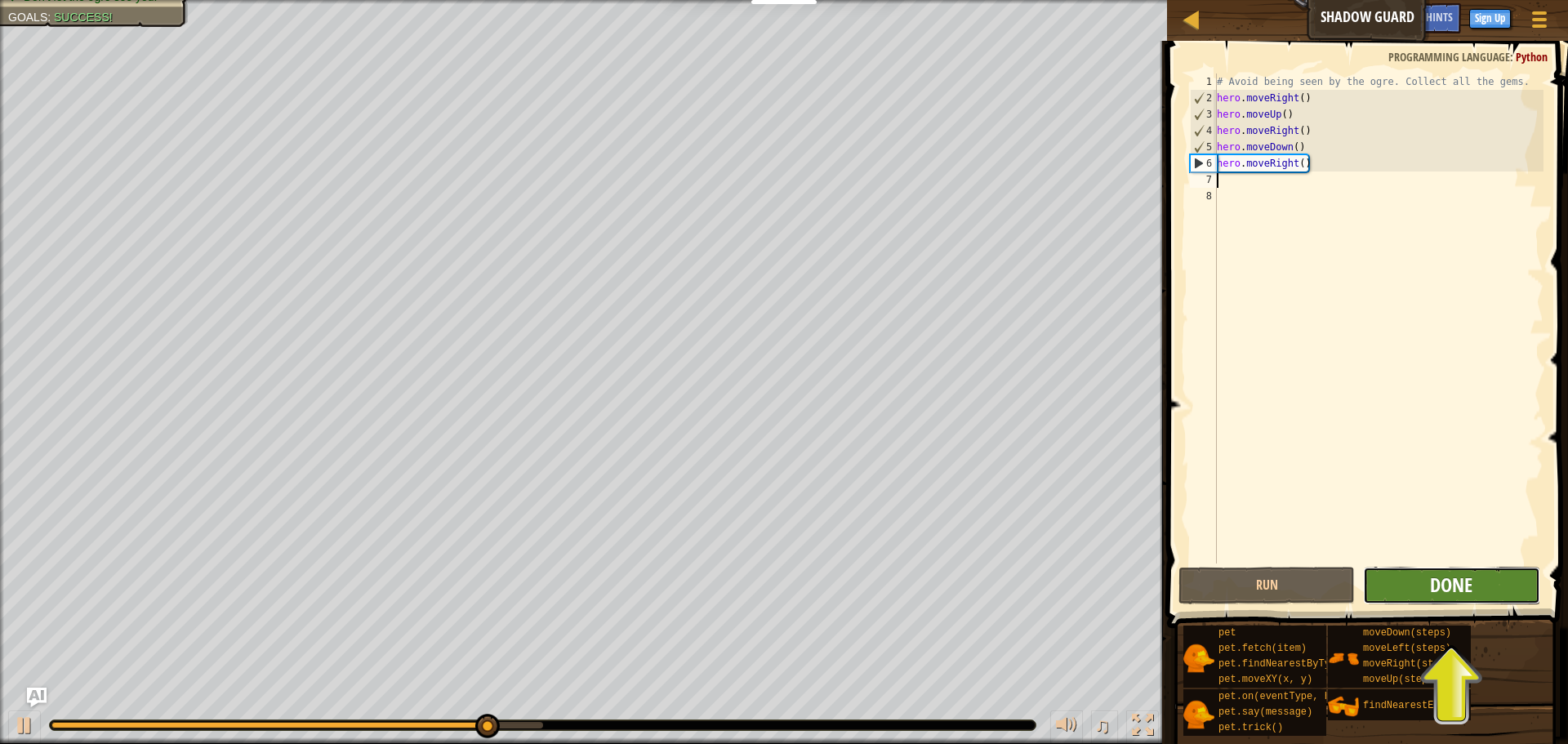
click at [1466, 592] on span "Done" at bounding box center [1451, 585] width 43 height 26
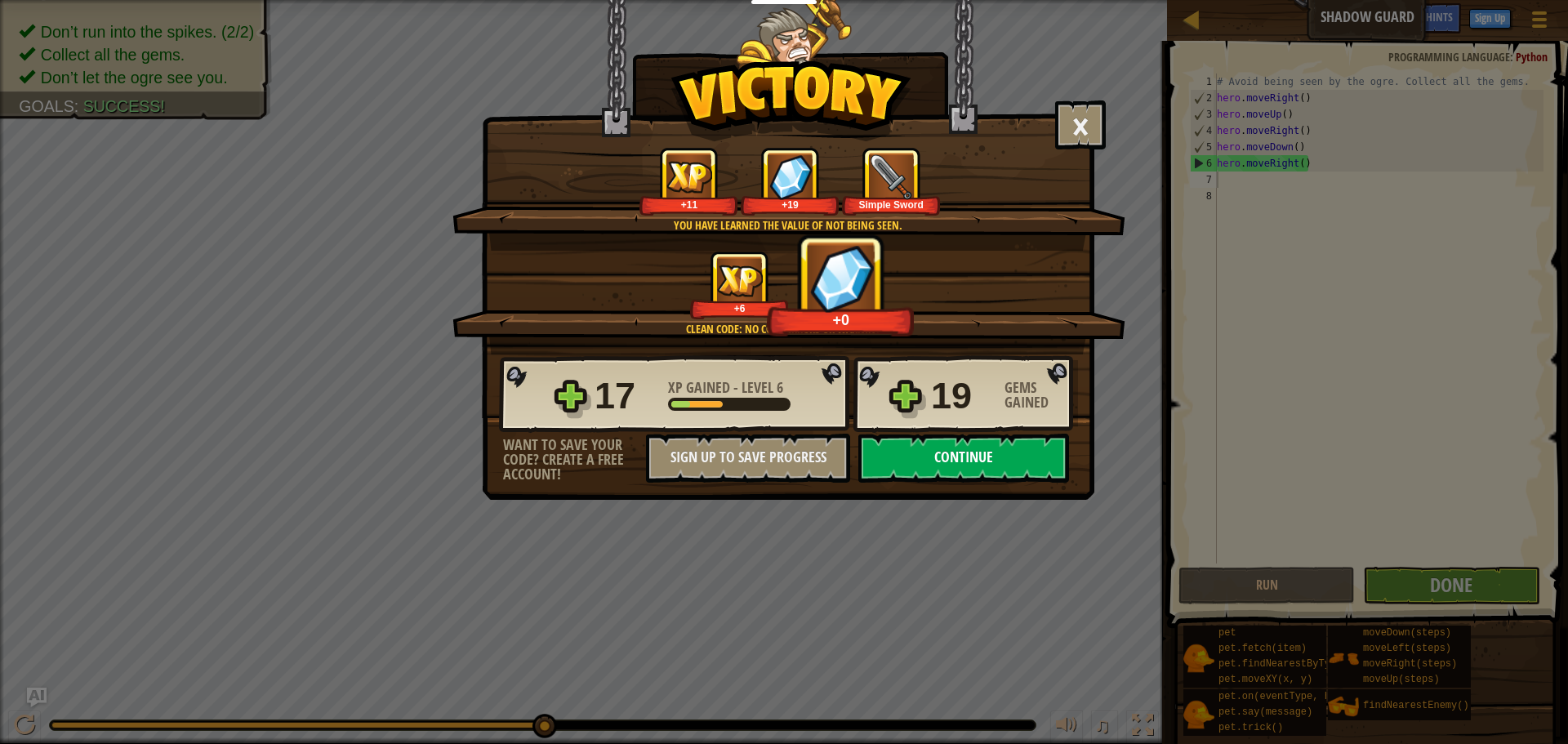
click at [1052, 445] on button "Continue" at bounding box center [963, 458] width 210 height 49
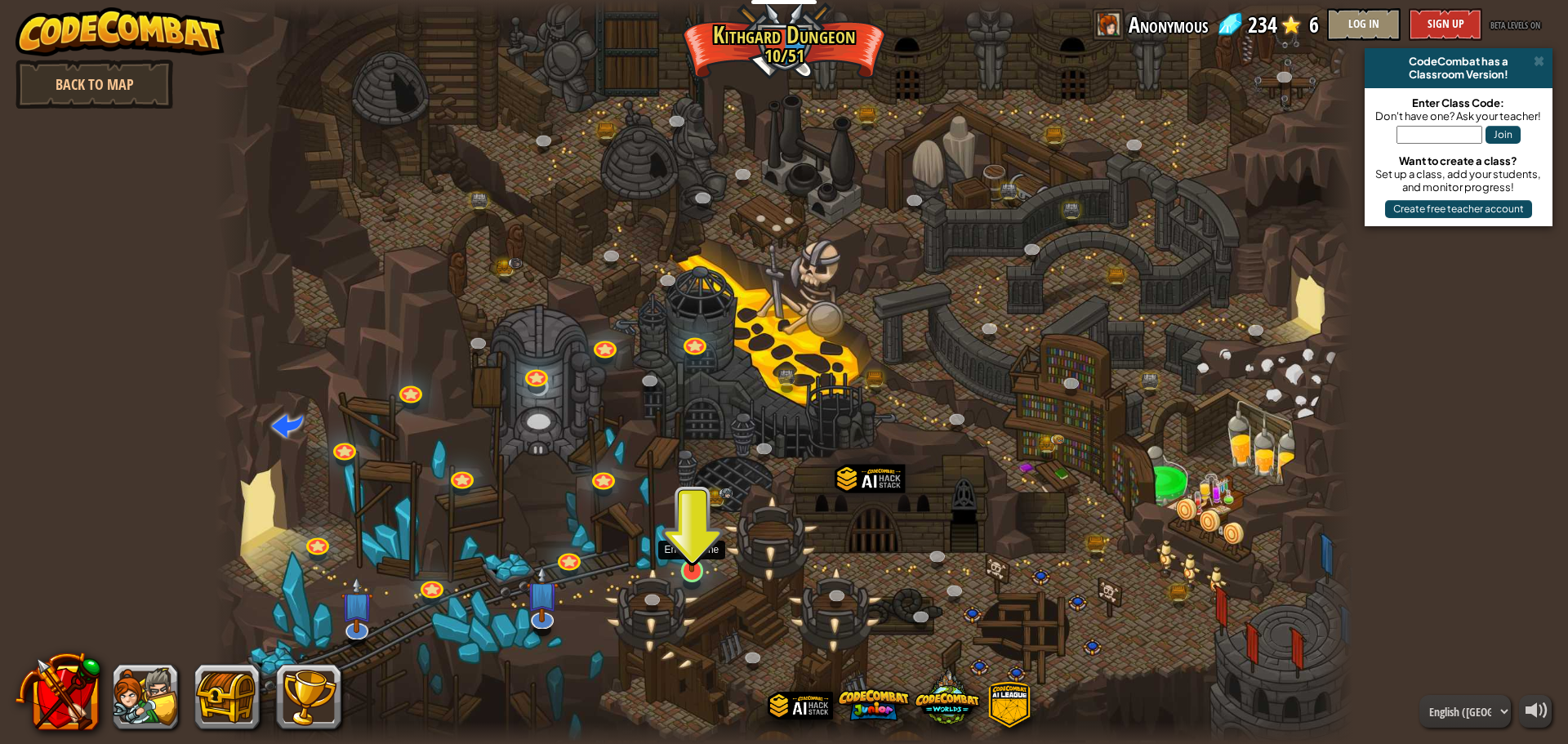
click at [703, 569] on img at bounding box center [692, 537] width 31 height 69
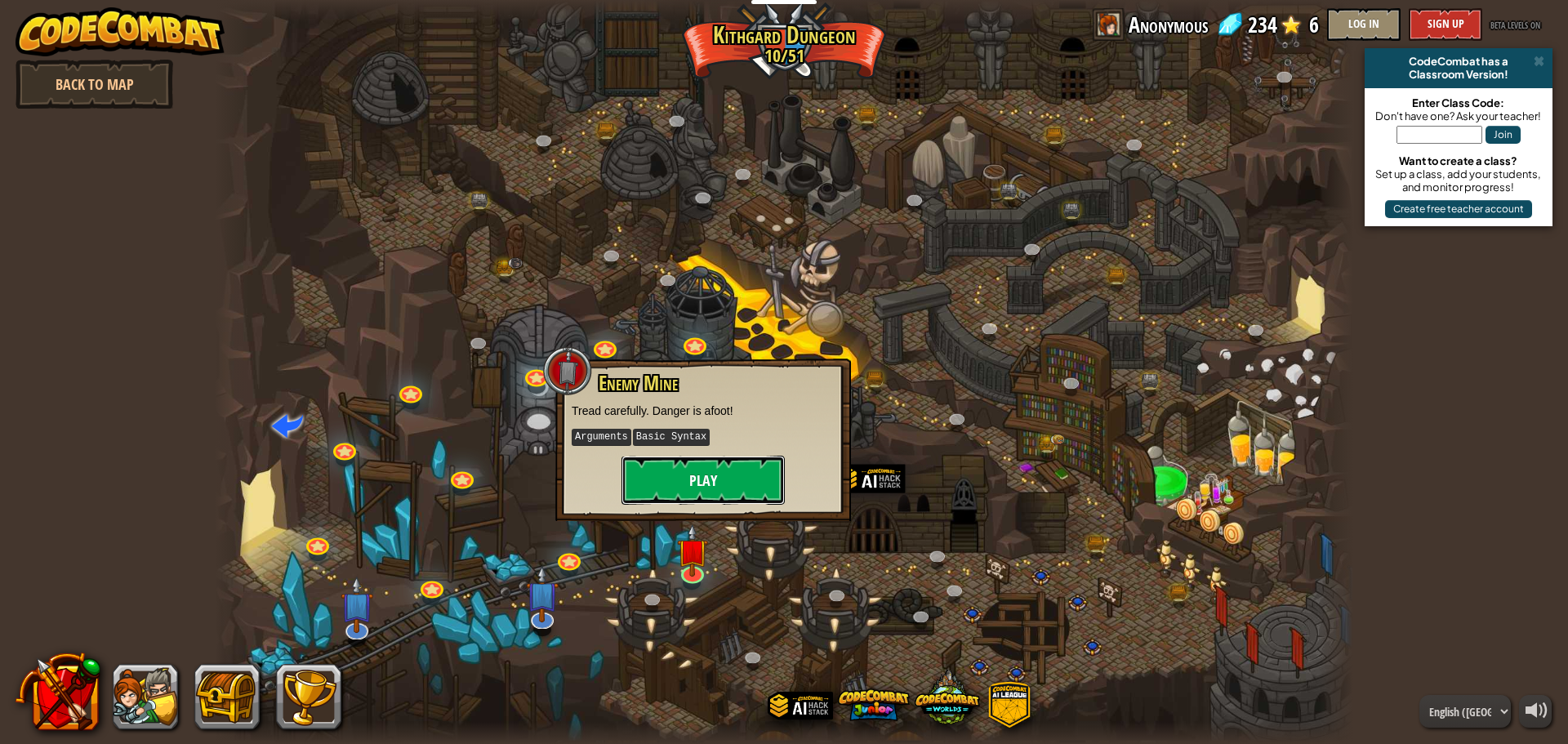
click at [685, 480] on button "Play" at bounding box center [703, 480] width 163 height 49
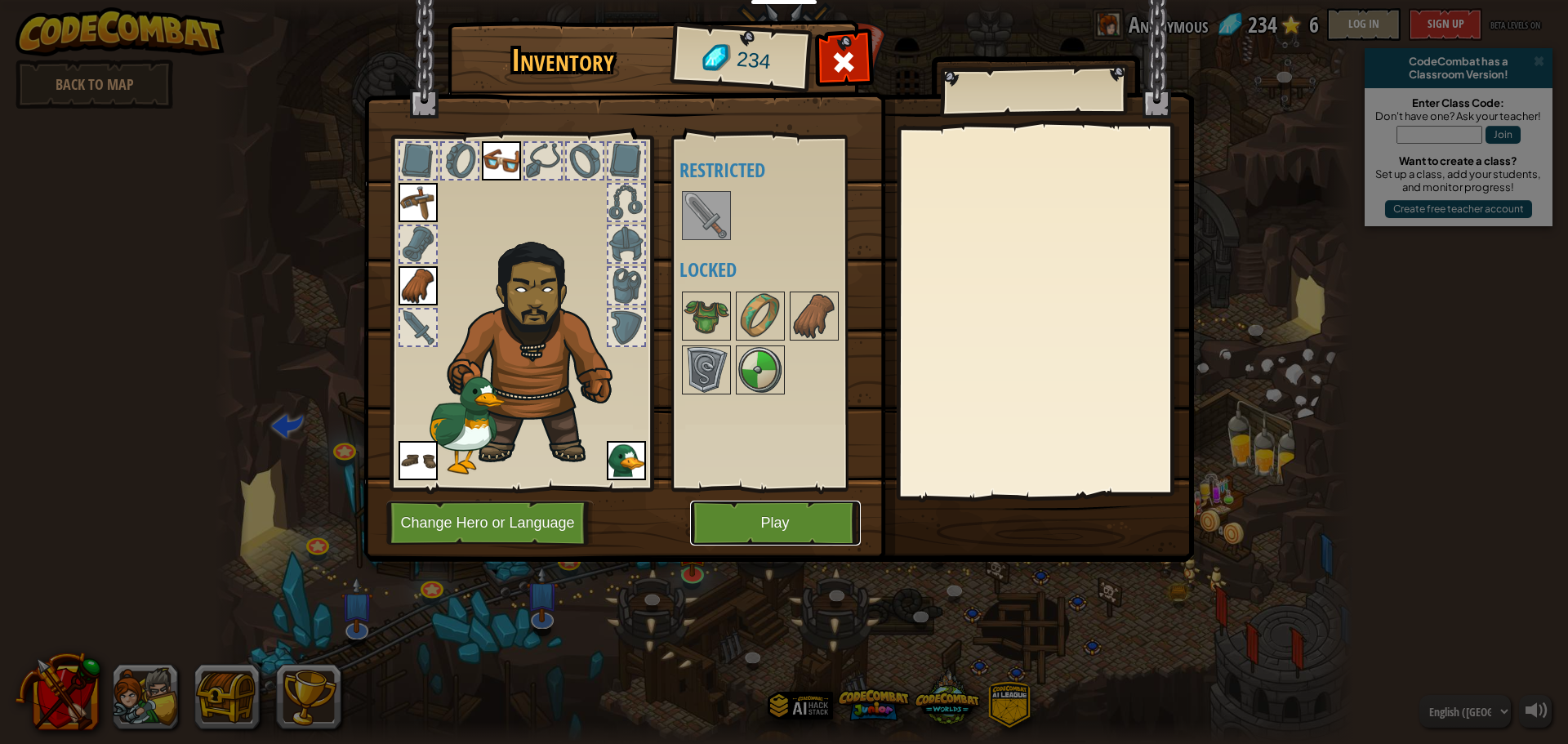
click at [799, 524] on button "Play" at bounding box center [775, 523] width 170 height 44
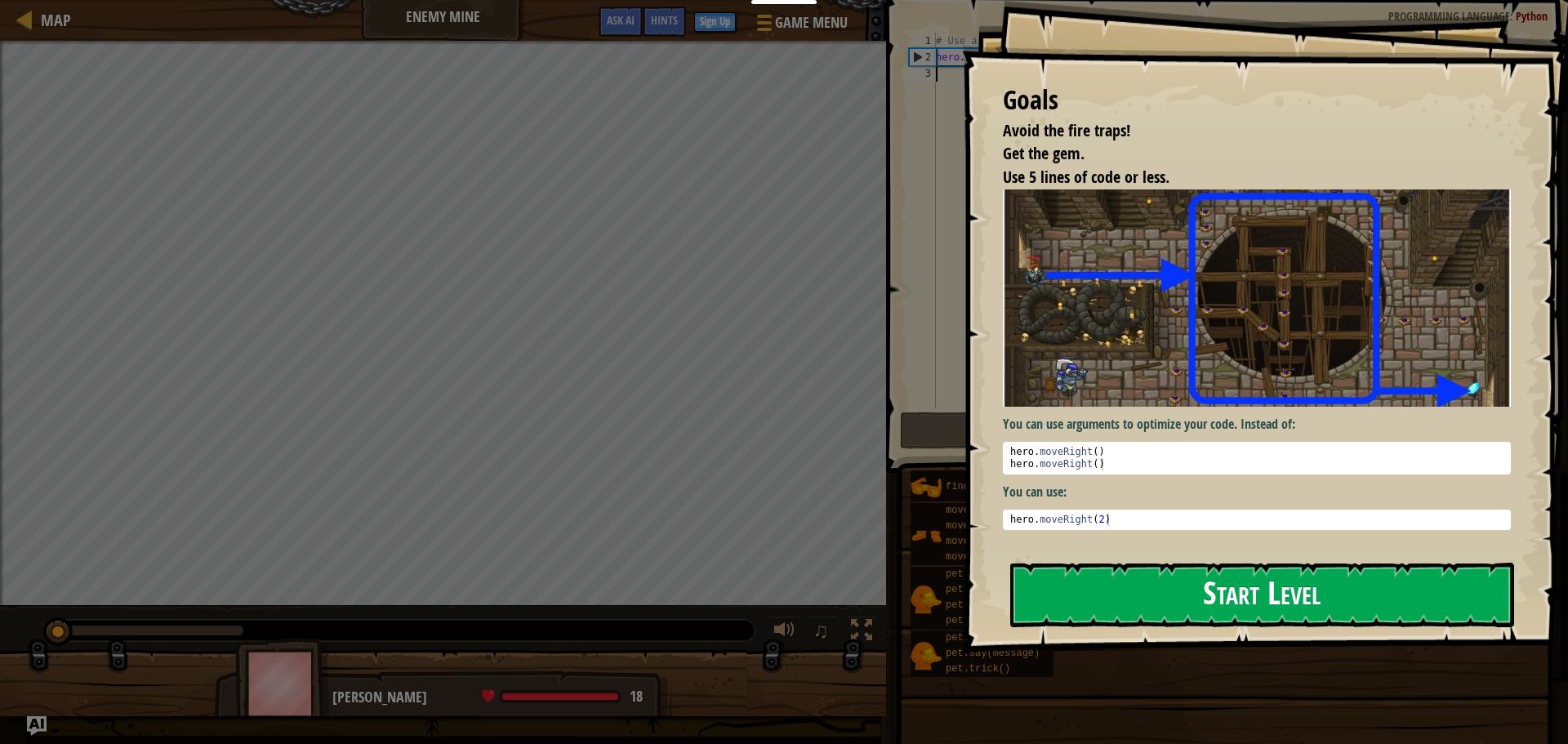
click at [1318, 611] on button "Start Level" at bounding box center [1262, 595] width 504 height 65
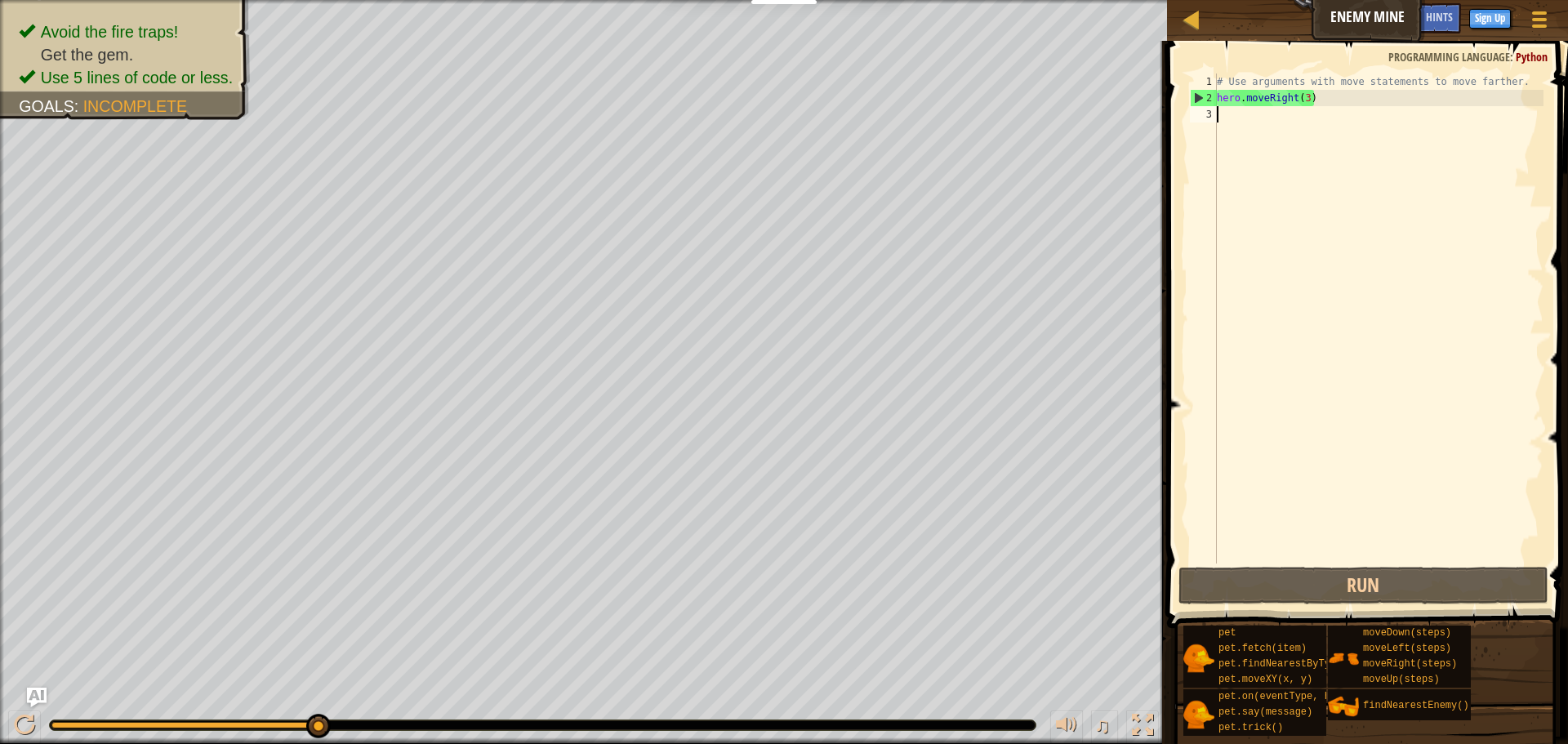
scroll to position [7, 0]
type textarea "he"
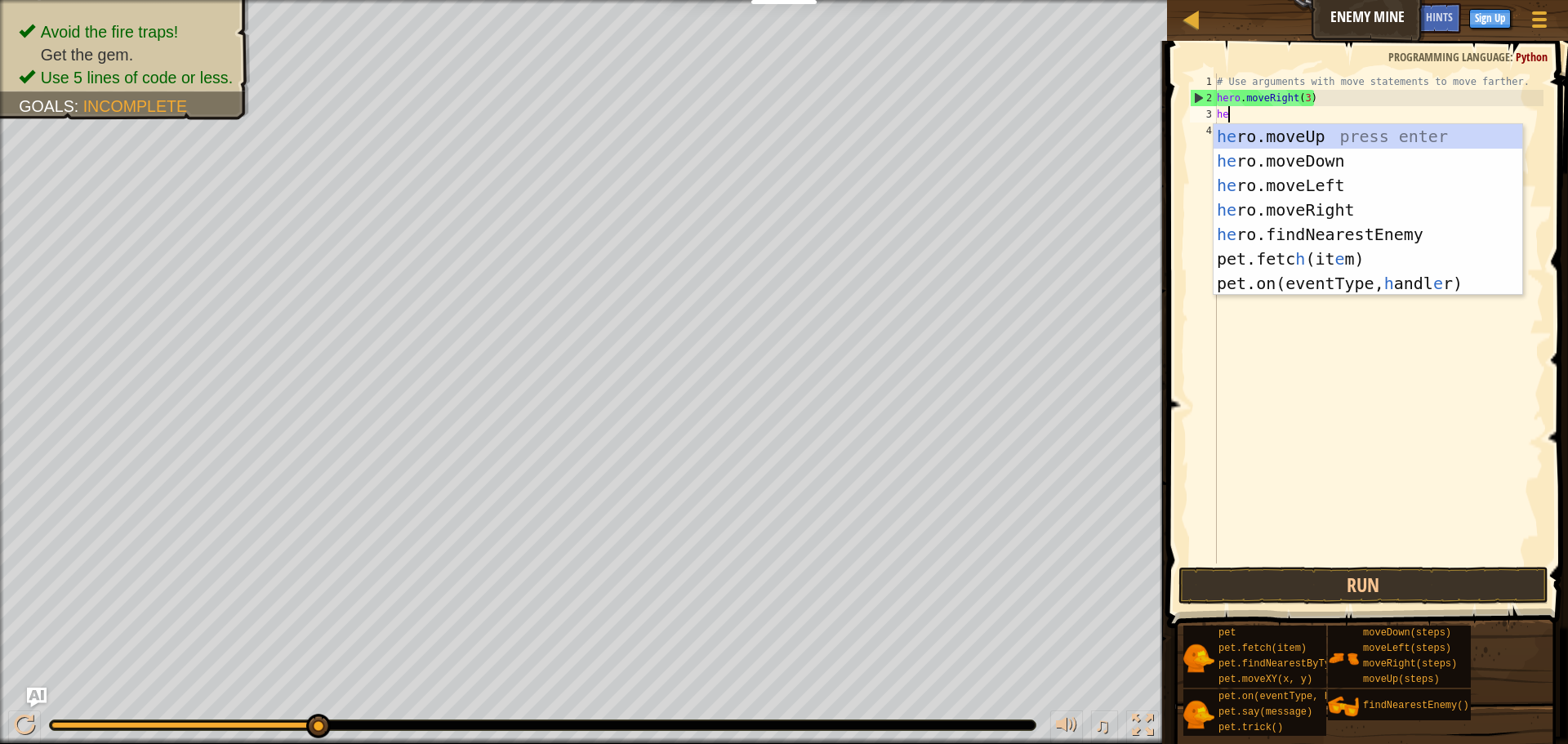
scroll to position [7, 1]
click at [1340, 142] on div "he ro.moveUp press enter he ro.moveDown press enter he ro.moveLeft press enter …" at bounding box center [1367, 234] width 308 height 221
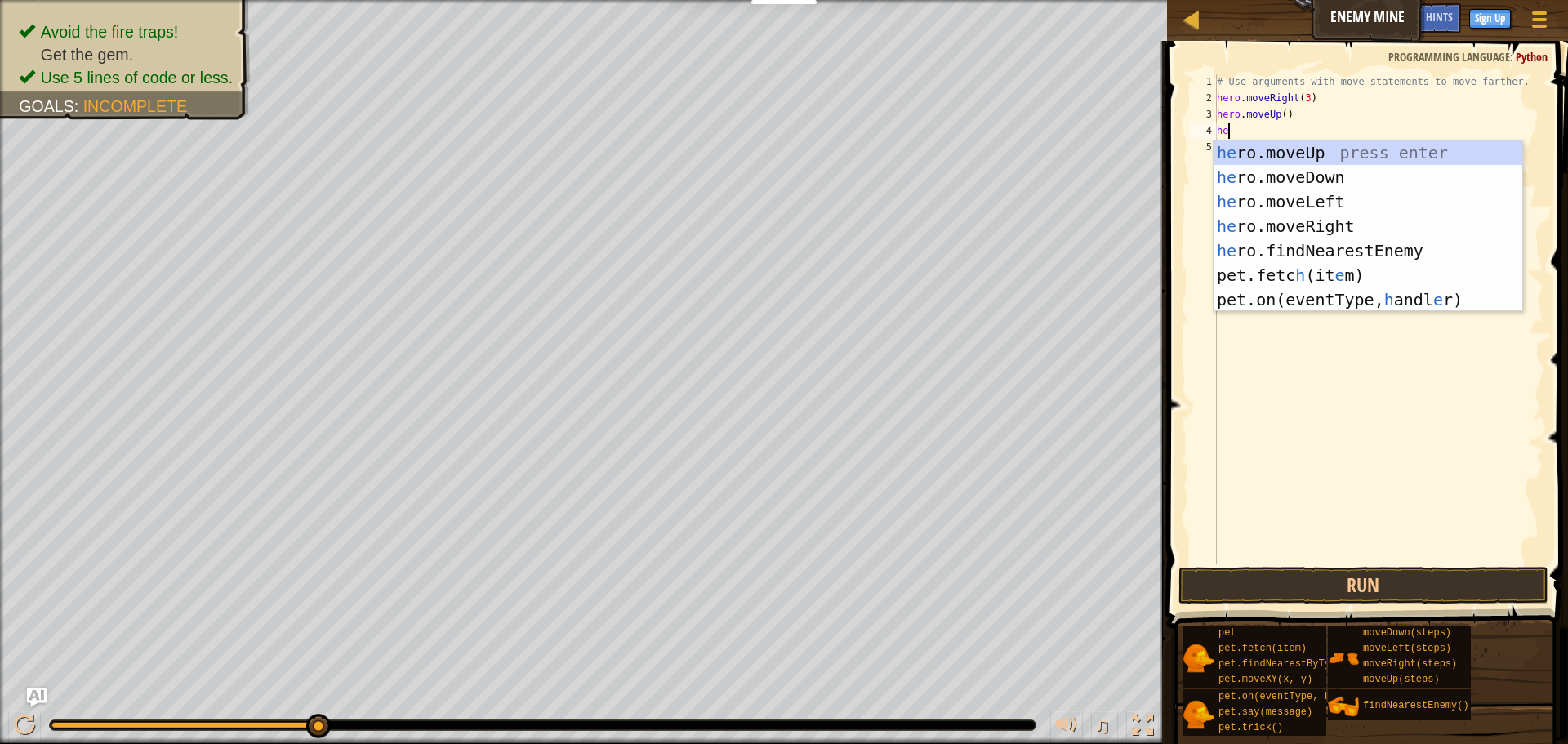
type textarea "her"
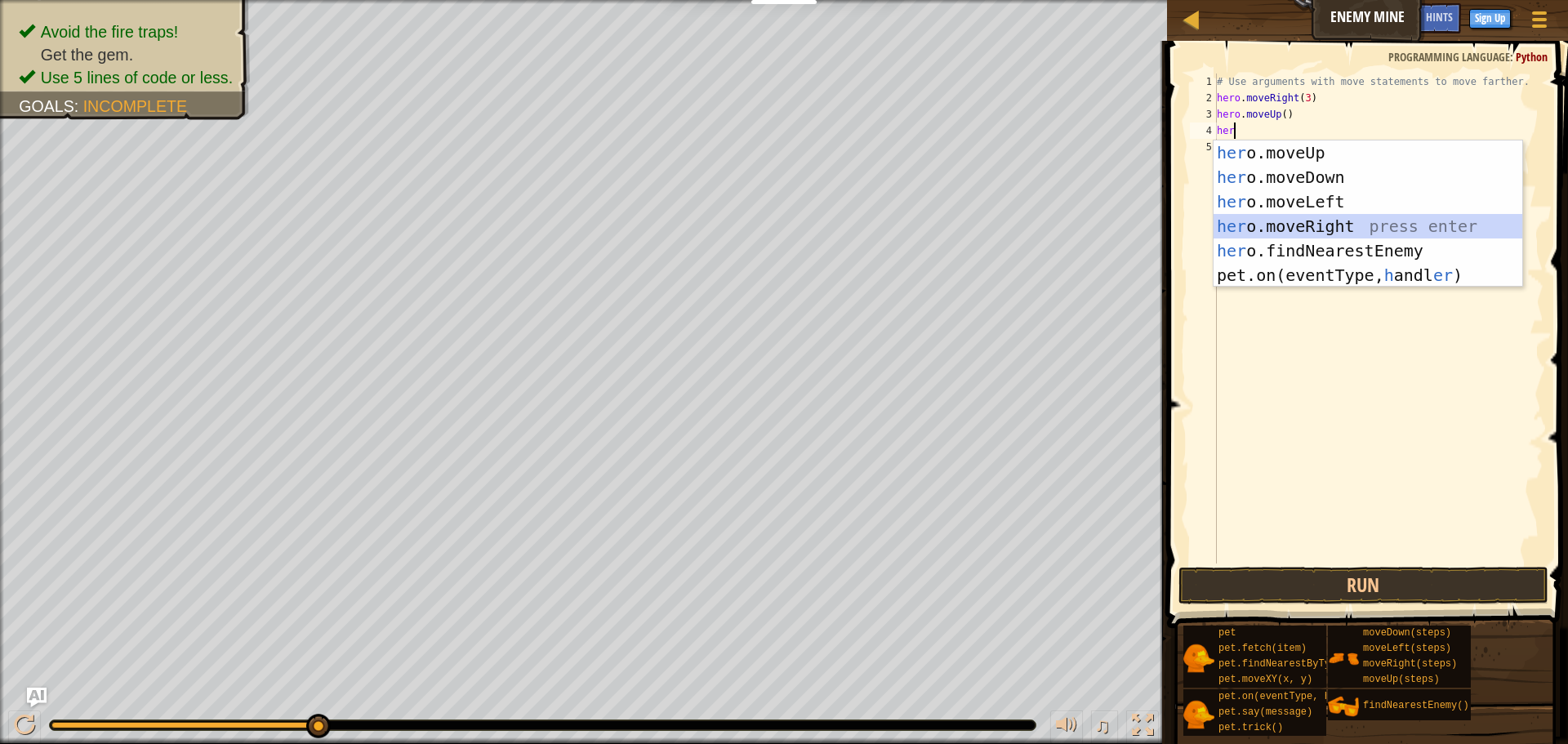
click at [1328, 230] on div "her o.moveUp press enter her o.moveDown press enter her o.moveLeft press enter …" at bounding box center [1367, 239] width 308 height 196
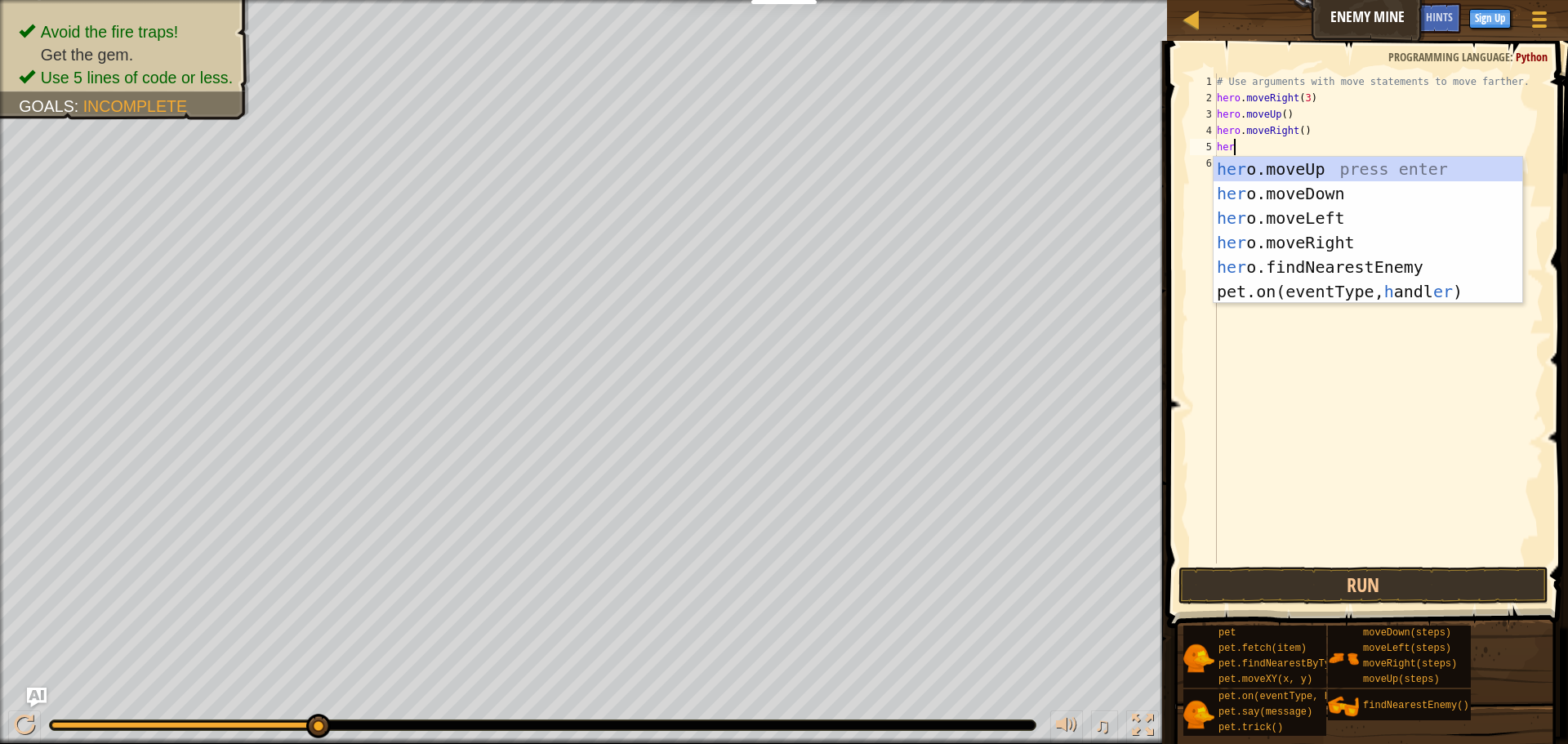
type textarea "her"
click at [1424, 198] on div "her o.moveUp press enter her o.moveDown press enter her o.moveLeft press enter …" at bounding box center [1367, 255] width 308 height 196
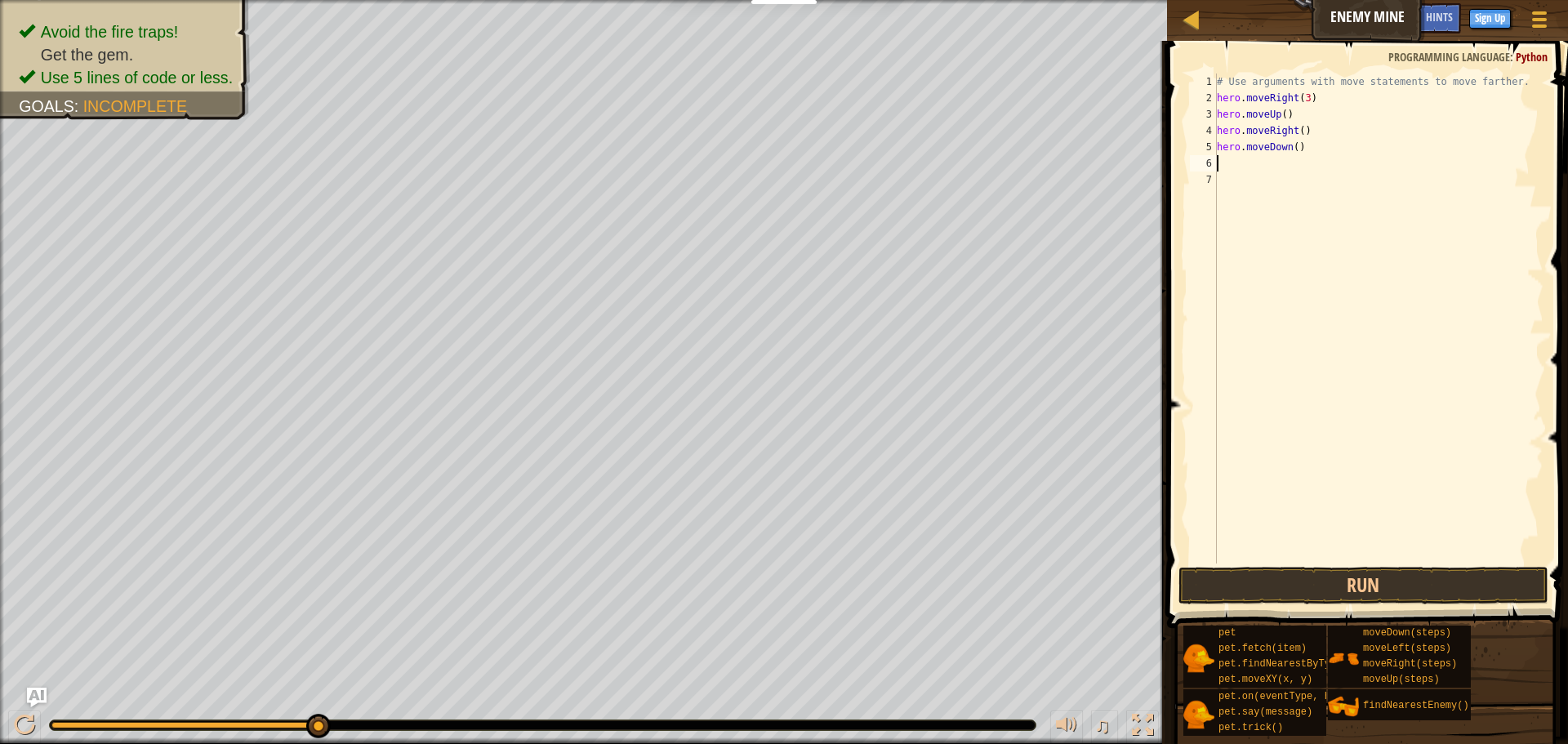
scroll to position [7, 0]
click at [1295, 148] on div "# Use arguments with move statements to move farther. hero . moveRight ( 3 ) he…" at bounding box center [1378, 334] width 330 height 523
click at [1340, 591] on button "Run" at bounding box center [1362, 586] width 370 height 38
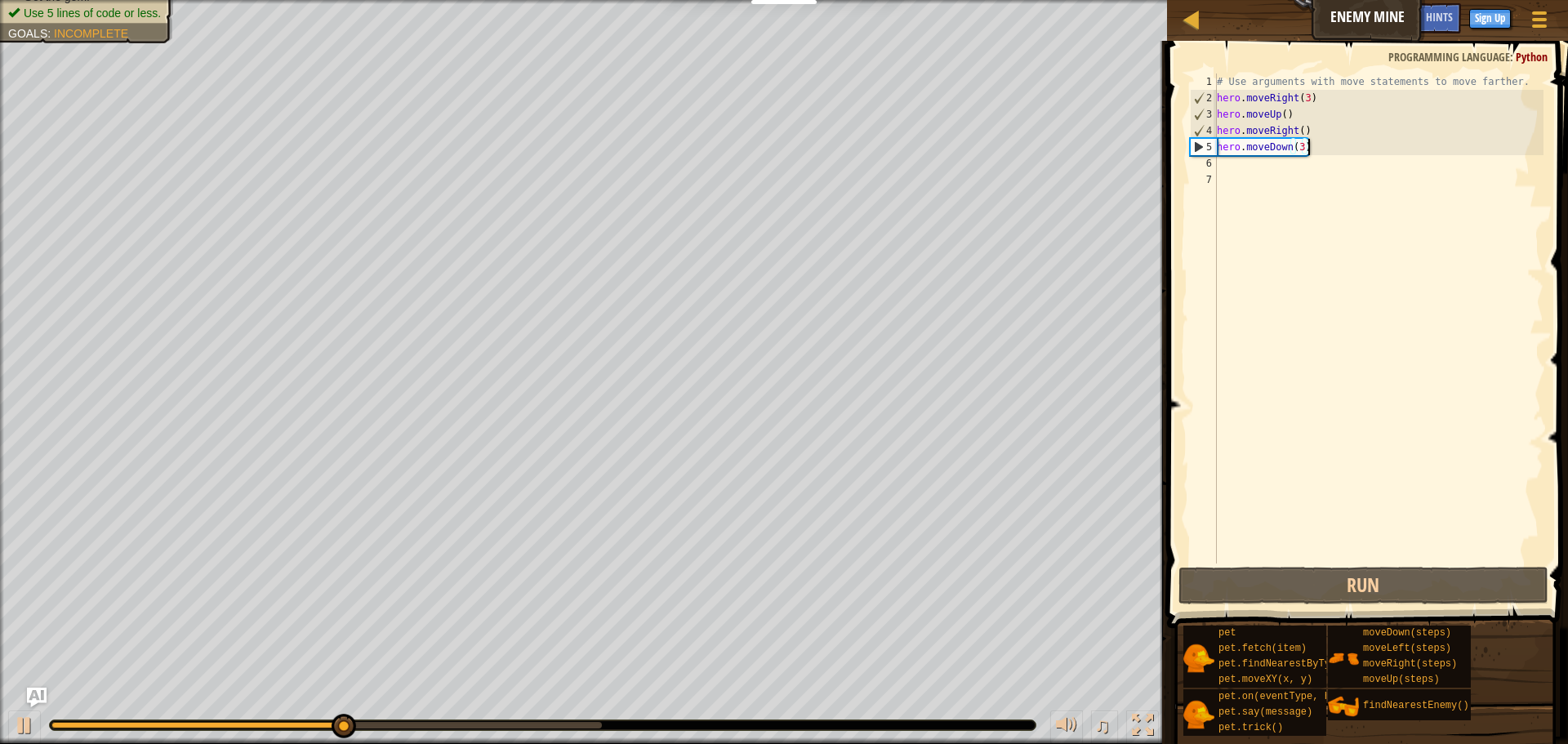
click at [1316, 146] on div "# Use arguments with move statements to move farther. hero . moveRight ( 3 ) he…" at bounding box center [1378, 334] width 330 height 523
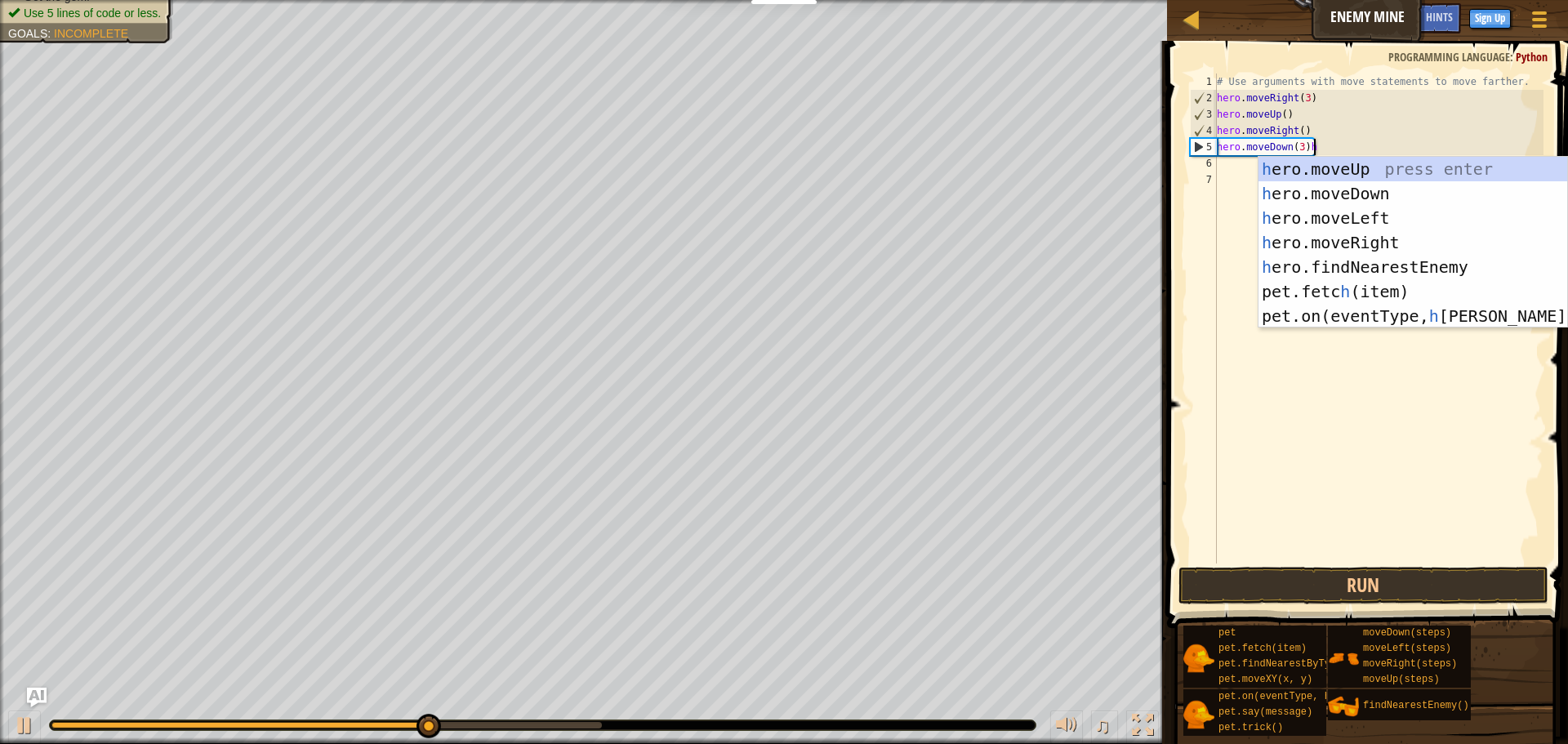
scroll to position [7, 14]
type textarea "hero.moveDown(3)"
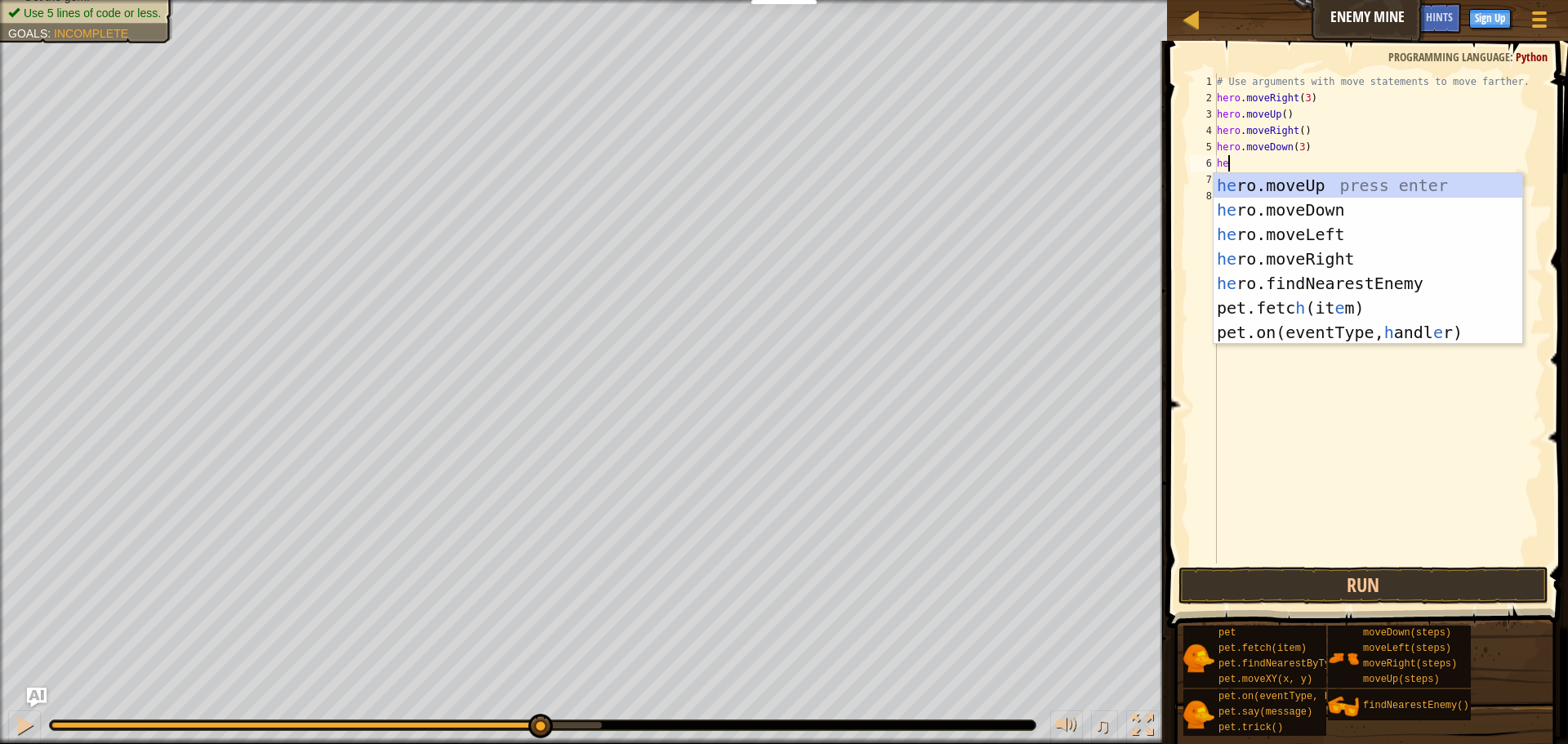
scroll to position [7, 2]
type textarea "hero"
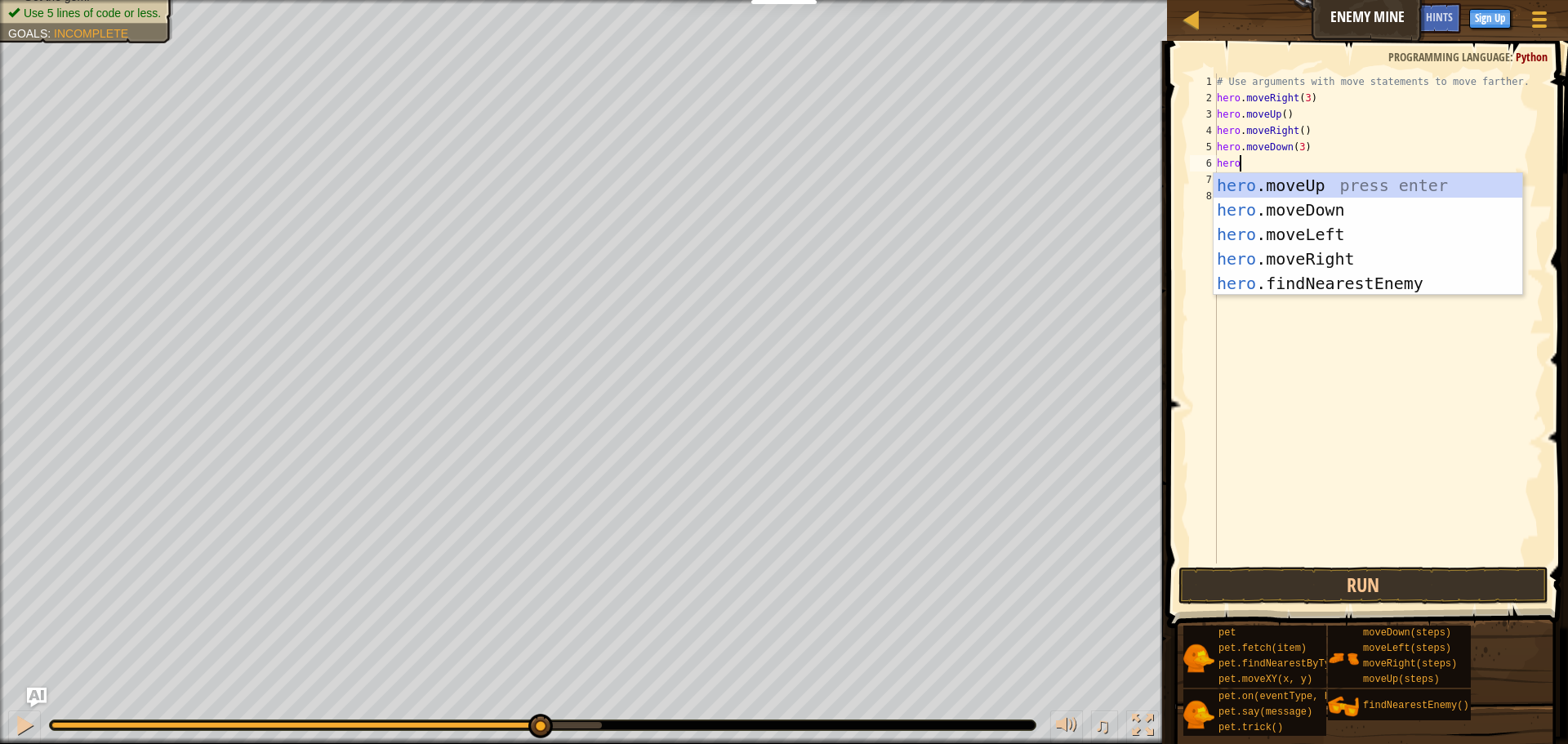
scroll to position [7, 3]
click at [1301, 254] on div "hero .moveUp press enter hero .moveDown press enter hero .moveLeft press enter …" at bounding box center [1367, 259] width 308 height 171
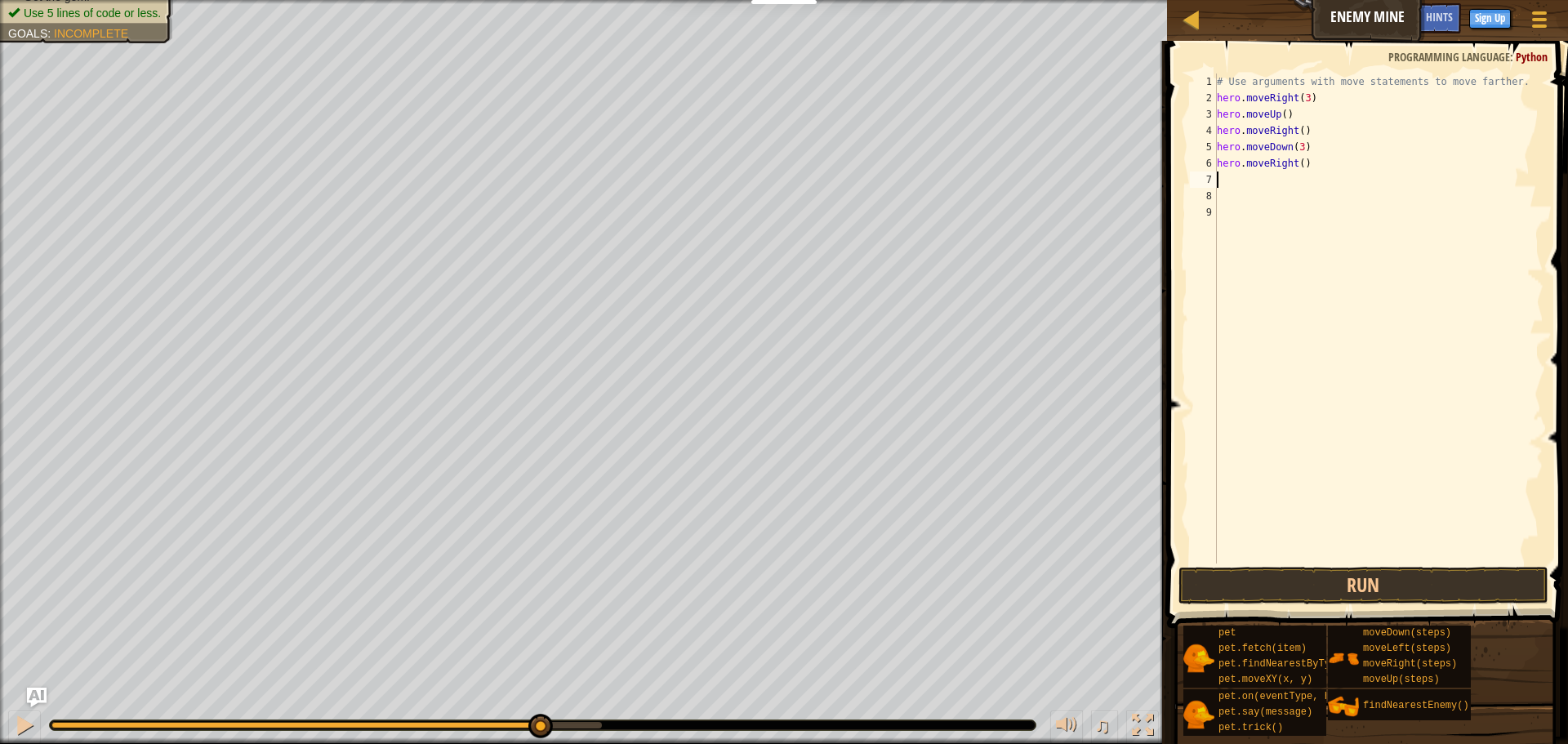
scroll to position [7, 0]
click at [1304, 166] on div "# Use arguments with move statements to move farther. hero . moveRight ( 3 ) he…" at bounding box center [1378, 334] width 330 height 523
type textarea "hero.moveRight(2)"
click at [1372, 595] on button "Run" at bounding box center [1362, 586] width 370 height 38
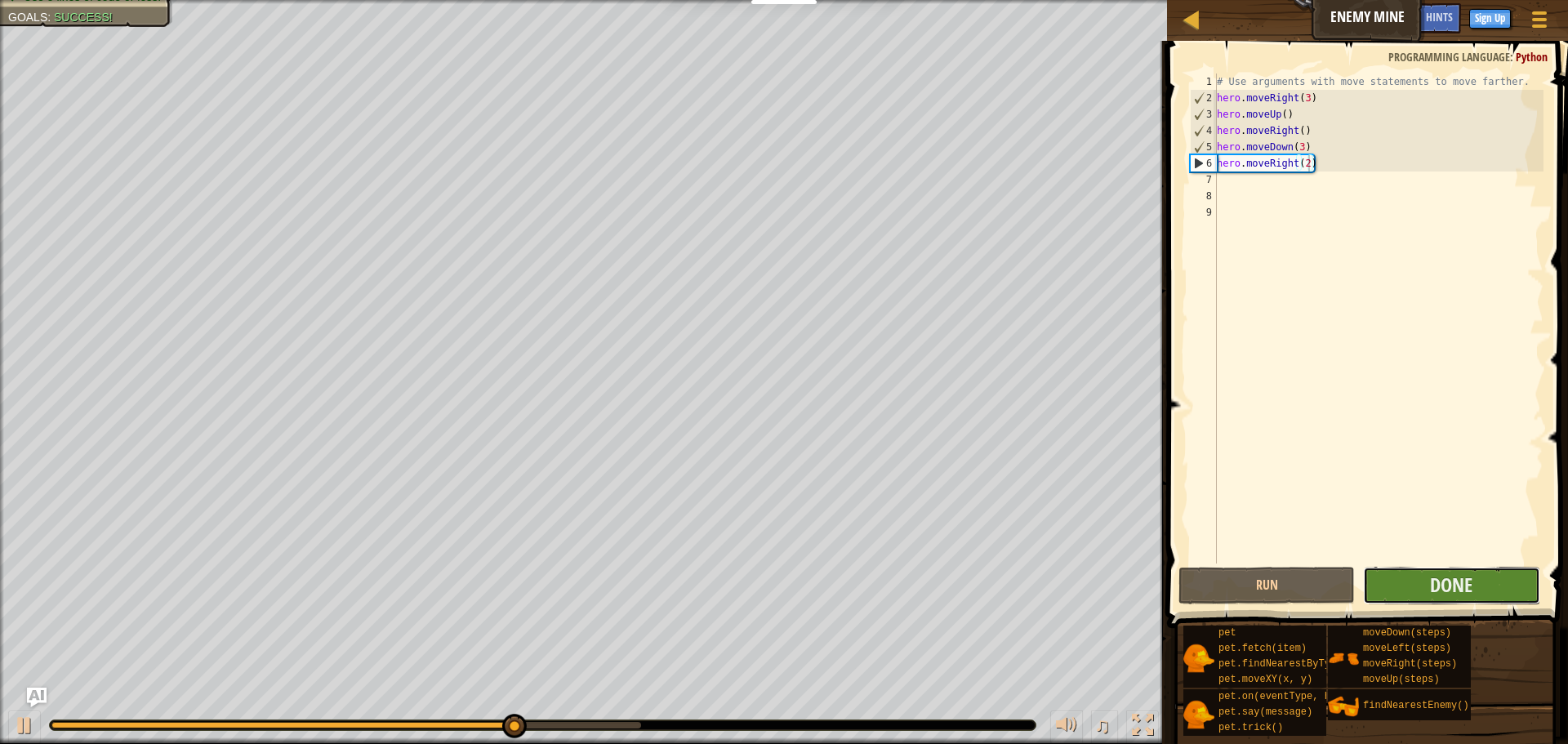
click at [1419, 575] on button "Done" at bounding box center [1451, 586] width 176 height 38
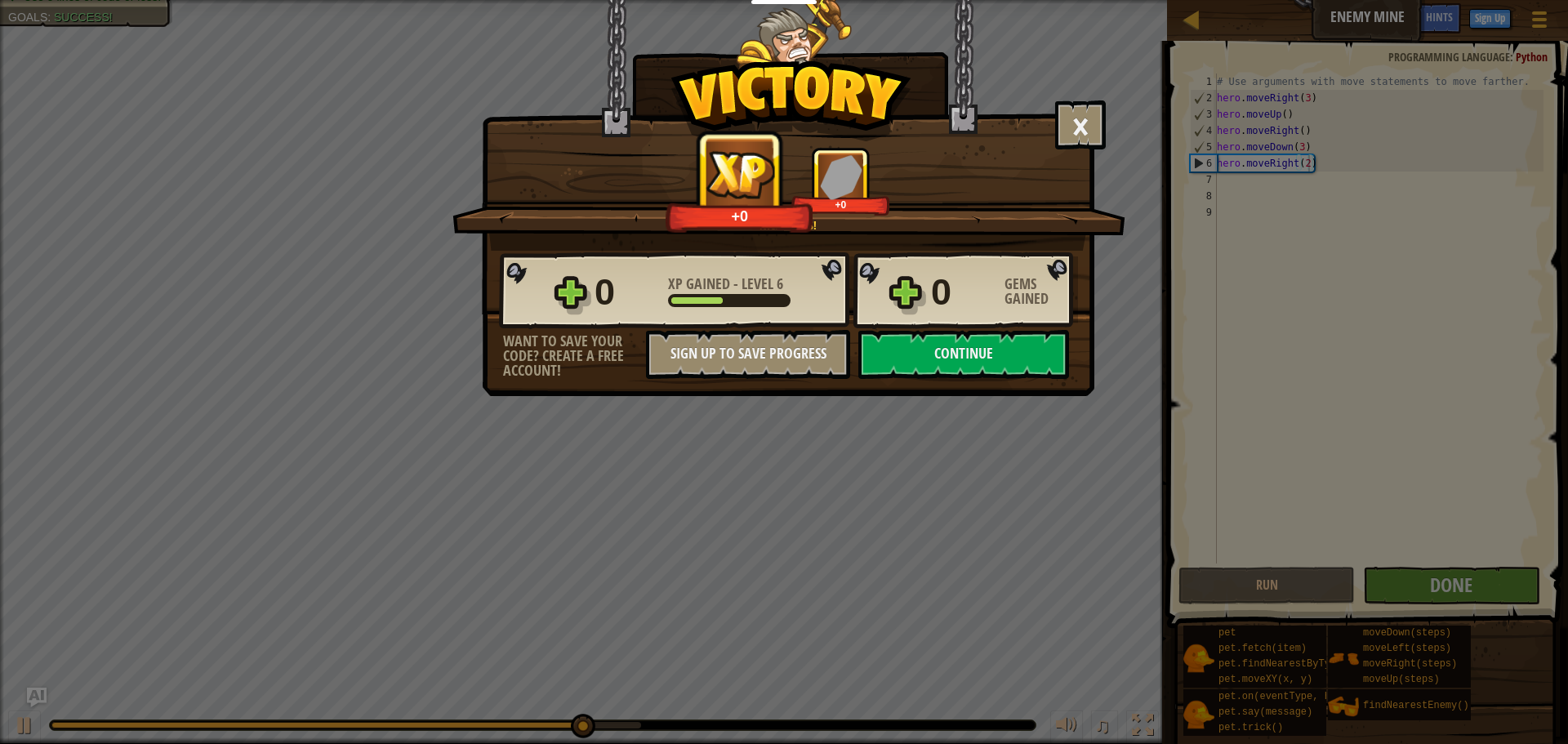
click at [1001, 381] on div "× Nice moves! How fun was this level? Nice moves! +0 +0 Reticulating Splines...…" at bounding box center [787, 198] width 612 height 397
click at [1004, 367] on button "Continue" at bounding box center [963, 354] width 210 height 49
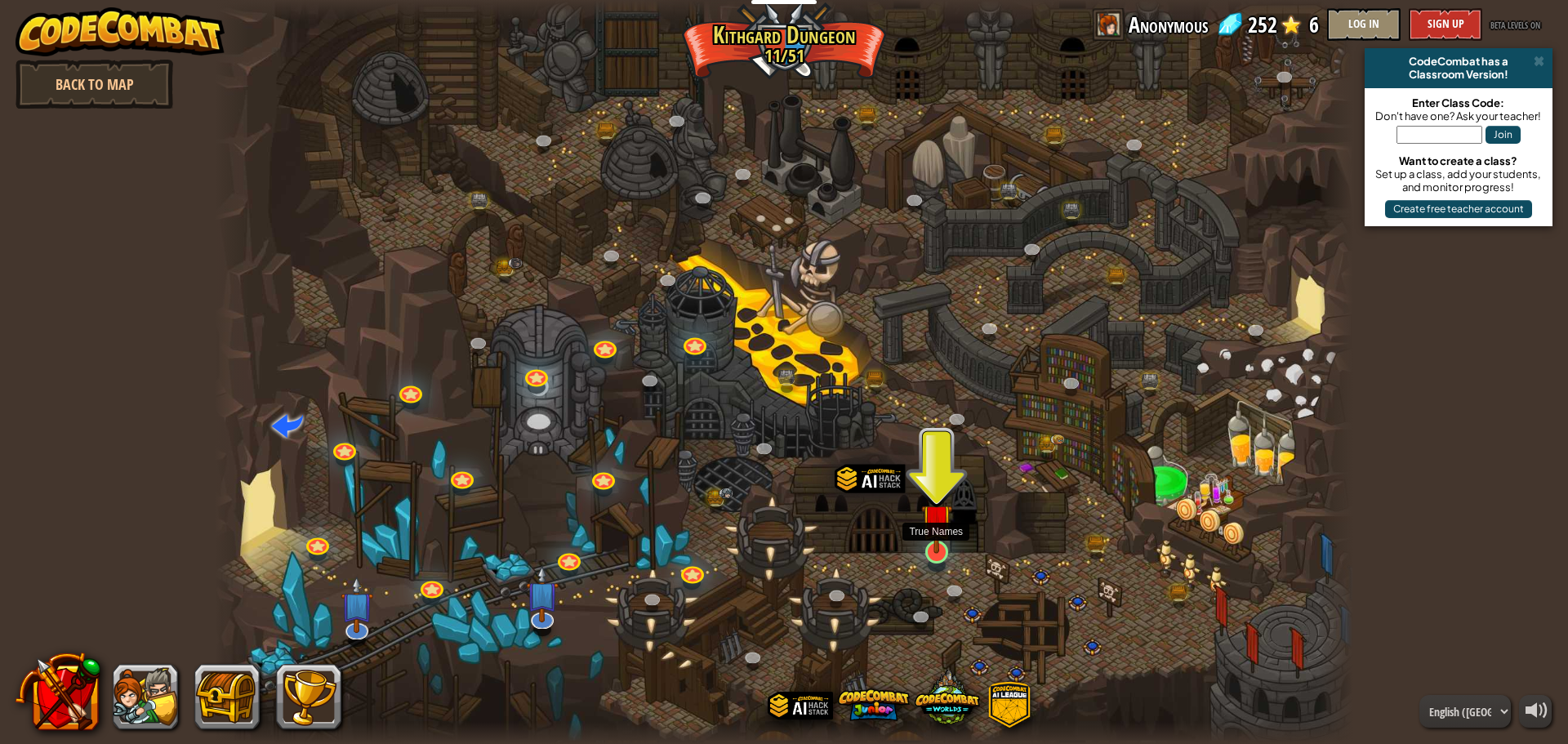
click at [935, 548] on img at bounding box center [936, 519] width 31 height 69
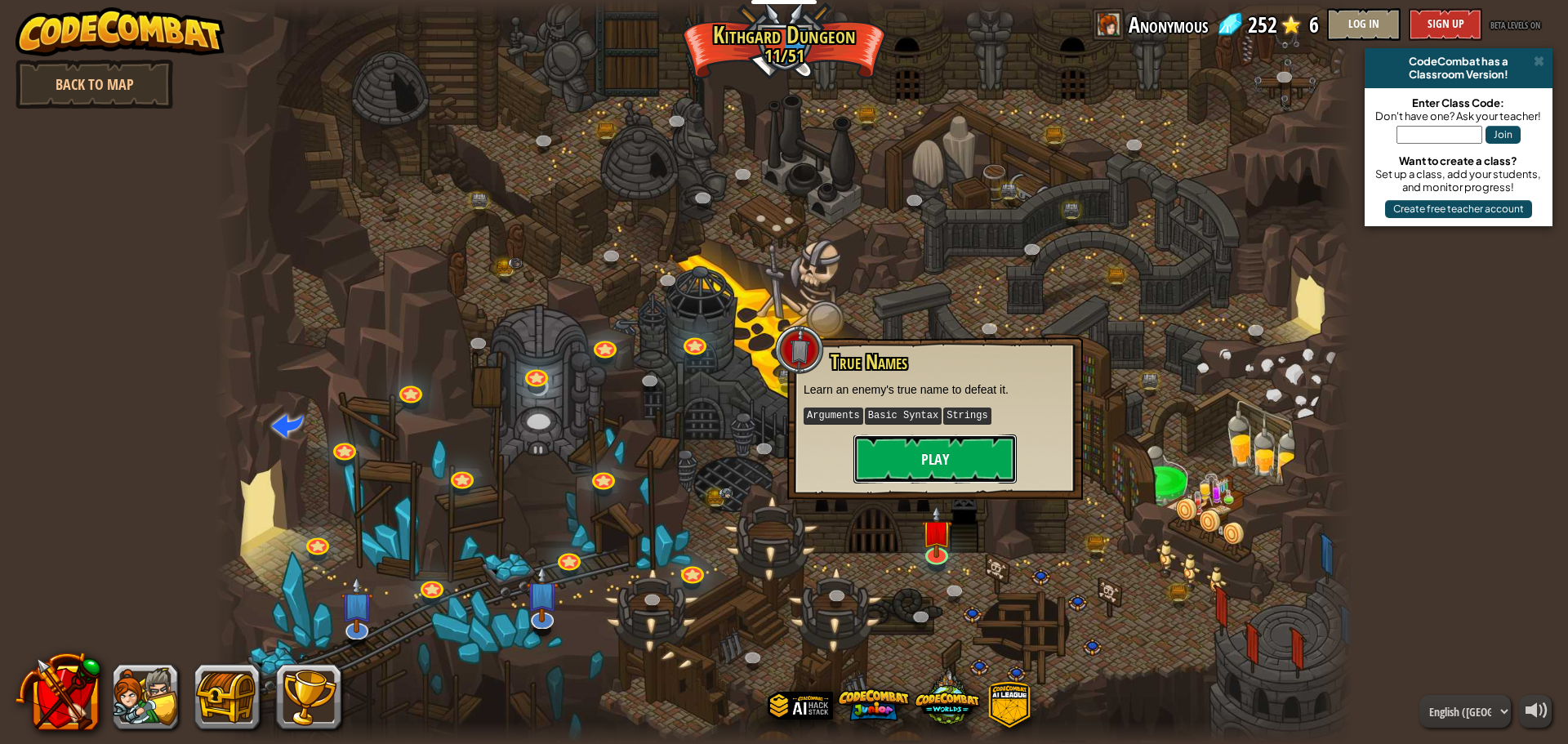
click at [933, 463] on button "Play" at bounding box center [935, 459] width 163 height 49
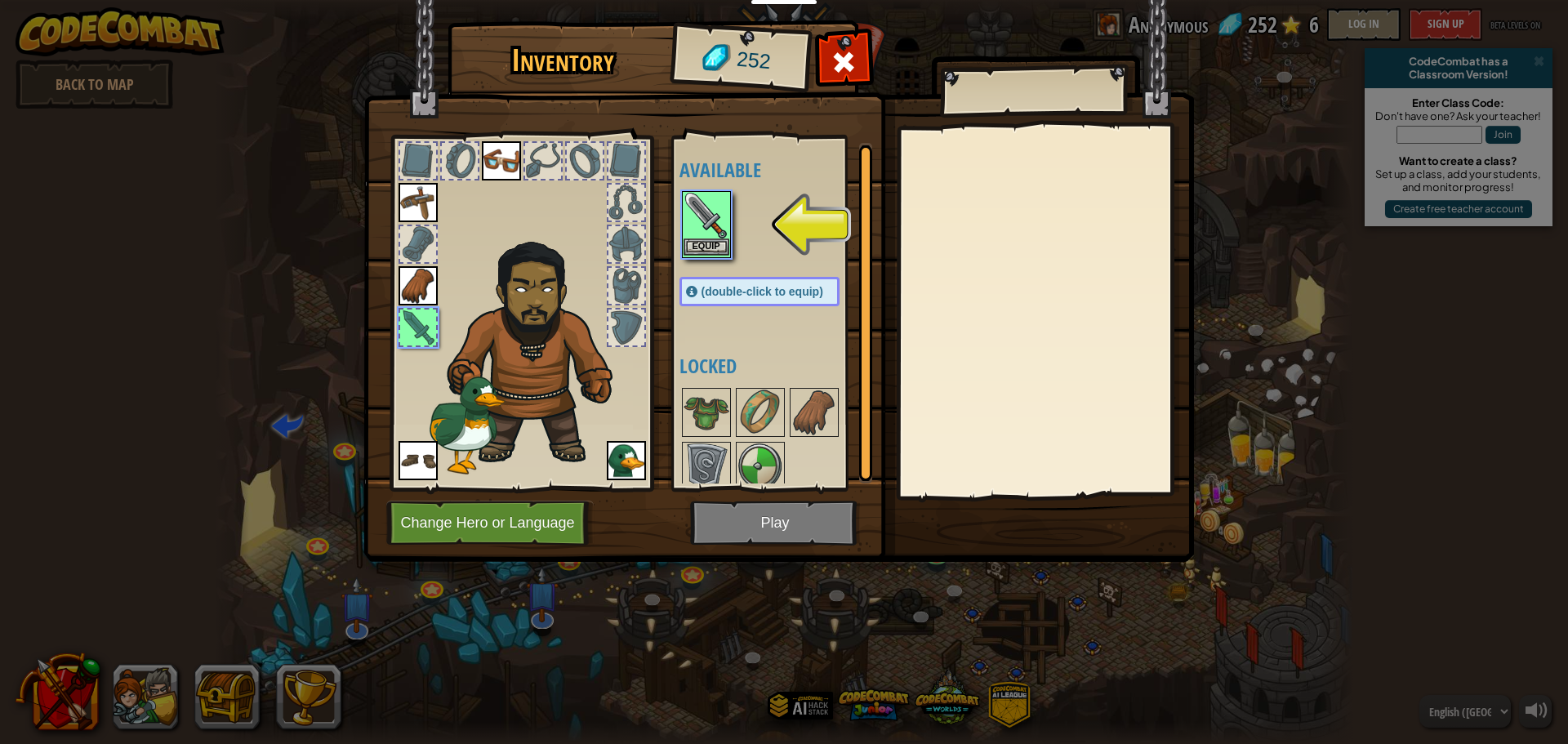
click at [713, 256] on div "Equip" at bounding box center [706, 224] width 49 height 67
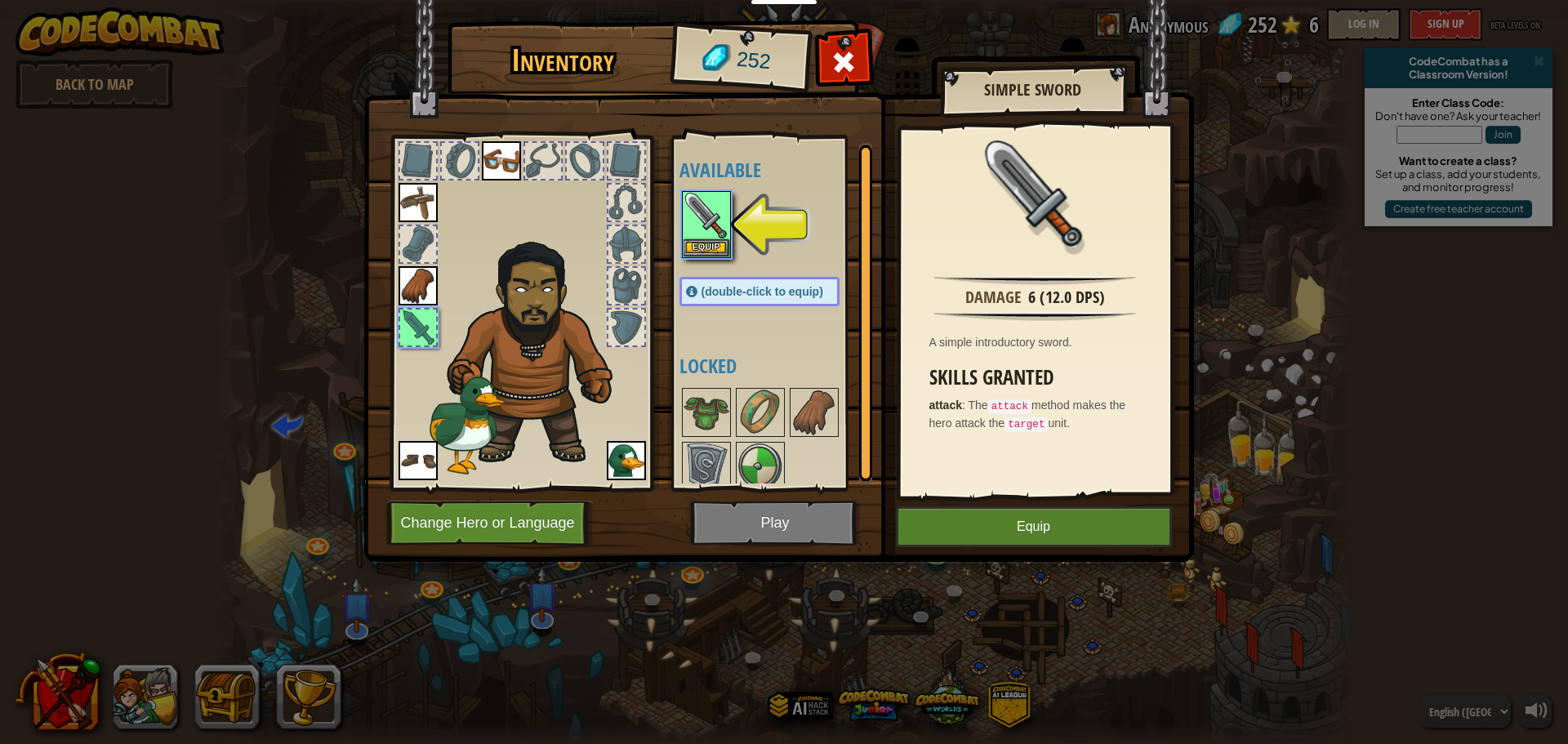
click at [426, 325] on div at bounding box center [418, 327] width 36 height 36
click at [701, 253] on button "Equip" at bounding box center [706, 246] width 45 height 18
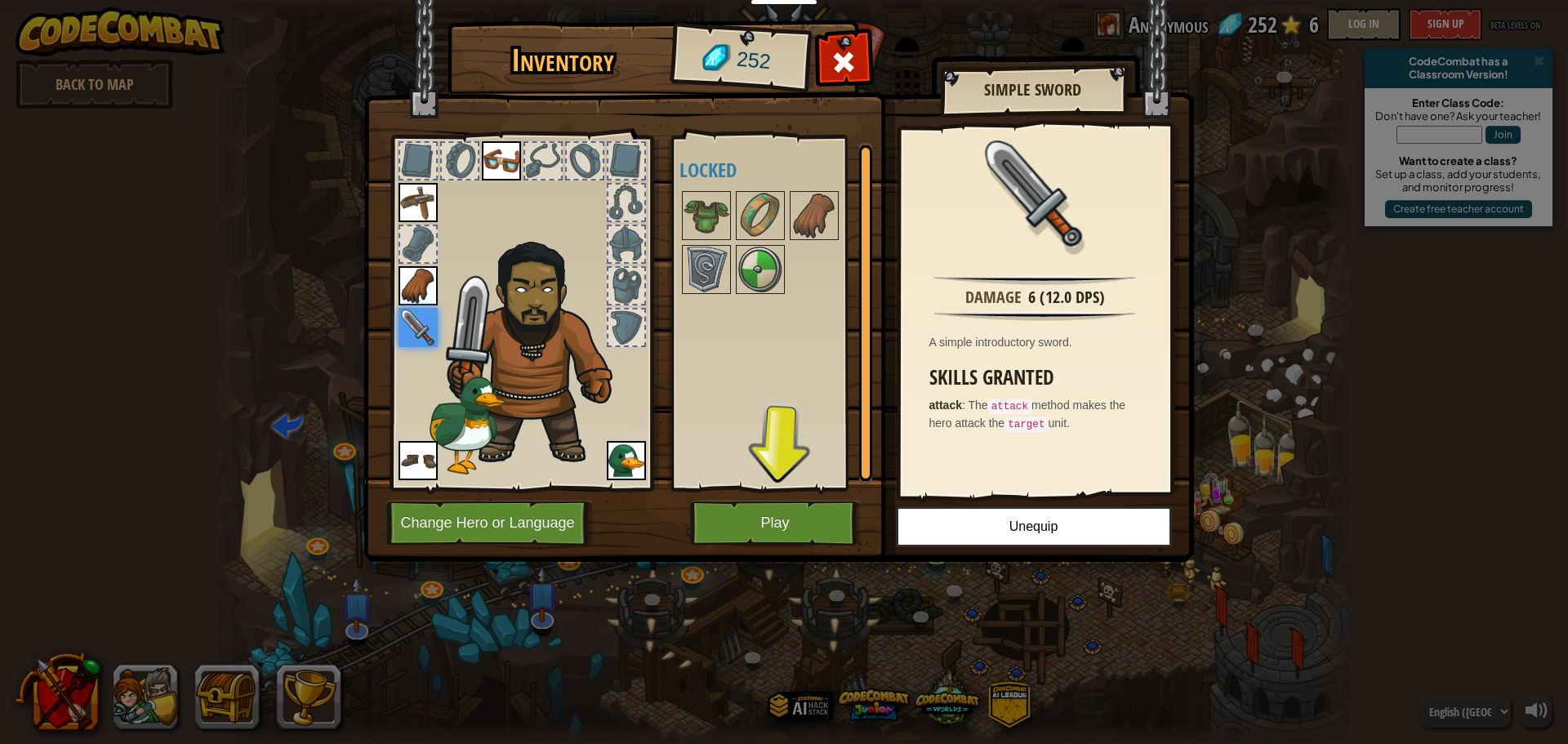
click at [424, 328] on img at bounding box center [418, 327] width 39 height 39
click at [729, 517] on button "Play" at bounding box center [775, 523] width 170 height 44
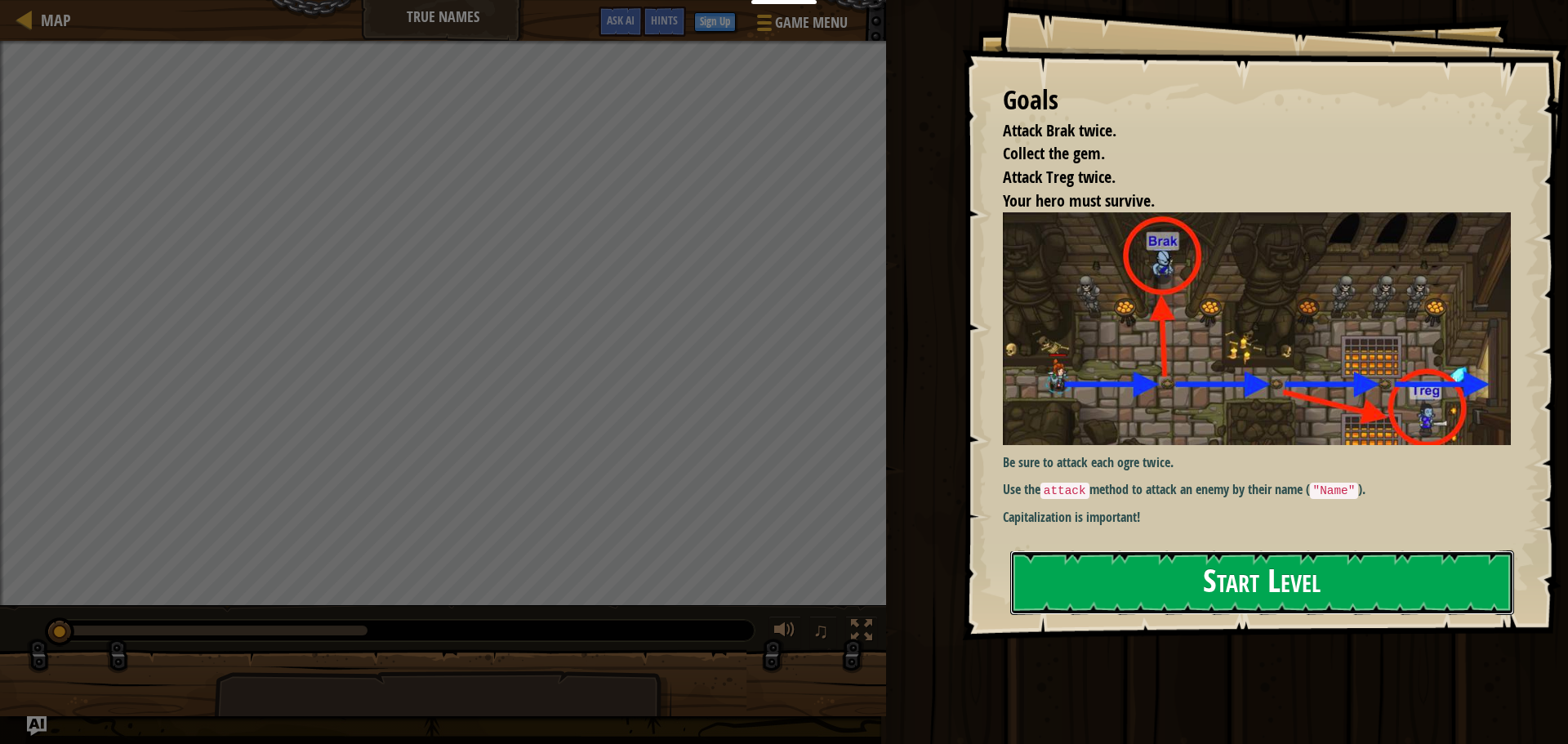
click at [1123, 583] on button "Start Level" at bounding box center [1262, 583] width 504 height 65
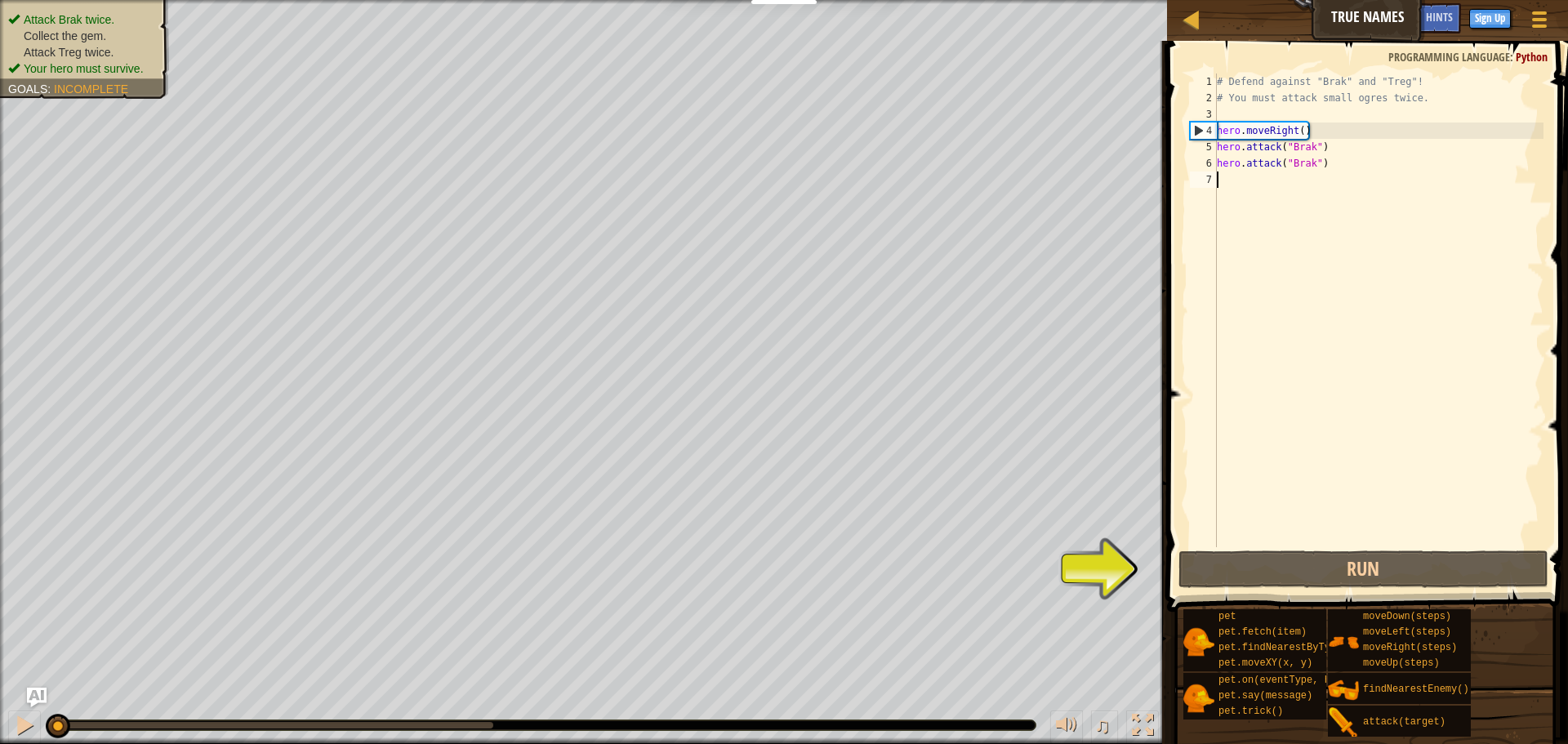
scroll to position [7, 0]
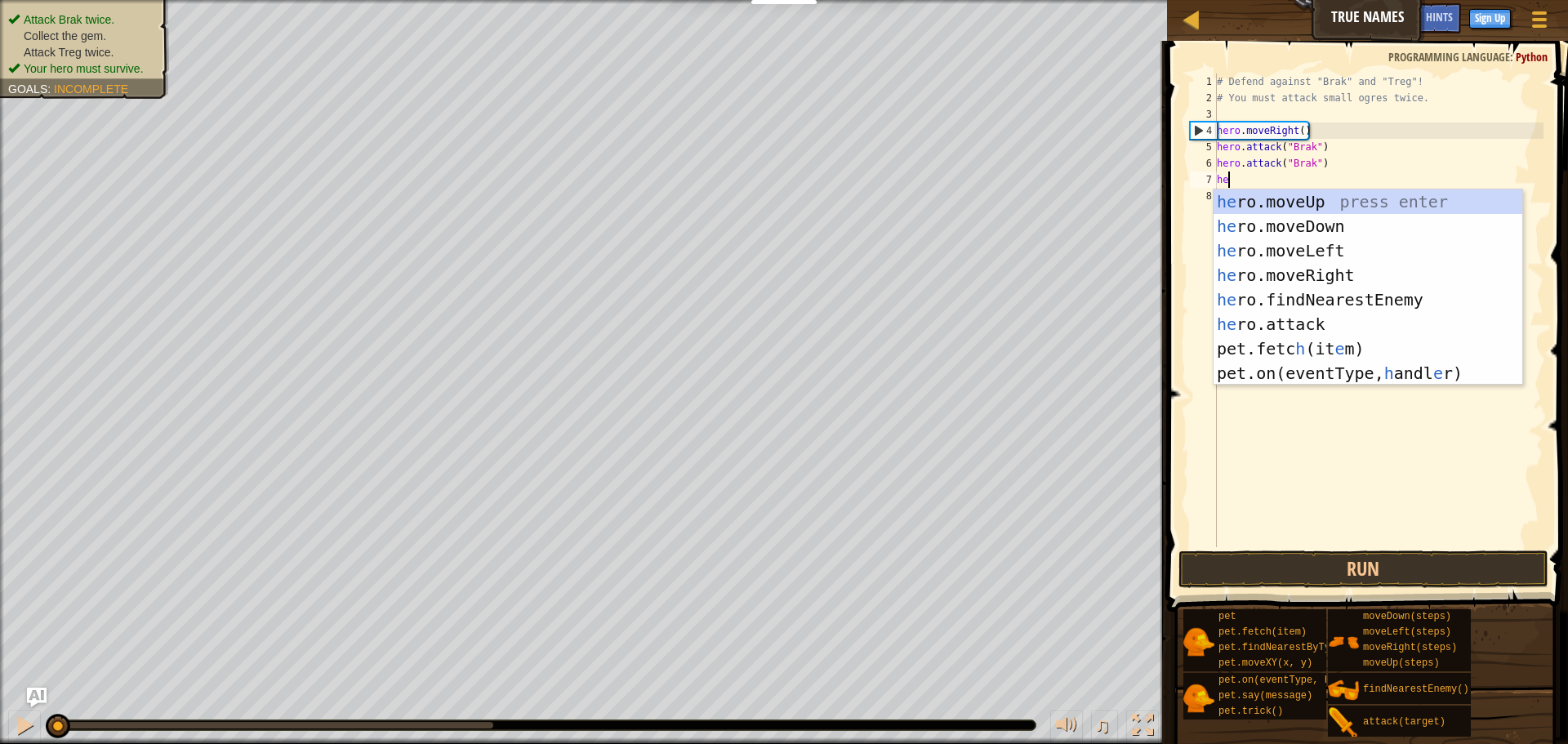
type textarea "her"
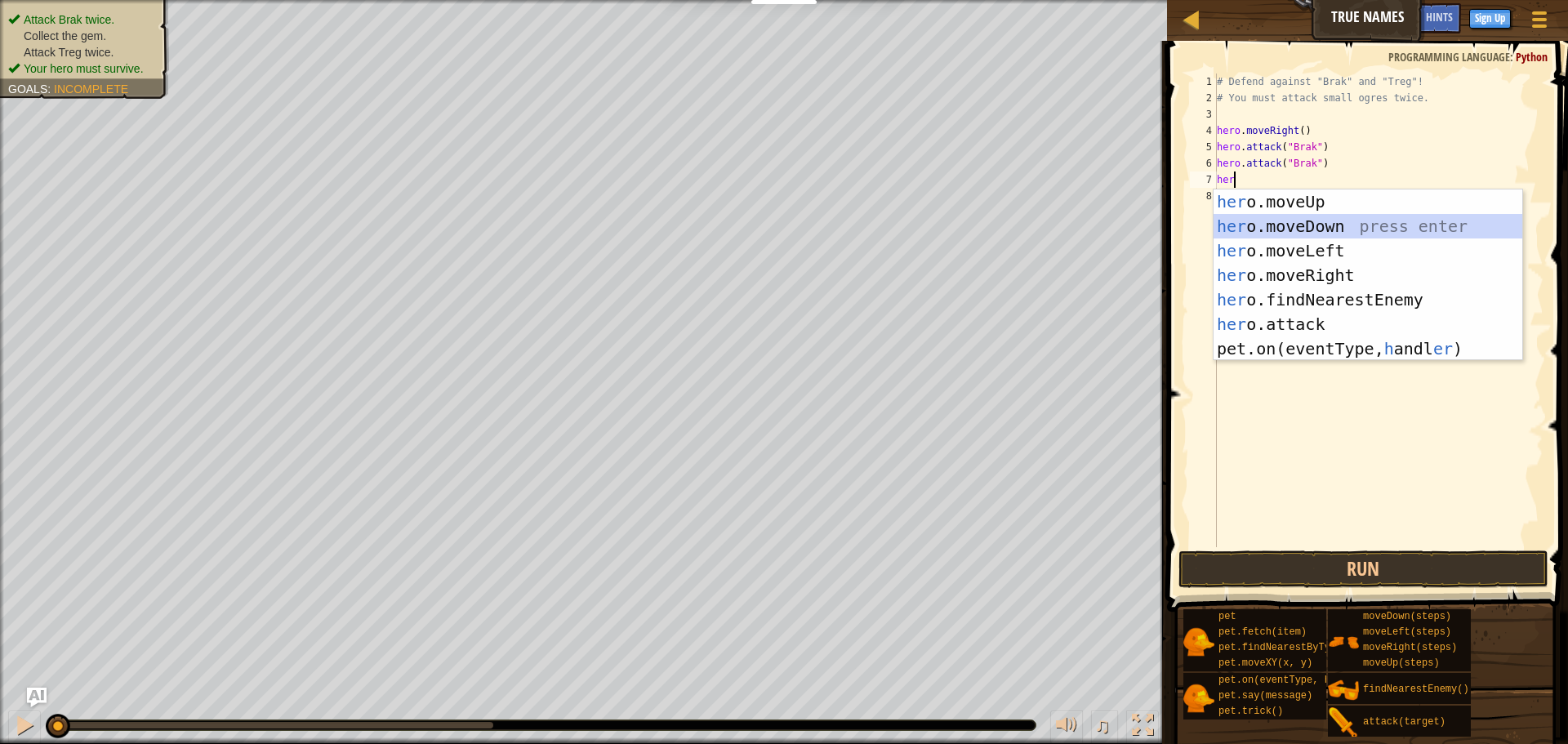
click at [1319, 222] on div "her o.moveUp press enter her o.moveDown press enter her o.moveLeft press enter …" at bounding box center [1367, 300] width 308 height 221
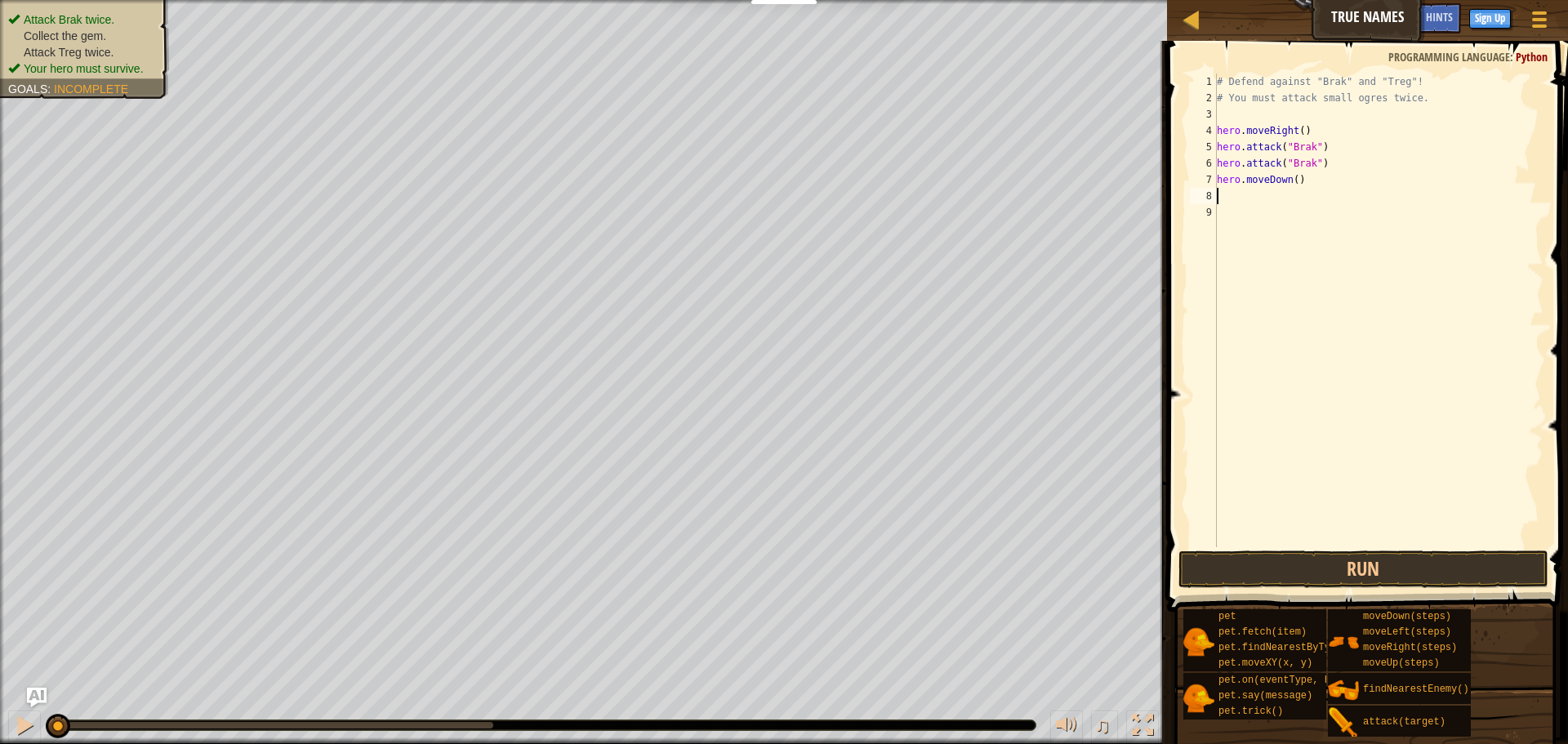
scroll to position [7, 0]
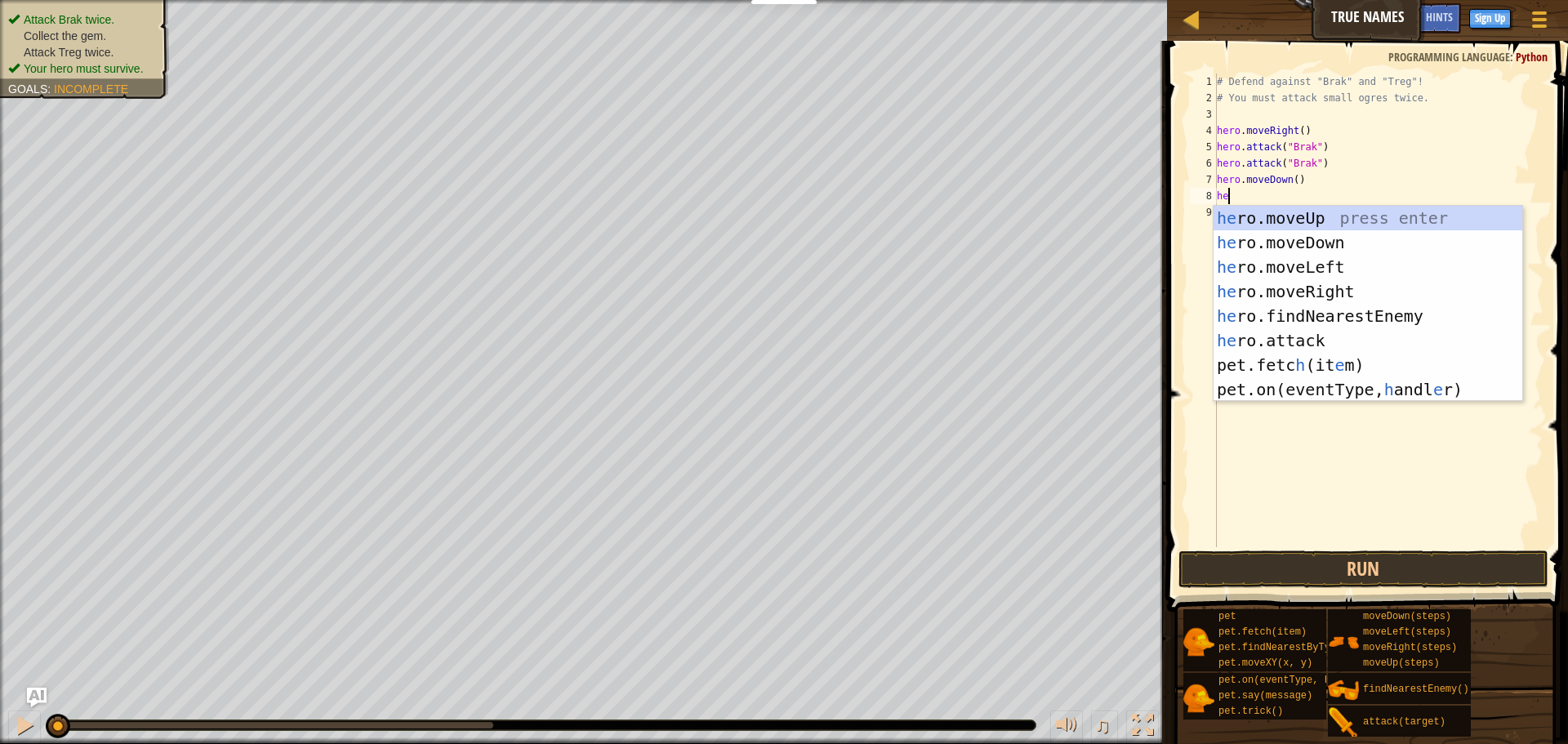
type textarea "her"
click at [1393, 292] on div "her o.moveUp press enter her o.moveDown press enter her o.moveLeft press enter …" at bounding box center [1367, 316] width 308 height 221
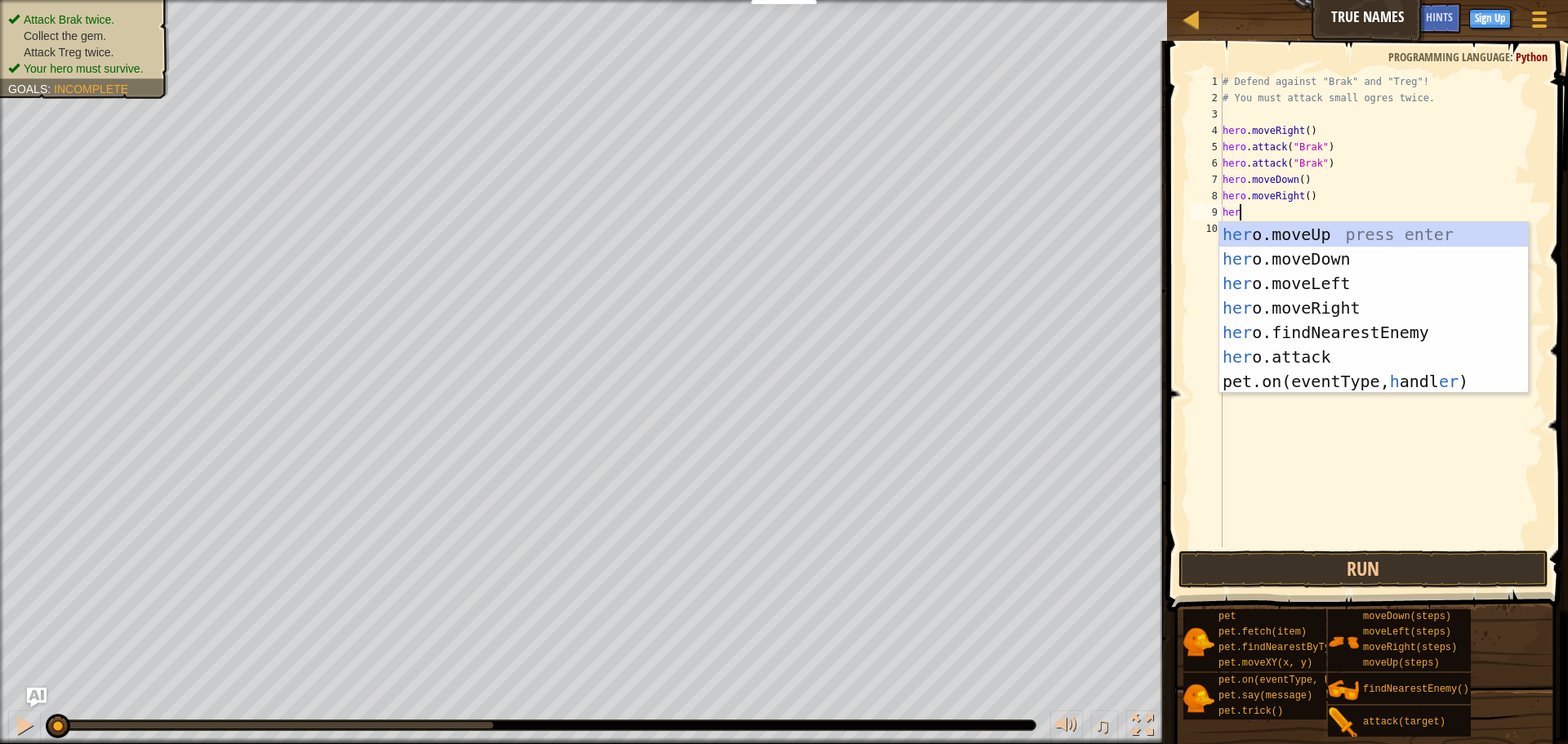
scroll to position [7, 3]
click at [1380, 360] on div "hero .moveUp press enter hero .moveDown press enter hero .moveLeft press enter …" at bounding box center [1373, 321] width 308 height 196
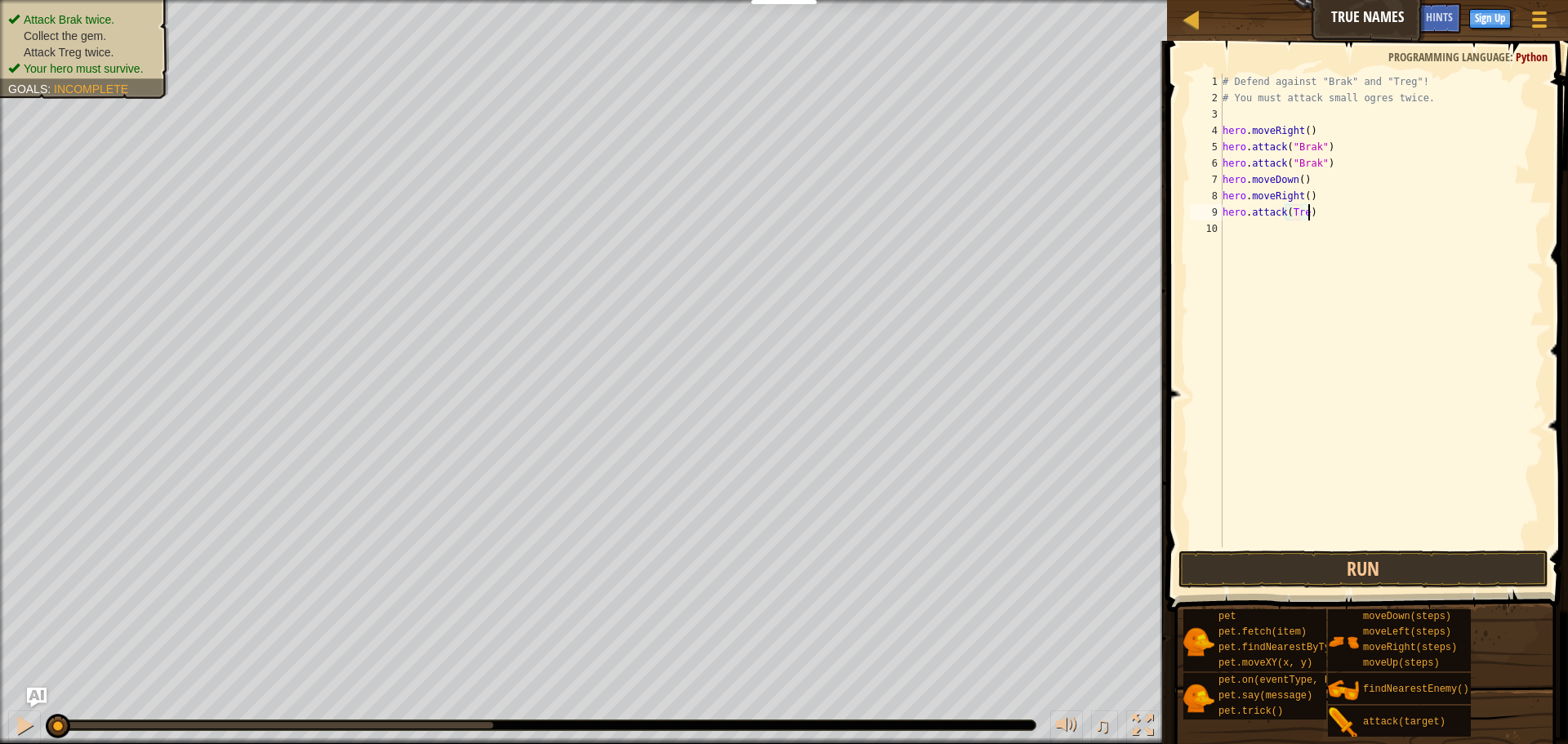
scroll to position [7, 13]
click at [1433, 575] on button "Run" at bounding box center [1362, 569] width 370 height 38
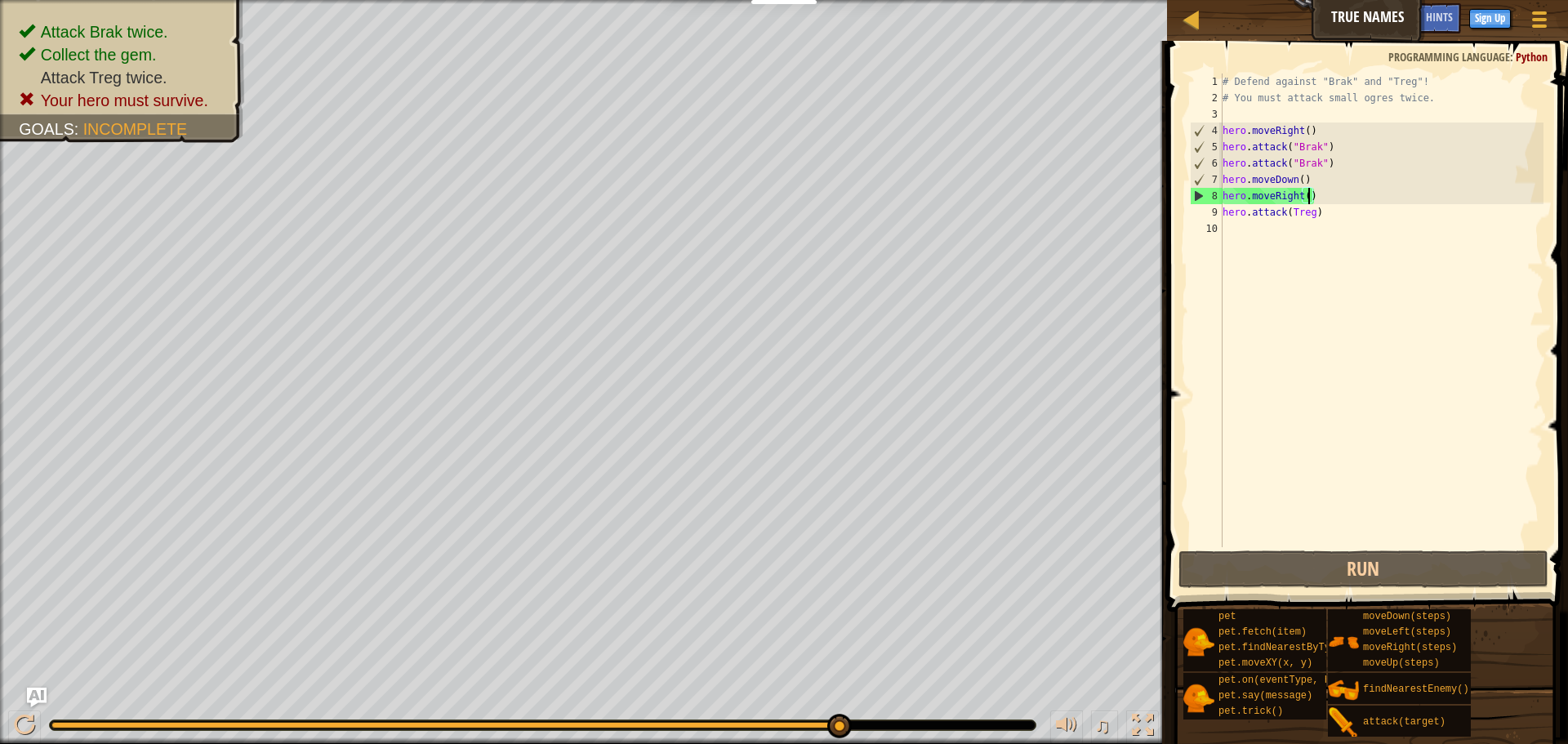
click at [1308, 198] on div "# Defend against "Brak" and "Treg"! # You must attack small ogres twice. hero .…" at bounding box center [1381, 326] width 324 height 507
click at [1315, 218] on div "# Defend against "Brak" and "Treg"! # You must attack small ogres twice. hero .…" at bounding box center [1381, 326] width 324 height 507
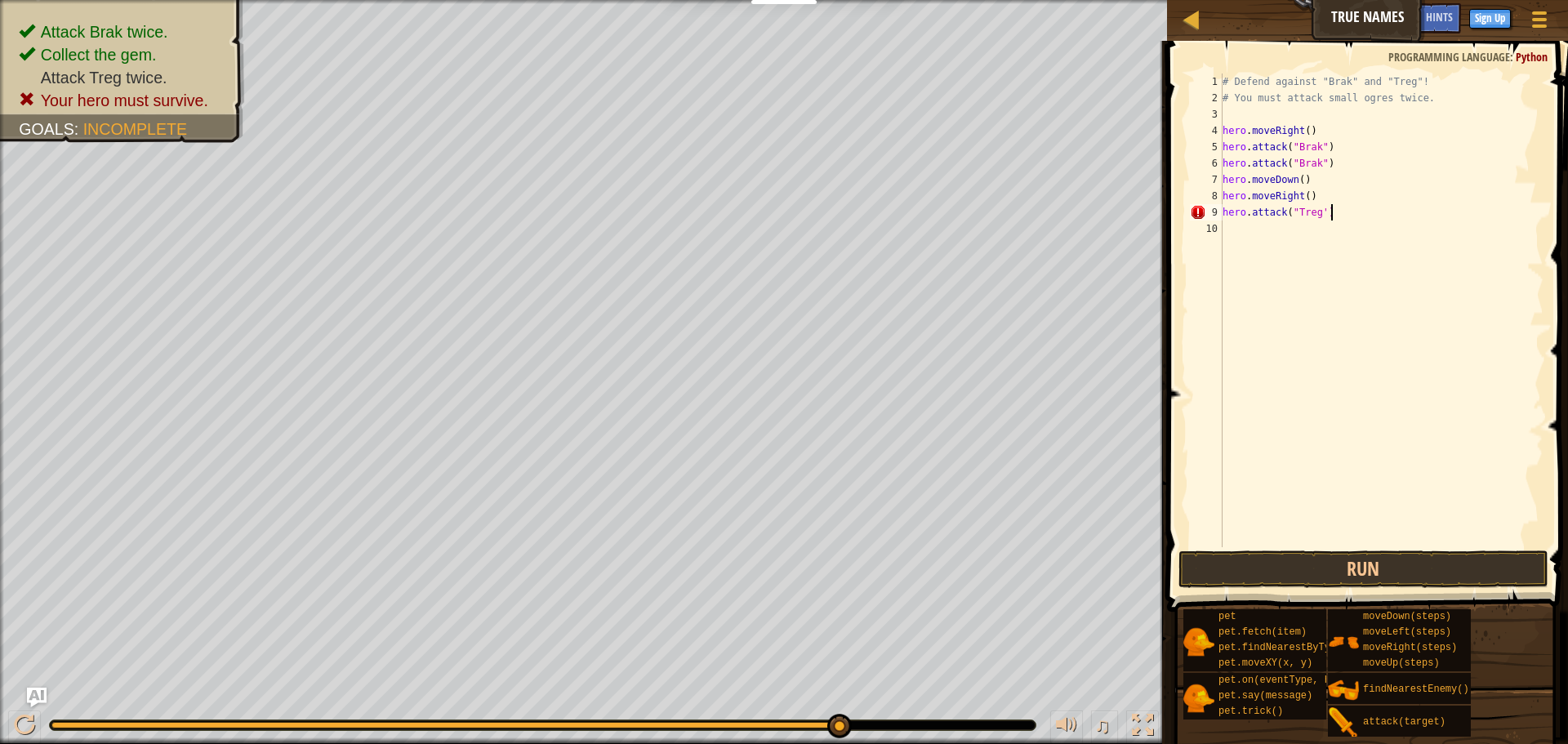
scroll to position [7, 15]
click at [1317, 182] on div "# Defend against "Brak" and "Treg"! # You must attack small ogres twice. hero .…" at bounding box center [1381, 326] width 324 height 507
type textarea "h"
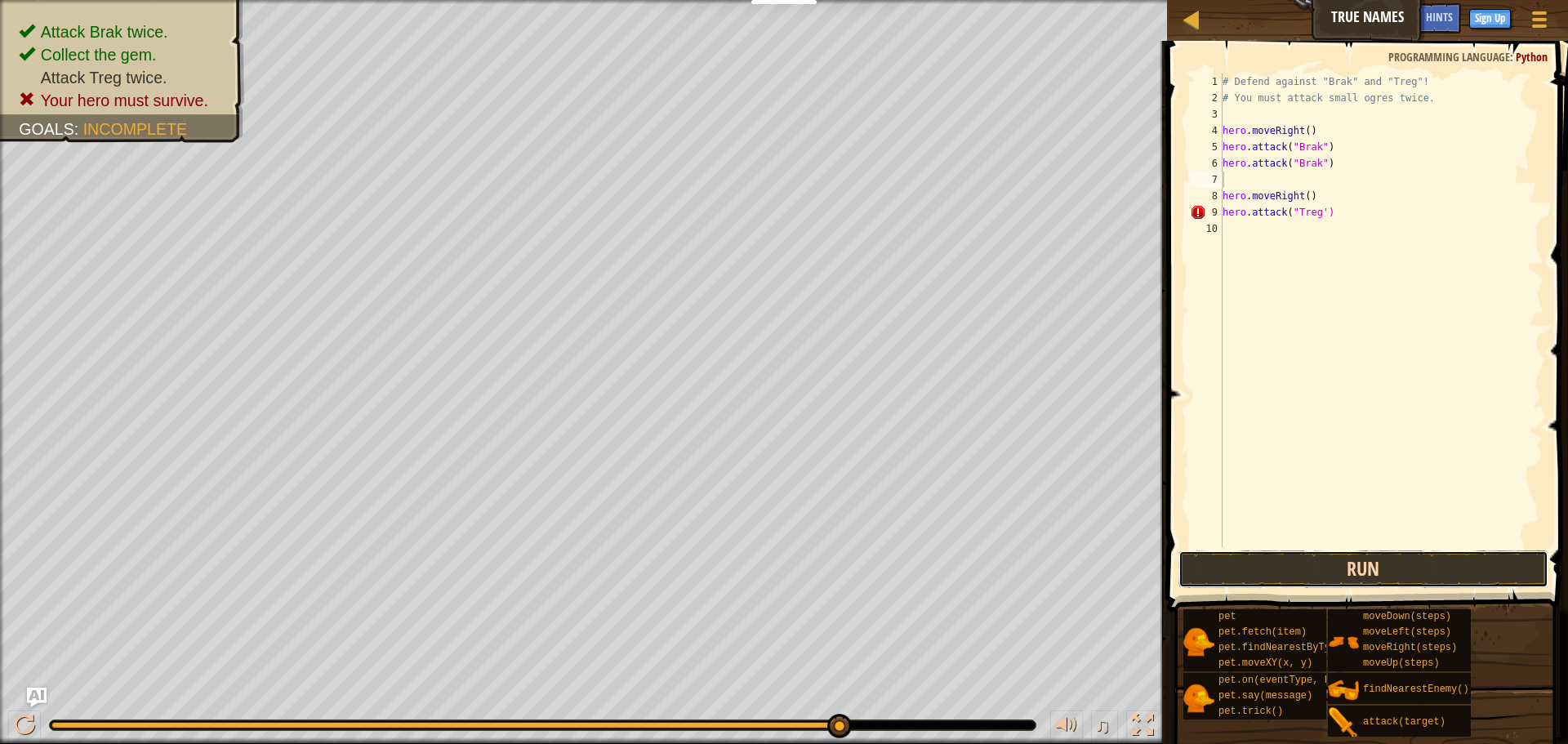
click at [1403, 584] on button "Run" at bounding box center [1362, 569] width 370 height 38
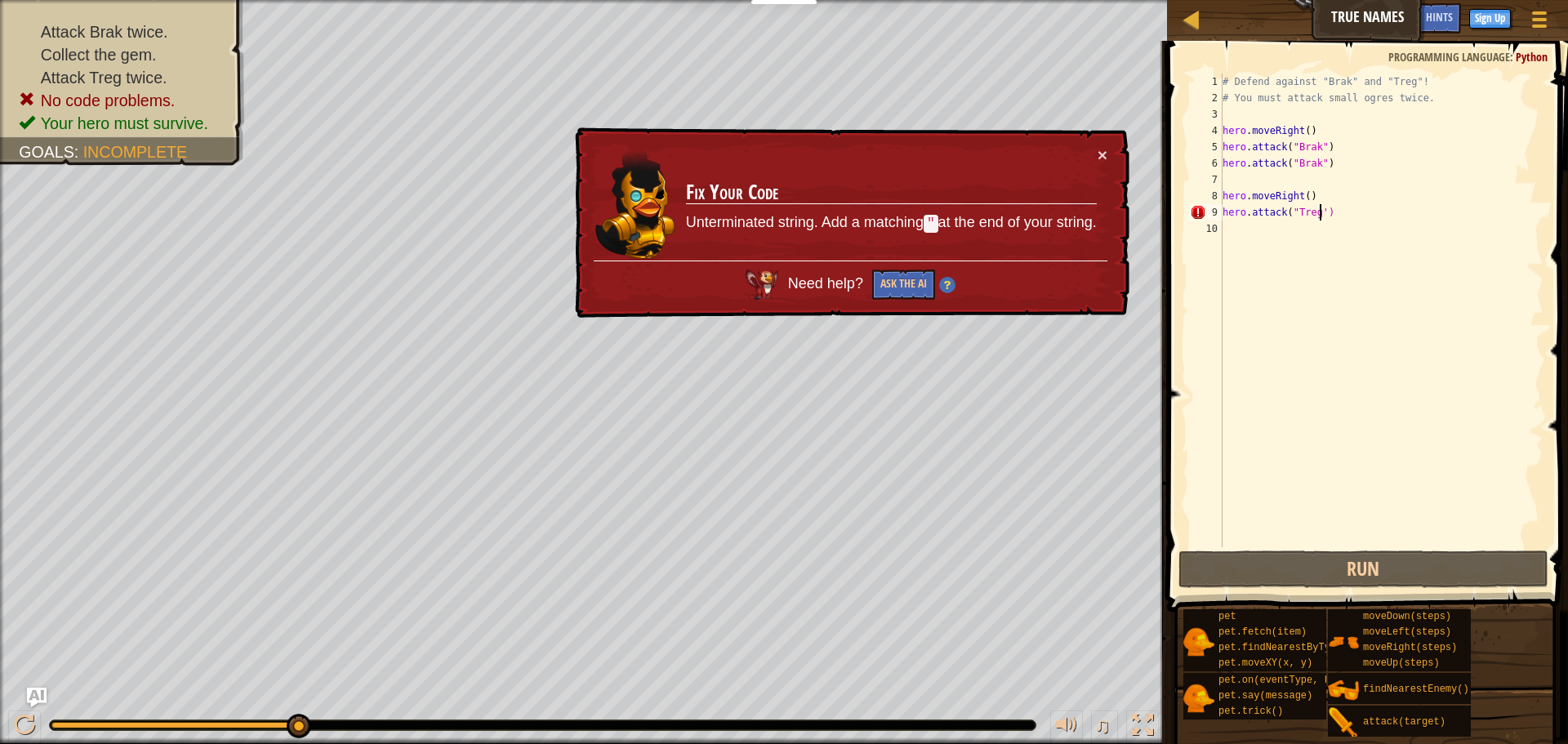
click at [1322, 210] on div "# Defend against "Brak" and "Treg"! # You must attack small ogres twice. hero .…" at bounding box center [1381, 326] width 324 height 507
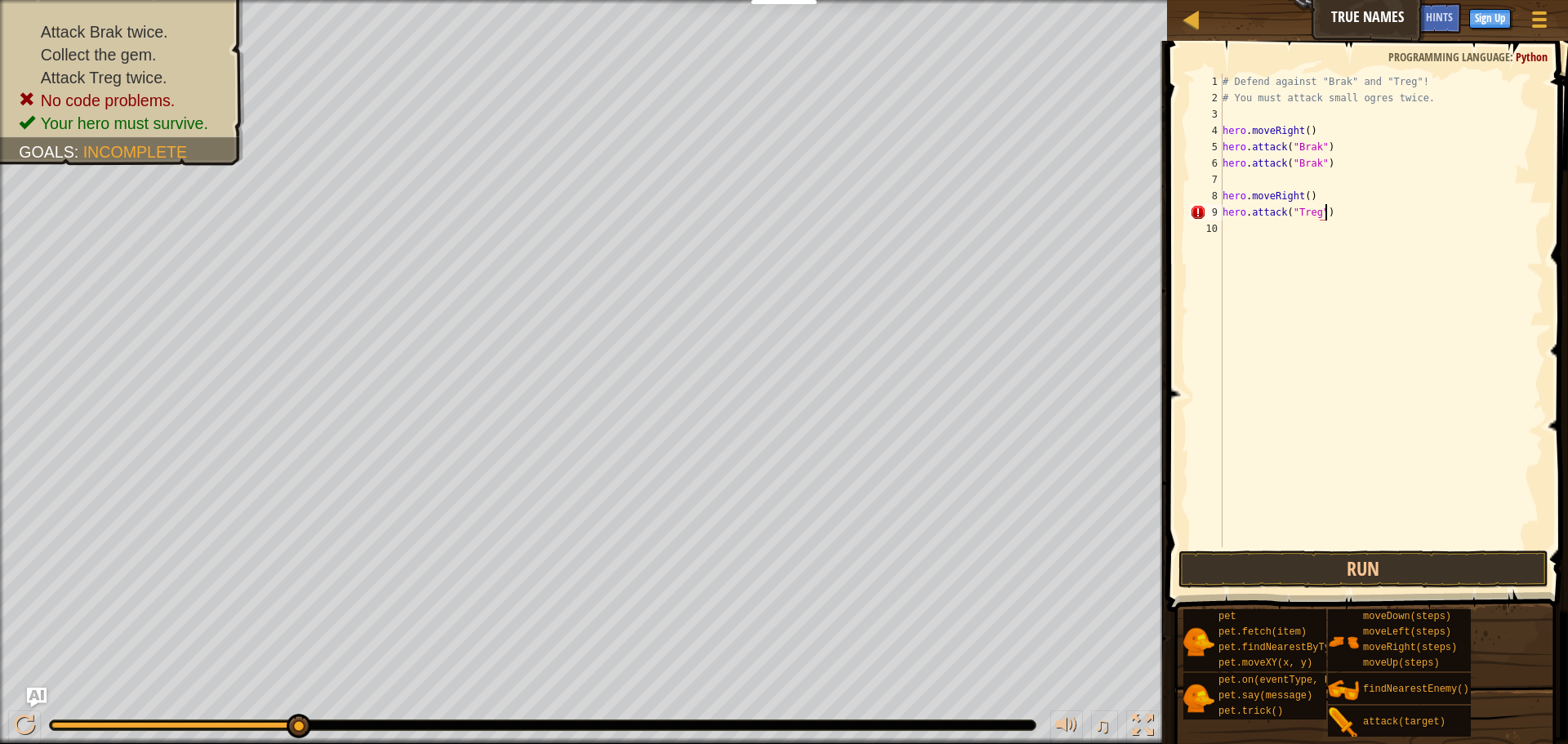
scroll to position [7, 15]
type textarea "hero.attack("Treg")"
click at [1321, 567] on button "Run" at bounding box center [1362, 569] width 370 height 38
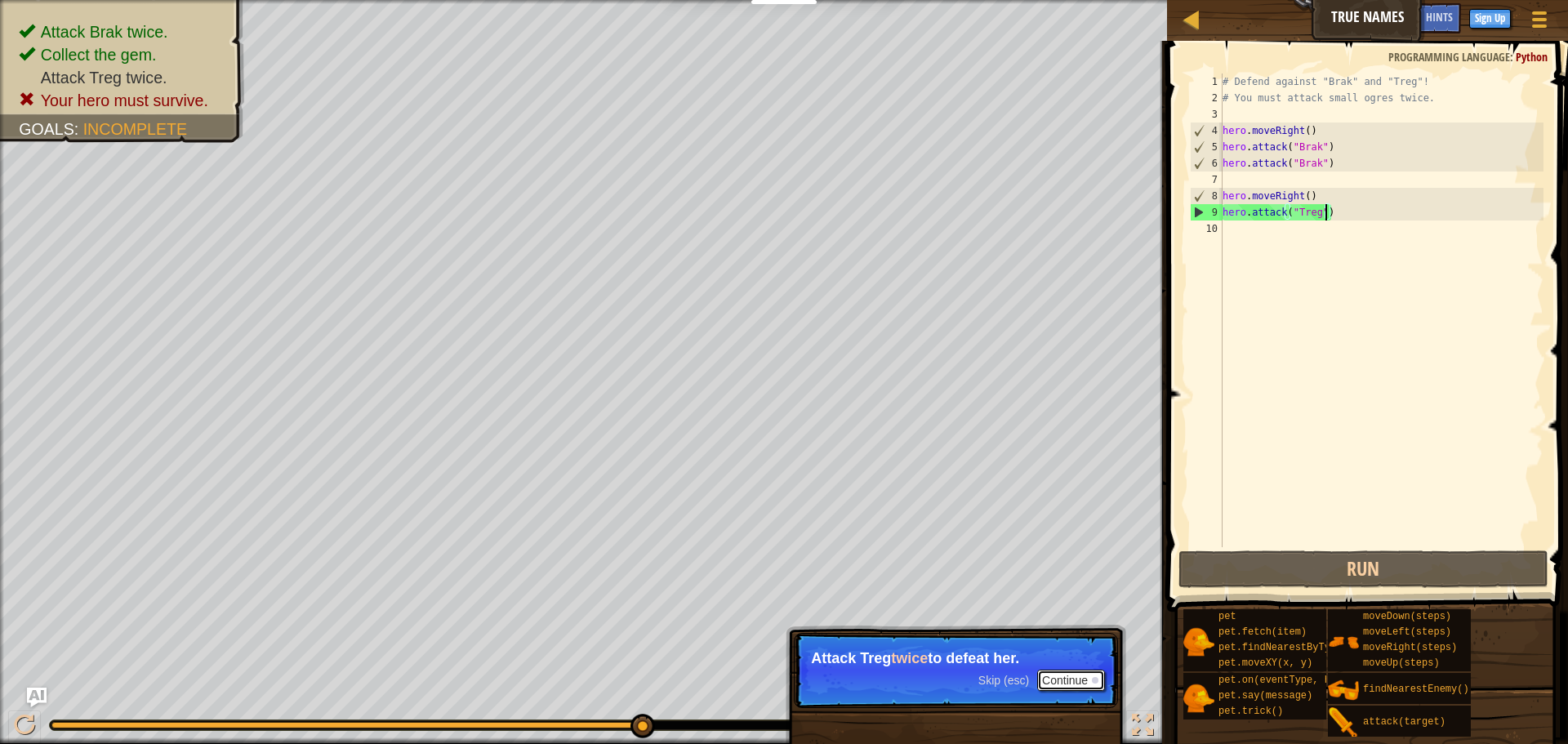
click at [1065, 685] on button "Continue" at bounding box center [1071, 680] width 68 height 21
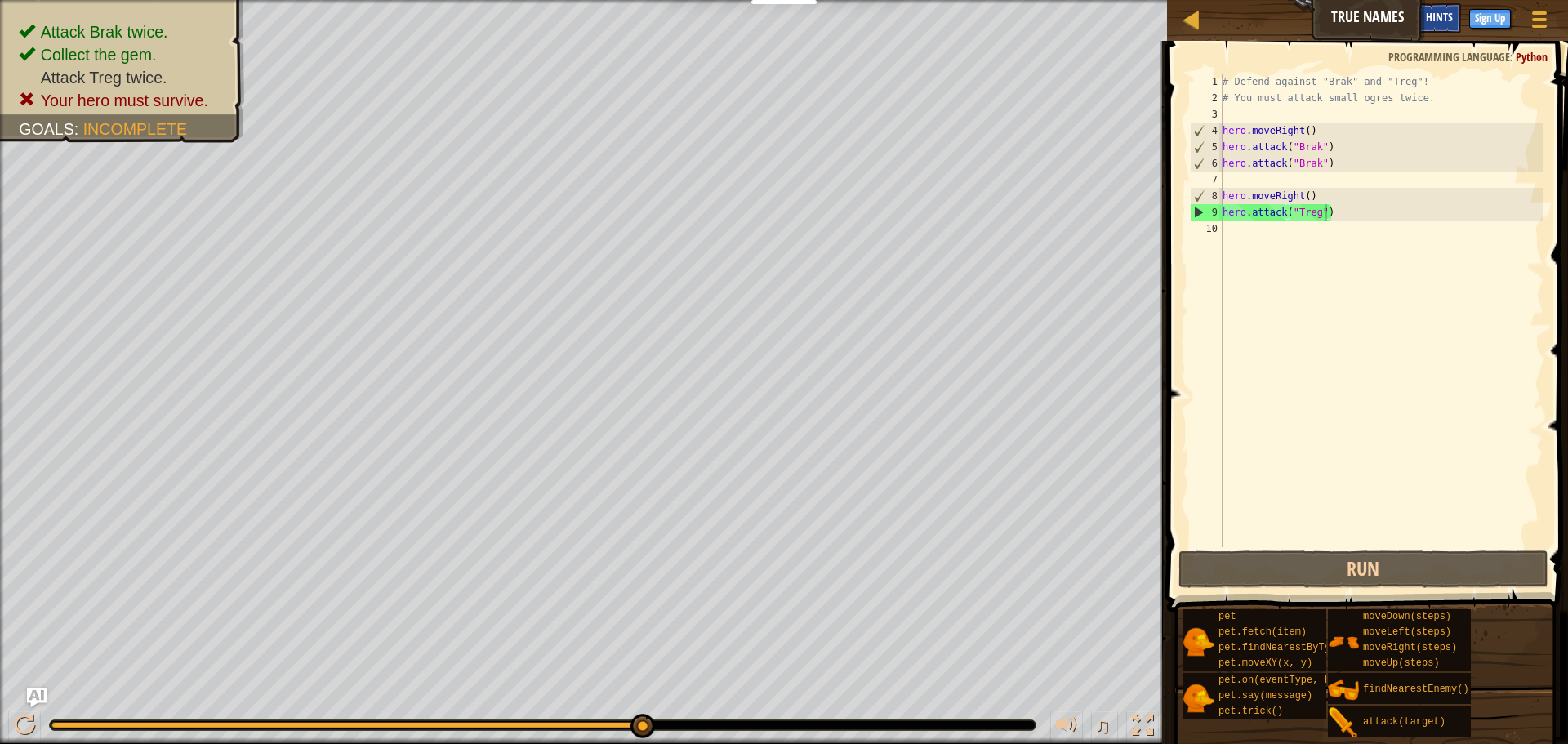
click at [1448, 9] on div "Hints" at bounding box center [1439, 19] width 44 height 31
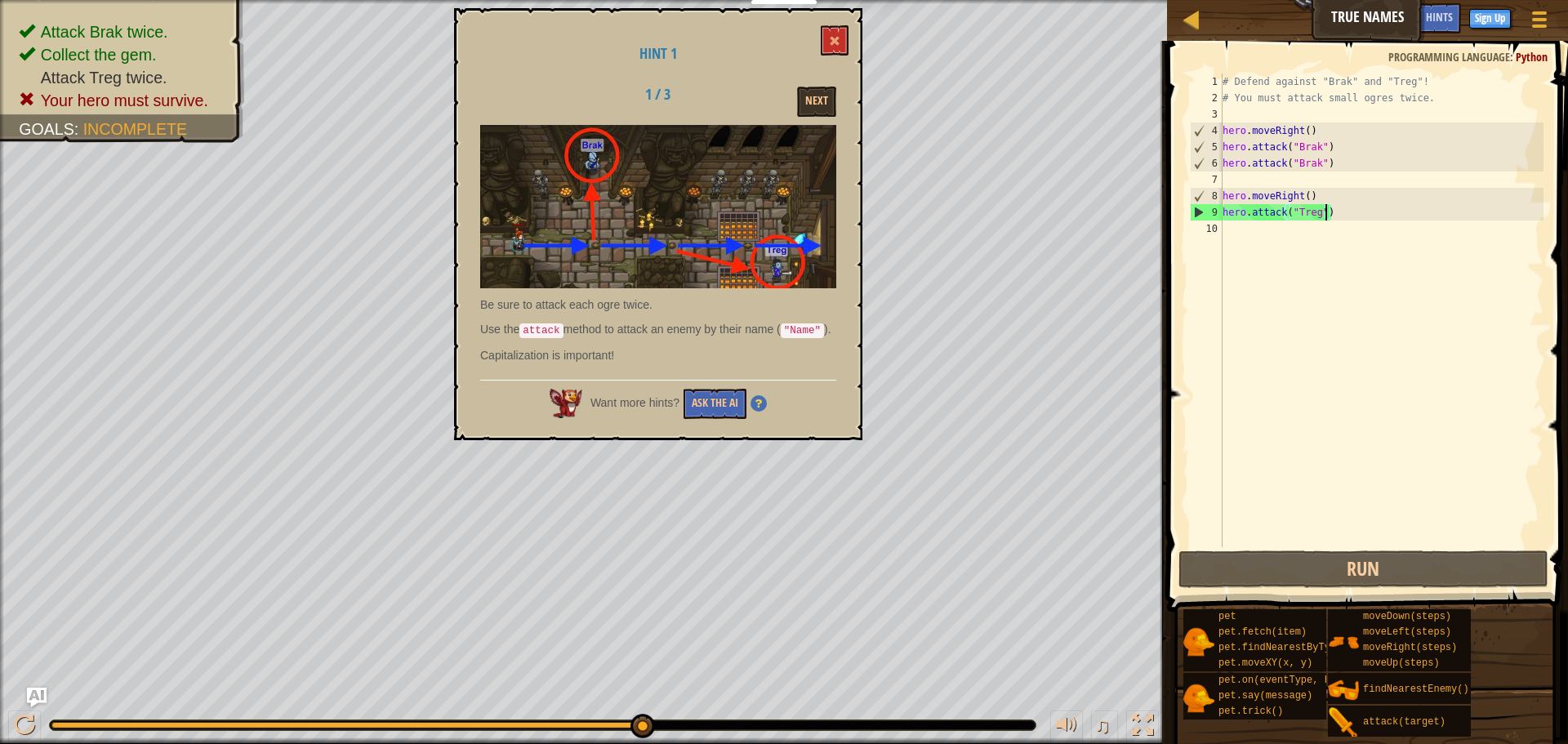
click at [1352, 218] on div "# Defend against "Brak" and "Treg"! # You must attack small ogres twice. hero .…" at bounding box center [1381, 326] width 324 height 507
click at [1241, 239] on div "# Defend against "Brak" and "Treg"! # You must attack small ogres twice. hero .…" at bounding box center [1381, 326] width 324 height 507
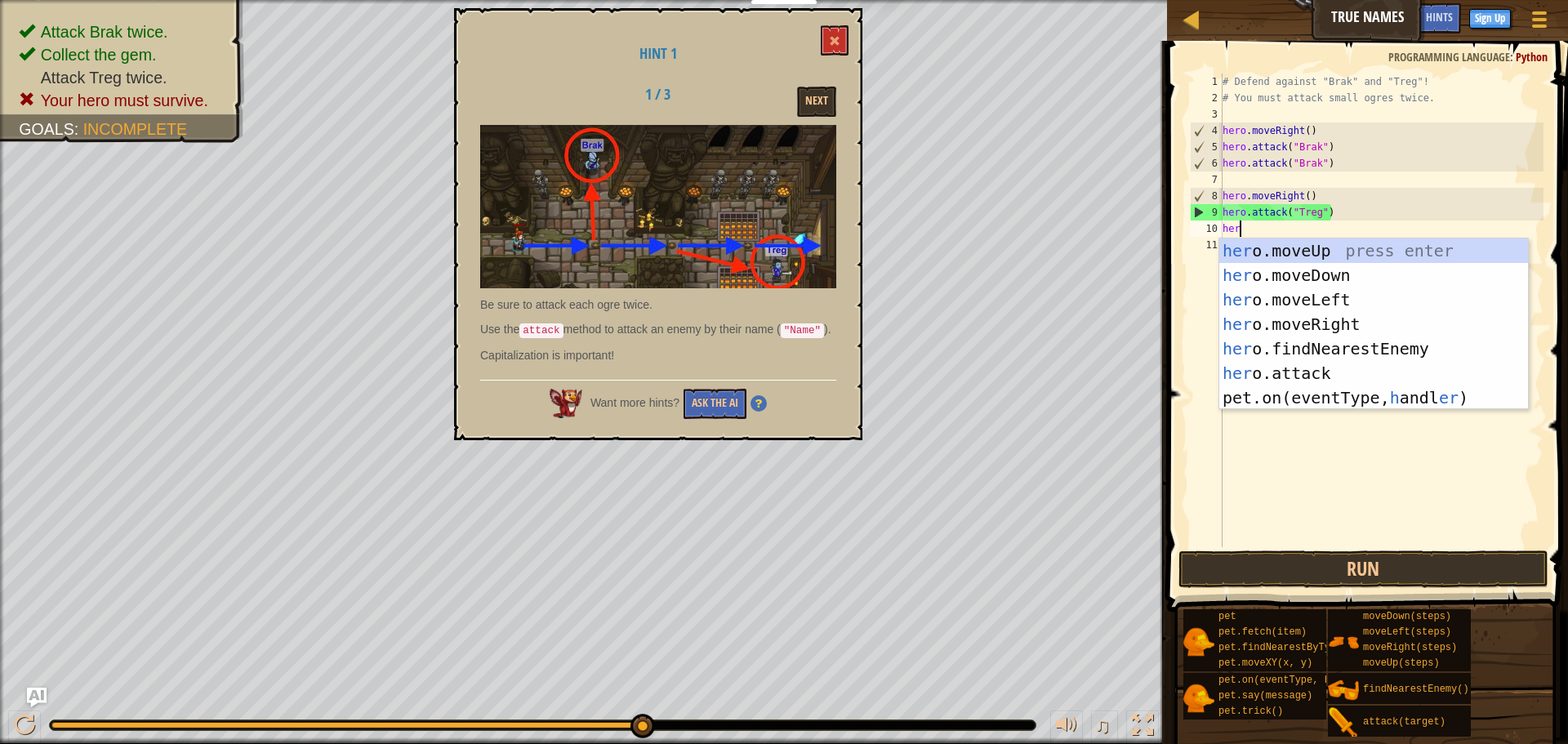
scroll to position [7, 3]
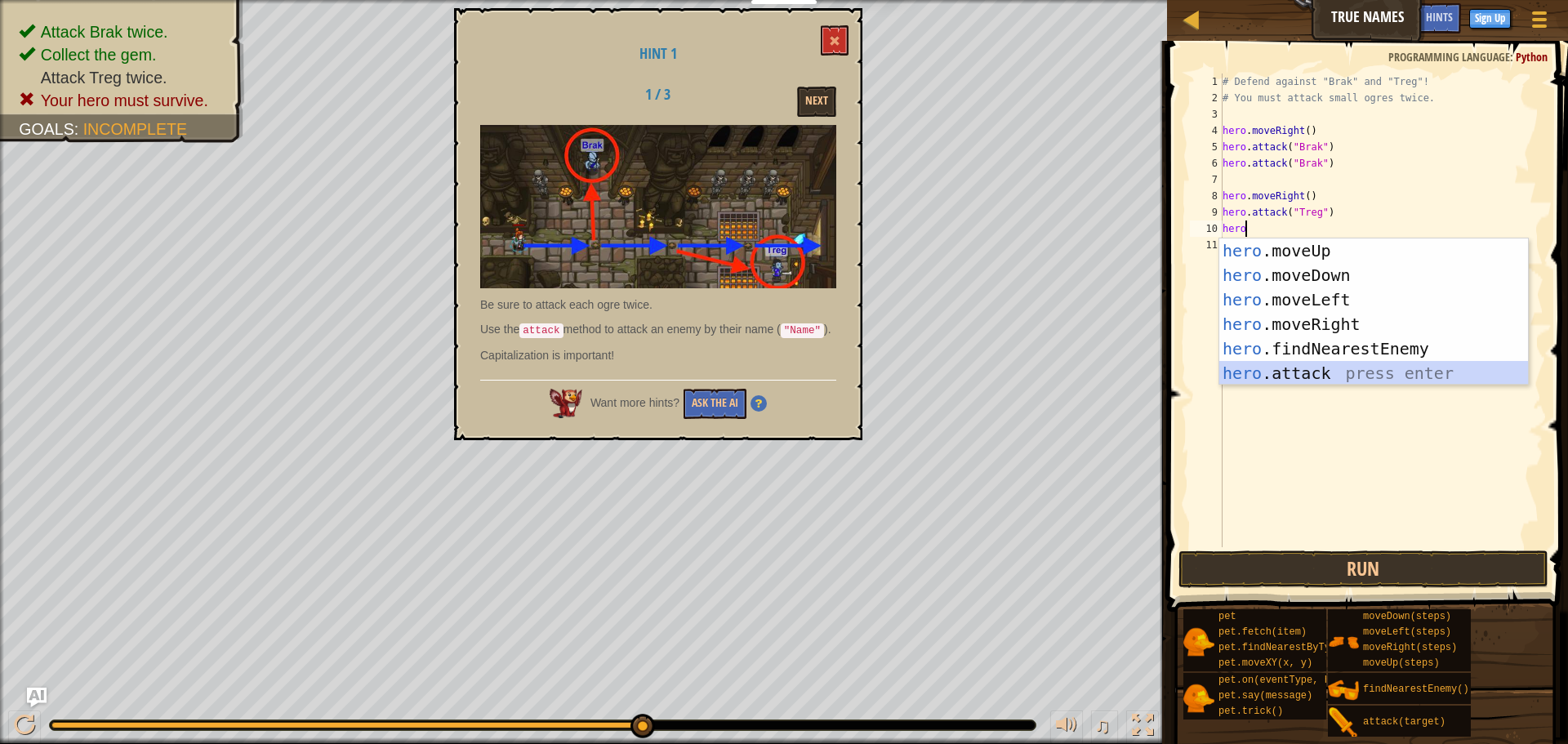
click at [1294, 373] on div "hero .moveUp press enter hero .moveDown press enter hero .moveLeft press enter …" at bounding box center [1373, 336] width 308 height 196
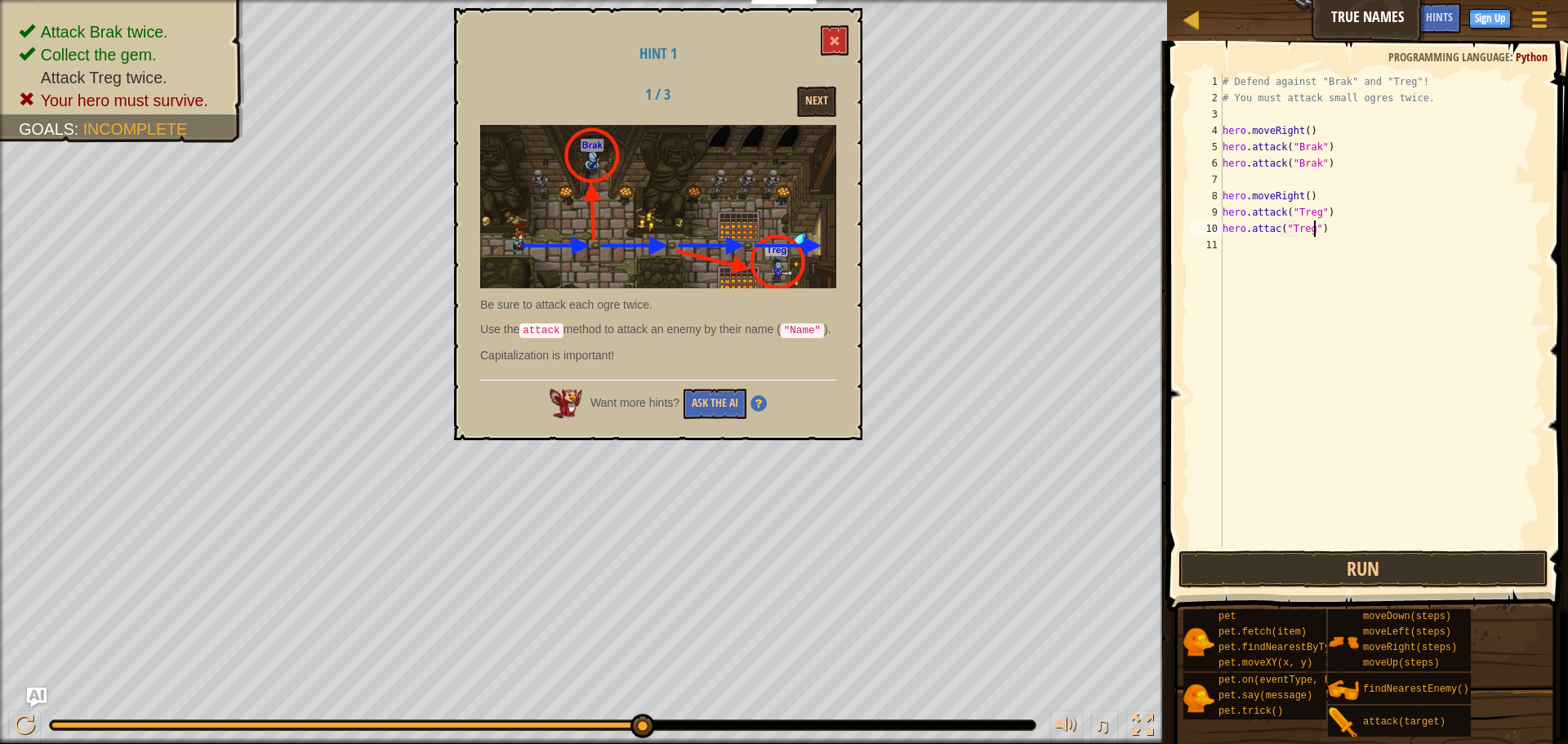
scroll to position [7, 14]
click at [1432, 570] on button "Run" at bounding box center [1362, 569] width 370 height 38
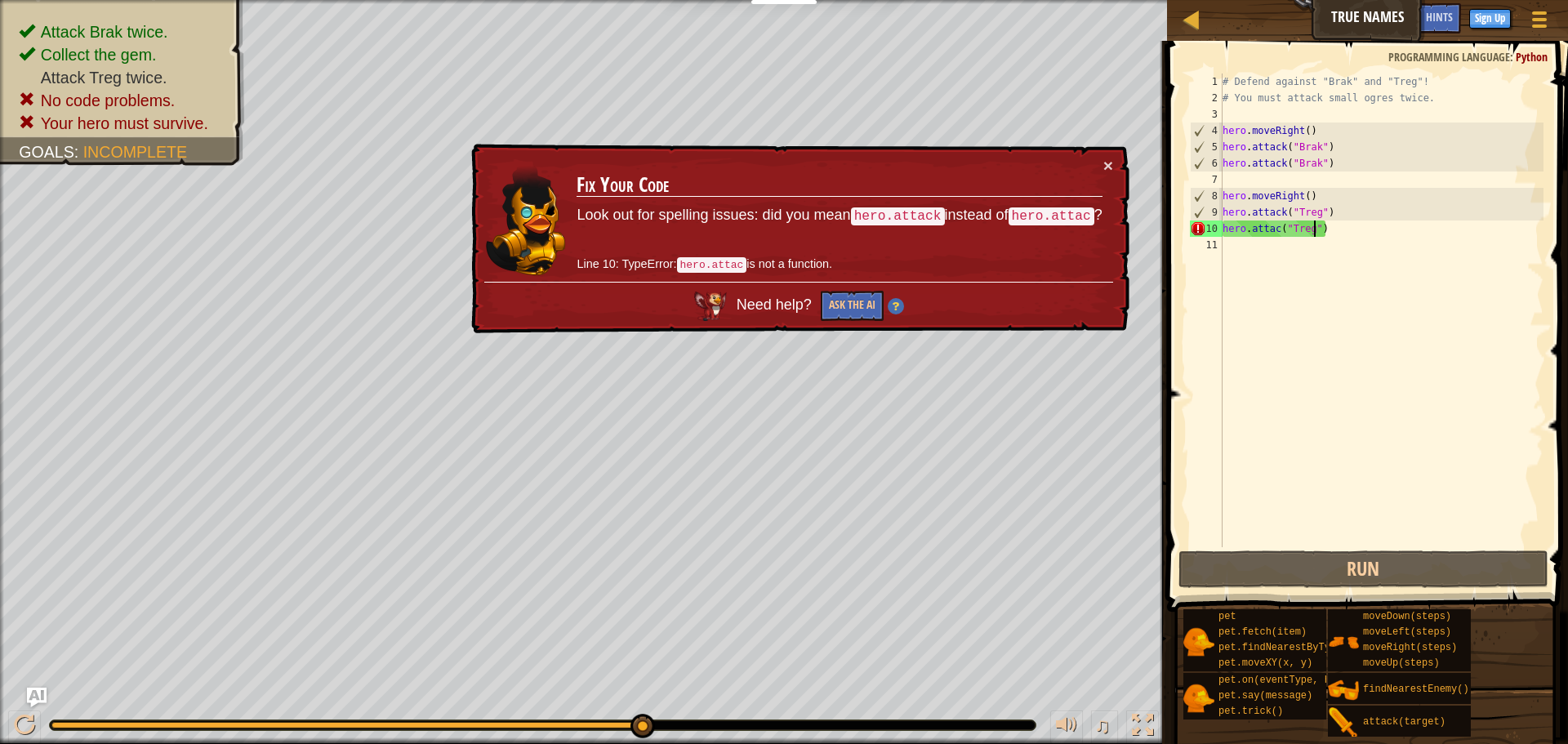
click at [1280, 232] on div "# Defend against "Brak" and "Treg"! # You must attack small ogres twice. hero .…" at bounding box center [1381, 326] width 324 height 507
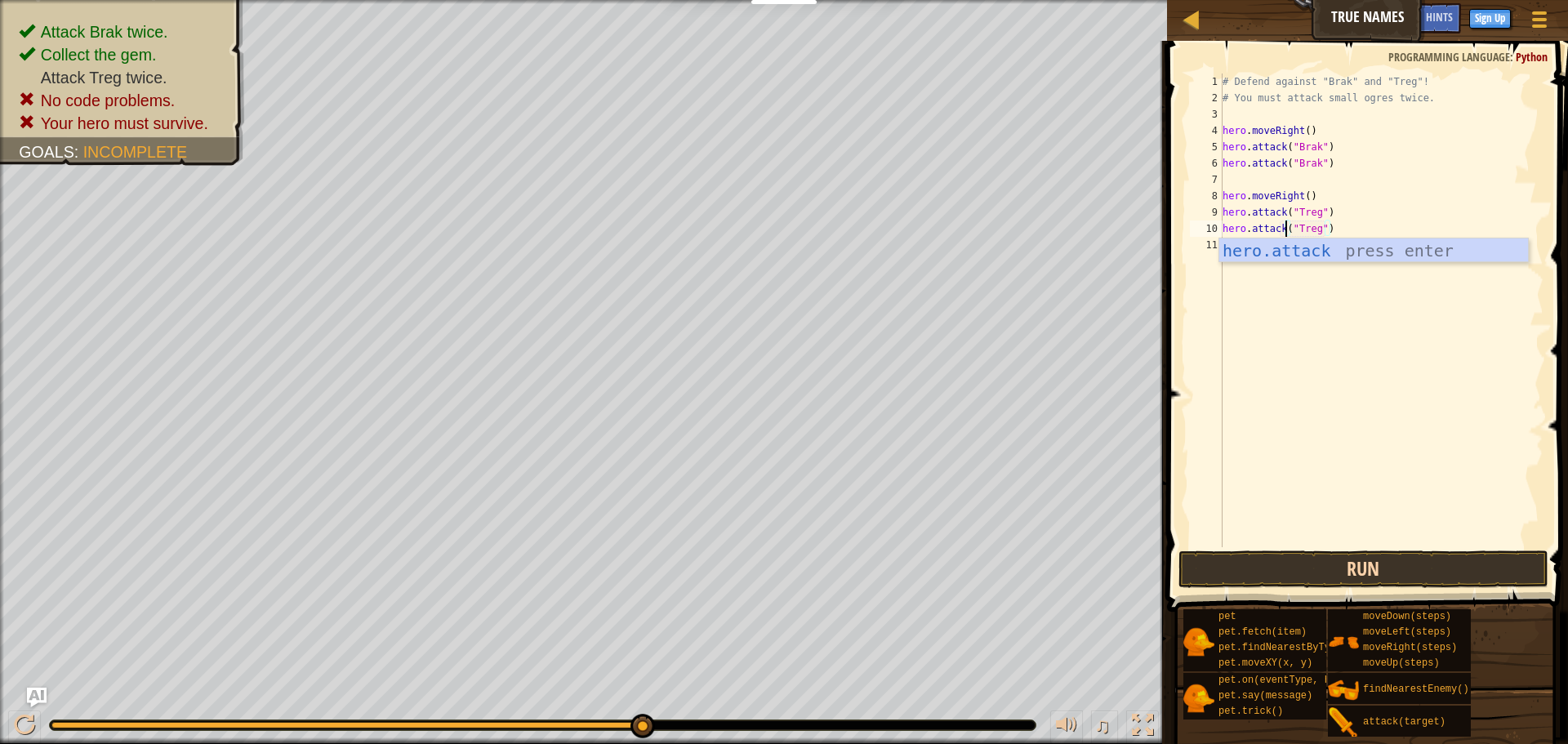
type textarea "hero.attack("Treg")"
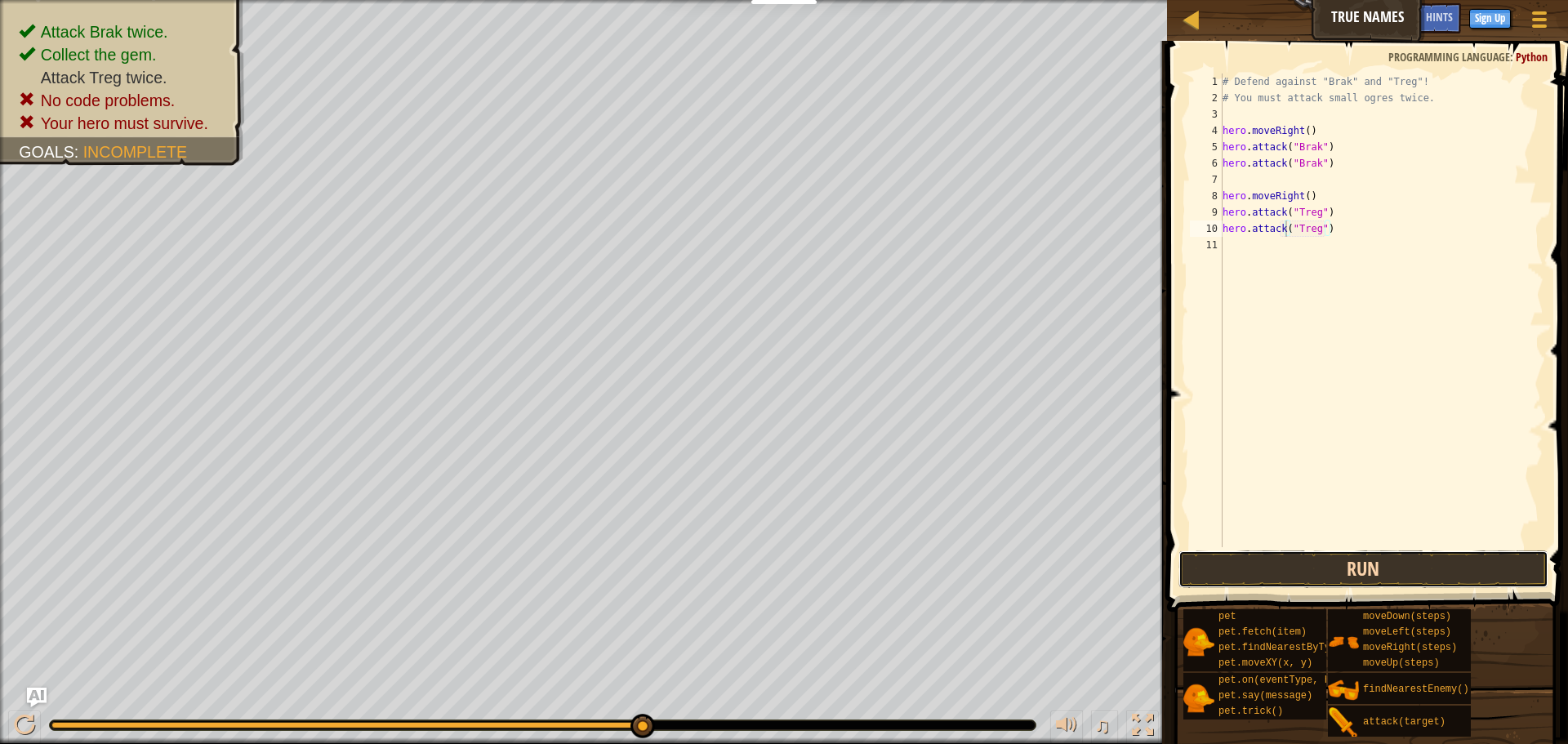
click at [1322, 567] on button "Run" at bounding box center [1362, 569] width 370 height 38
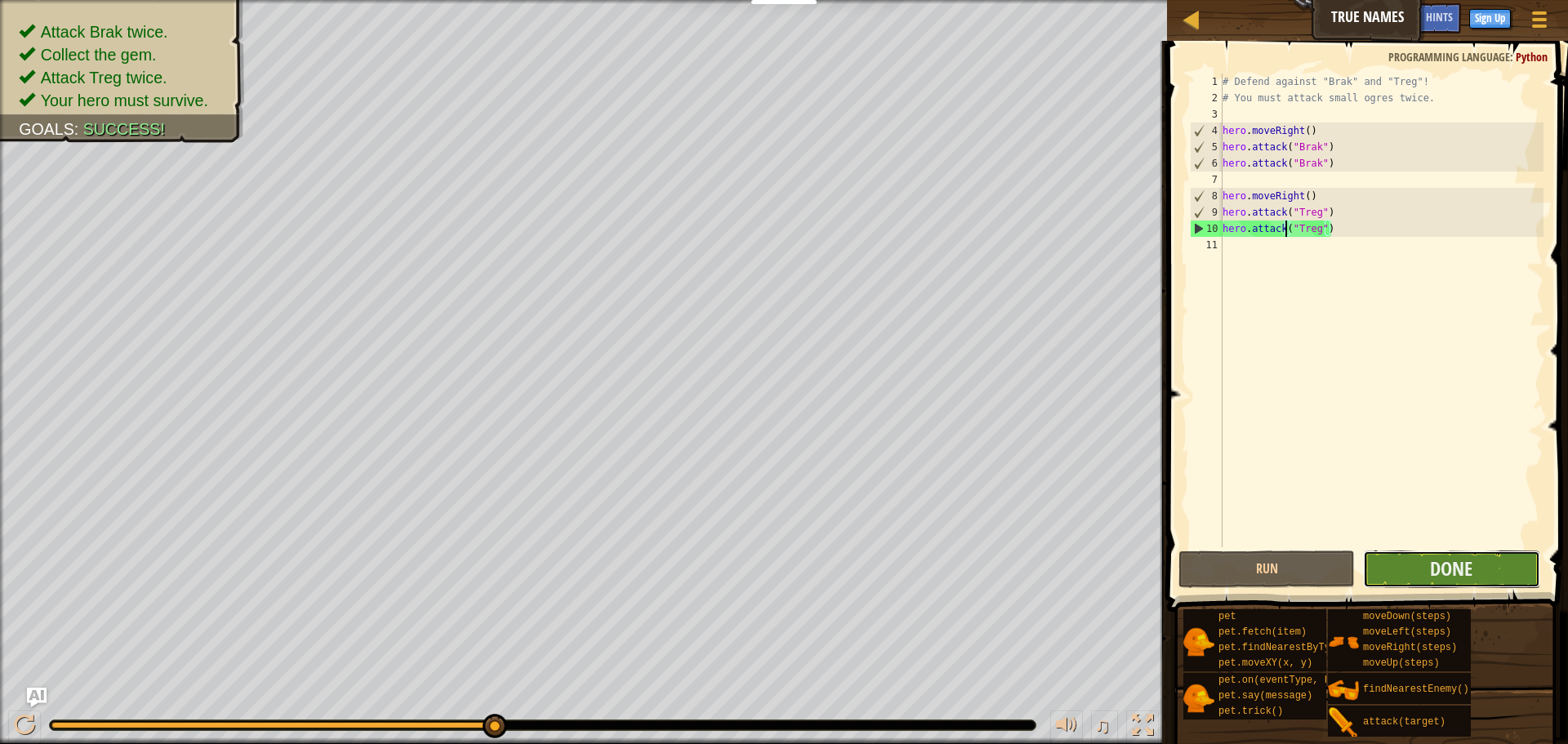
click at [1486, 565] on button "Done" at bounding box center [1451, 569] width 176 height 38
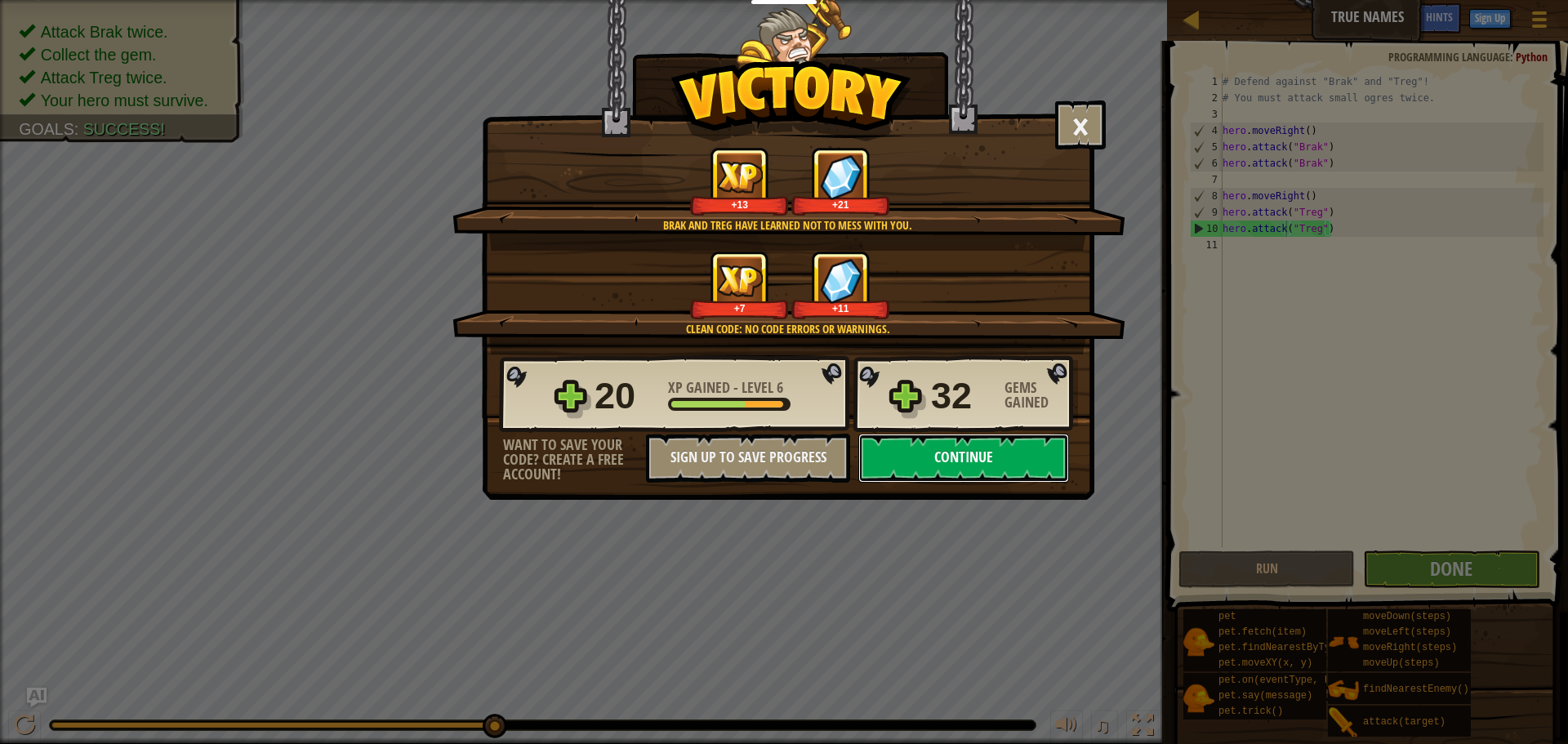
click at [1010, 462] on button "Continue" at bounding box center [963, 458] width 210 height 49
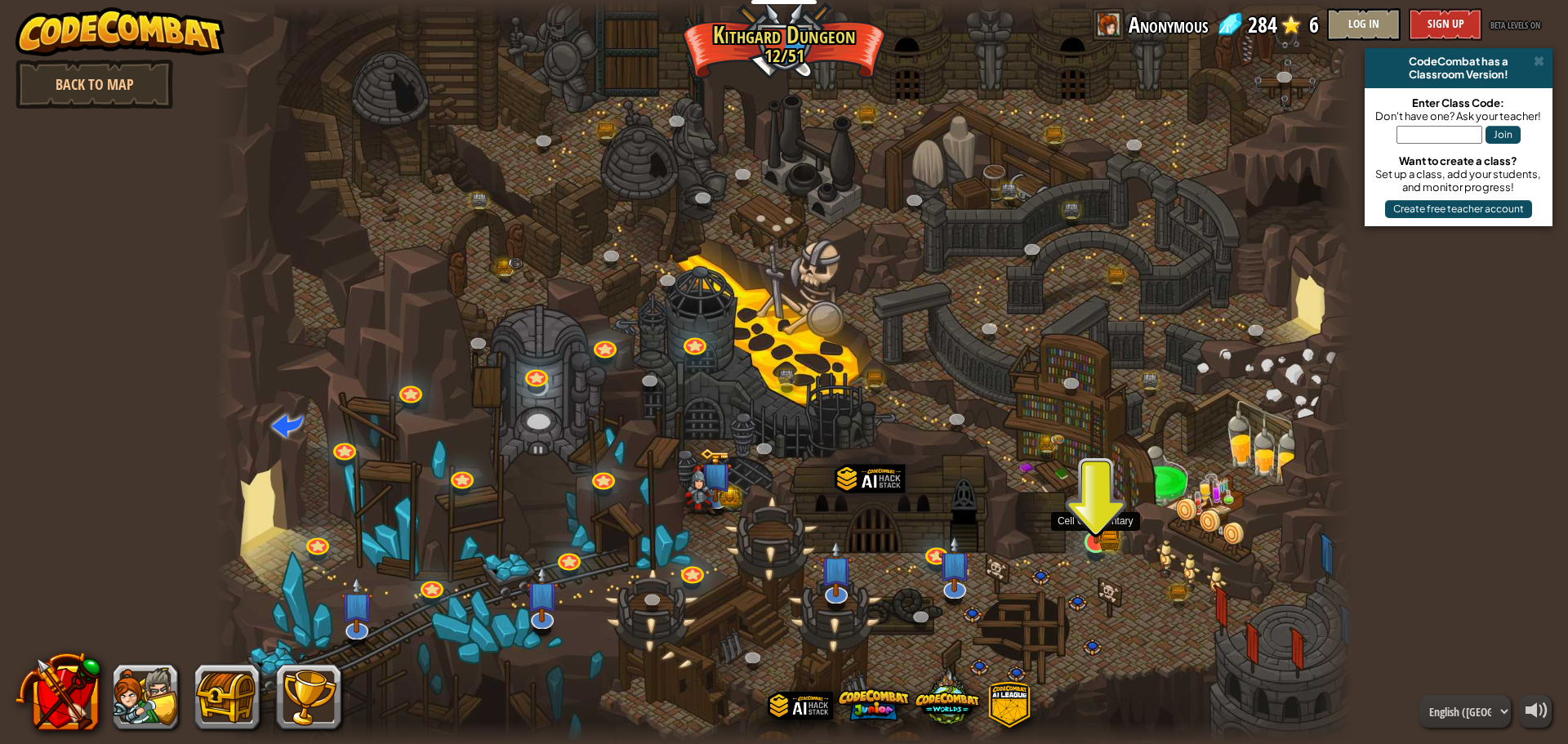
click at [1090, 533] on img at bounding box center [1096, 511] width 31 height 67
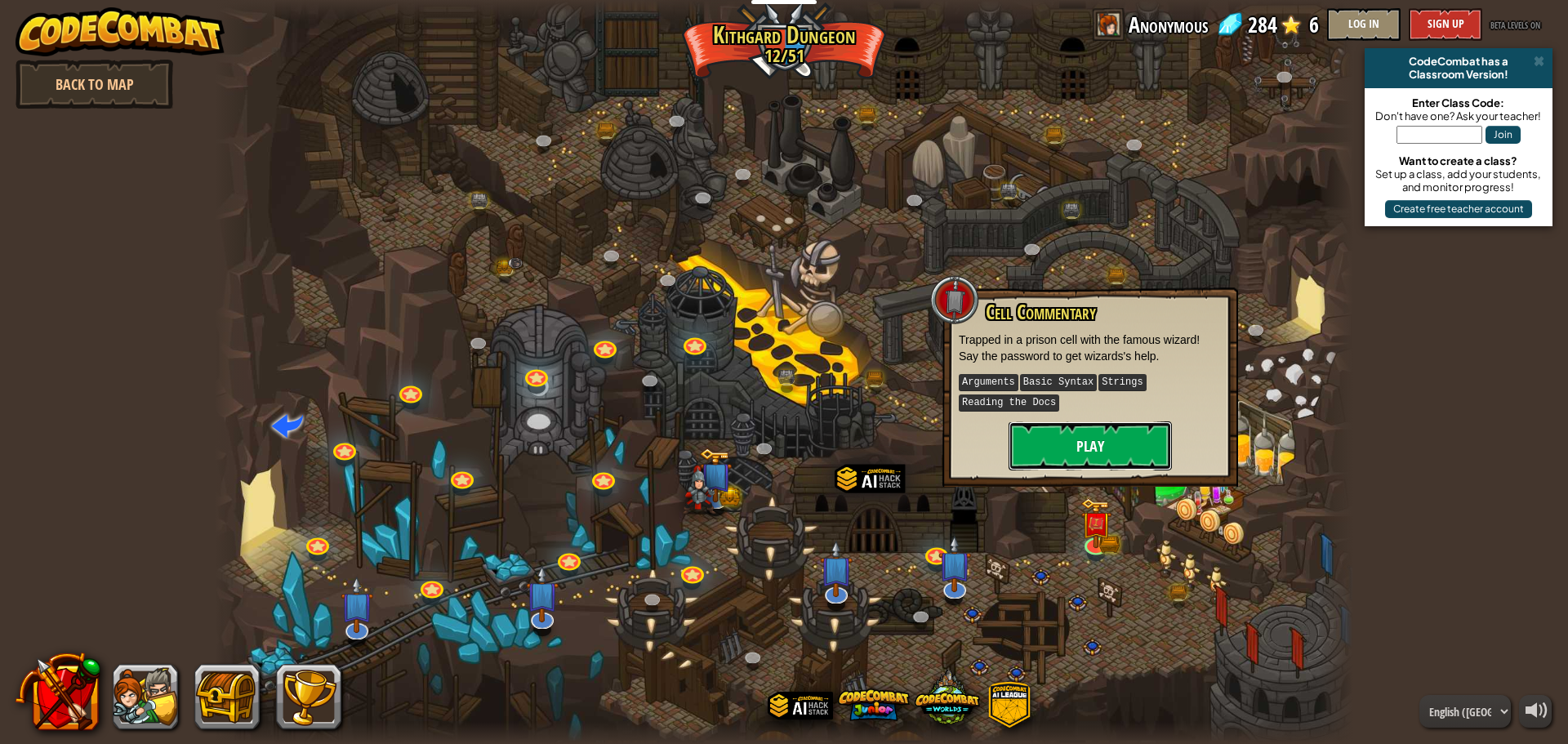
click at [1117, 452] on button "Play" at bounding box center [1090, 446] width 163 height 49
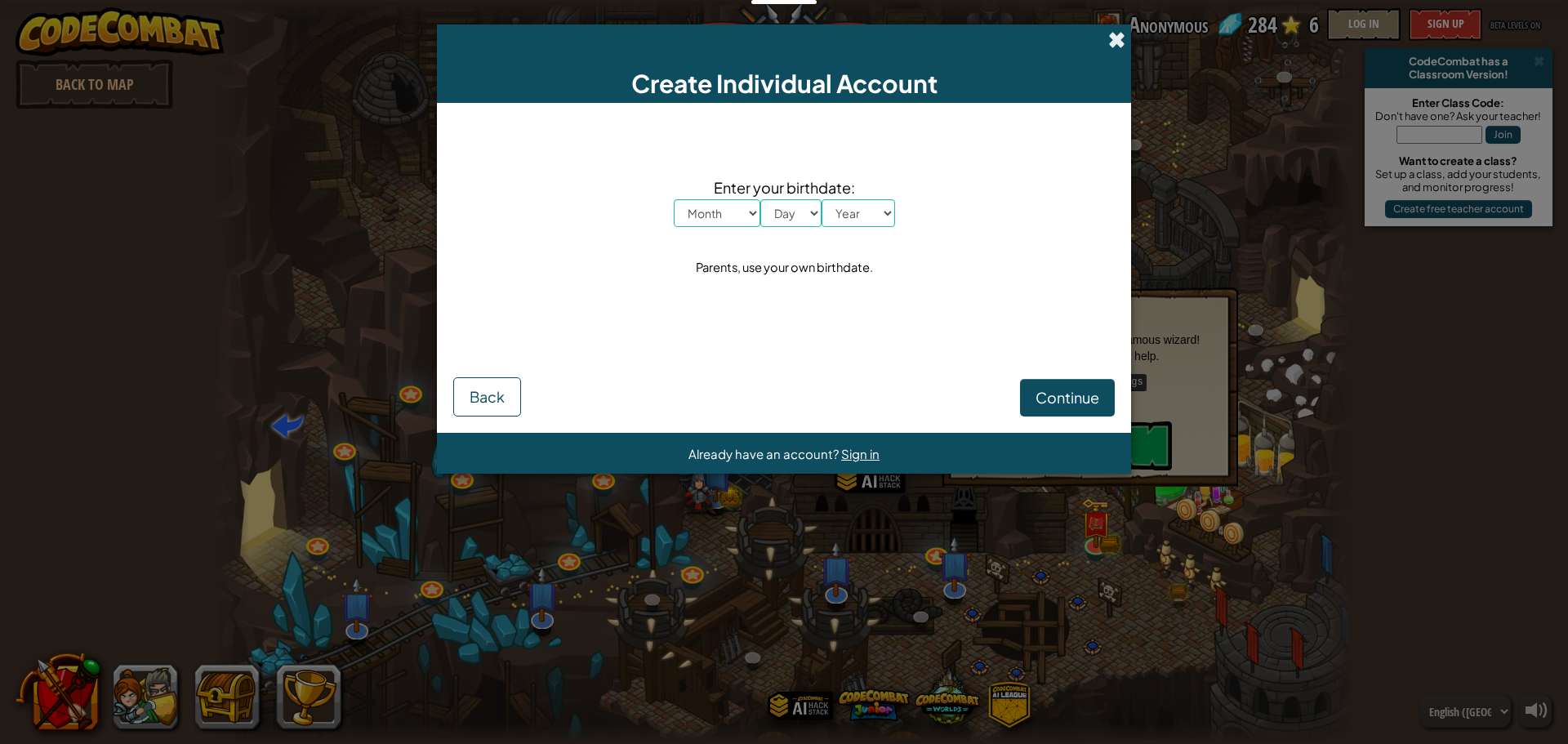
click at [1120, 32] on span at bounding box center [1116, 40] width 18 height 18
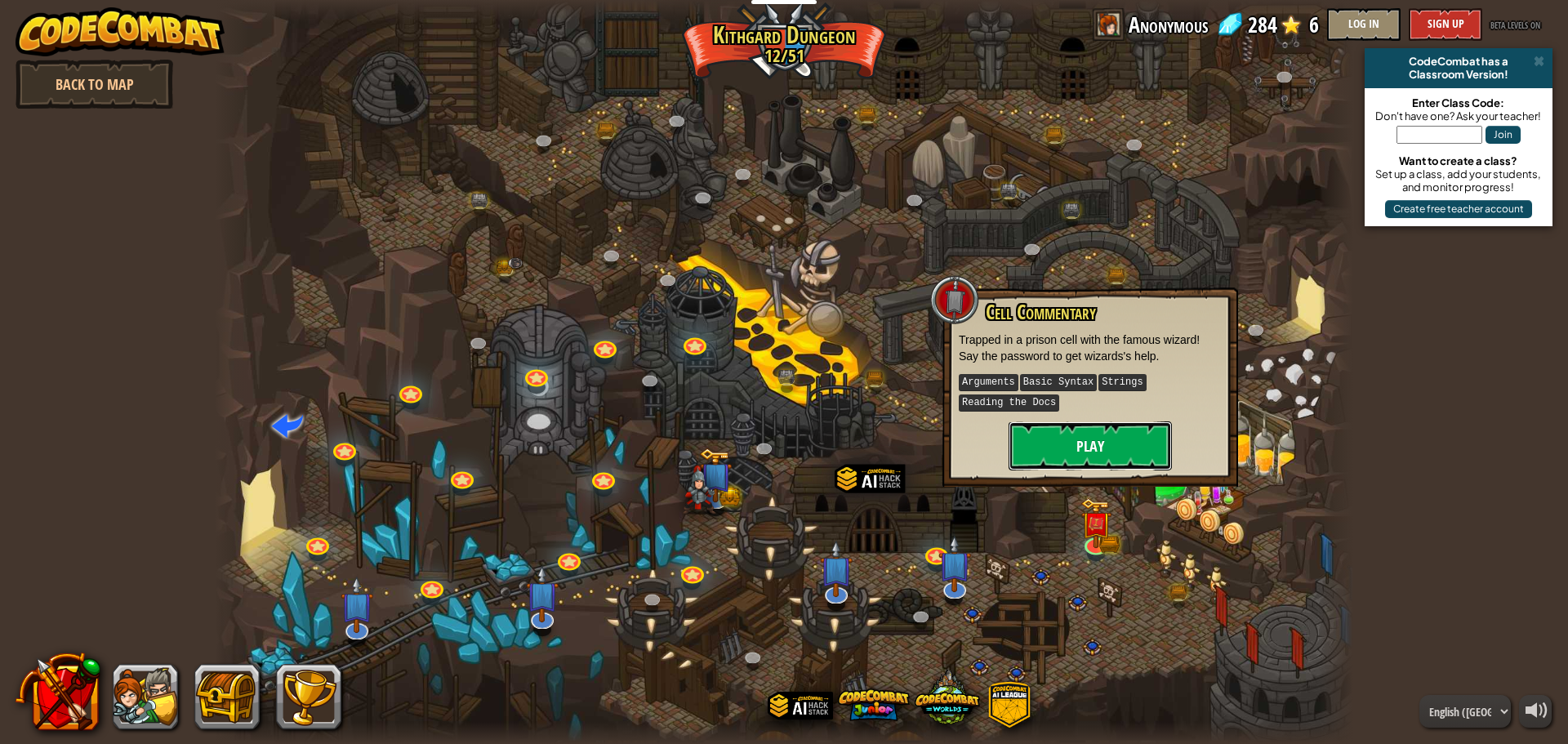
click at [1107, 448] on button "Play" at bounding box center [1090, 446] width 163 height 49
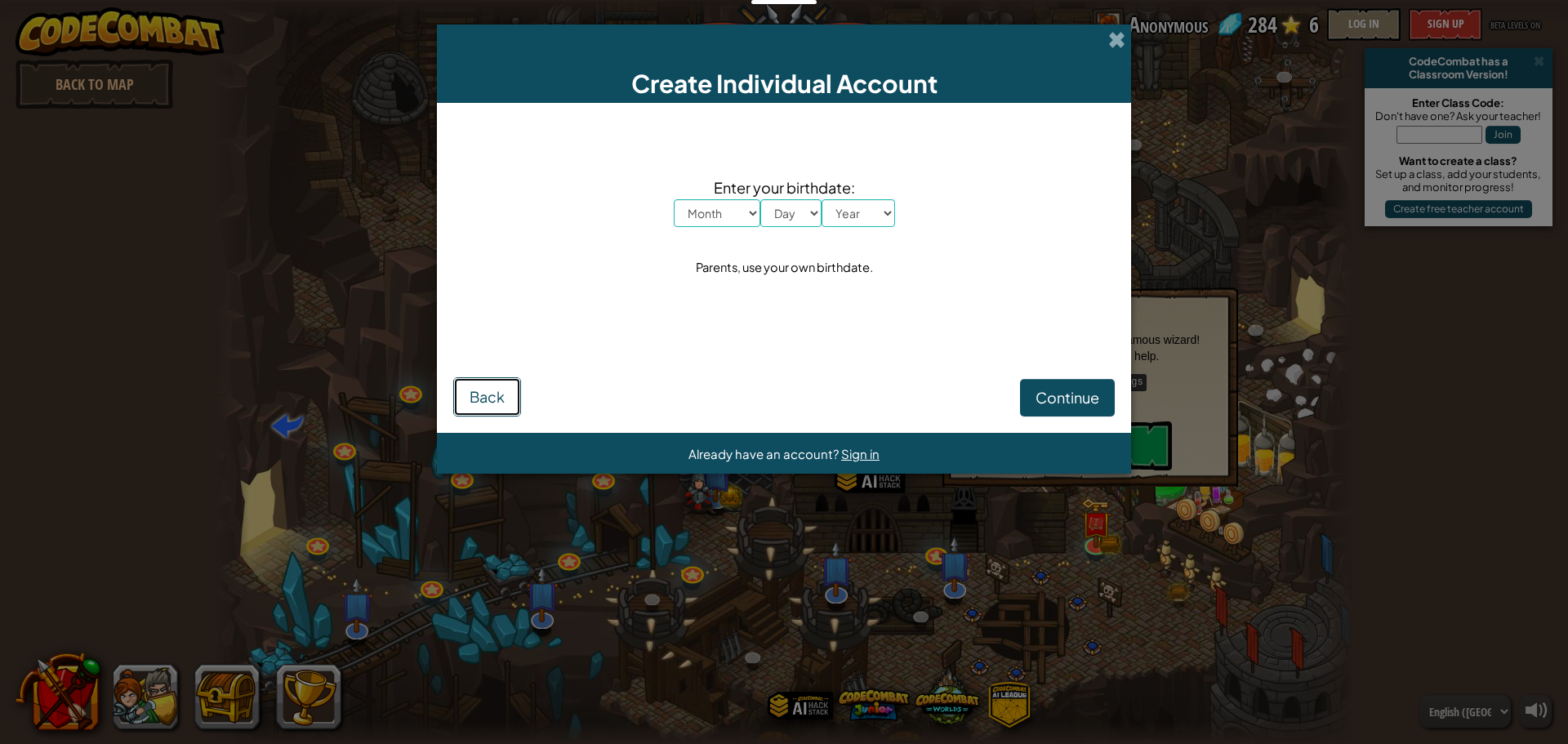
click at [480, 394] on span "Back" at bounding box center [487, 397] width 35 height 19
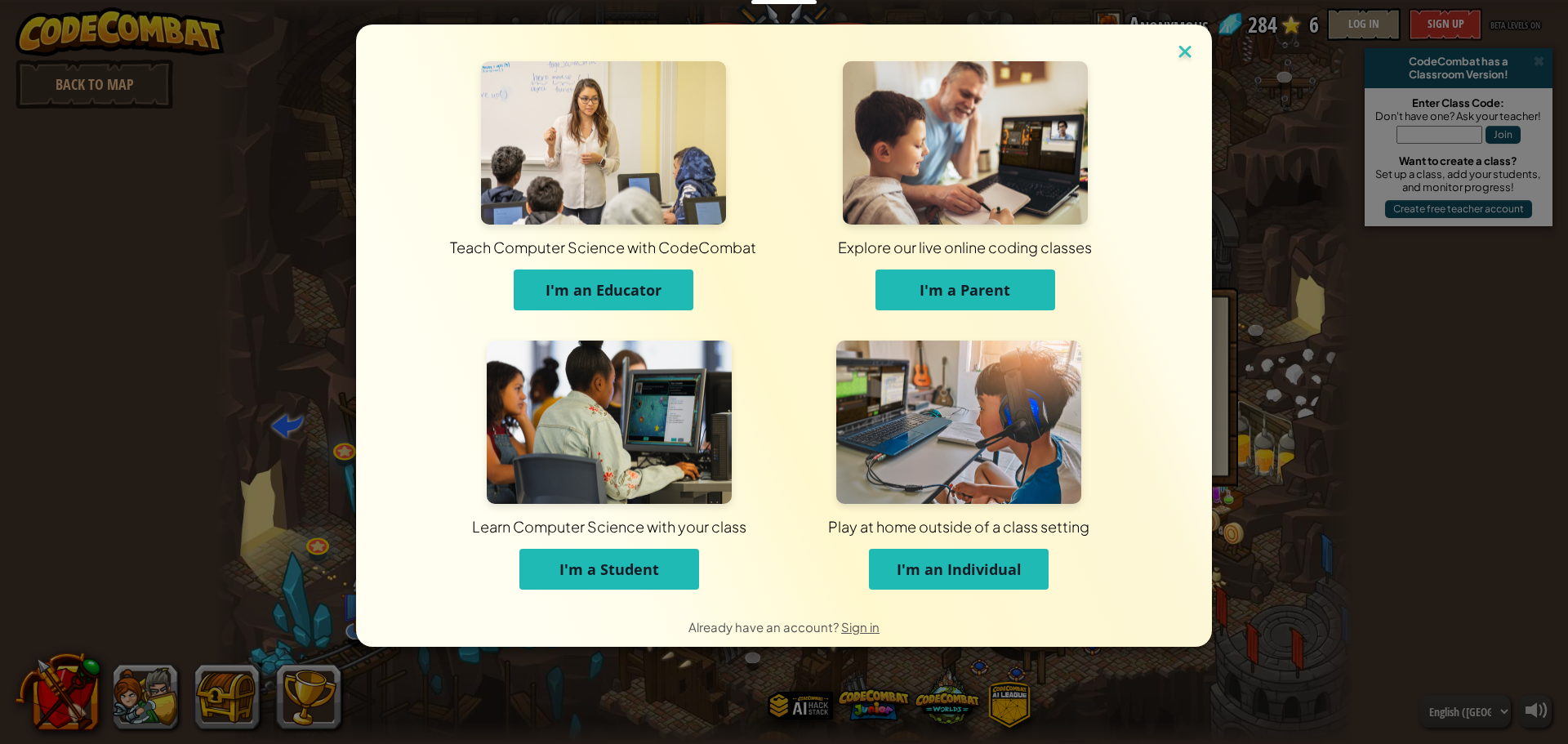
click at [1192, 45] on img at bounding box center [1185, 53] width 21 height 24
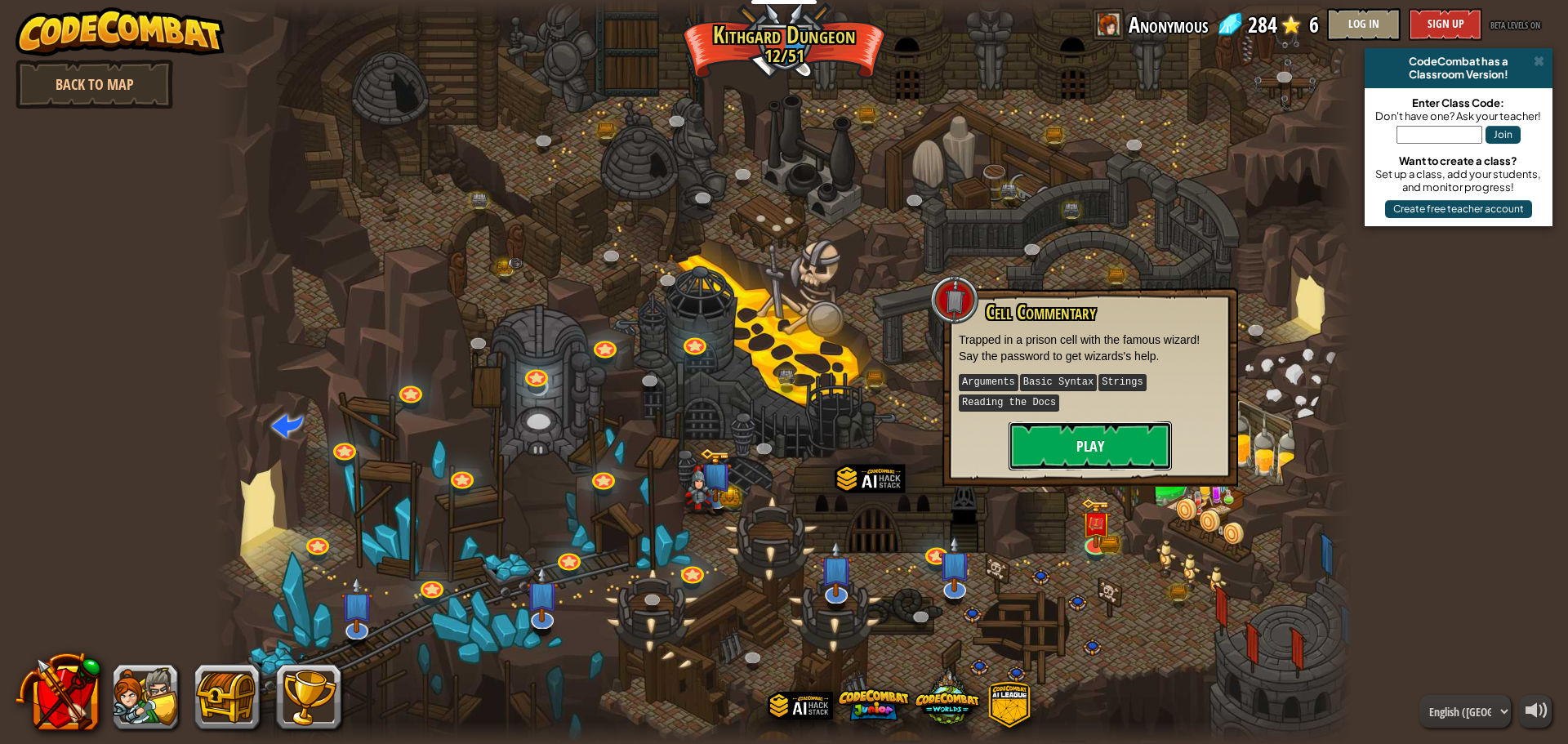
click at [1111, 422] on button "Play" at bounding box center [1090, 446] width 163 height 49
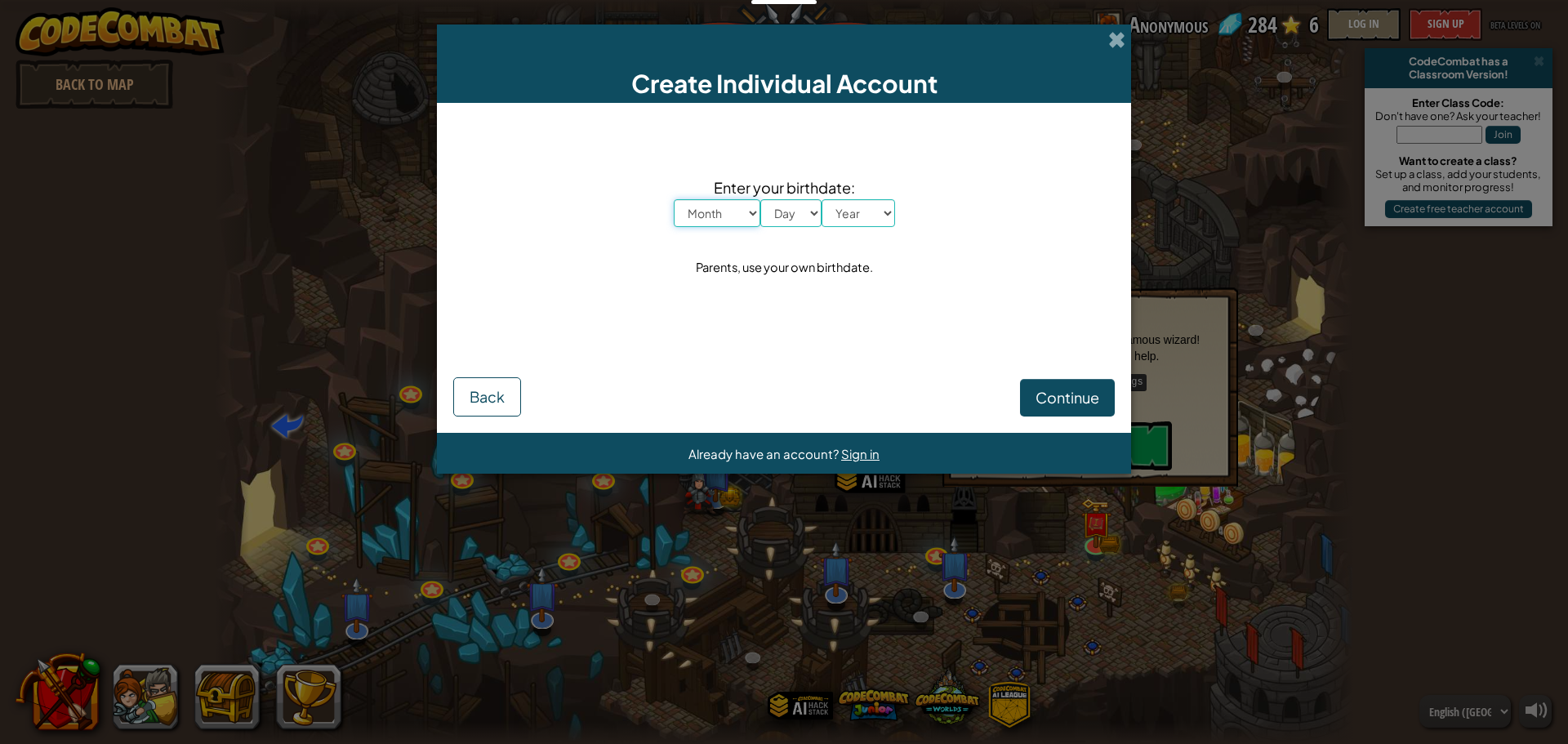
click at [695, 204] on select "Month January February March April May June July August September October Novem…" at bounding box center [716, 213] width 86 height 28
select select "11"
click at [673, 199] on select "Month January February March April May June July August September October Novem…" at bounding box center [716, 213] width 86 height 28
click at [806, 208] on select "Day 1 2 3 4 5 6 7 8 9 10 11 12 13 14 15 16 17 18 19 20 21 22 23 24 25 26 27 28 …" at bounding box center [791, 213] width 61 height 28
click at [760, 199] on select "Day 1 2 3 4 5 6 7 8 9 10 11 12 13 14 15 16 17 18 19 20 21 22 23 24 25 26 27 28 …" at bounding box center [791, 213] width 61 height 28
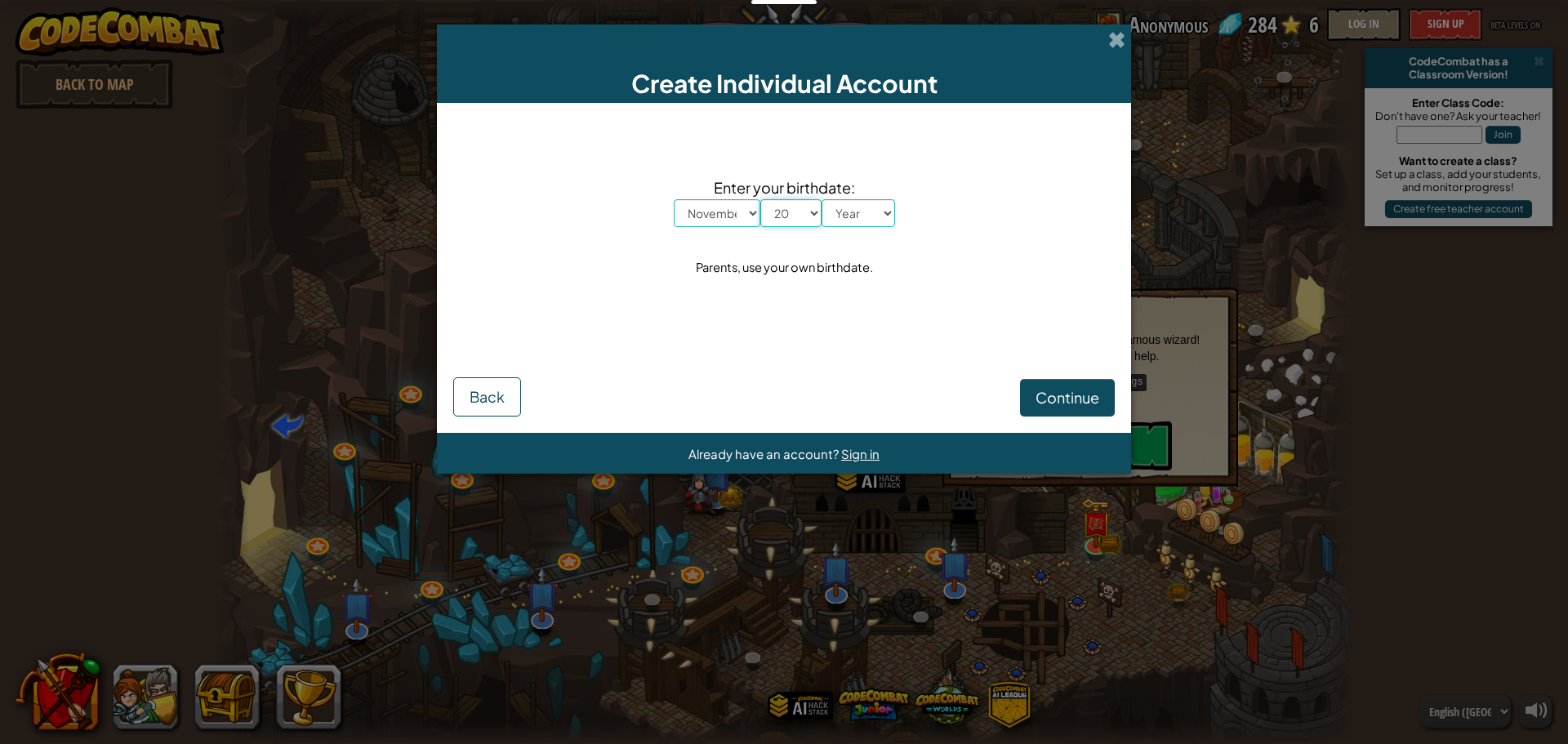
click at [784, 223] on select "Day 1 2 3 4 5 6 7 8 9 10 11 12 13 14 15 16 17 18 19 20 21 22 23 24 25 26 27 28 …" at bounding box center [791, 213] width 61 height 28
select select "19"
click at [760, 199] on select "Day 1 2 3 4 5 6 7 8 9 10 11 12 13 14 15 16 17 18 19 20 21 22 23 24 25 26 27 28 …" at bounding box center [791, 213] width 61 height 28
click at [865, 210] on select "Year 2025 2024 2023 2022 2021 2020 2019 2018 2017 2016 2015 2014 2013 2012 2011…" at bounding box center [858, 213] width 73 height 28
select select "2014"
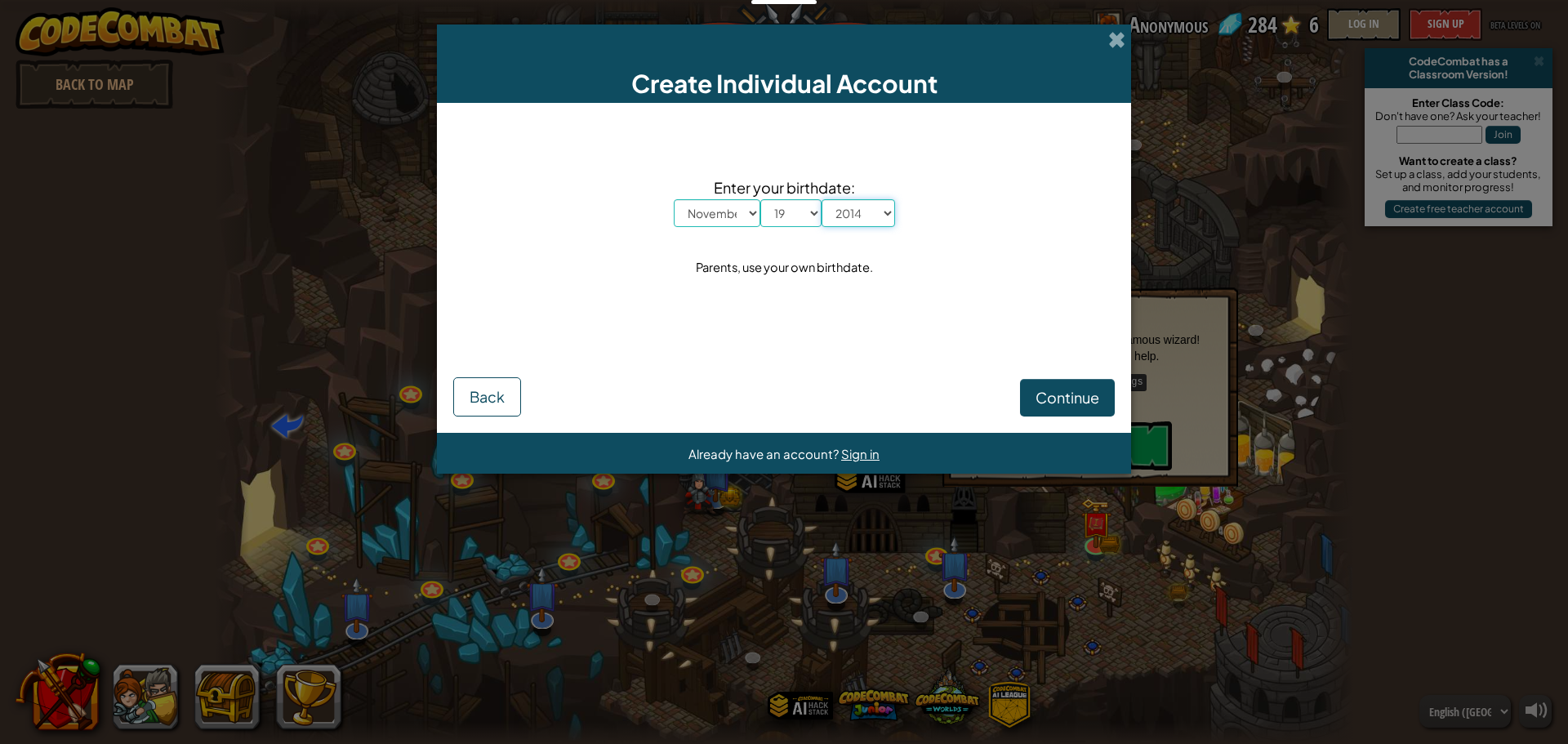
click at [822, 199] on select "Year 2025 2024 2023 2022 2021 2020 2019 2018 2017 2016 2015 2014 2013 2012 2011…" at bounding box center [858, 213] width 73 height 28
click at [1095, 397] on span "Continue" at bounding box center [1067, 397] width 64 height 19
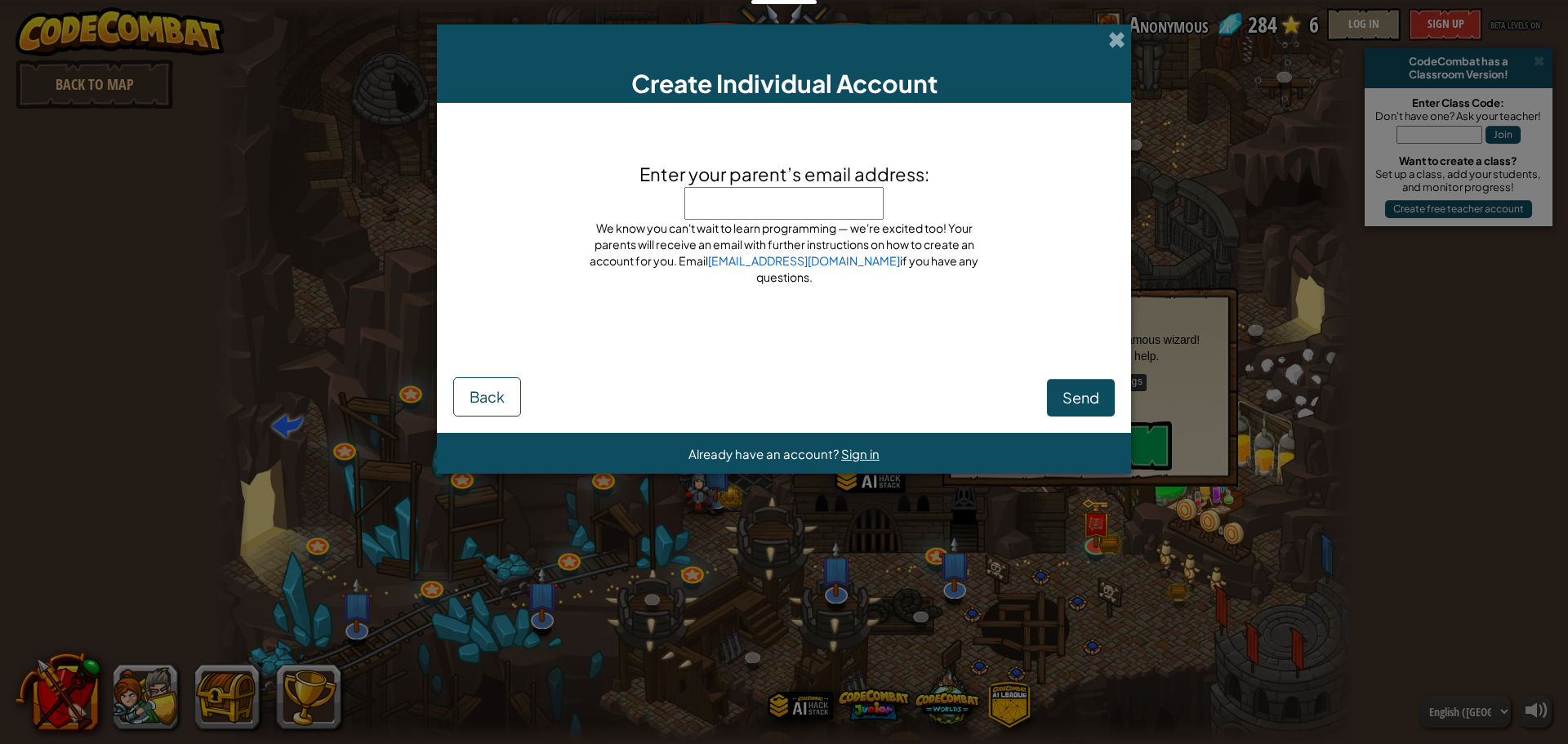
click at [1126, 40] on div "Create Individual Account" at bounding box center [784, 63] width 694 height 79
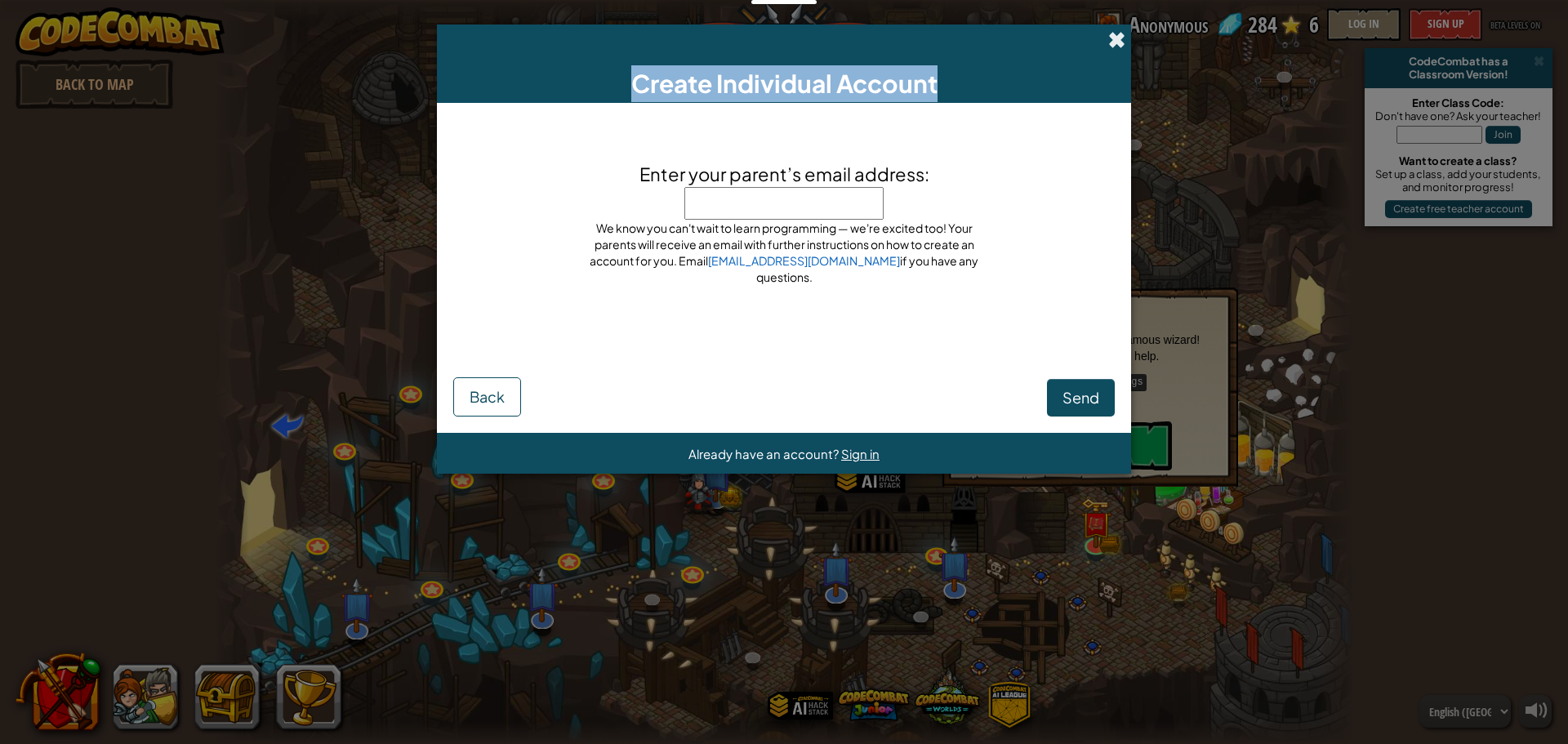
click at [1114, 44] on div "Create Individual Account" at bounding box center [784, 63] width 694 height 79
click at [1114, 44] on span at bounding box center [1116, 40] width 18 height 18
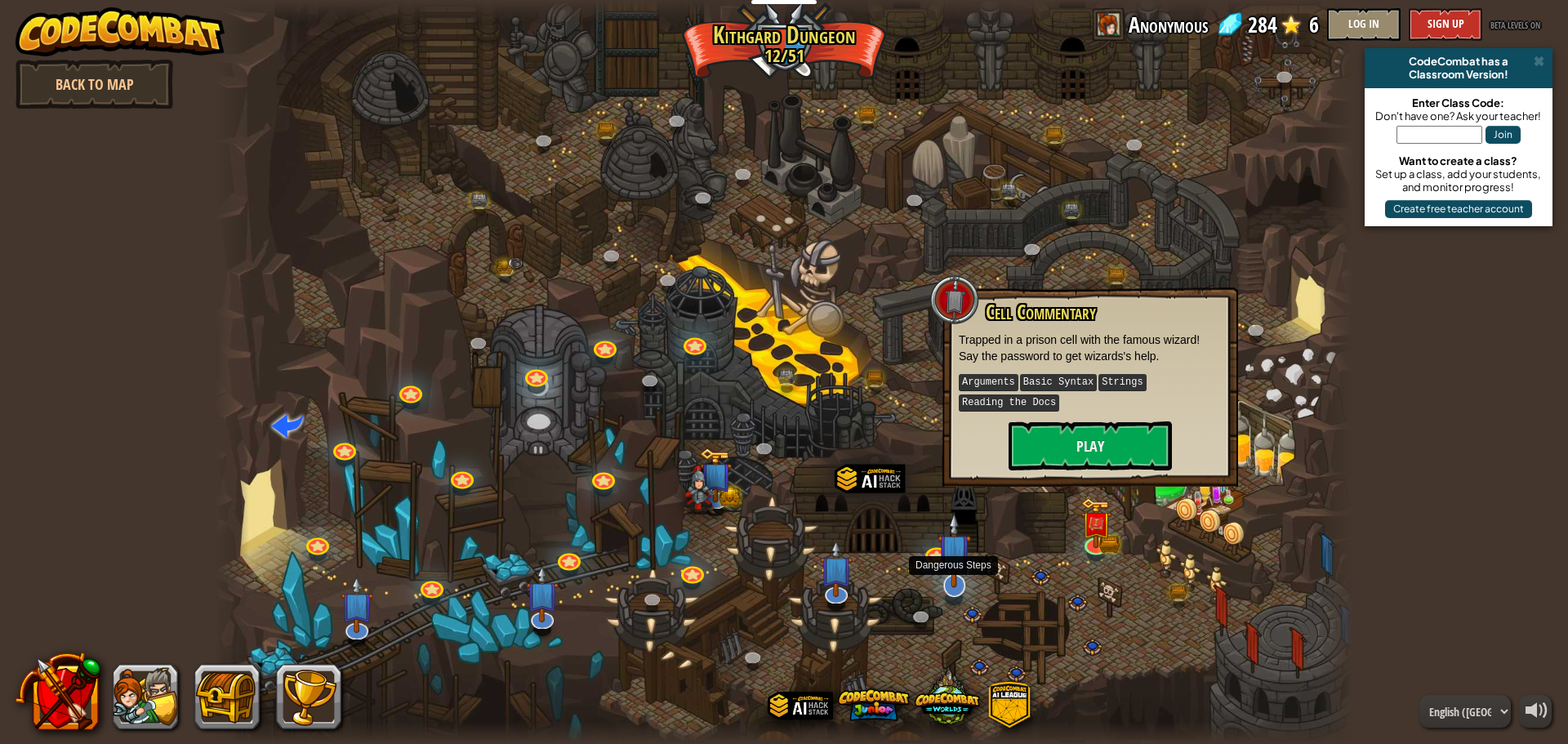
click at [968, 570] on img at bounding box center [954, 550] width 33 height 76
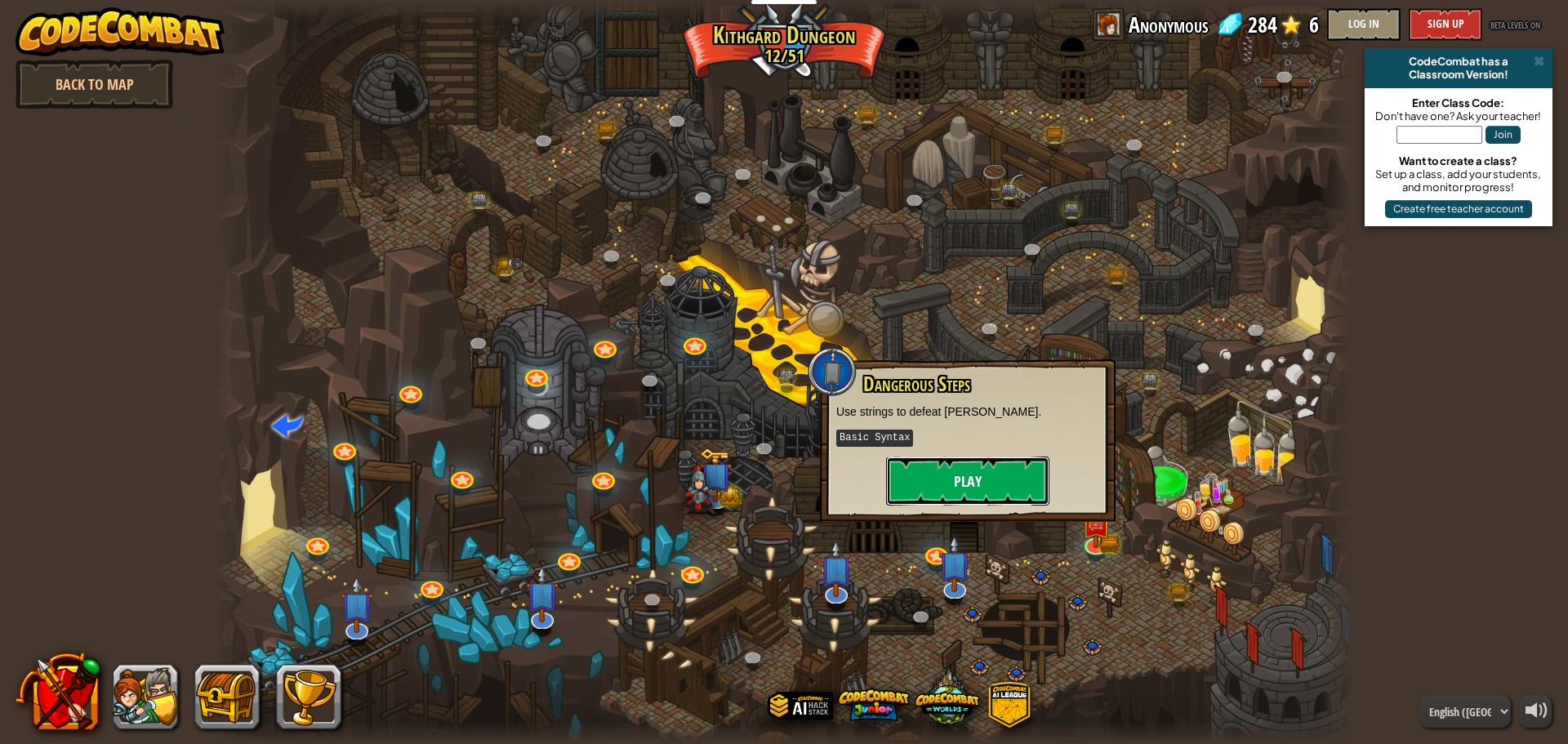
click at [990, 473] on button "Play" at bounding box center [968, 481] width 163 height 49
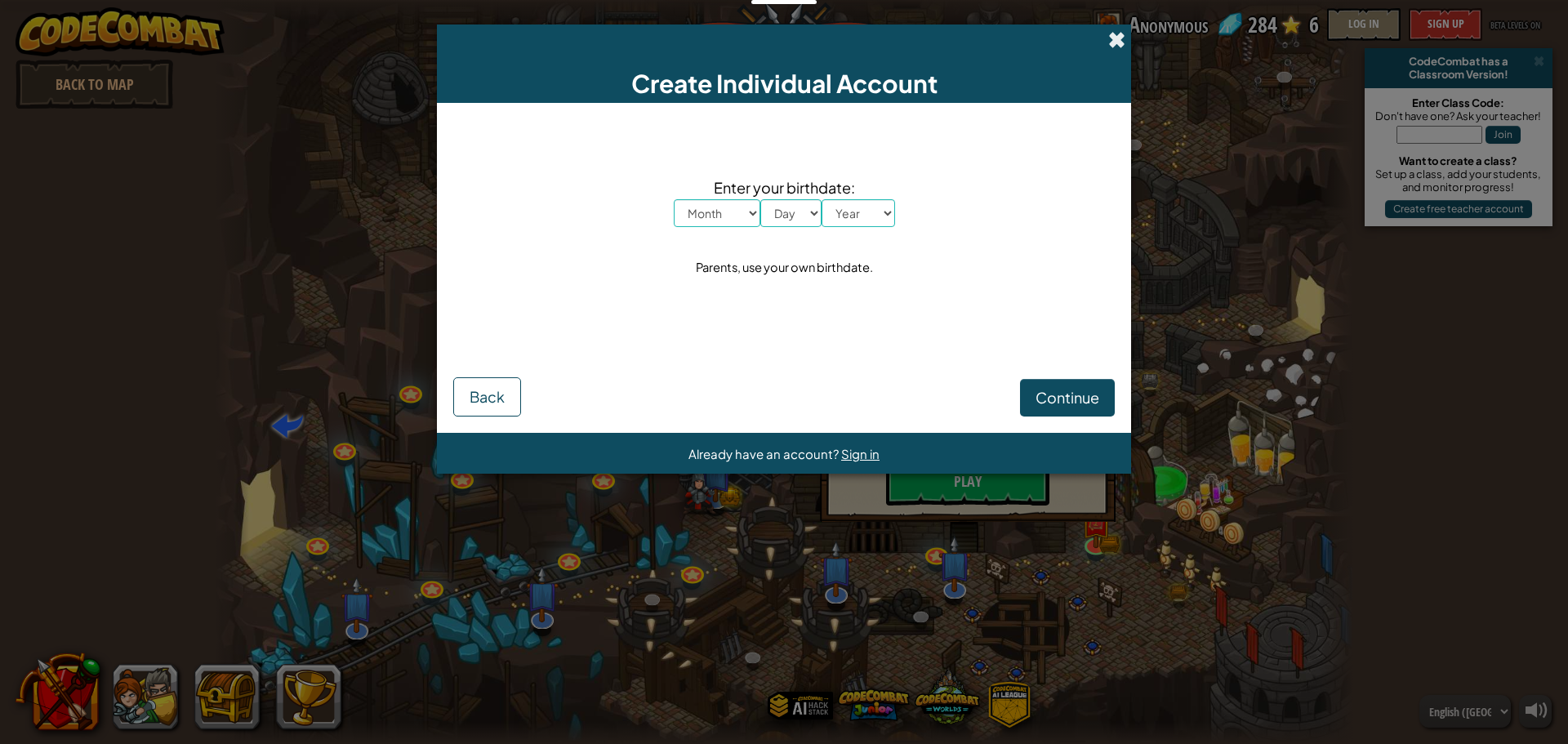
click at [1116, 32] on span at bounding box center [1116, 40] width 18 height 18
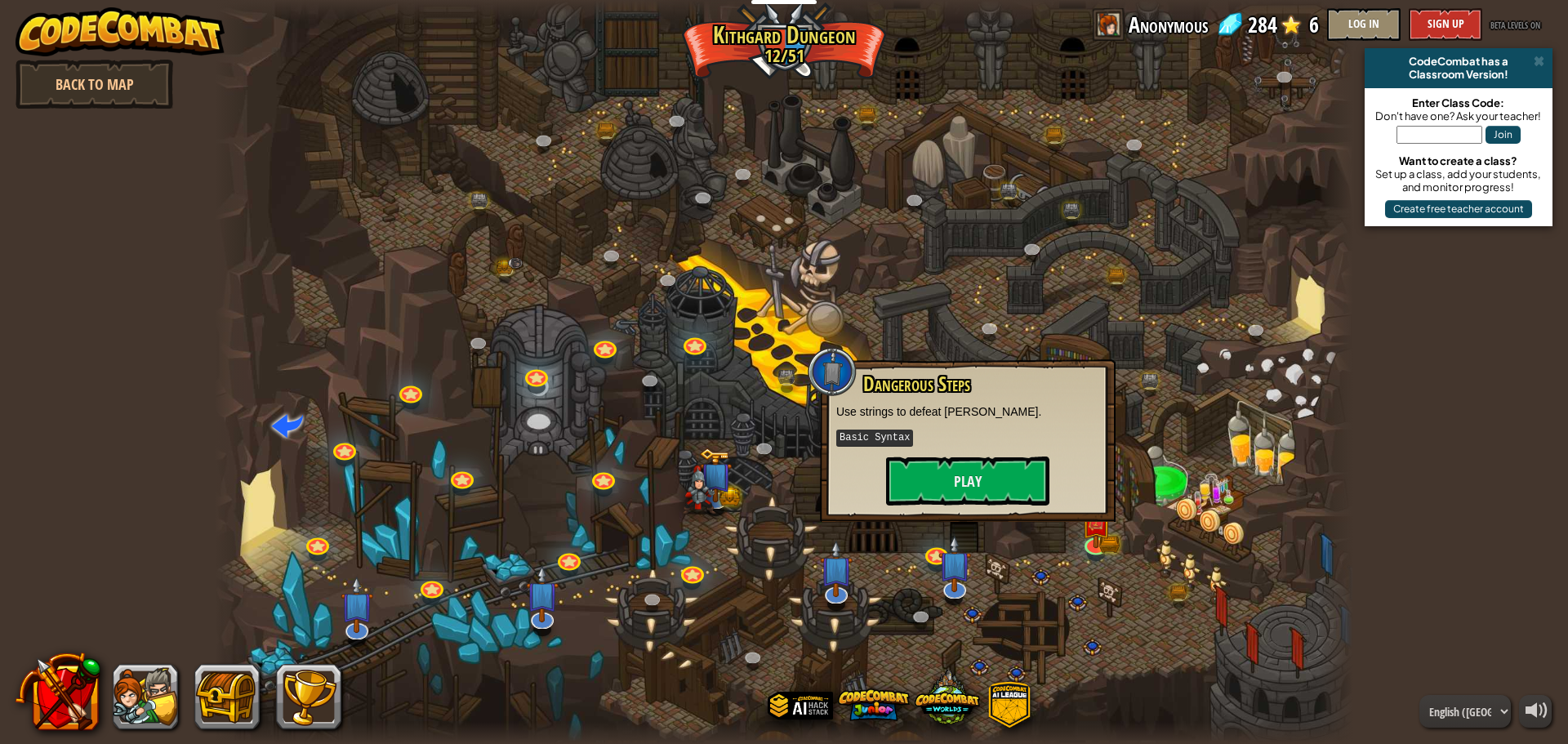
click at [1220, 373] on div at bounding box center [784, 372] width 1138 height 744
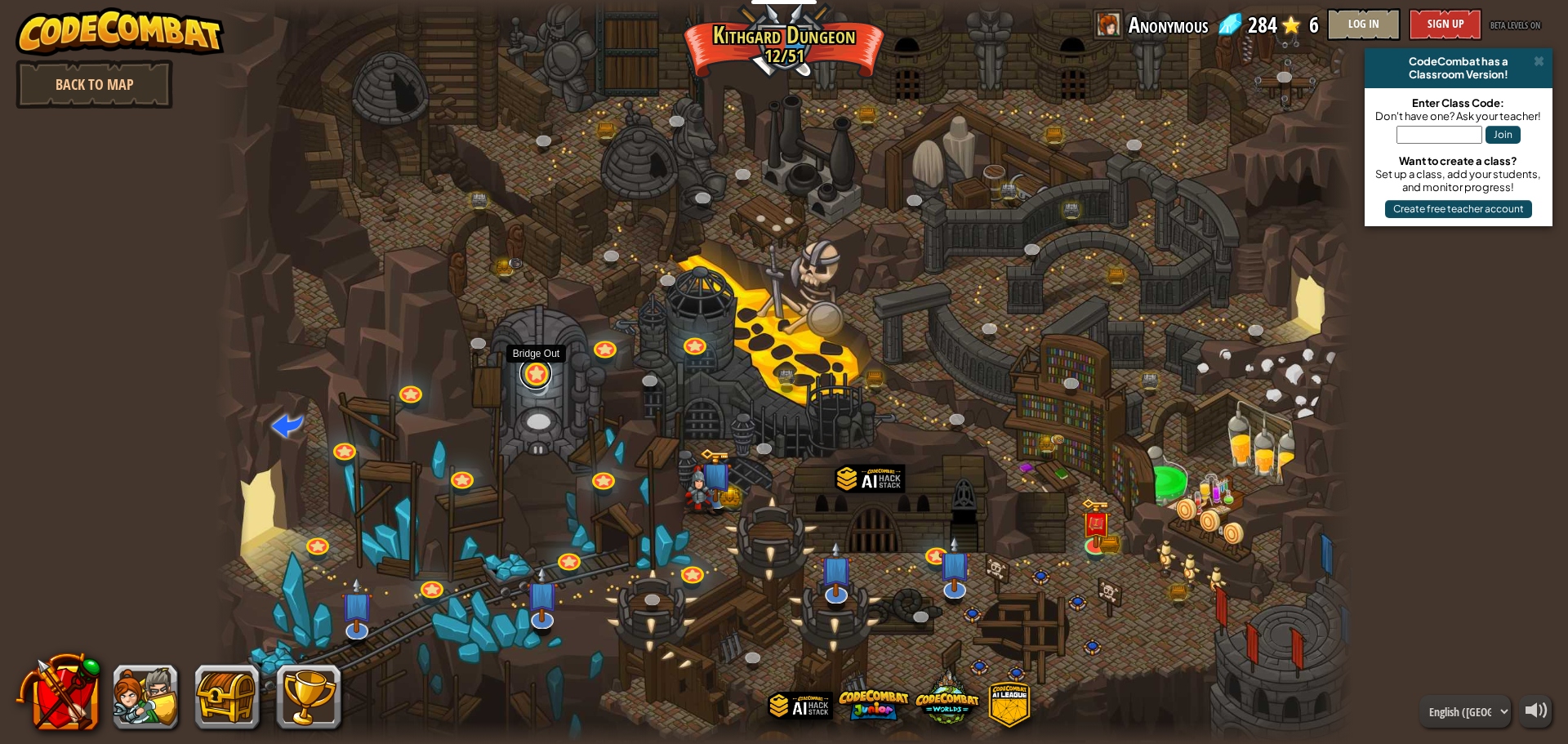
click at [538, 382] on link at bounding box center [535, 372] width 32 height 32
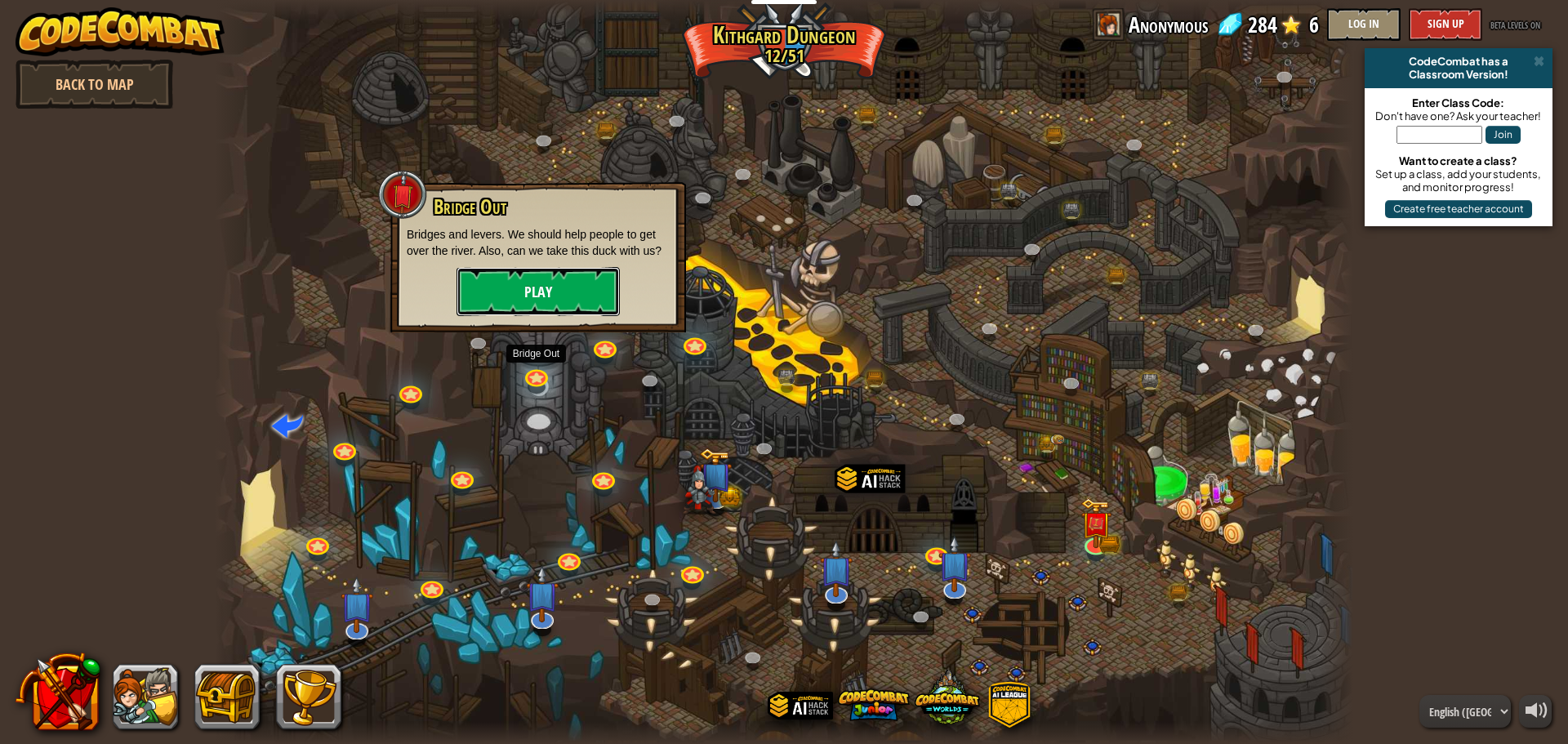
click at [568, 293] on button "Play" at bounding box center [538, 291] width 163 height 49
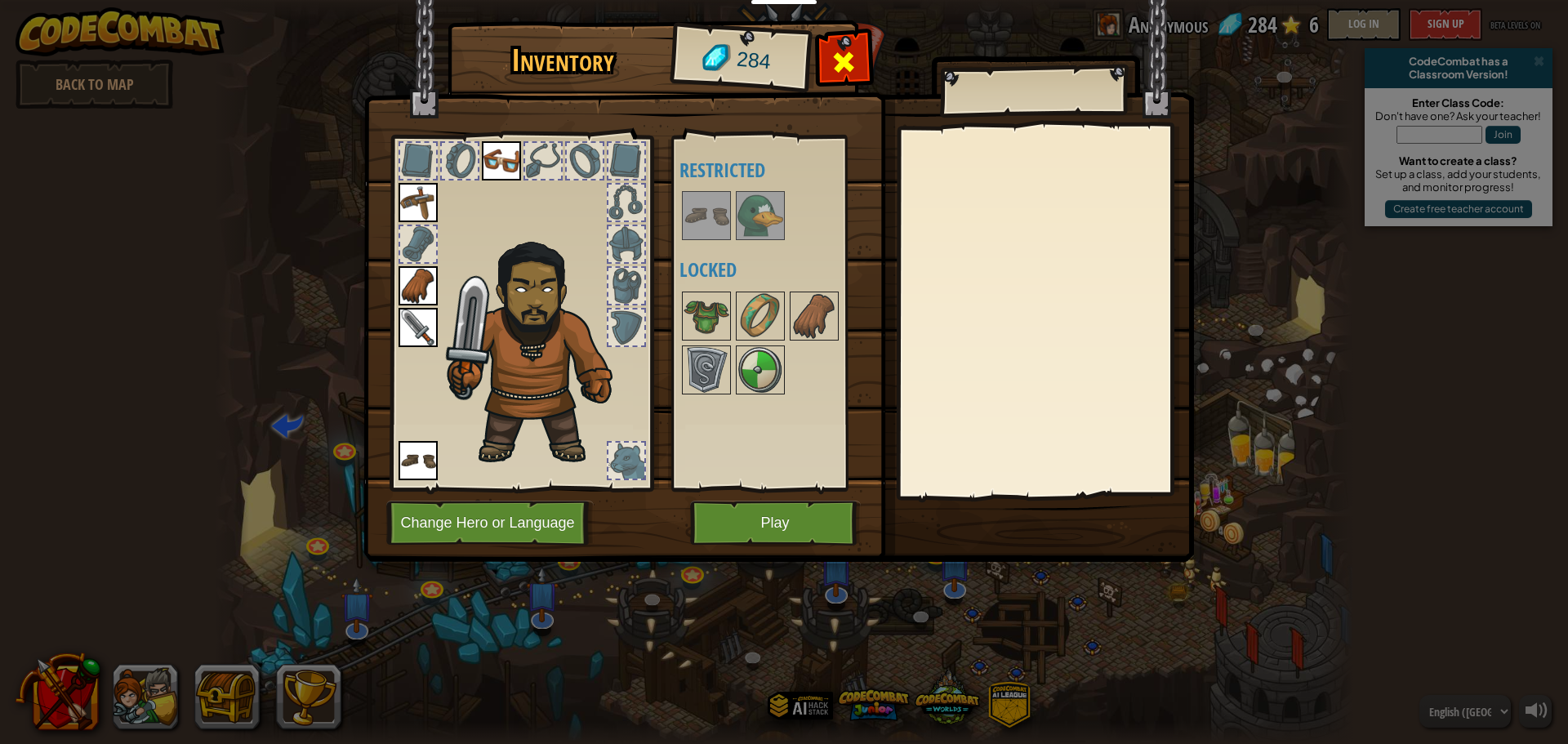
click at [840, 49] on span at bounding box center [844, 62] width 26 height 26
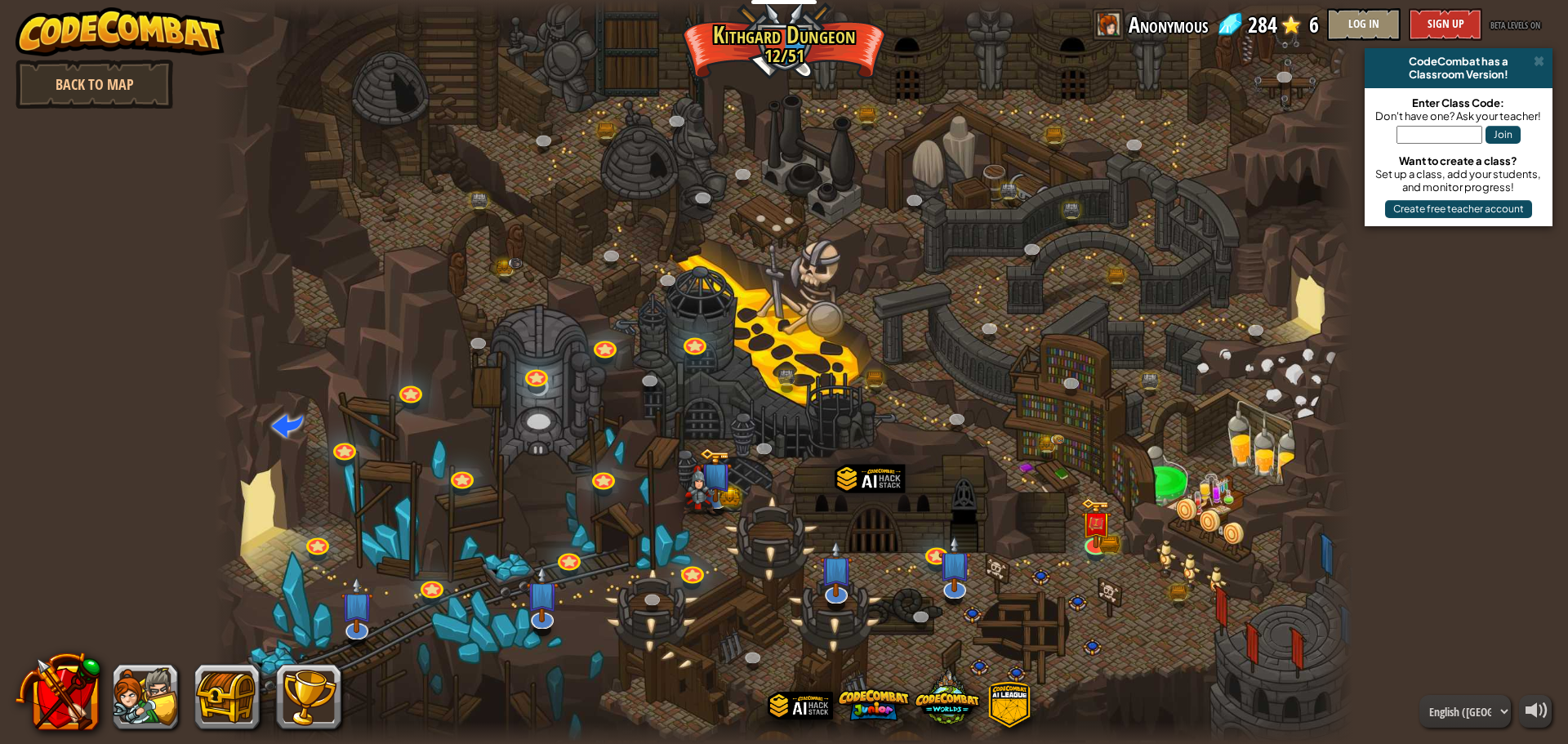
click at [1130, 24] on span "Anonymous" at bounding box center [1168, 24] width 80 height 32
click at [144, 698] on button at bounding box center [145, 697] width 66 height 66
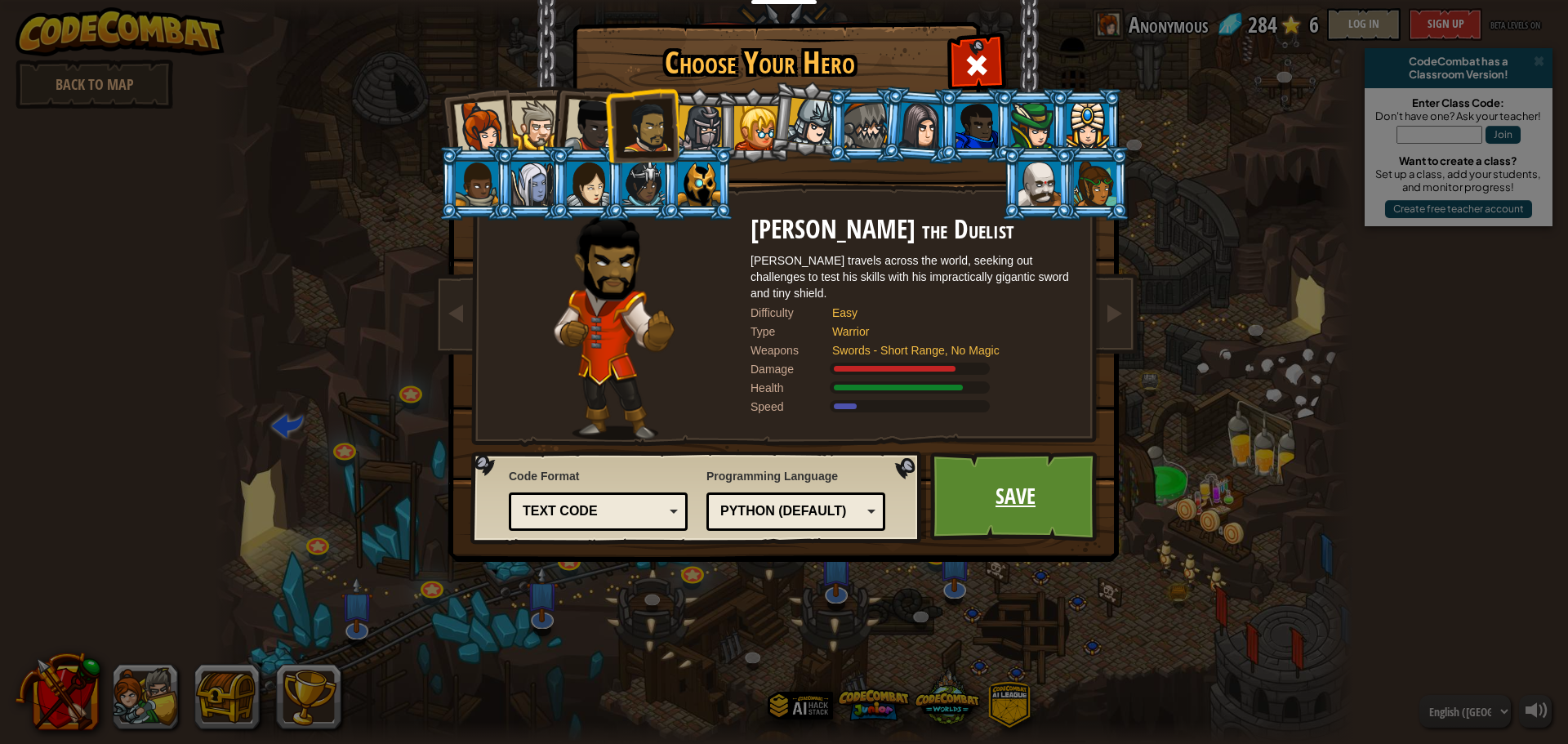
click at [1061, 509] on link "Save" at bounding box center [1015, 497] width 170 height 90
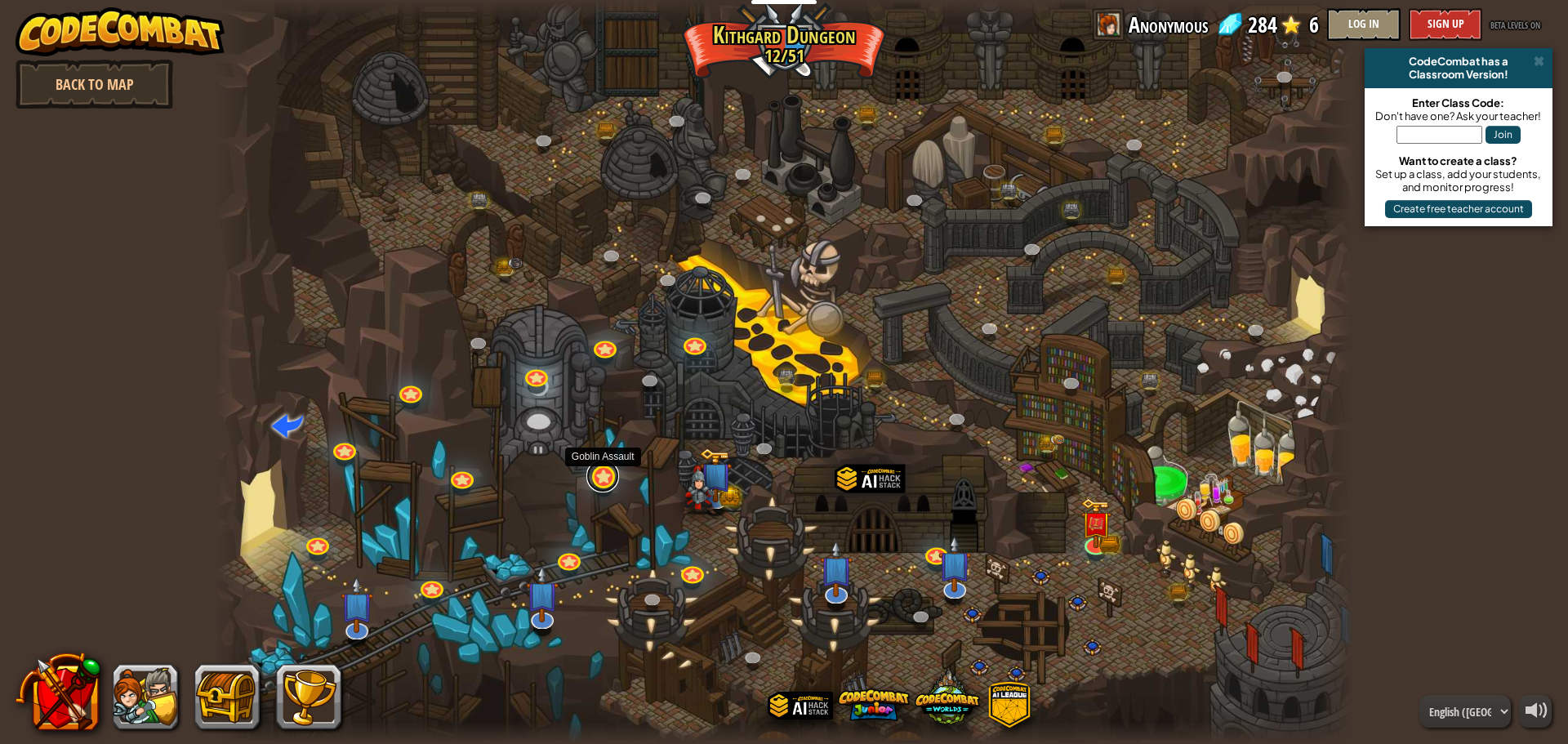
click at [606, 476] on link at bounding box center [602, 475] width 32 height 32
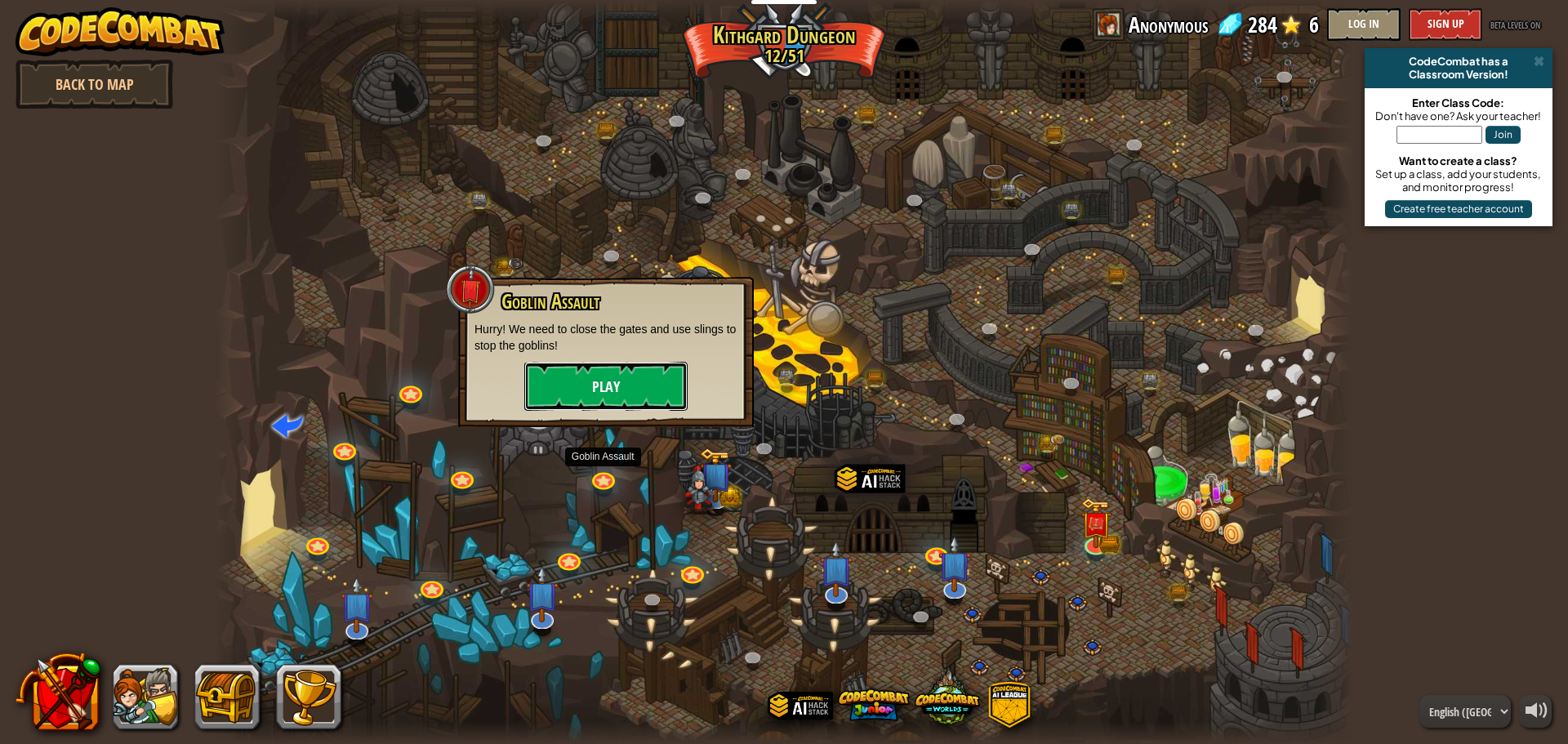
click at [583, 383] on button "Play" at bounding box center [606, 386] width 163 height 49
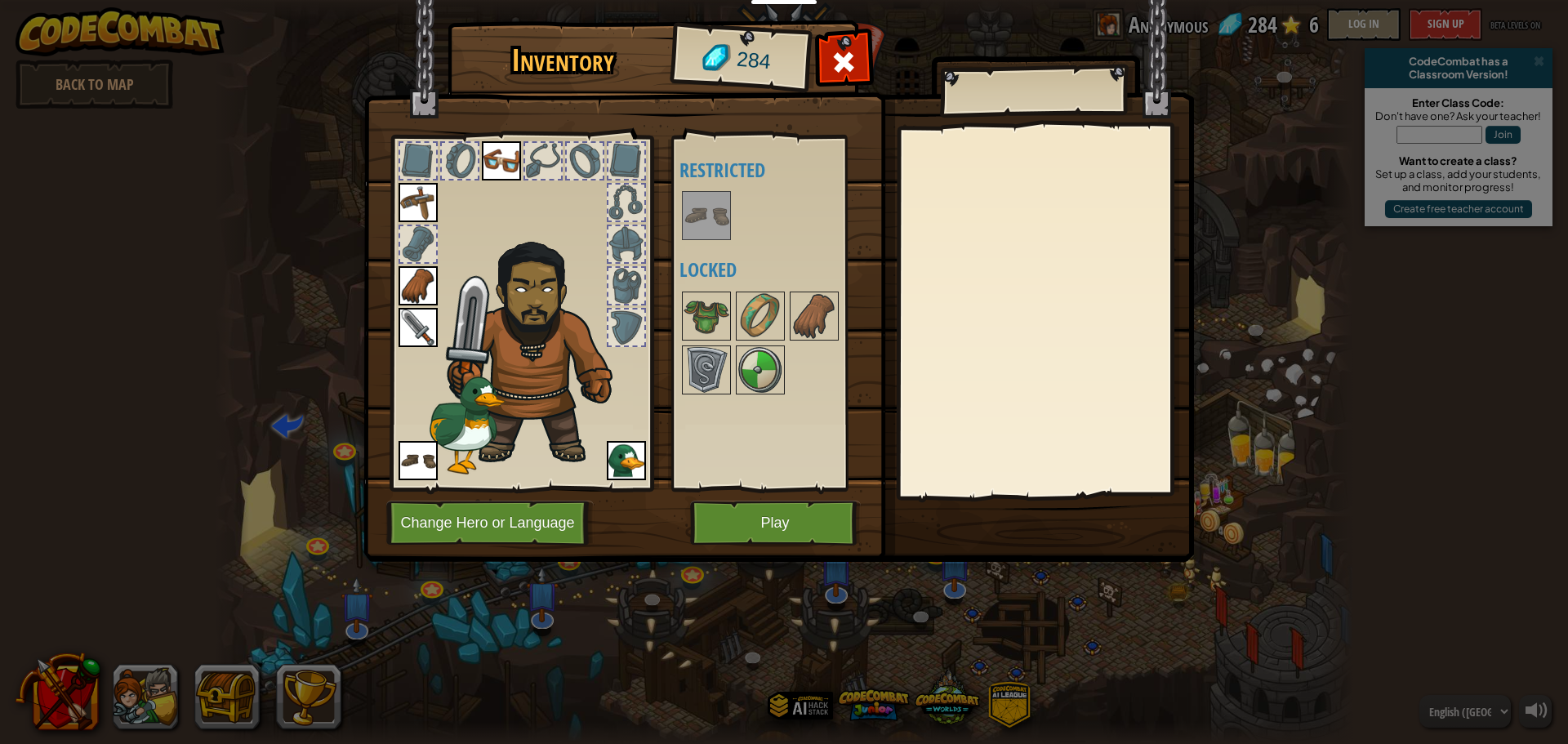
click at [423, 279] on img at bounding box center [418, 285] width 39 height 39
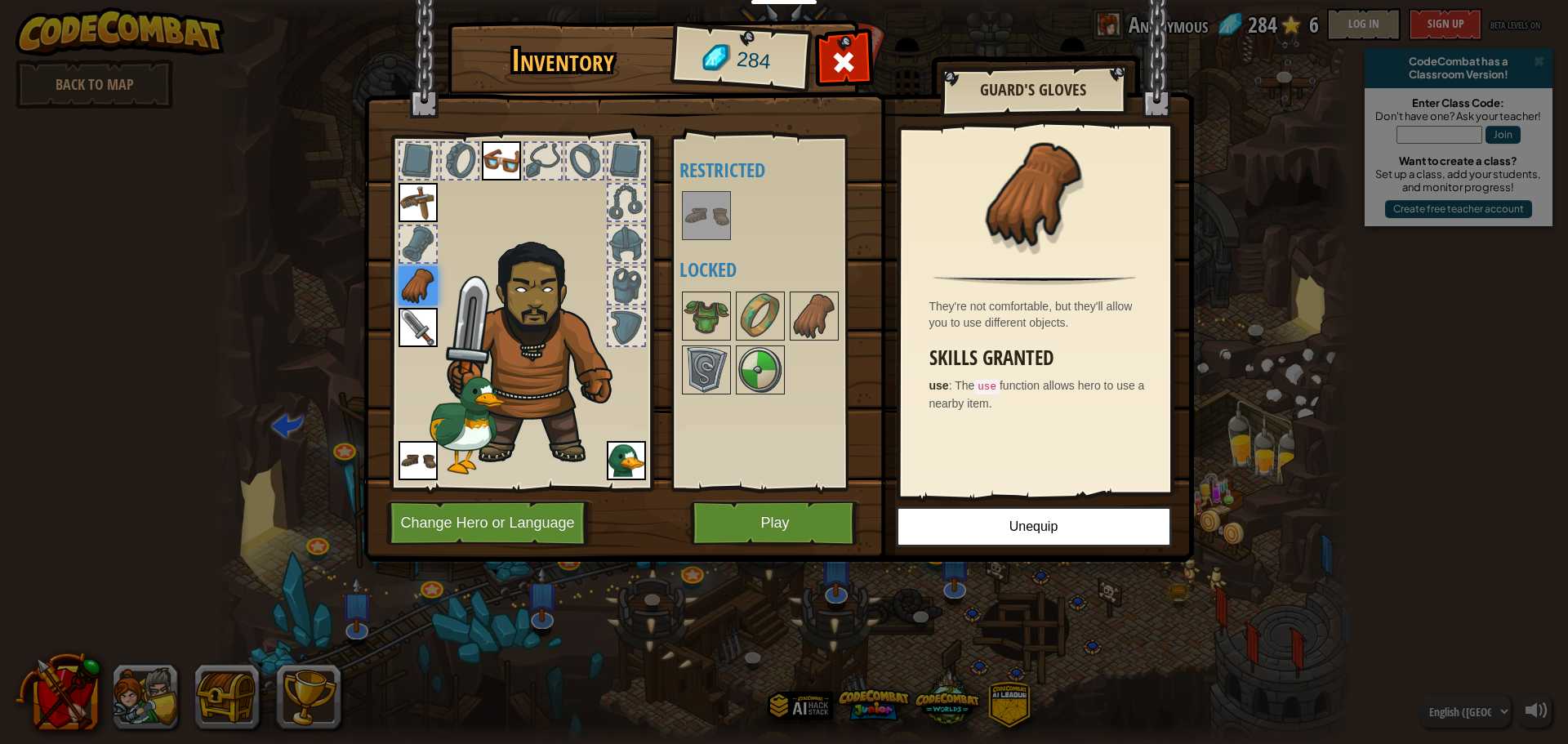
click at [408, 337] on img at bounding box center [418, 327] width 39 height 39
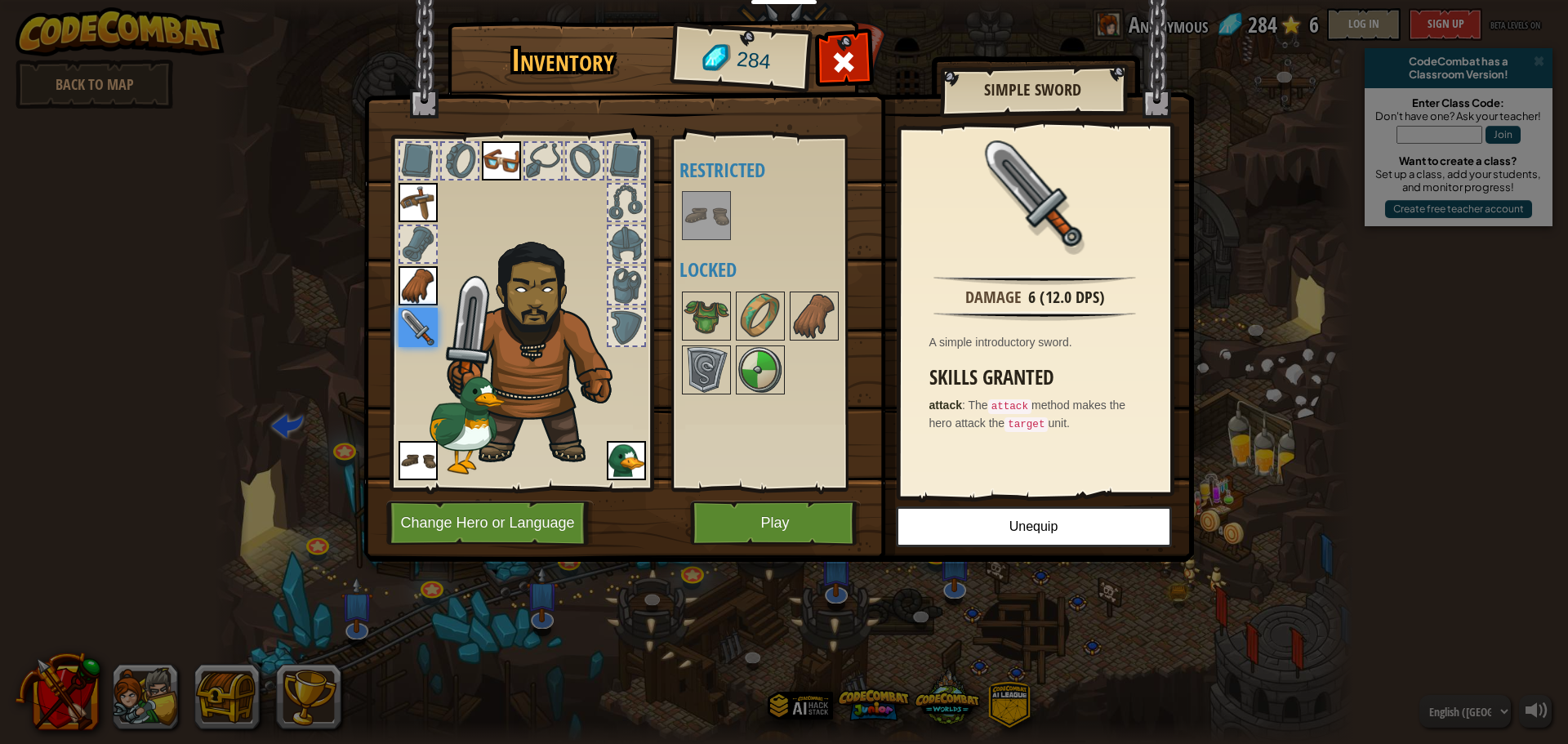
click at [504, 162] on img at bounding box center [501, 161] width 39 height 39
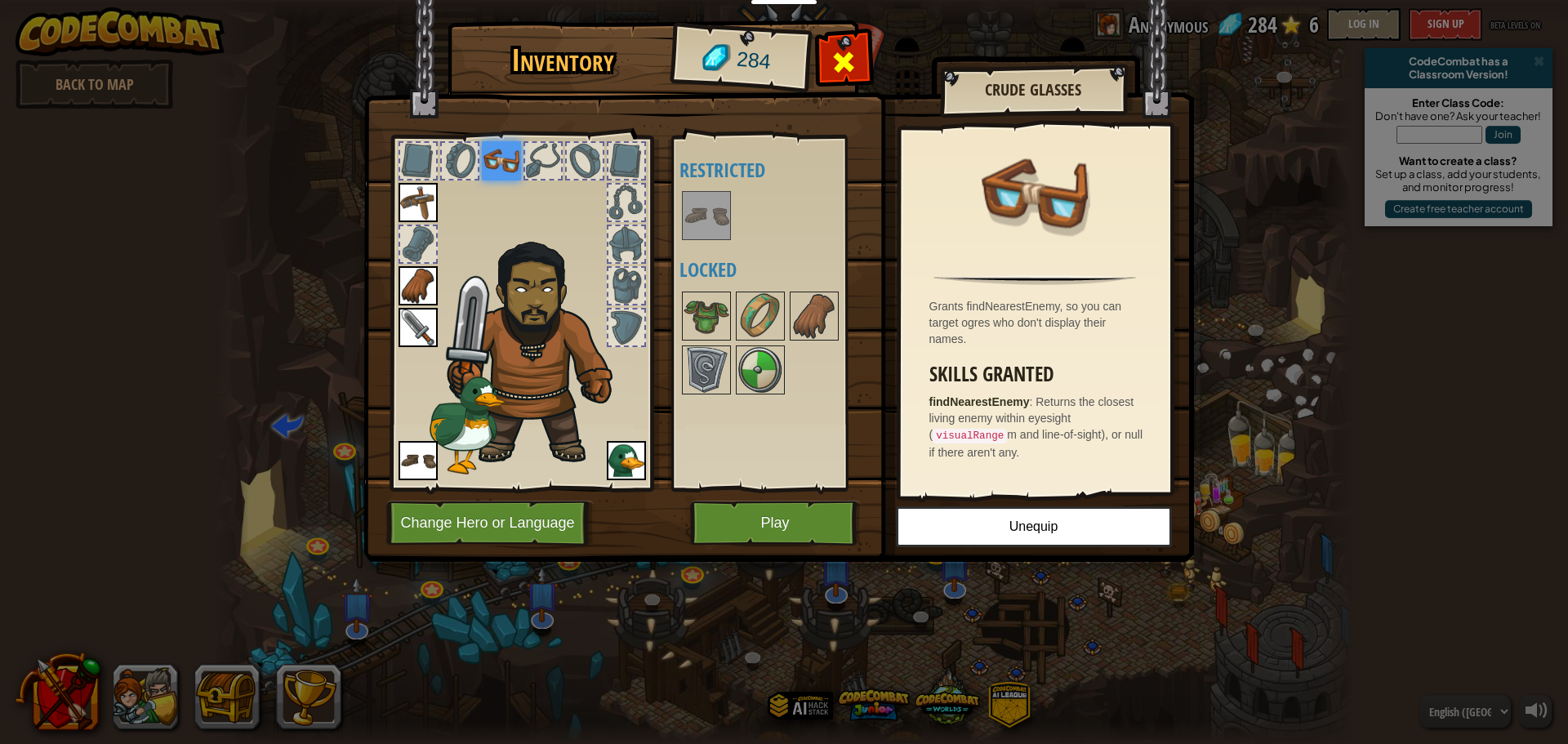
click at [837, 66] on span at bounding box center [844, 62] width 26 height 26
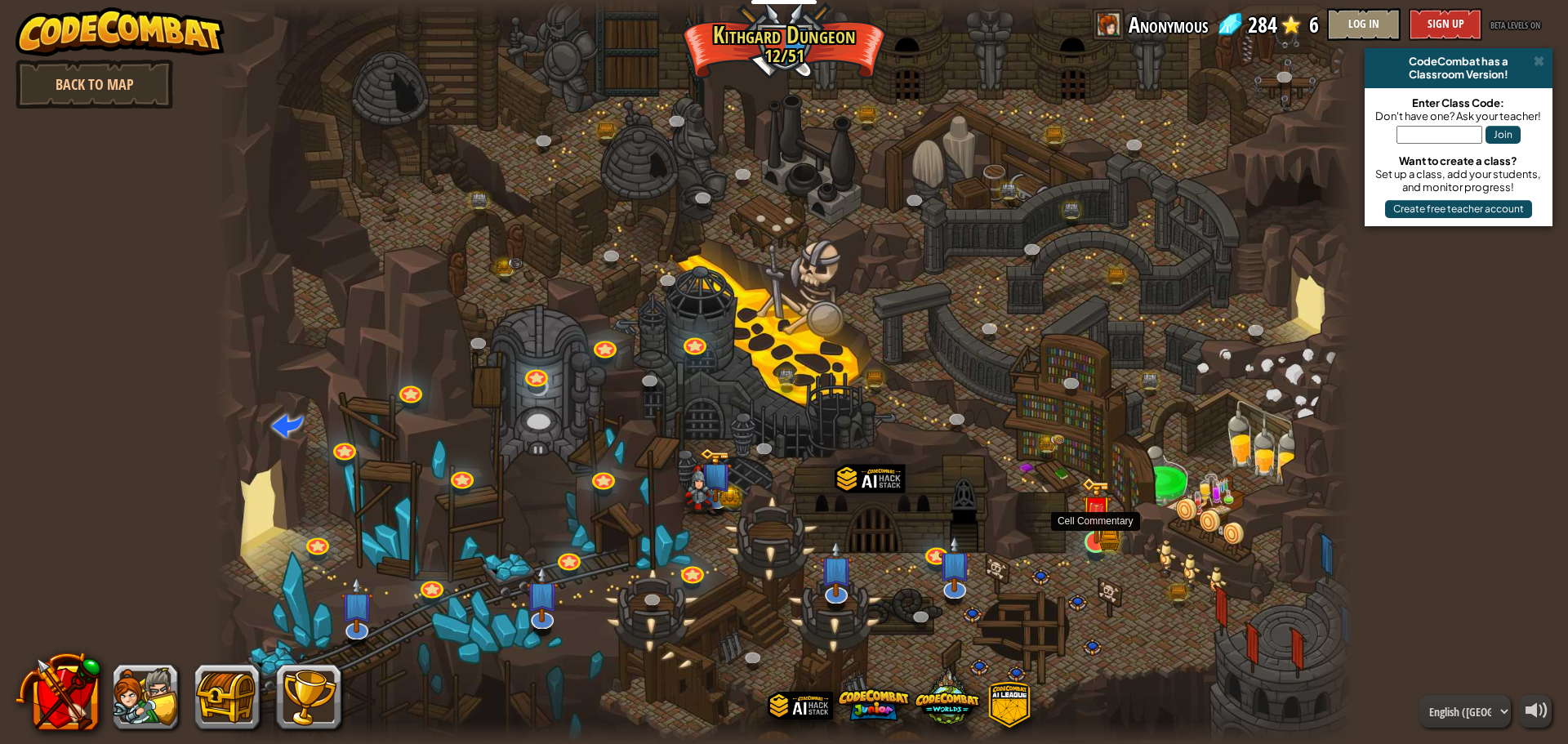
click at [1098, 534] on img at bounding box center [1096, 511] width 31 height 67
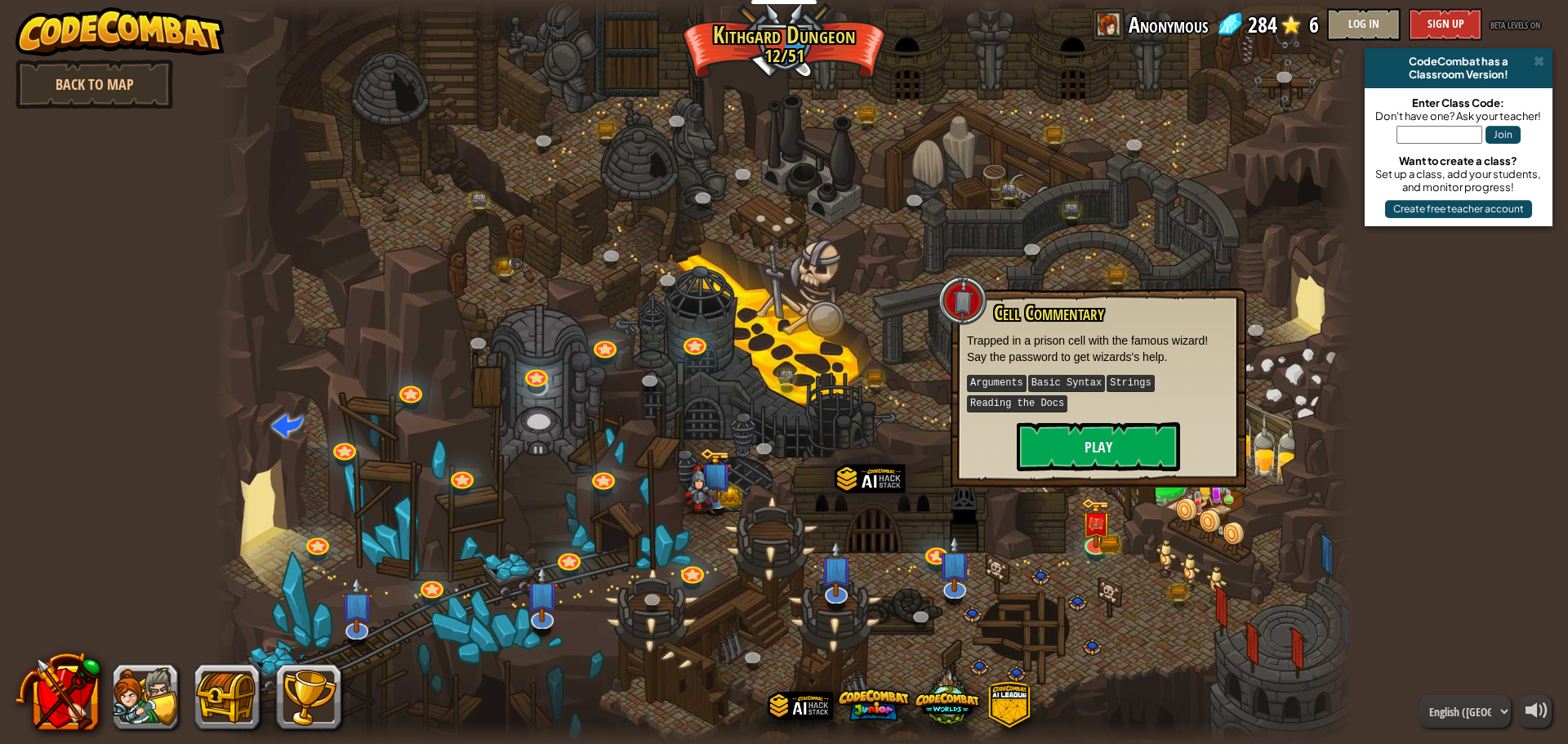
click at [1080, 416] on div "Cell Commentary Trapped in a prison cell with the famous wizard! Say the passwo…" at bounding box center [1098, 386] width 263 height 170
click at [1081, 438] on button "Play" at bounding box center [1098, 447] width 163 height 49
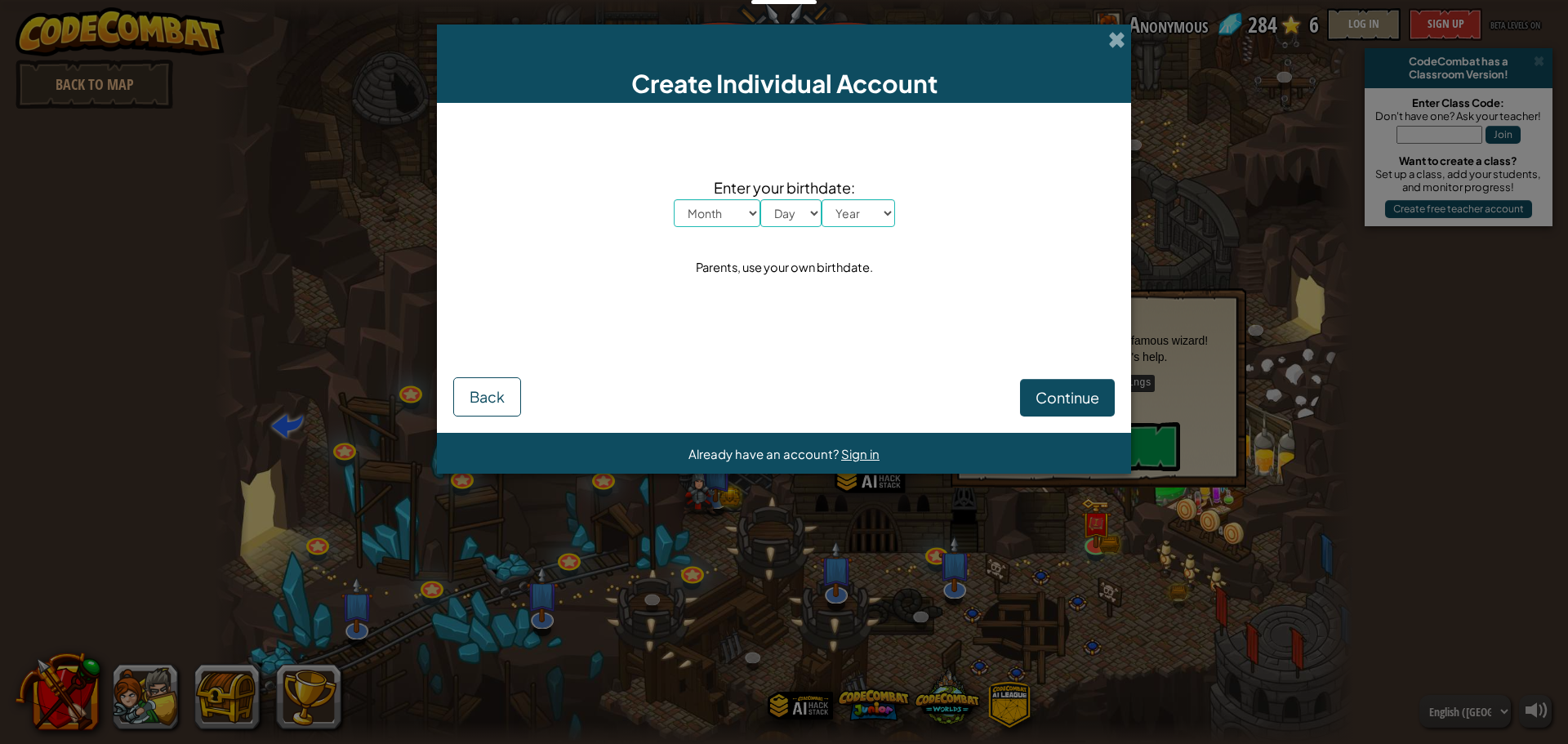
click at [1134, 39] on div "Create Individual Account Enter your birthdate: Month January February March Ap…" at bounding box center [784, 372] width 1568 height 744
click at [1123, 42] on span at bounding box center [1116, 40] width 18 height 18
